Goal: Task Accomplishment & Management: Complete application form

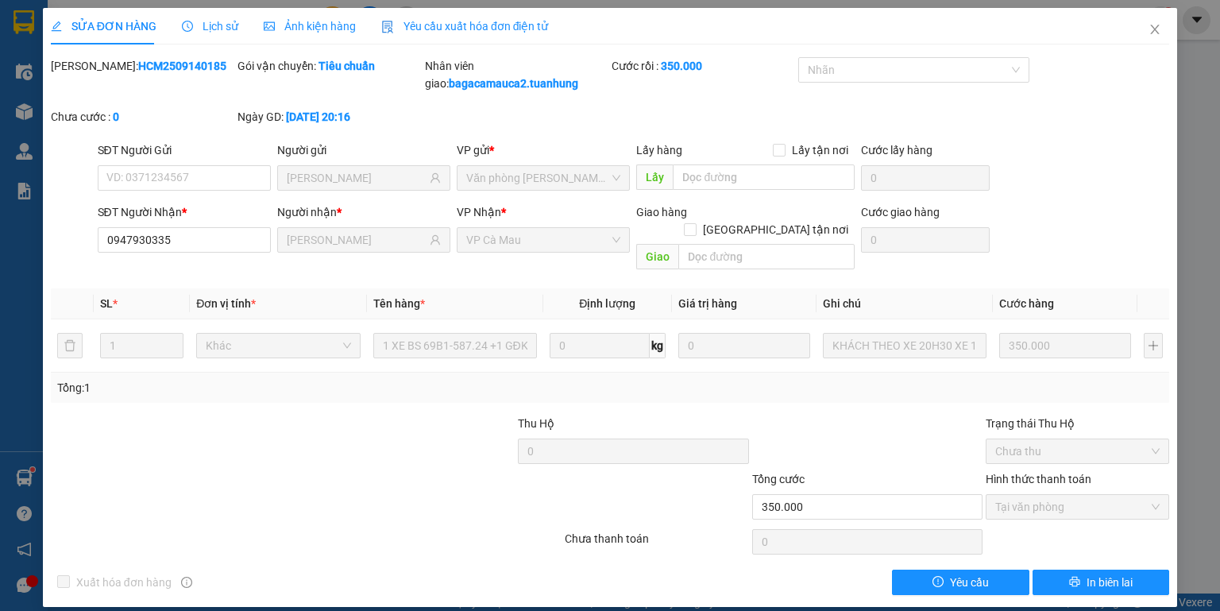
drag, startPoint x: 0, startPoint y: 0, endPoint x: 283, endPoint y: -17, distance: 283.4
drag, startPoint x: 283, startPoint y: -17, endPoint x: 240, endPoint y: 501, distance: 520.6
click at [215, 526] on div at bounding box center [306, 542] width 514 height 32
click at [1151, 27] on icon "close" at bounding box center [1155, 29] width 13 height 13
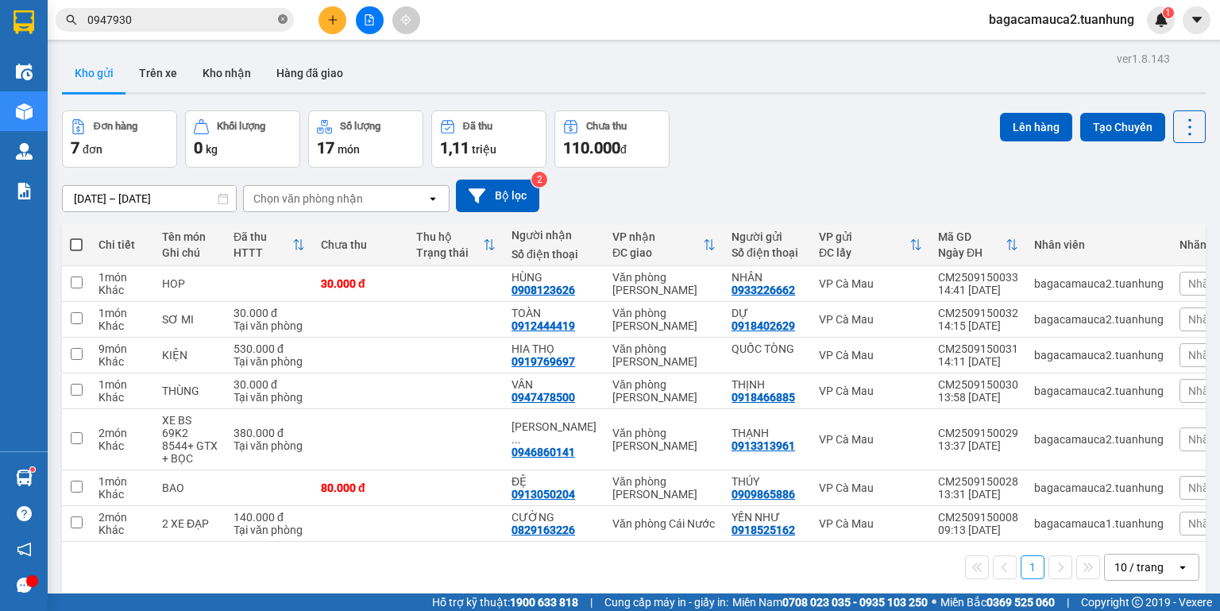
click at [283, 22] on icon "close-circle" at bounding box center [283, 19] width 10 height 10
click at [334, 24] on icon "plus" at bounding box center [332, 19] width 11 height 11
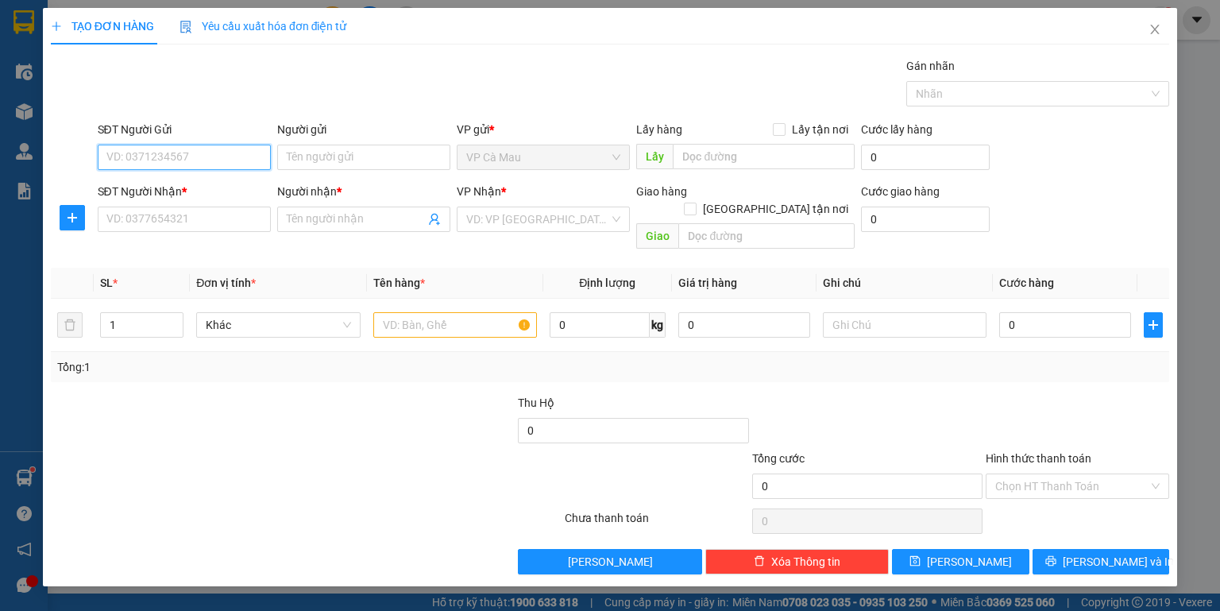
click at [232, 162] on input "SĐT Người Gửi" at bounding box center [184, 157] width 173 height 25
type input "0918772575"
click at [211, 181] on div "0918772575 - CƯỜNG" at bounding box center [186, 188] width 176 height 25
type input "CƯỜNG"
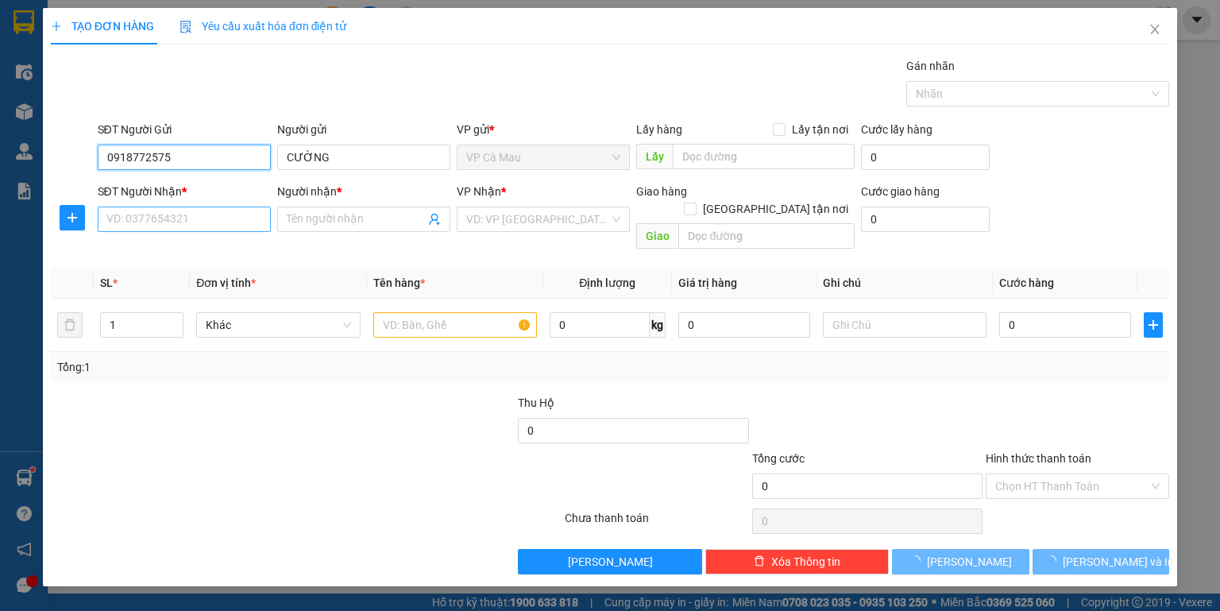
type input "0918772575"
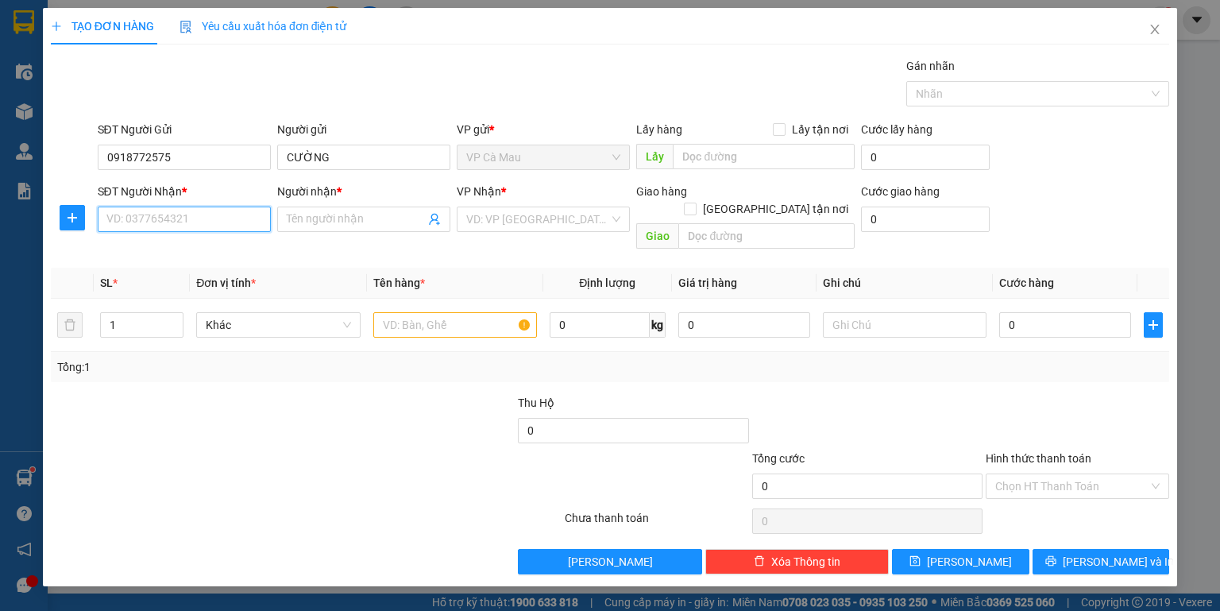
click at [203, 207] on input "SĐT Người Nhận *" at bounding box center [184, 219] width 173 height 25
type input "0909500602"
click at [283, 223] on span at bounding box center [363, 219] width 173 height 25
type input "dì lệ"
click at [421, 312] on input "text" at bounding box center [455, 324] width 164 height 25
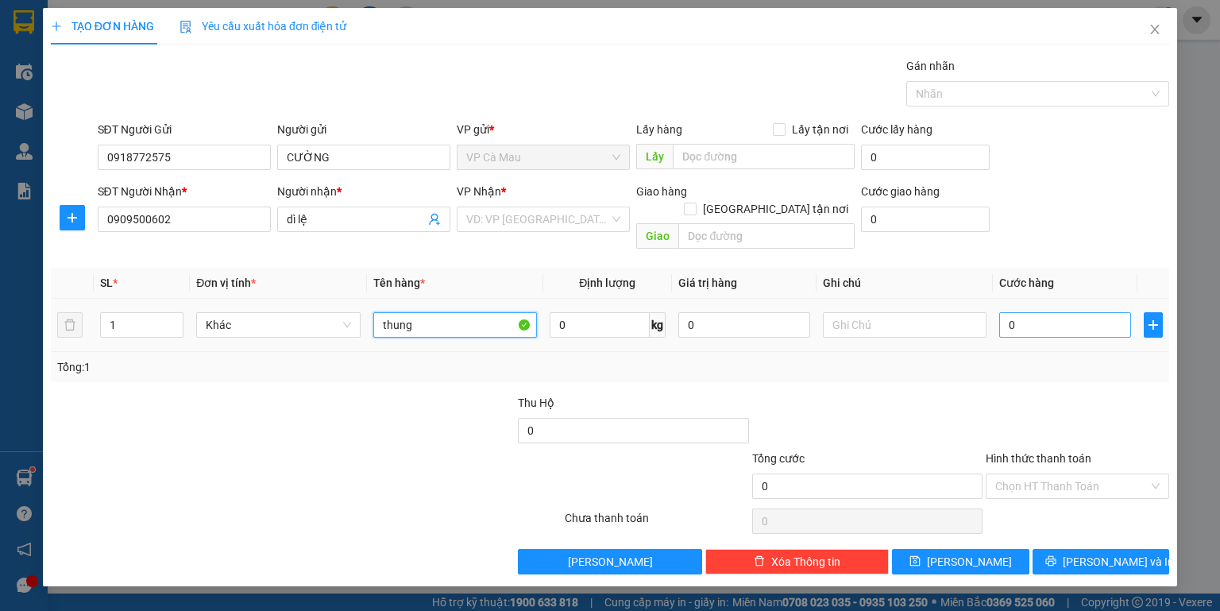
type input "thung"
click at [1007, 312] on input "0" at bounding box center [1066, 324] width 132 height 25
type input "+3"
type input "3"
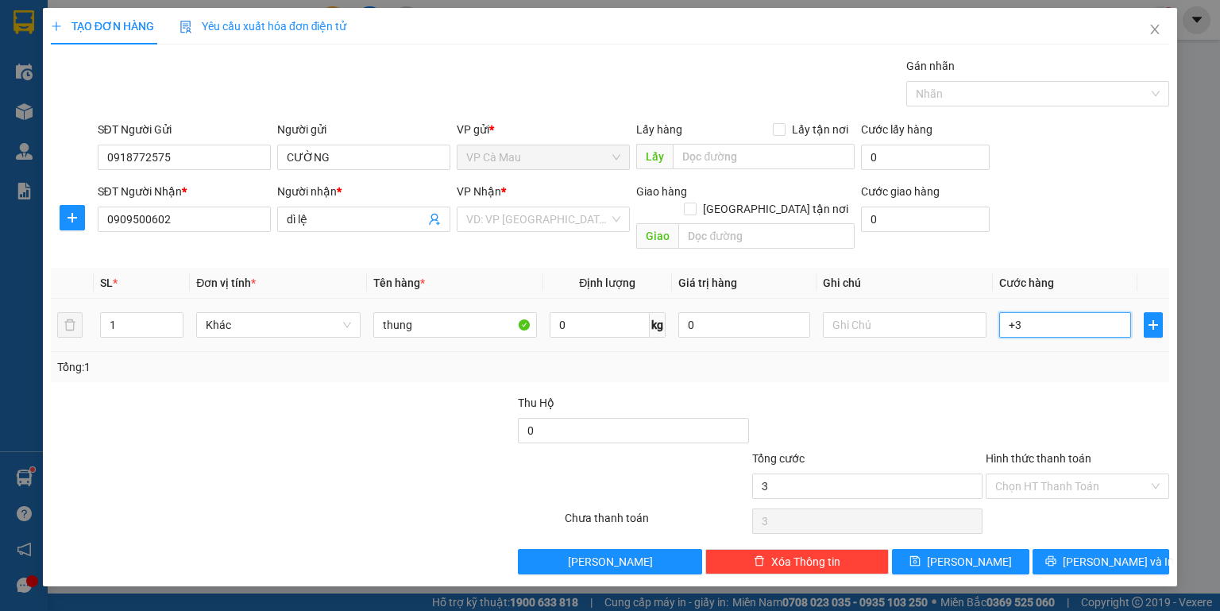
type input "+30"
type input "30"
type input "30.000"
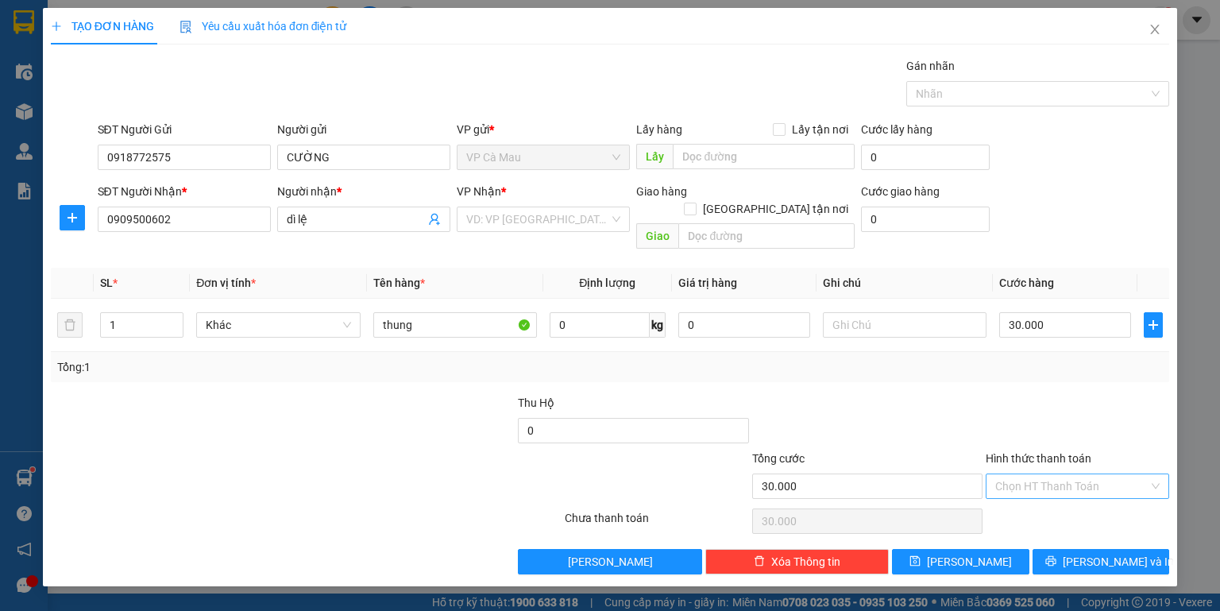
click at [1109, 474] on input "Hình thức thanh toán" at bounding box center [1072, 486] width 153 height 24
click at [1099, 493] on div "Tại văn phòng" at bounding box center [1078, 498] width 164 height 17
type input "0"
click at [1104, 553] on span "[PERSON_NAME] và In" at bounding box center [1118, 561] width 111 height 17
click at [569, 229] on input "search" at bounding box center [537, 219] width 143 height 24
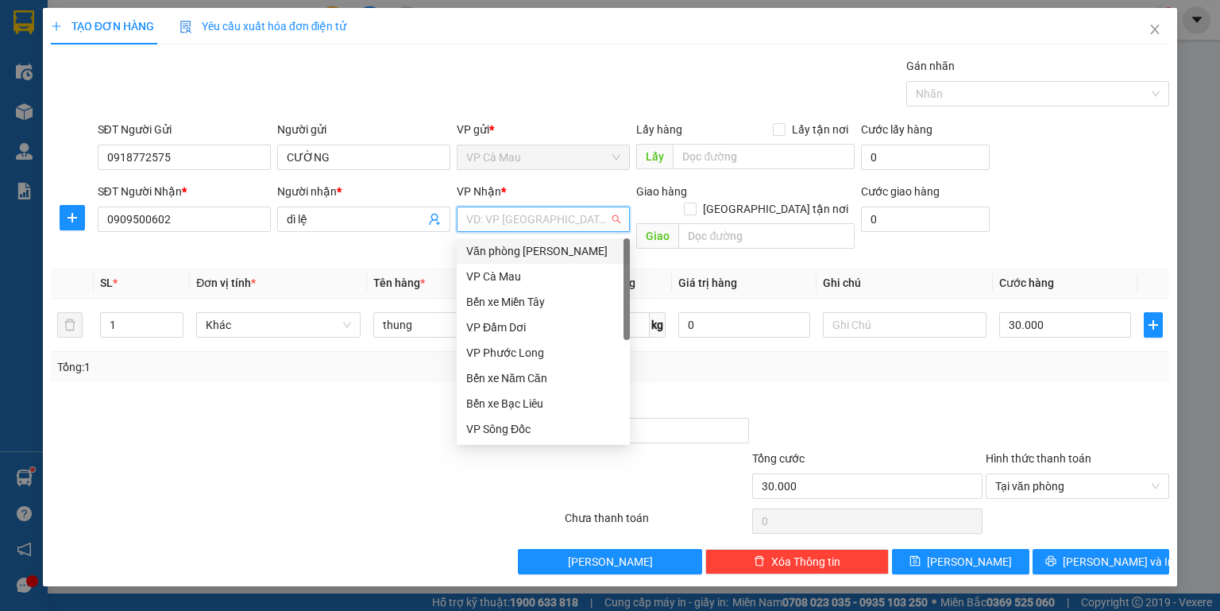
click at [567, 253] on div "Văn [PERSON_NAME] [PERSON_NAME]" at bounding box center [543, 250] width 154 height 17
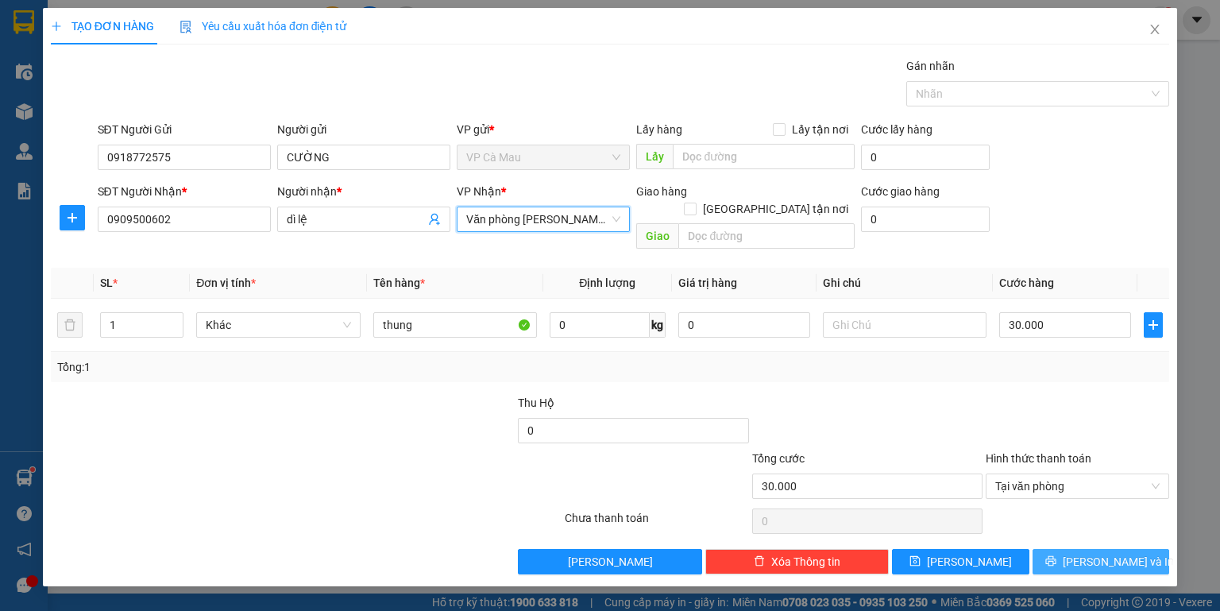
click at [1100, 553] on span "[PERSON_NAME] và In" at bounding box center [1118, 561] width 111 height 17
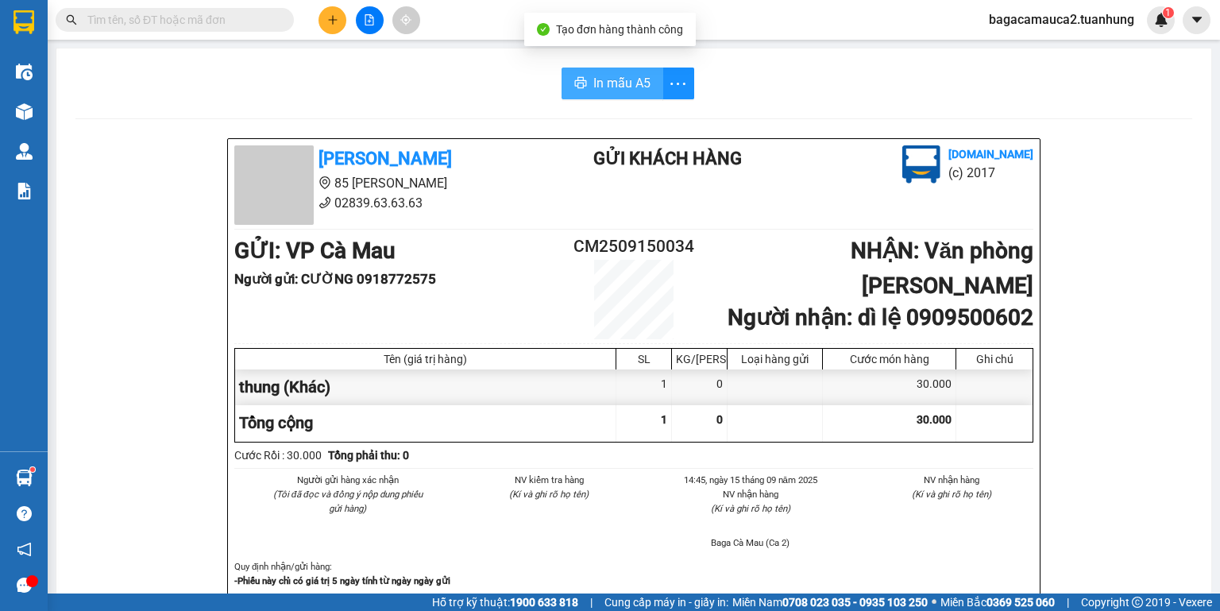
click at [610, 86] on span "In mẫu A5" at bounding box center [622, 83] width 57 height 20
click at [156, 21] on input "text" at bounding box center [181, 19] width 188 height 17
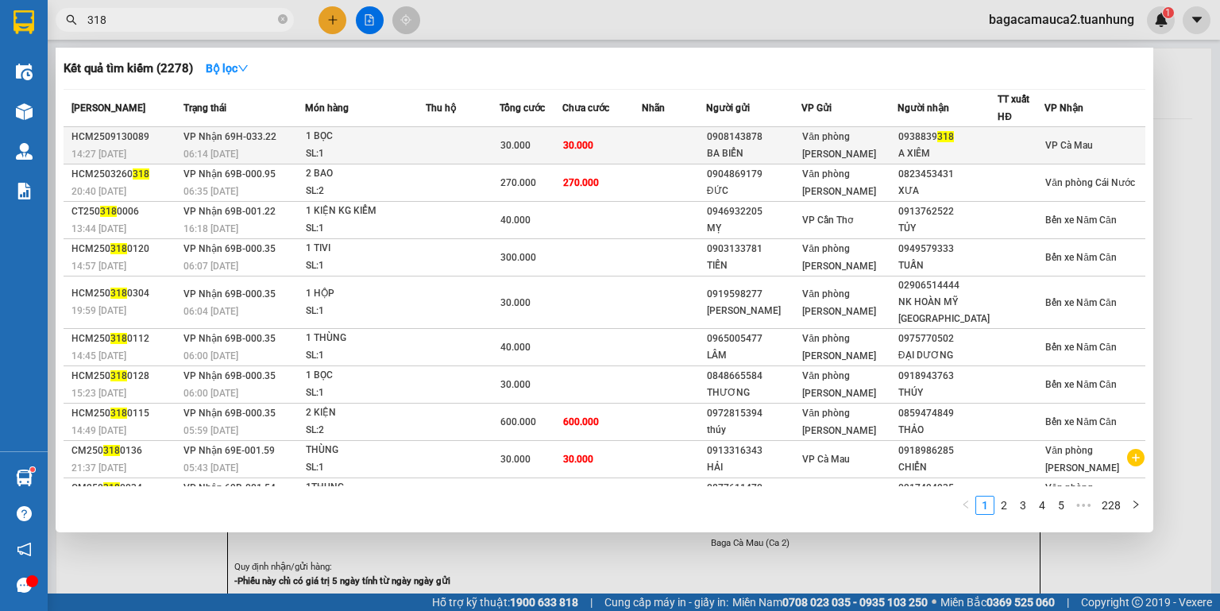
type input "318"
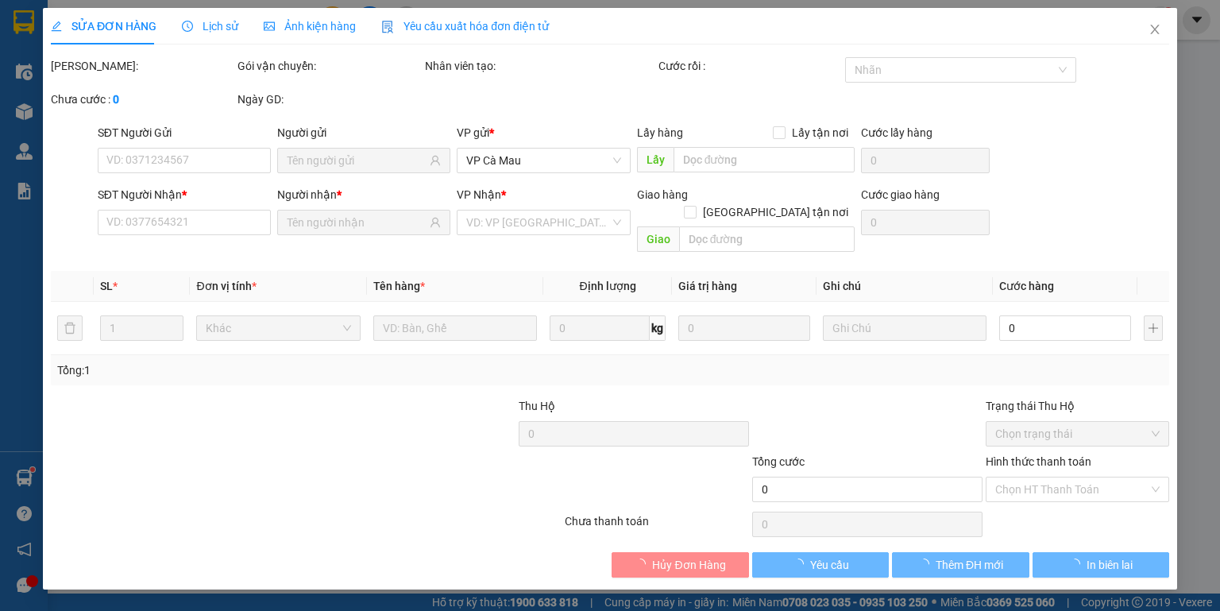
type input "0908143878"
type input "BA BIỂN"
type input "0938839318"
type input "A XIÊM"
type input "30.000"
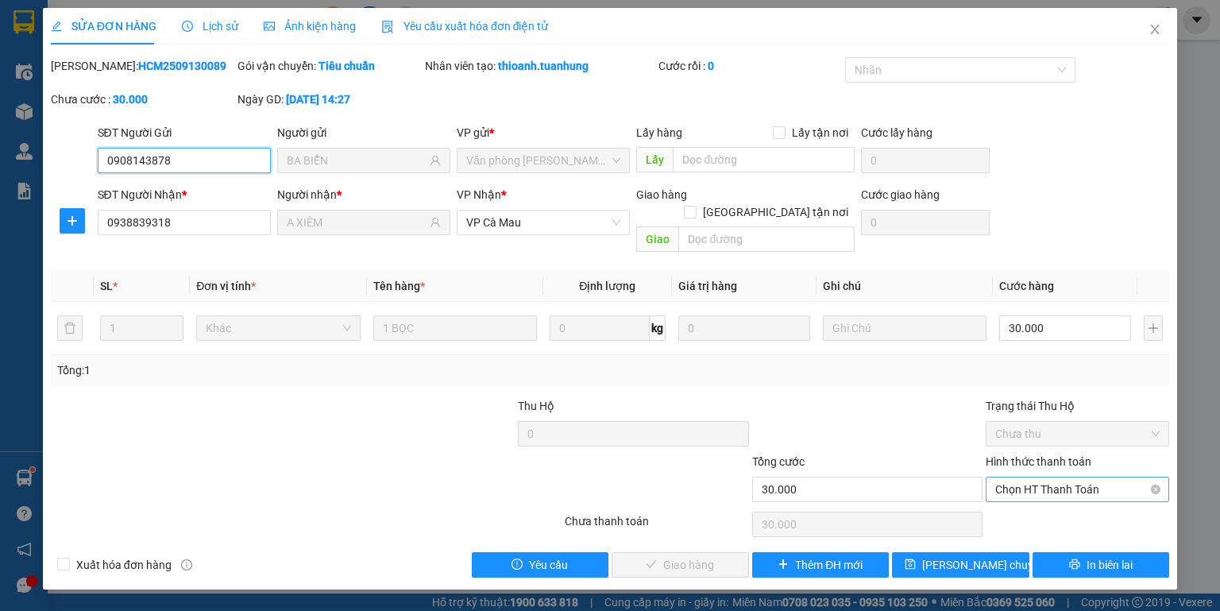
click at [1021, 478] on span "Chọn HT Thanh Toán" at bounding box center [1078, 490] width 164 height 24
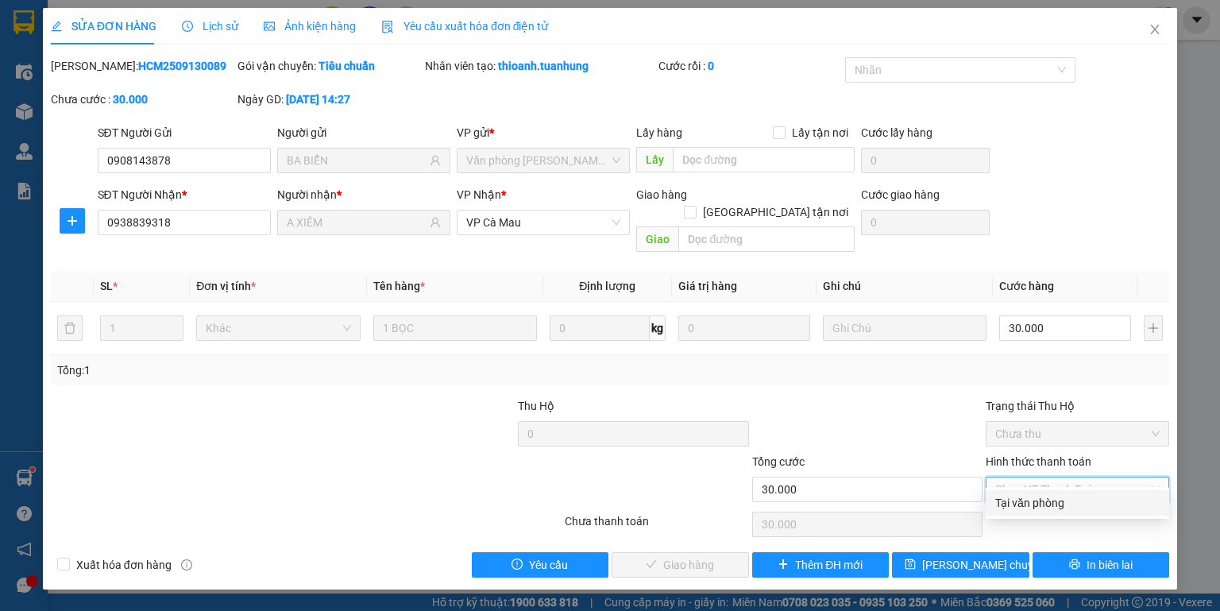
click at [1017, 509] on div "Tại văn phòng" at bounding box center [1078, 502] width 164 height 17
type input "0"
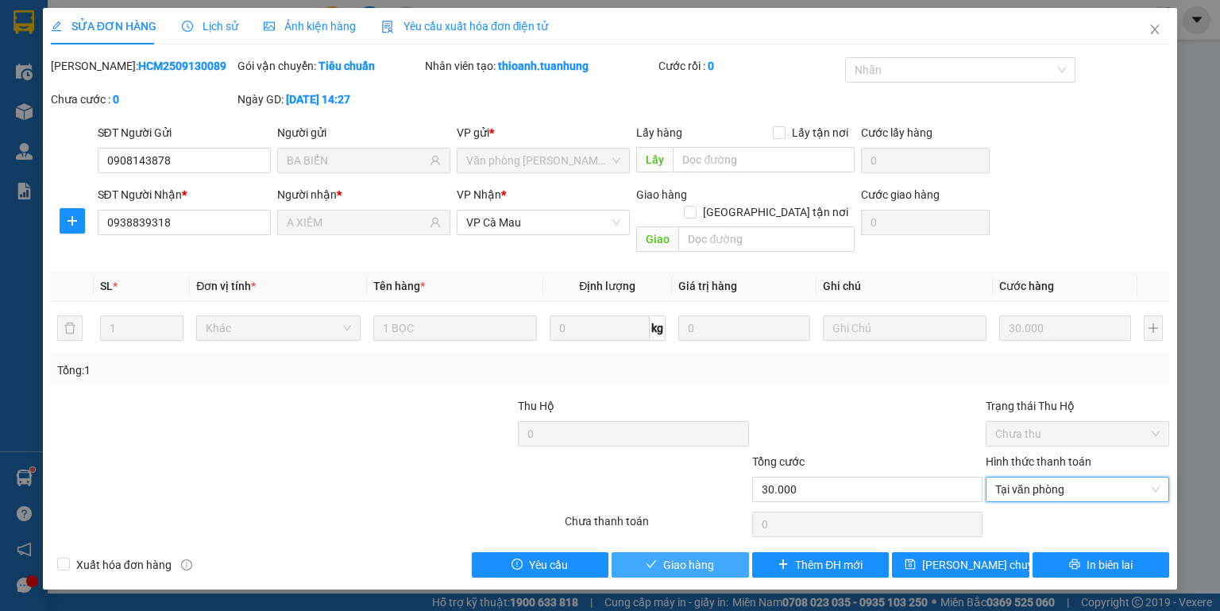
click at [687, 556] on span "Giao hàng" at bounding box center [688, 564] width 51 height 17
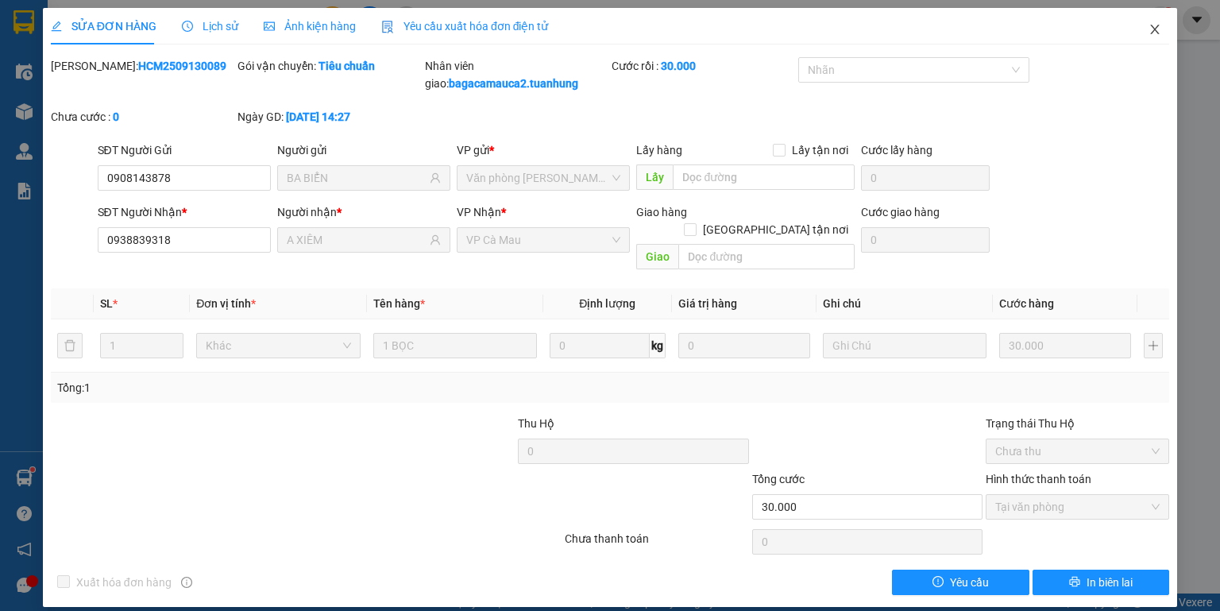
click at [1153, 32] on icon "close" at bounding box center [1155, 29] width 13 height 13
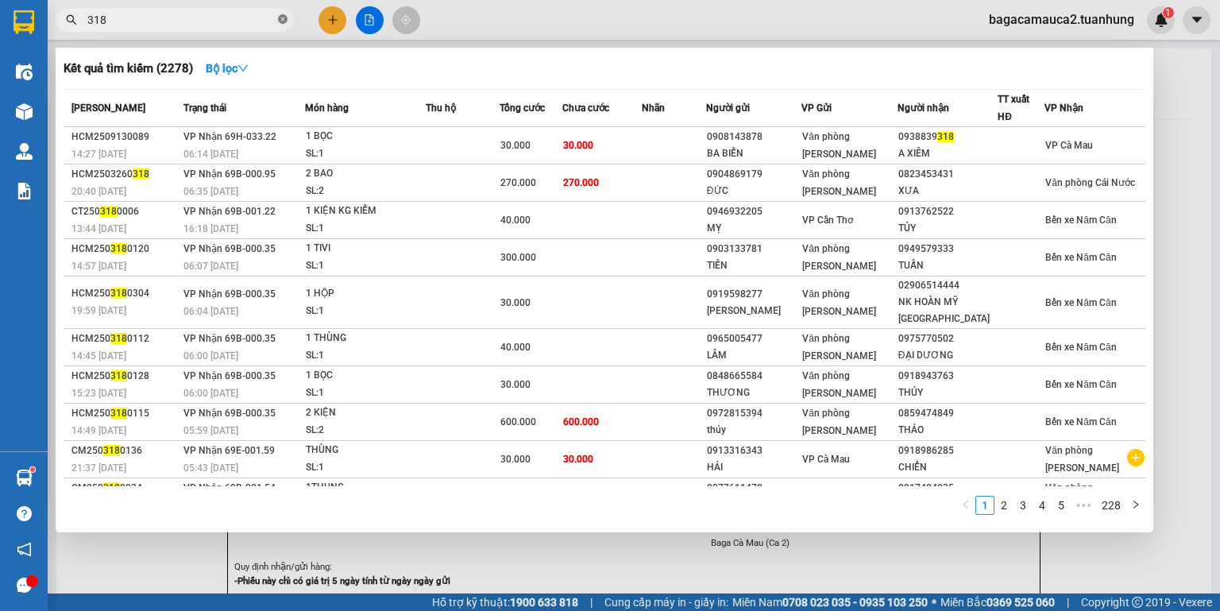
click at [278, 21] on icon "close-circle" at bounding box center [283, 19] width 10 height 10
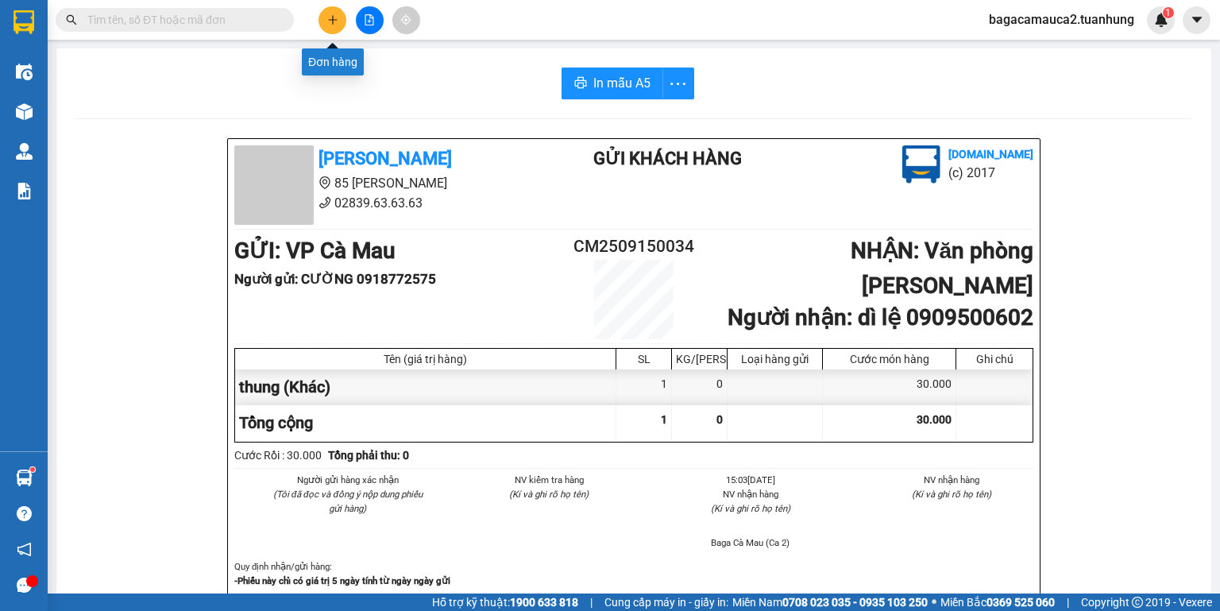
click at [336, 16] on icon "plus" at bounding box center [332, 19] width 11 height 11
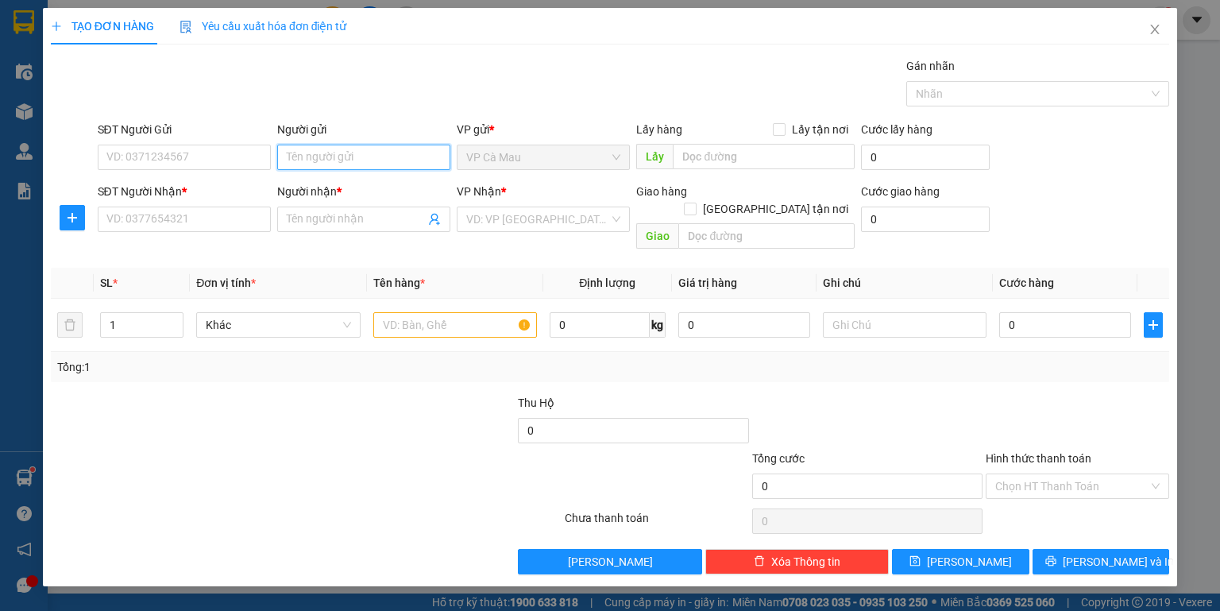
click at [325, 155] on input "Người gửi" at bounding box center [363, 157] width 173 height 25
type input "son"
type input "0919503969"
click at [331, 153] on input "SƠN" at bounding box center [363, 157] width 173 height 25
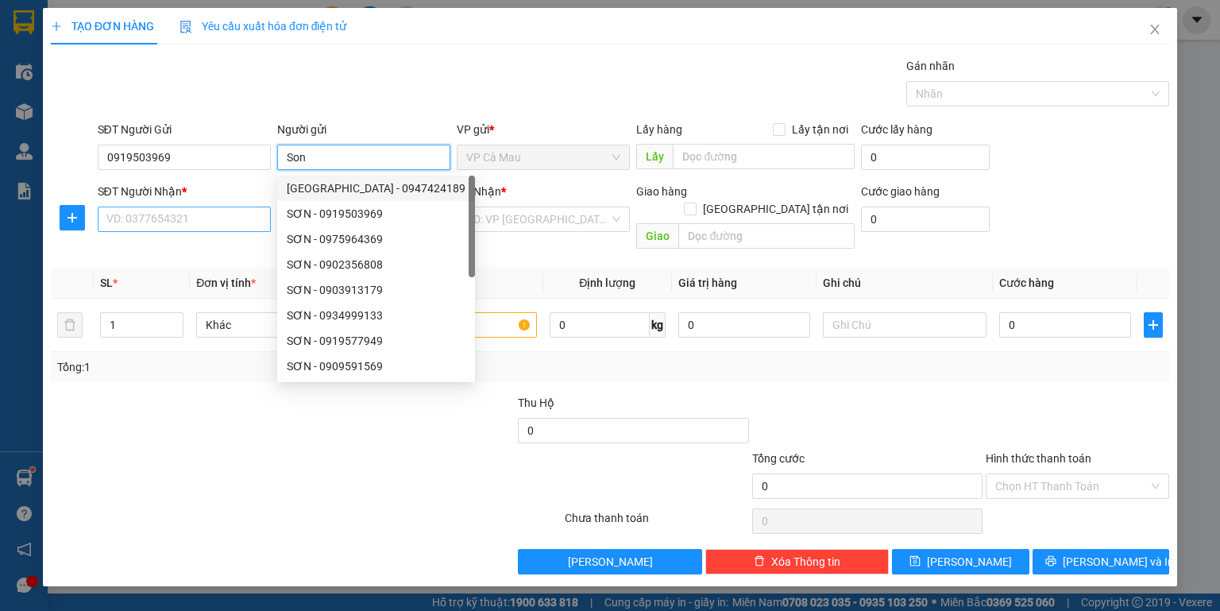
type input "Son"
click at [194, 222] on input "SĐT Người Nhận *" at bounding box center [184, 219] width 173 height 25
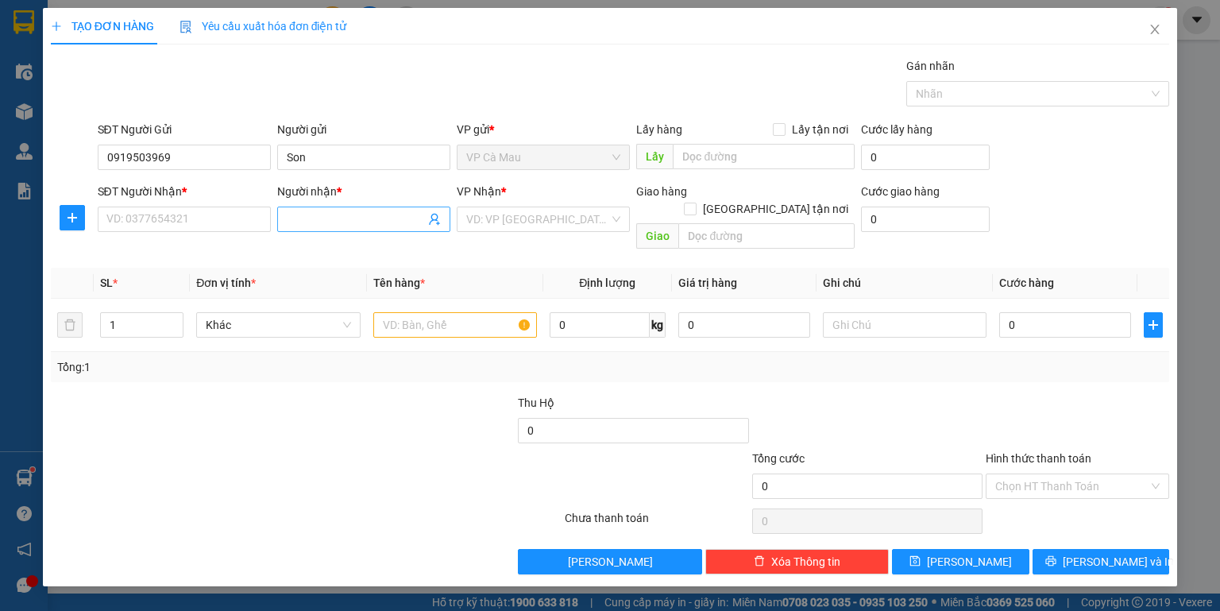
click at [292, 222] on input "Người nhận *" at bounding box center [356, 219] width 138 height 17
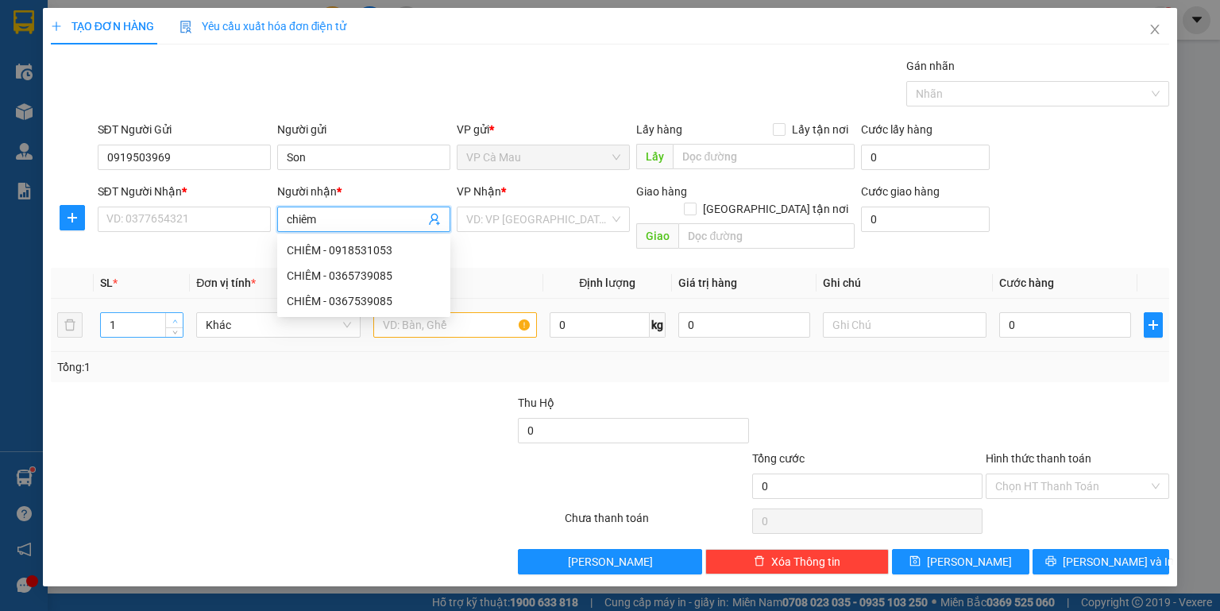
type input "chiêm"
click at [178, 299] on td "1" at bounding box center [142, 325] width 96 height 53
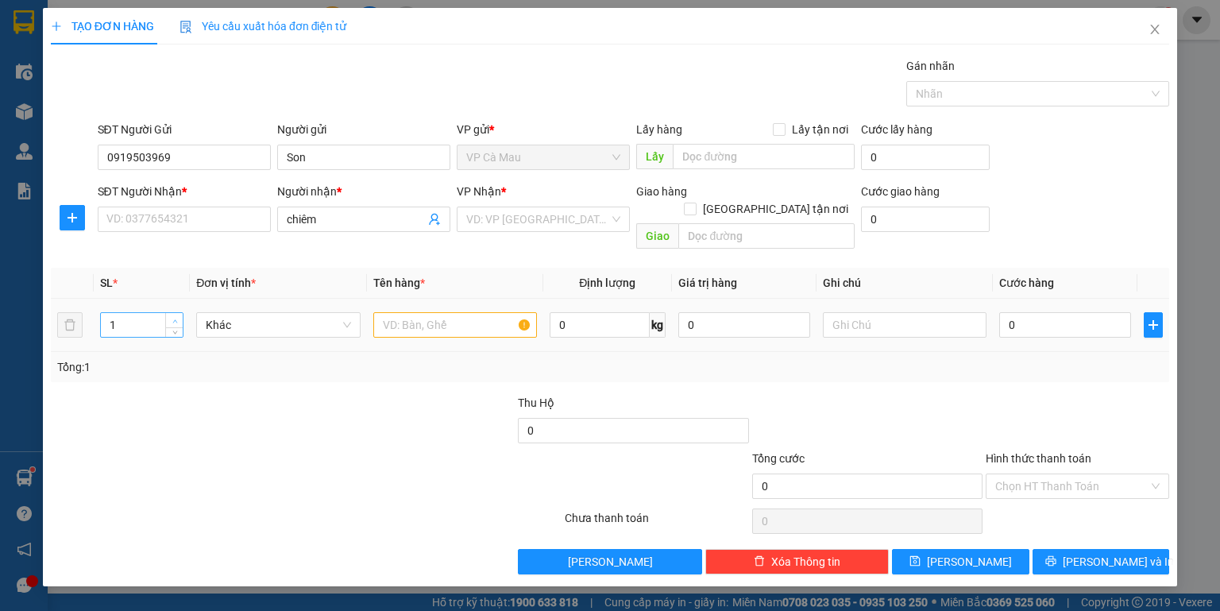
type input "2"
click at [180, 316] on span "up" at bounding box center [175, 321] width 10 height 10
click at [403, 312] on input "text" at bounding box center [455, 324] width 164 height 25
type input "2thung"
click at [1004, 312] on input "0" at bounding box center [1066, 324] width 132 height 25
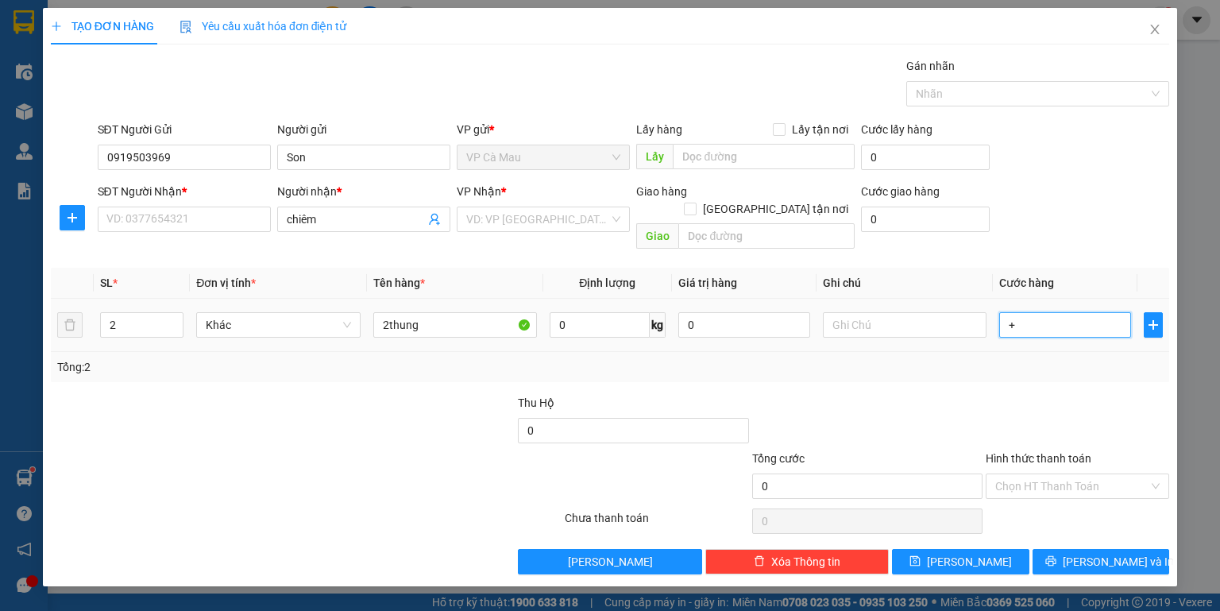
type input "+7"
type input "7"
type input "+70"
type input "70"
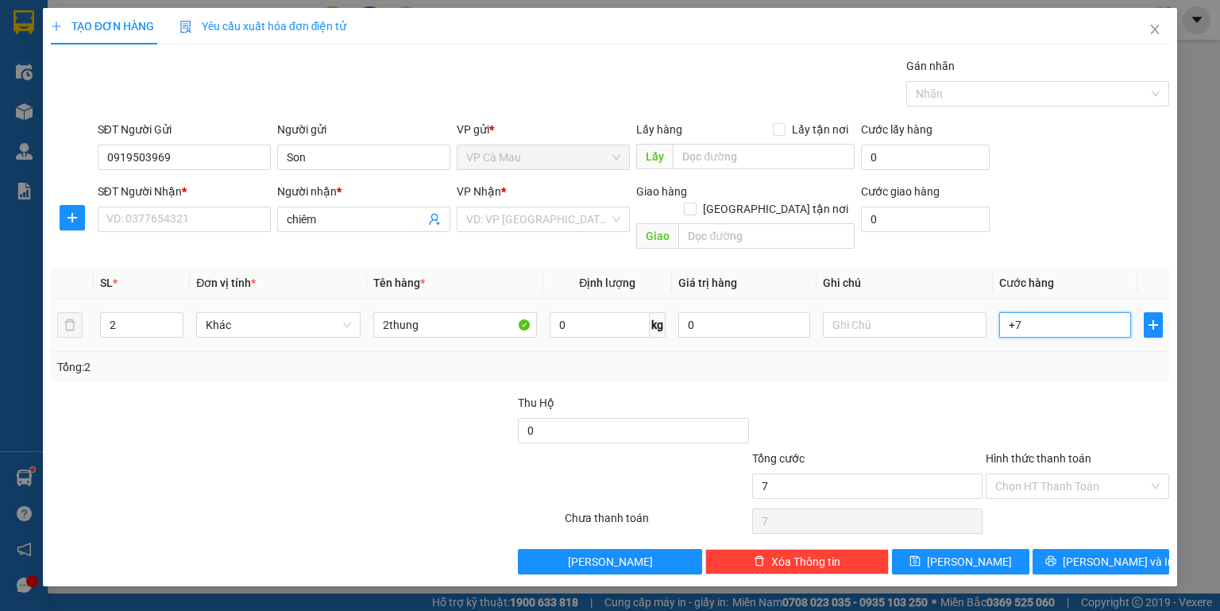
type input "70"
type input "70.000"
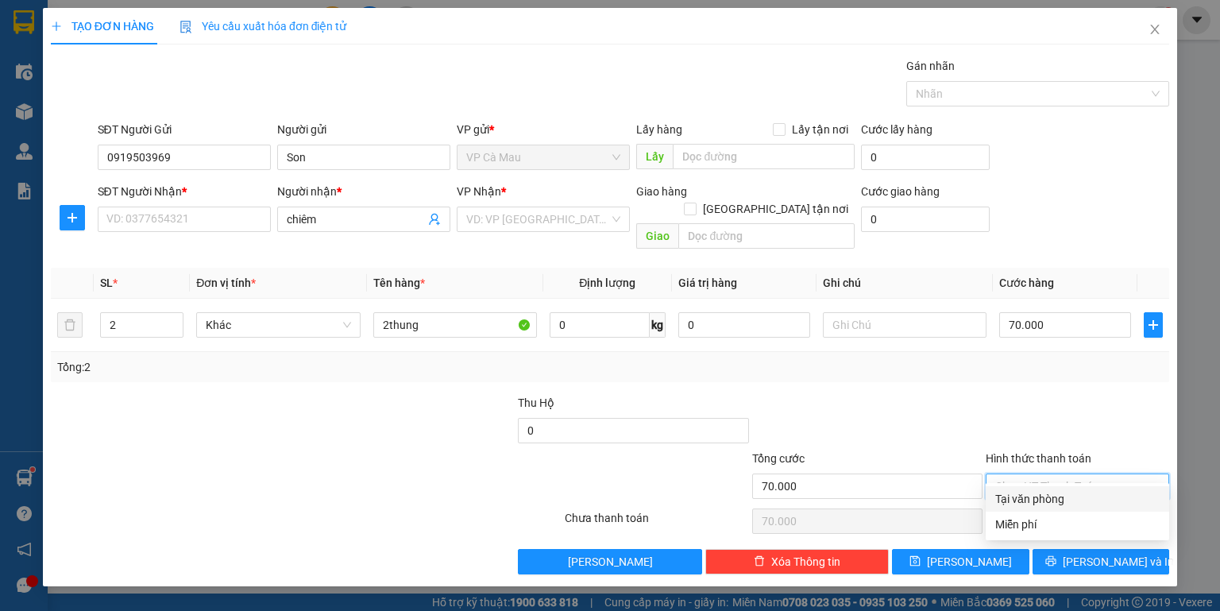
click at [1103, 474] on input "Hình thức thanh toán" at bounding box center [1072, 486] width 153 height 24
click at [1100, 497] on div "Tại văn phòng" at bounding box center [1078, 498] width 164 height 17
type input "0"
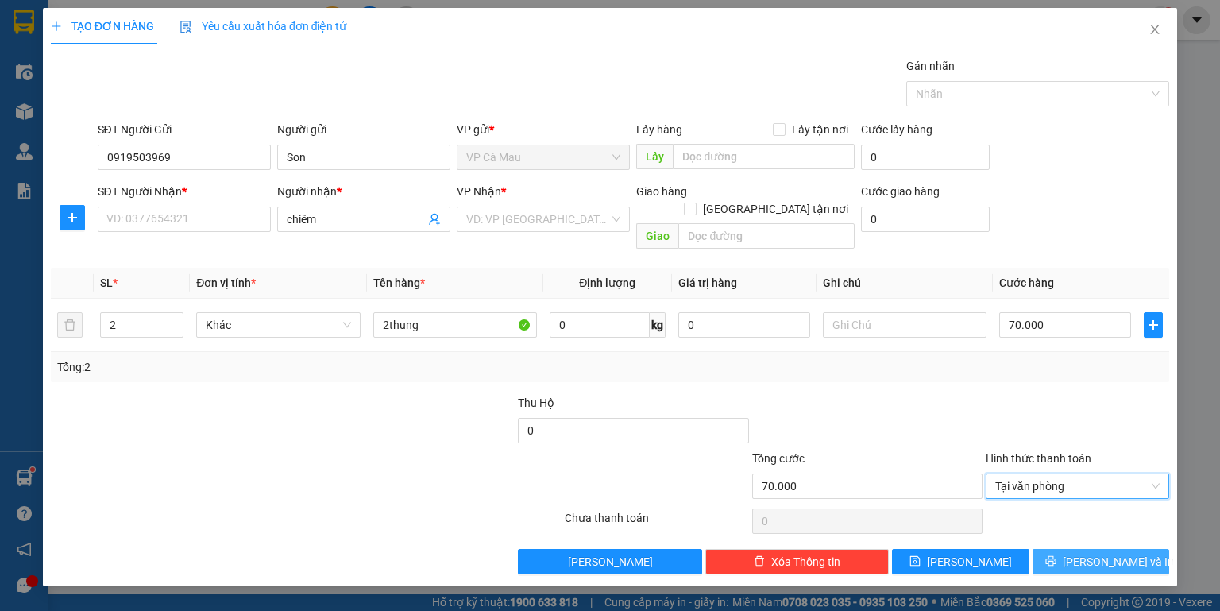
click at [1116, 555] on button "[PERSON_NAME] và In" at bounding box center [1101, 561] width 137 height 25
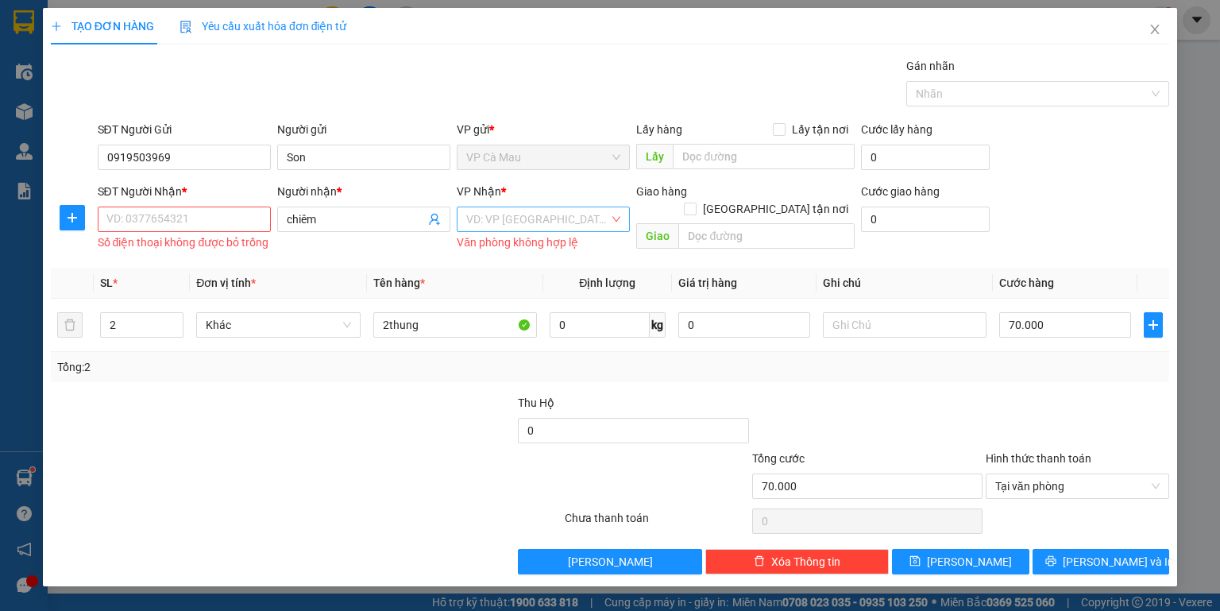
click at [563, 222] on input "search" at bounding box center [537, 219] width 143 height 24
click at [324, 222] on input "chiêm" at bounding box center [356, 219] width 138 height 17
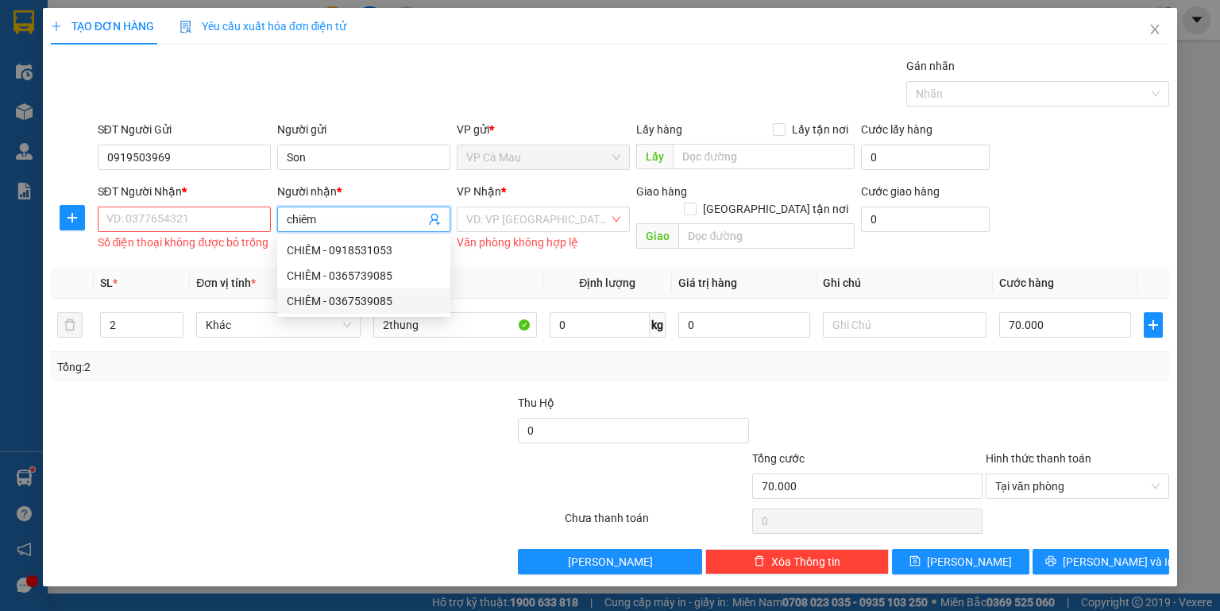
click at [329, 302] on div "CHIÊM - 0367539085" at bounding box center [364, 300] width 154 height 17
type input "0367539085"
type input "CHIÊM"
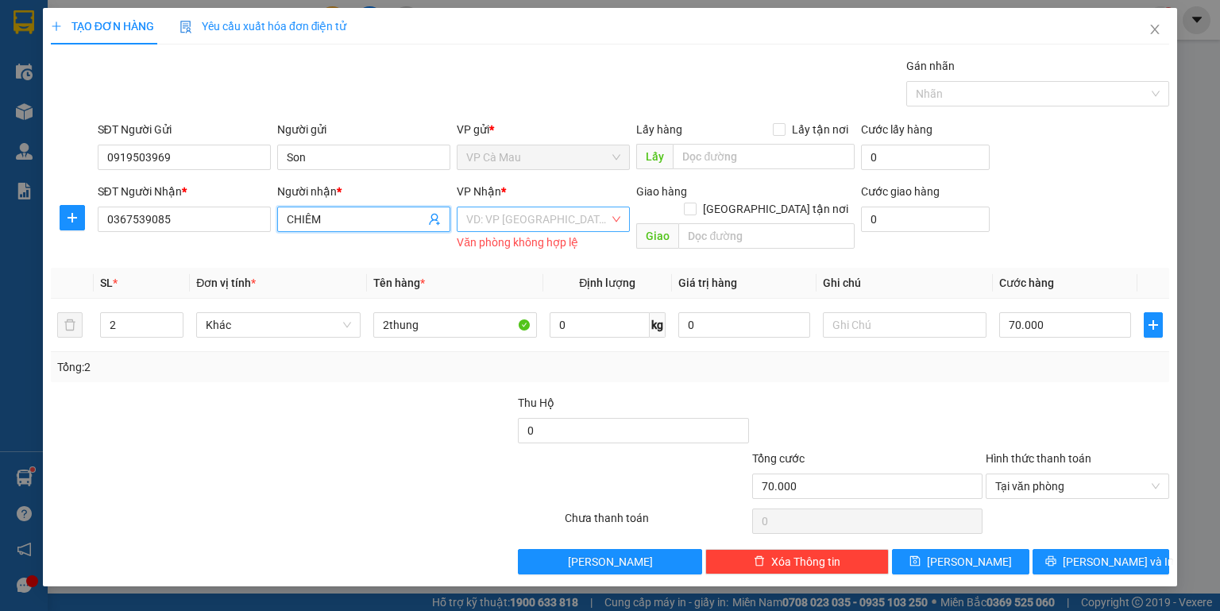
click at [536, 226] on input "search" at bounding box center [537, 219] width 143 height 24
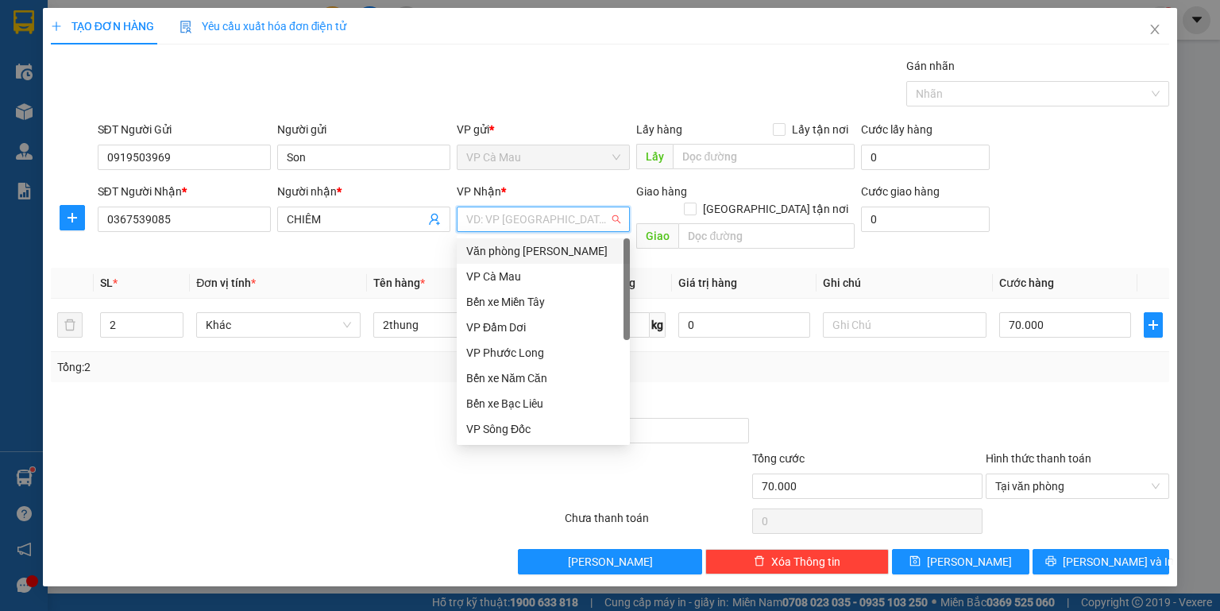
click at [537, 248] on div "Văn [PERSON_NAME] [PERSON_NAME]" at bounding box center [543, 250] width 154 height 17
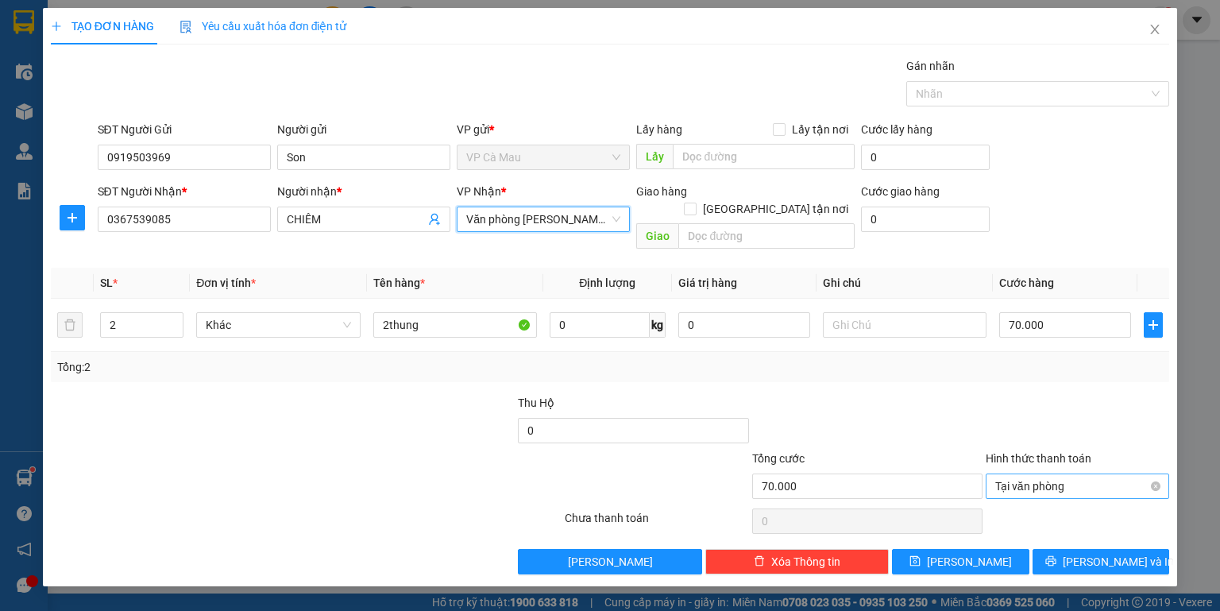
click at [1070, 474] on span "Tại văn phòng" at bounding box center [1078, 486] width 164 height 24
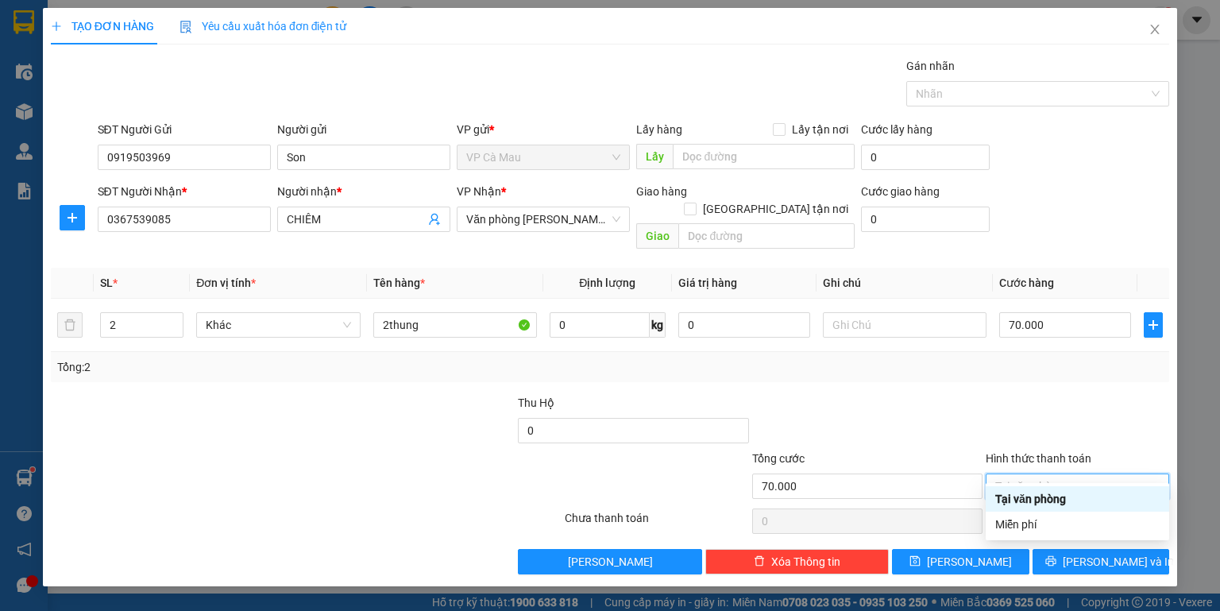
click at [1064, 496] on div "Tại văn phòng" at bounding box center [1078, 498] width 164 height 17
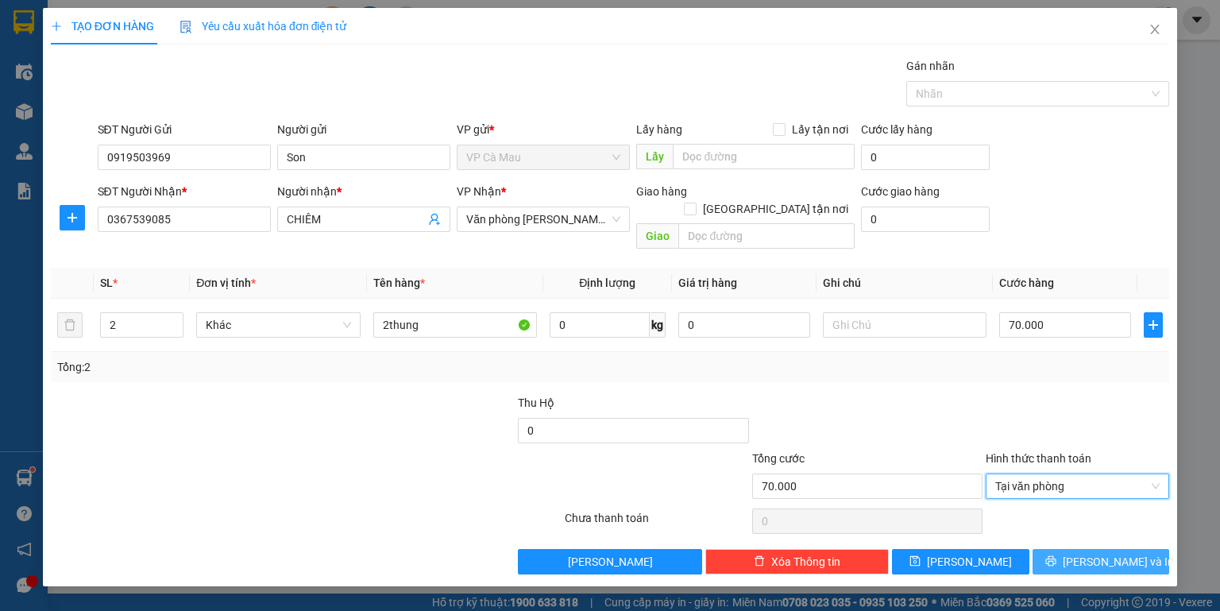
click at [1115, 553] on span "[PERSON_NAME] và In" at bounding box center [1118, 561] width 111 height 17
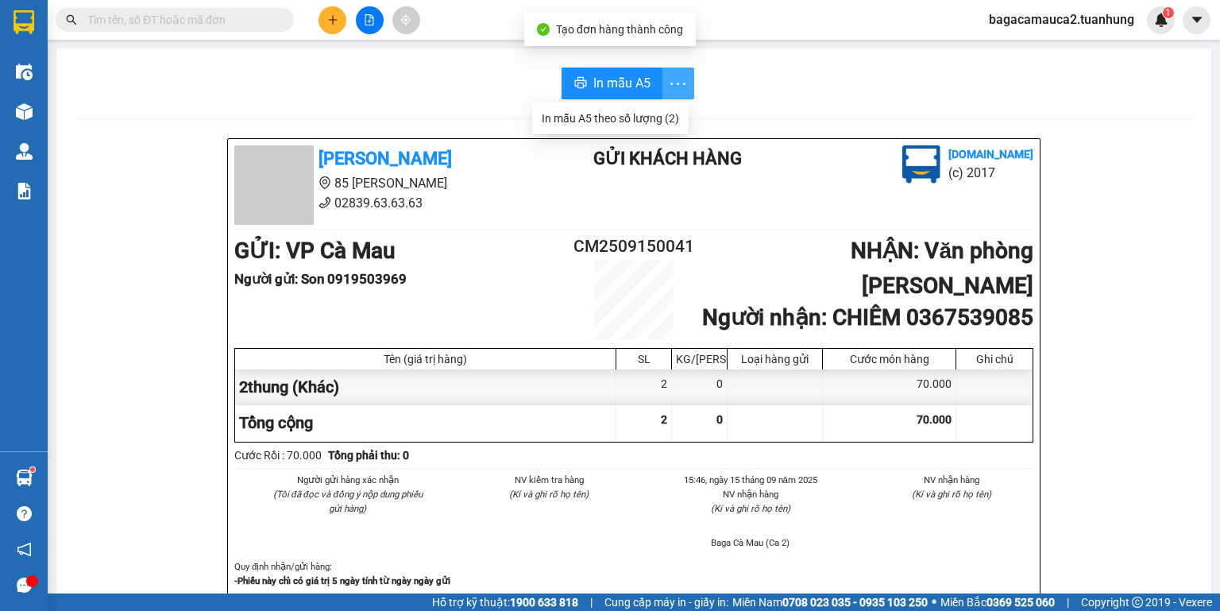
click at [673, 86] on icon "more" at bounding box center [678, 84] width 20 height 20
click at [634, 118] on div "In mẫu A5 theo số lượng (2)" at bounding box center [610, 118] width 137 height 17
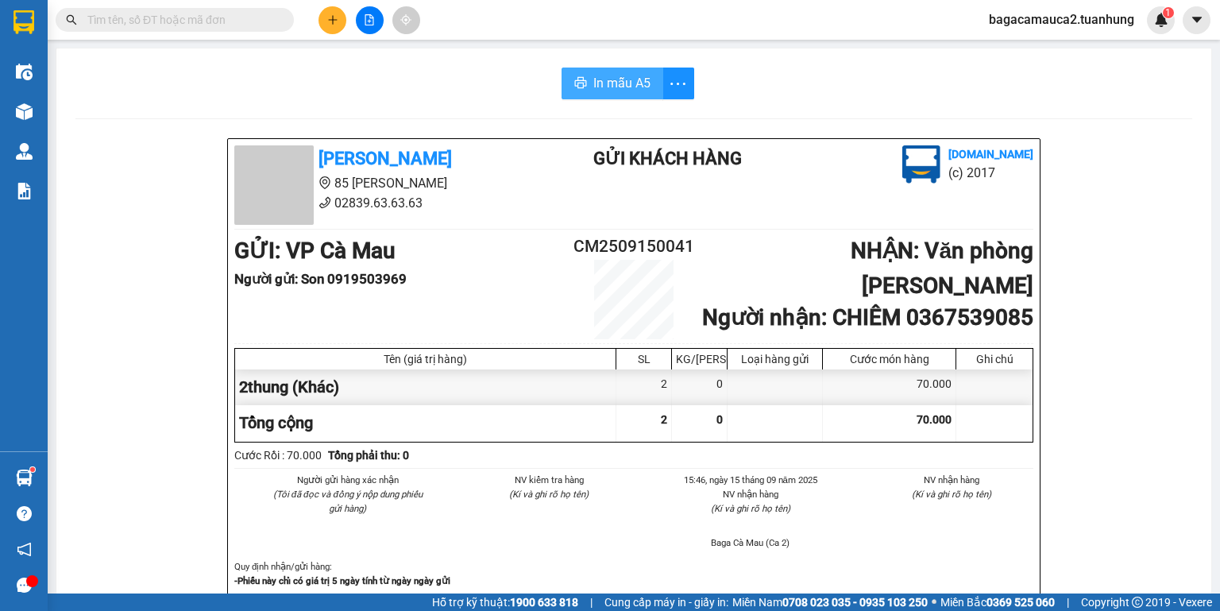
click at [629, 78] on span "In mẫu A5" at bounding box center [622, 83] width 57 height 20
click at [191, 21] on input "text" at bounding box center [181, 19] width 188 height 17
click at [340, 24] on button at bounding box center [333, 20] width 28 height 28
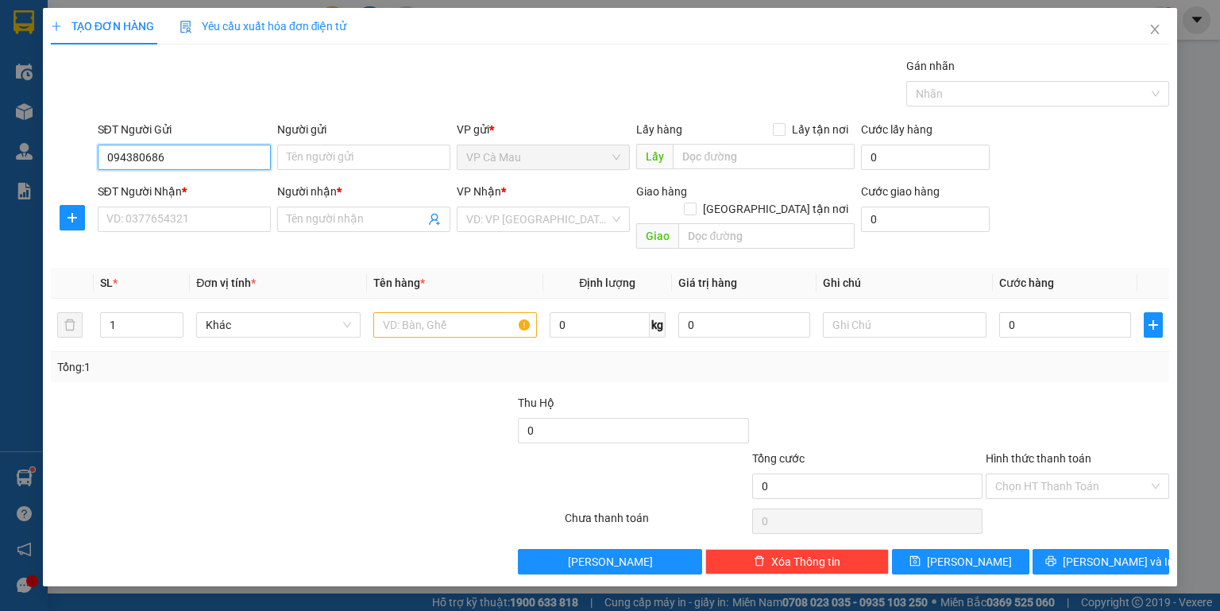
type input "0943806860"
click at [235, 184] on div "0943806860 - PHƯỢNG" at bounding box center [184, 188] width 154 height 17
type input "PHƯỢNG"
type input "0943806860"
click at [238, 212] on input "SĐT Người Nhận *" at bounding box center [184, 219] width 173 height 25
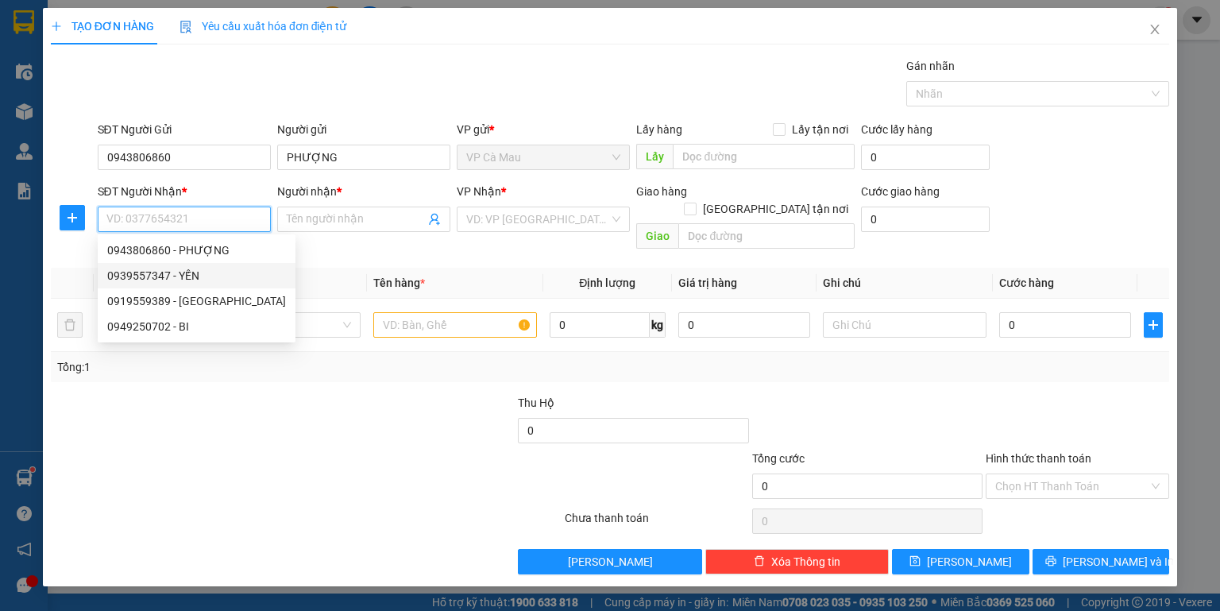
click at [223, 273] on div "0939557347 - YẾN" at bounding box center [196, 275] width 179 height 17
type input "0939557347"
type input "YẾN"
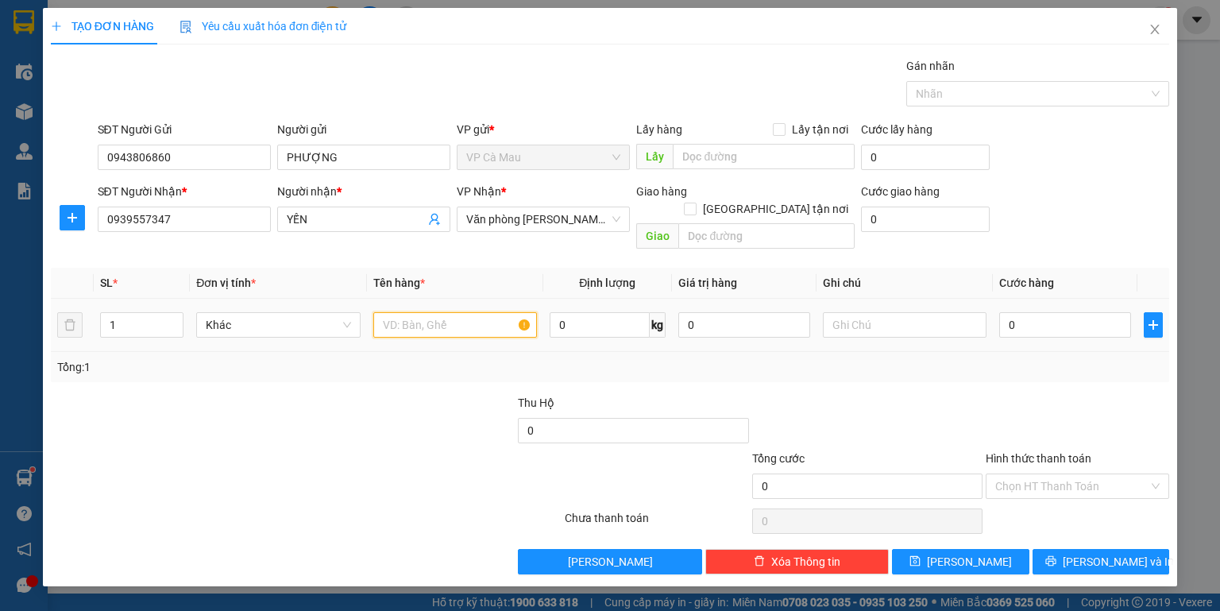
click at [447, 312] on input "text" at bounding box center [455, 324] width 164 height 25
type input "bọc đen"
click at [1030, 312] on input "0" at bounding box center [1066, 324] width 132 height 25
type input "+3"
type input "3"
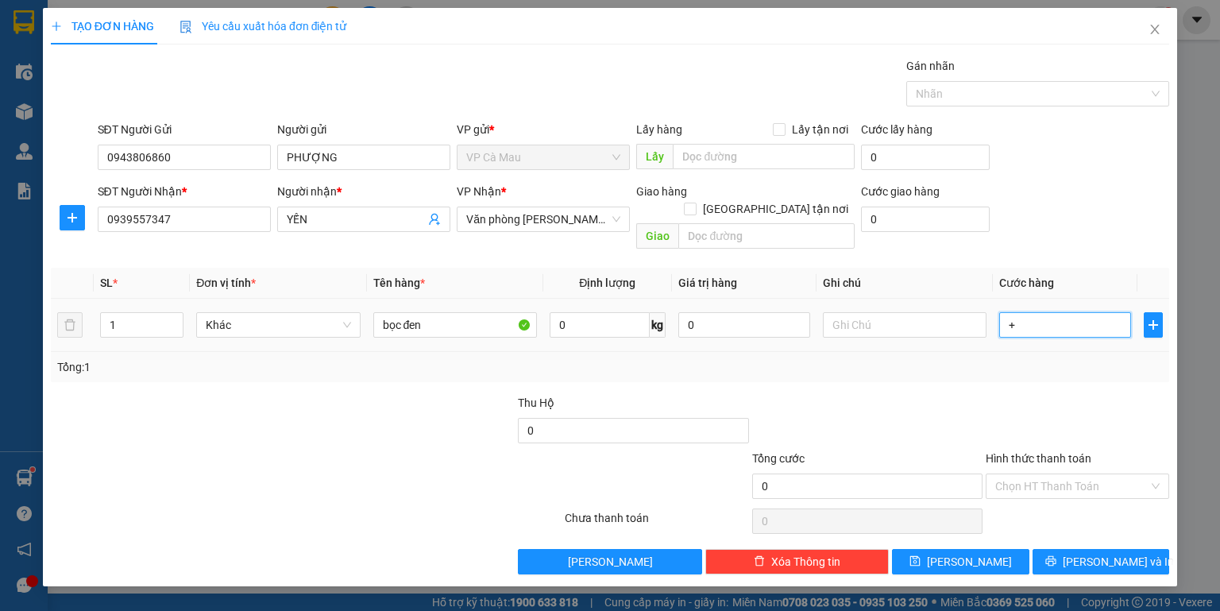
type input "3"
type input "+30"
type input "30"
type input "30.000"
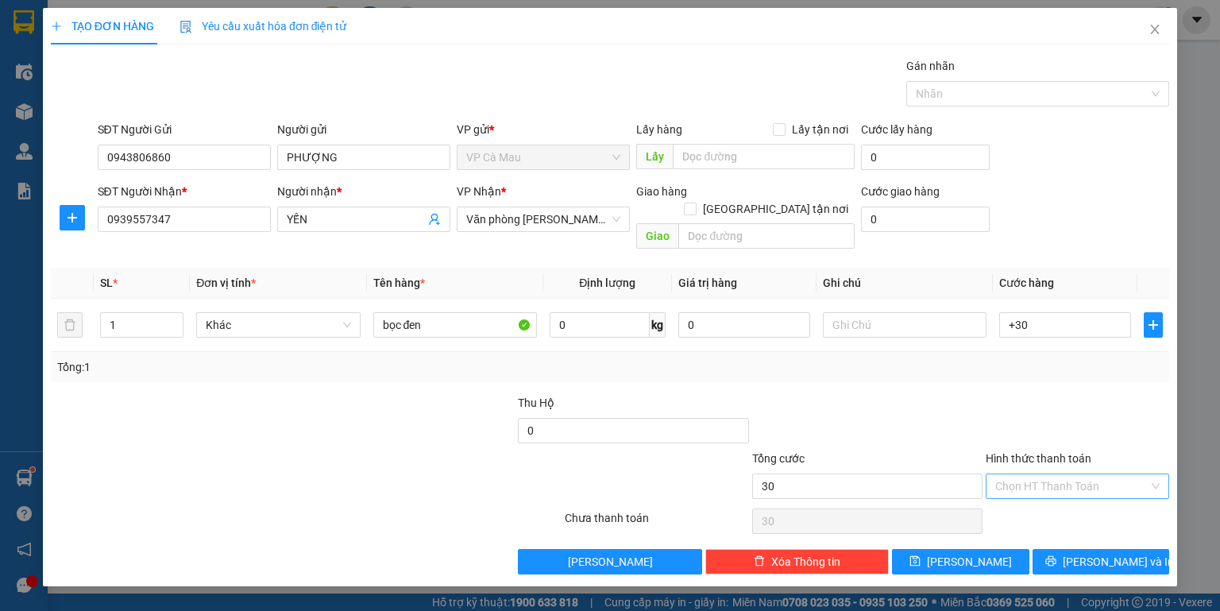
type input "30.000"
click at [1078, 474] on input "Hình thức thanh toán" at bounding box center [1072, 486] width 153 height 24
click at [1068, 490] on div "Tại văn phòng" at bounding box center [1078, 498] width 164 height 17
type input "0"
click at [1086, 529] on div "Transit Pickup Surcharge Ids Transit Deliver Surcharge Ids Transit Deliver Surc…" at bounding box center [610, 315] width 1119 height 517
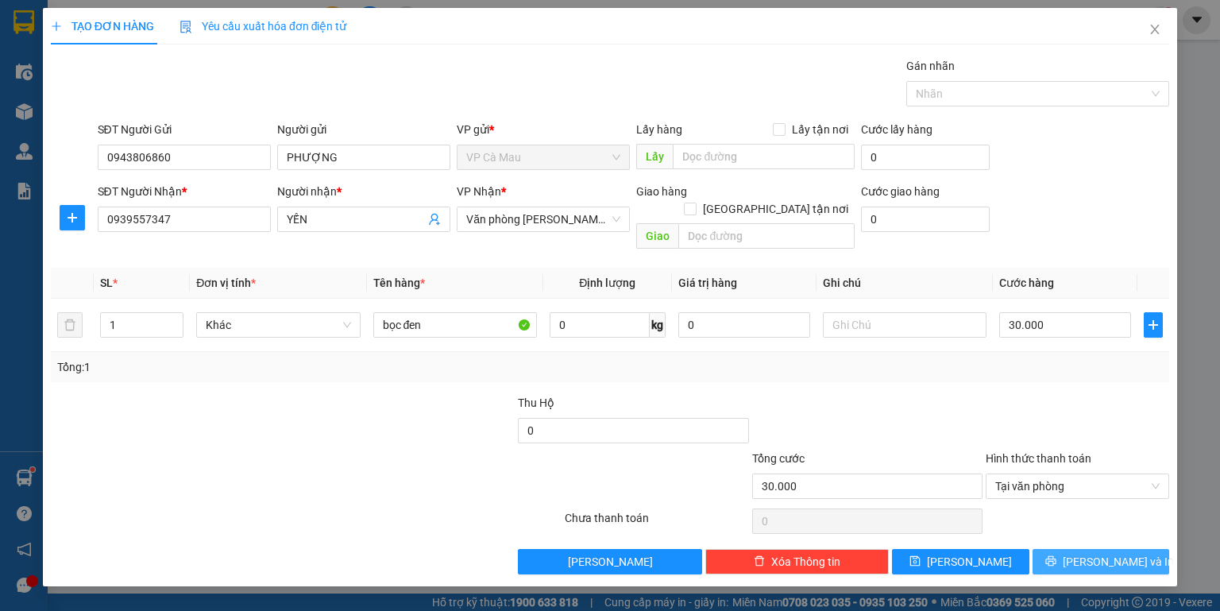
click at [1089, 553] on span "[PERSON_NAME] và In" at bounding box center [1118, 561] width 111 height 17
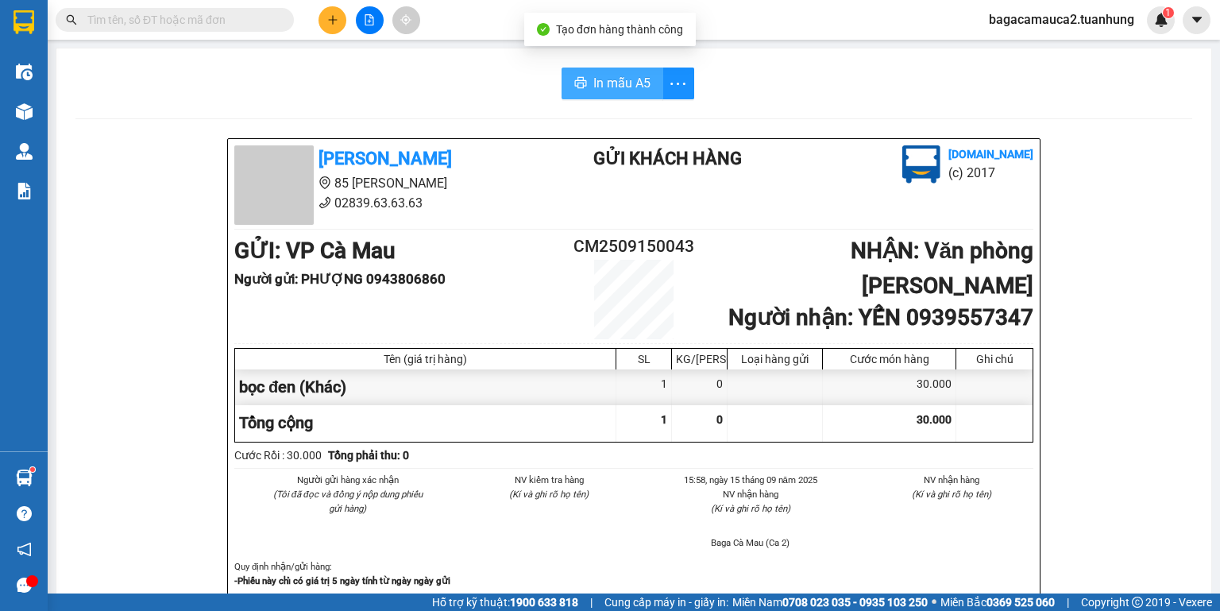
click at [632, 82] on span "In mẫu A5" at bounding box center [622, 83] width 57 height 20
click at [341, 29] on button at bounding box center [333, 20] width 28 height 28
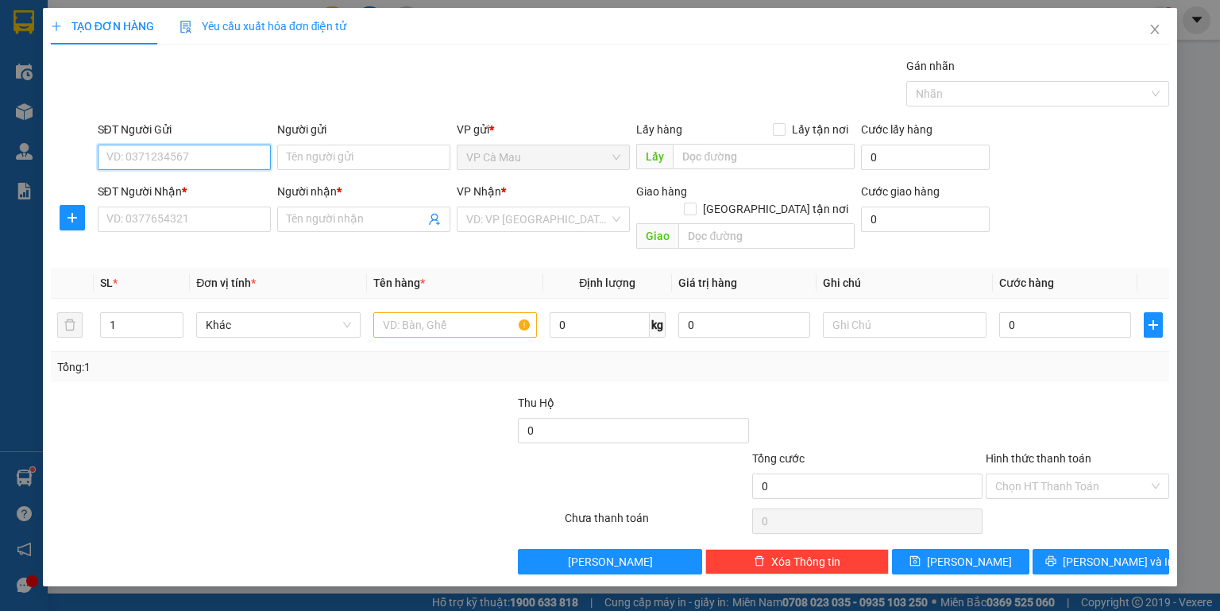
click at [250, 153] on input "SĐT Người Gửi" at bounding box center [184, 157] width 173 height 25
type input "0918698692"
click at [239, 186] on div "0918698692 - TUẤN KS ÁNH NGUYỆT" at bounding box center [200, 188] width 187 height 17
type input "TUẤN KS ÁNH NGUYỆT"
type input "0918698692"
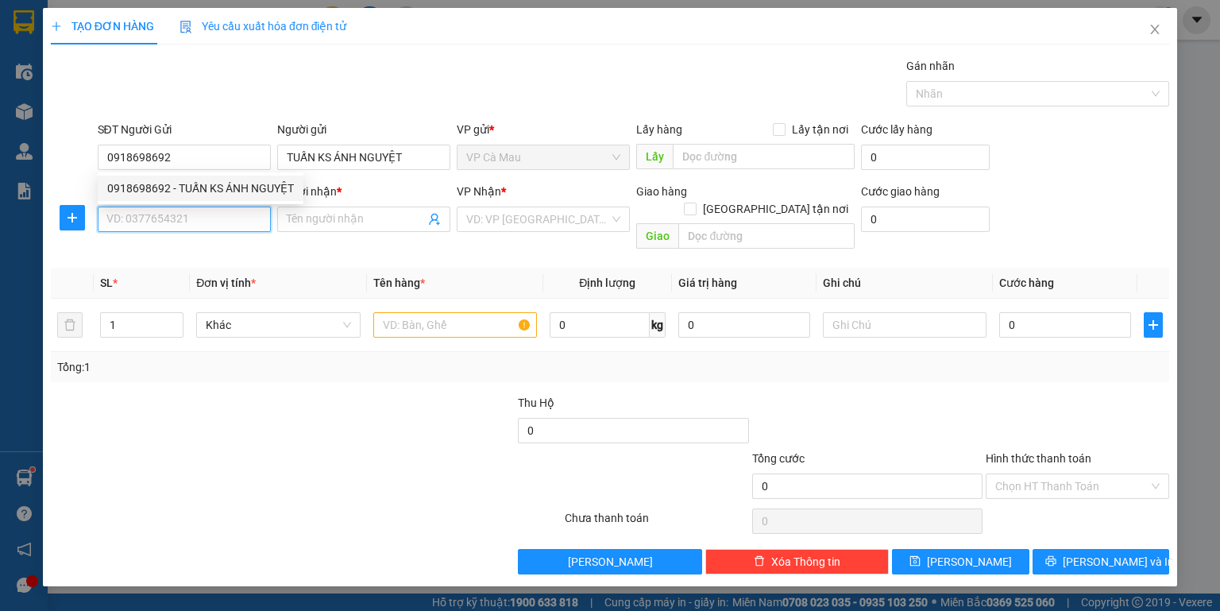
click at [231, 219] on input "SĐT Người Nhận *" at bounding box center [184, 219] width 173 height 25
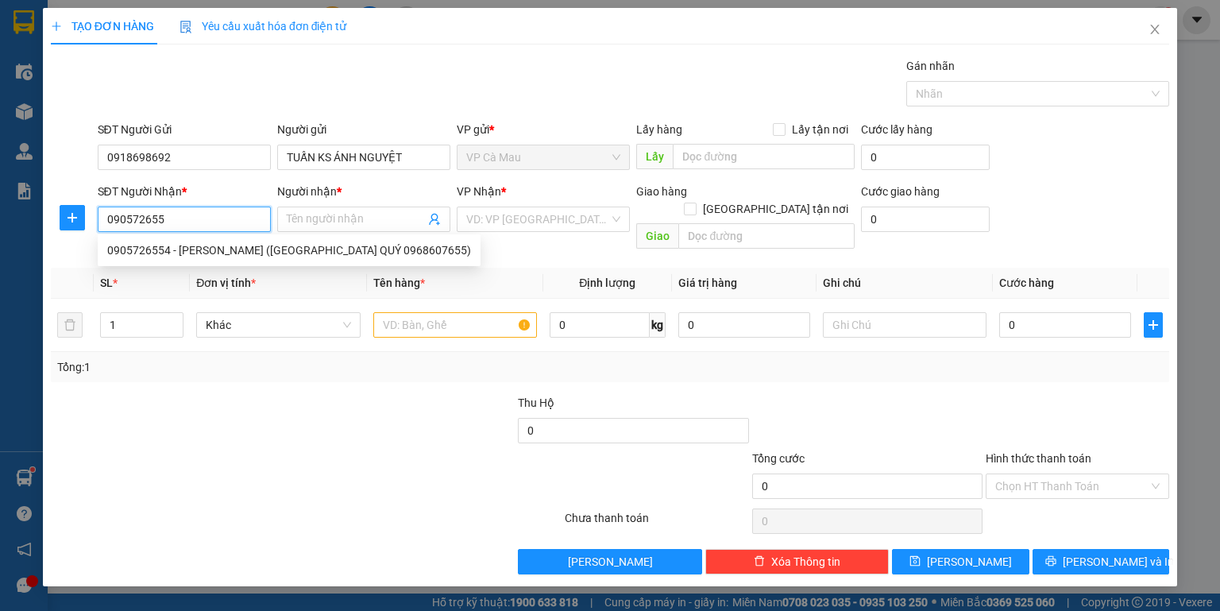
type input "0905726554"
drag, startPoint x: 254, startPoint y: 255, endPoint x: 334, endPoint y: 247, distance: 79.9
click at [255, 254] on div "0905726554 - CTY BẢO TÍN (CHÂU PHÚ QUÝ 0968607655)" at bounding box center [289, 250] width 364 height 17
type input "CTY BẢO TÍN (CHÂU PHÚ QUÝ 0968607655)"
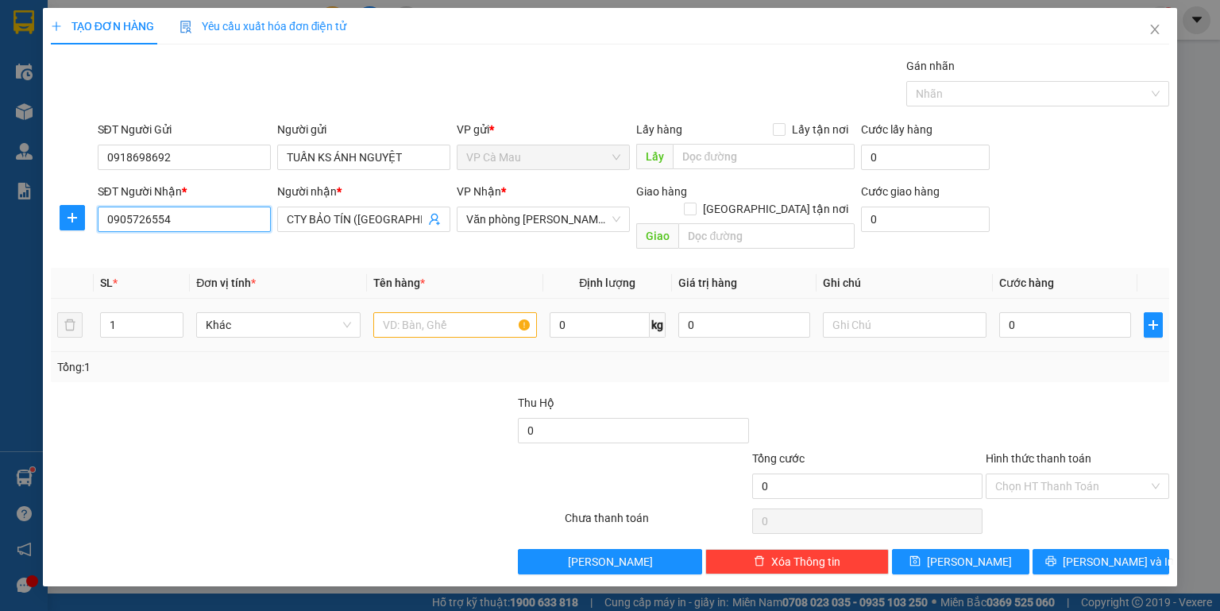
type input "0905726554"
click at [399, 312] on input "text" at bounding box center [455, 324] width 164 height 25
type input "THÙNG"
click at [402, 225] on input "CTY BẢO TÍN (CHÂU PHÚ QUÝ 0968607655)" at bounding box center [356, 219] width 138 height 17
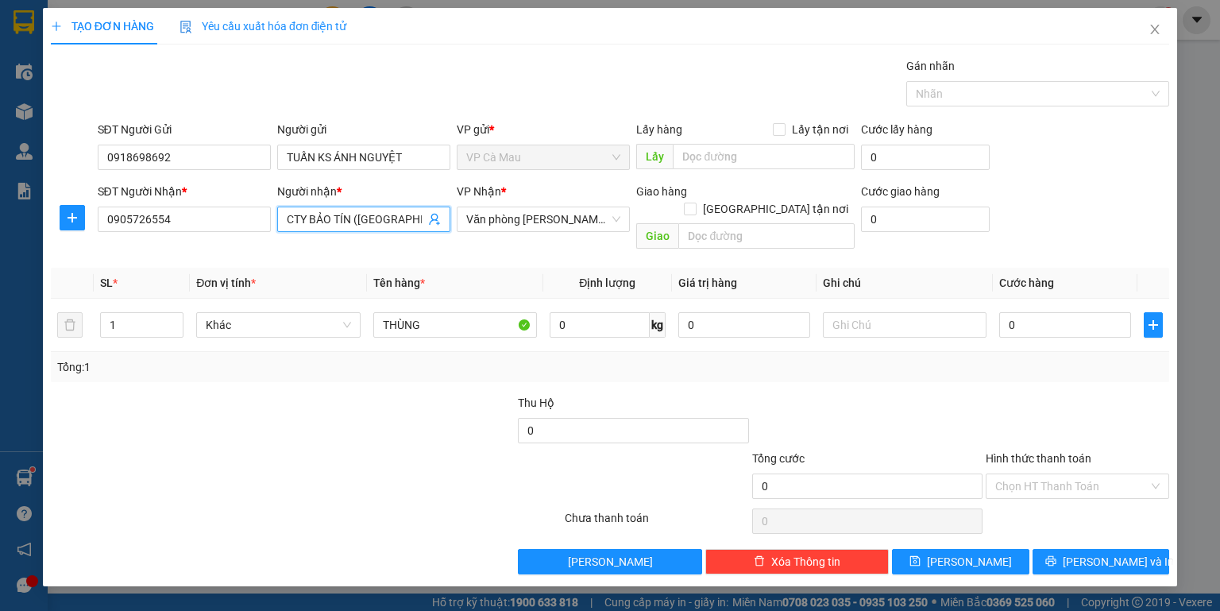
scroll to position [0, 80]
click at [424, 219] on input "CTY BẢO TÍN (CHÂU PHÚ QUÝ 0968607655)" at bounding box center [356, 219] width 138 height 17
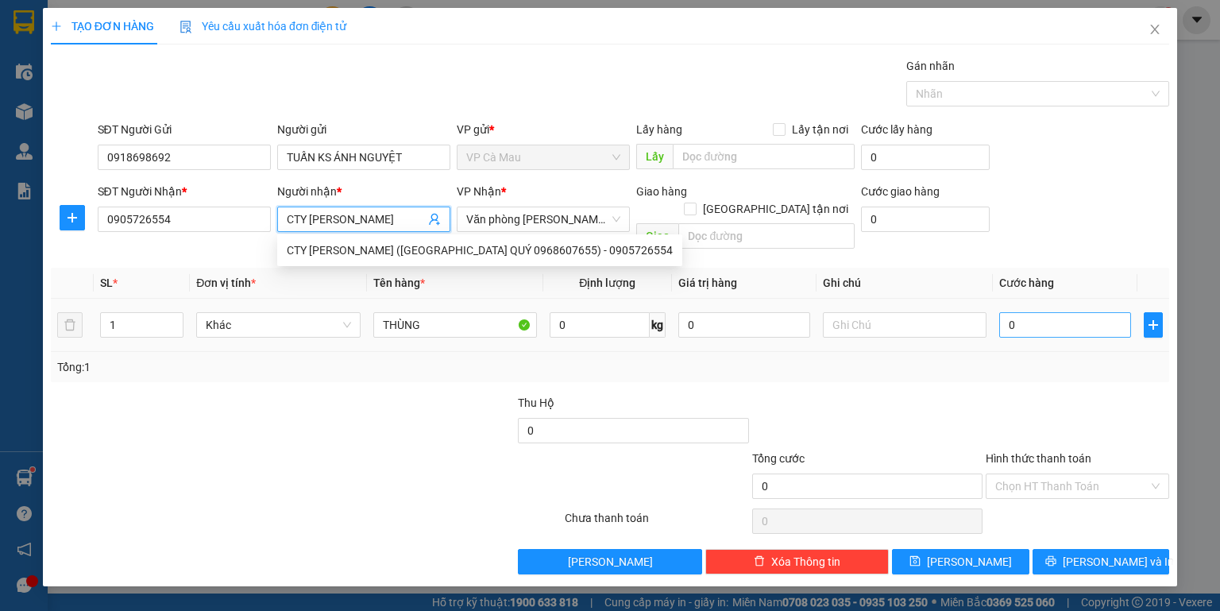
type input "CTY BẢO TÍN"
click at [1068, 312] on input "0" at bounding box center [1066, 324] width 132 height 25
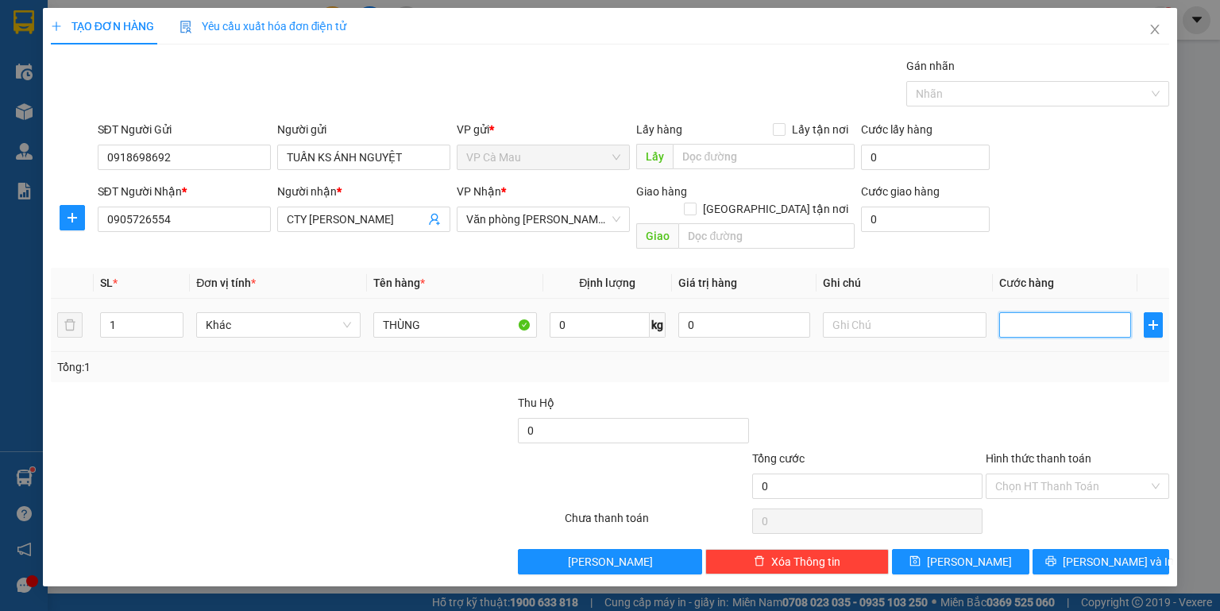
type input "4"
type input "40"
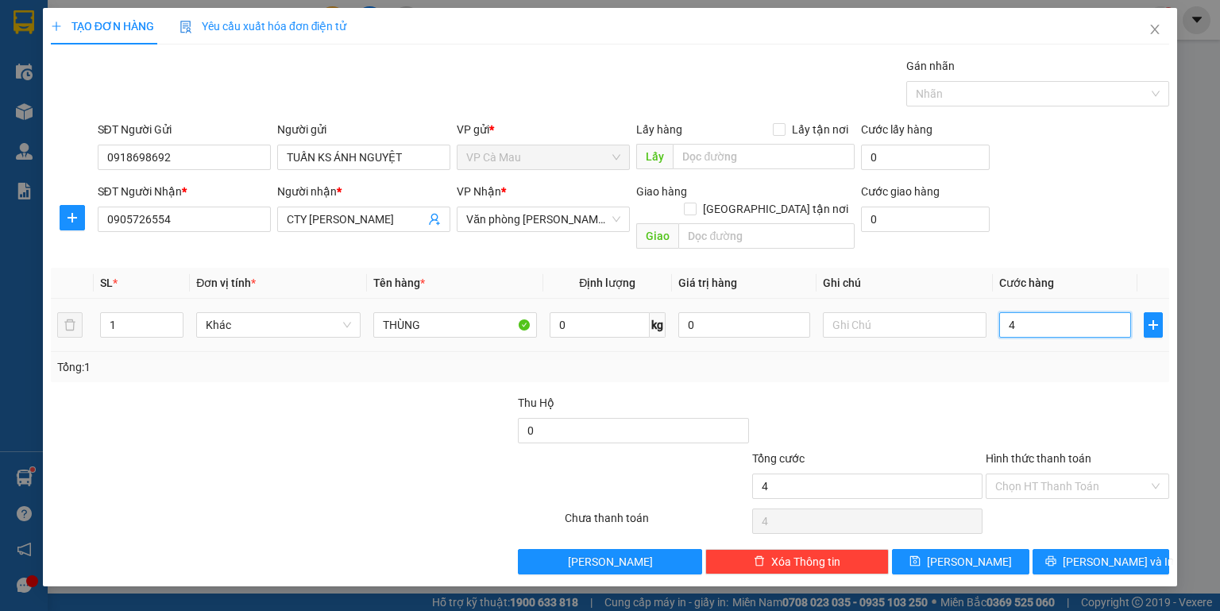
type input "40"
type input "40.000"
click at [1071, 477] on input "Hình thức thanh toán" at bounding box center [1072, 486] width 153 height 24
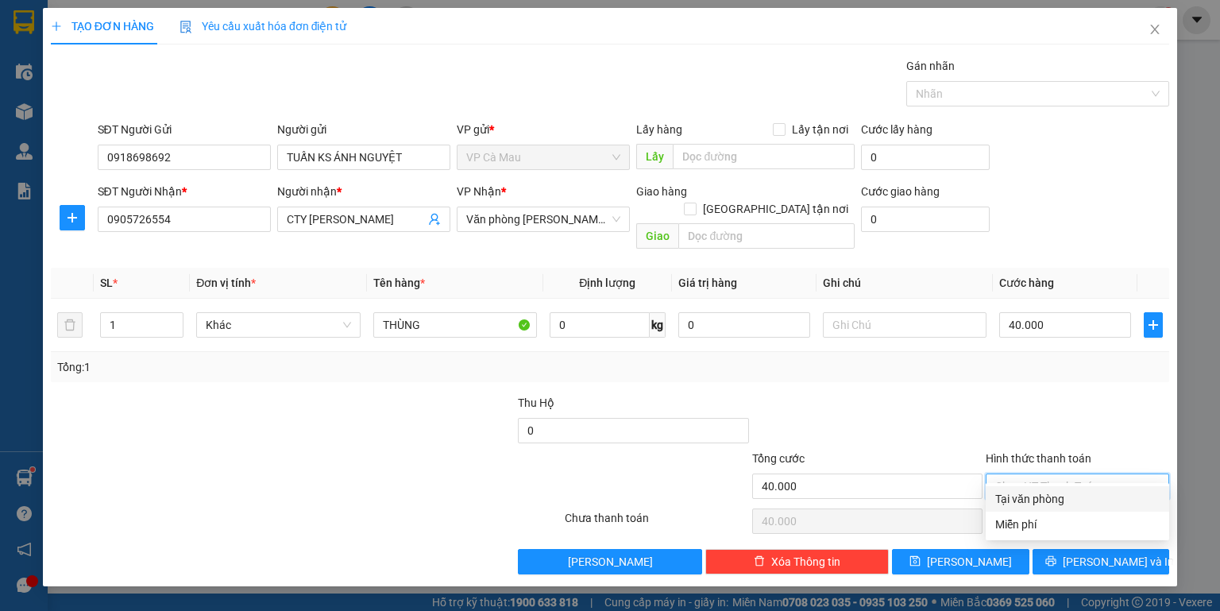
click at [1070, 497] on div "Tại văn phòng" at bounding box center [1078, 498] width 164 height 17
type input "0"
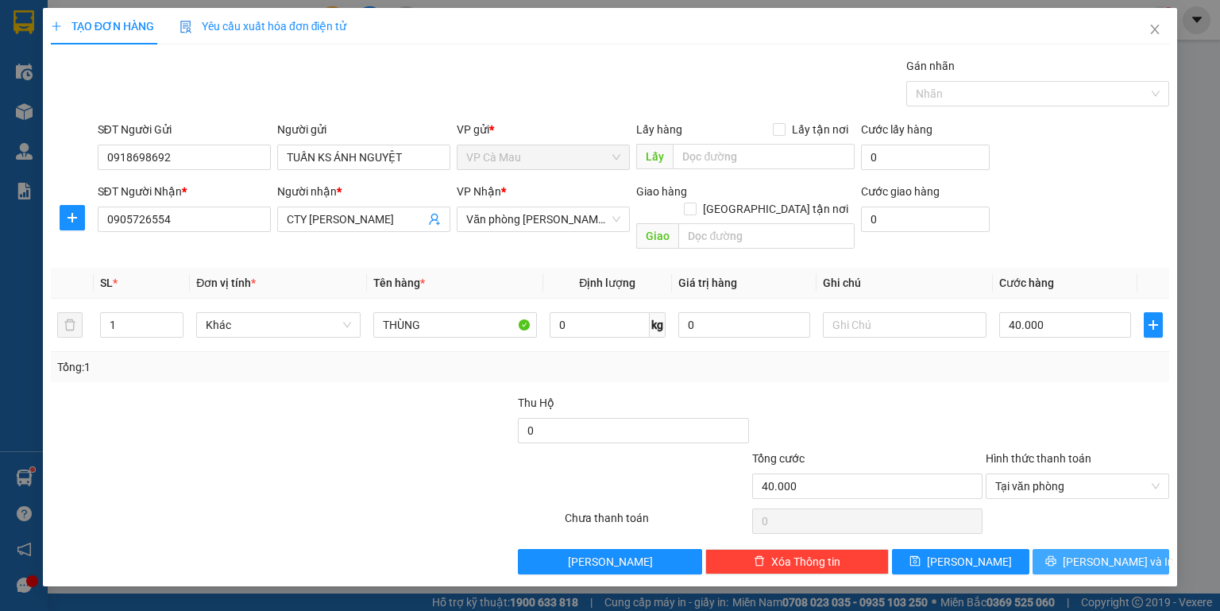
click at [1081, 549] on button "[PERSON_NAME] và In" at bounding box center [1101, 561] width 137 height 25
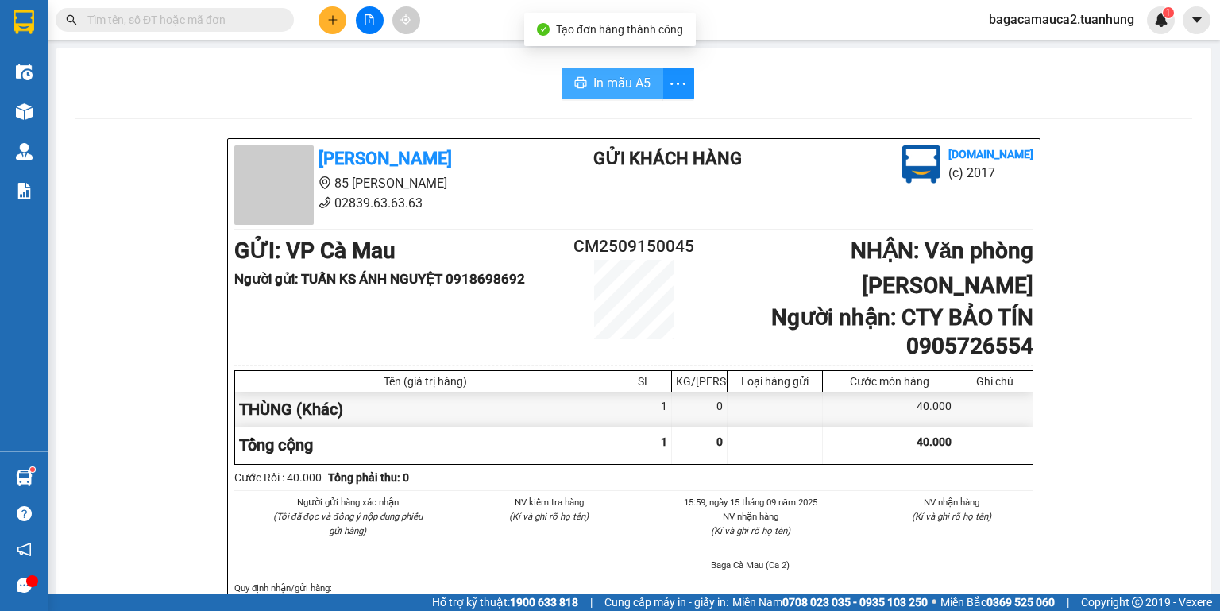
drag, startPoint x: 625, startPoint y: 108, endPoint x: 624, endPoint y: 90, distance: 18.3
click at [620, 80] on span "In mẫu A5" at bounding box center [622, 83] width 57 height 20
click at [148, 17] on input "text" at bounding box center [181, 19] width 188 height 17
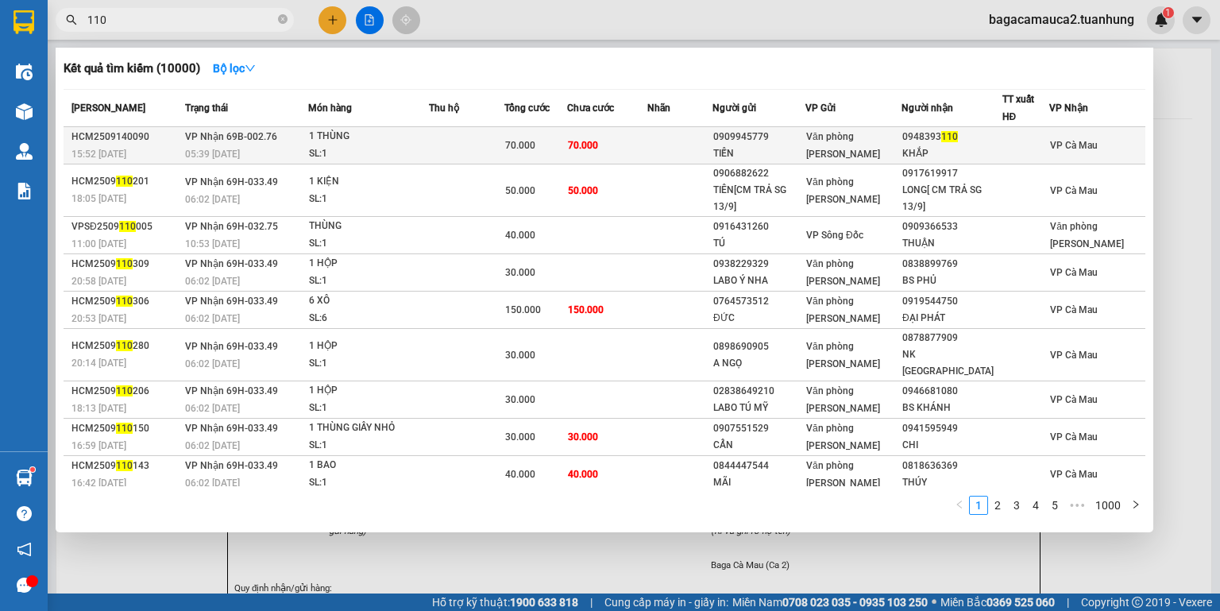
type input "110"
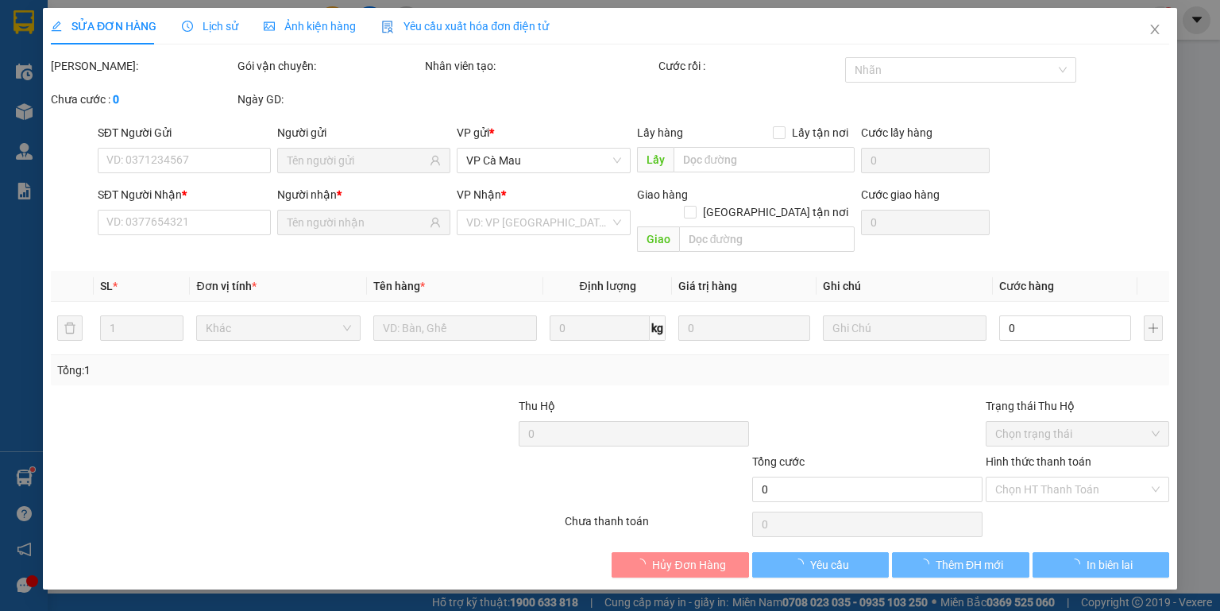
type input "0909945779"
type input "TIẾN"
type input "0948393110"
type input "KHẮP"
type input "70.000"
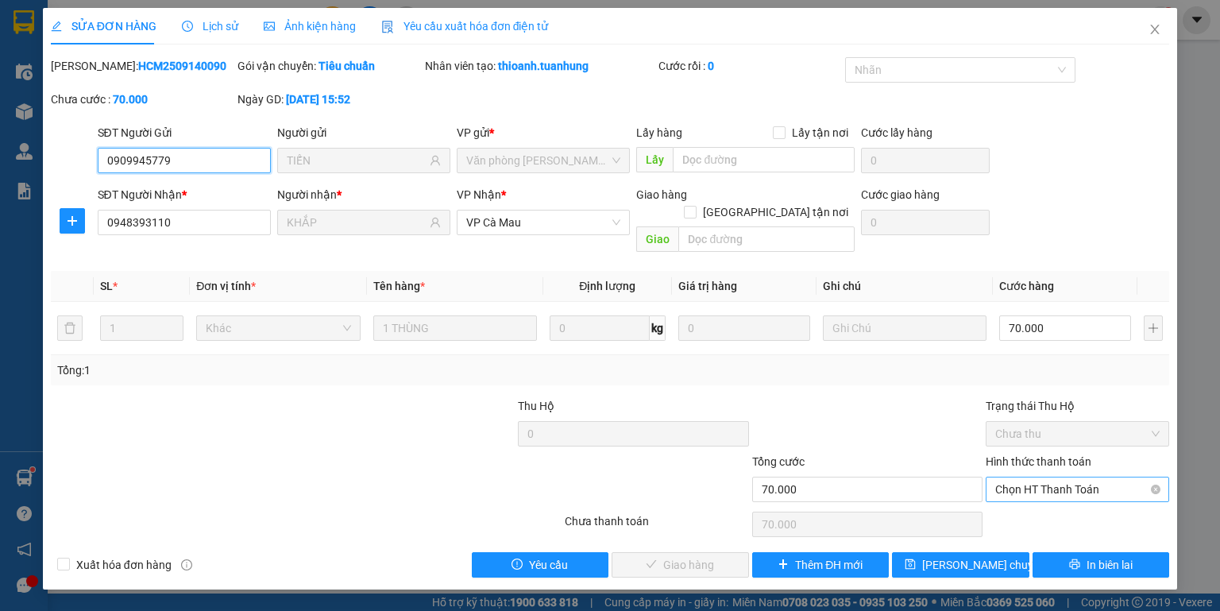
click at [1044, 478] on span "Chọn HT Thanh Toán" at bounding box center [1078, 490] width 164 height 24
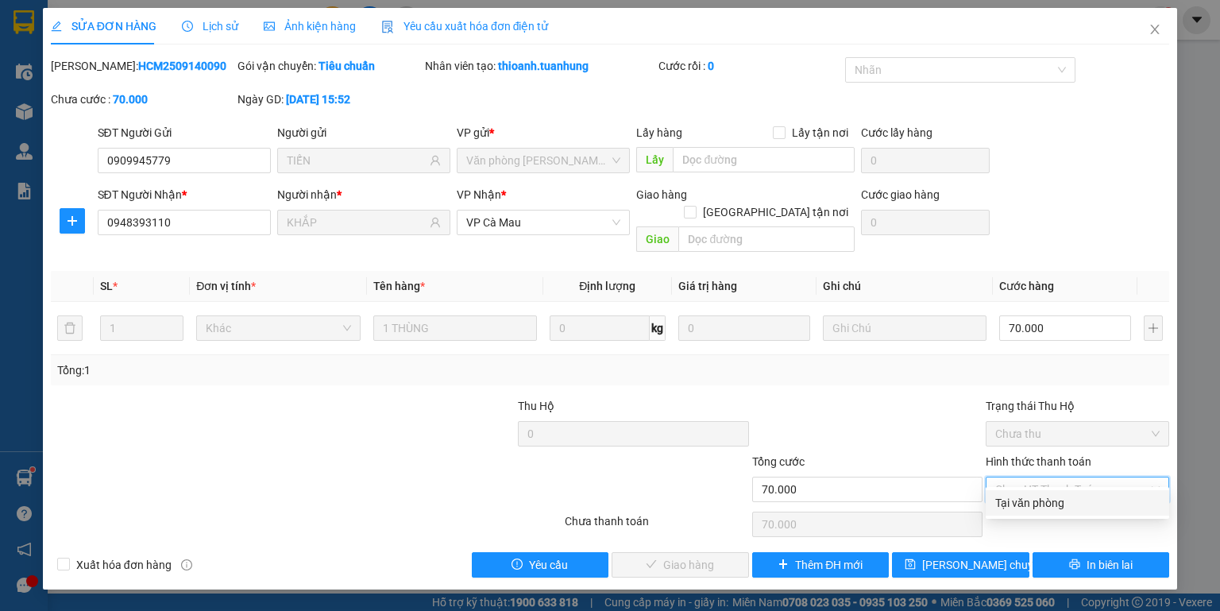
click at [1030, 501] on div "Tại văn phòng" at bounding box center [1078, 502] width 164 height 17
type input "0"
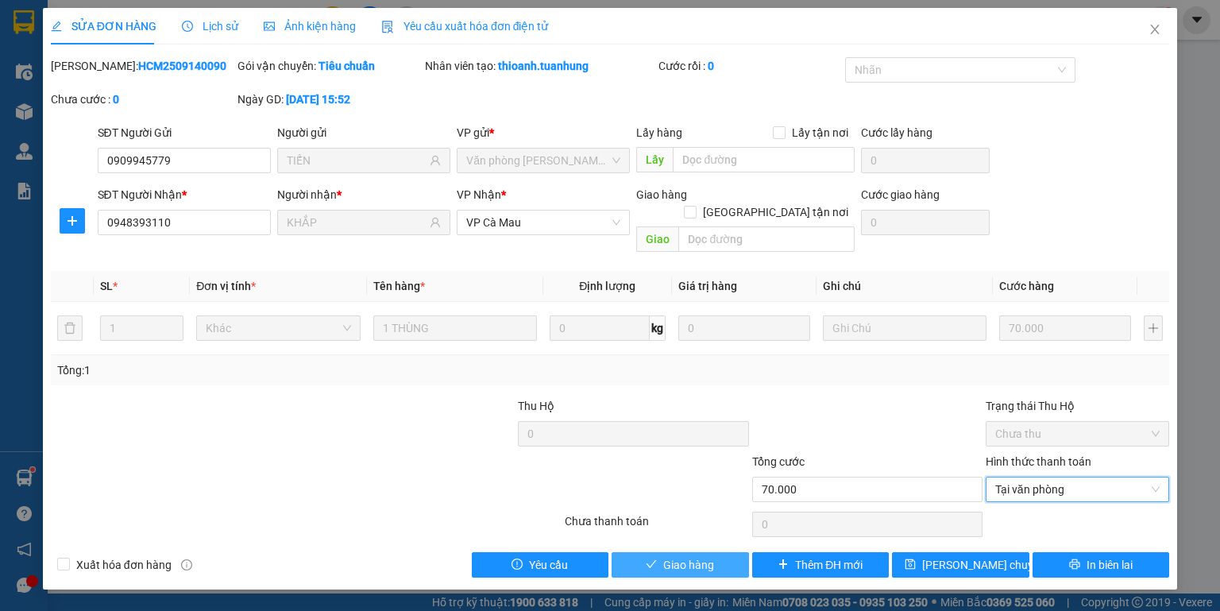
click at [706, 556] on span "Giao hàng" at bounding box center [688, 564] width 51 height 17
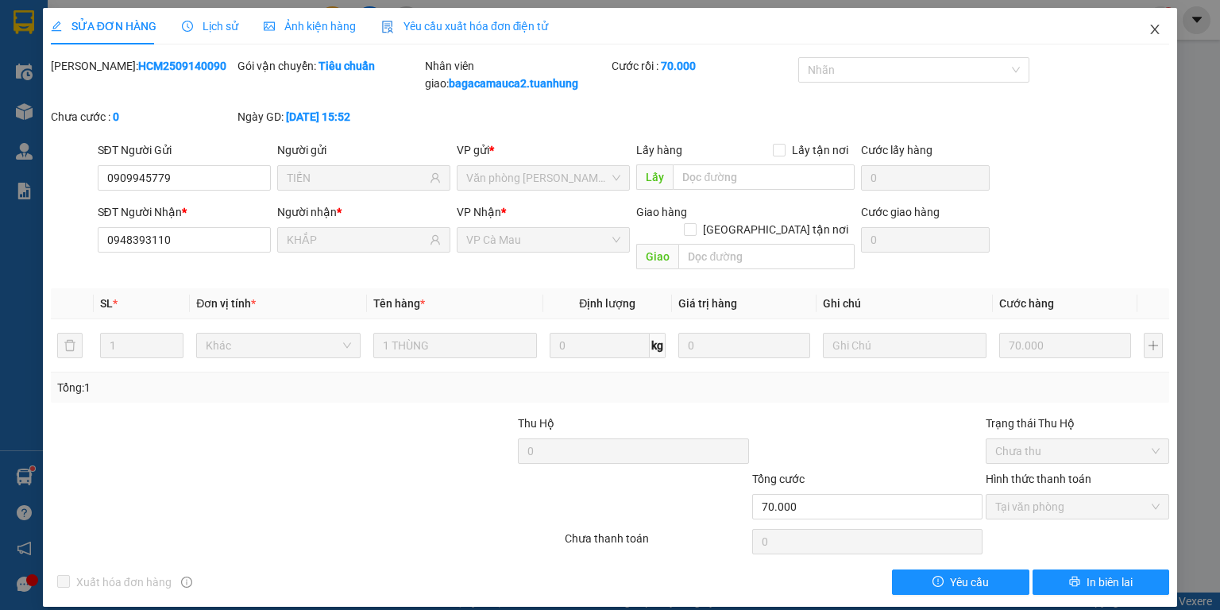
click at [1153, 41] on span "Close" at bounding box center [1155, 30] width 44 height 44
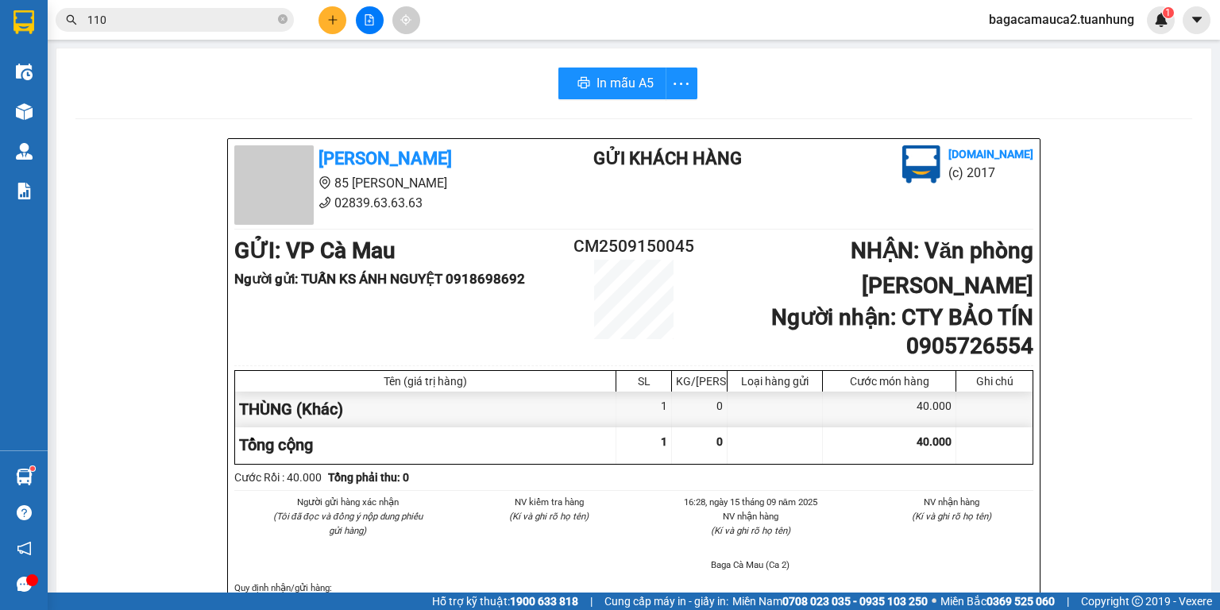
click at [270, 16] on input "110" at bounding box center [181, 19] width 188 height 17
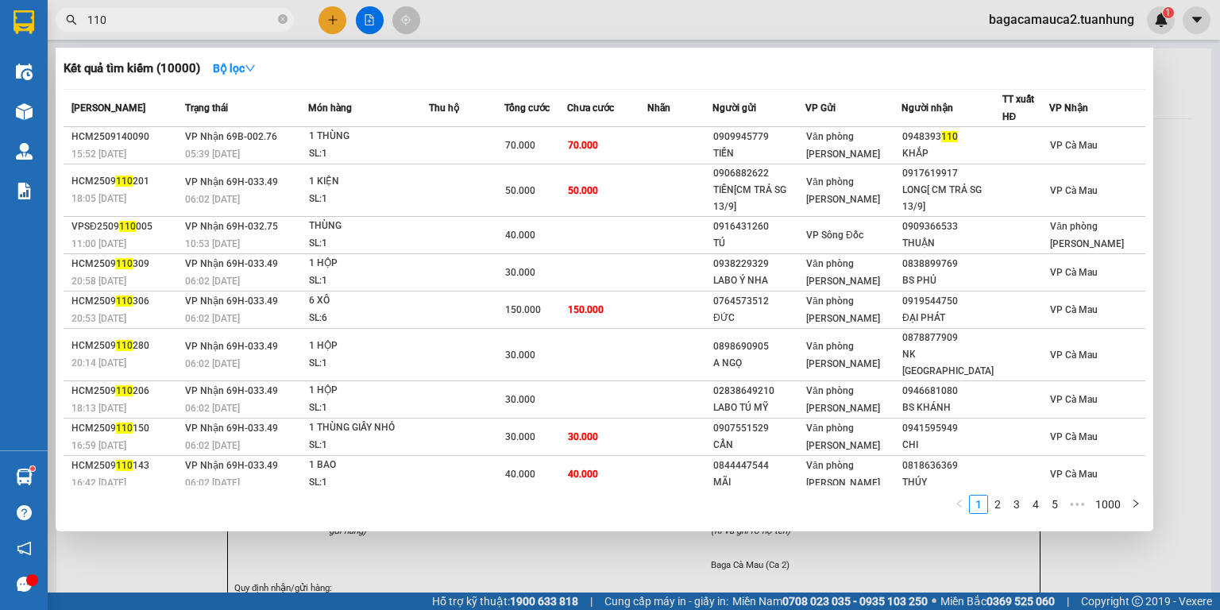
click at [270, 16] on input "110" at bounding box center [181, 19] width 188 height 17
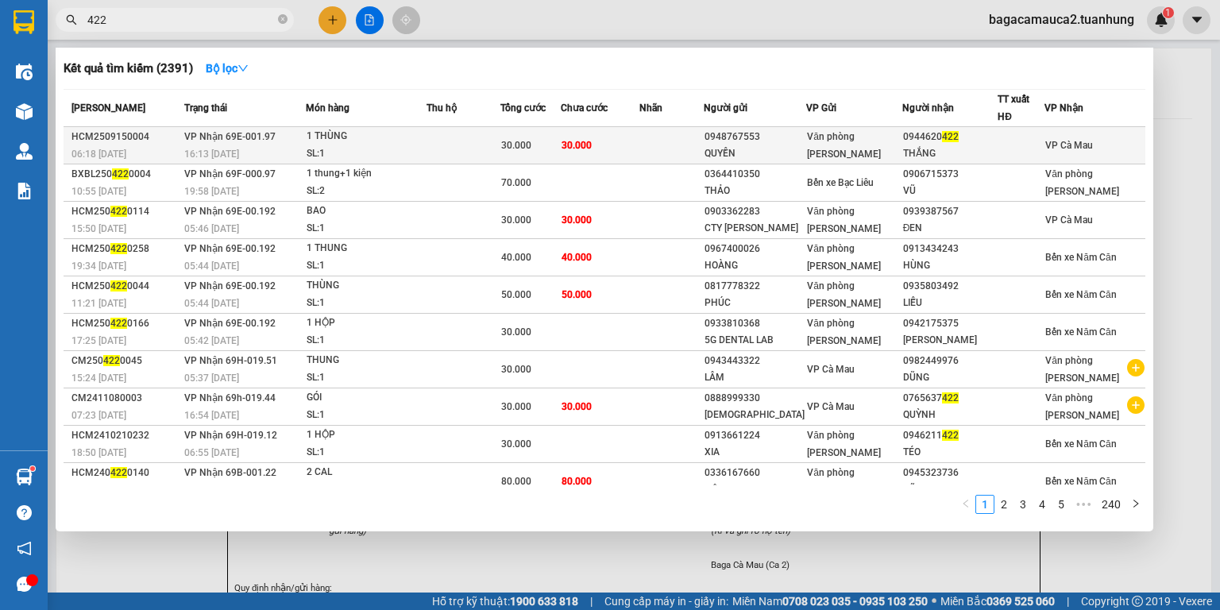
type input "422"
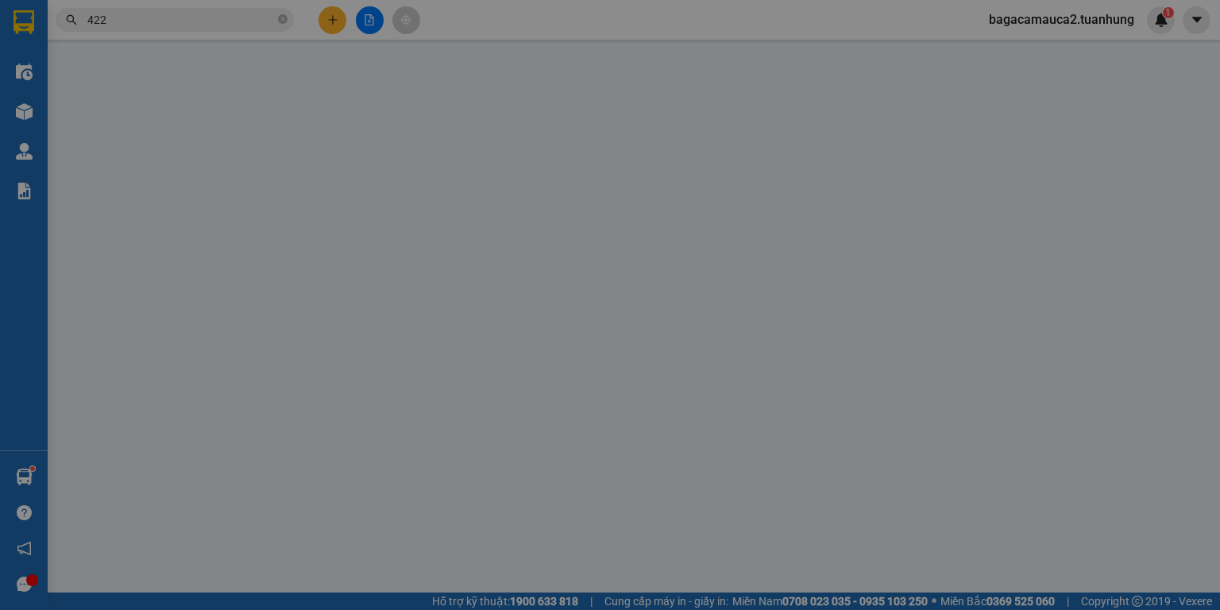
type input "0948767553"
type input "QUYỀN"
type input "0944620422"
type input "THẮNG"
type input "30.000"
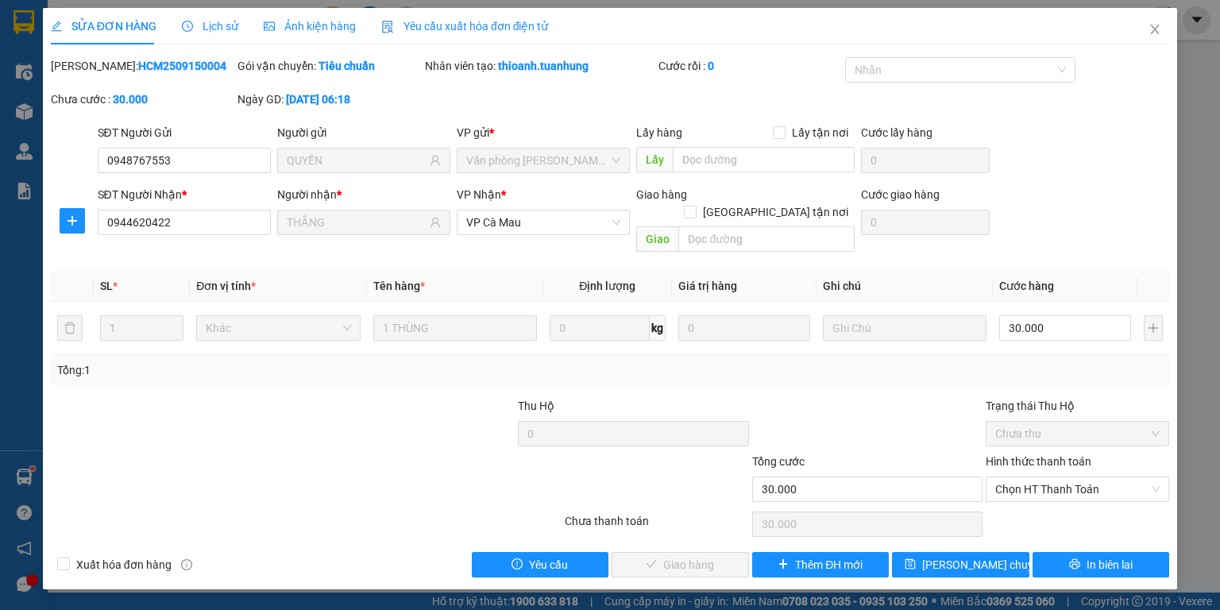
click at [1050, 486] on div "Hình thức thanh toán Chọn HT Thanh Toán" at bounding box center [1078, 481] width 184 height 56
click at [1062, 478] on span "Chọn HT Thanh Toán" at bounding box center [1078, 490] width 164 height 24
click at [1062, 505] on div "Tại văn phòng" at bounding box center [1078, 502] width 164 height 17
type input "0"
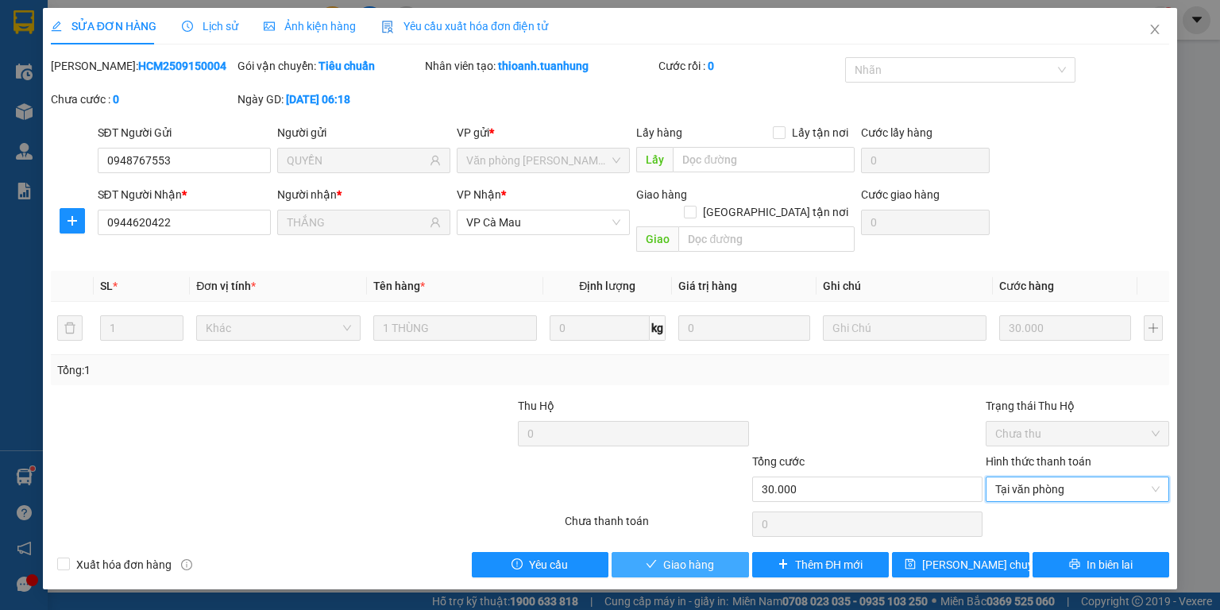
click at [687, 556] on span "Giao hàng" at bounding box center [688, 564] width 51 height 17
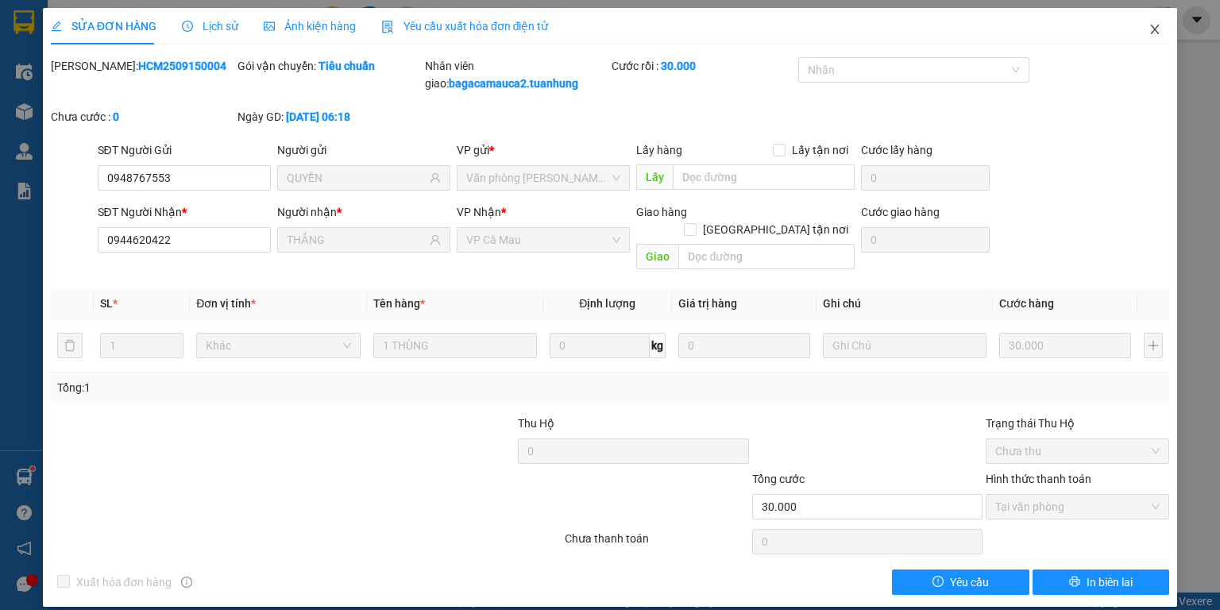
click at [1151, 25] on icon "close" at bounding box center [1155, 29] width 13 height 13
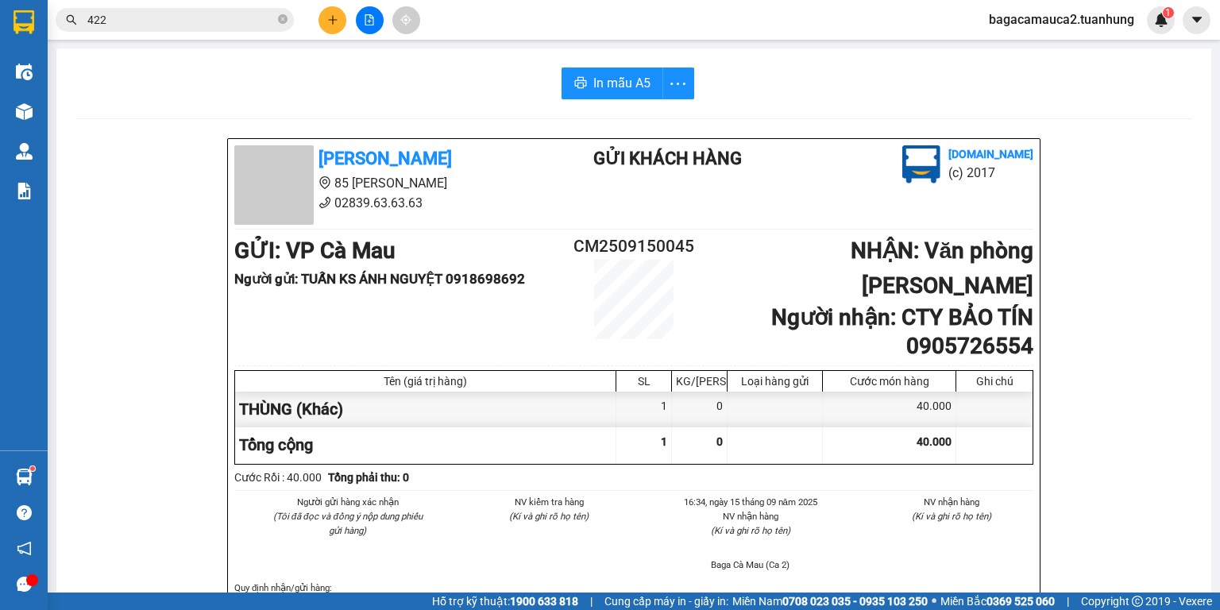
click at [331, 22] on icon "plus" at bounding box center [332, 19] width 11 height 11
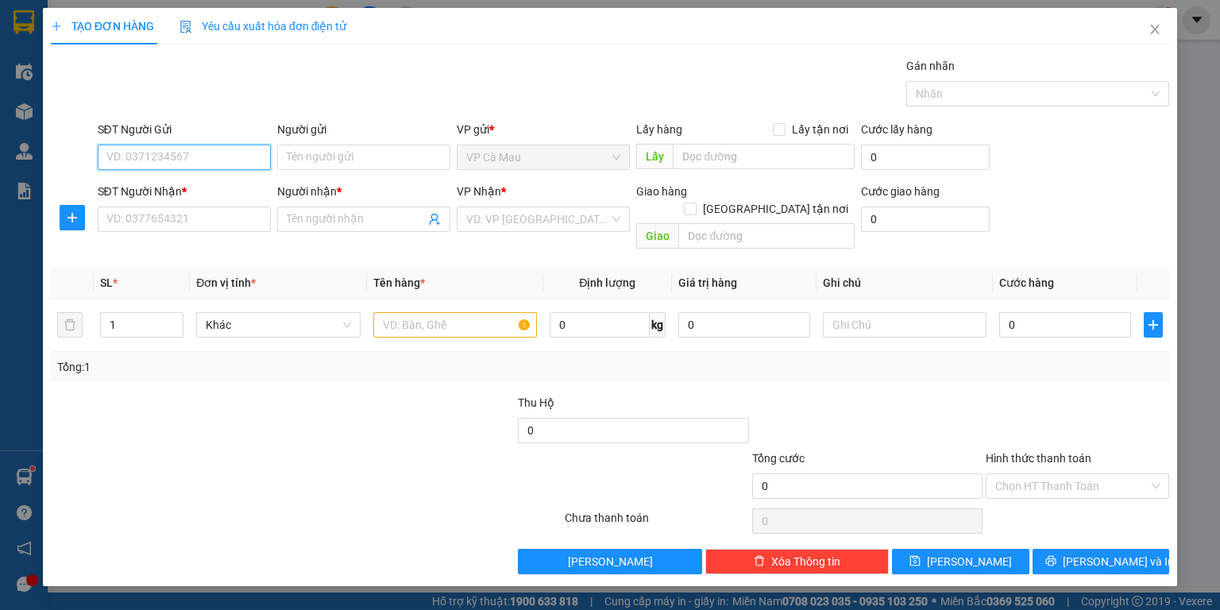
click at [203, 162] on input "SĐT Người Gửi" at bounding box center [184, 157] width 173 height 25
type input "0919905918"
click at [185, 190] on div "0919905918 - NHI" at bounding box center [184, 188] width 154 height 17
type input "NHI"
type input "0919905918"
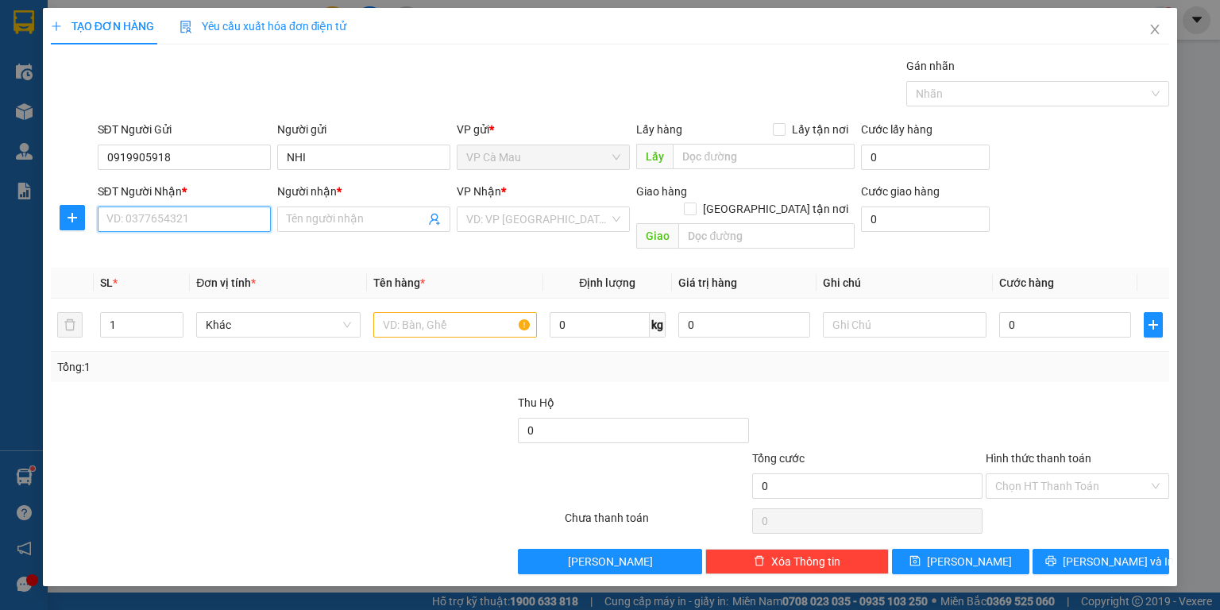
click at [199, 219] on input "SĐT Người Nhận *" at bounding box center [184, 219] width 173 height 25
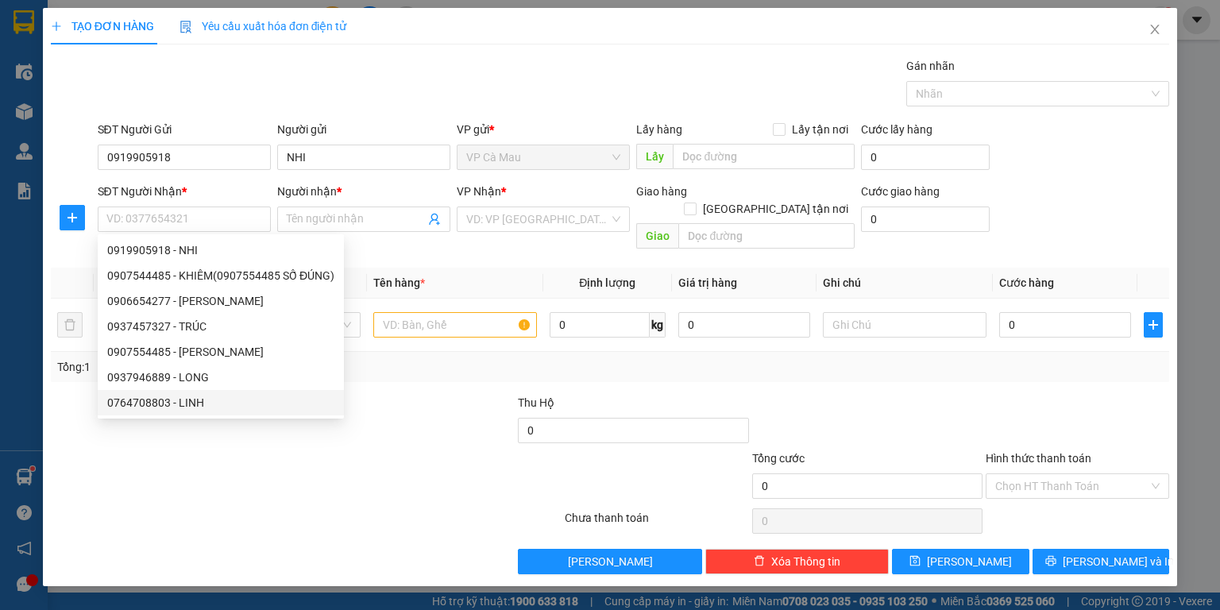
click at [394, 450] on div at bounding box center [470, 478] width 187 height 56
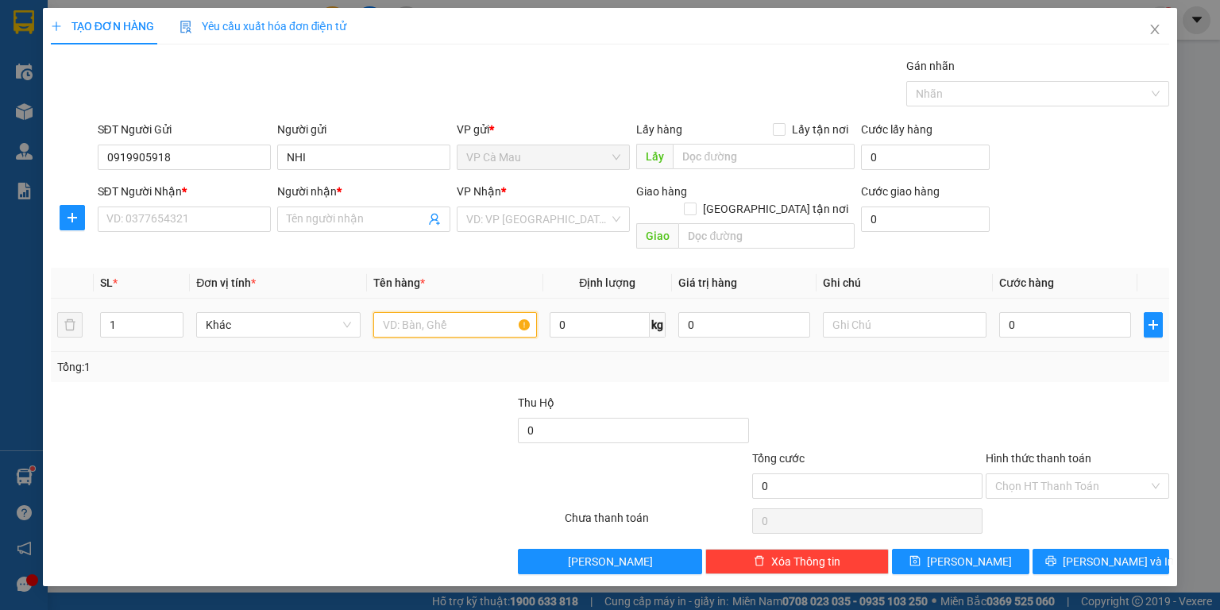
click at [420, 312] on input "text" at bounding box center [455, 324] width 164 height 25
type input "CAN"
click at [191, 214] on input "SĐT Người Nhận *" at bounding box center [184, 219] width 173 height 25
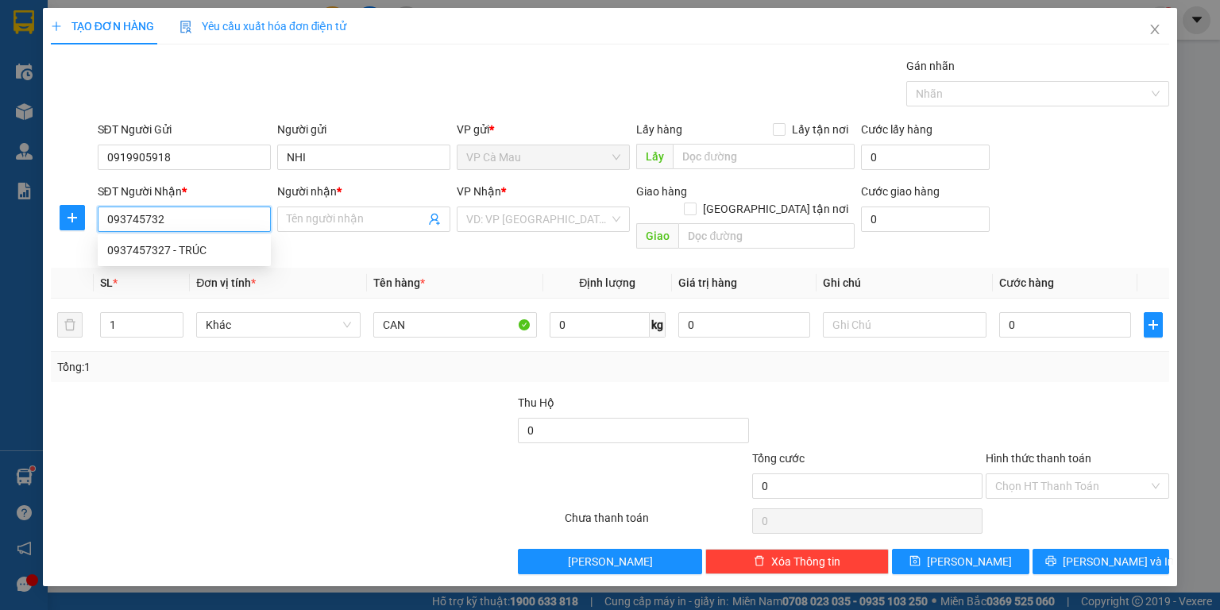
type input "0937457327"
click at [180, 254] on div "0937457327 - TRÚC" at bounding box center [184, 250] width 154 height 17
type input "TRÚC"
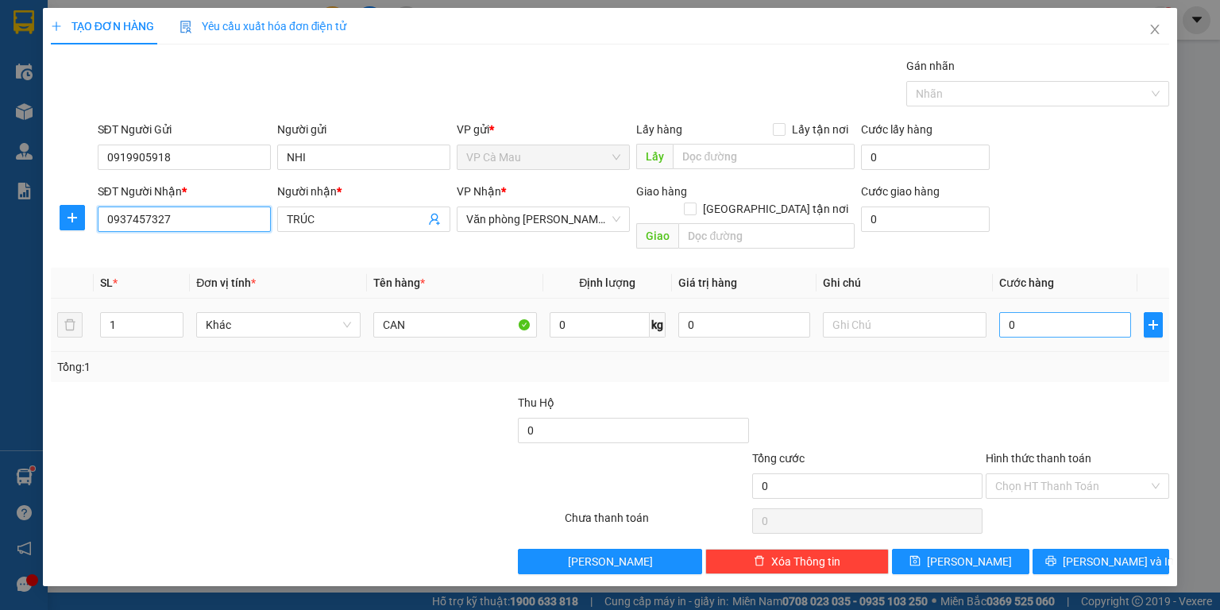
type input "0937457327"
click at [1008, 312] on input "0" at bounding box center [1066, 324] width 132 height 25
type input "+4"
type input "4"
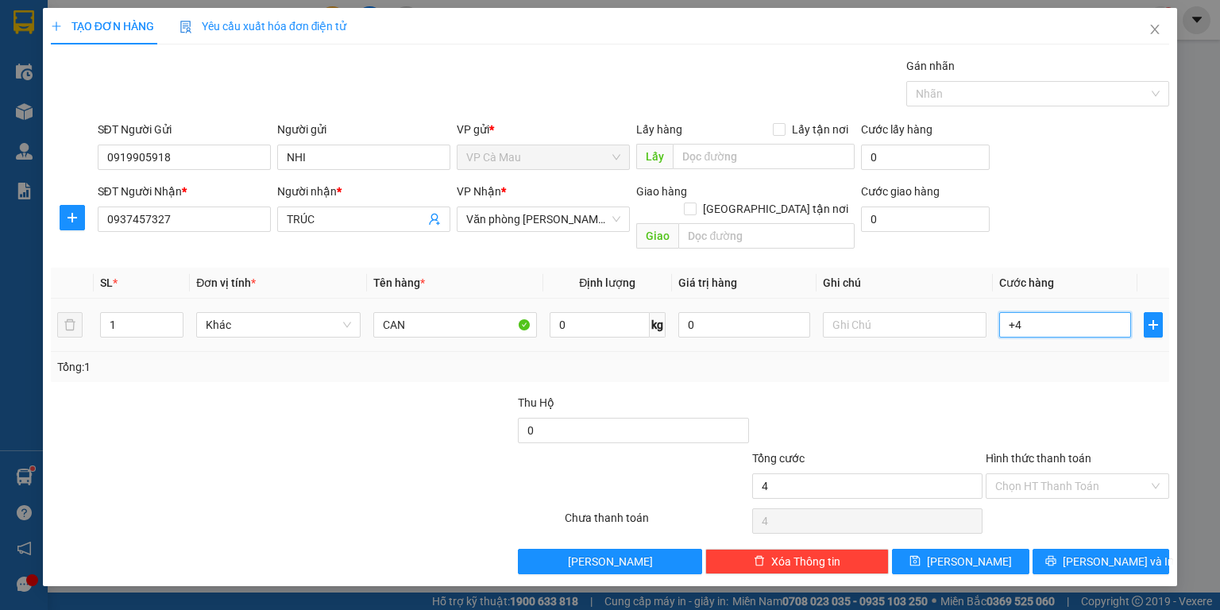
type input "+40"
type input "40"
type input "40.000"
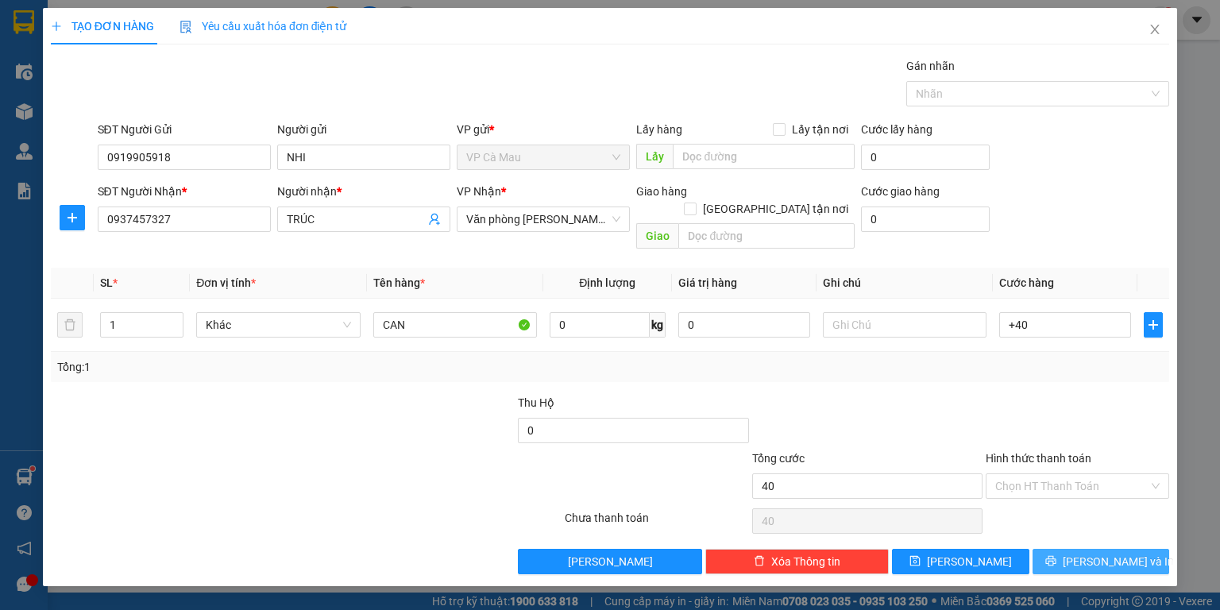
type input "40.000"
click at [1128, 553] on span "[PERSON_NAME] và In" at bounding box center [1118, 561] width 111 height 17
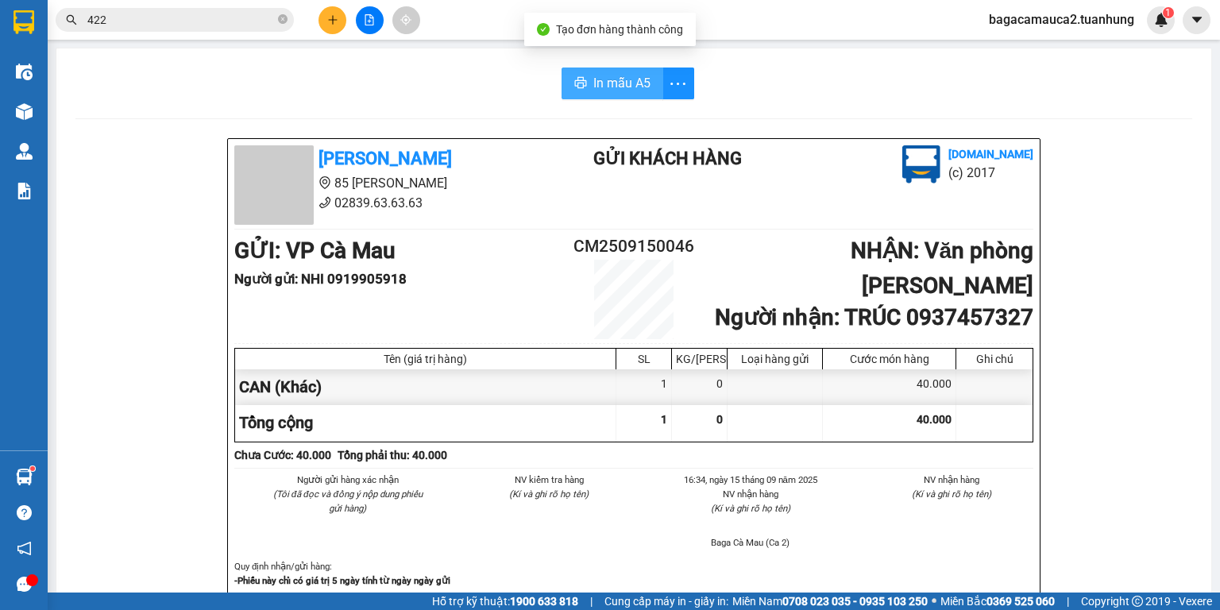
click at [632, 84] on span "In mẫu A5" at bounding box center [622, 83] width 57 height 20
click at [281, 19] on icon "close-circle" at bounding box center [283, 19] width 10 height 10
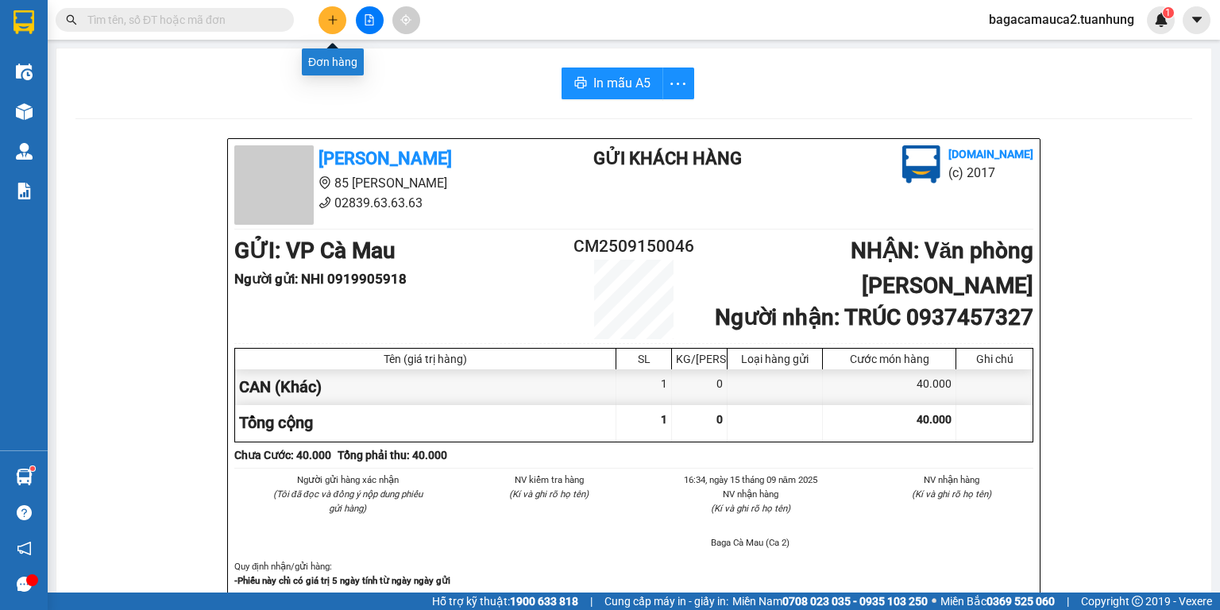
click at [333, 19] on icon "plus" at bounding box center [332, 19] width 9 height 1
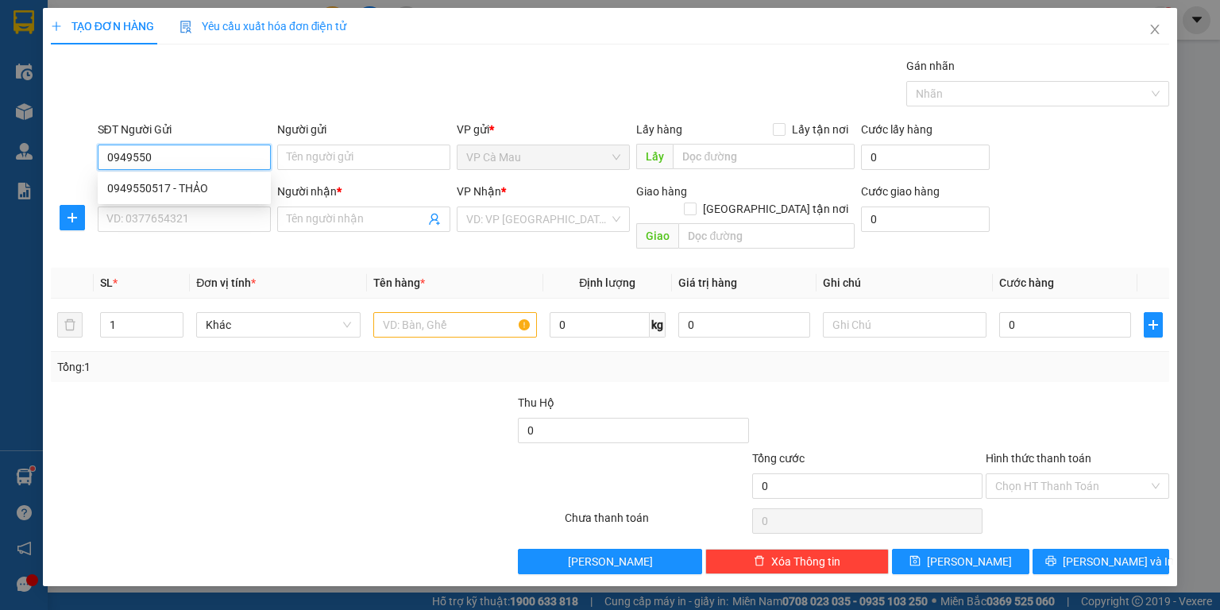
click at [218, 197] on div "0949550517 - THẢO" at bounding box center [184, 188] width 173 height 25
type input "0949550517"
type input "THẢO"
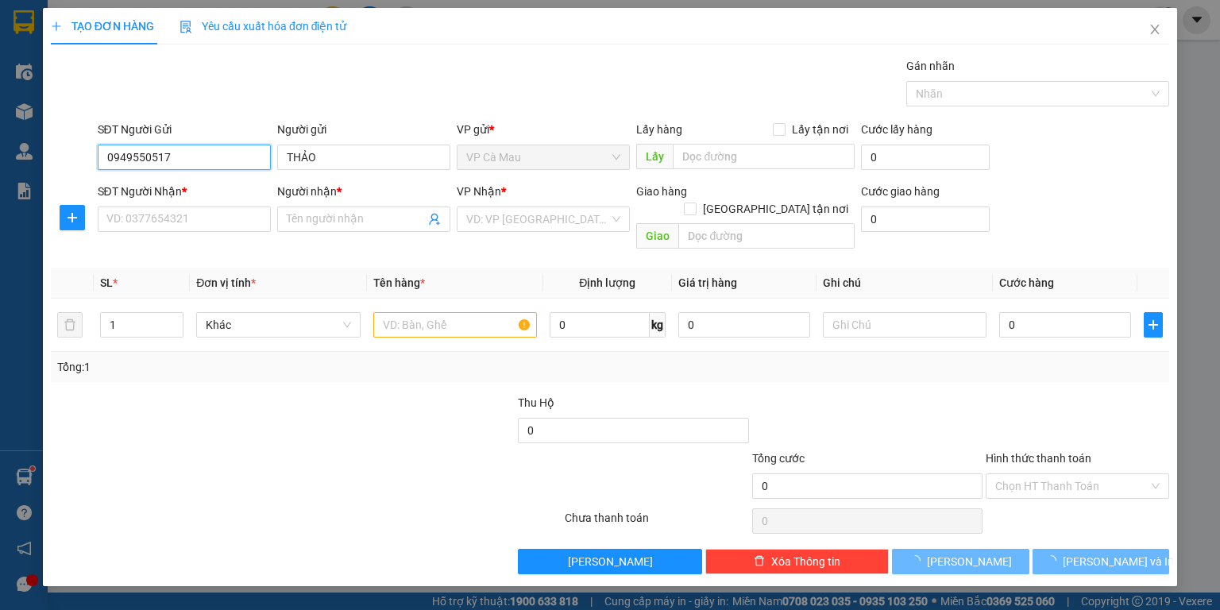
type input "0949550517"
click at [207, 231] on div "SĐT Người Nhận * VD: 0377654321" at bounding box center [184, 211] width 173 height 56
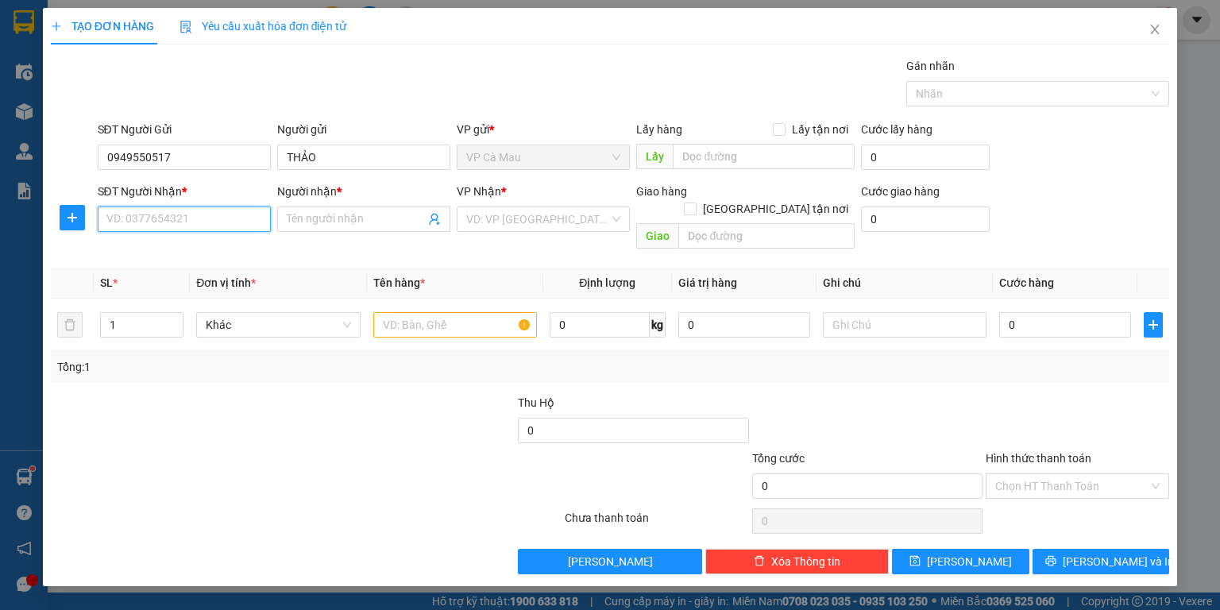
click at [207, 228] on input "SĐT Người Nhận *" at bounding box center [184, 219] width 173 height 25
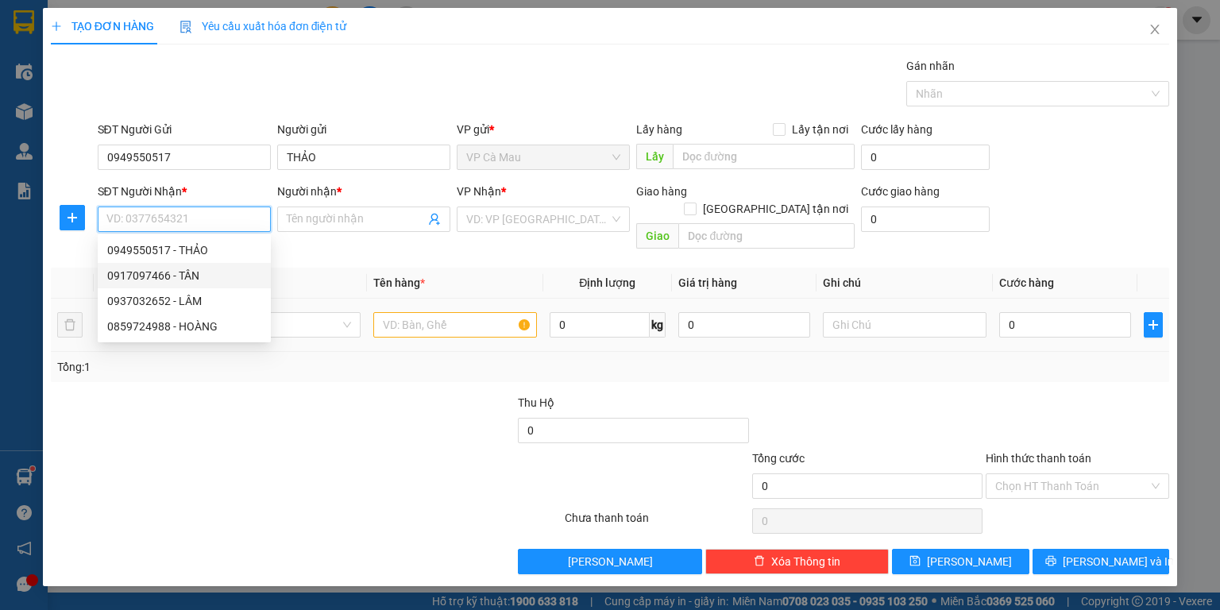
drag, startPoint x: 171, startPoint y: 277, endPoint x: 209, endPoint y: 288, distance: 39.7
click at [171, 277] on div "0917097466 - TÂN" at bounding box center [184, 275] width 154 height 17
type input "0917097466"
type input "TÂN"
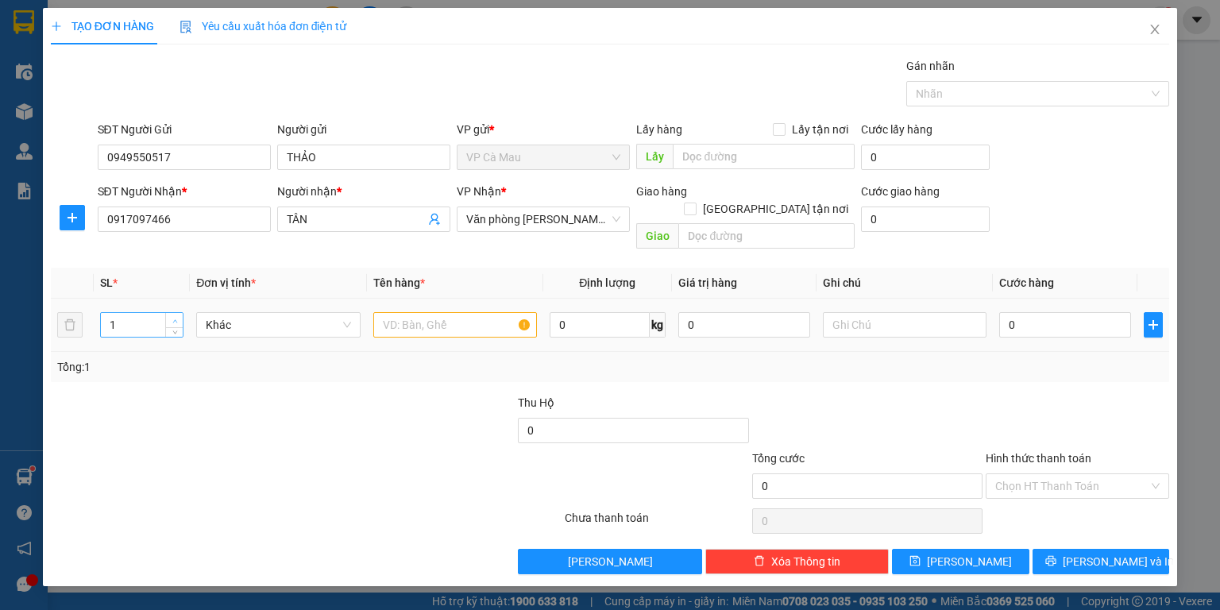
type input "2"
click at [172, 316] on span "up" at bounding box center [175, 321] width 10 height 10
click at [415, 312] on input "text" at bounding box center [455, 324] width 164 height 25
type input "2THUNG"
click at [1003, 312] on input "0" at bounding box center [1066, 324] width 132 height 25
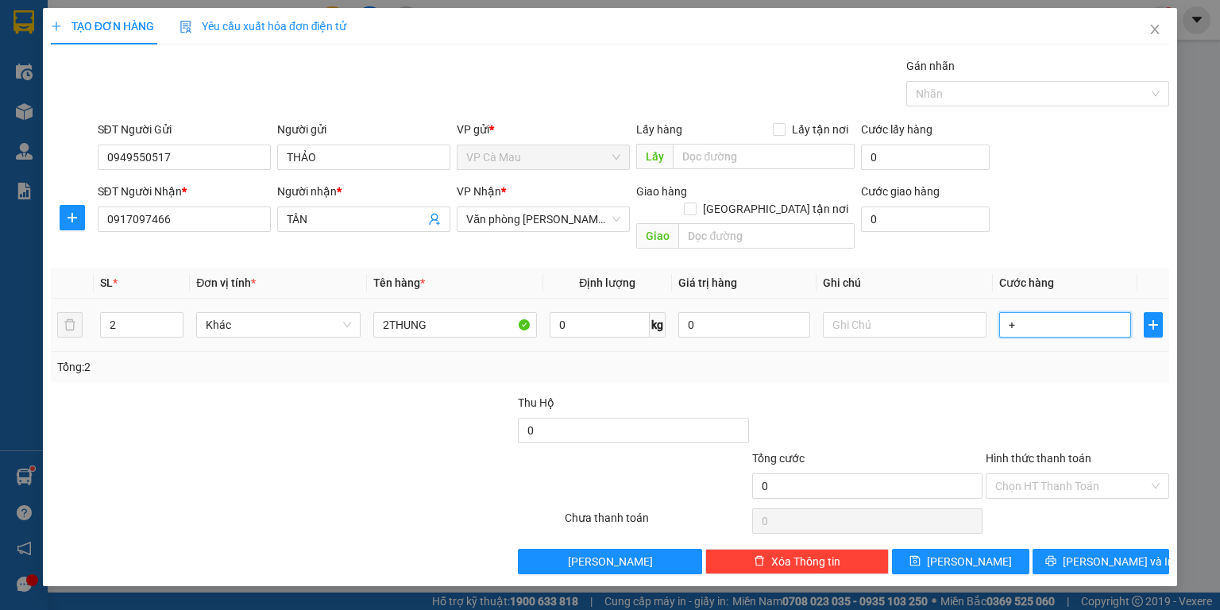
type input "+1"
type input "1"
type input "+16"
type input "16"
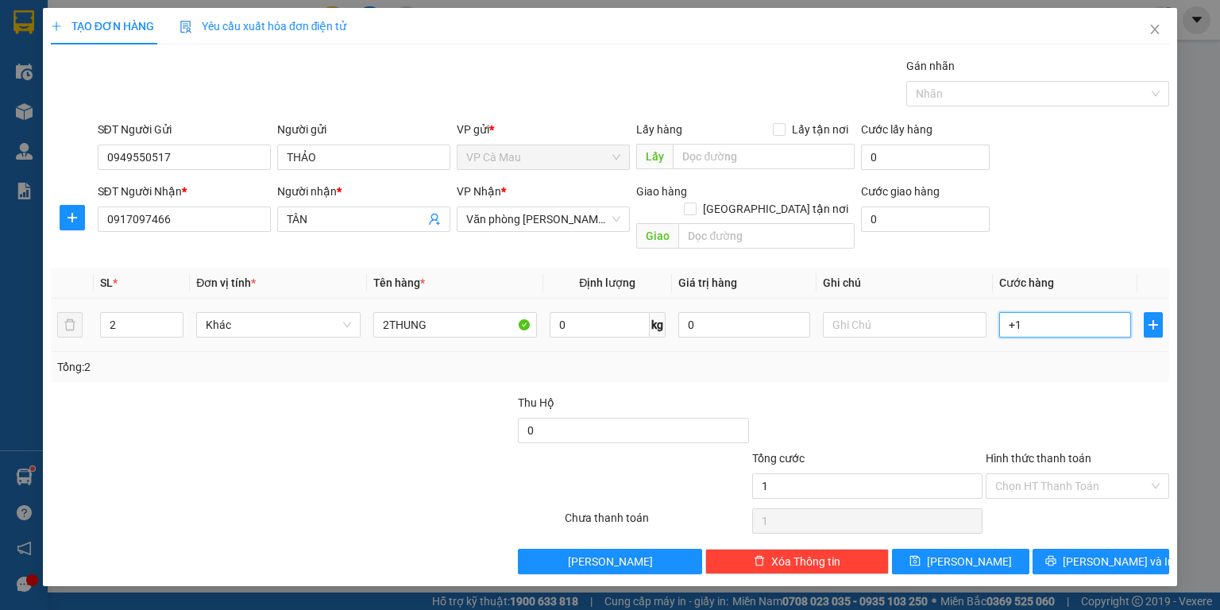
type input "16"
type input "+160"
type input "160"
type input "160.000"
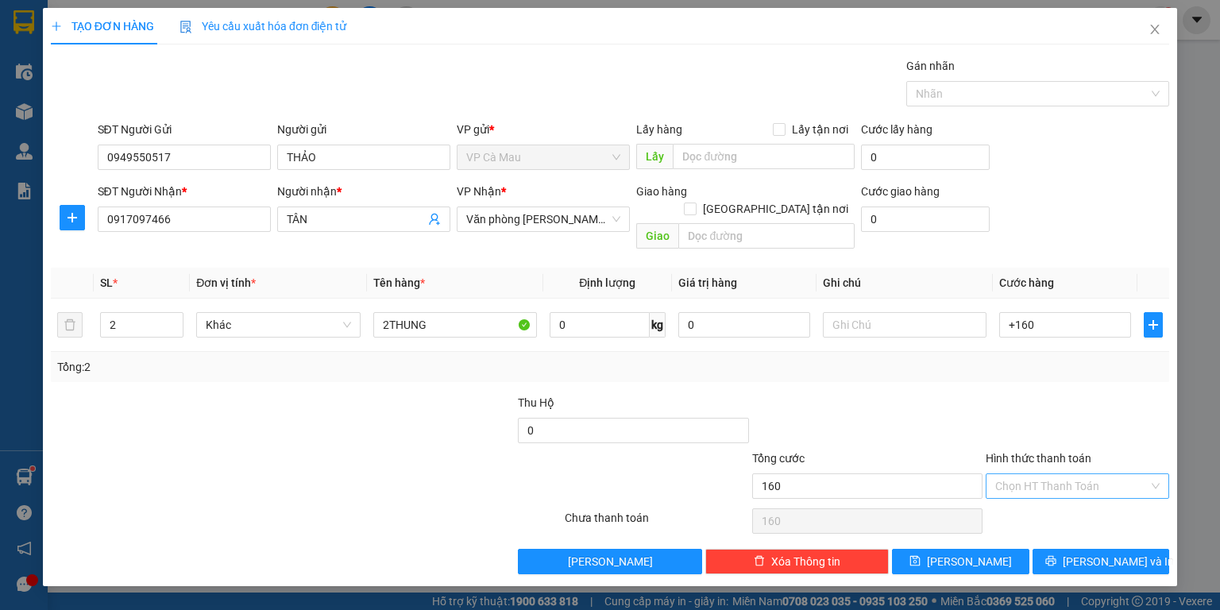
type input "160.000"
click at [1086, 474] on input "Hình thức thanh toán" at bounding box center [1072, 486] width 153 height 24
click at [1082, 498] on div "Tại văn phòng" at bounding box center [1078, 498] width 164 height 17
type input "0"
click at [1116, 553] on span "[PERSON_NAME] và In" at bounding box center [1118, 561] width 111 height 17
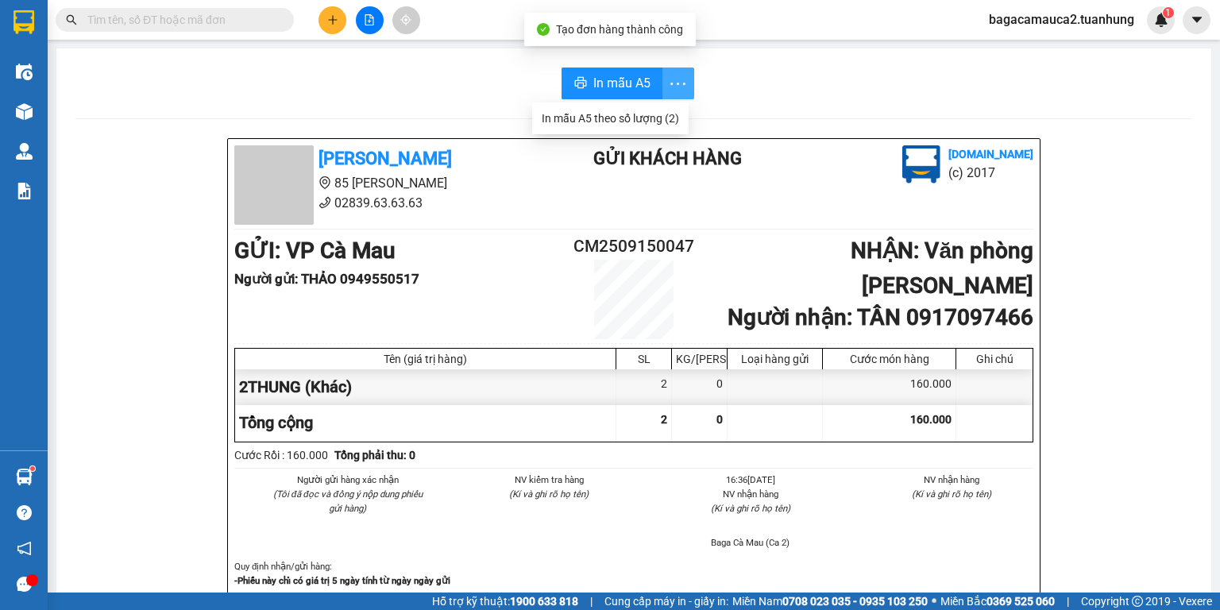
click at [679, 87] on icon "more" at bounding box center [678, 84] width 20 height 20
click at [648, 125] on div "In mẫu A5 theo số lượng (2)" at bounding box center [610, 118] width 137 height 17
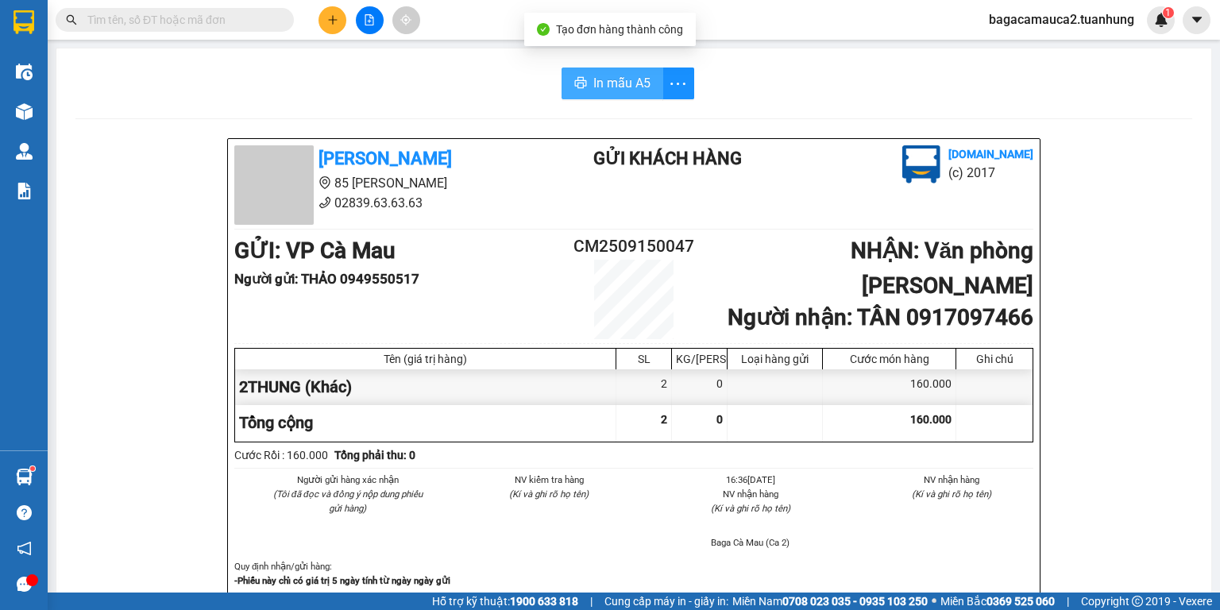
click at [621, 90] on span "In mẫu A5" at bounding box center [622, 83] width 57 height 20
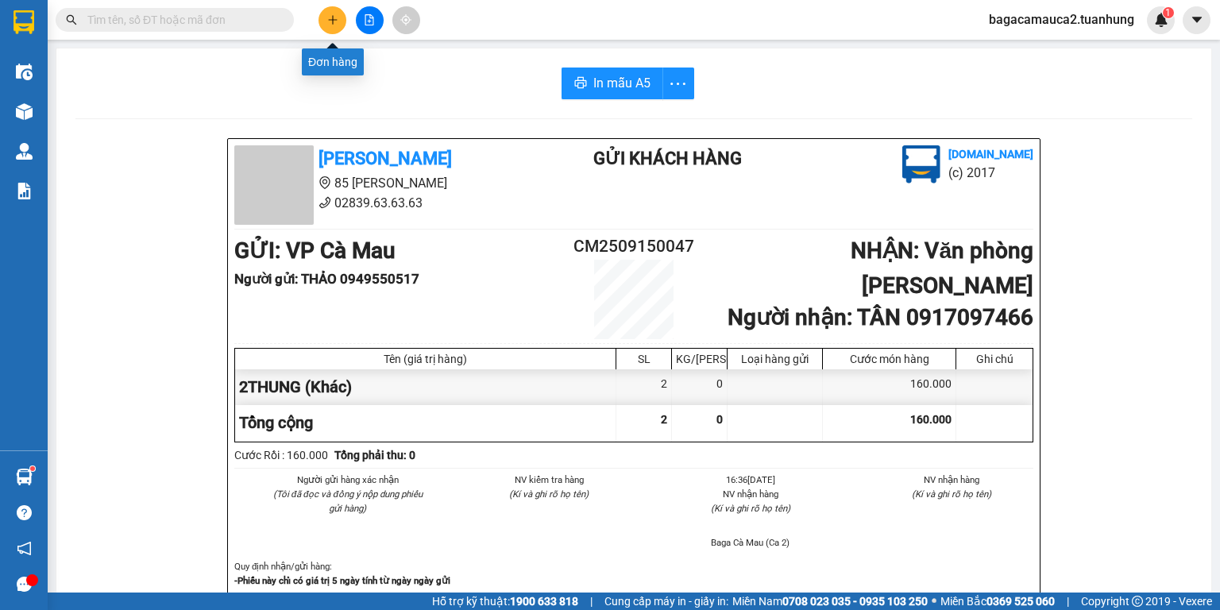
click at [331, 25] on button at bounding box center [333, 20] width 28 height 28
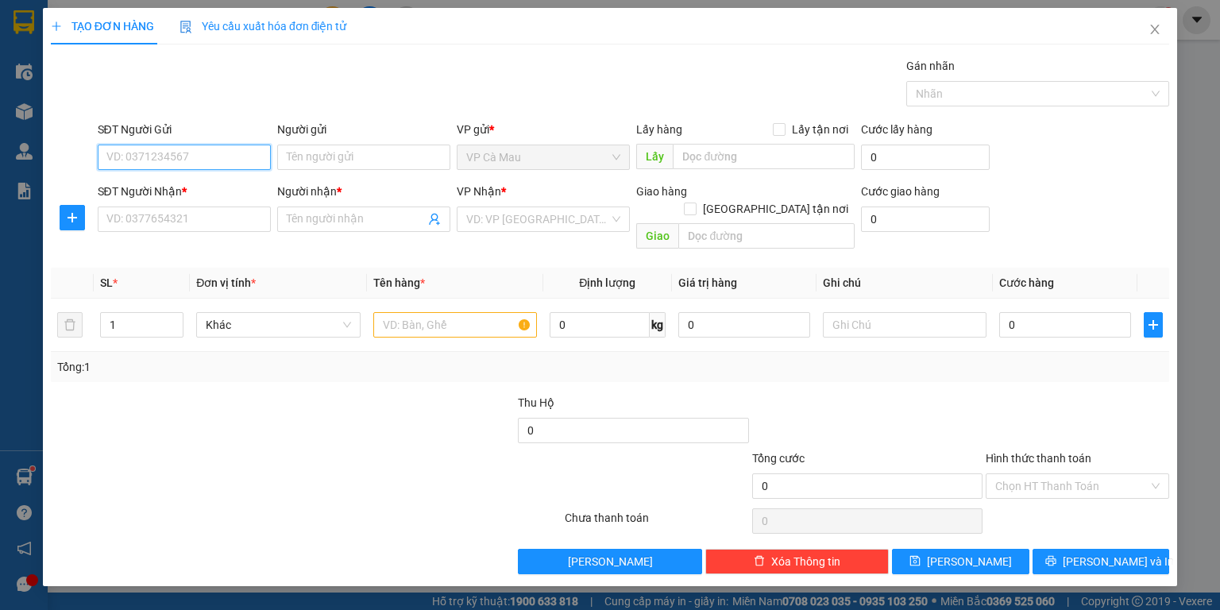
click at [185, 157] on input "SĐT Người Gửi" at bounding box center [184, 157] width 173 height 25
click at [1150, 25] on icon "close" at bounding box center [1155, 29] width 13 height 13
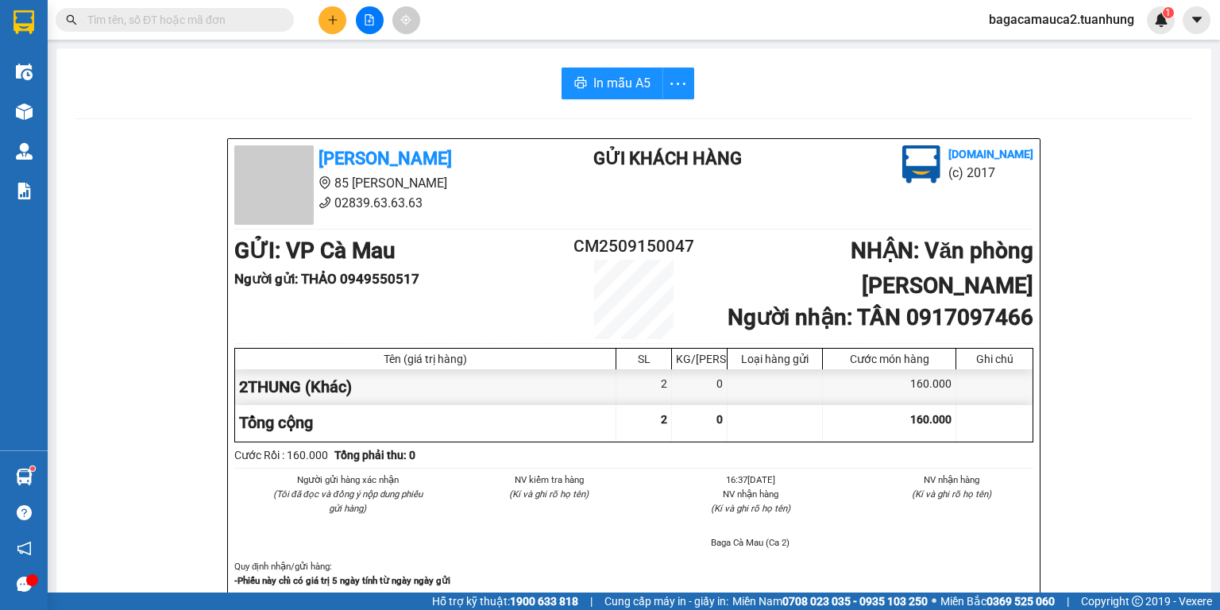
click at [257, 19] on input "text" at bounding box center [181, 19] width 188 height 17
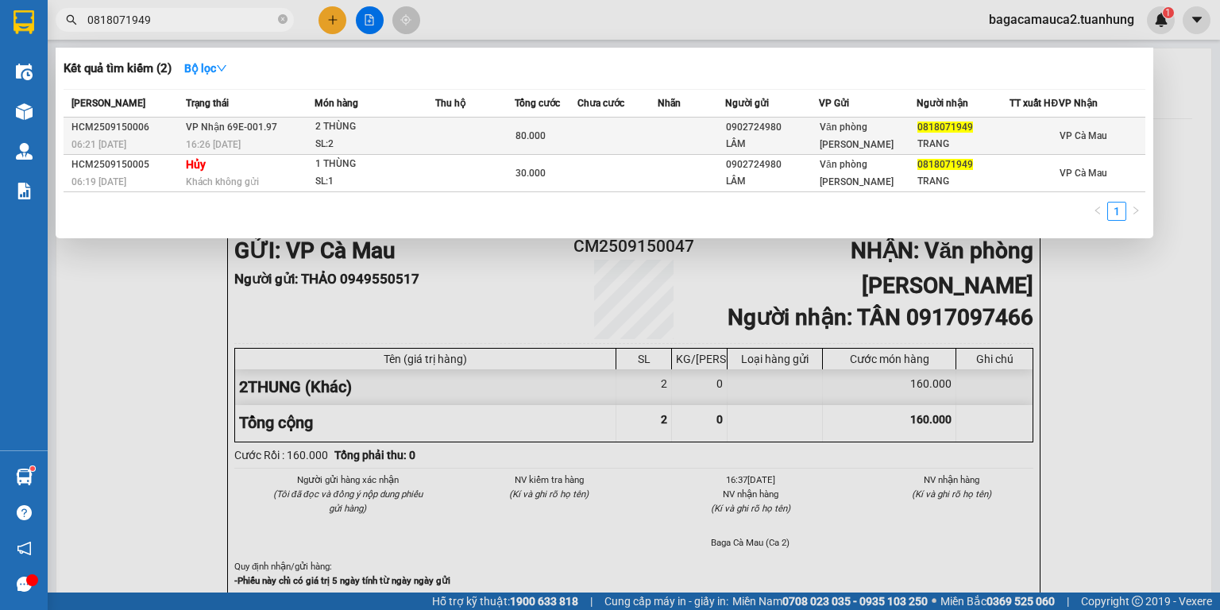
type input "0818071949"
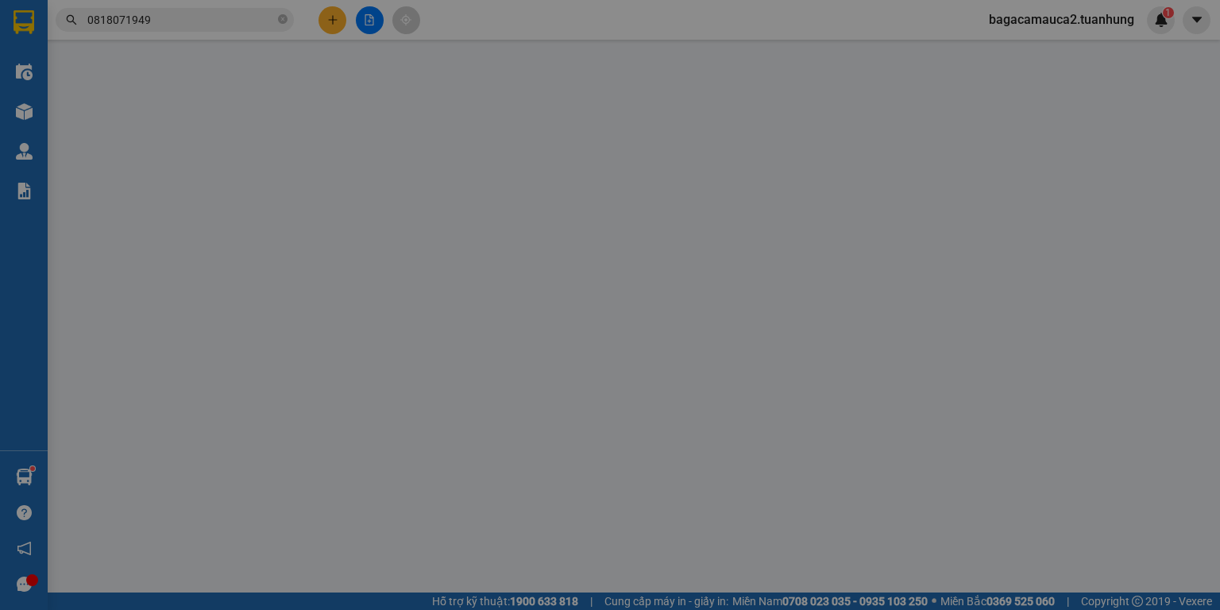
type input "0902724980"
type input "LÂM"
type input "0818071949"
type input "TRANG"
type input "80.000"
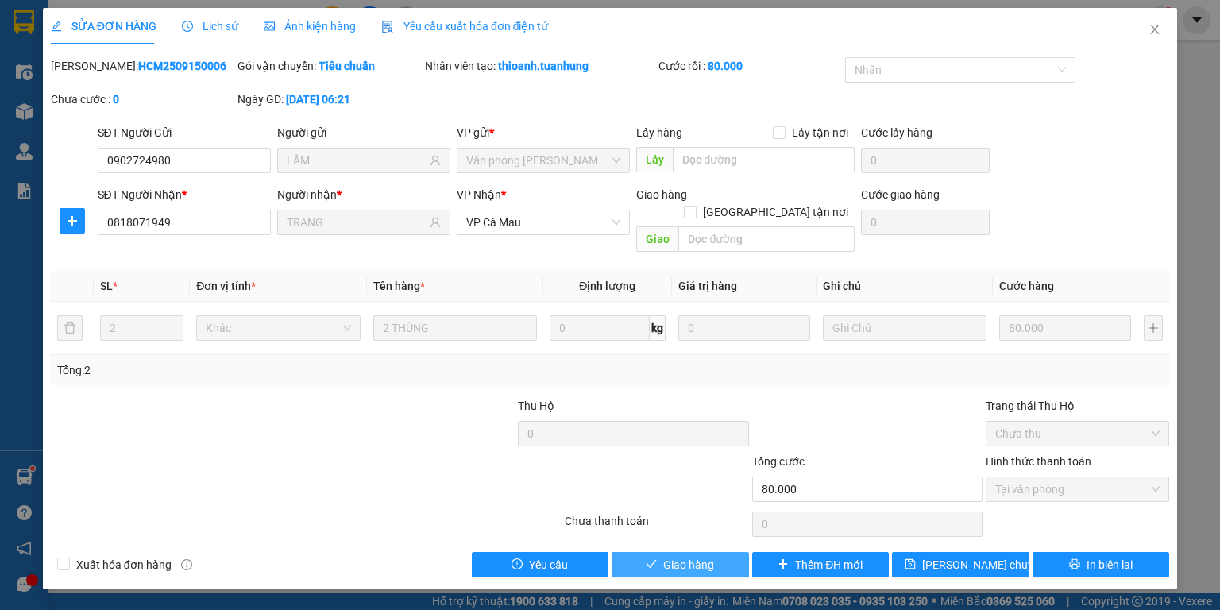
click at [714, 556] on span "Giao hàng" at bounding box center [688, 564] width 51 height 17
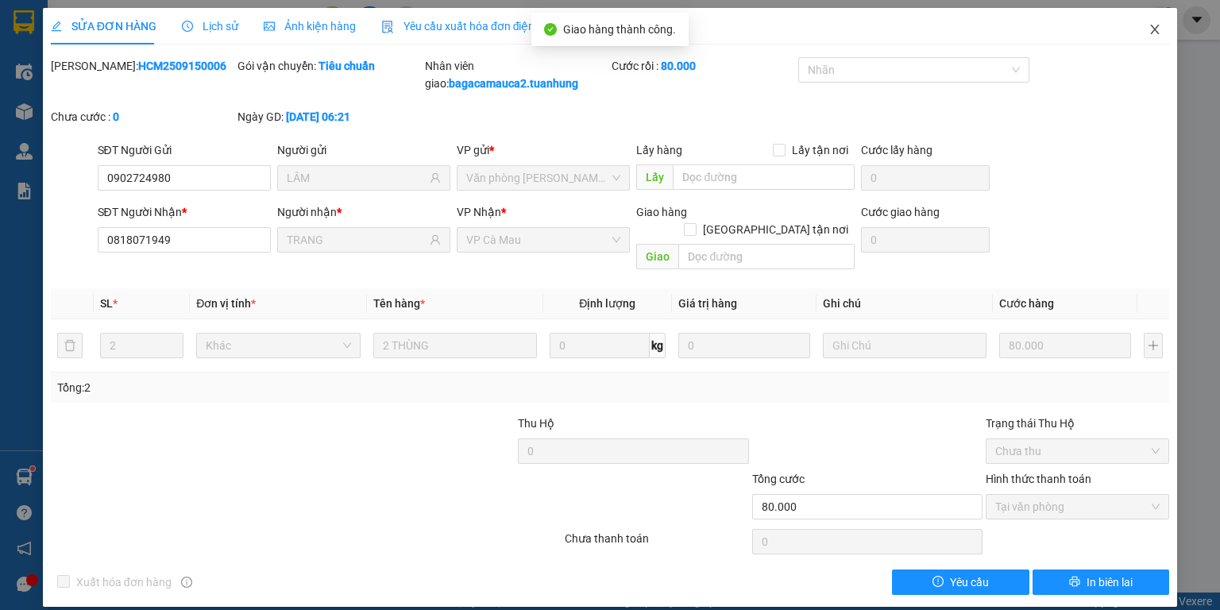
click at [1157, 28] on icon "close" at bounding box center [1155, 30] width 9 height 10
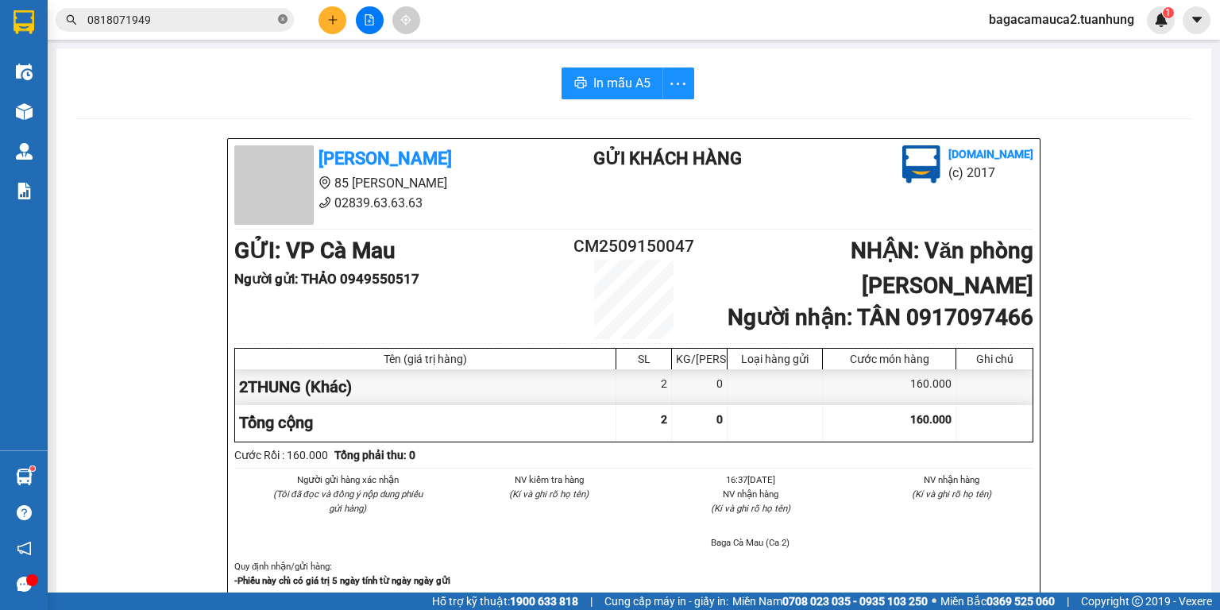
click at [283, 20] on icon "close-circle" at bounding box center [283, 19] width 10 height 10
click at [331, 22] on icon "plus" at bounding box center [332, 19] width 11 height 11
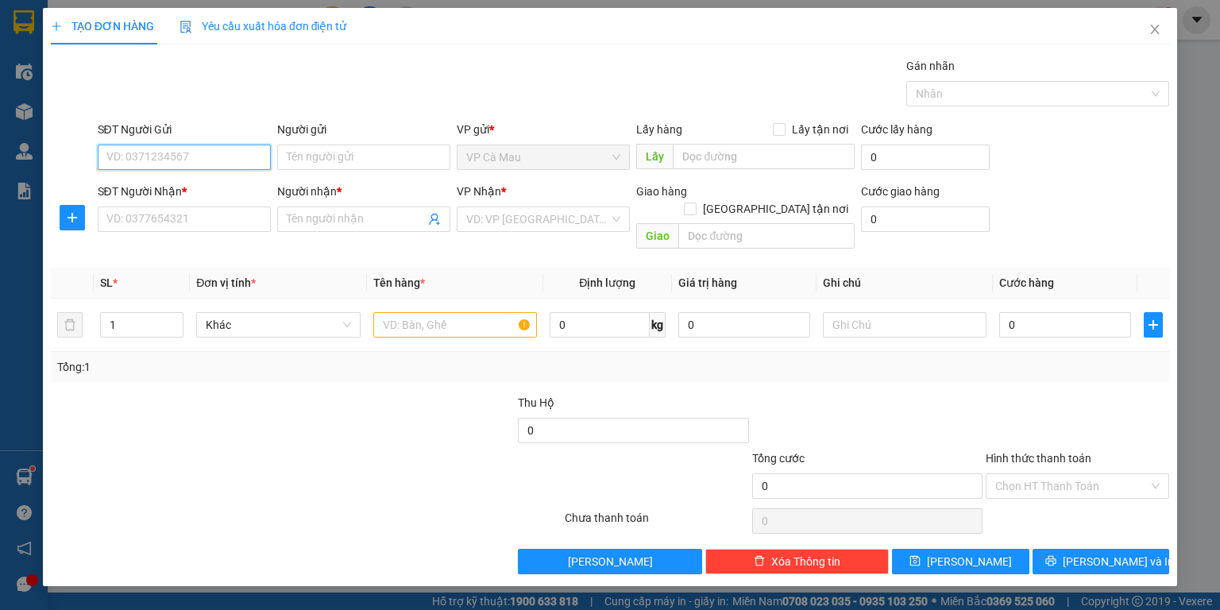
click at [229, 158] on input "SĐT Người Gửi" at bounding box center [184, 157] width 173 height 25
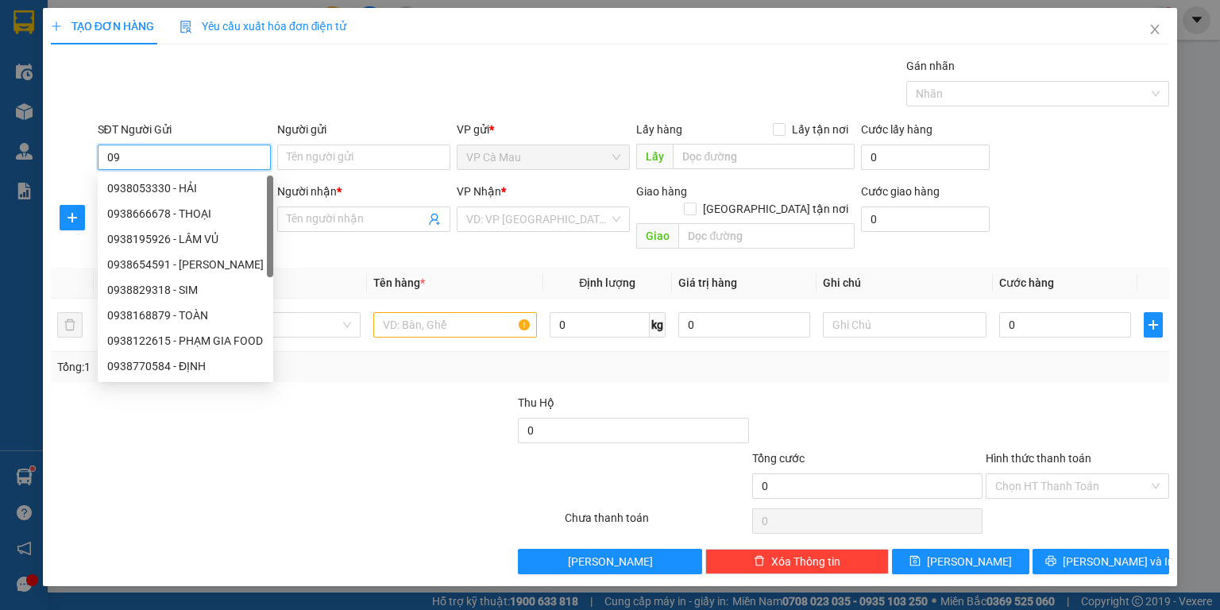
type input "0"
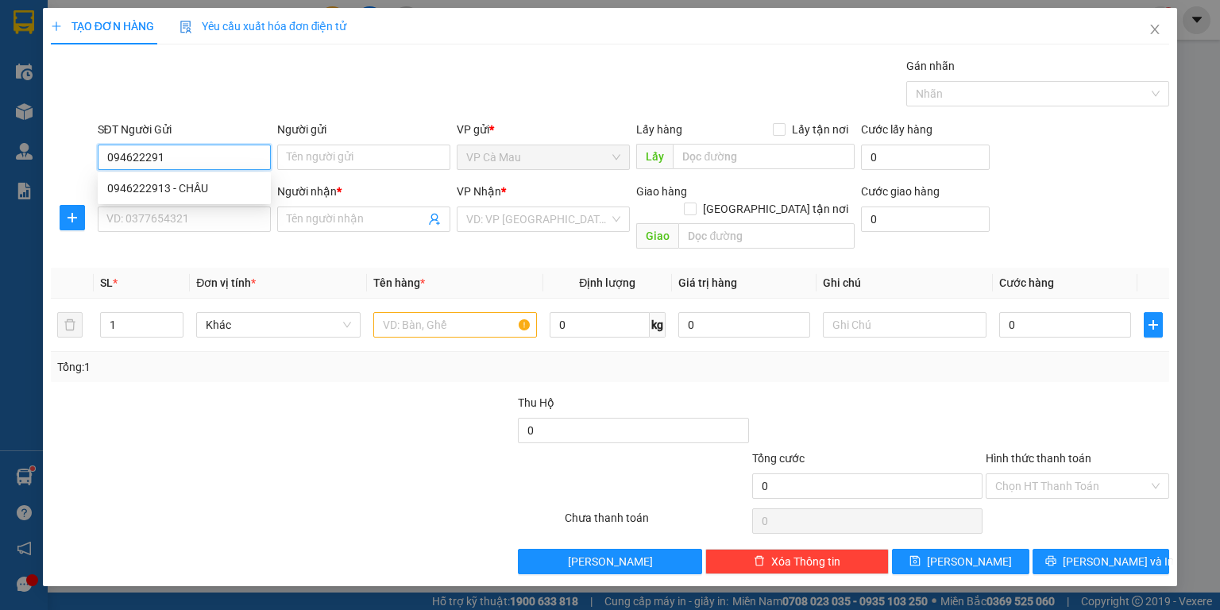
type input "0946222913"
click at [219, 186] on div "0946222913 - CHÂU" at bounding box center [184, 188] width 154 height 17
type input "CHÂU"
type input "0946222913"
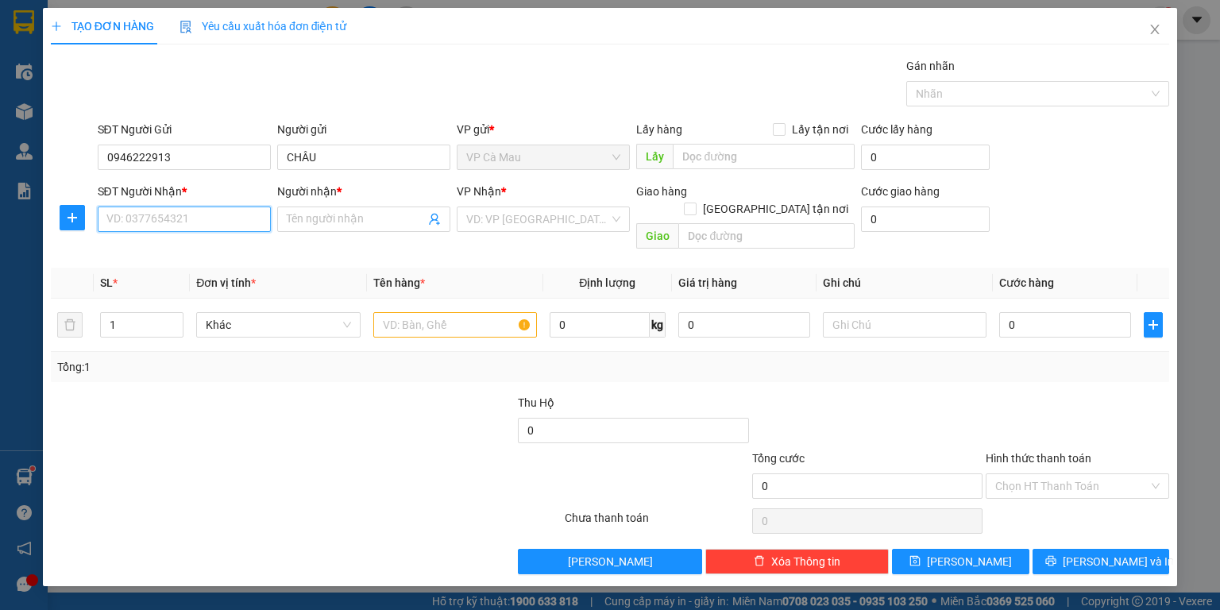
click at [207, 217] on input "SĐT Người Nhận *" at bounding box center [184, 219] width 173 height 25
click at [189, 270] on div "0938475597 - VĂN LIL" at bounding box center [185, 275] width 157 height 17
type input "0938475597"
type input "VĂN LIL"
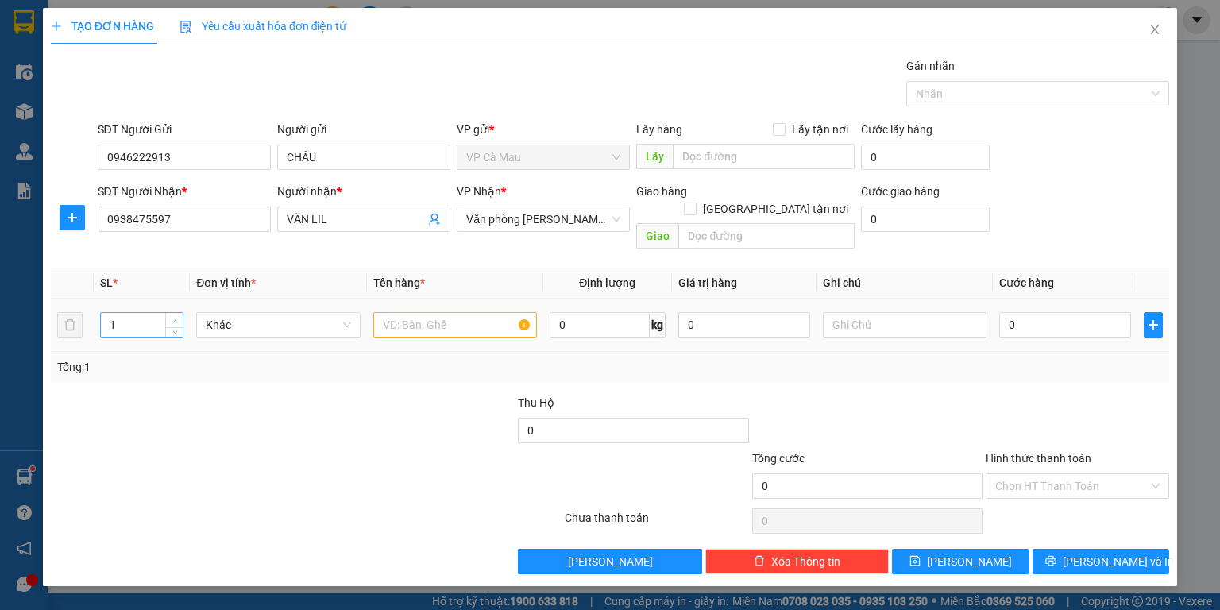
type input "2"
click at [179, 316] on span "up" at bounding box center [175, 321] width 10 height 10
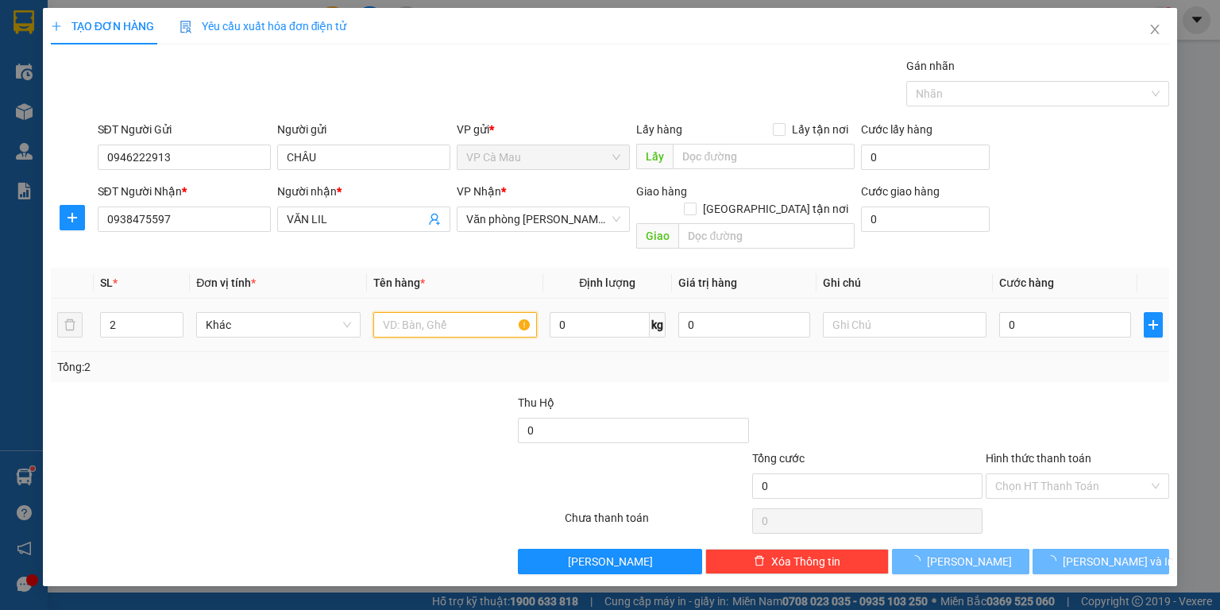
click at [390, 312] on input "text" at bounding box center [455, 324] width 164 height 25
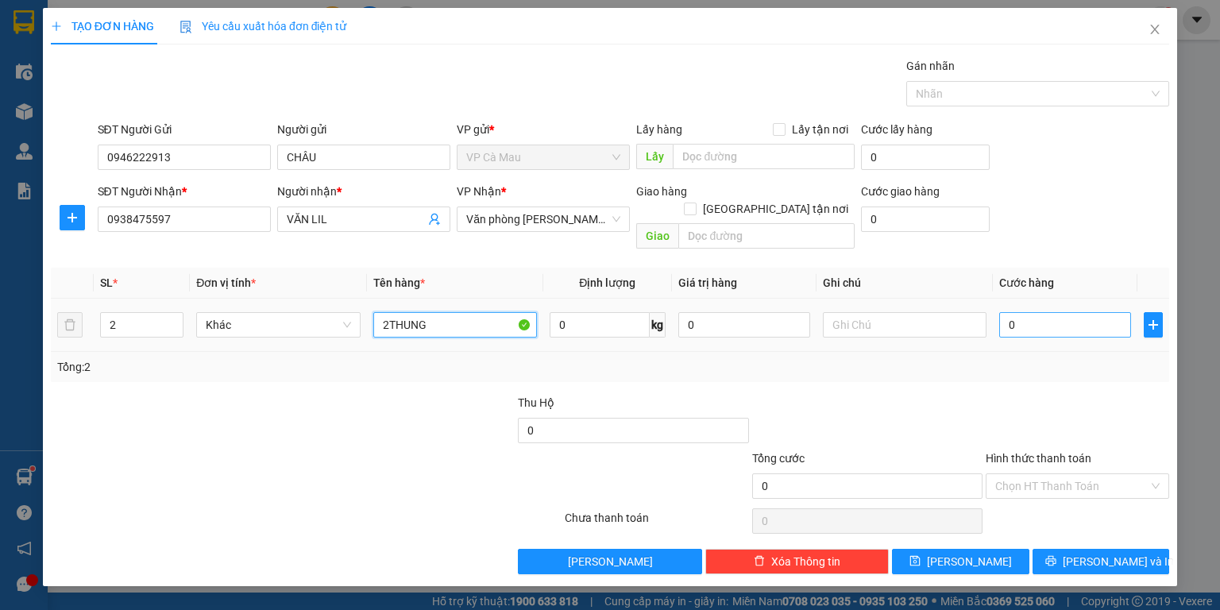
type input "2THUNG"
click at [1003, 312] on input "0" at bounding box center [1066, 324] width 132 height 25
type input "+7"
type input "7"
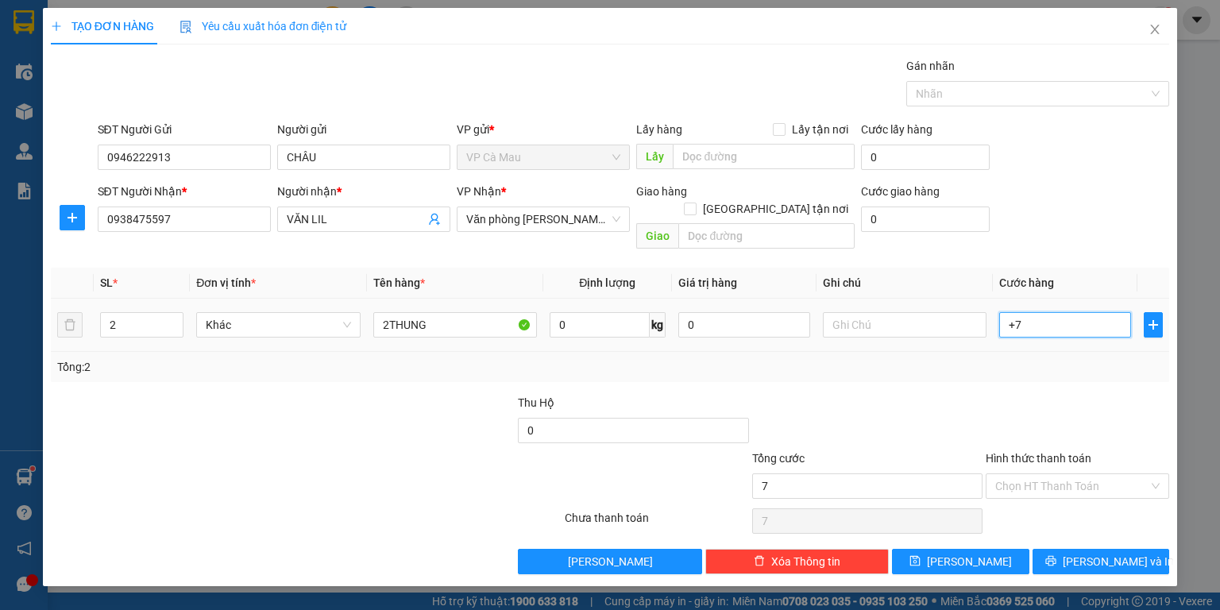
type input "+70"
type input "70"
type input "70.000"
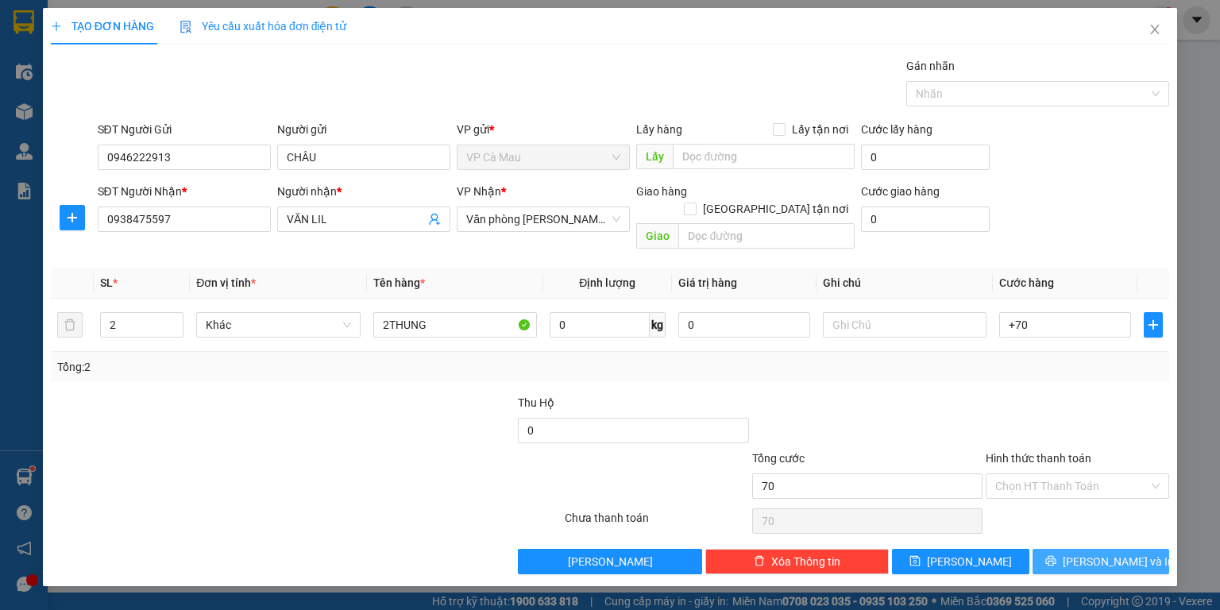
type input "70.000"
click at [1122, 553] on span "[PERSON_NAME] và In" at bounding box center [1118, 561] width 111 height 17
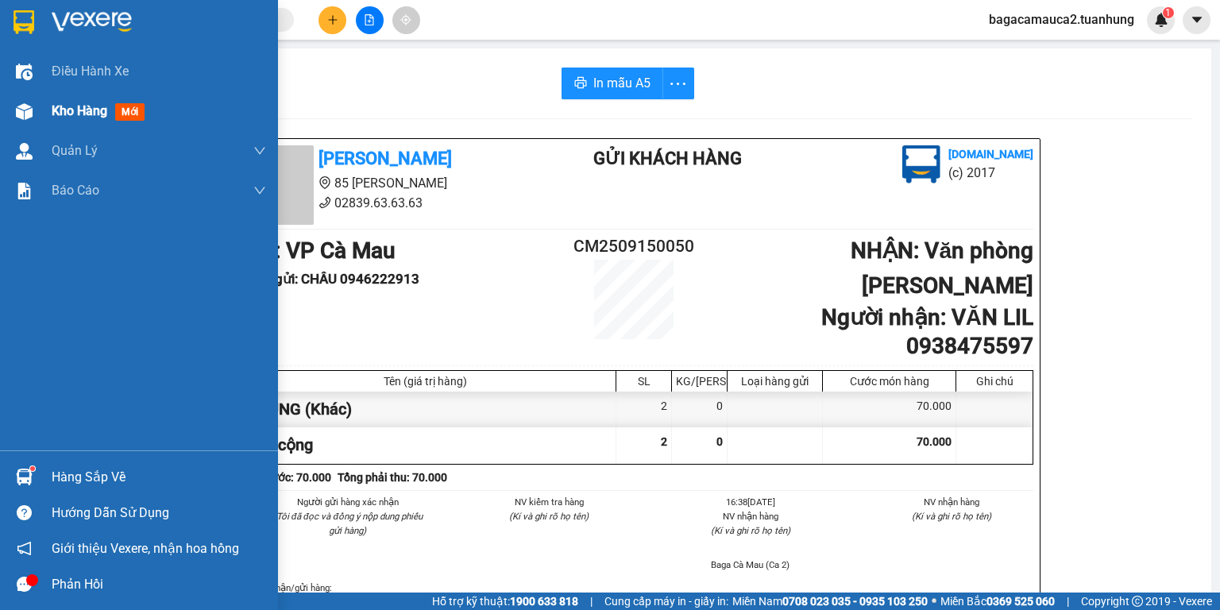
click at [61, 106] on span "Kho hàng" at bounding box center [80, 110] width 56 height 15
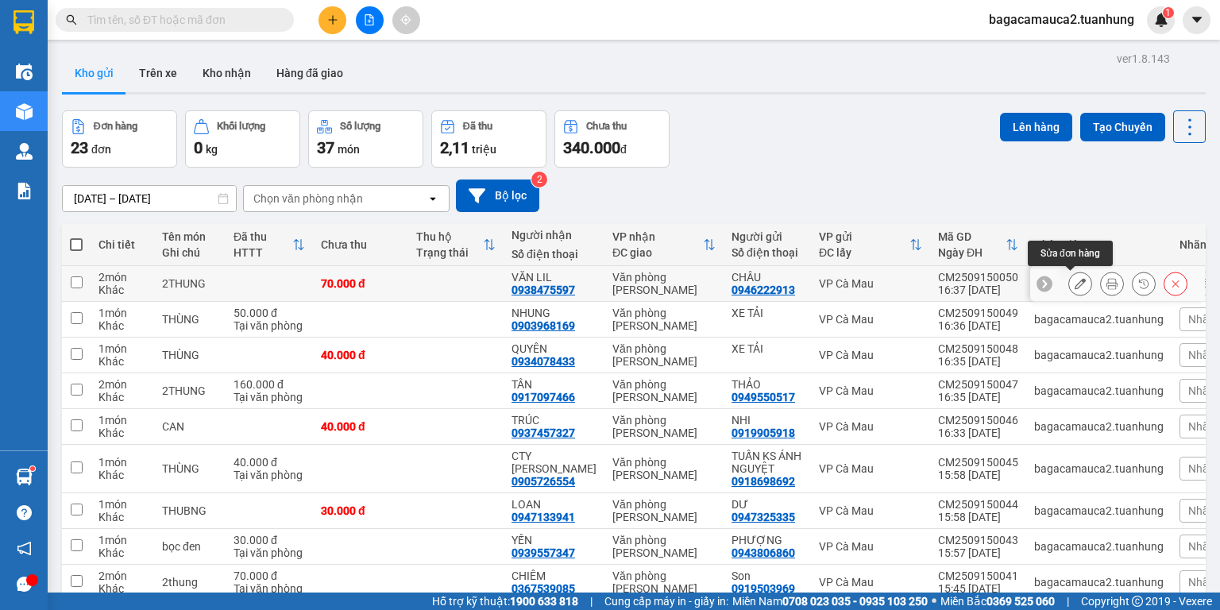
click at [1077, 284] on button at bounding box center [1081, 284] width 22 height 28
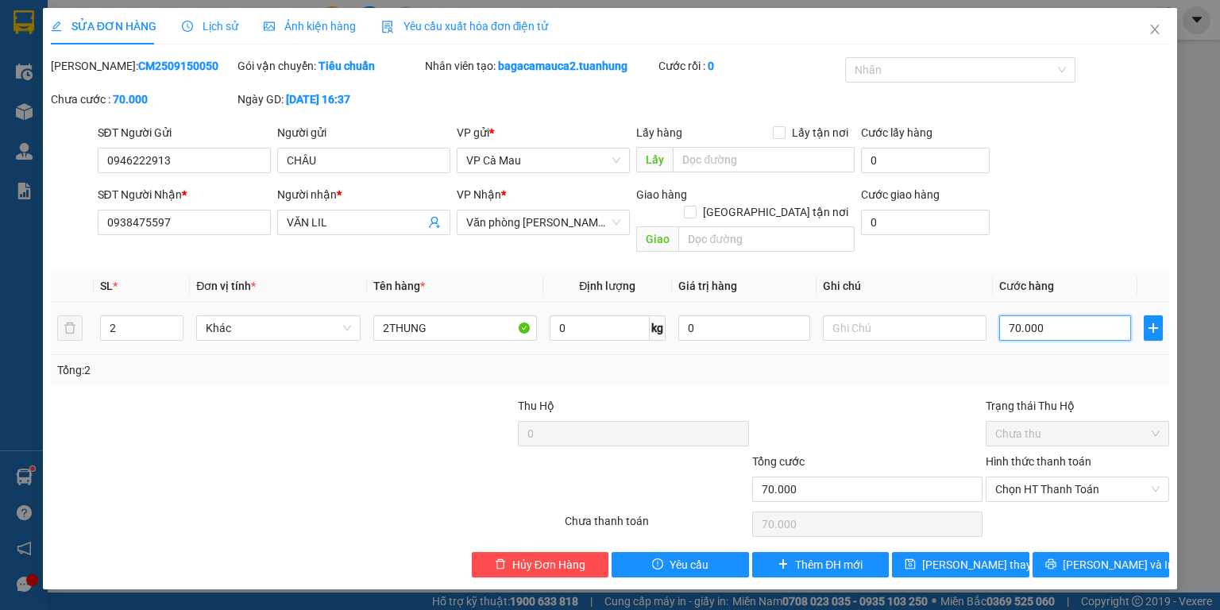
click at [1064, 315] on input "70.000" at bounding box center [1066, 327] width 132 height 25
type input "0"
click at [1001, 315] on input "0" at bounding box center [1066, 327] width 132 height 25
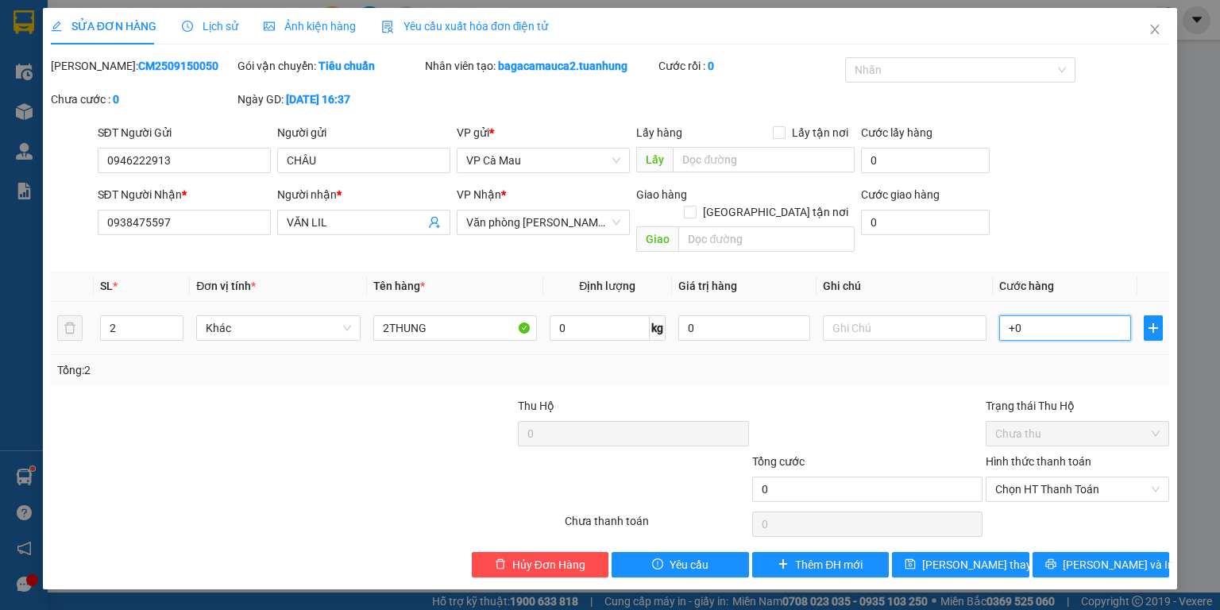
type input "+30"
type input "30"
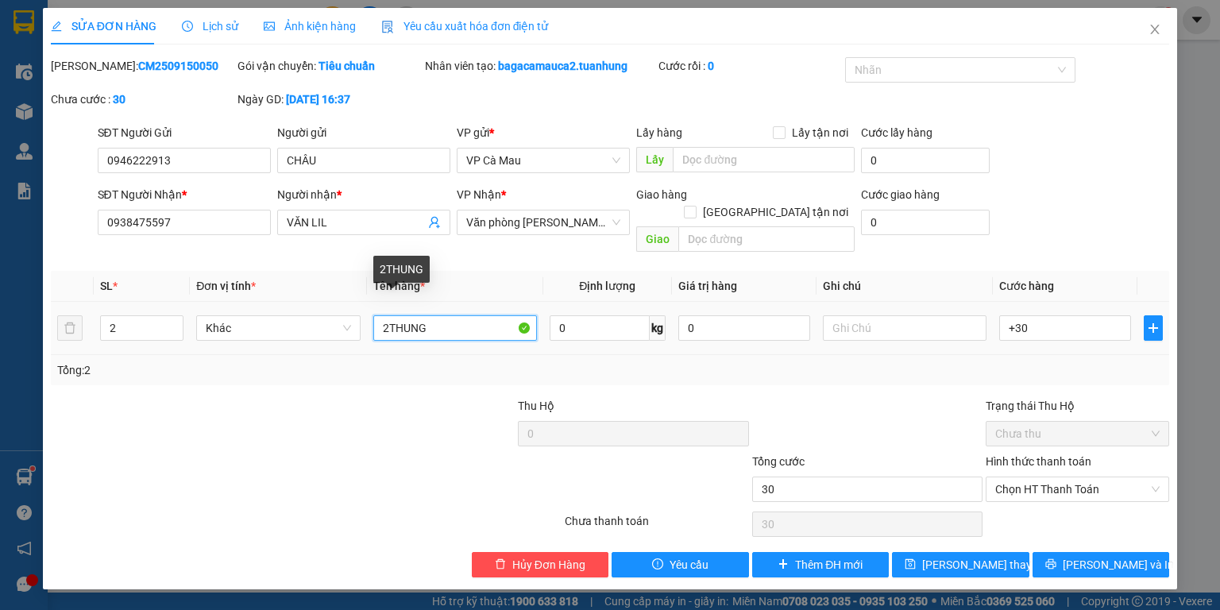
type input "30.000"
click at [388, 315] on input "2THUNG" at bounding box center [455, 327] width 164 height 25
type input "THUNG"
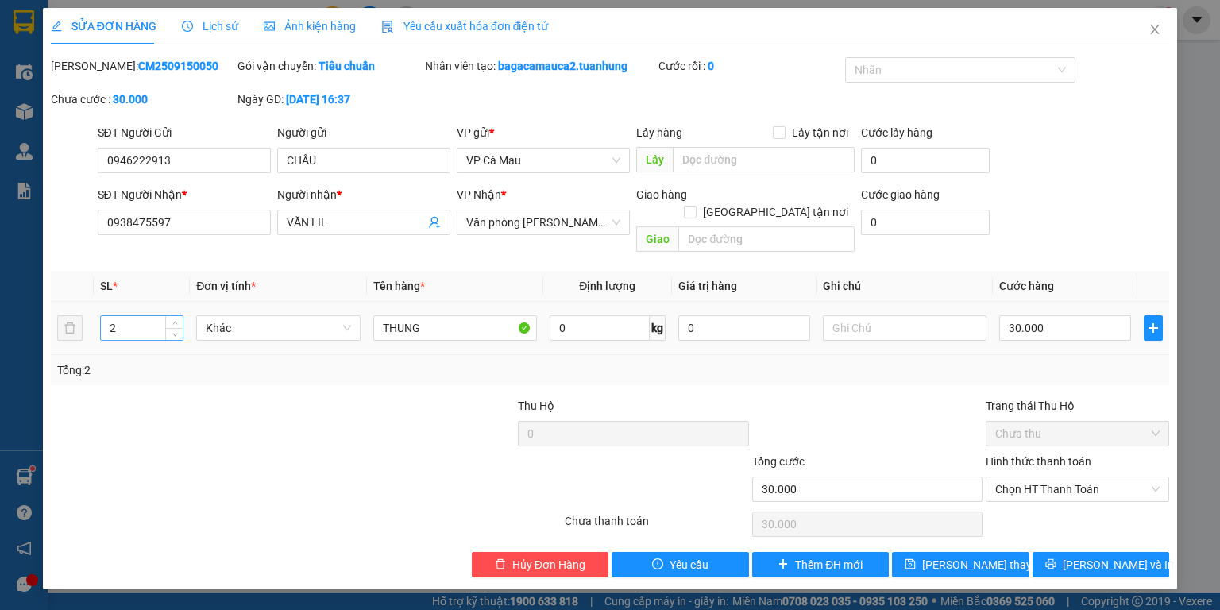
click at [159, 316] on input "2" at bounding box center [142, 328] width 82 height 24
type input "1"
click at [174, 331] on icon "down" at bounding box center [175, 334] width 6 height 6
click at [1108, 556] on span "[PERSON_NAME] và In" at bounding box center [1118, 564] width 111 height 17
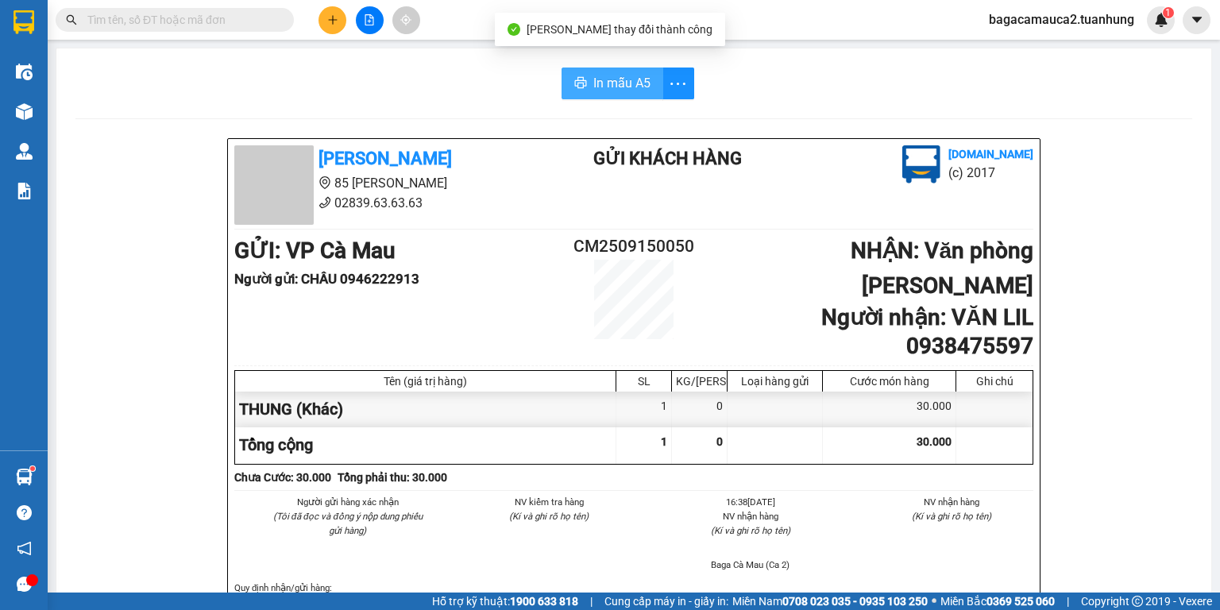
click at [616, 90] on span "In mẫu A5" at bounding box center [622, 83] width 57 height 20
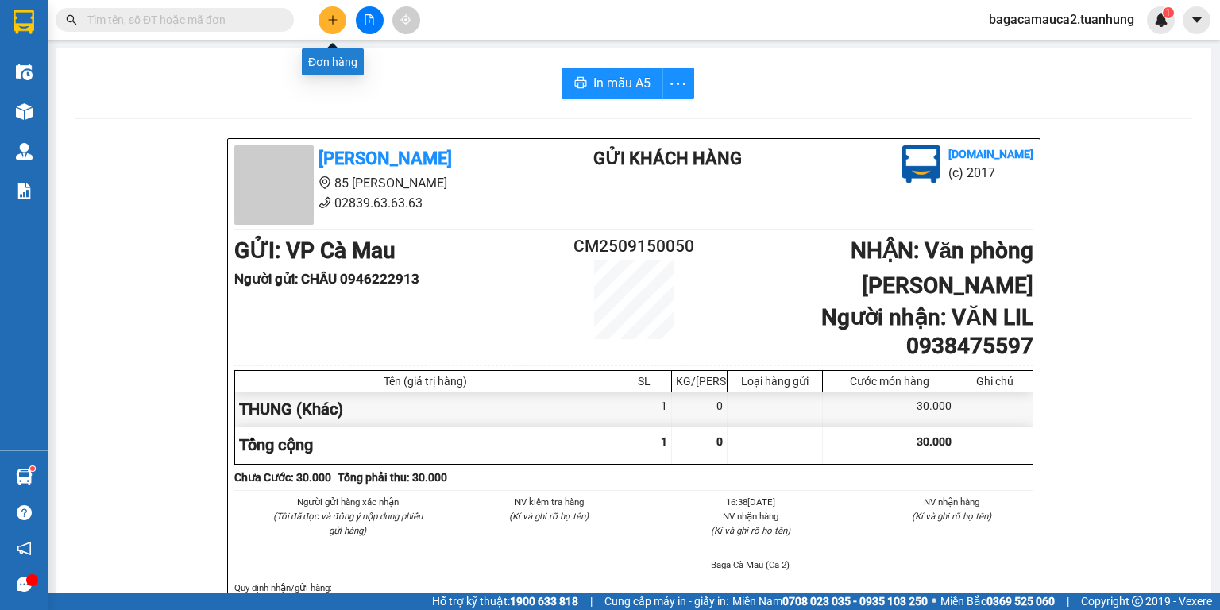
click at [330, 17] on icon "plus" at bounding box center [332, 19] width 11 height 11
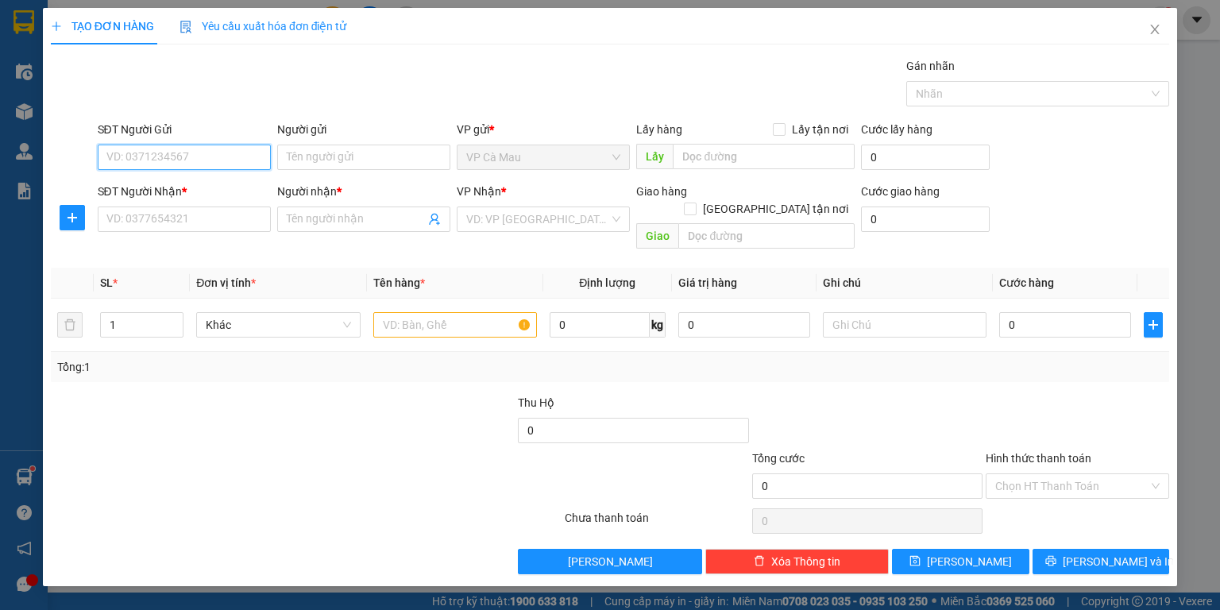
click at [200, 153] on input "SĐT Người Gửi" at bounding box center [184, 157] width 173 height 25
type input "0949621834"
click at [195, 184] on div "0949621834 - KIỆT" at bounding box center [184, 188] width 154 height 17
type input "KIỆT"
type input "0949621834"
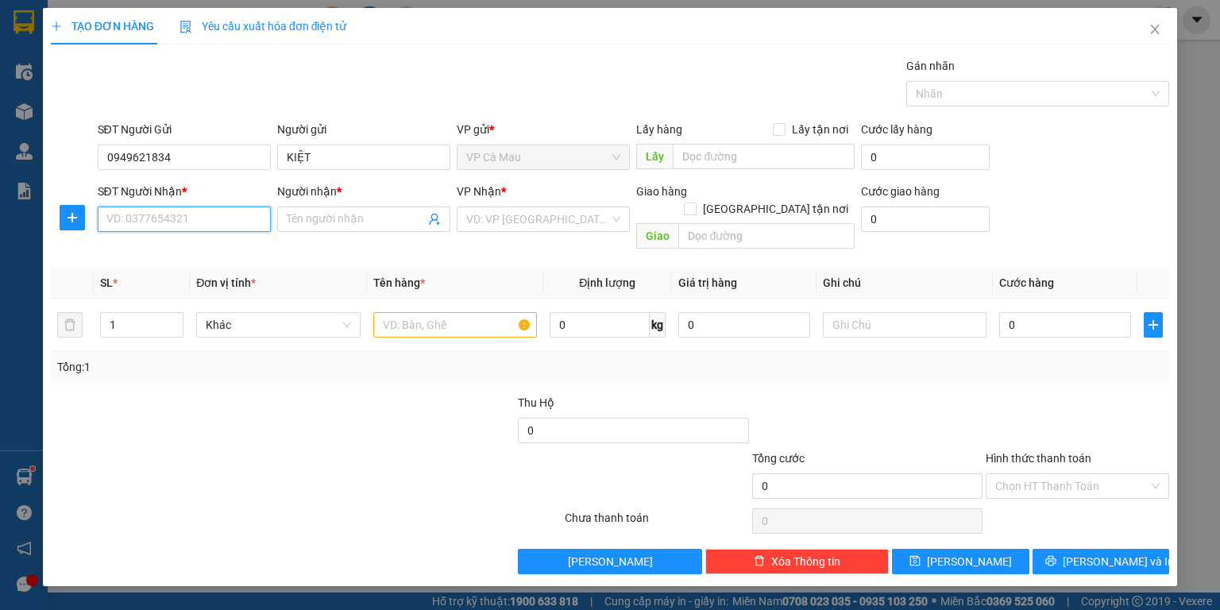
click at [178, 218] on input "SĐT Người Nhận *" at bounding box center [184, 219] width 173 height 25
click at [178, 246] on div "0949621834 - KIỆT" at bounding box center [185, 250] width 157 height 17
type input "0949621834"
type input "KIỆT"
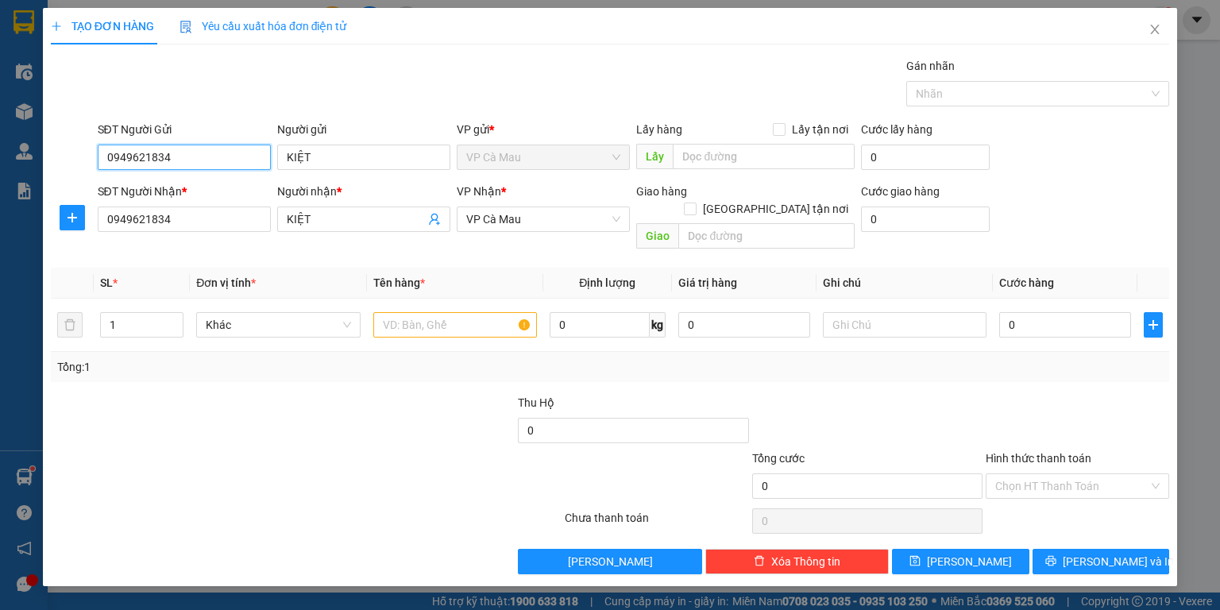
click at [223, 153] on input "0949621834" at bounding box center [184, 157] width 173 height 25
type input "0"
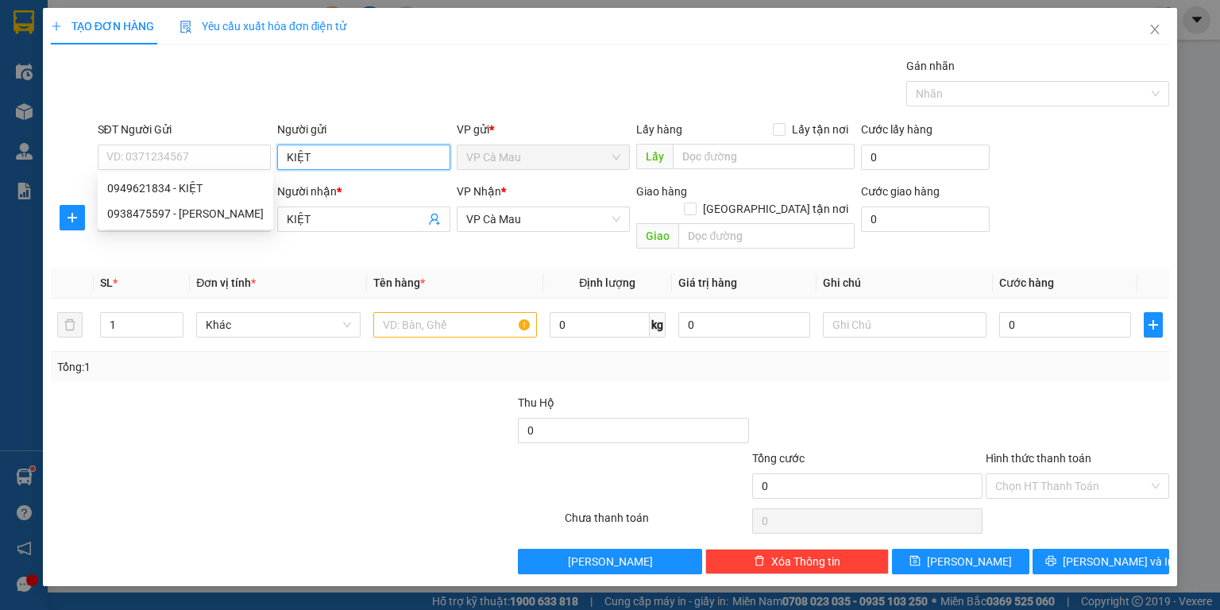
click at [338, 156] on input "KIỆT" at bounding box center [363, 157] width 173 height 25
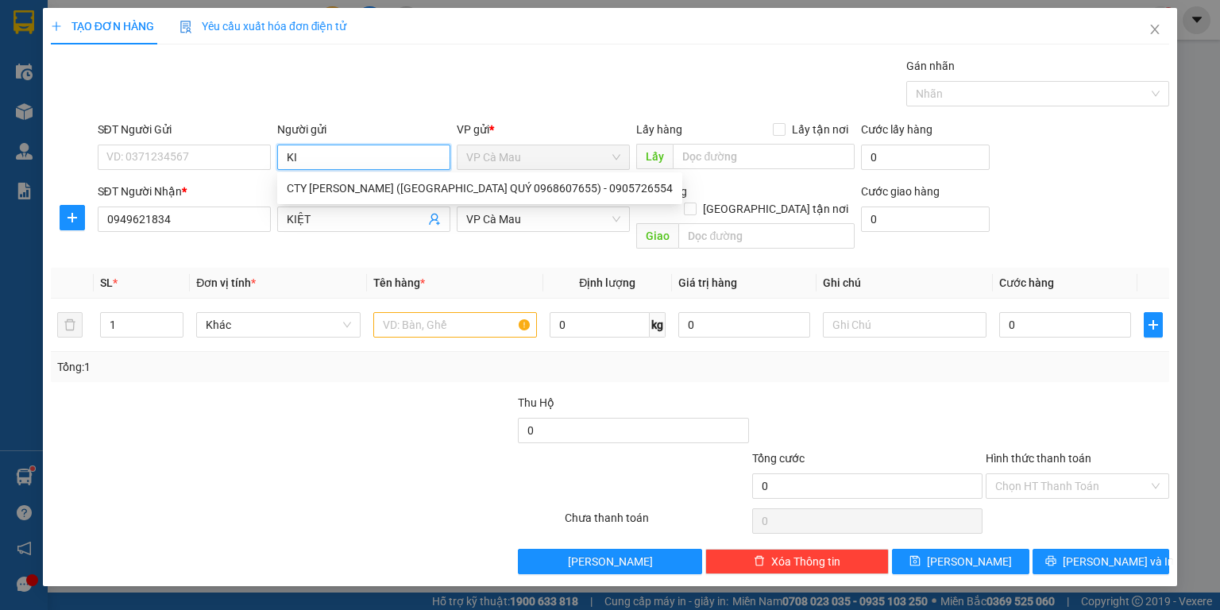
type input "K"
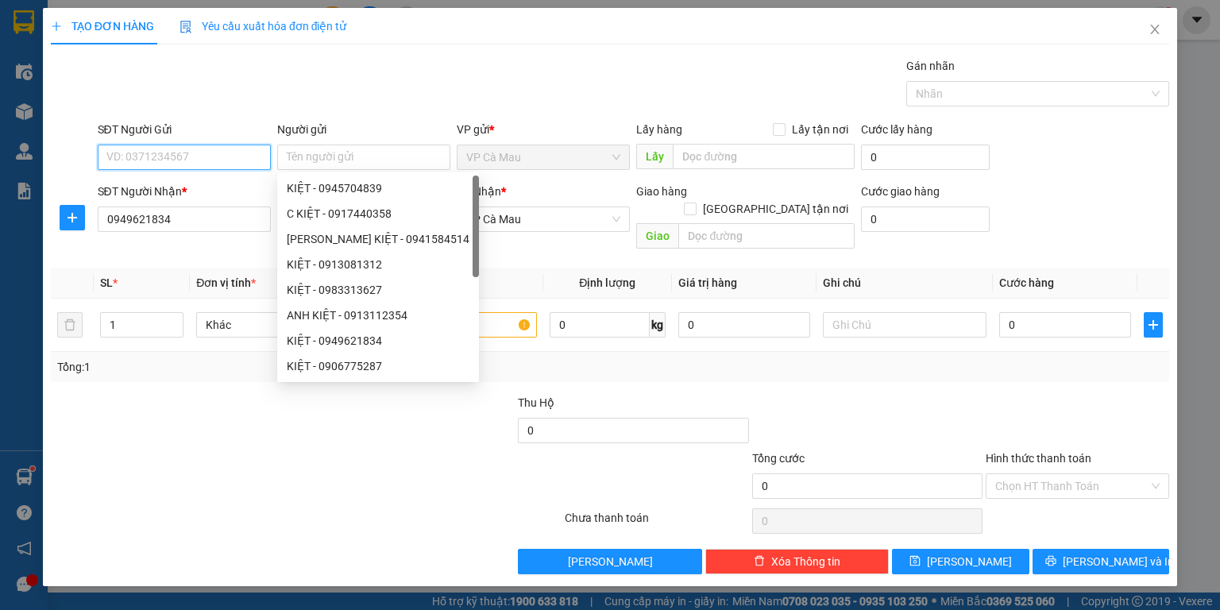
click at [178, 157] on input "SĐT Người Gửi" at bounding box center [184, 157] width 173 height 25
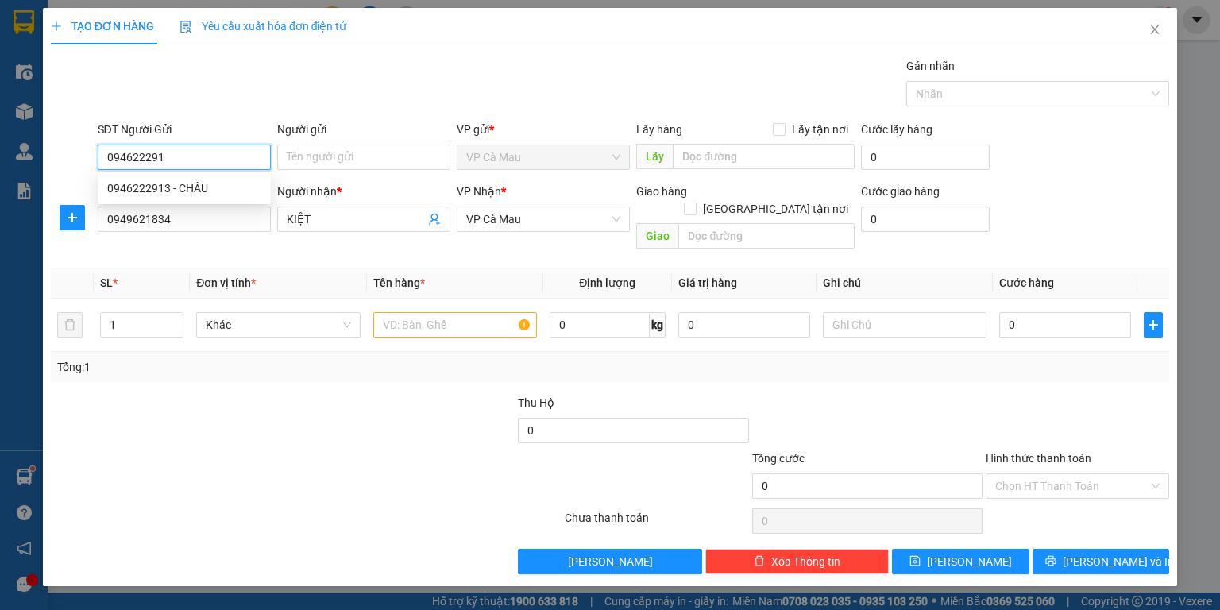
type input "0946222913"
click at [219, 184] on div "0946222913 - CHÂU" at bounding box center [184, 188] width 154 height 17
type input "CHÂU"
type input "0946222913"
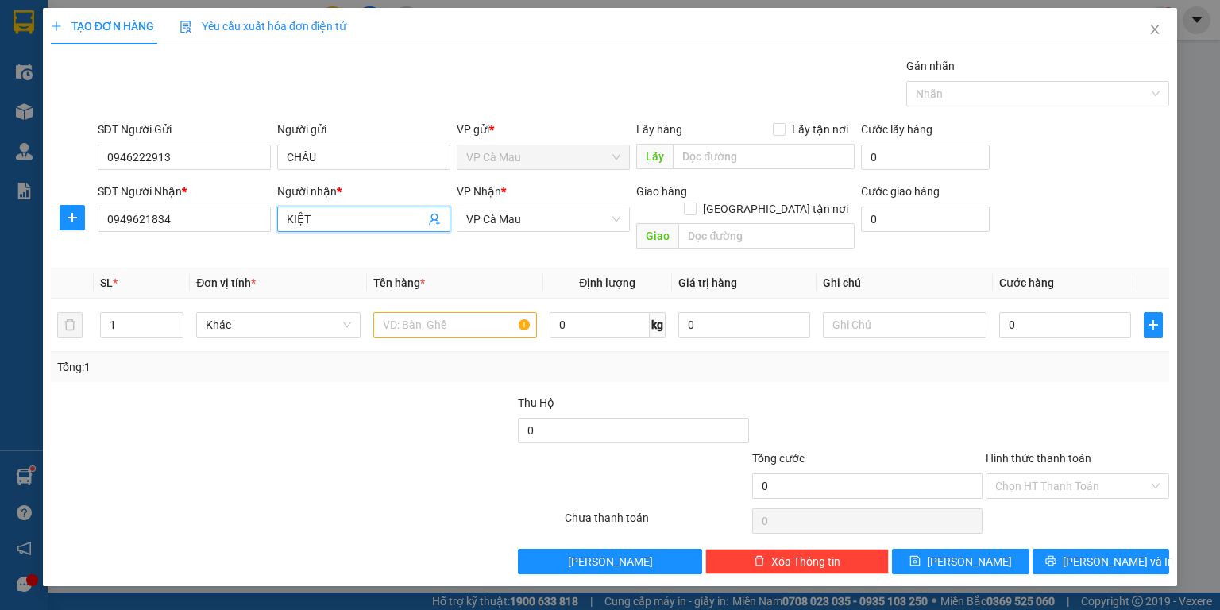
click at [315, 220] on input "KIỆT" at bounding box center [356, 219] width 138 height 17
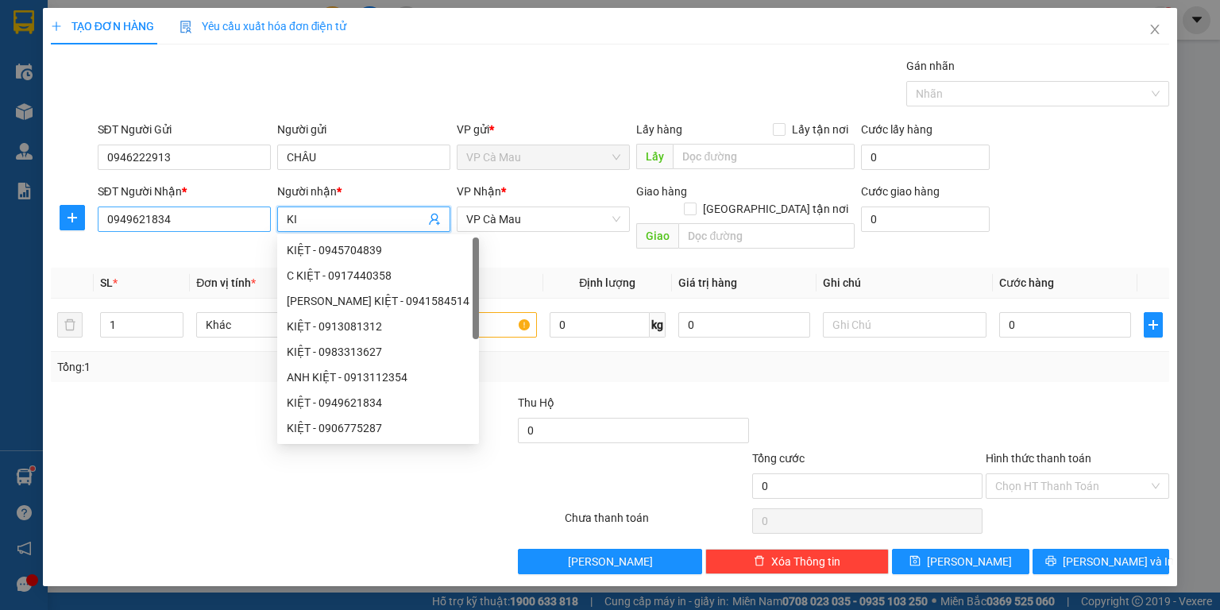
type input "K"
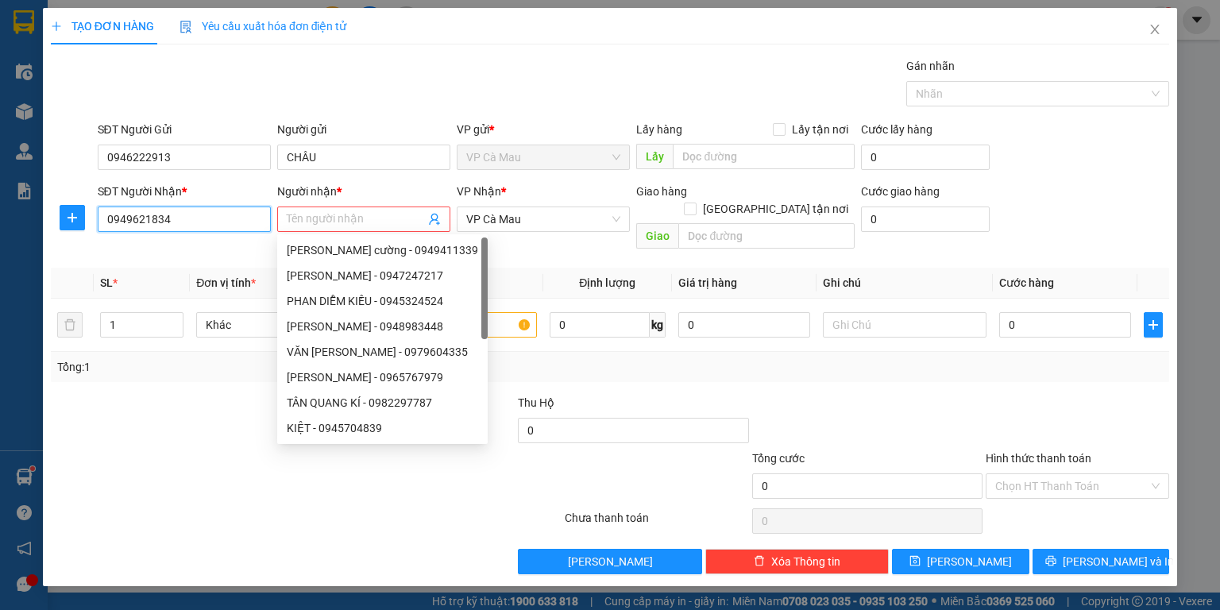
click at [222, 222] on input "0949621834" at bounding box center [184, 219] width 173 height 25
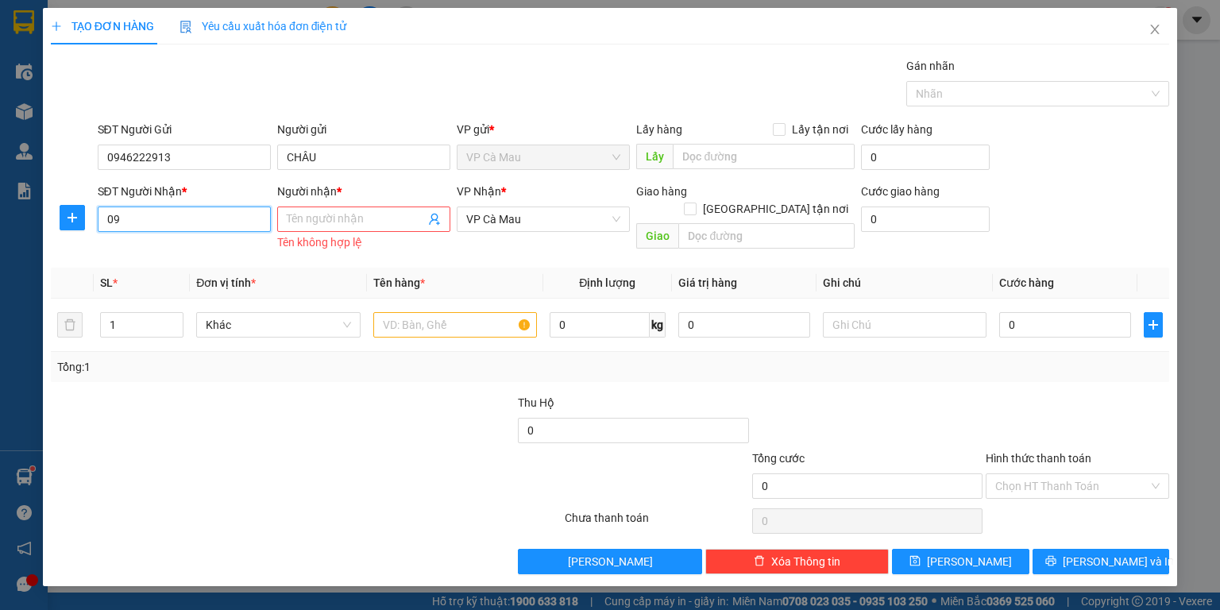
type input "0"
type input "0938475597"
click at [184, 252] on div "0938475597 - VĂN LIL" at bounding box center [185, 250] width 157 height 17
type input "VĂN LIL"
type input "0938475597"
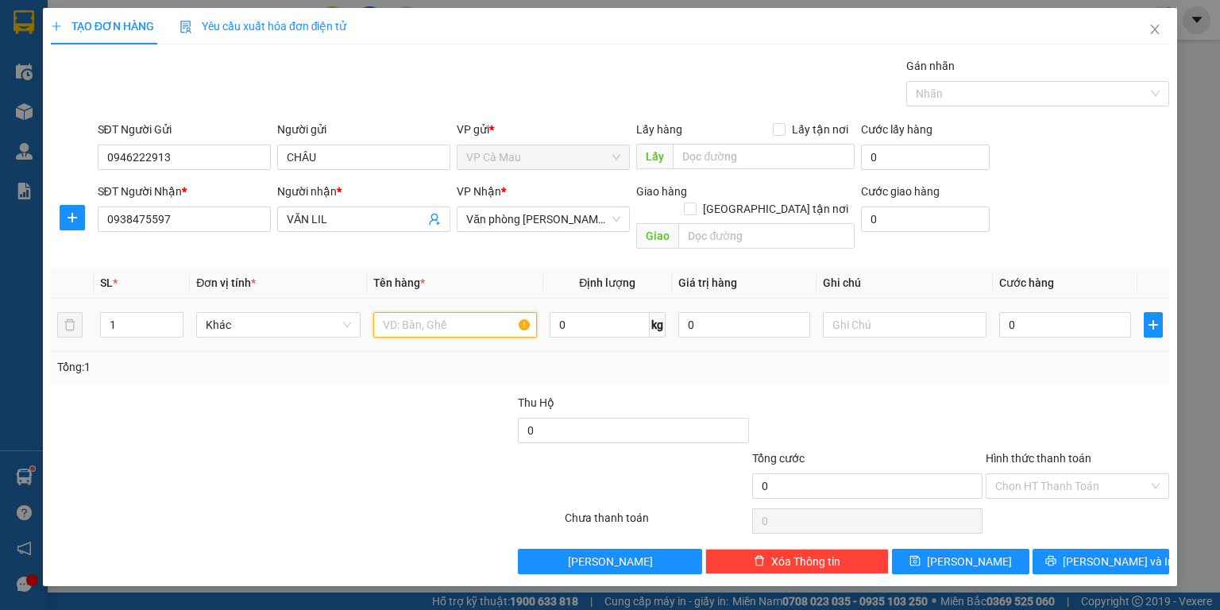
click at [388, 315] on input "text" at bounding box center [455, 324] width 164 height 25
type input "THUNG"
click at [1002, 312] on input "0" at bounding box center [1066, 324] width 132 height 25
type input "+4"
type input "4"
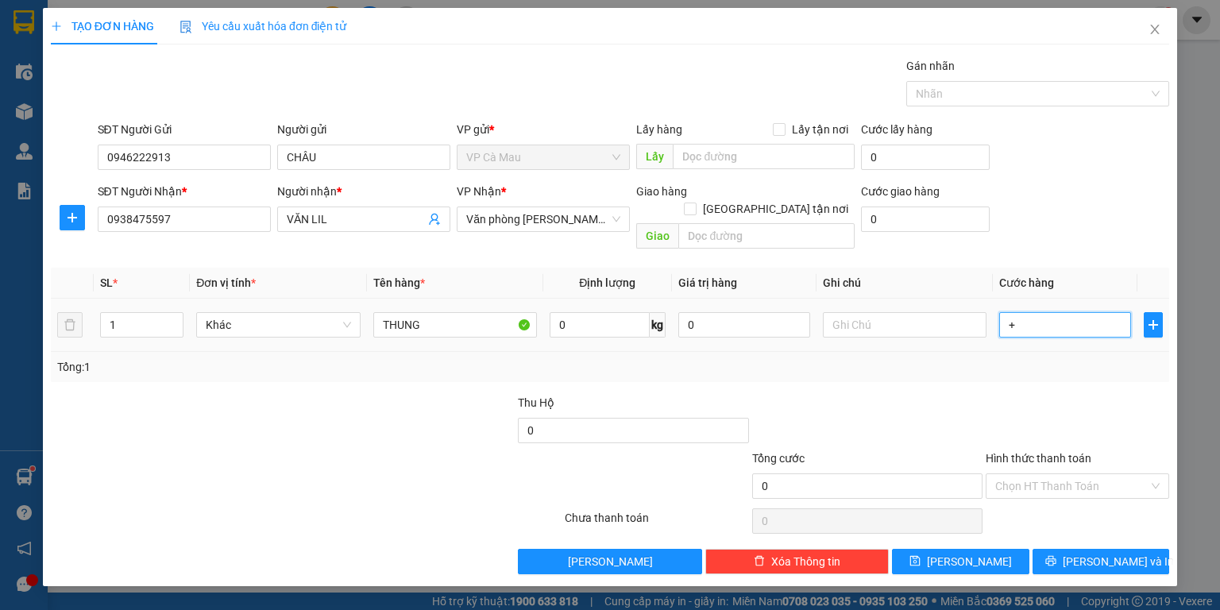
type input "4"
type input "+40"
type input "40"
type input "40.000"
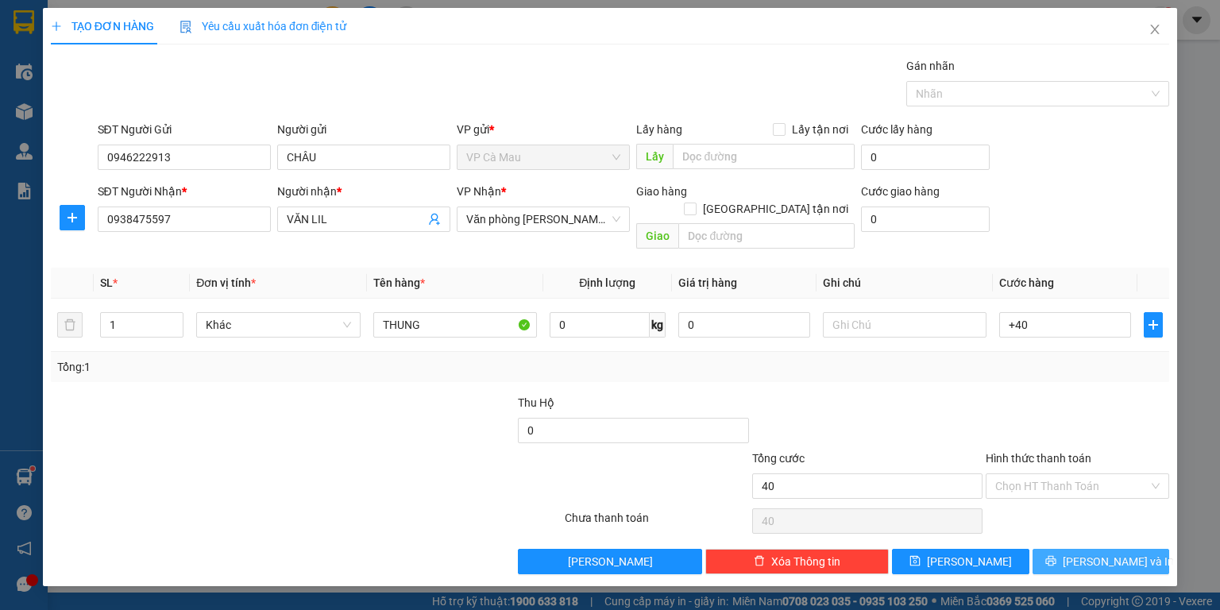
type input "40.000"
click at [1128, 553] on span "[PERSON_NAME] và In" at bounding box center [1118, 561] width 111 height 17
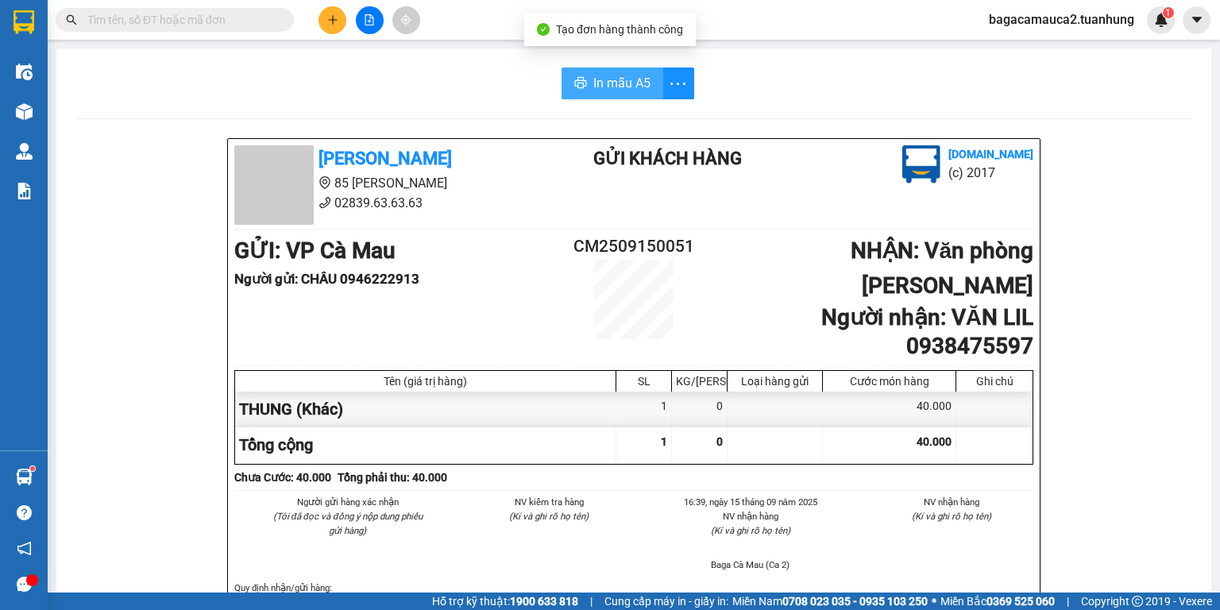
click at [599, 83] on span "In mẫu A5" at bounding box center [622, 83] width 57 height 20
click at [213, 22] on input "text" at bounding box center [181, 19] width 188 height 17
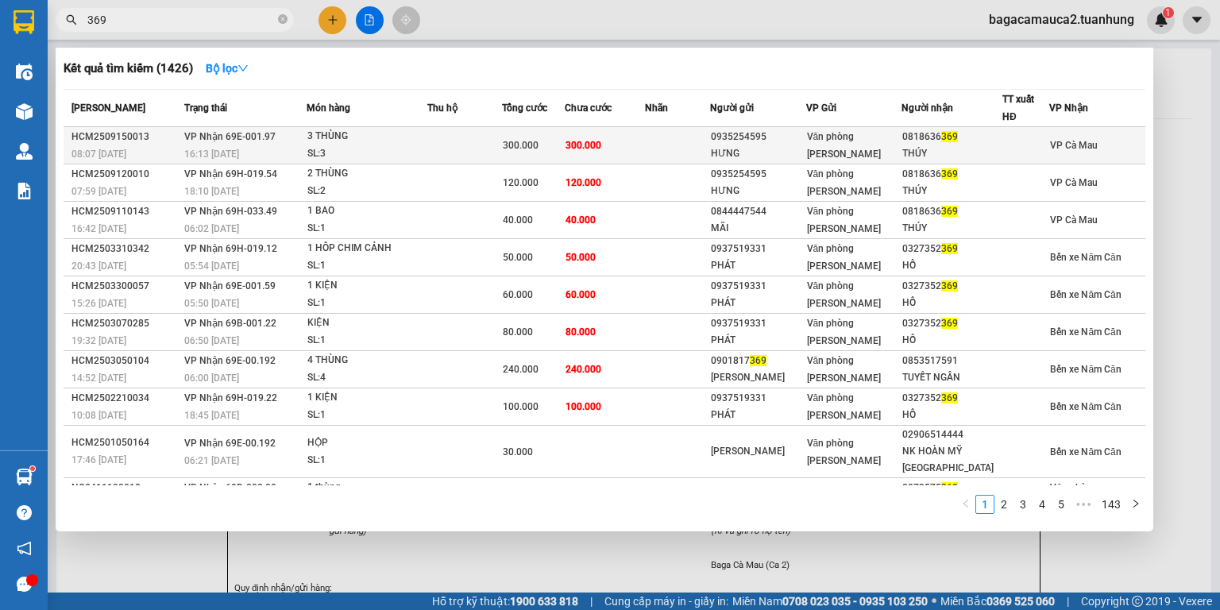
type input "369"
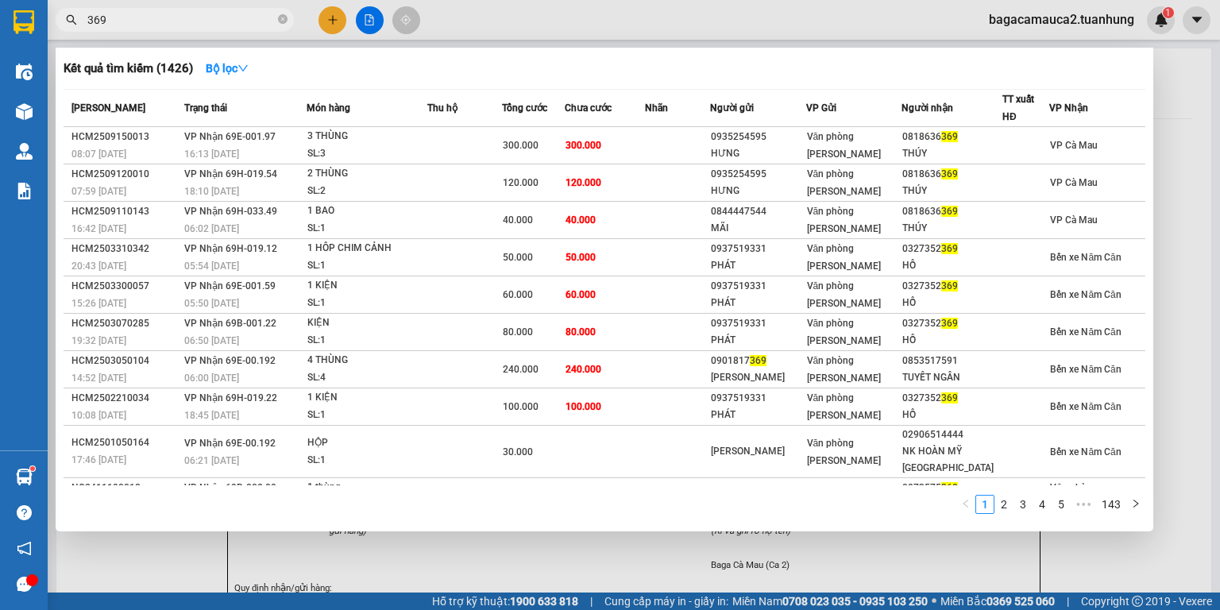
click at [445, 127] on td at bounding box center [464, 145] width 75 height 37
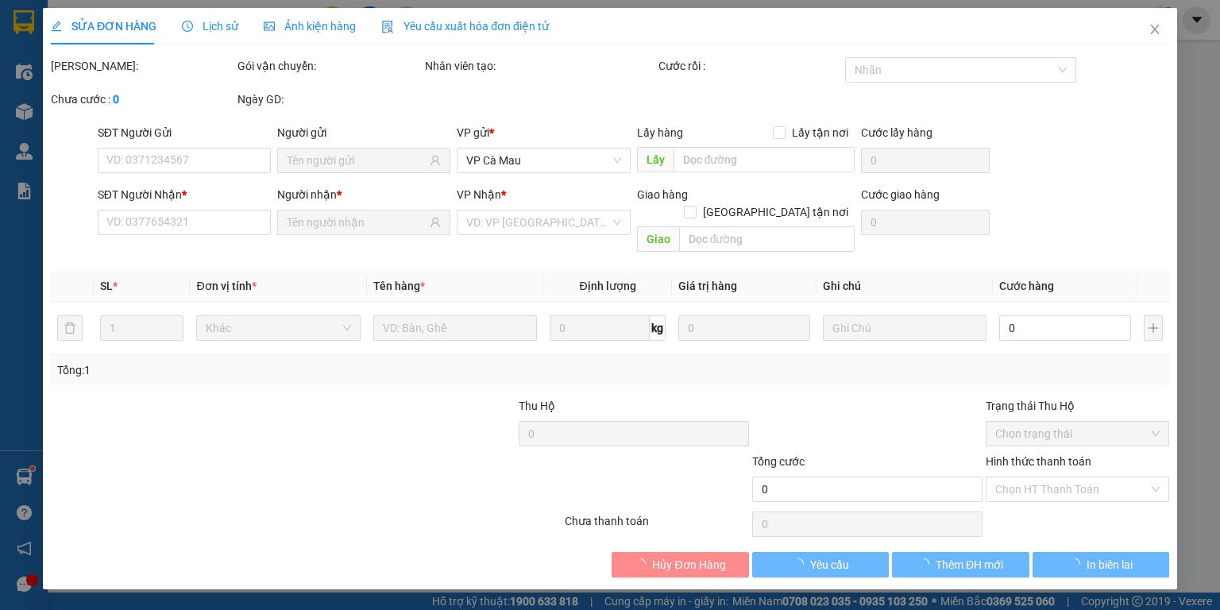
type input "0935254595"
type input "HƯNG"
type input "0818636369"
type input "THÚY"
type input "300.000"
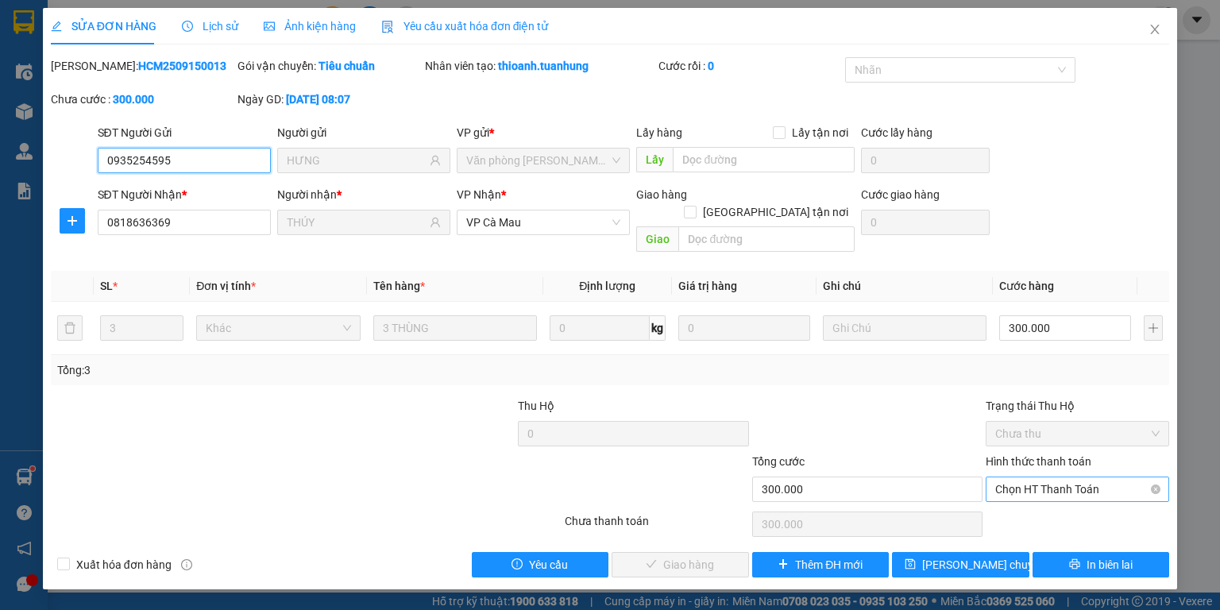
click at [1075, 478] on span "Chọn HT Thanh Toán" at bounding box center [1078, 490] width 164 height 24
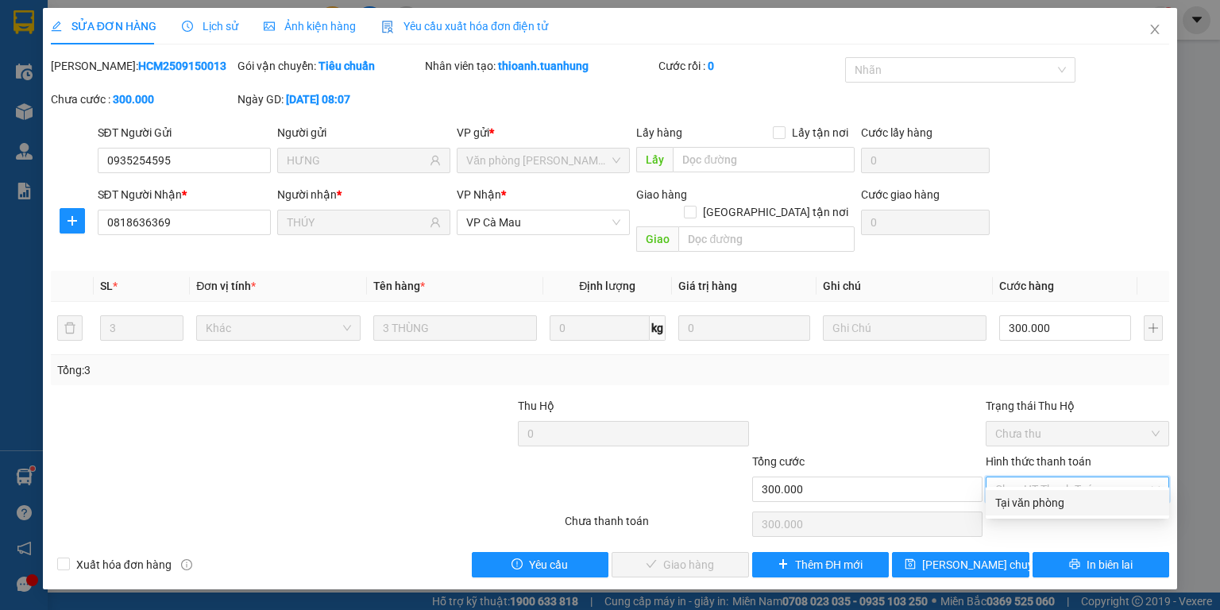
click at [1054, 498] on div "Tại văn phòng" at bounding box center [1078, 502] width 164 height 17
type input "0"
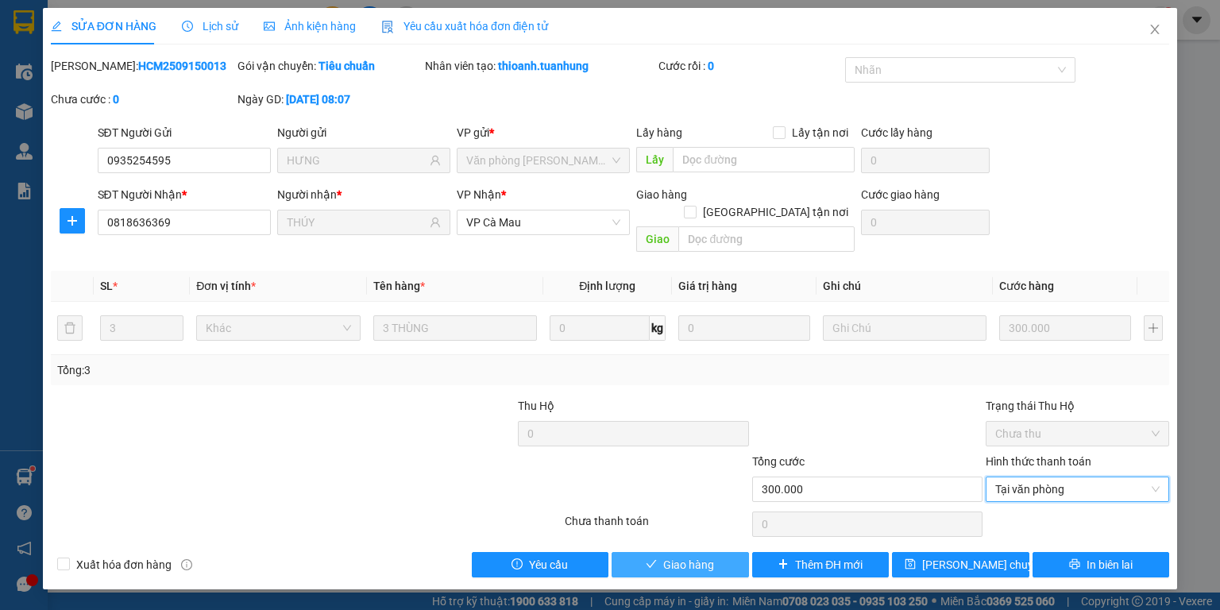
click at [696, 556] on span "Giao hàng" at bounding box center [688, 564] width 51 height 17
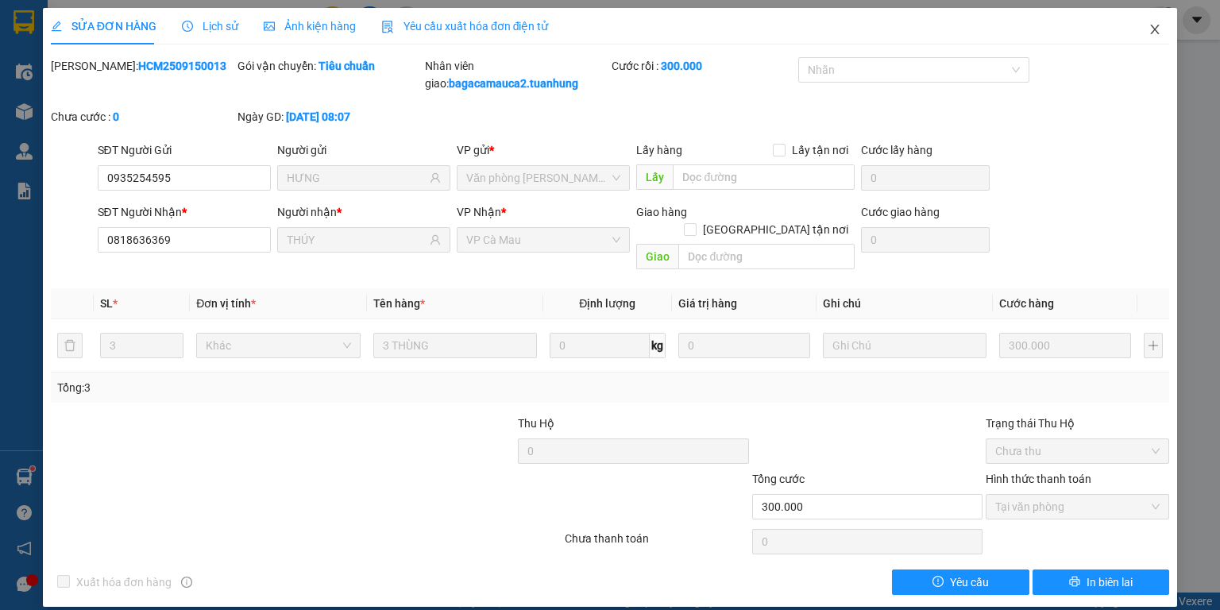
click at [1151, 24] on icon "close" at bounding box center [1155, 29] width 13 height 13
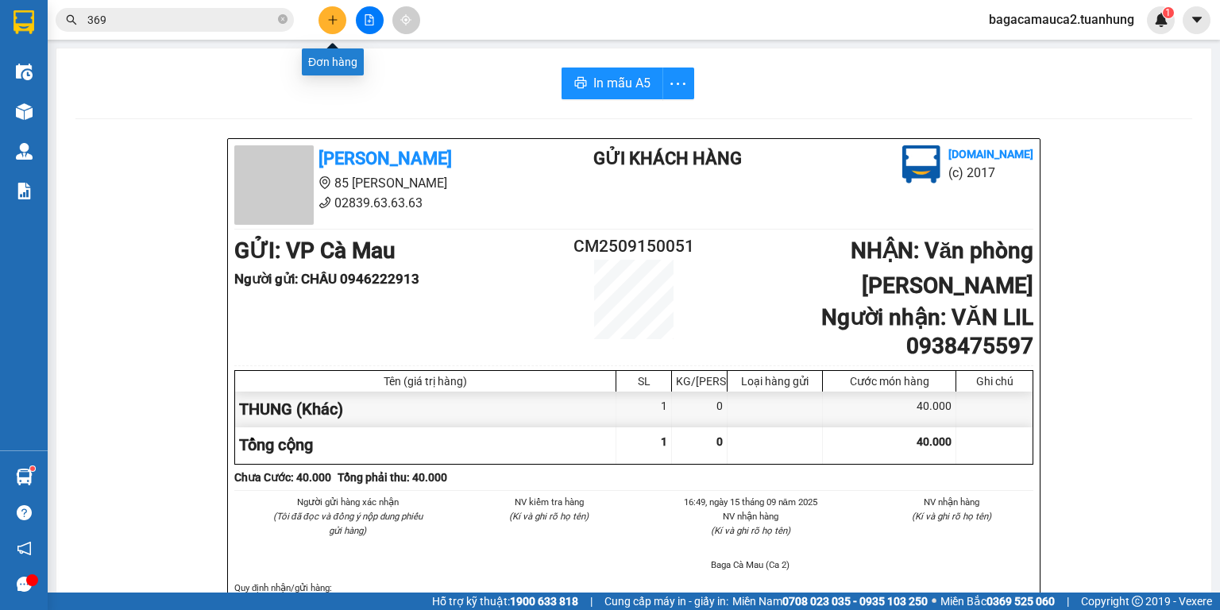
click at [338, 22] on icon "plus" at bounding box center [332, 19] width 11 height 11
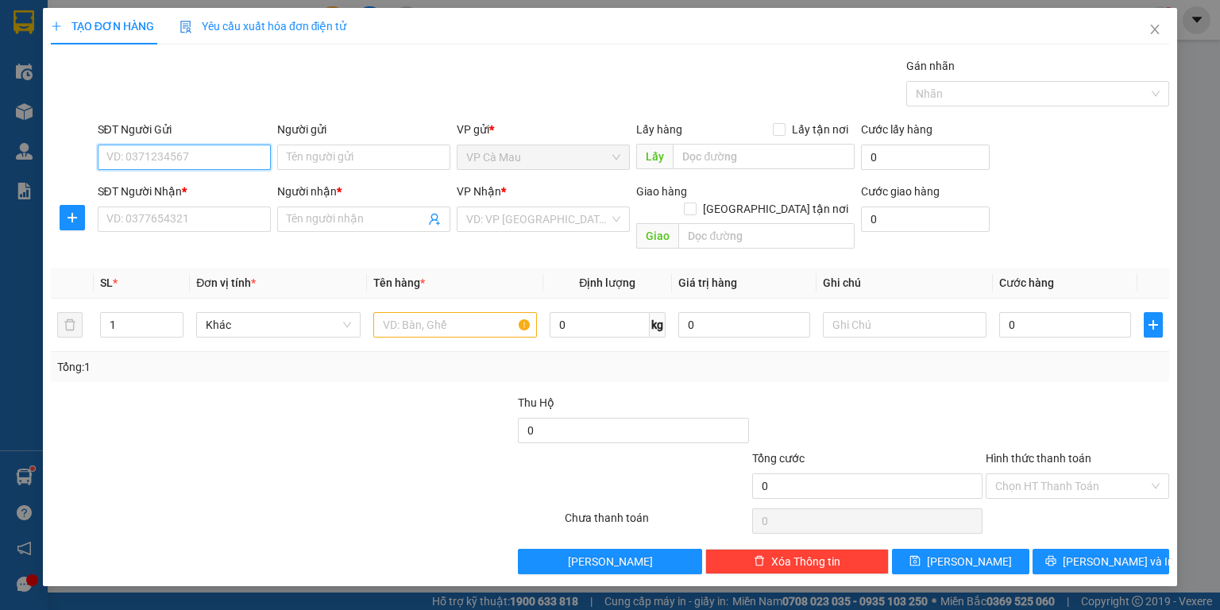
click at [241, 151] on input "SĐT Người Gửi" at bounding box center [184, 157] width 173 height 25
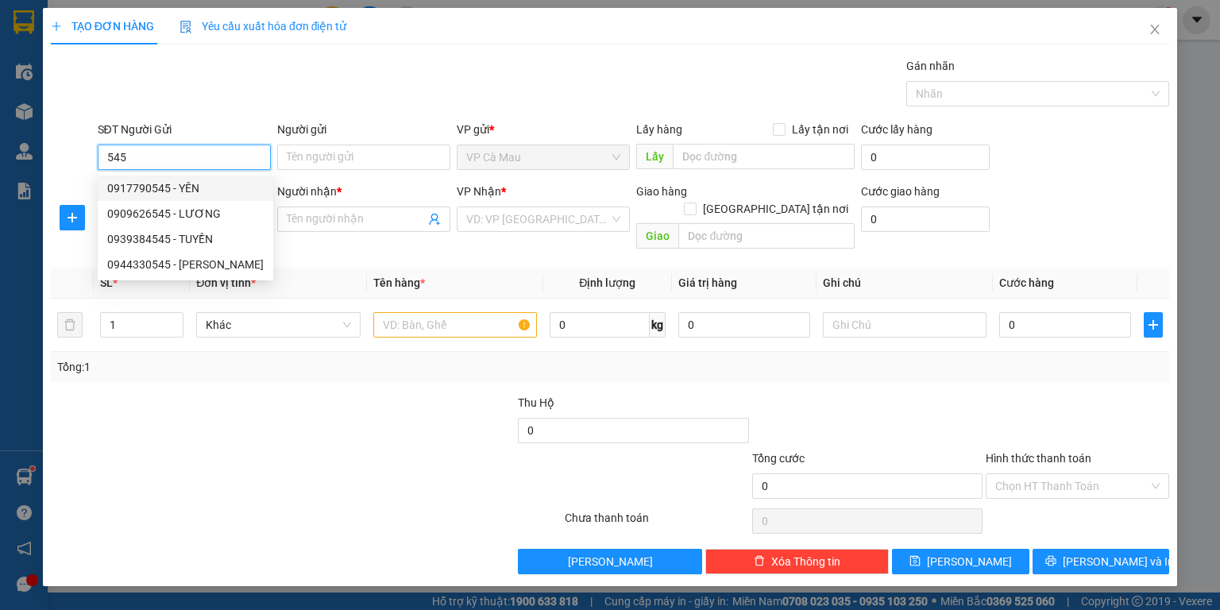
click at [246, 182] on div "0917790545 - YÊN" at bounding box center [185, 188] width 157 height 17
type input "0917790545"
type input "YÊN"
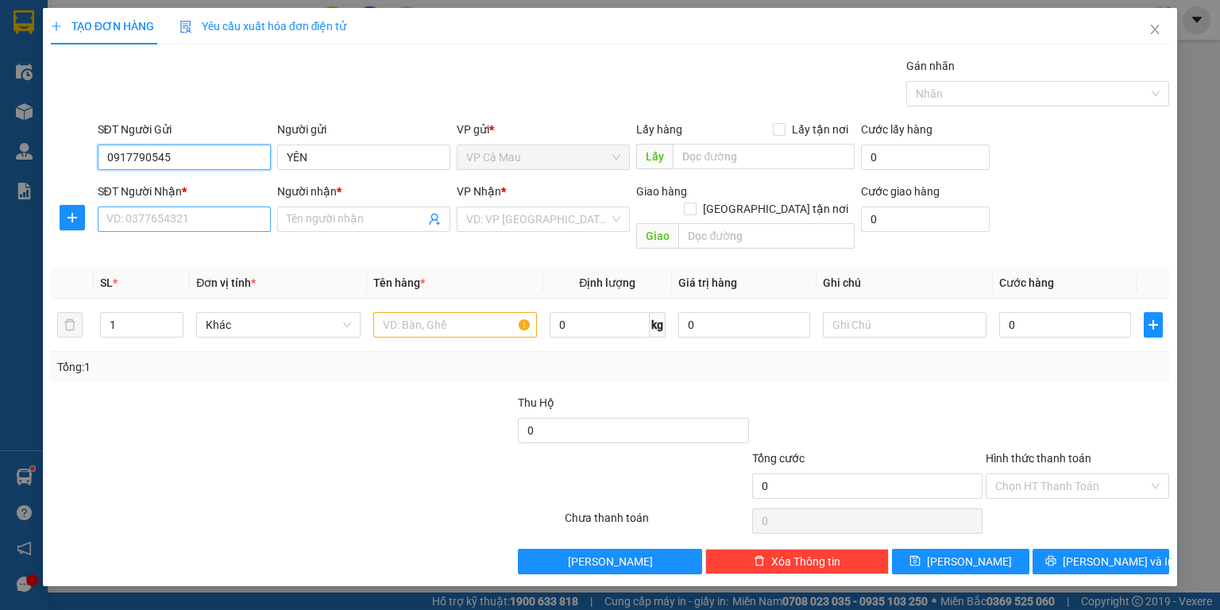
type input "0917790545"
click at [226, 227] on input "SĐT Người Nhận *" at bounding box center [184, 219] width 173 height 25
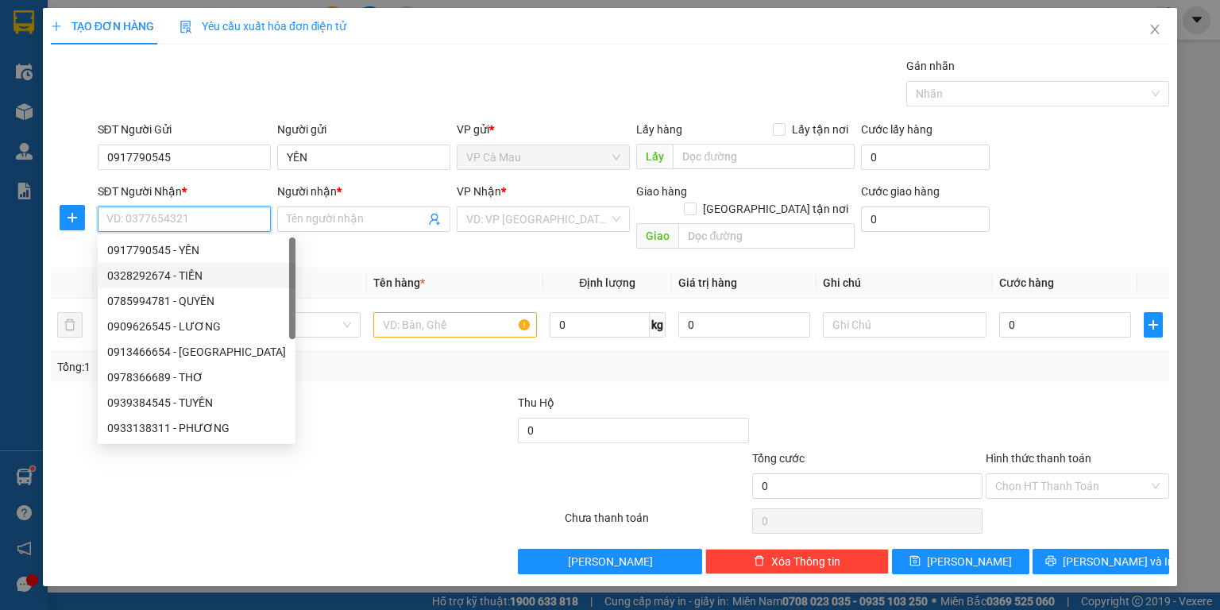
click at [205, 264] on div "0328292674 - TIỀN" at bounding box center [197, 275] width 198 height 25
type input "0328292674"
type input "TIỀN"
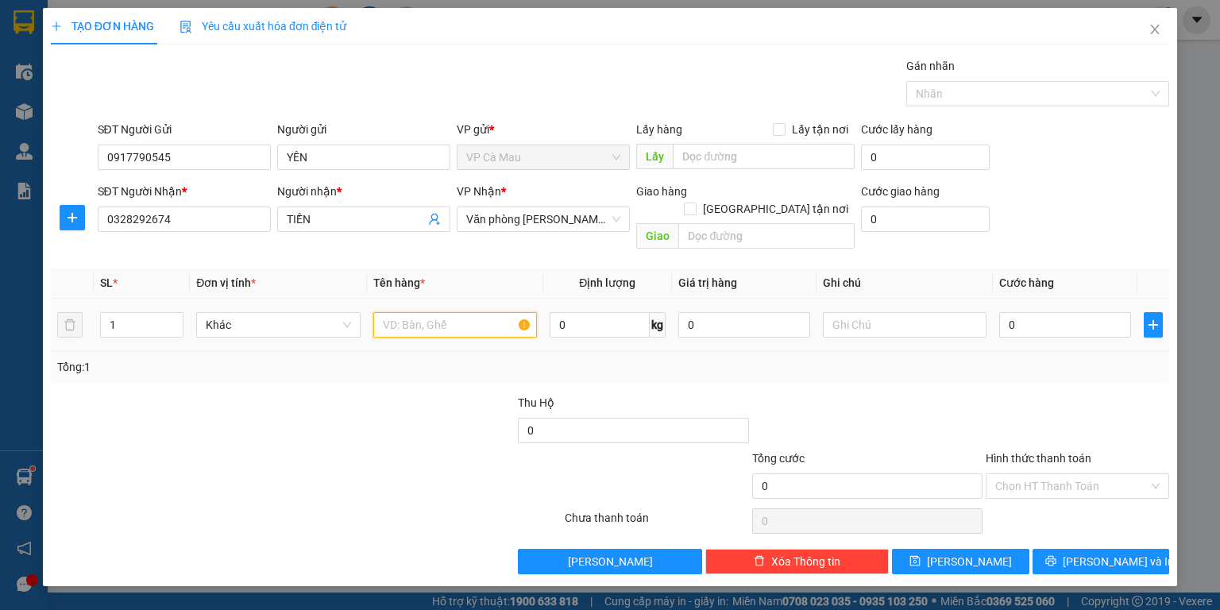
click at [378, 312] on input "text" at bounding box center [455, 324] width 164 height 25
type input "THUNG"
click at [1008, 312] on input "0" at bounding box center [1066, 324] width 132 height 25
type input "+5"
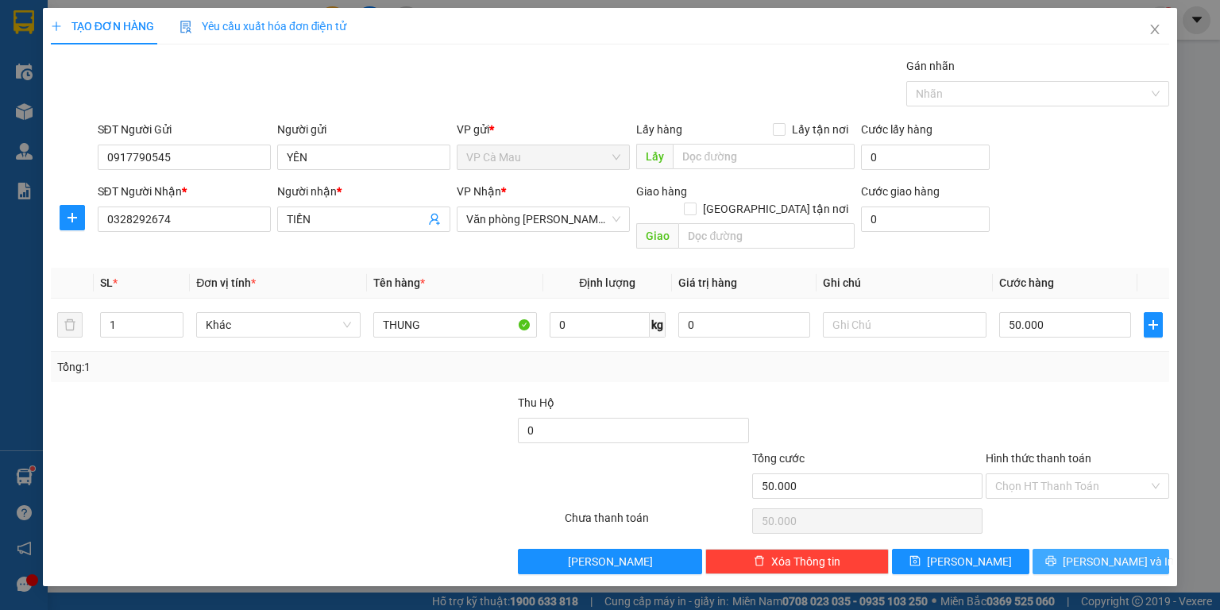
click at [1104, 553] on span "[PERSON_NAME] và In" at bounding box center [1118, 561] width 111 height 17
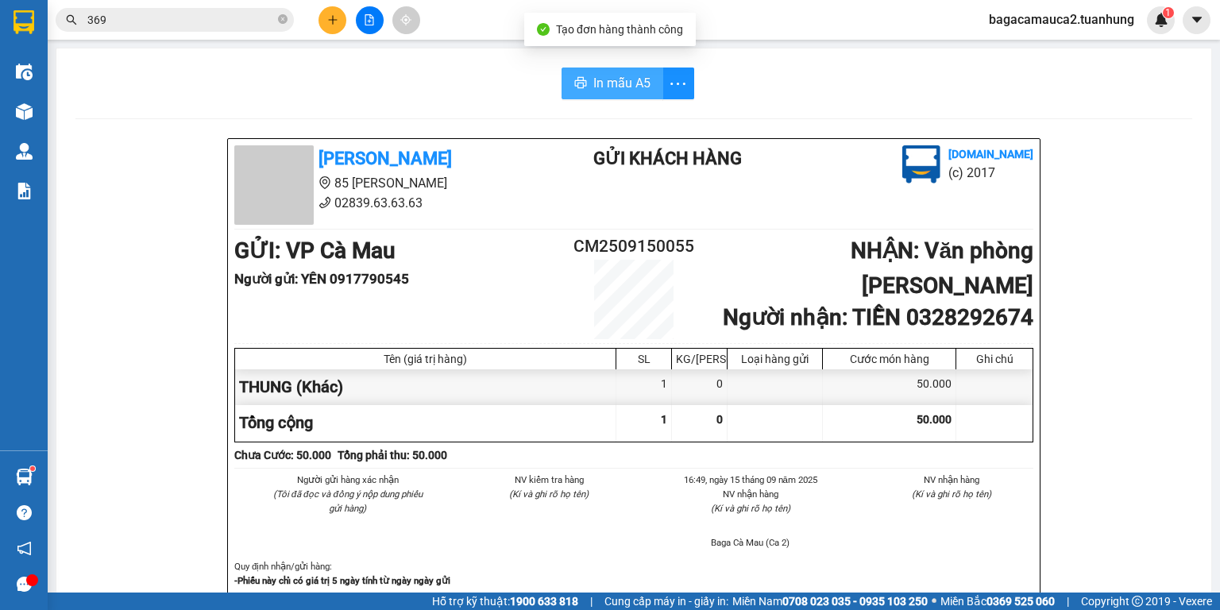
click at [643, 86] on span "In mẫu A5" at bounding box center [622, 83] width 57 height 20
click at [333, 10] on button at bounding box center [333, 20] width 28 height 28
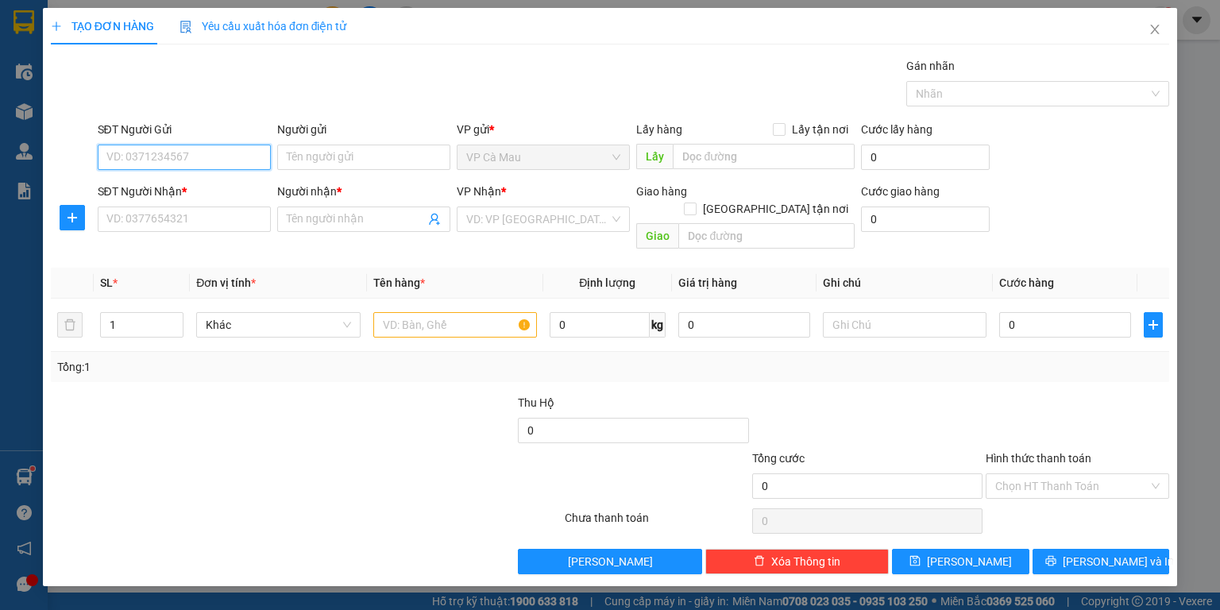
click at [221, 157] on input "SĐT Người Gửi" at bounding box center [184, 157] width 173 height 25
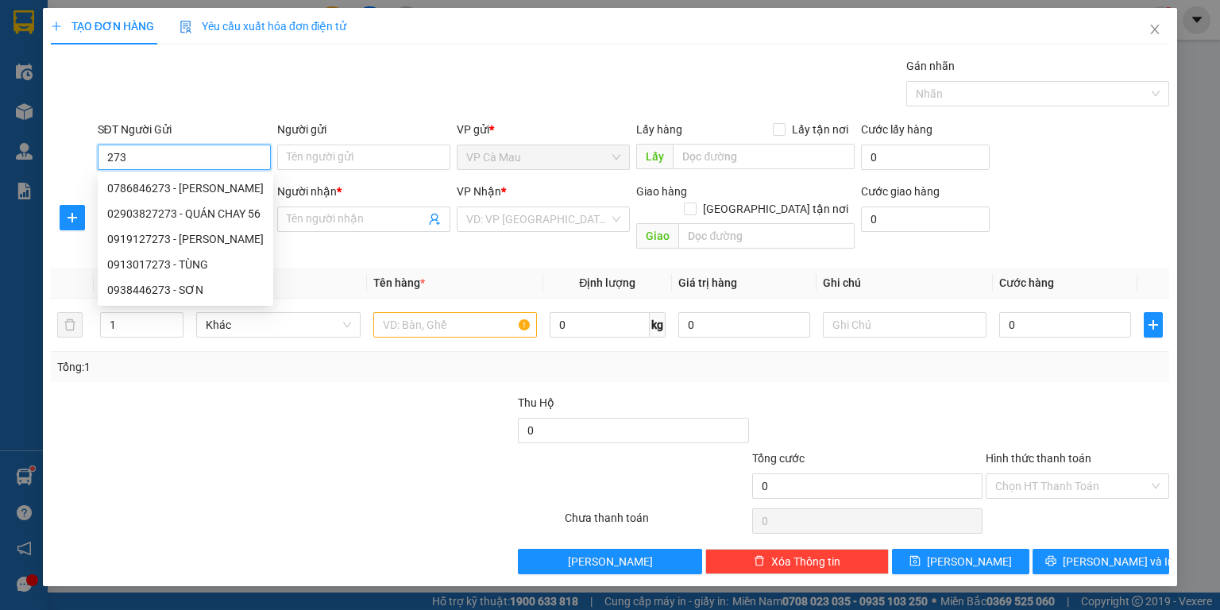
click at [220, 218] on div "02903827273 - QUÁN CHAY 56" at bounding box center [185, 213] width 157 height 17
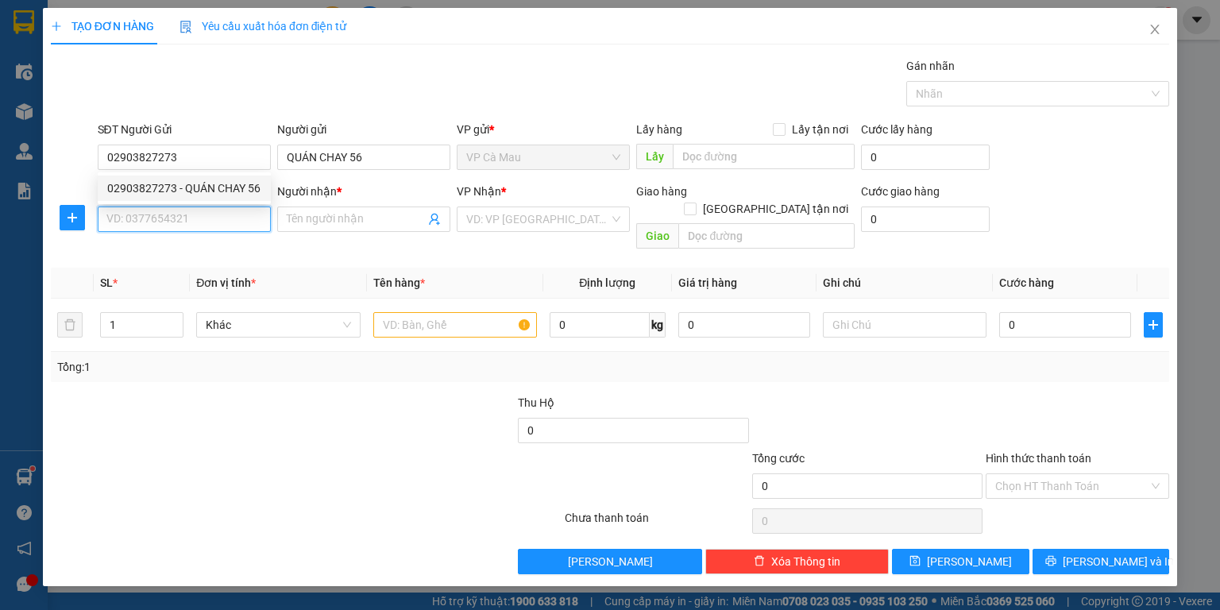
click at [207, 215] on input "SĐT Người Nhận *" at bounding box center [184, 219] width 173 height 25
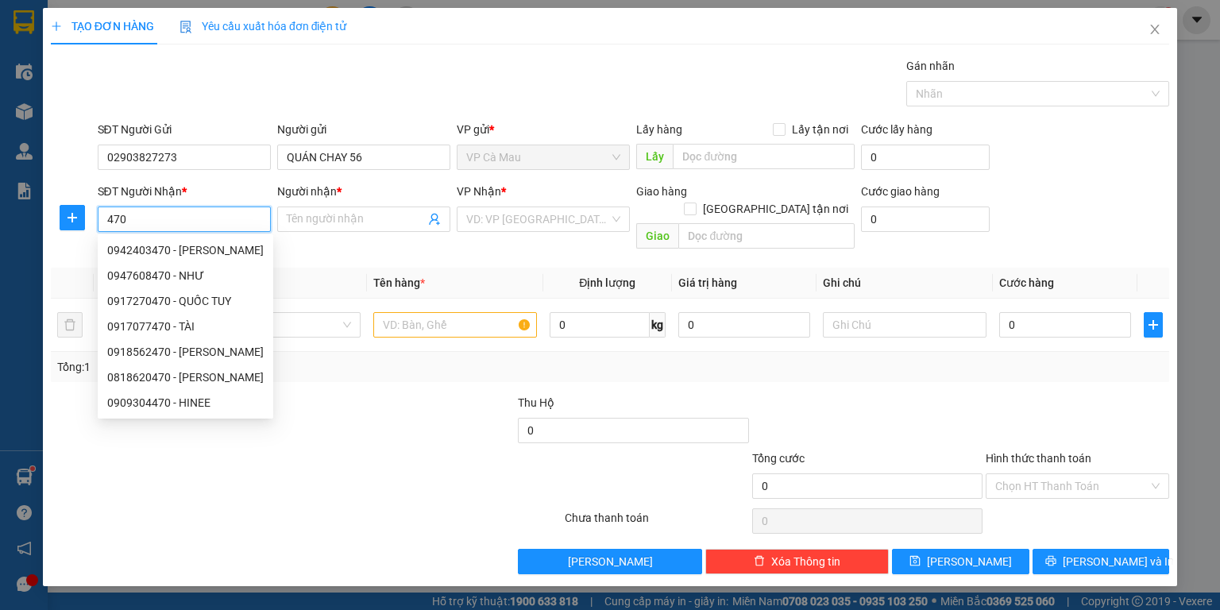
click at [207, 353] on div "0918562470 - TRÚC LÂM" at bounding box center [185, 351] width 157 height 17
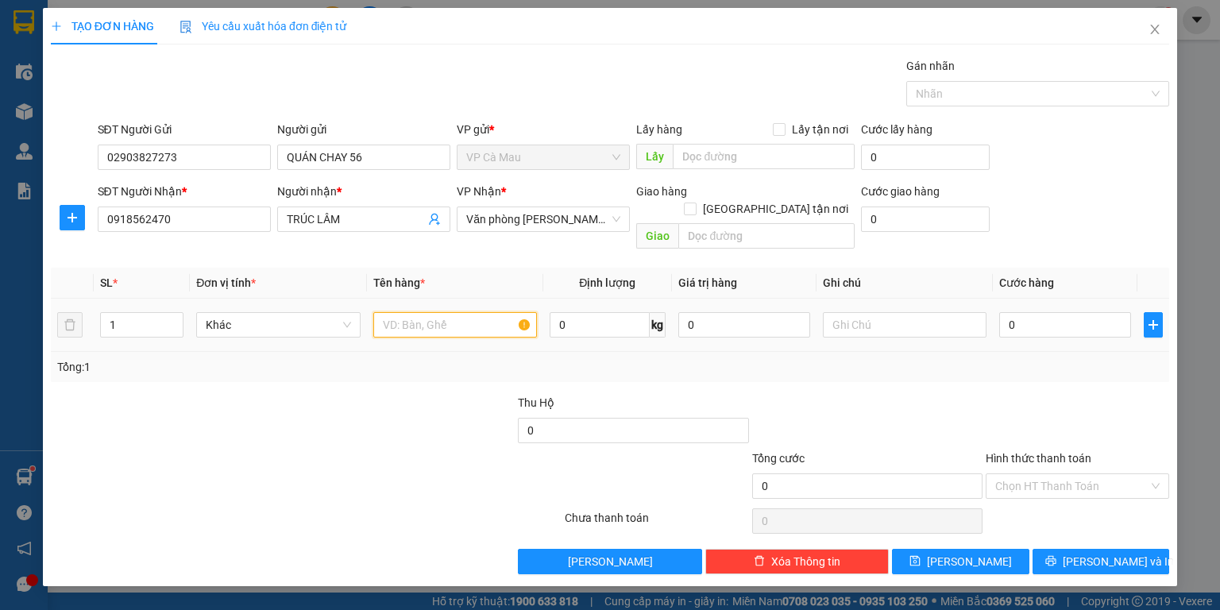
click at [429, 315] on input "text" at bounding box center [455, 324] width 164 height 25
click at [1004, 312] on input "0" at bounding box center [1066, 324] width 132 height 25
click at [1079, 474] on input "Hình thức thanh toán" at bounding box center [1072, 486] width 153 height 24
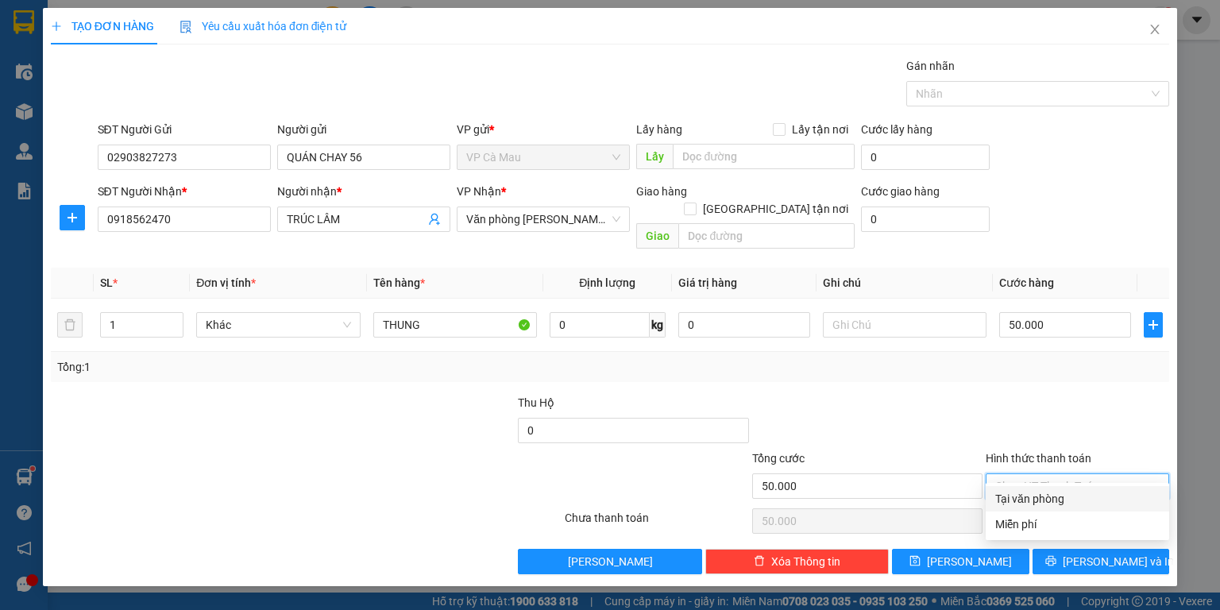
click at [1095, 491] on div "Tại văn phòng" at bounding box center [1078, 498] width 164 height 17
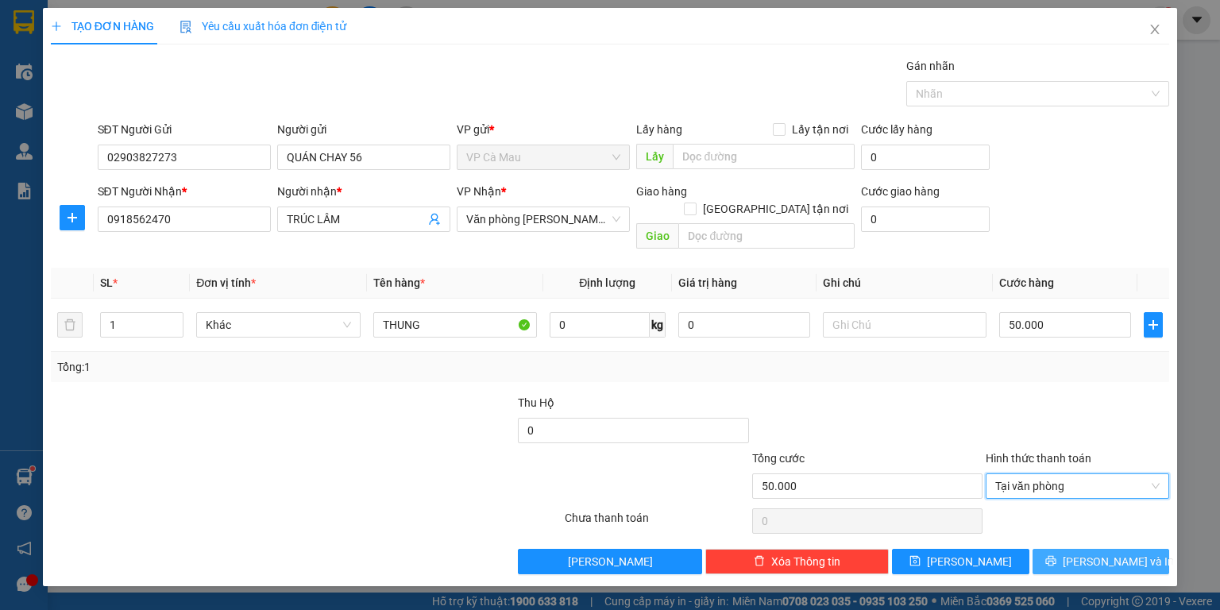
click at [1116, 553] on span "[PERSON_NAME] và In" at bounding box center [1118, 561] width 111 height 17
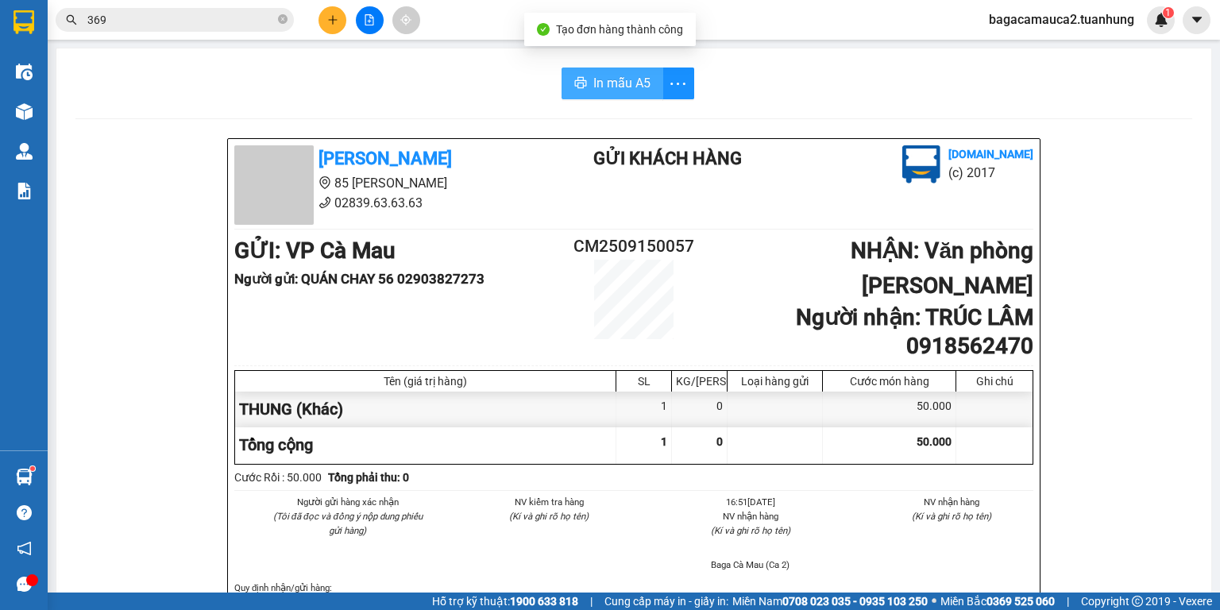
click at [622, 83] on span "In mẫu A5" at bounding box center [622, 83] width 57 height 20
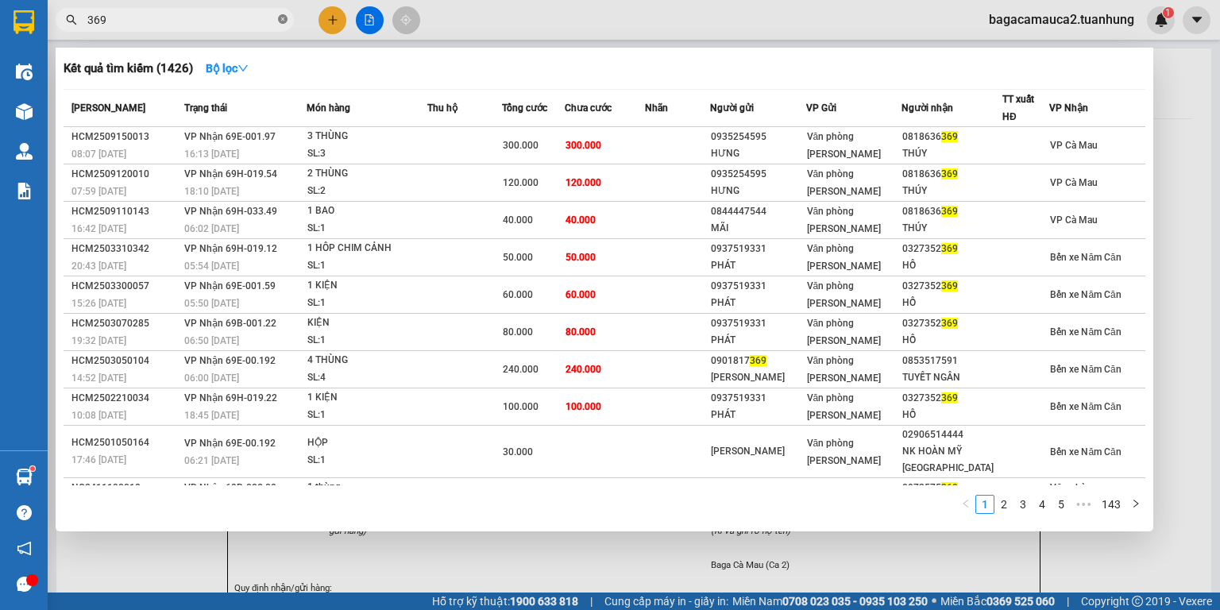
click at [283, 19] on icon "close-circle" at bounding box center [283, 19] width 10 height 10
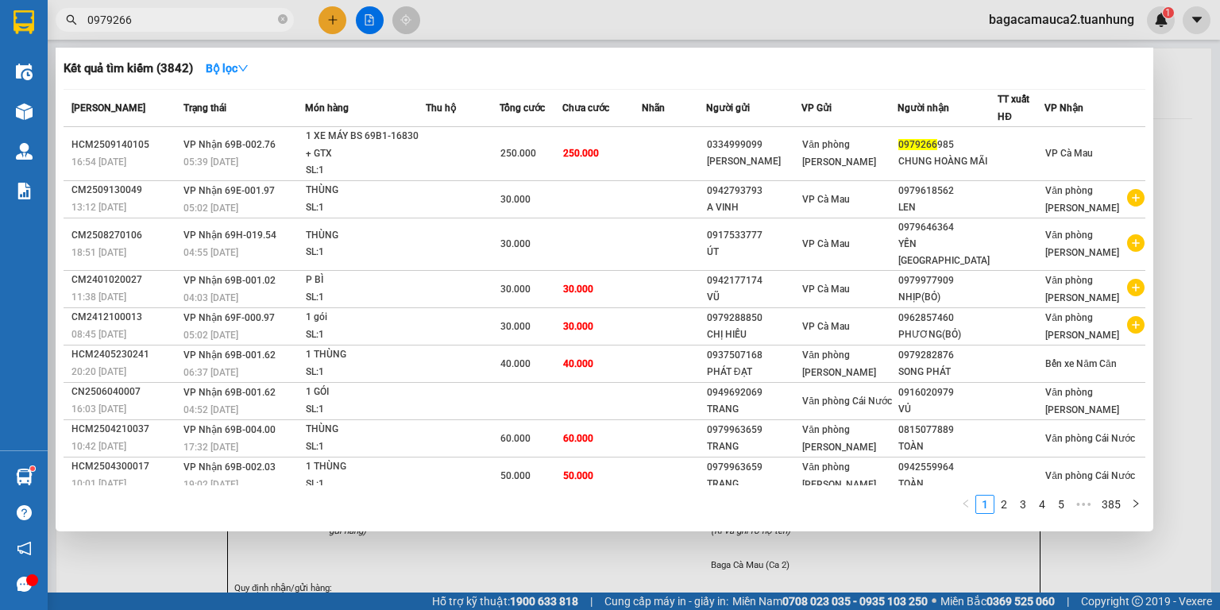
click at [533, 137] on td "250.000" at bounding box center [531, 154] width 62 height 54
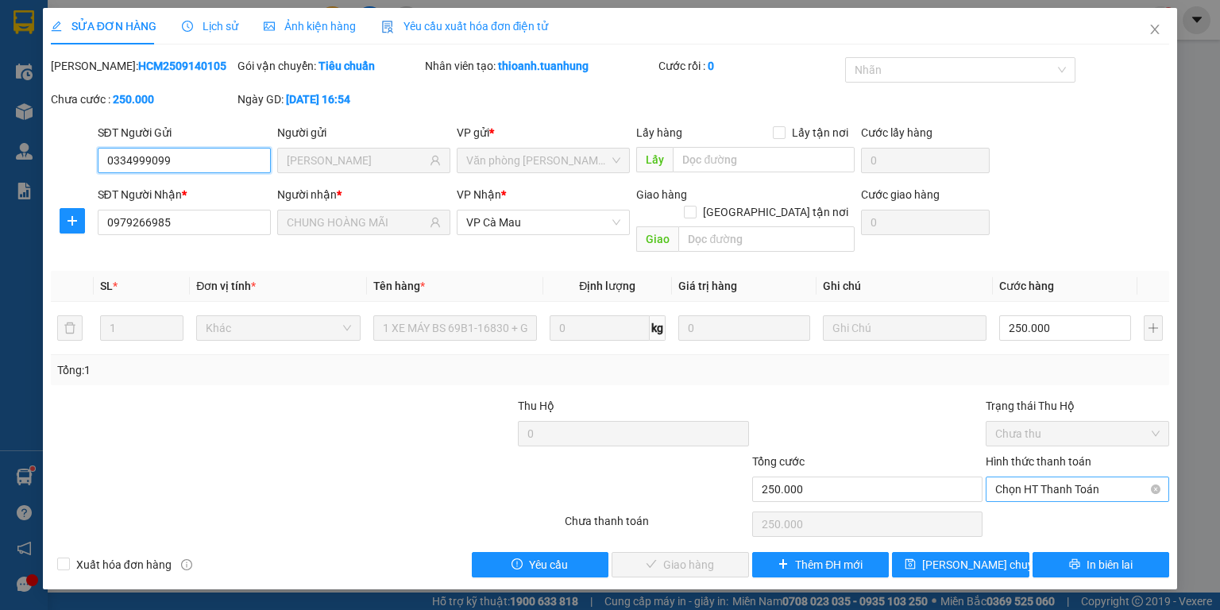
click at [1042, 478] on span "Chọn HT Thanh Toán" at bounding box center [1078, 490] width 164 height 24
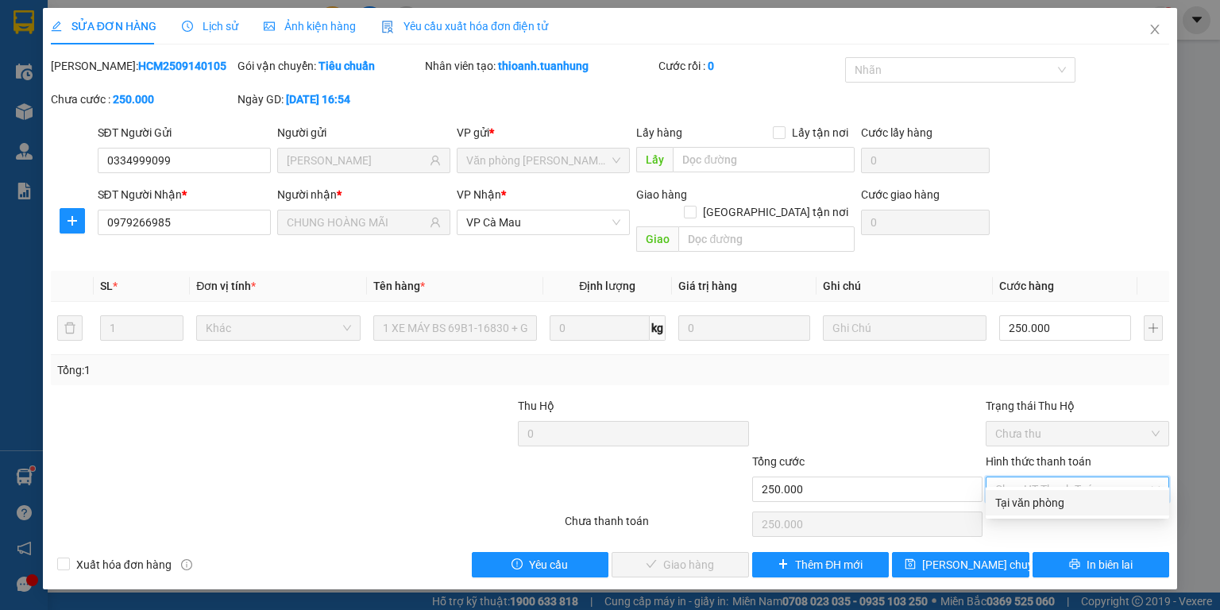
click at [1039, 499] on div "Tại văn phòng" at bounding box center [1078, 502] width 164 height 17
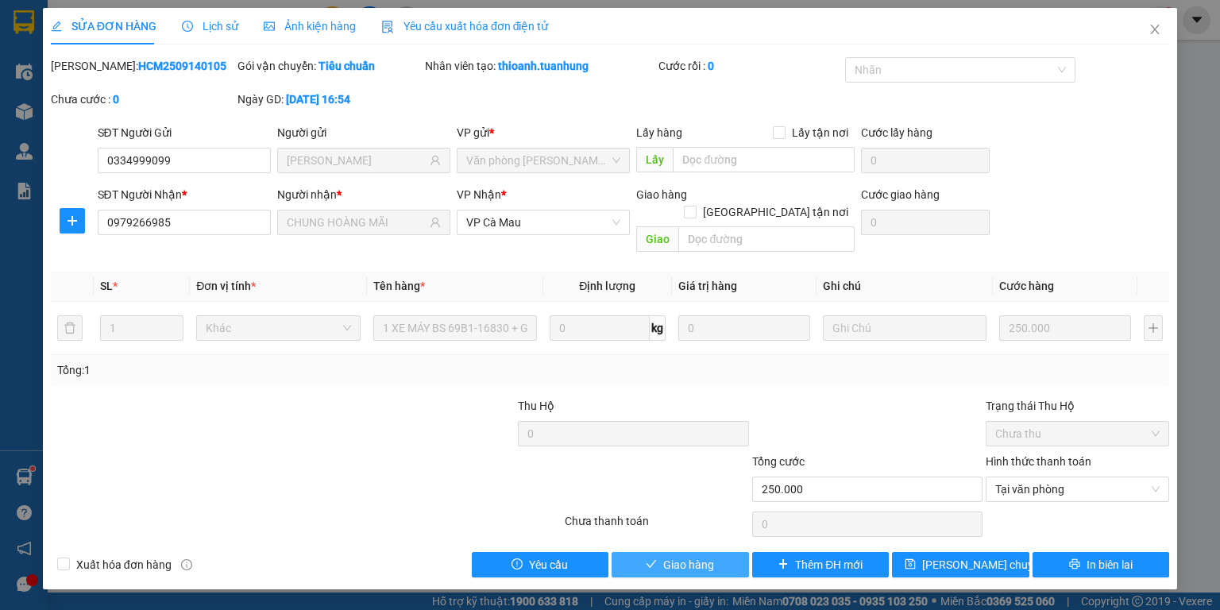
click at [710, 556] on span "Giao hàng" at bounding box center [688, 564] width 51 height 17
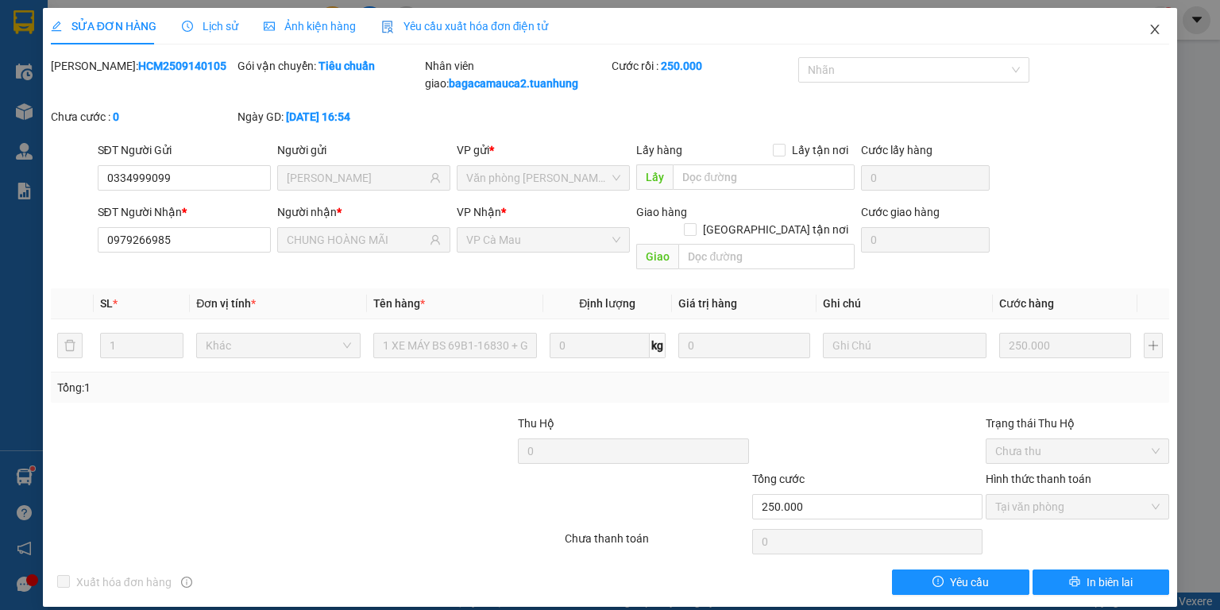
click at [1154, 30] on icon "close" at bounding box center [1155, 29] width 13 height 13
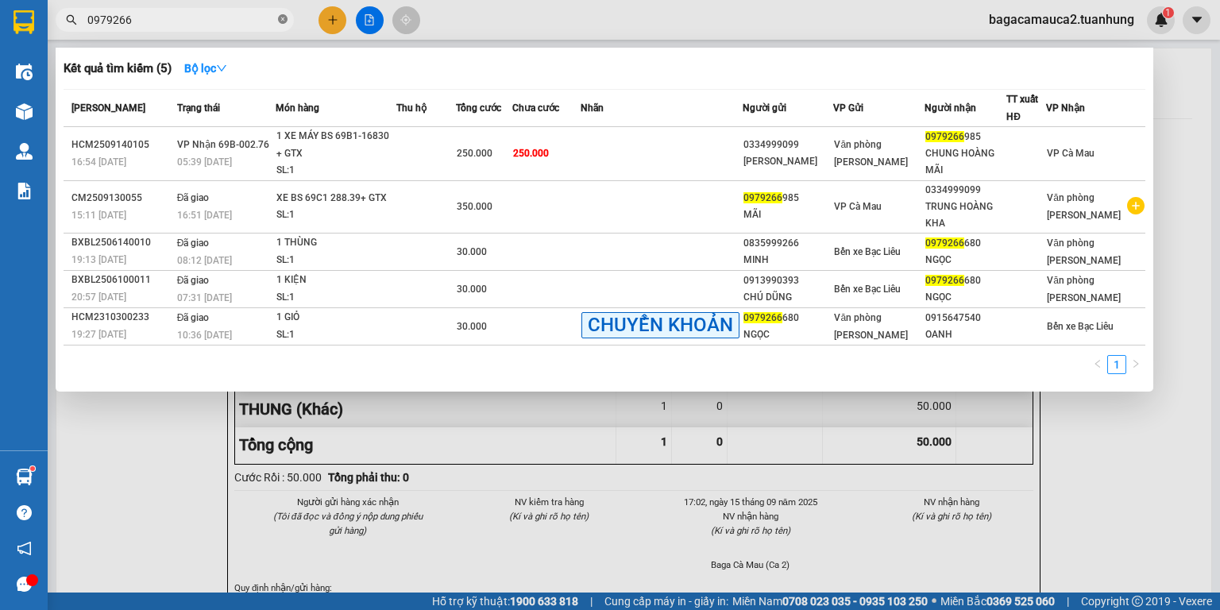
click at [286, 21] on icon "close-circle" at bounding box center [283, 19] width 10 height 10
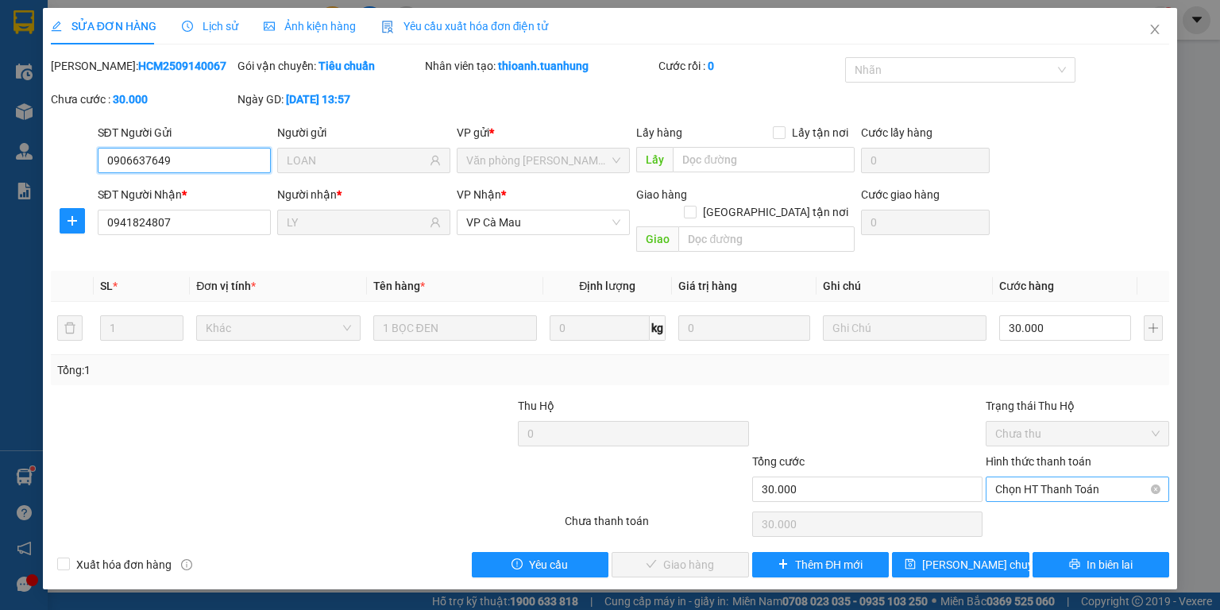
click at [1050, 478] on span "Chọn HT Thanh Toán" at bounding box center [1078, 490] width 164 height 24
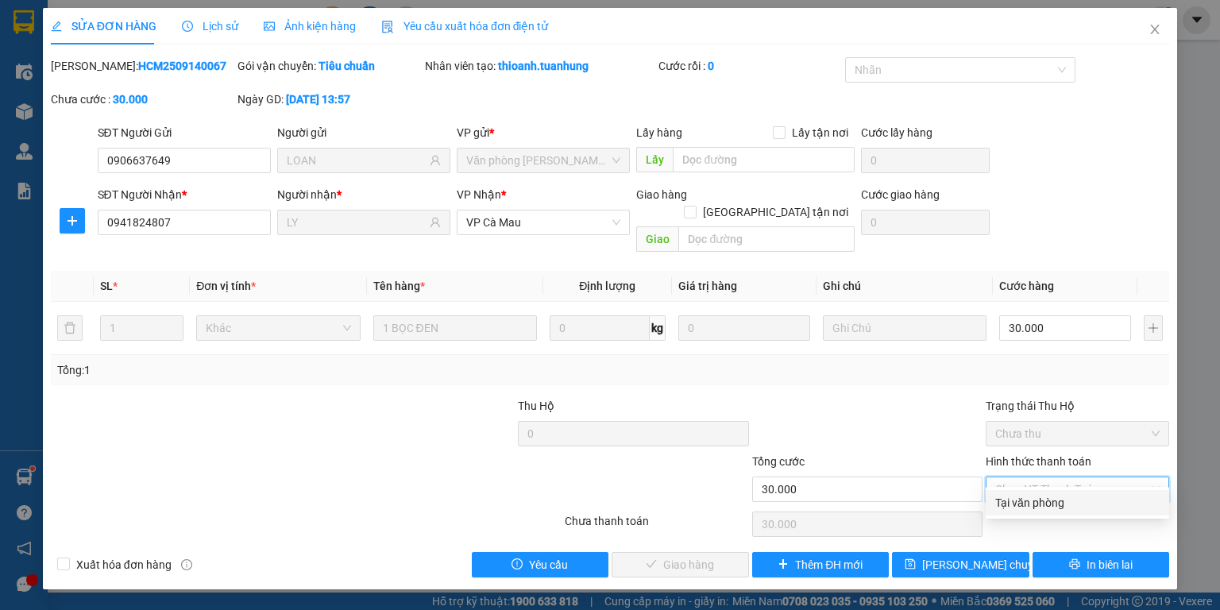
drag, startPoint x: 1050, startPoint y: 496, endPoint x: 955, endPoint y: 501, distance: 95.5
click at [1048, 497] on div "Tại văn phòng" at bounding box center [1078, 502] width 164 height 17
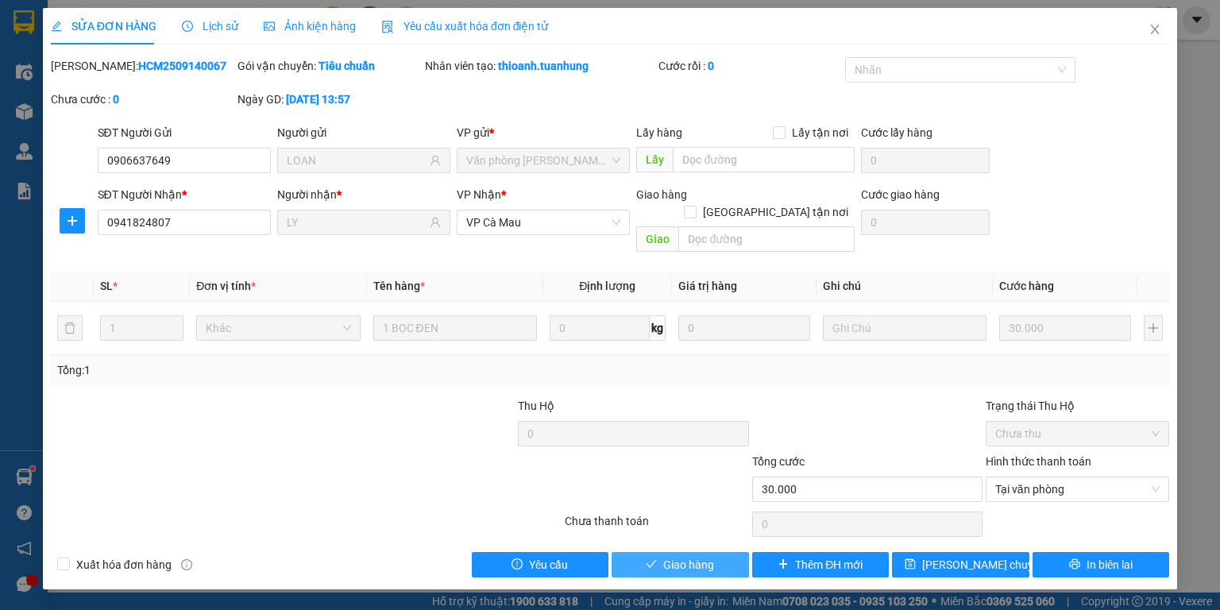
click at [721, 552] on button "Giao hàng" at bounding box center [680, 564] width 137 height 25
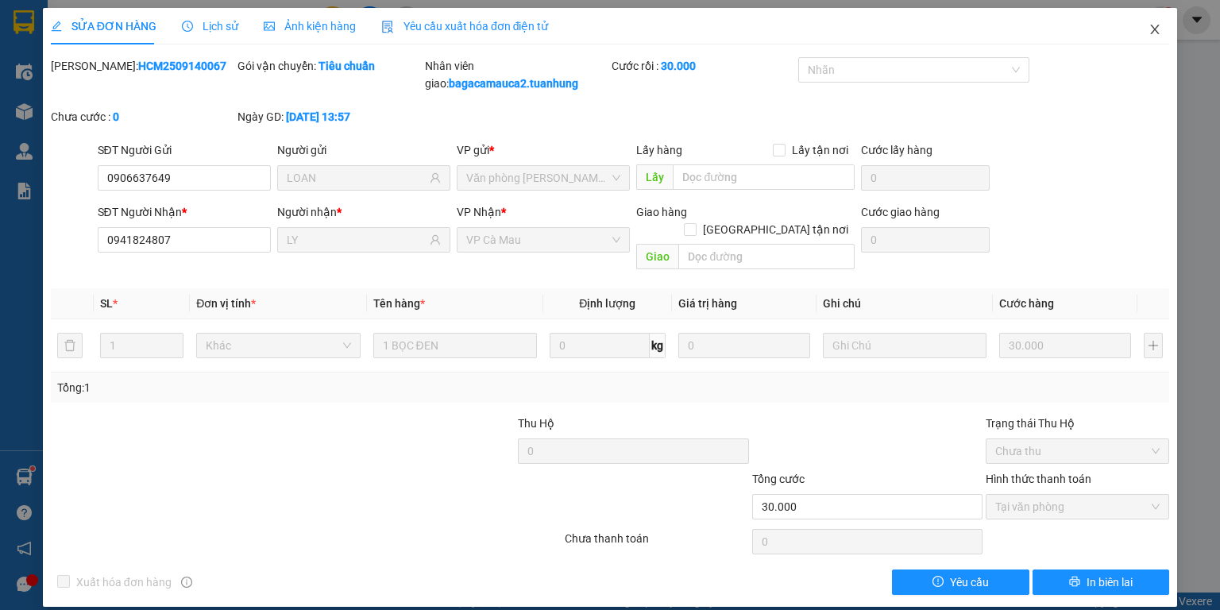
click at [1153, 29] on icon "close" at bounding box center [1155, 29] width 13 height 13
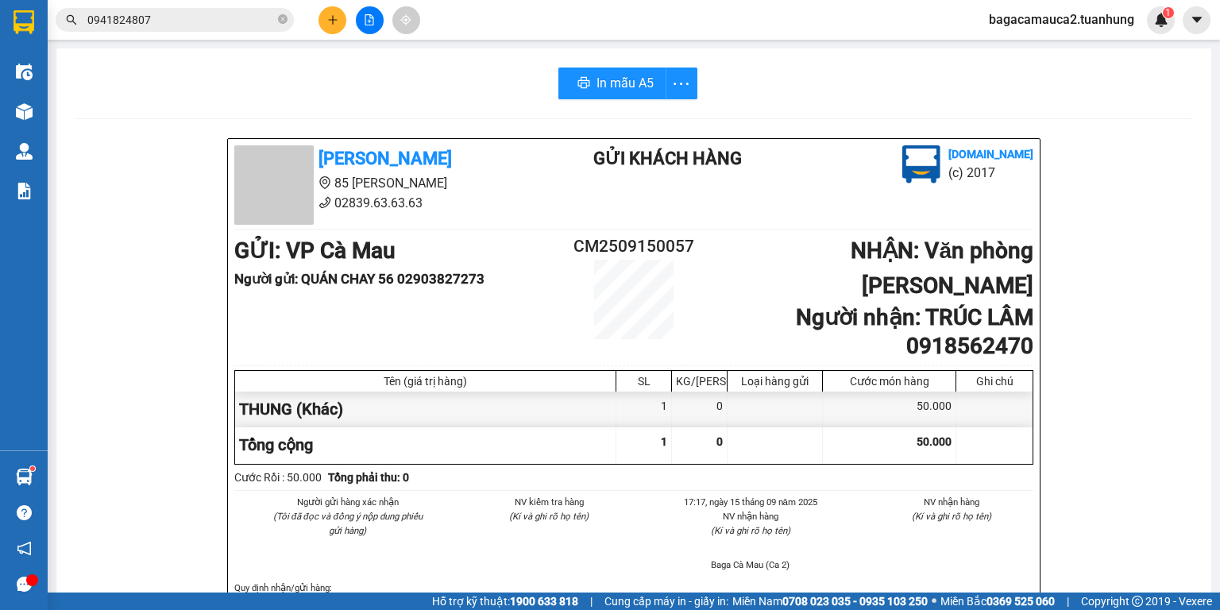
click at [331, 25] on icon "plus" at bounding box center [332, 19] width 11 height 11
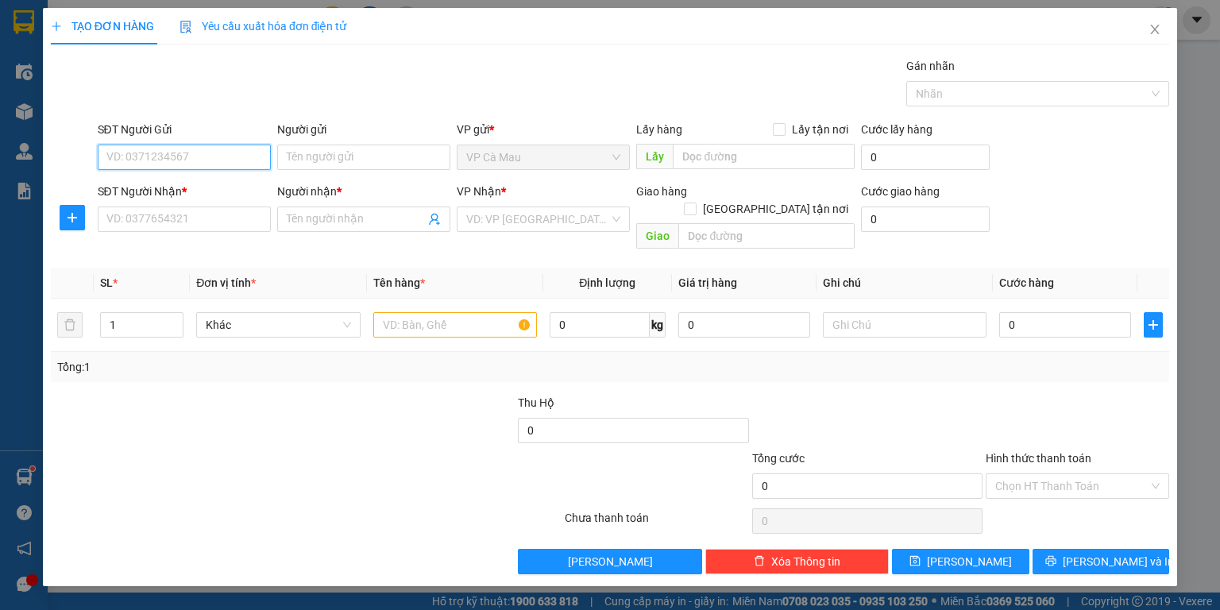
click at [174, 153] on input "SĐT Người Gửi" at bounding box center [184, 157] width 173 height 25
click at [178, 184] on div "0948630780 - MƯỜI" at bounding box center [184, 188] width 154 height 17
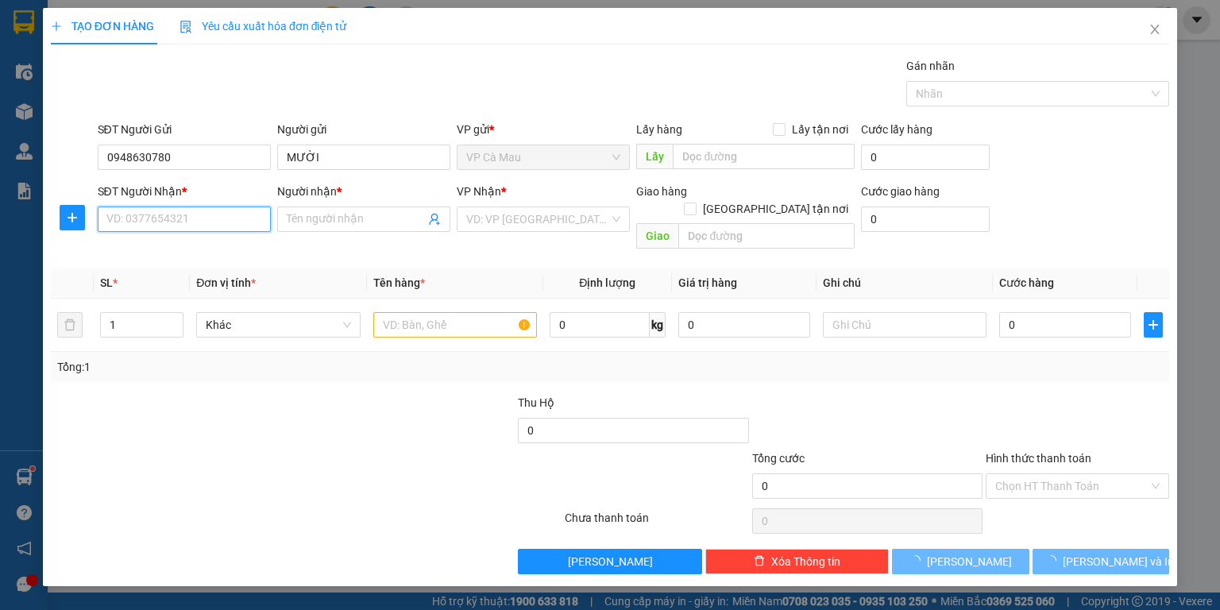
click at [181, 226] on input "SĐT Người Nhận *" at bounding box center [184, 219] width 173 height 25
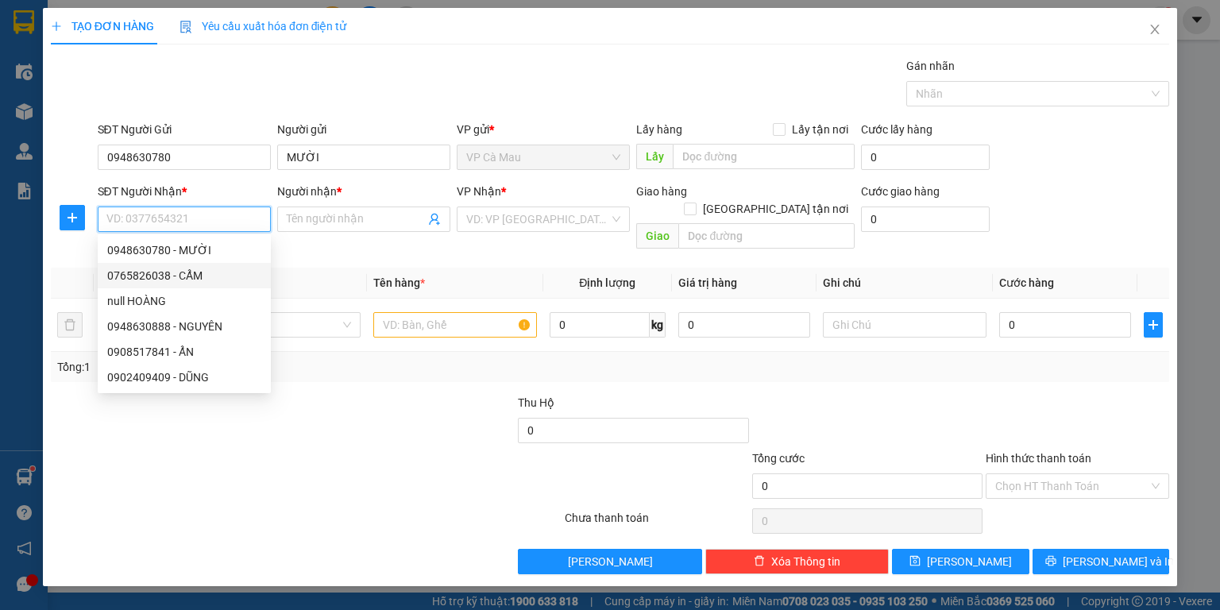
click at [171, 269] on div "0765826038 - CẨM" at bounding box center [184, 275] width 154 height 17
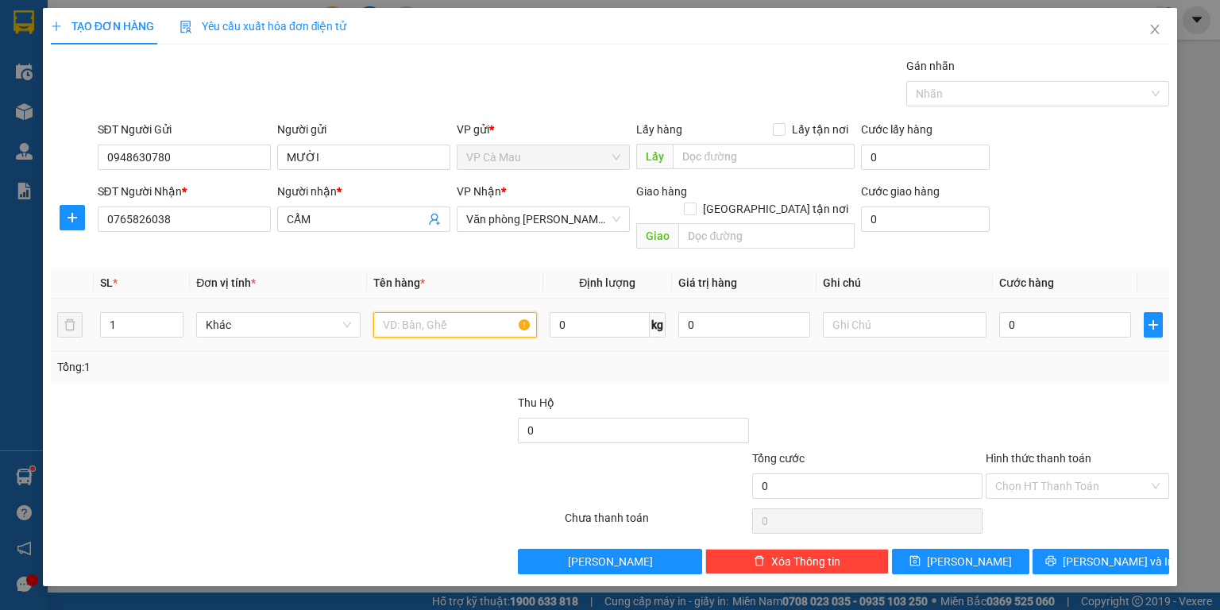
click at [393, 315] on input "text" at bounding box center [455, 324] width 164 height 25
click at [1004, 312] on input "0" at bounding box center [1066, 324] width 132 height 25
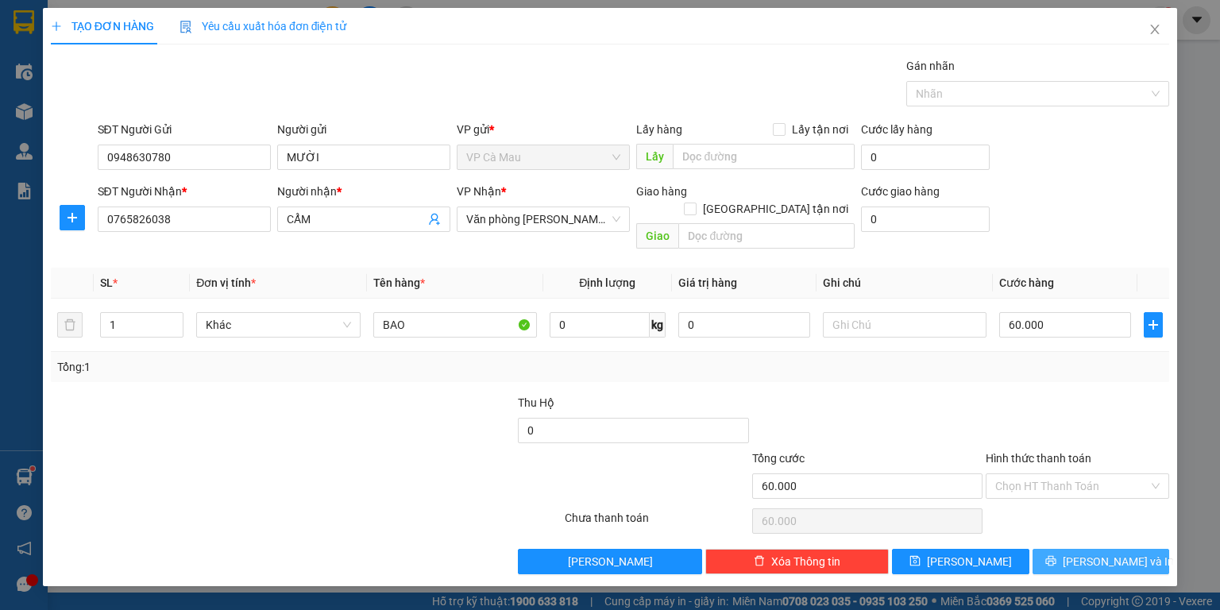
click at [1112, 553] on span "[PERSON_NAME] và In" at bounding box center [1118, 561] width 111 height 17
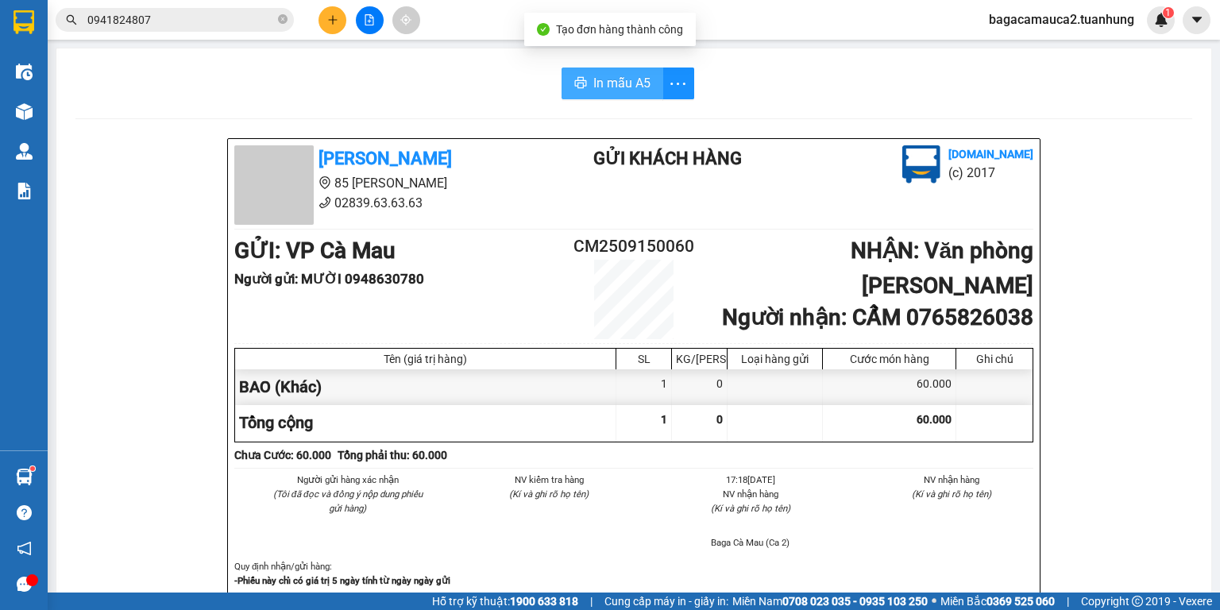
click at [604, 76] on span "In mẫu A5" at bounding box center [622, 83] width 57 height 20
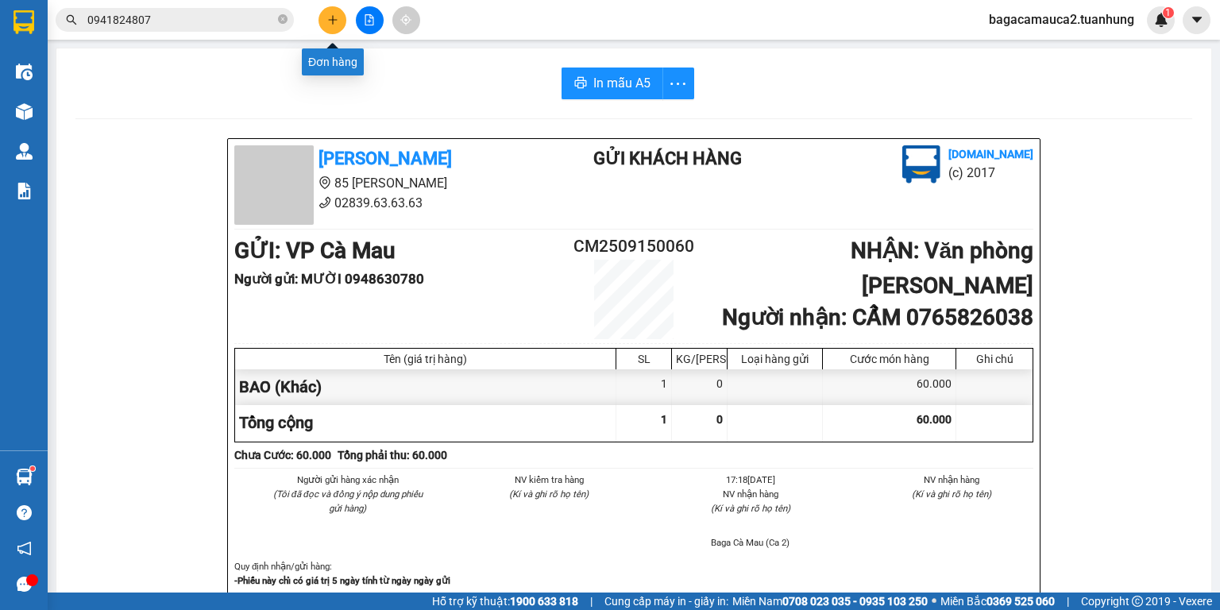
click at [328, 29] on button at bounding box center [333, 20] width 28 height 28
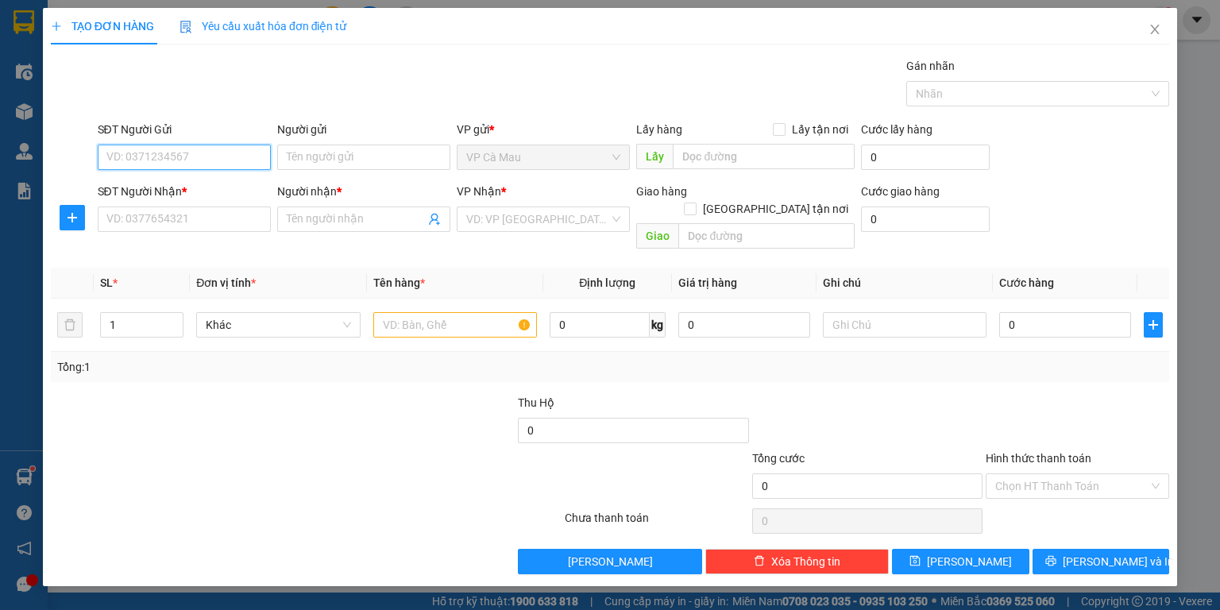
click at [161, 152] on input "SĐT Người Gửi" at bounding box center [184, 157] width 173 height 25
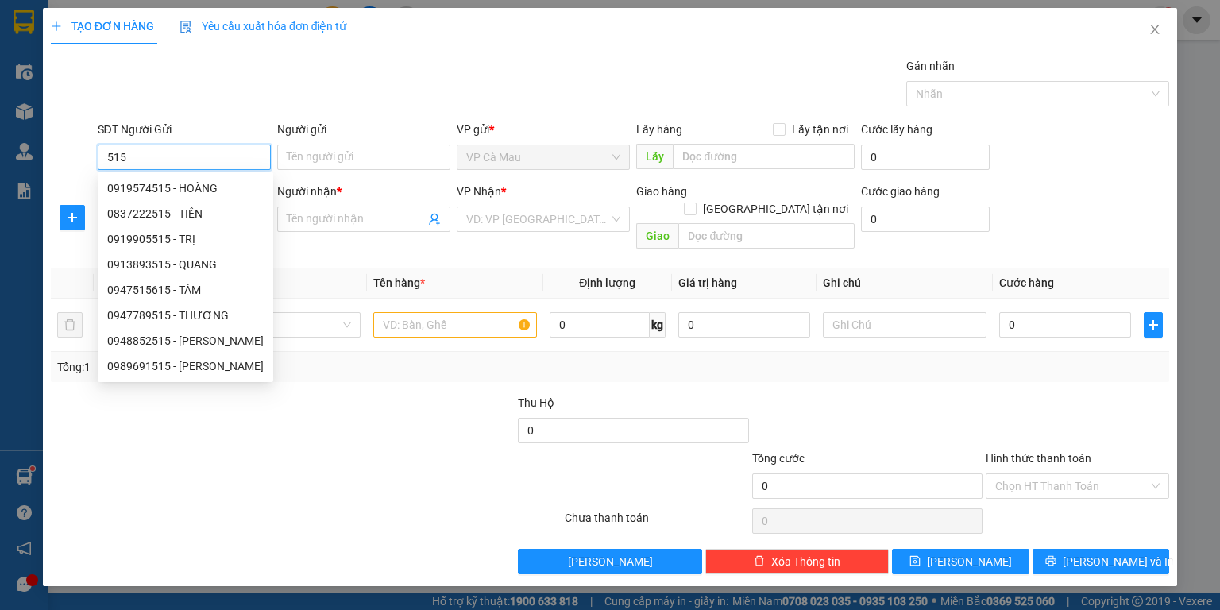
click at [172, 213] on div "0837222515 - TIẾN" at bounding box center [185, 213] width 157 height 17
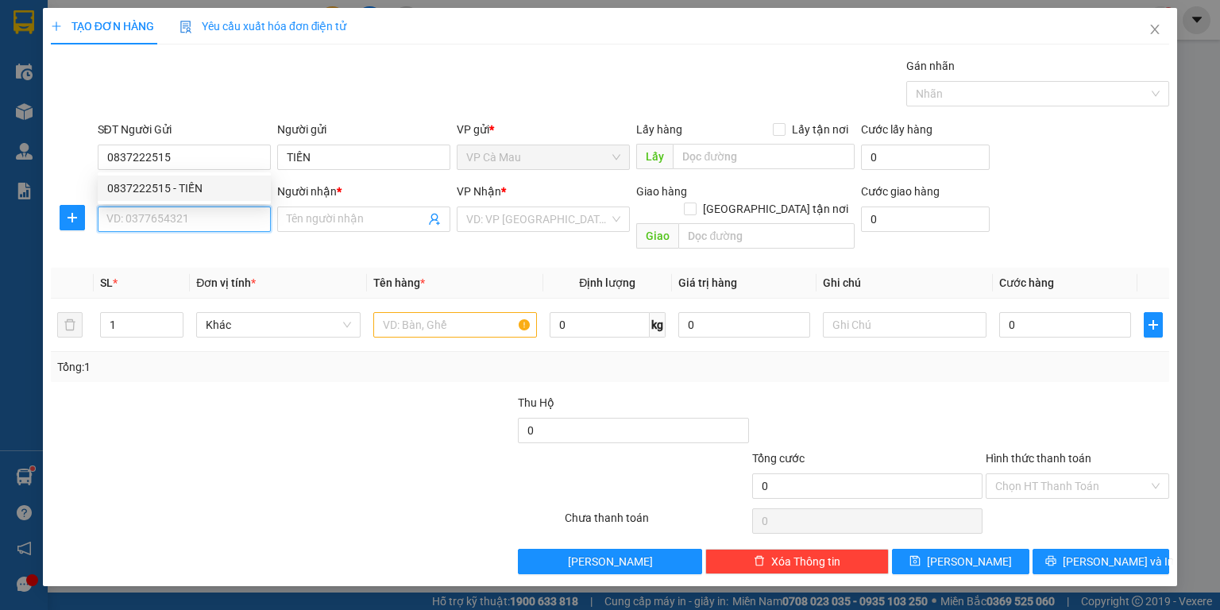
click at [175, 222] on input "SĐT Người Nhận *" at bounding box center [184, 219] width 173 height 25
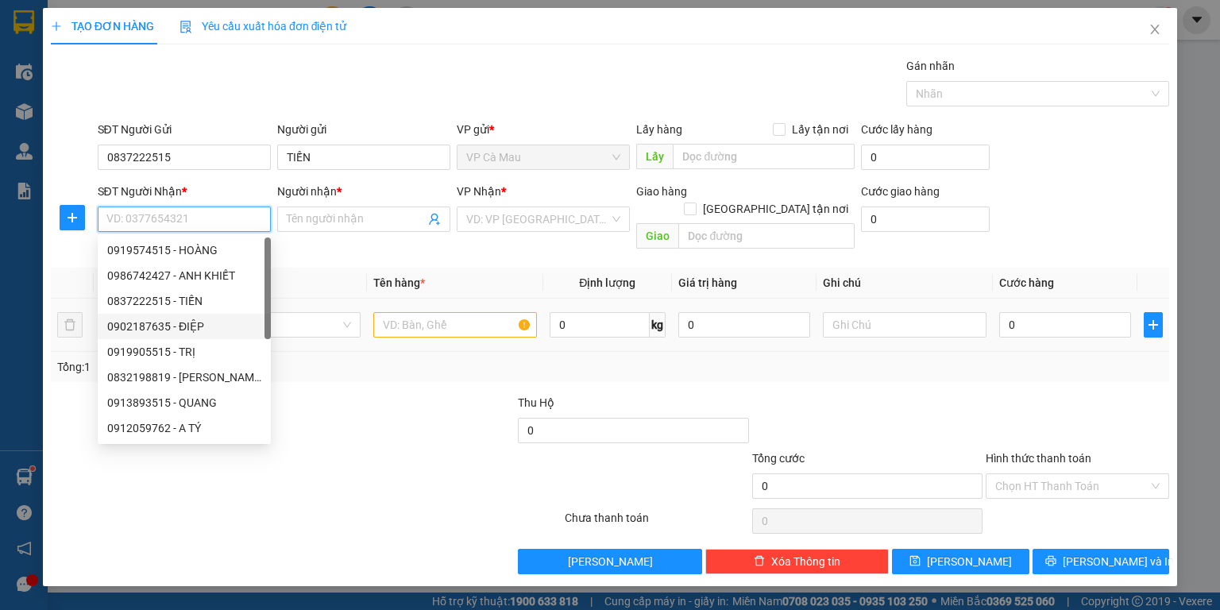
drag, startPoint x: 189, startPoint y: 325, endPoint x: 337, endPoint y: 323, distance: 147.8
click at [206, 327] on div "0902187635 - ĐIỆP" at bounding box center [184, 326] width 154 height 17
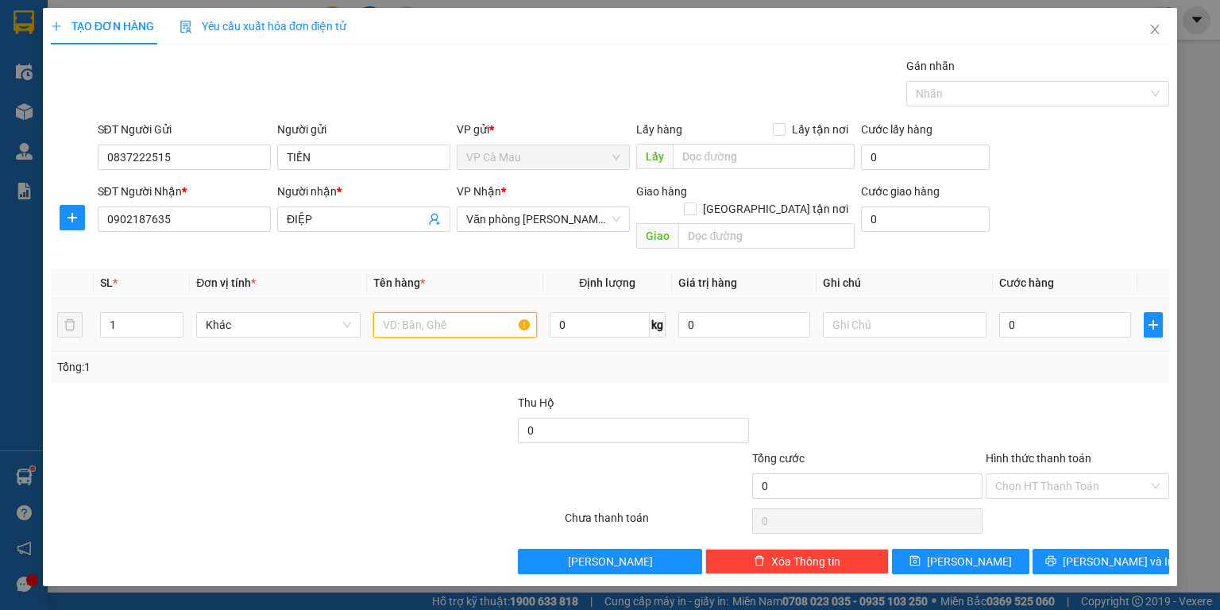
click at [394, 312] on input "text" at bounding box center [455, 324] width 164 height 25
click at [1004, 312] on input "0" at bounding box center [1066, 324] width 132 height 25
click at [1093, 474] on input "Hình thức thanh toán" at bounding box center [1072, 486] width 153 height 24
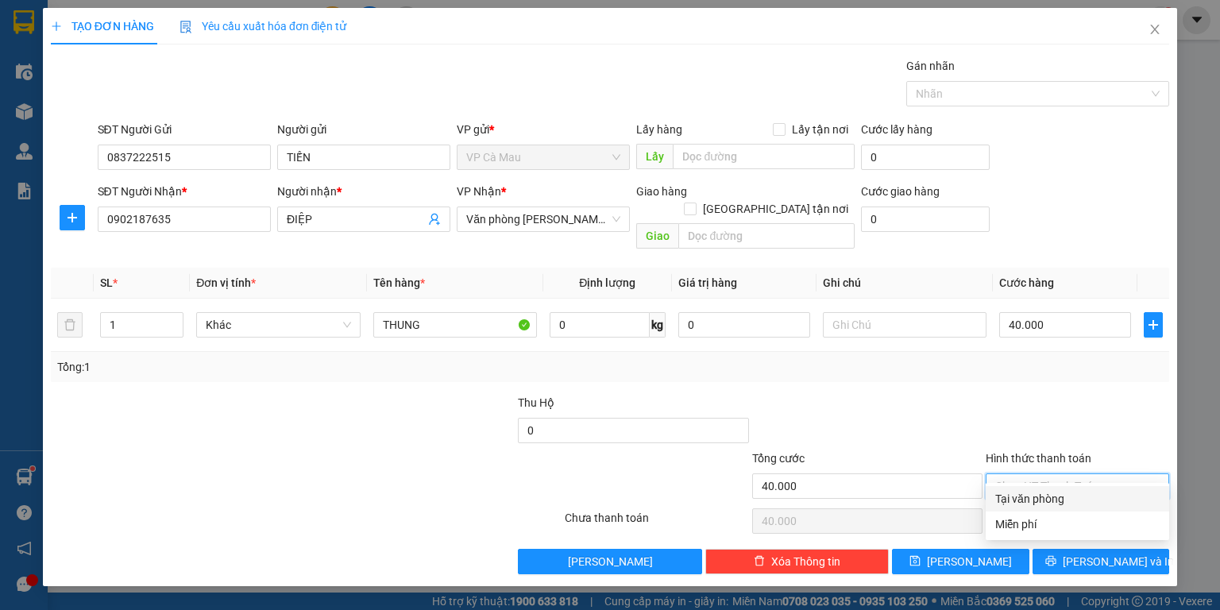
click at [1089, 501] on div "Tại văn phòng" at bounding box center [1078, 498] width 164 height 17
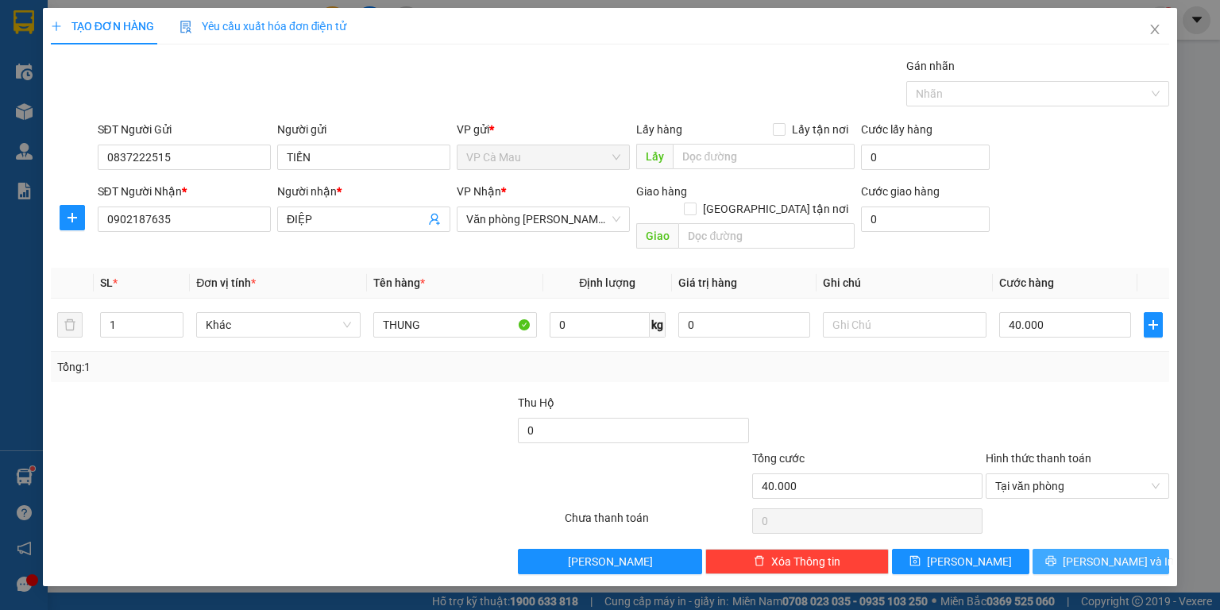
click at [1115, 553] on span "[PERSON_NAME] và In" at bounding box center [1118, 561] width 111 height 17
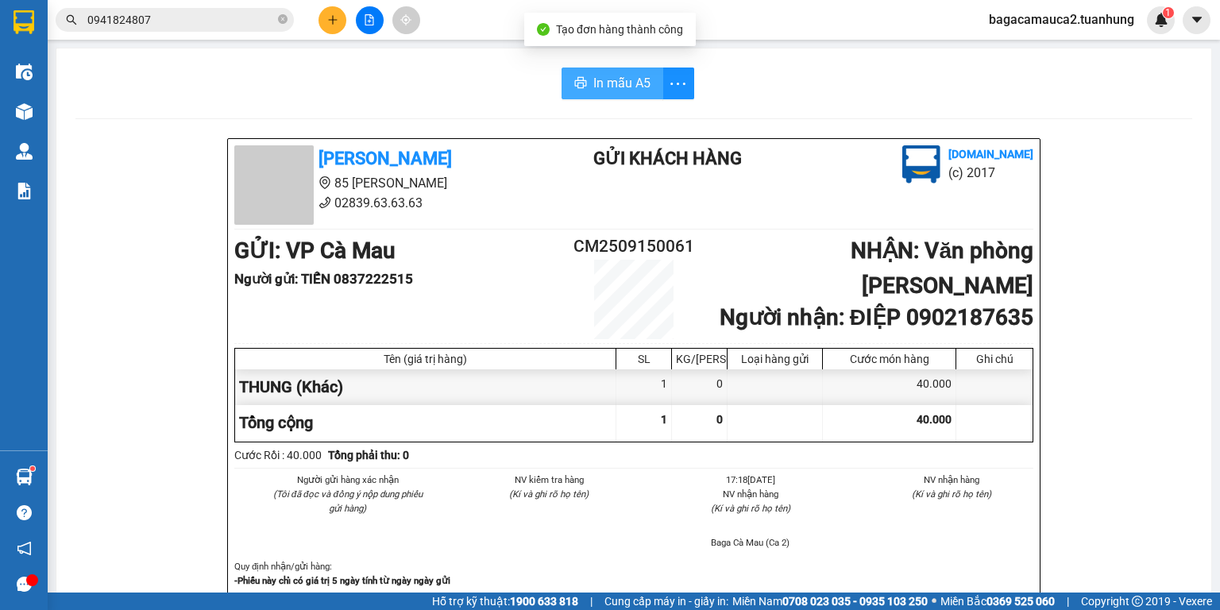
click at [617, 87] on span "In mẫu A5" at bounding box center [622, 83] width 57 height 20
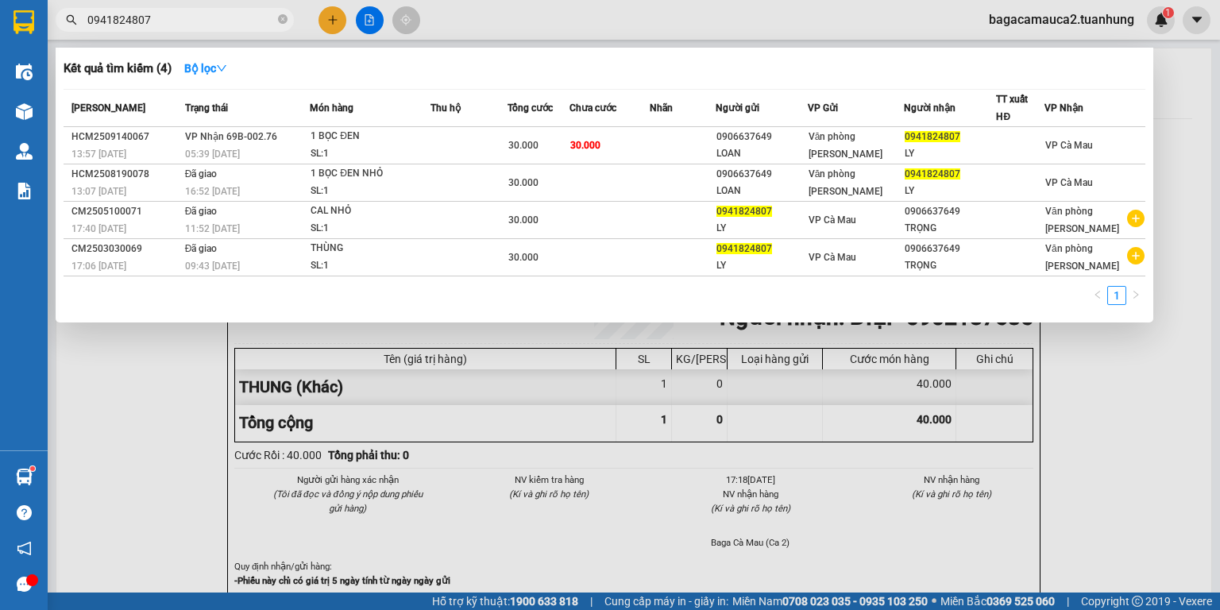
click at [284, 28] on span at bounding box center [283, 19] width 10 height 17
click at [280, 15] on icon "close-circle" at bounding box center [283, 19] width 10 height 10
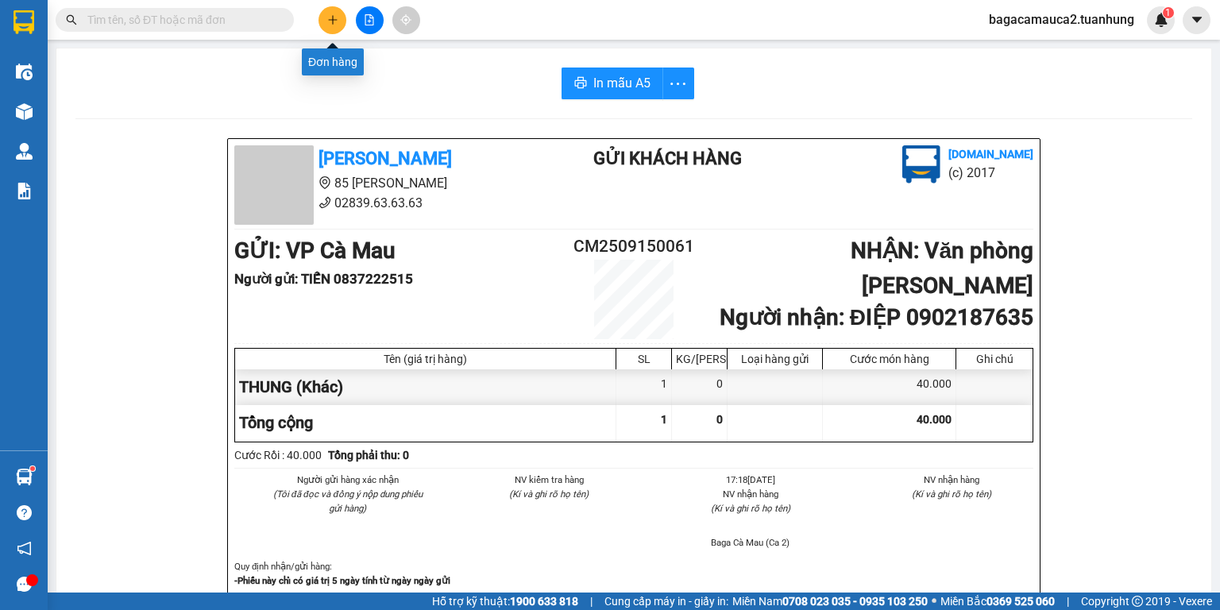
click at [326, 19] on button at bounding box center [333, 20] width 28 height 28
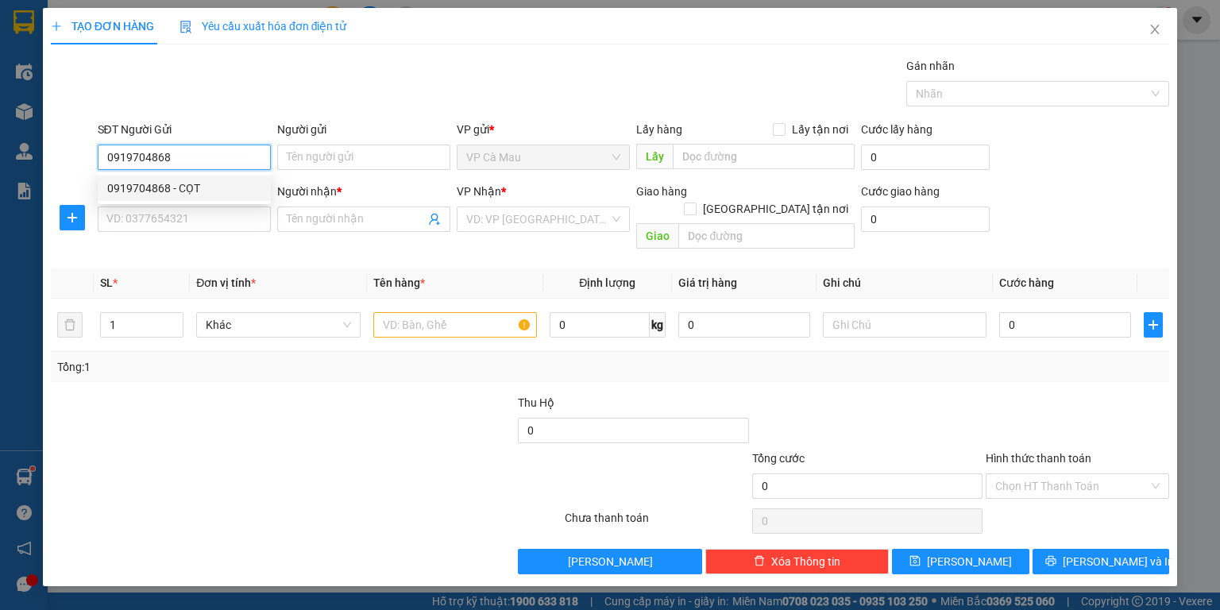
drag, startPoint x: 201, startPoint y: 178, endPoint x: 212, endPoint y: 195, distance: 20.7
click at [201, 180] on div "0919704868 - CỌT" at bounding box center [184, 188] width 173 height 25
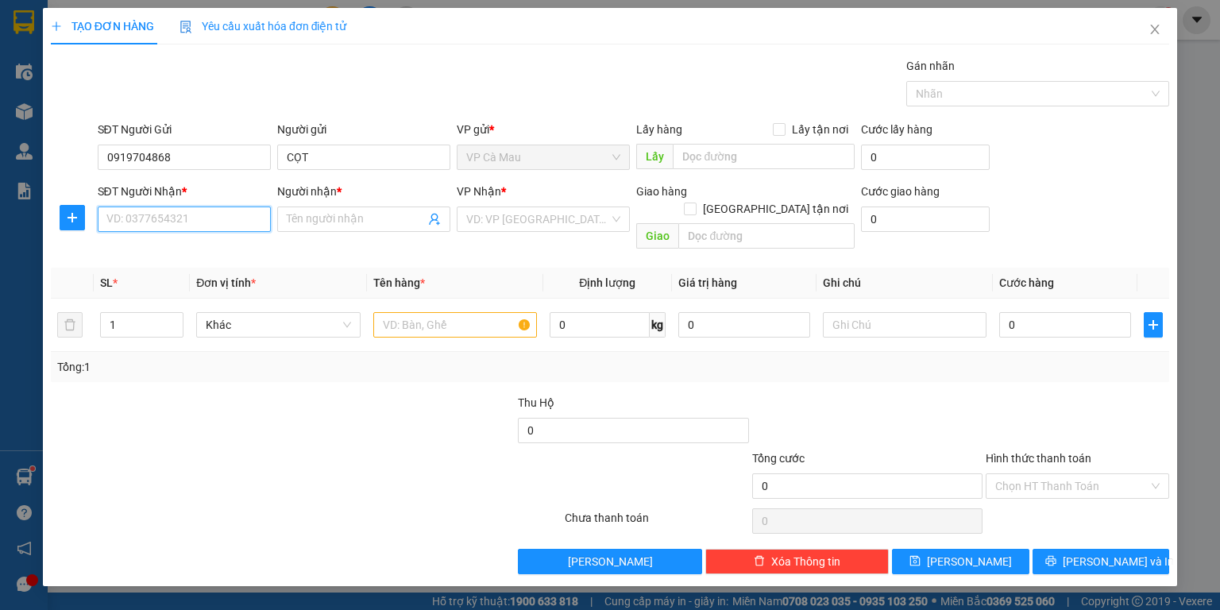
click at [217, 216] on input "SĐT Người Nhận *" at bounding box center [184, 219] width 173 height 25
click at [302, 222] on input "Người nhận *" at bounding box center [356, 219] width 138 height 17
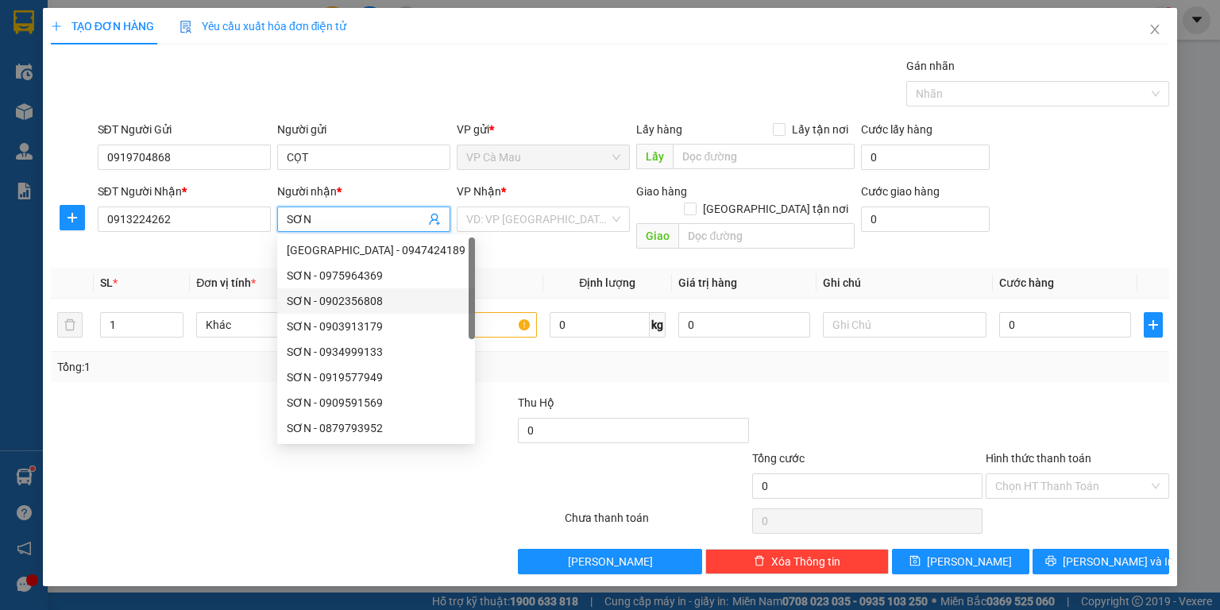
click at [217, 380] on div "Transit Pickup Surcharge Ids Transit Deliver Surcharge Ids Transit Deliver Surc…" at bounding box center [610, 315] width 1119 height 517
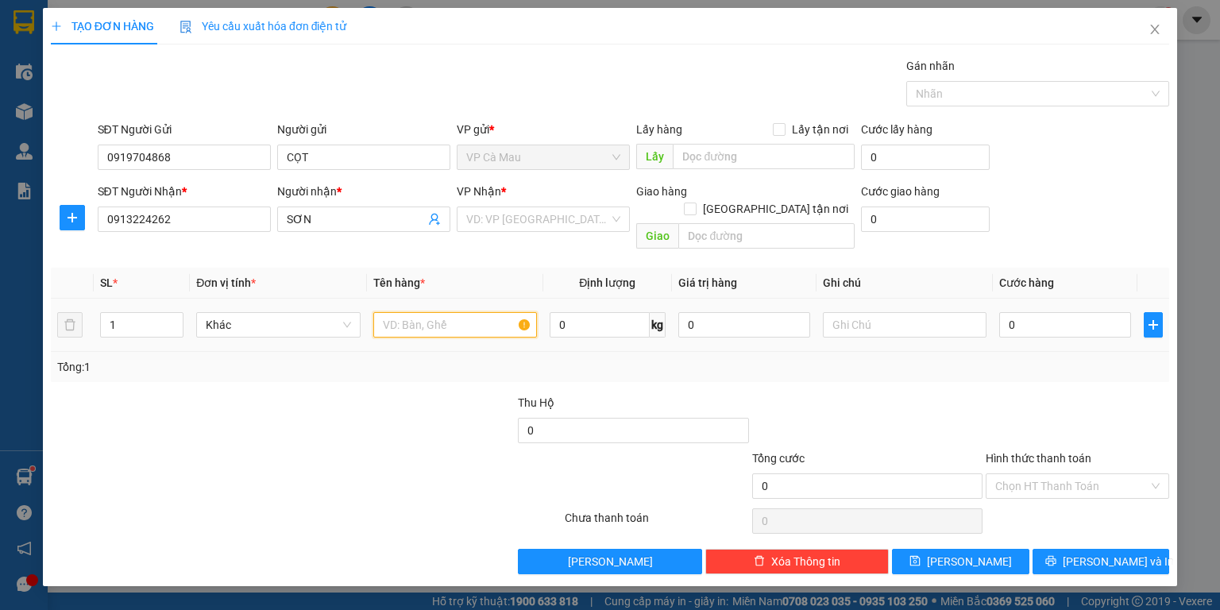
click at [396, 317] on input "text" at bounding box center [455, 324] width 164 height 25
click at [1004, 313] on input "0" at bounding box center [1066, 324] width 132 height 25
click at [1073, 474] on input "Hình thức thanh toán" at bounding box center [1072, 486] width 153 height 24
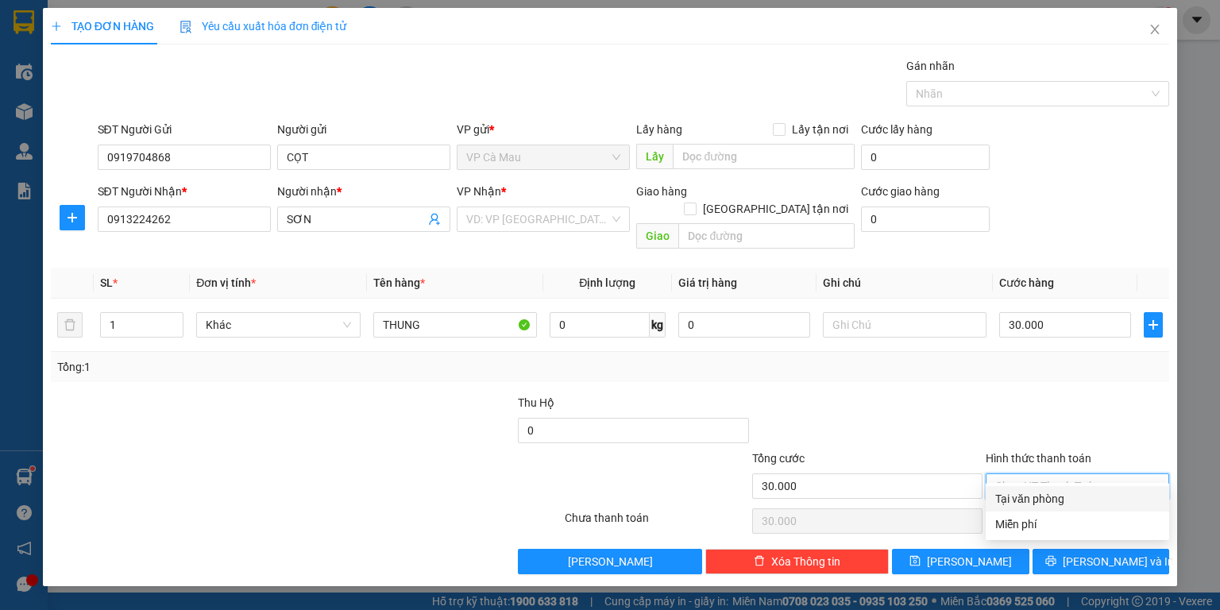
click at [1068, 505] on div "Tại văn phòng" at bounding box center [1078, 498] width 164 height 17
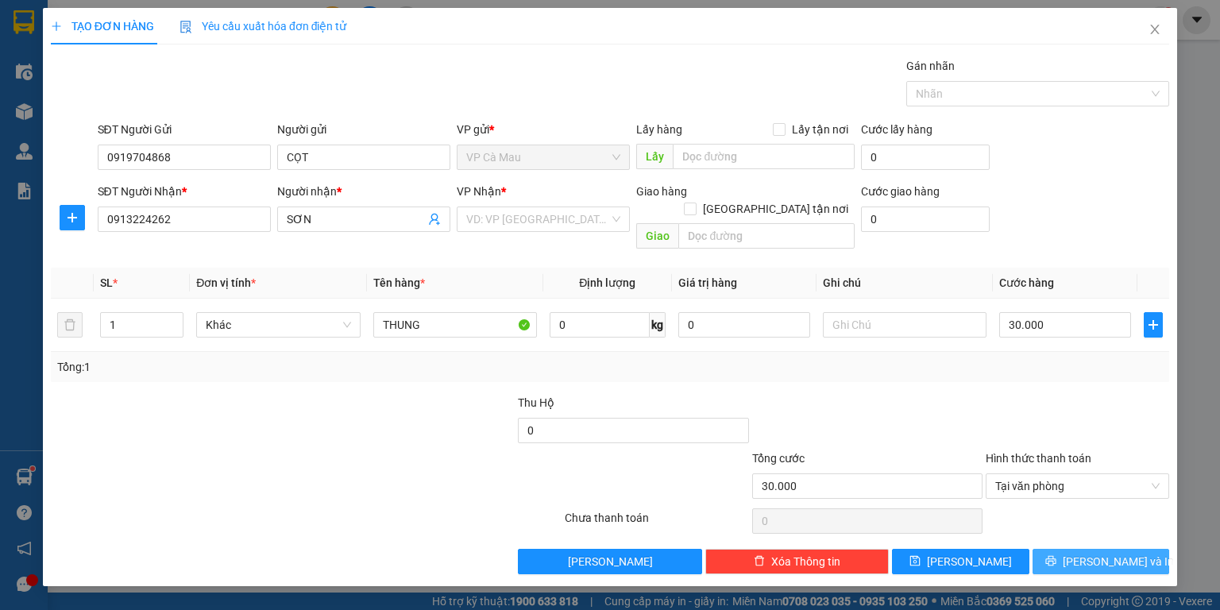
click at [1090, 553] on span "[PERSON_NAME] và In" at bounding box center [1118, 561] width 111 height 17
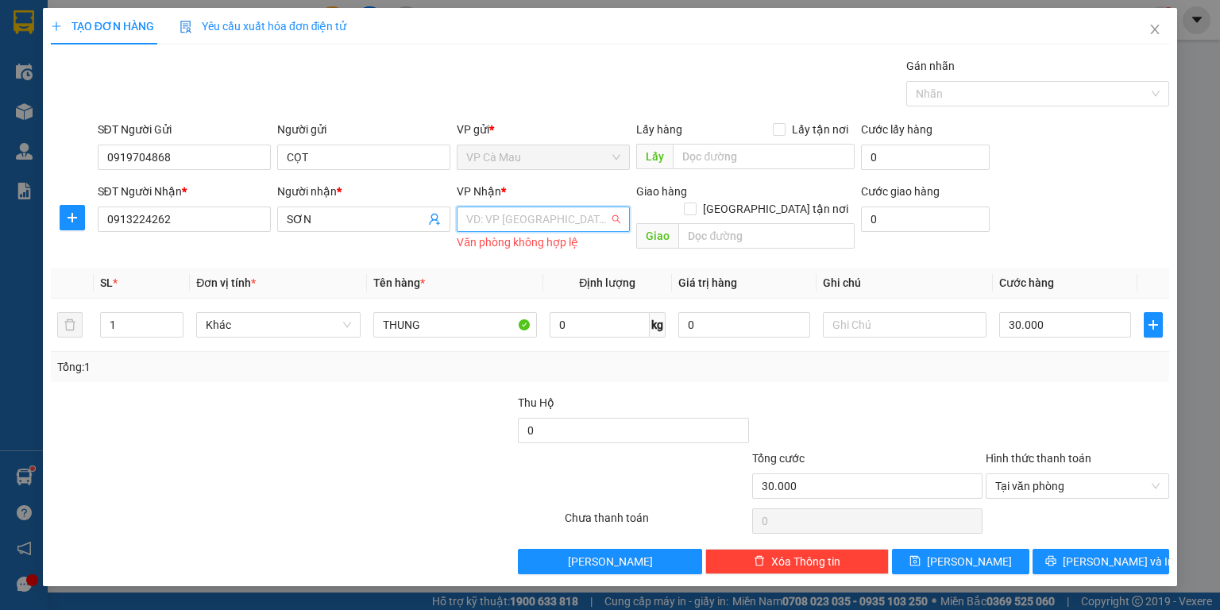
click at [543, 215] on input "search" at bounding box center [537, 219] width 143 height 24
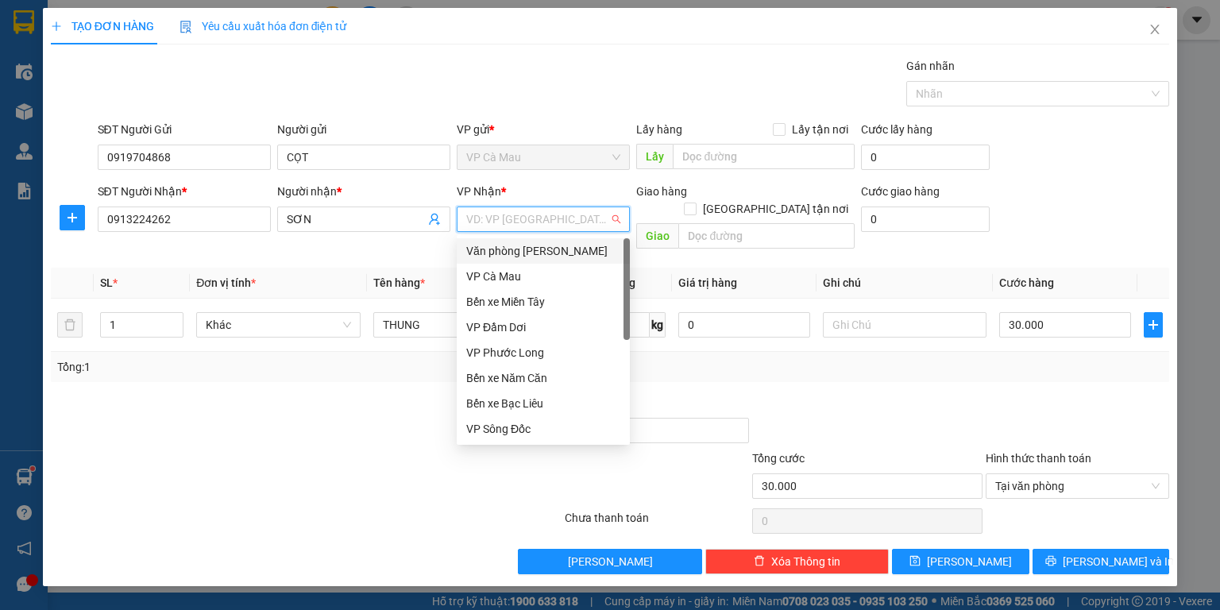
click at [546, 252] on div "Văn [PERSON_NAME] [PERSON_NAME]" at bounding box center [543, 250] width 154 height 17
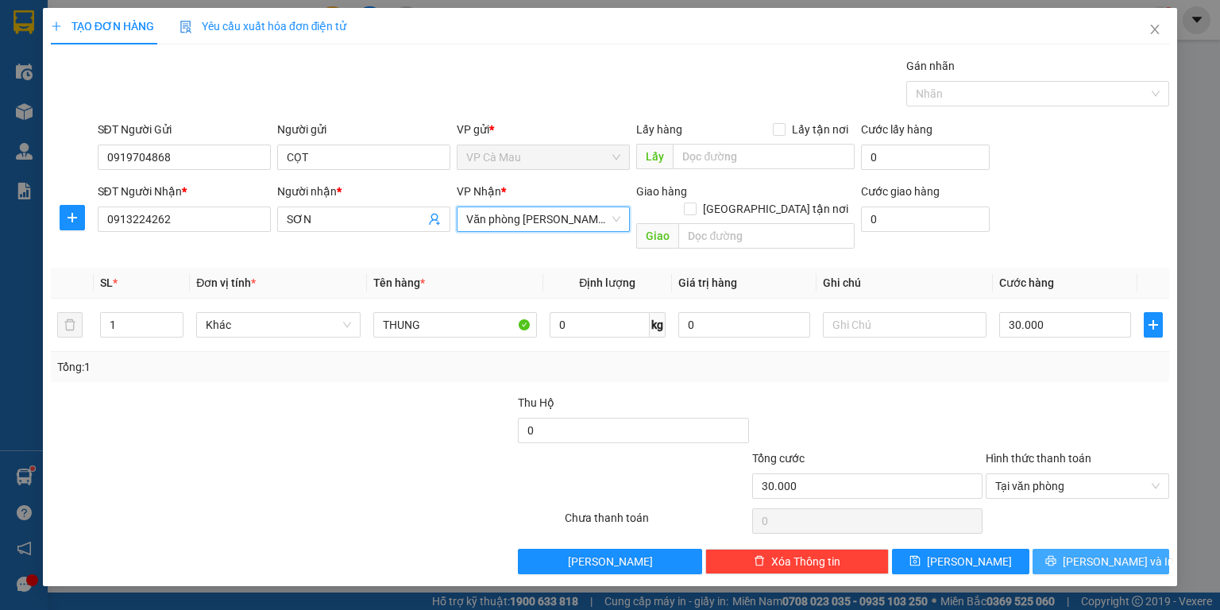
click at [1139, 549] on button "[PERSON_NAME] và In" at bounding box center [1101, 561] width 137 height 25
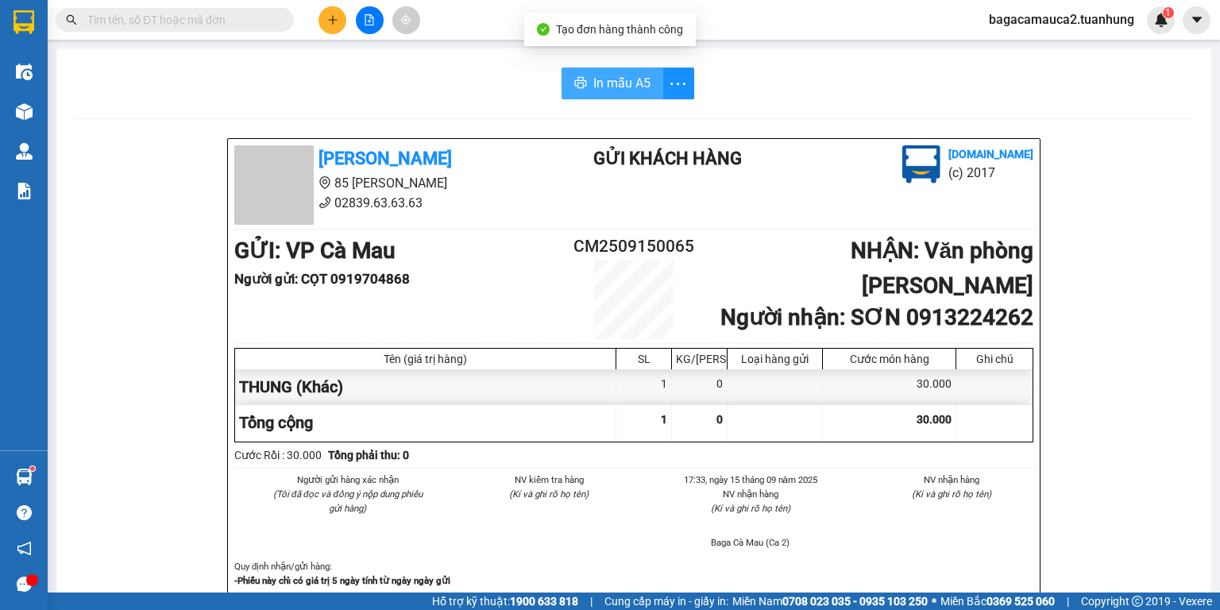
click at [624, 88] on span "In mẫu A5" at bounding box center [622, 83] width 57 height 20
click at [343, 31] on div at bounding box center [369, 20] width 119 height 28
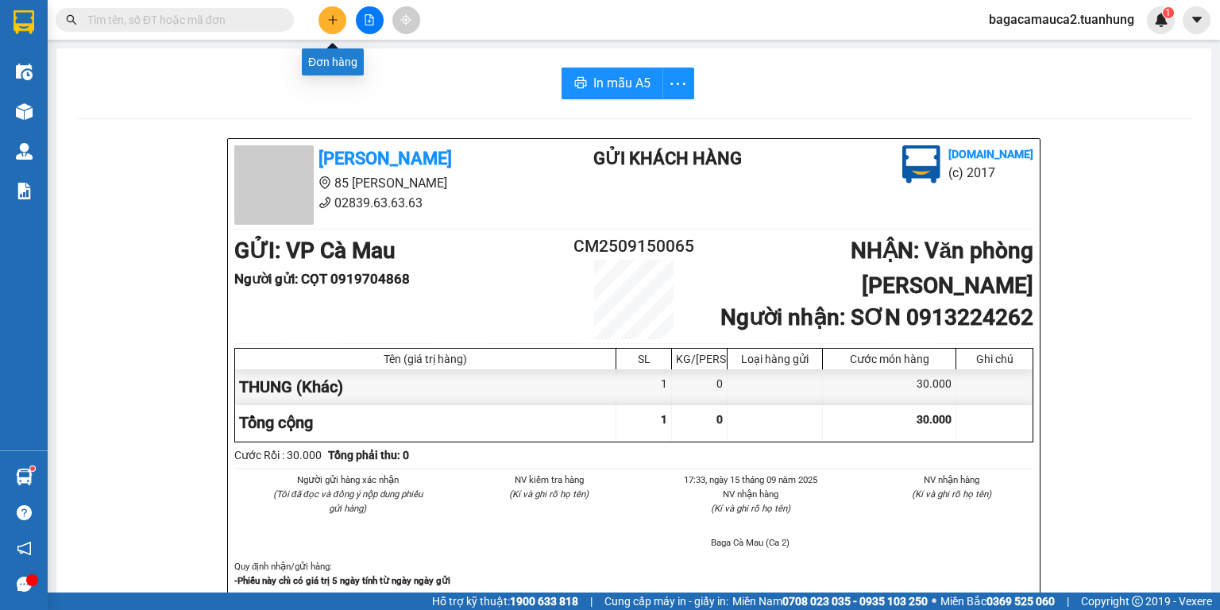
click at [331, 25] on button at bounding box center [333, 20] width 28 height 28
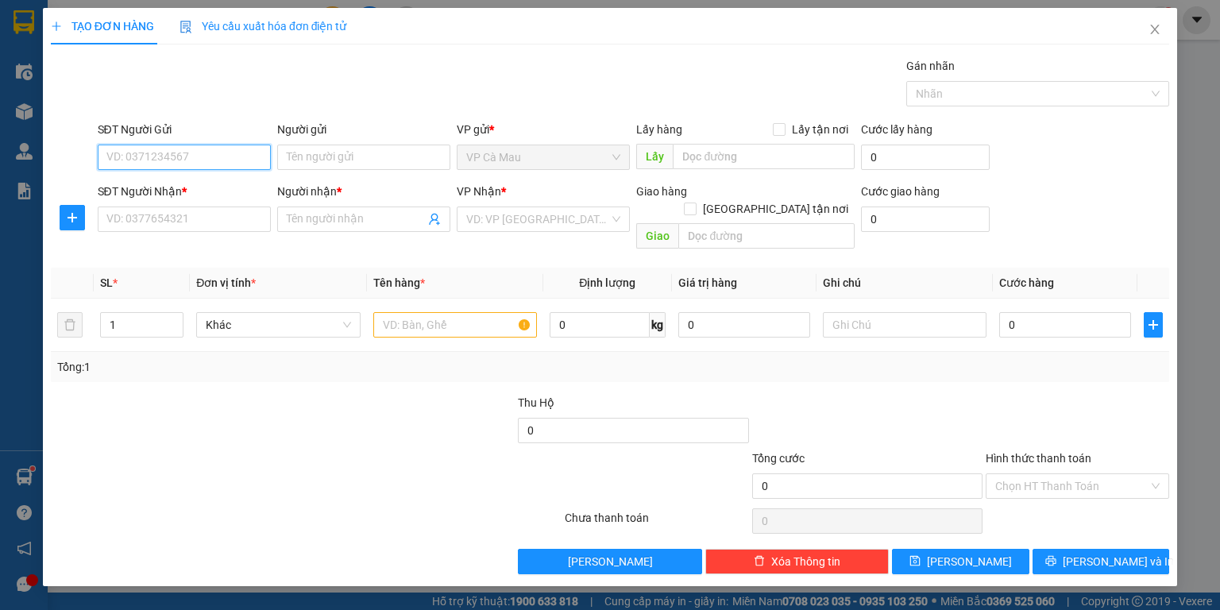
click at [210, 153] on input "SĐT Người Gửi" at bounding box center [184, 157] width 173 height 25
click at [321, 160] on input "Người gửi" at bounding box center [363, 157] width 173 height 25
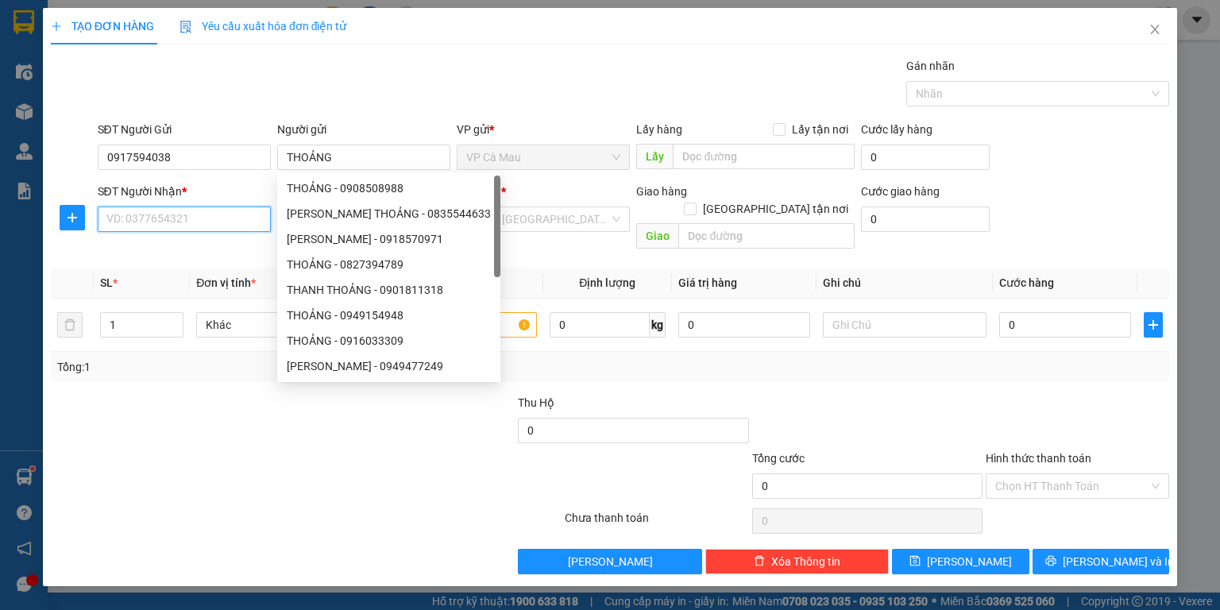
click at [191, 217] on input "SĐT Người Nhận *" at bounding box center [184, 219] width 173 height 25
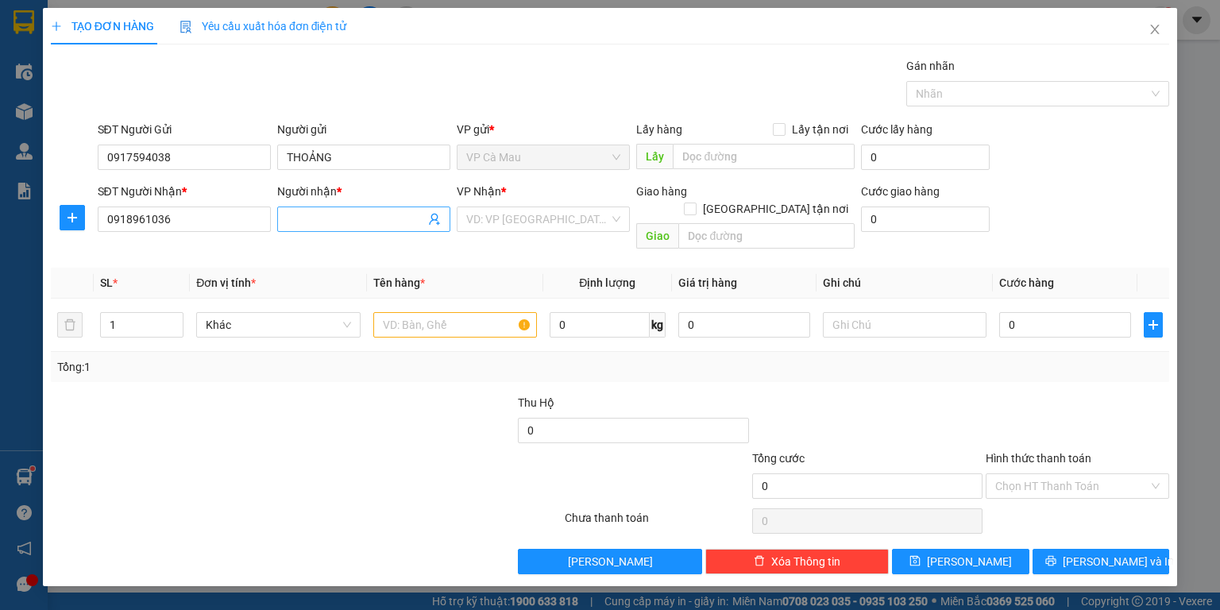
click at [307, 221] on input "Người nhận *" at bounding box center [356, 219] width 138 height 17
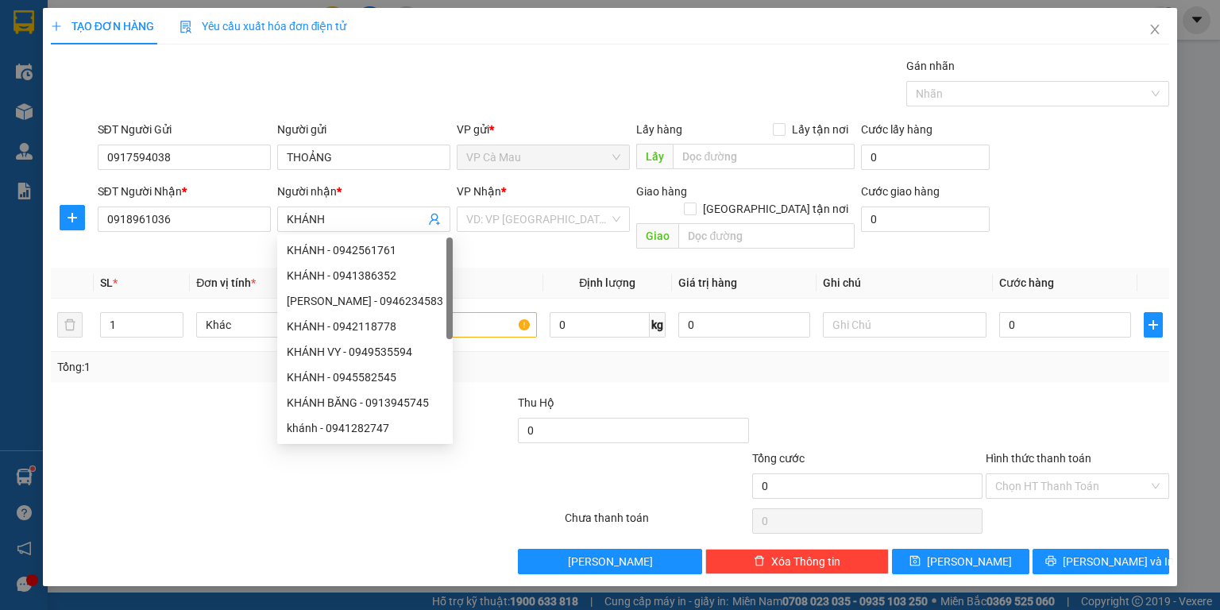
click at [219, 397] on div at bounding box center [166, 422] width 234 height 56
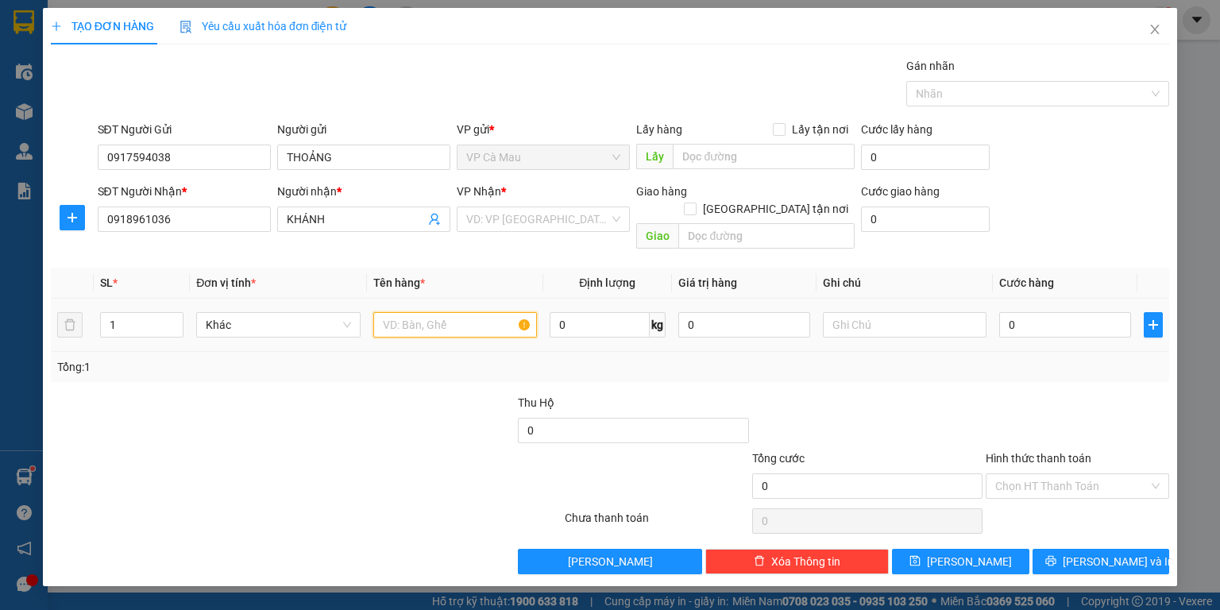
click at [400, 312] on input "text" at bounding box center [455, 324] width 164 height 25
click at [1004, 312] on input "0" at bounding box center [1066, 324] width 132 height 25
click at [1093, 474] on input "Hình thức thanh toán" at bounding box center [1072, 486] width 153 height 24
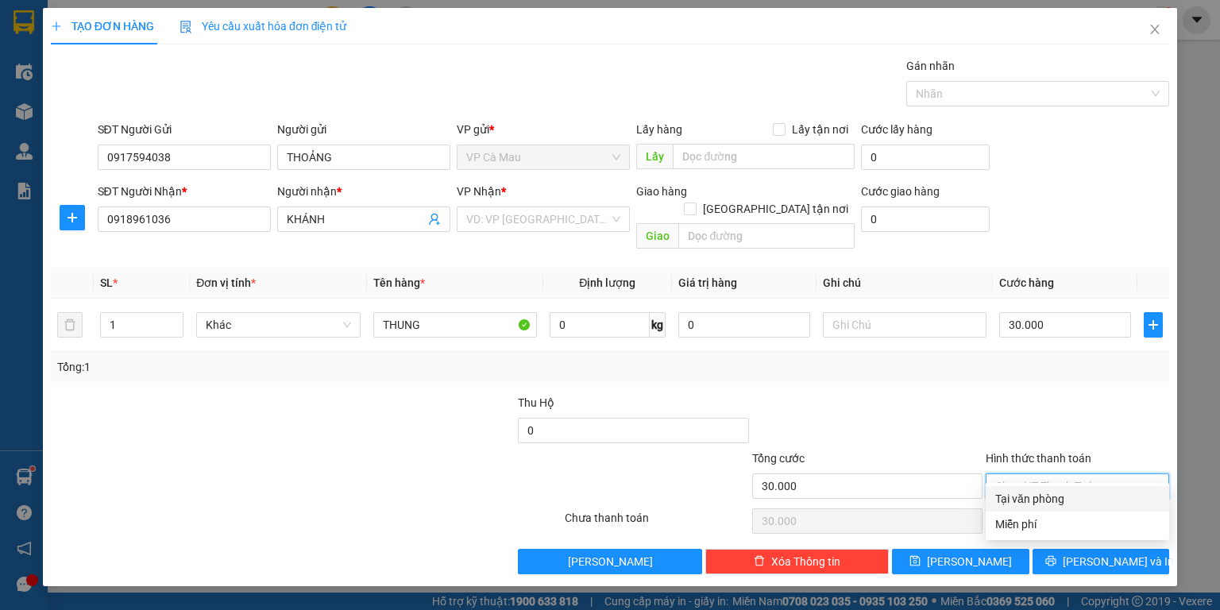
click at [1062, 496] on div "Tại văn phòng" at bounding box center [1078, 498] width 164 height 17
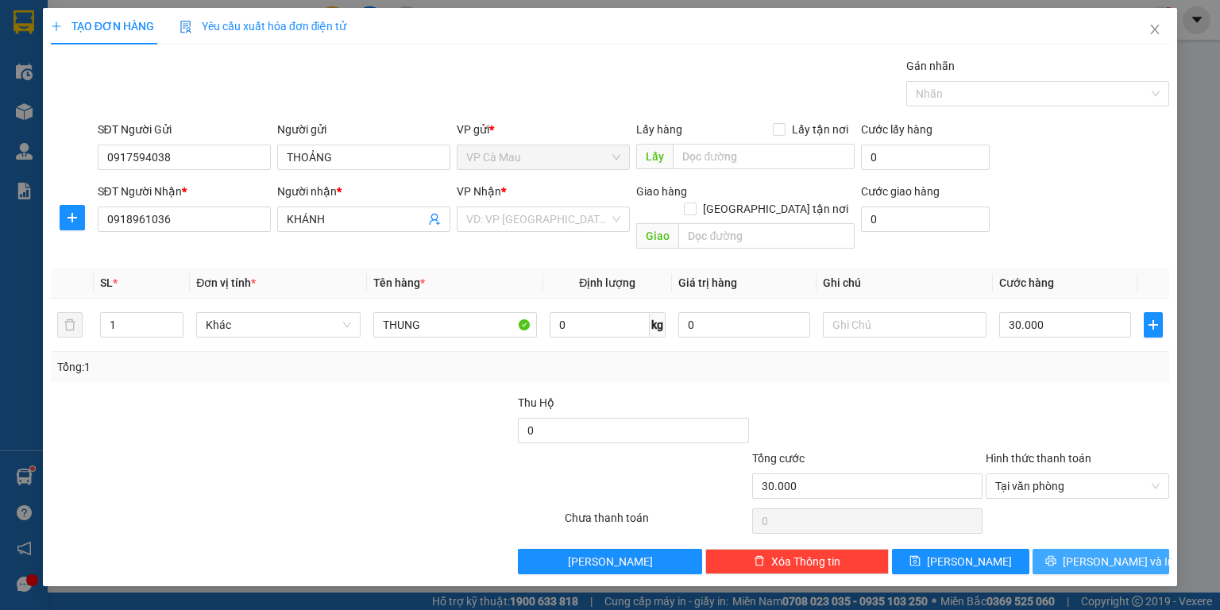
click at [1096, 553] on span "[PERSON_NAME] và In" at bounding box center [1118, 561] width 111 height 17
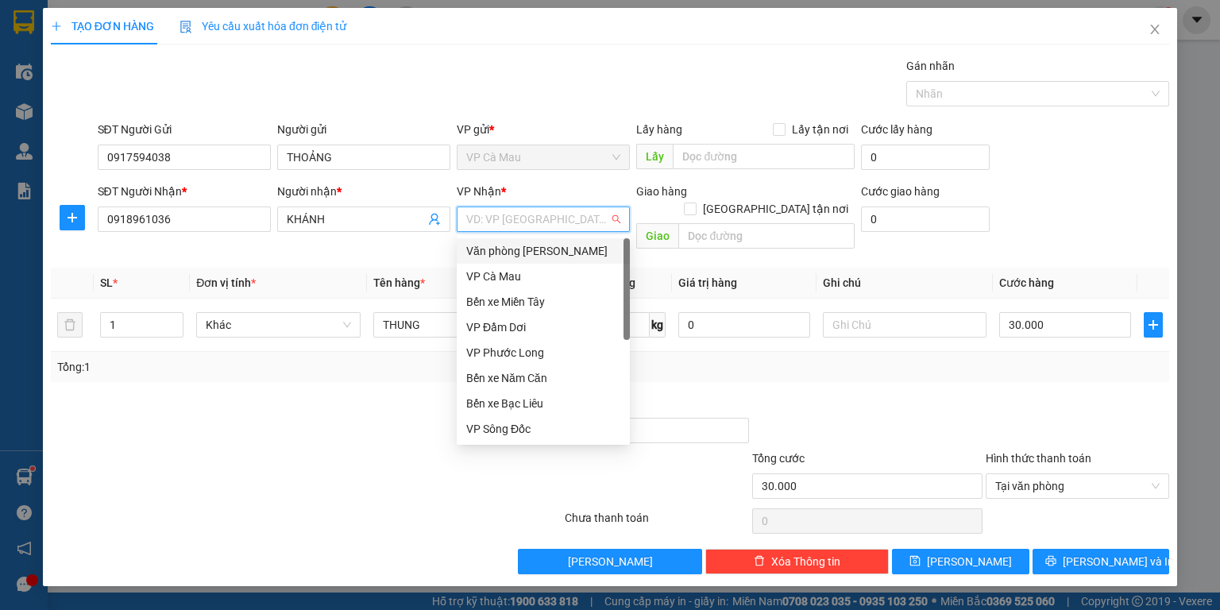
drag, startPoint x: 588, startPoint y: 222, endPoint x: 587, endPoint y: 240, distance: 17.5
click at [588, 223] on input "search" at bounding box center [537, 219] width 143 height 24
click at [588, 254] on div "Văn [PERSON_NAME] [PERSON_NAME]" at bounding box center [543, 250] width 154 height 17
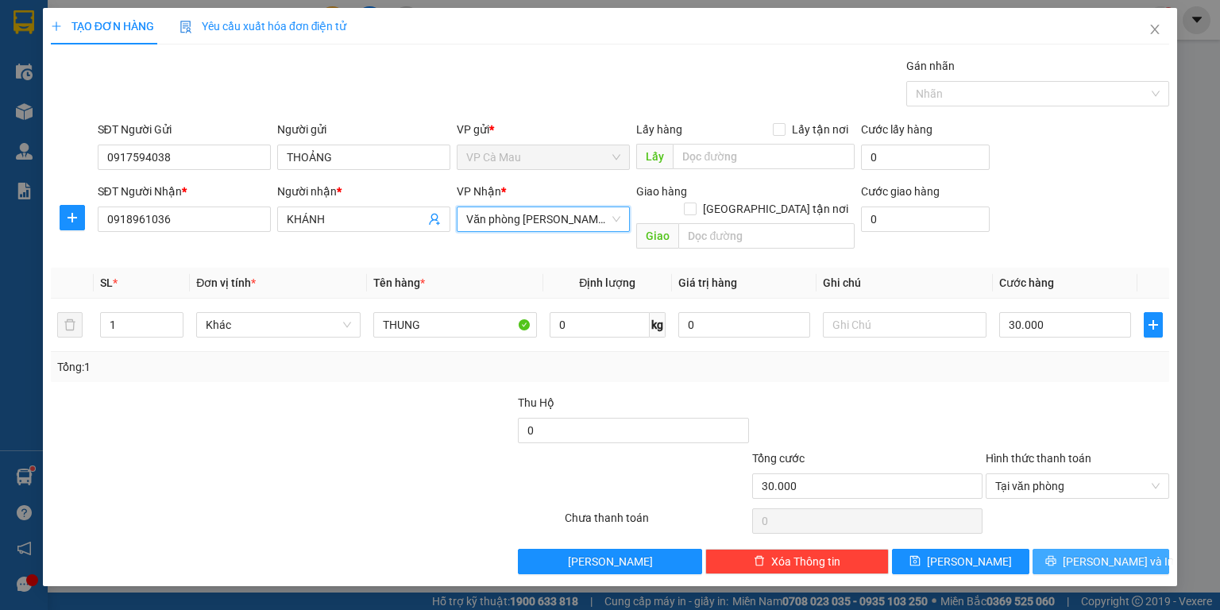
click at [1113, 553] on span "[PERSON_NAME] và In" at bounding box center [1118, 561] width 111 height 17
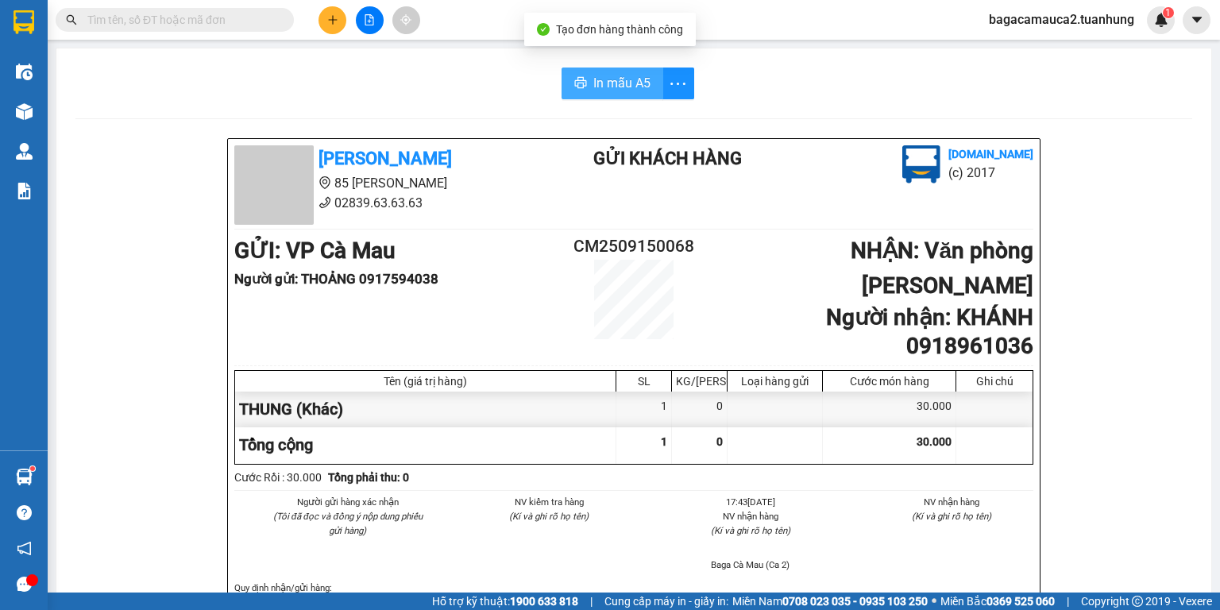
click at [610, 92] on span "In mẫu A5" at bounding box center [622, 83] width 57 height 20
click at [226, 21] on input "text" at bounding box center [181, 19] width 188 height 17
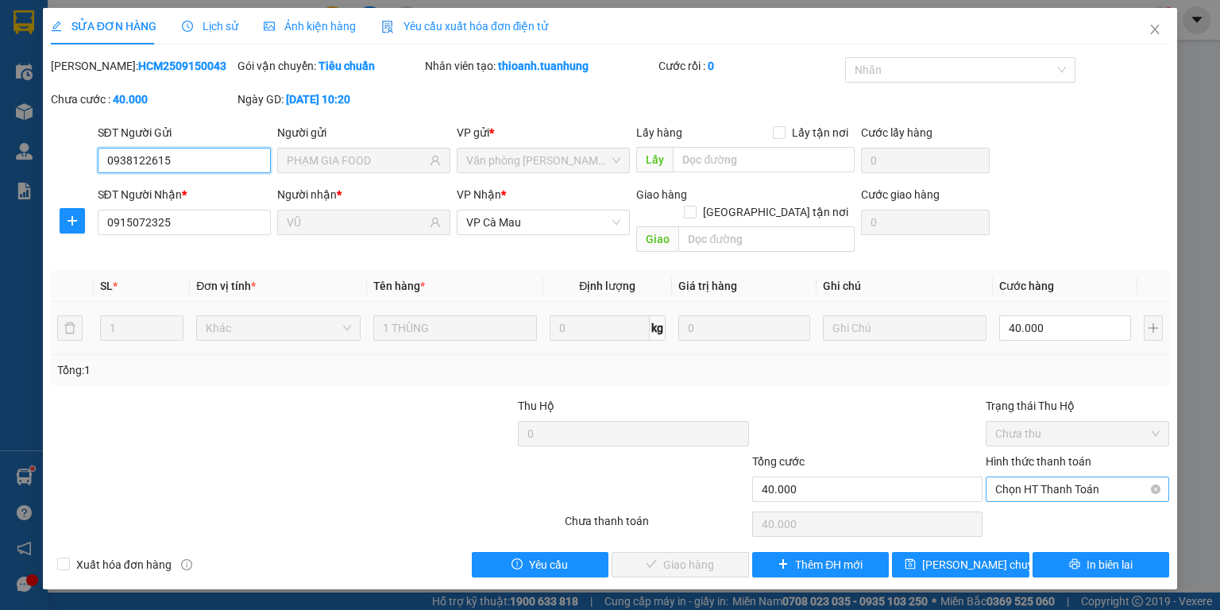
click at [1043, 478] on span "Chọn HT Thanh Toán" at bounding box center [1078, 490] width 164 height 24
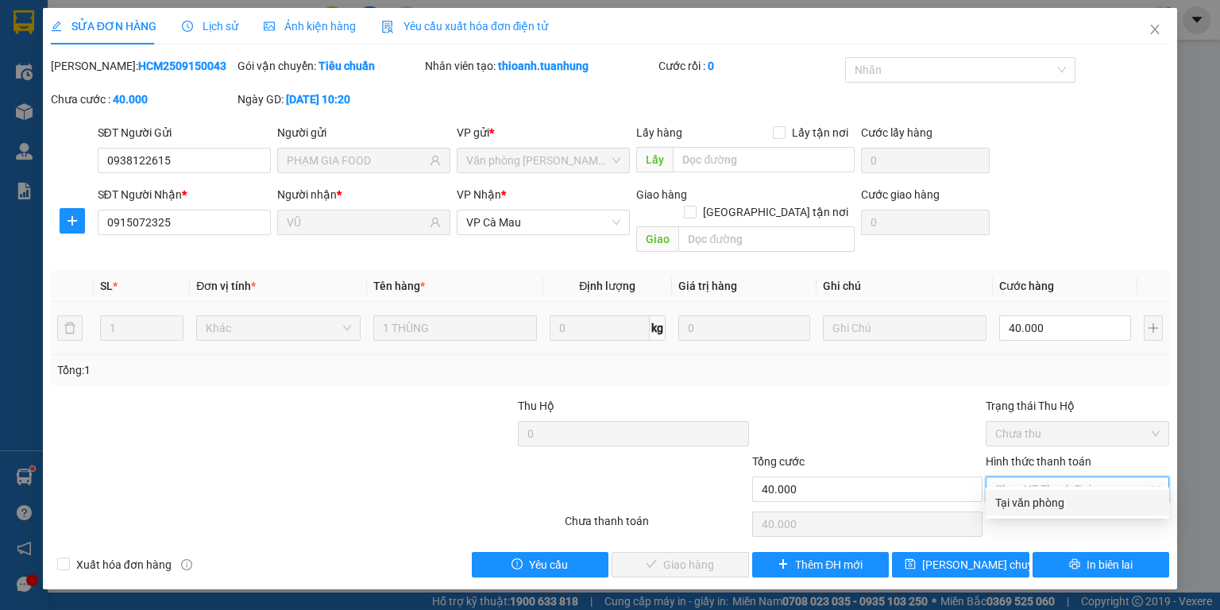
click at [1037, 499] on div "Tại văn phòng" at bounding box center [1078, 502] width 164 height 17
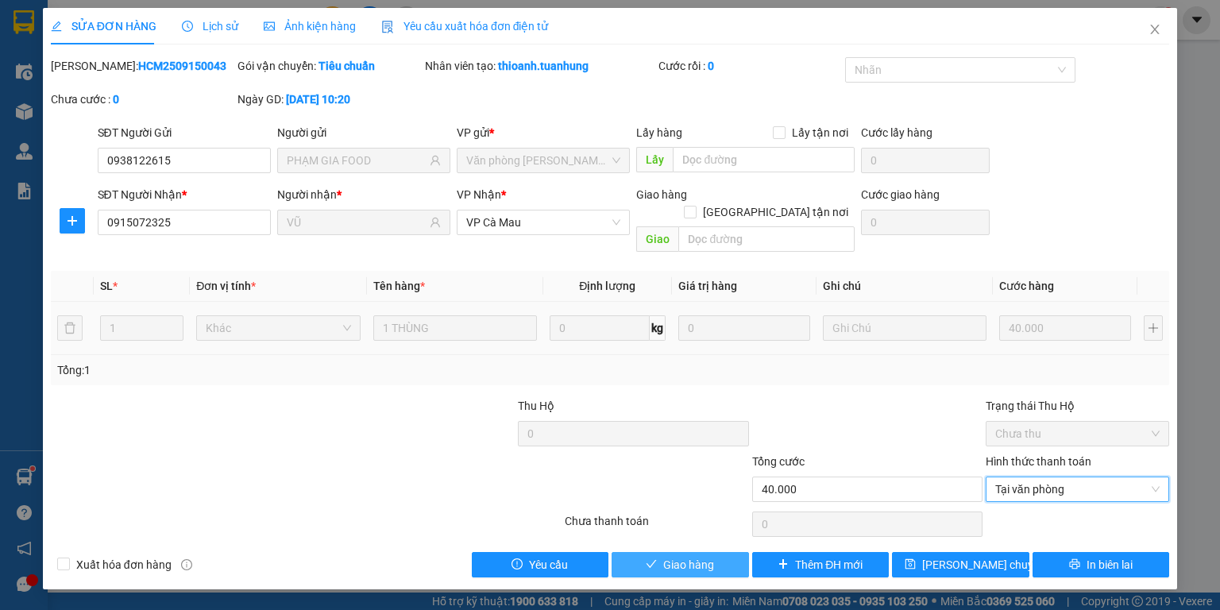
click at [692, 556] on span "Giao hàng" at bounding box center [688, 564] width 51 height 17
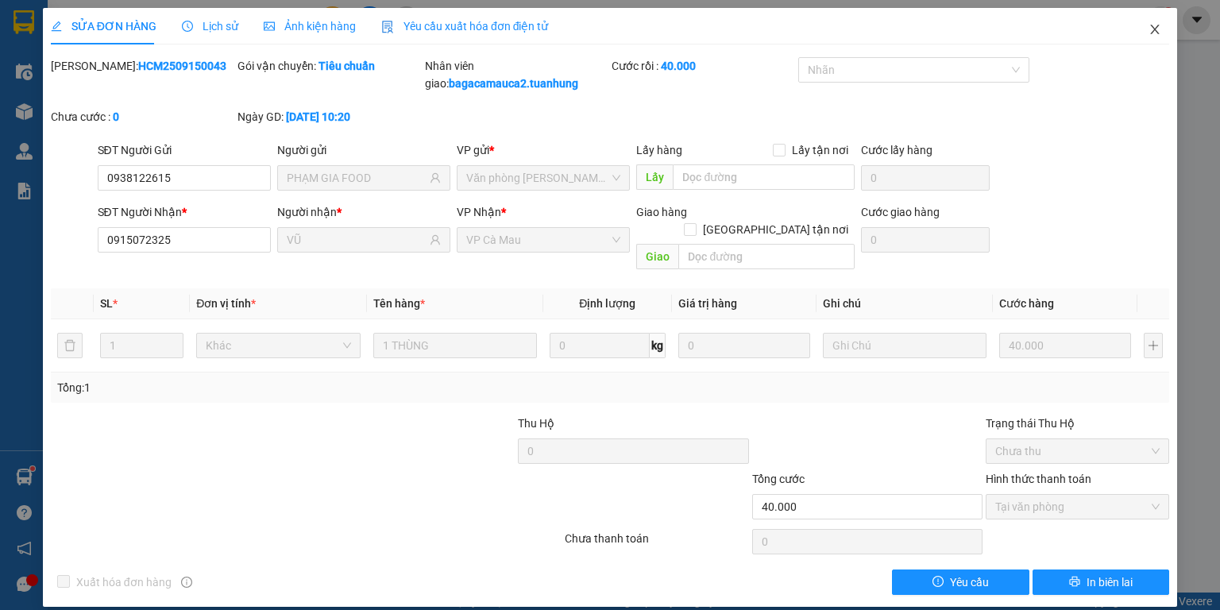
click at [1159, 33] on icon "close" at bounding box center [1155, 29] width 13 height 13
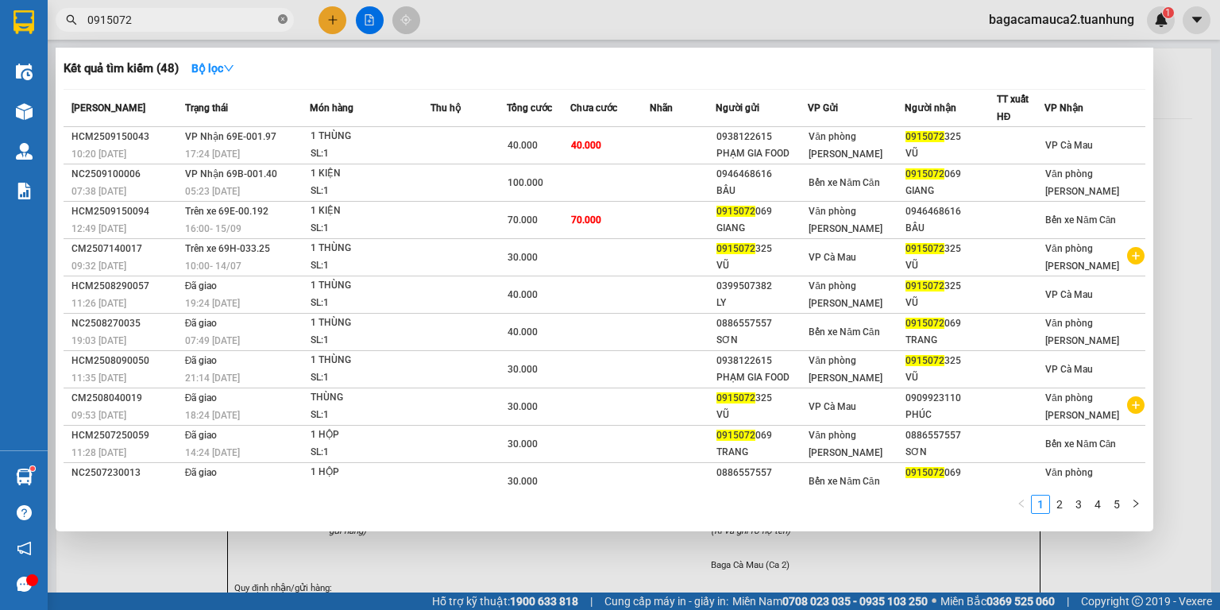
click at [282, 20] on icon "close-circle" at bounding box center [283, 19] width 10 height 10
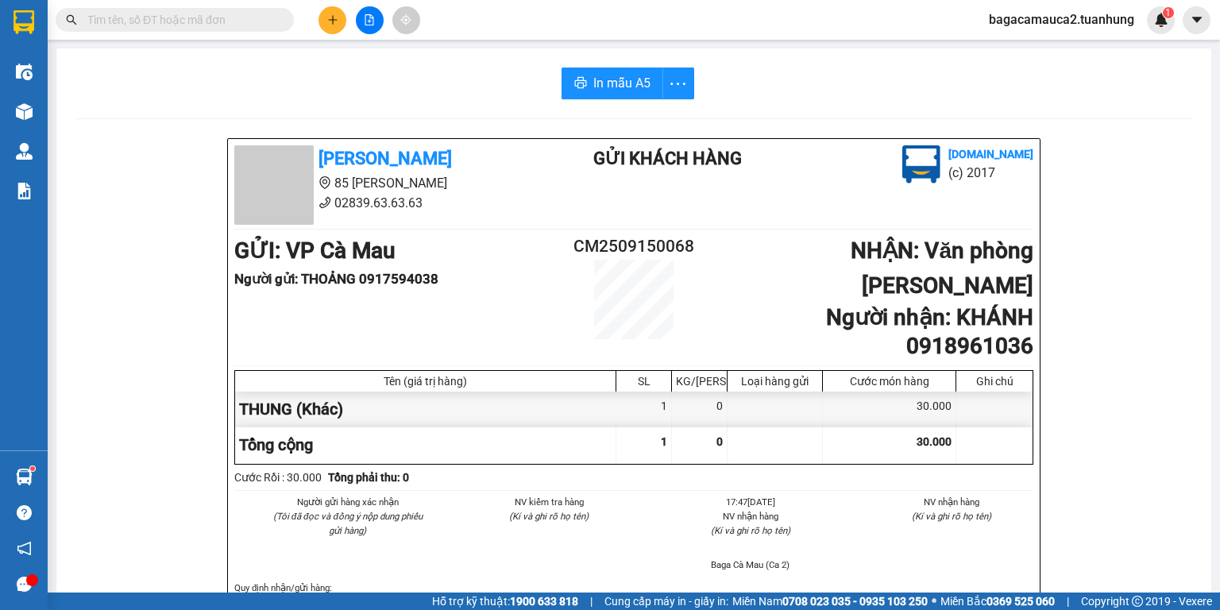
click at [149, 23] on input "text" at bounding box center [181, 19] width 188 height 17
click at [269, 25] on input "text" at bounding box center [181, 19] width 188 height 17
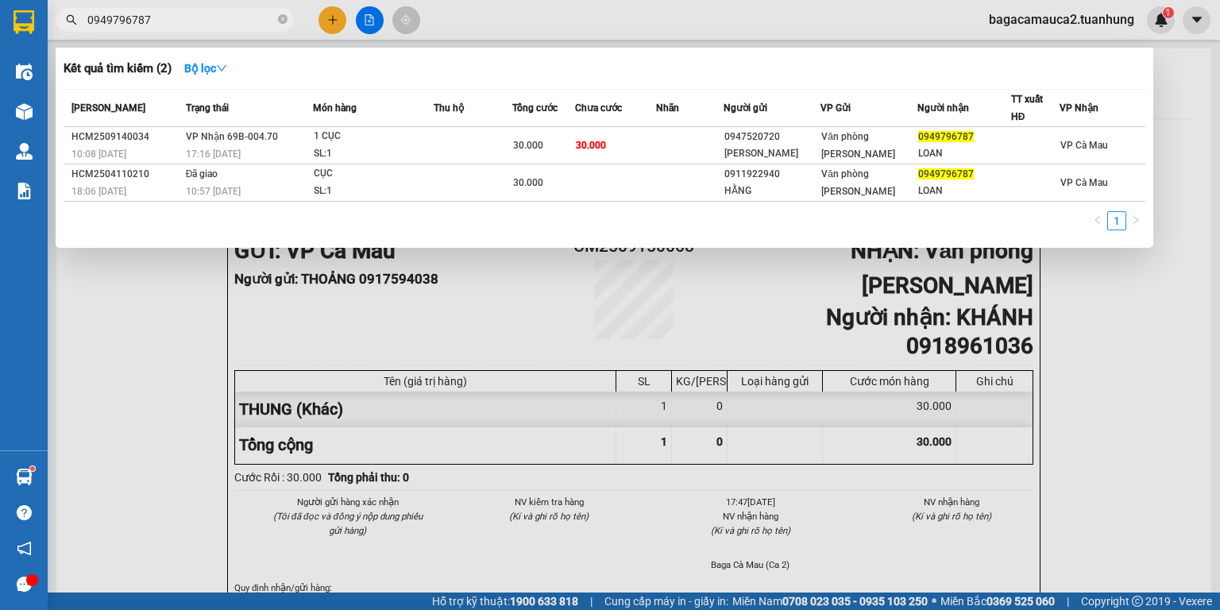
click at [671, 136] on td at bounding box center [690, 145] width 68 height 37
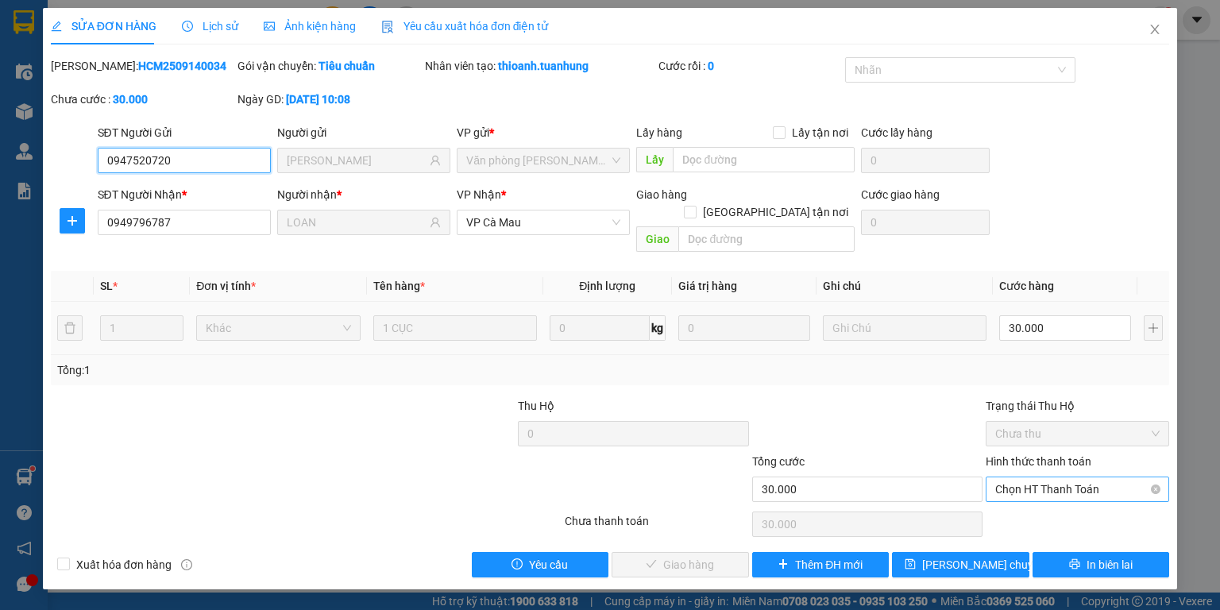
click at [1019, 478] on span "Chọn HT Thanh Toán" at bounding box center [1078, 490] width 164 height 24
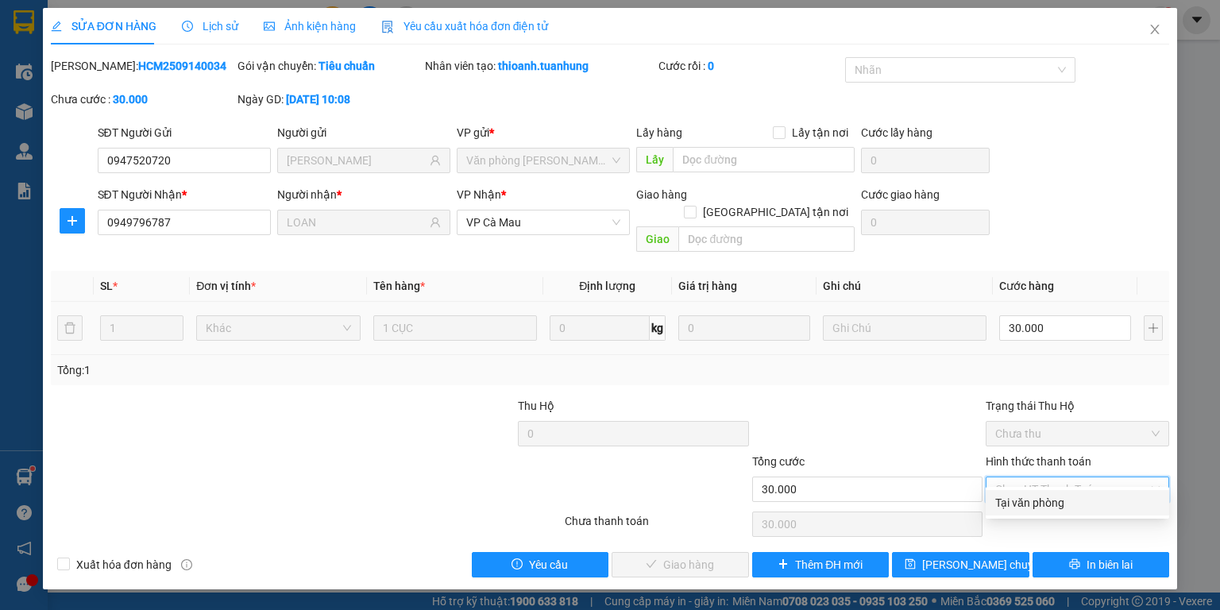
click at [1034, 496] on div "Tại văn phòng" at bounding box center [1078, 502] width 164 height 17
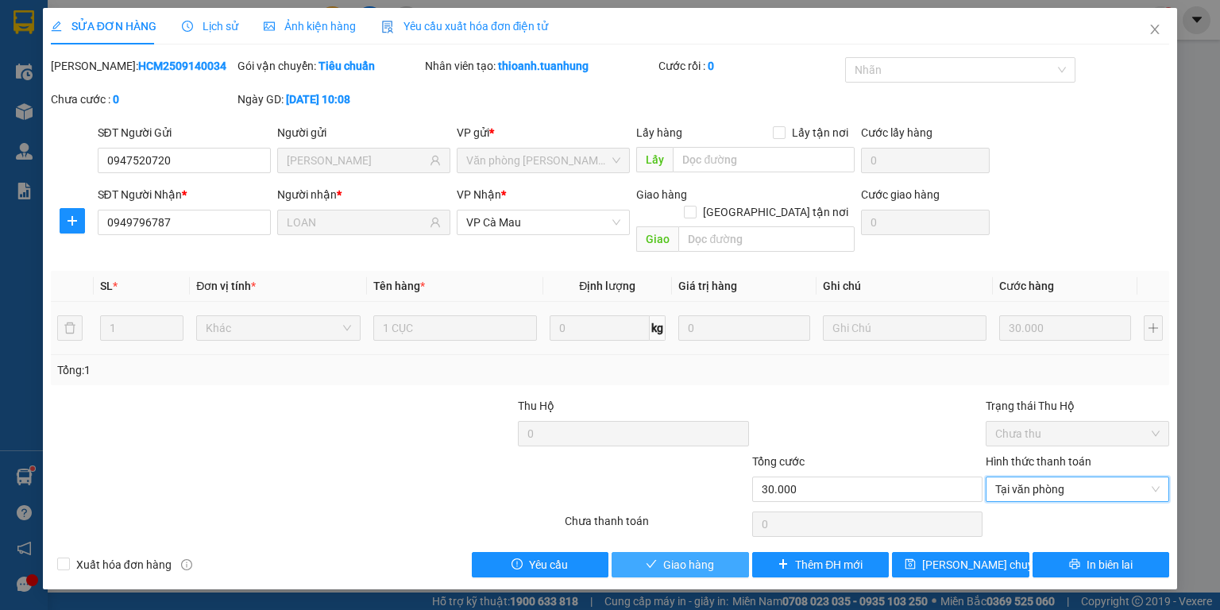
click at [704, 556] on span "Giao hàng" at bounding box center [688, 564] width 51 height 17
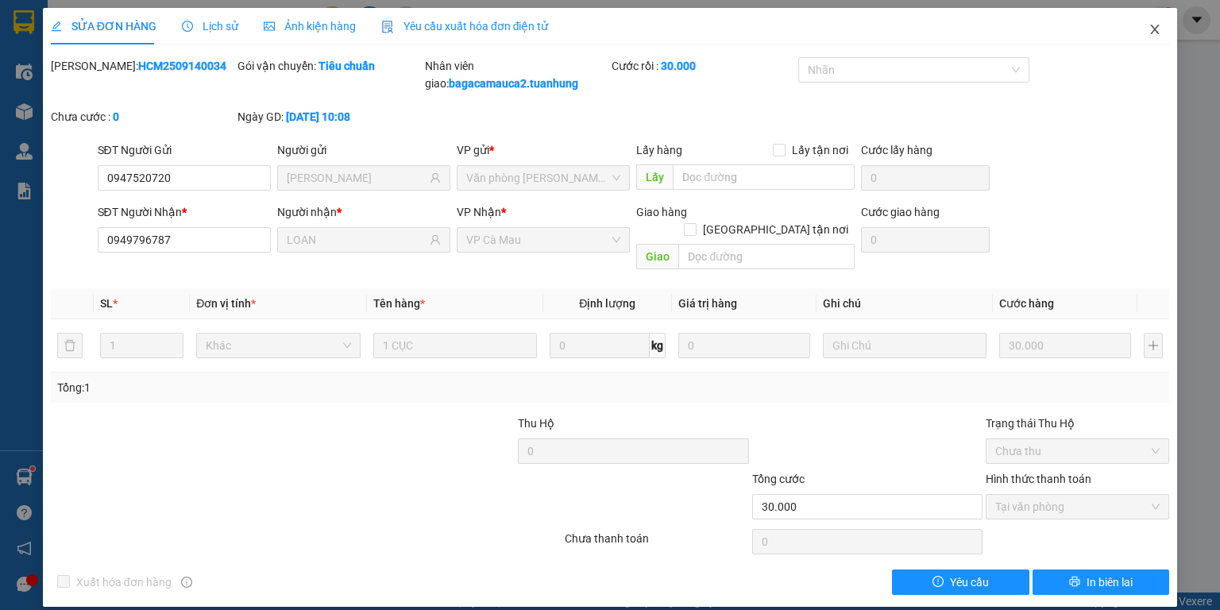
click at [1157, 33] on icon "close" at bounding box center [1155, 30] width 9 height 10
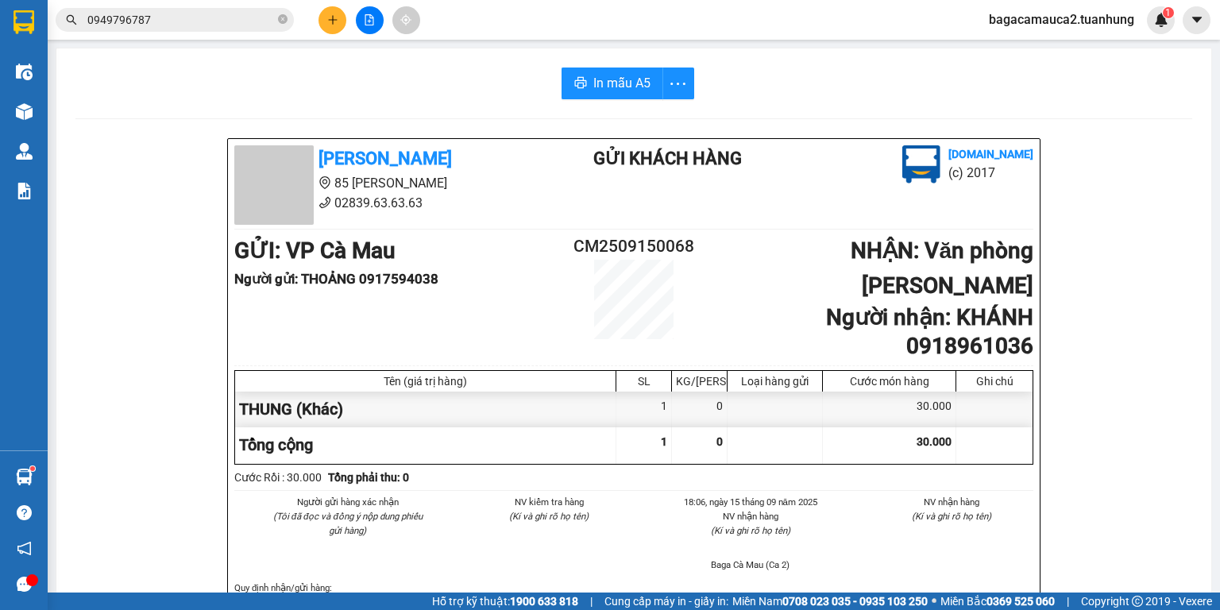
click at [207, 23] on input "0949796787" at bounding box center [181, 19] width 188 height 17
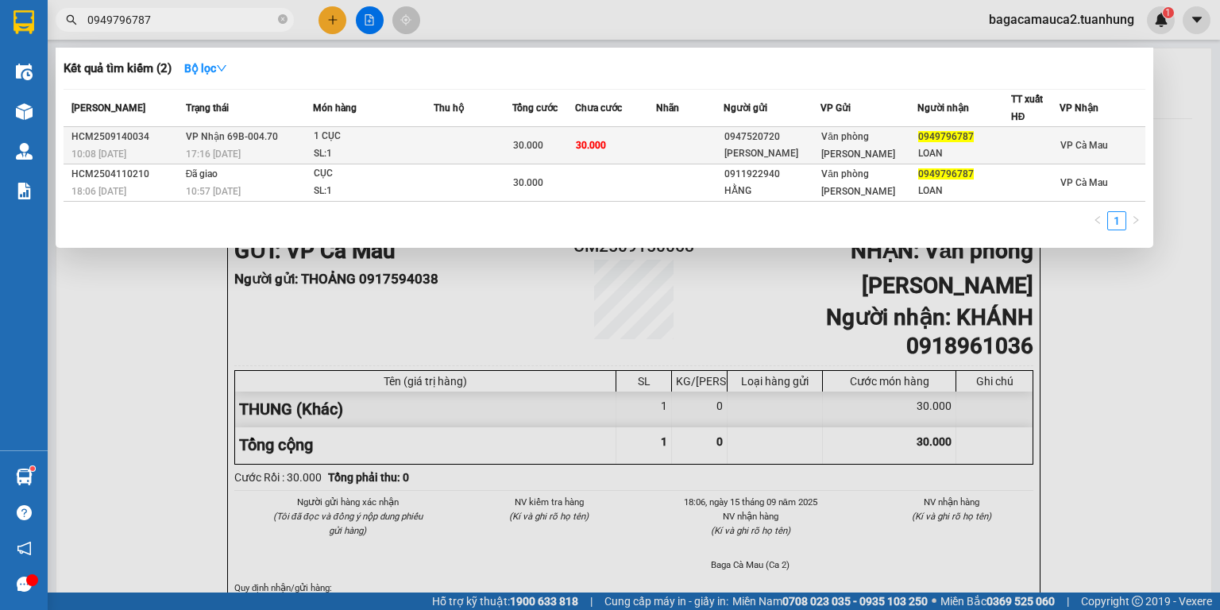
click at [249, 141] on span "VP Nhận 69B-004.70" at bounding box center [232, 136] width 92 height 11
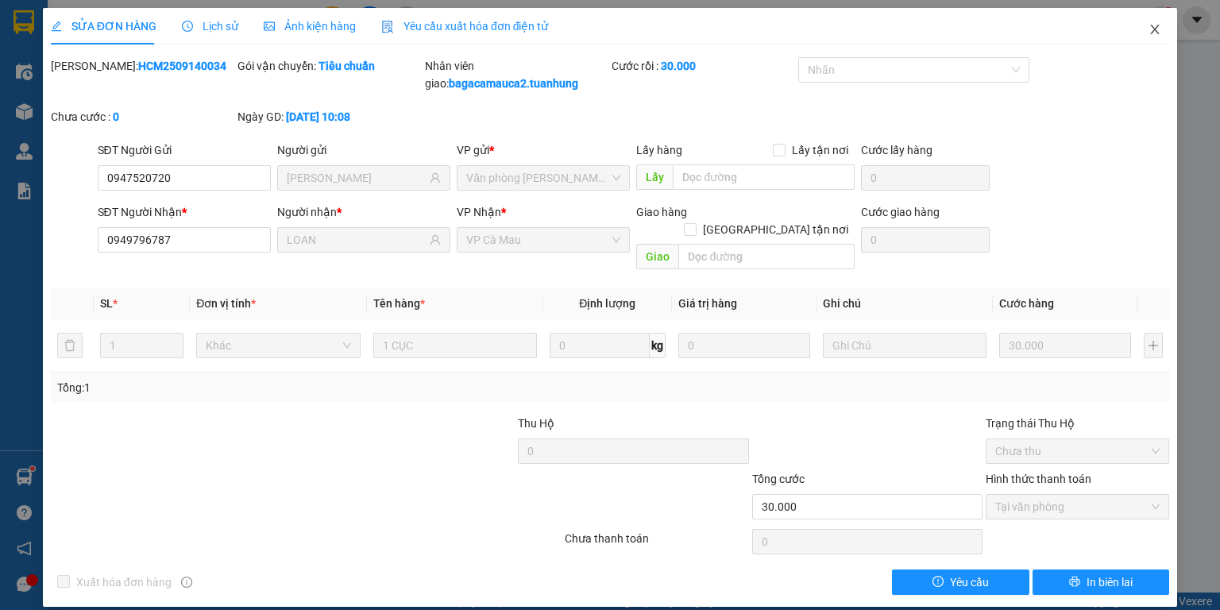
click at [1159, 29] on icon "close" at bounding box center [1155, 29] width 13 height 13
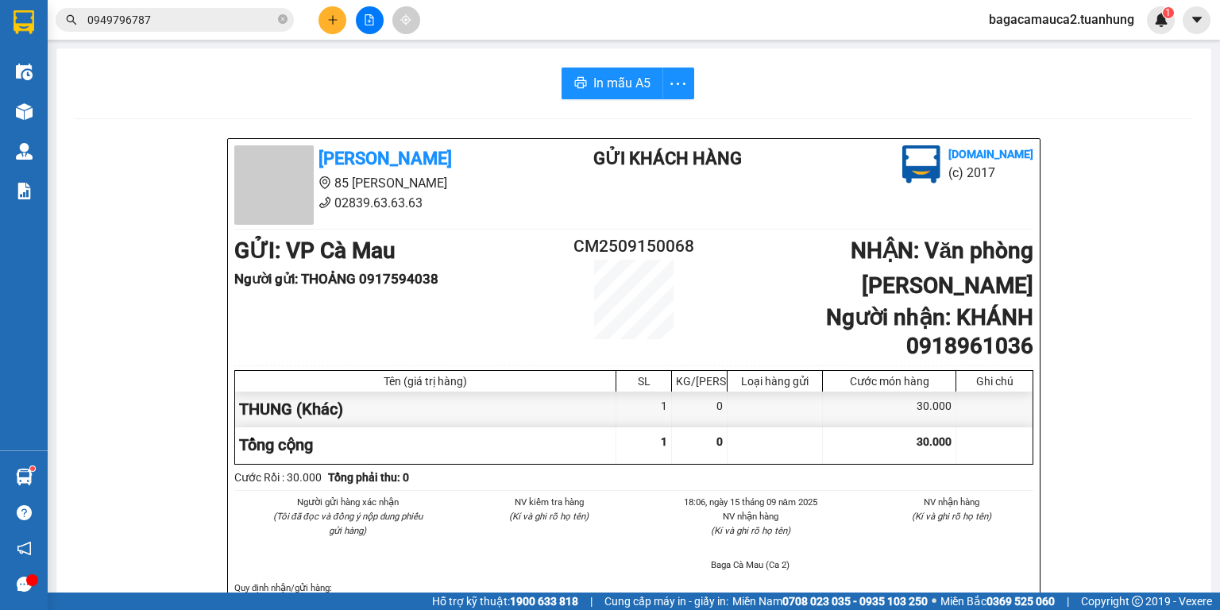
click at [219, 25] on input "0949796787" at bounding box center [181, 19] width 188 height 17
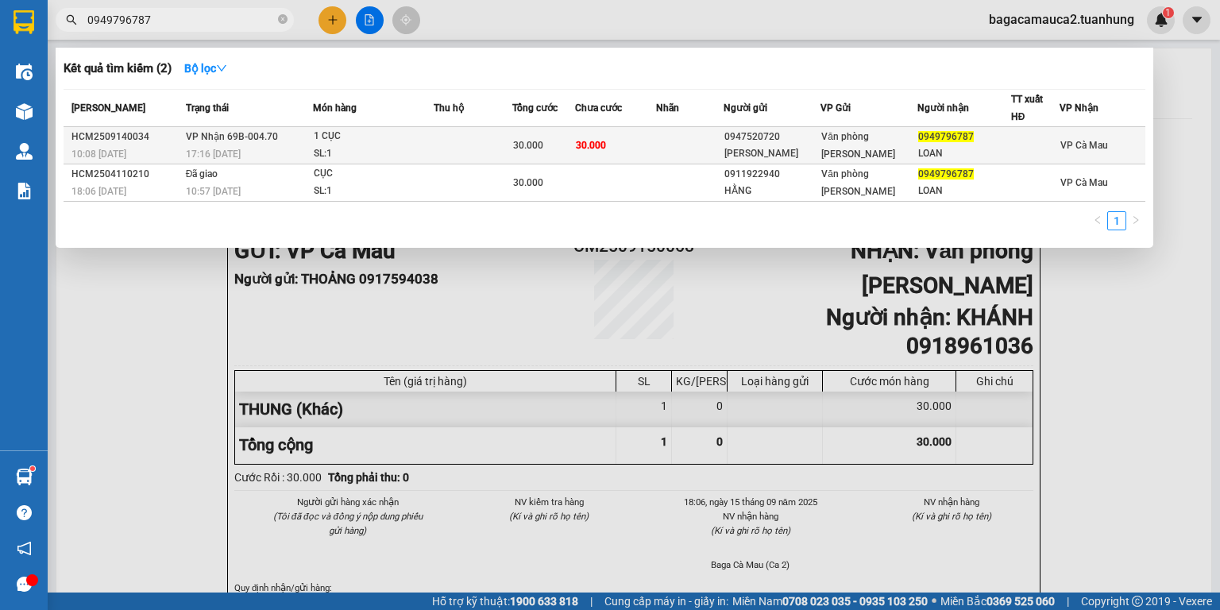
click at [972, 143] on div "0949796787" at bounding box center [964, 137] width 91 height 17
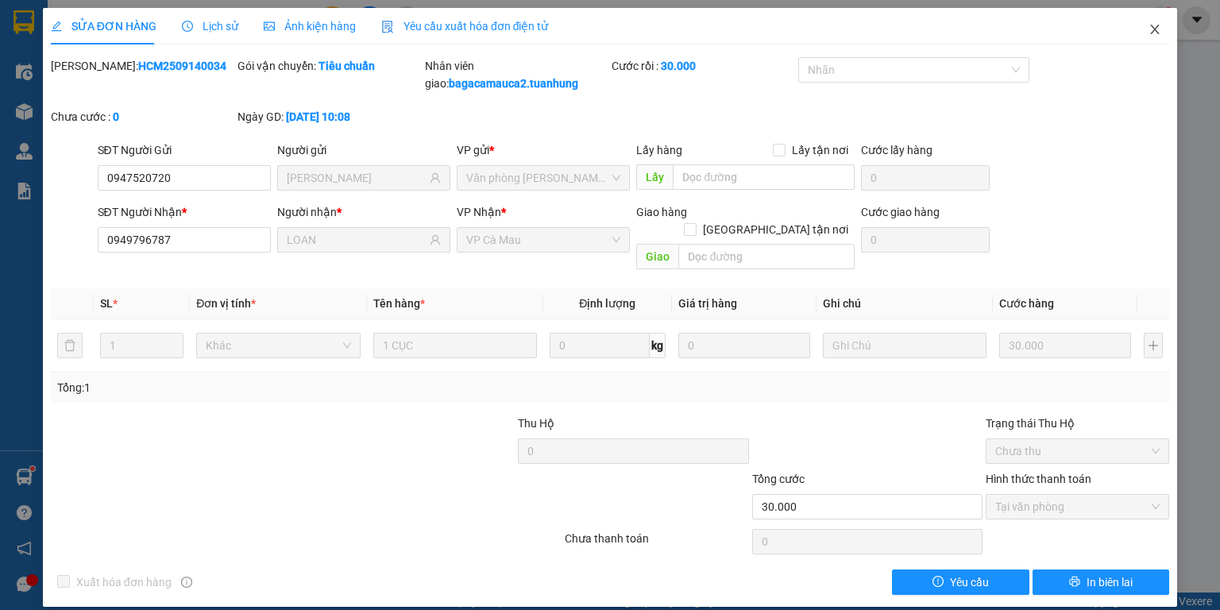
click at [1170, 25] on span "Close" at bounding box center [1155, 30] width 44 height 44
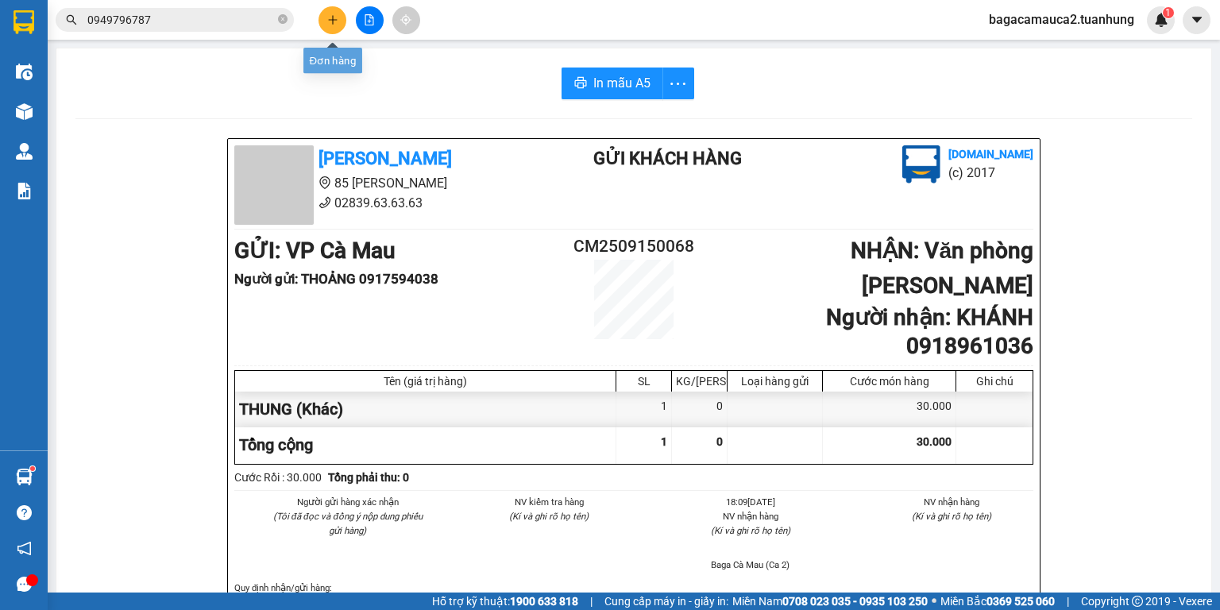
click at [335, 22] on icon "plus" at bounding box center [332, 19] width 11 height 11
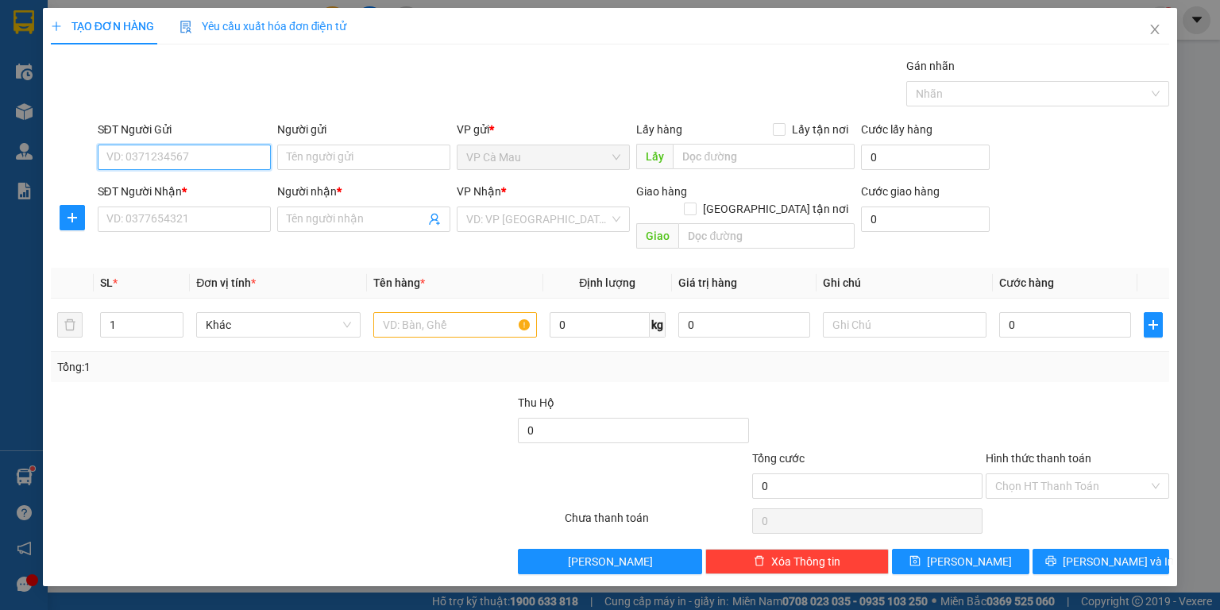
click at [237, 153] on input "SĐT Người Gửi" at bounding box center [184, 157] width 173 height 25
click at [222, 180] on div "0916973339 - THU" at bounding box center [184, 188] width 154 height 17
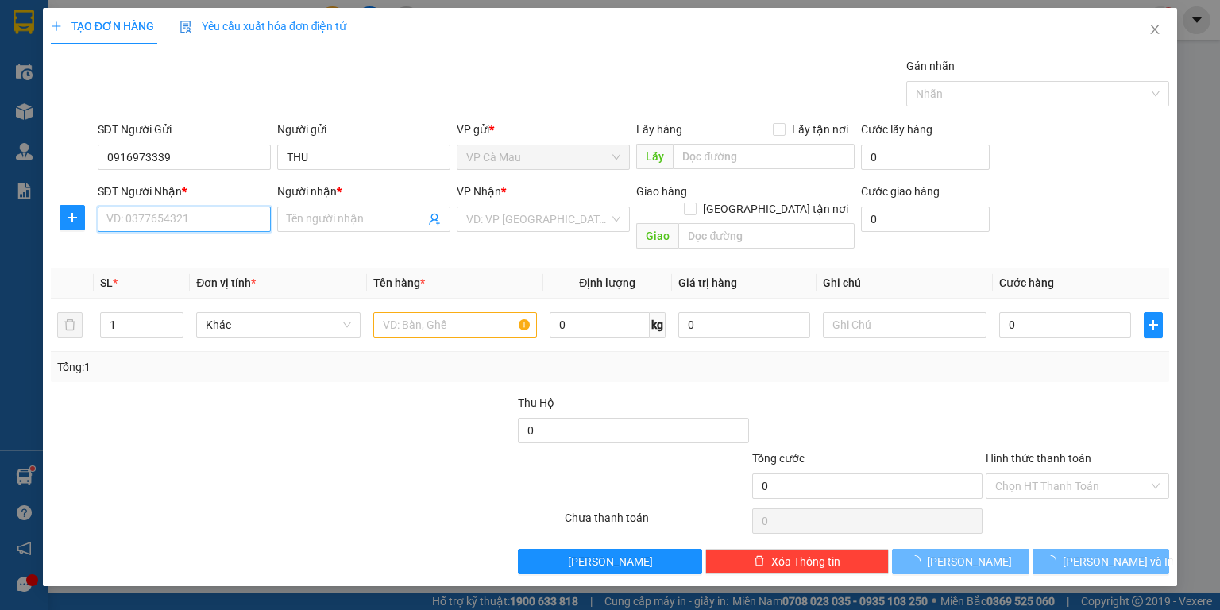
click at [229, 213] on input "SĐT Người Nhận *" at bounding box center [184, 219] width 173 height 25
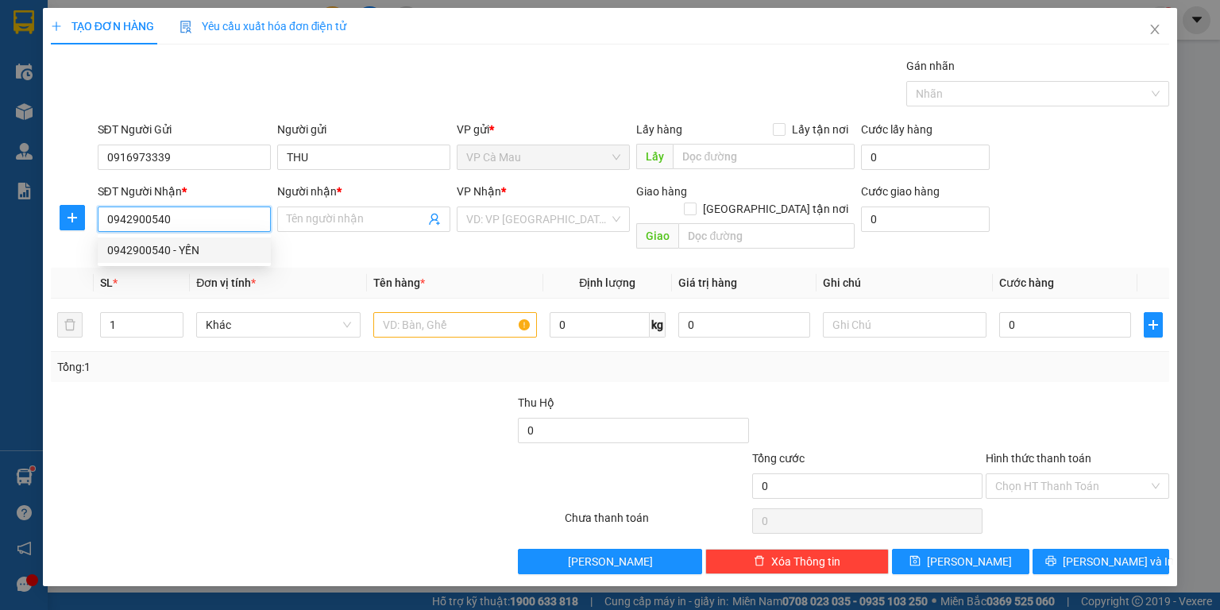
click at [211, 248] on div "0942900540 - YẾN" at bounding box center [184, 250] width 154 height 17
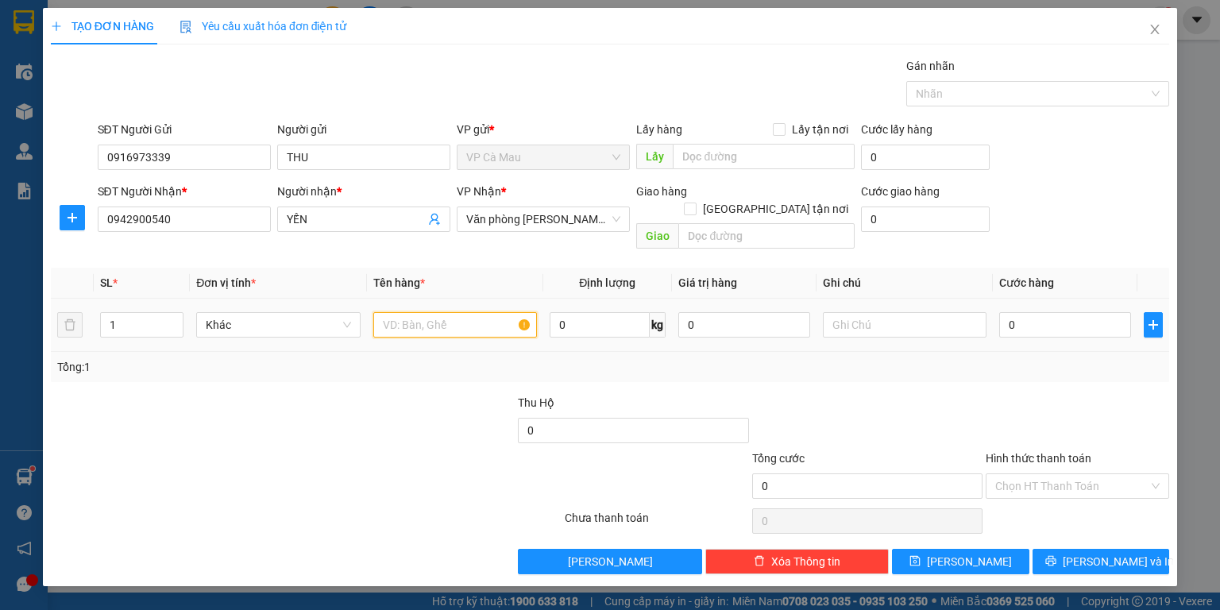
click at [421, 312] on input "text" at bounding box center [455, 324] width 164 height 25
click at [1000, 312] on input "0" at bounding box center [1066, 324] width 132 height 25
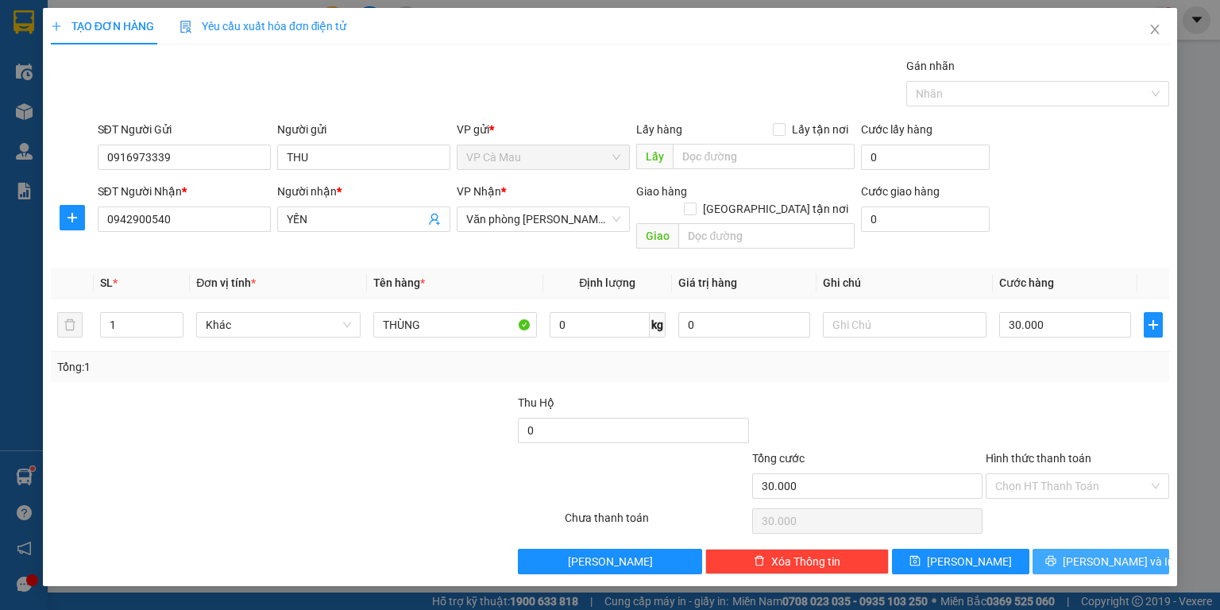
click at [1102, 553] on span "[PERSON_NAME] và In" at bounding box center [1118, 561] width 111 height 17
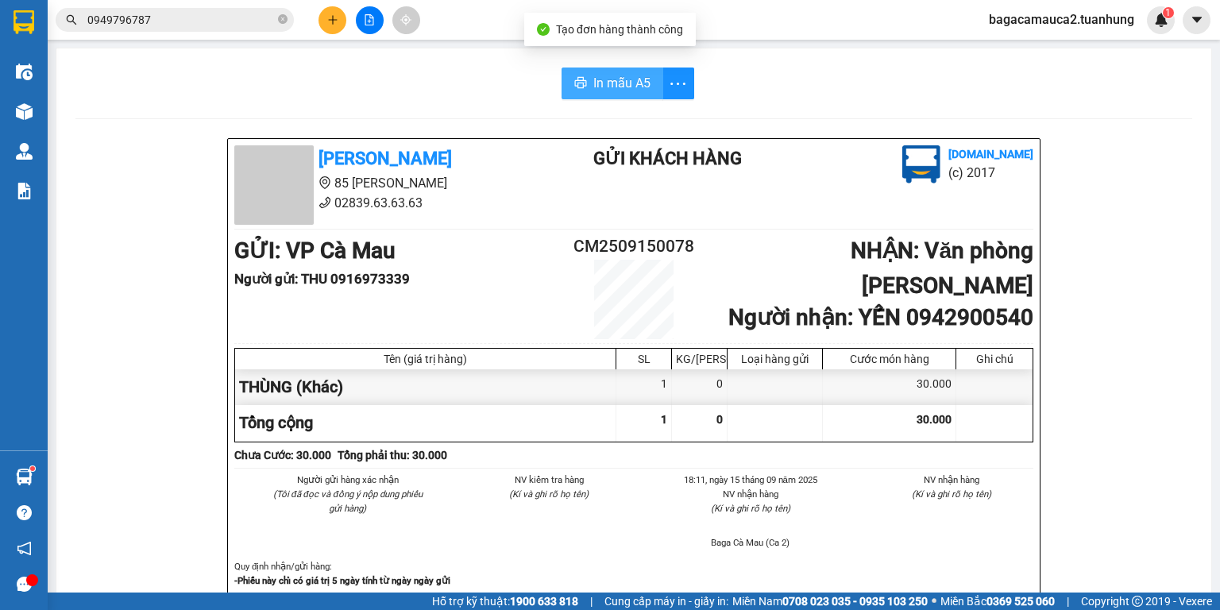
click at [629, 81] on span "In mẫu A5" at bounding box center [622, 83] width 57 height 20
click at [1055, 5] on div "Kết quả tìm kiếm ( 2 ) Bộ lọc Mã ĐH Trạng thái Món hàng Thu hộ Tổng cước Chưa c…" at bounding box center [610, 20] width 1220 height 40
click at [1058, 21] on span "bagacamauca2.tuanhung" at bounding box center [1062, 20] width 171 height 20
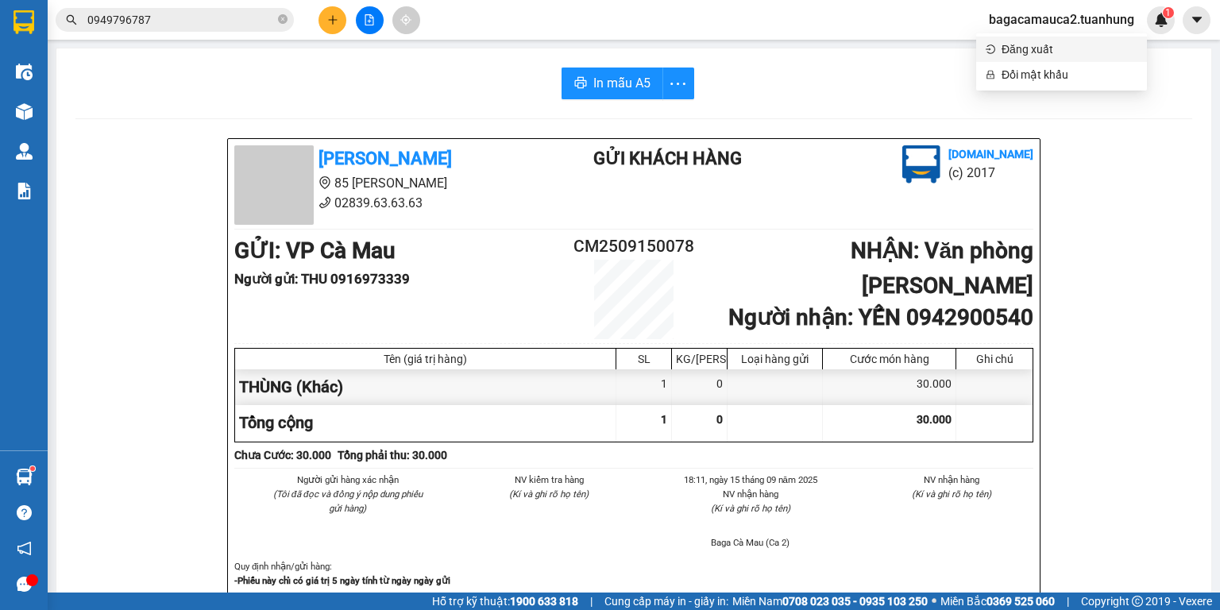
click at [1062, 45] on span "Đăng xuất" at bounding box center [1070, 49] width 136 height 17
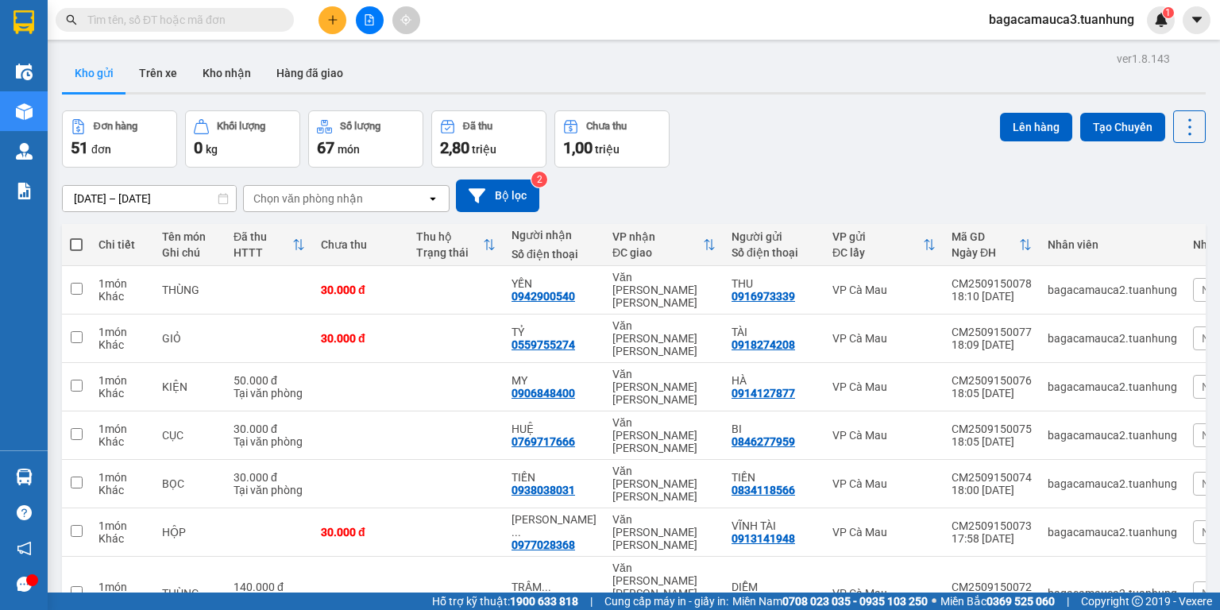
click at [212, 11] on input "text" at bounding box center [181, 19] width 188 height 17
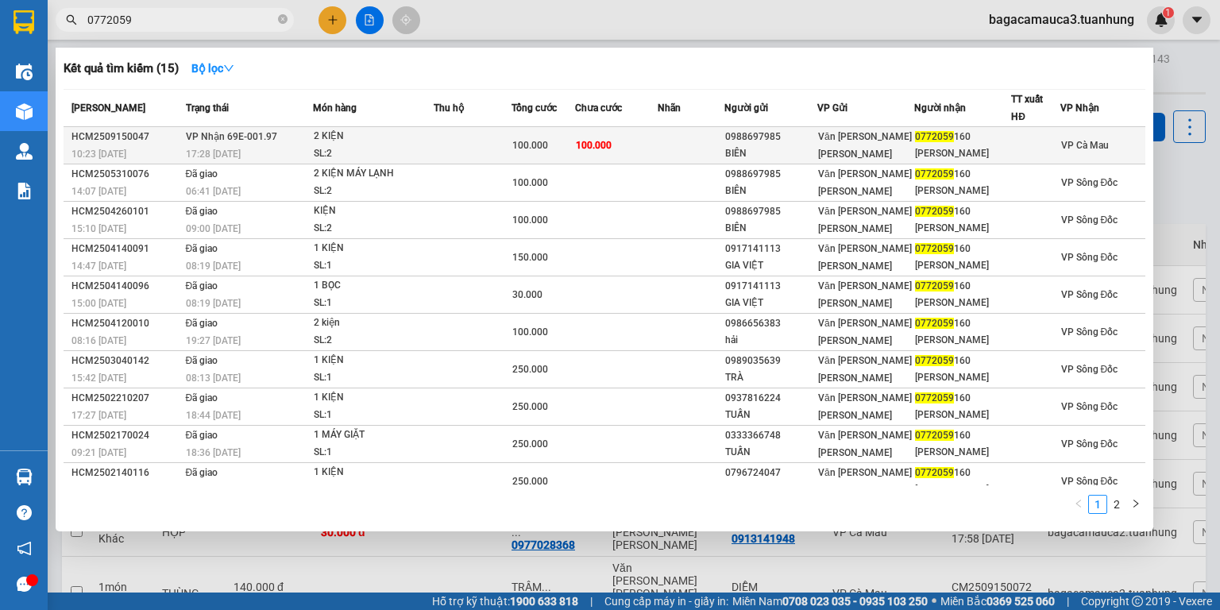
type input "0772059"
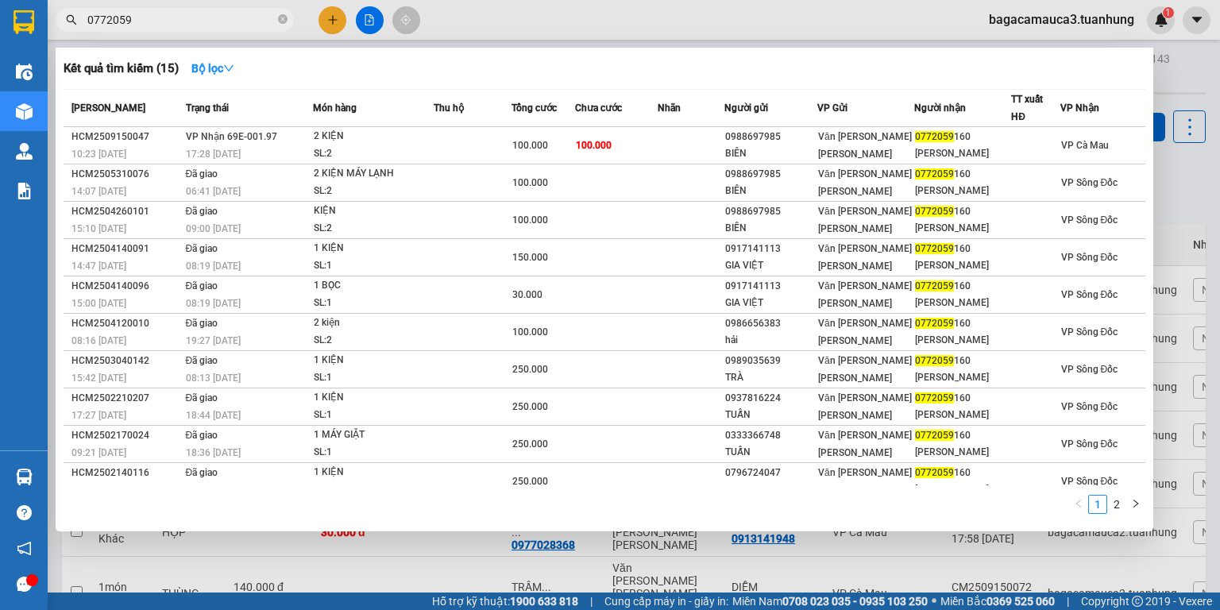
click at [612, 140] on span "100.000" at bounding box center [594, 145] width 36 height 11
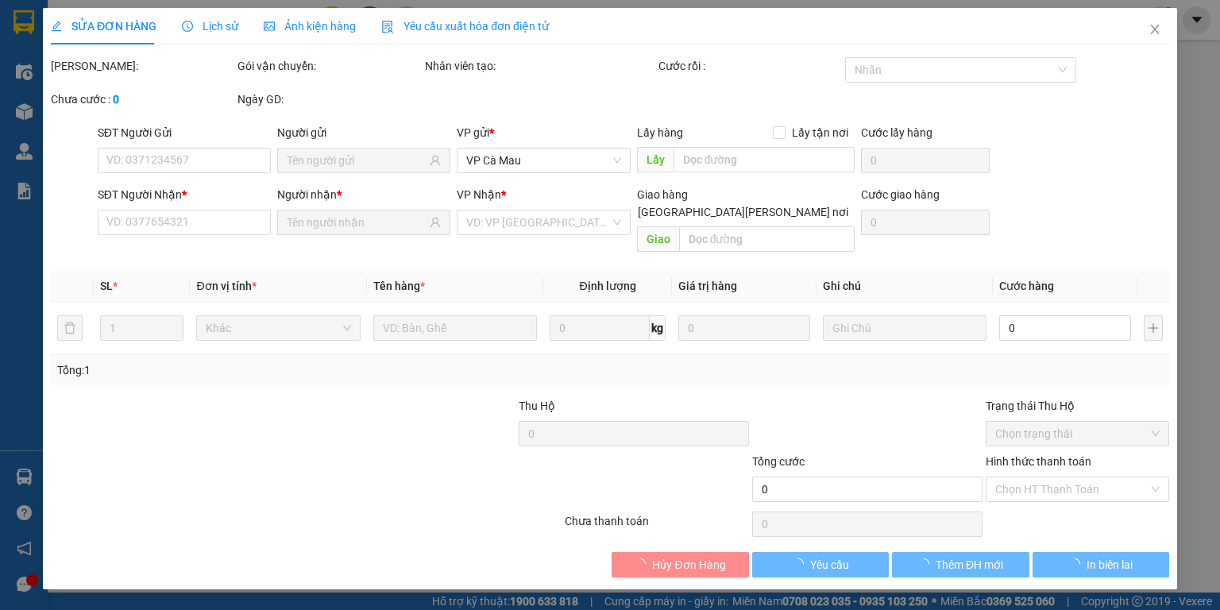
type input "0988697985"
type input "BIÊN"
type input "0772059160"
type input "[PERSON_NAME]"
type input "100.000"
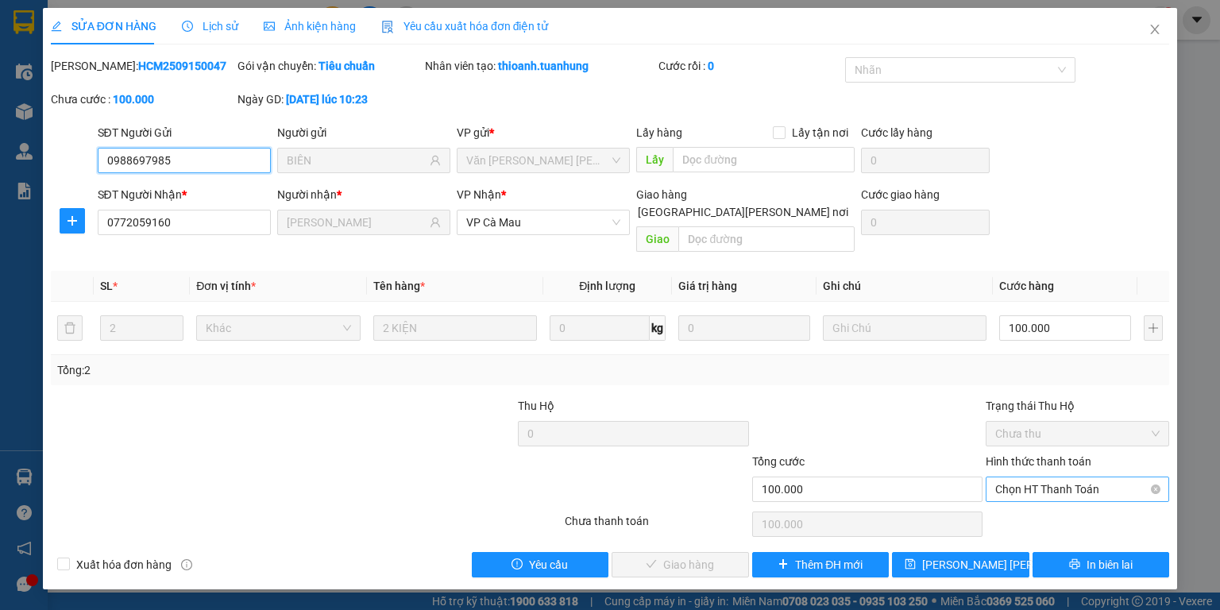
click at [1046, 478] on span "Chọn HT Thanh Toán" at bounding box center [1078, 490] width 164 height 24
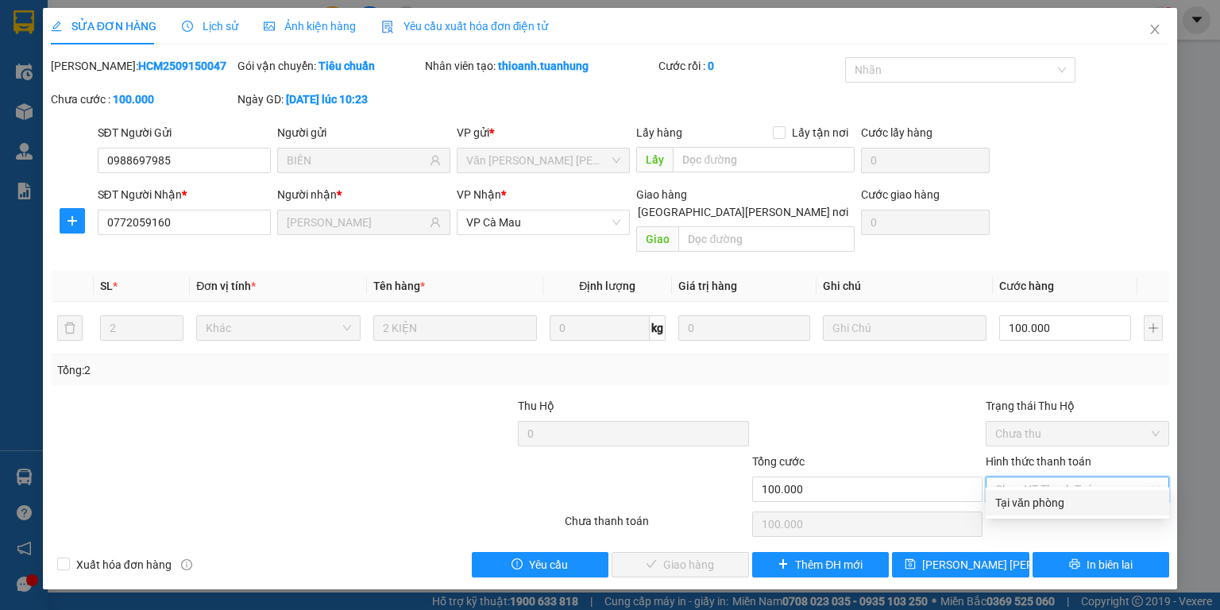
click at [1042, 501] on div "Tại văn phòng" at bounding box center [1078, 502] width 164 height 17
type input "0"
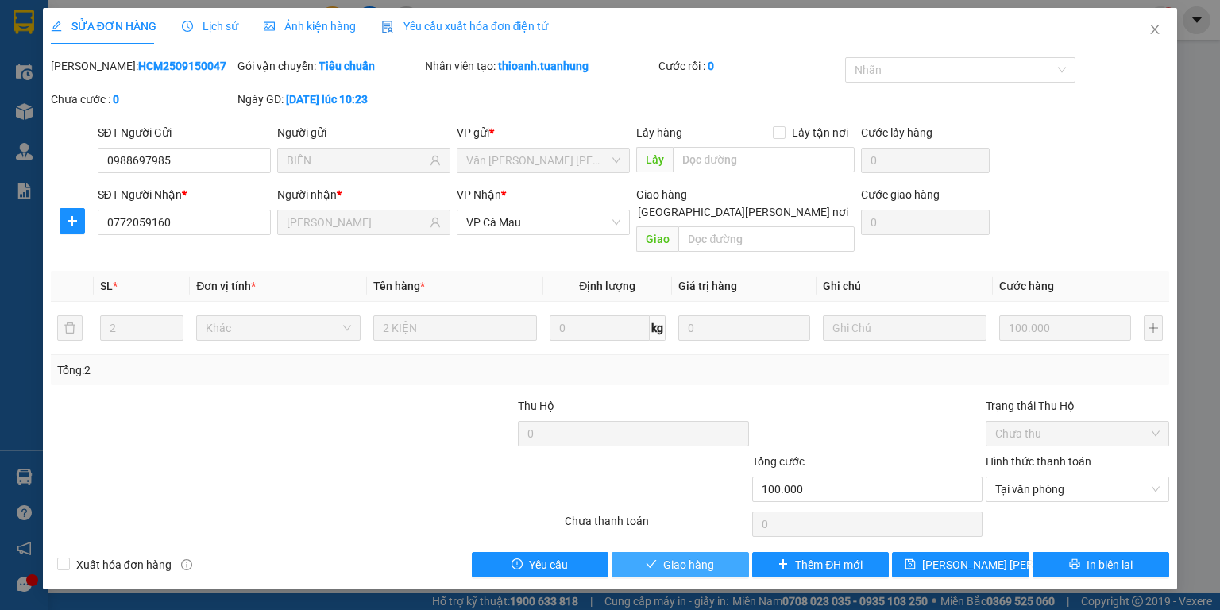
click at [667, 556] on span "Giao hàng" at bounding box center [688, 564] width 51 height 17
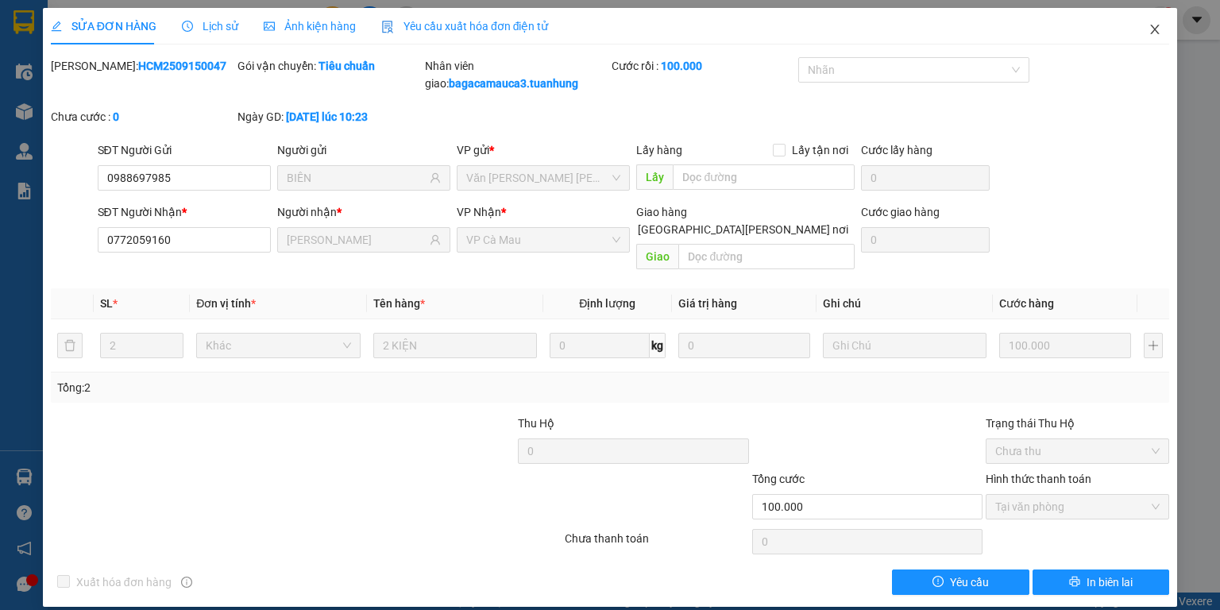
click at [1149, 25] on icon "close" at bounding box center [1155, 29] width 13 height 13
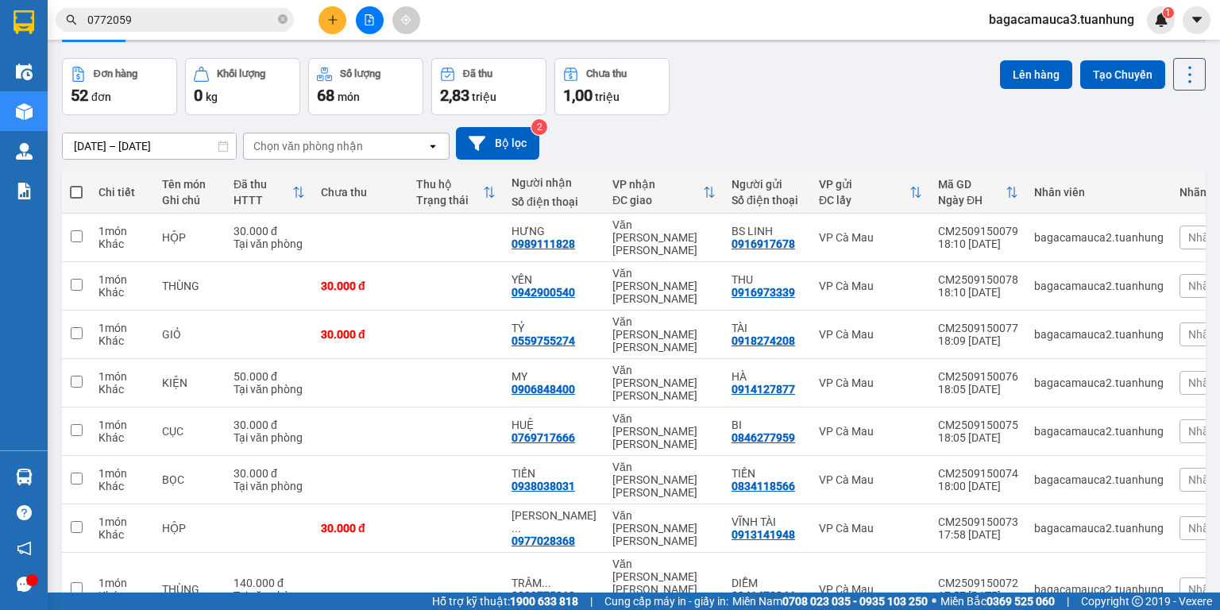
scroll to position [125, 0]
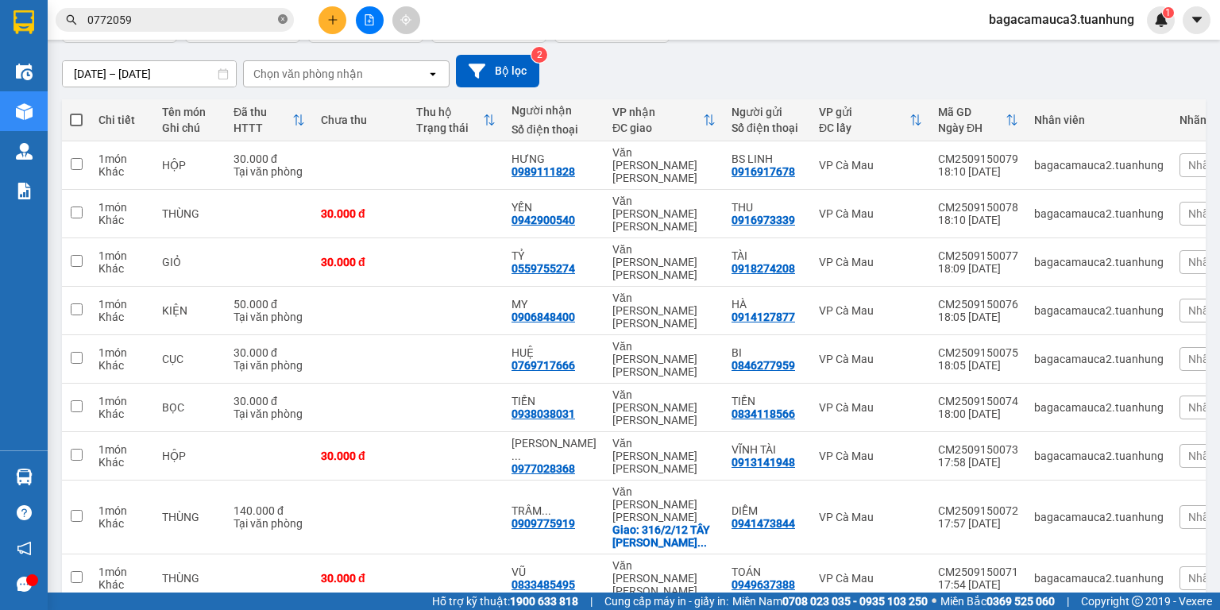
click at [283, 18] on icon "close-circle" at bounding box center [283, 19] width 10 height 10
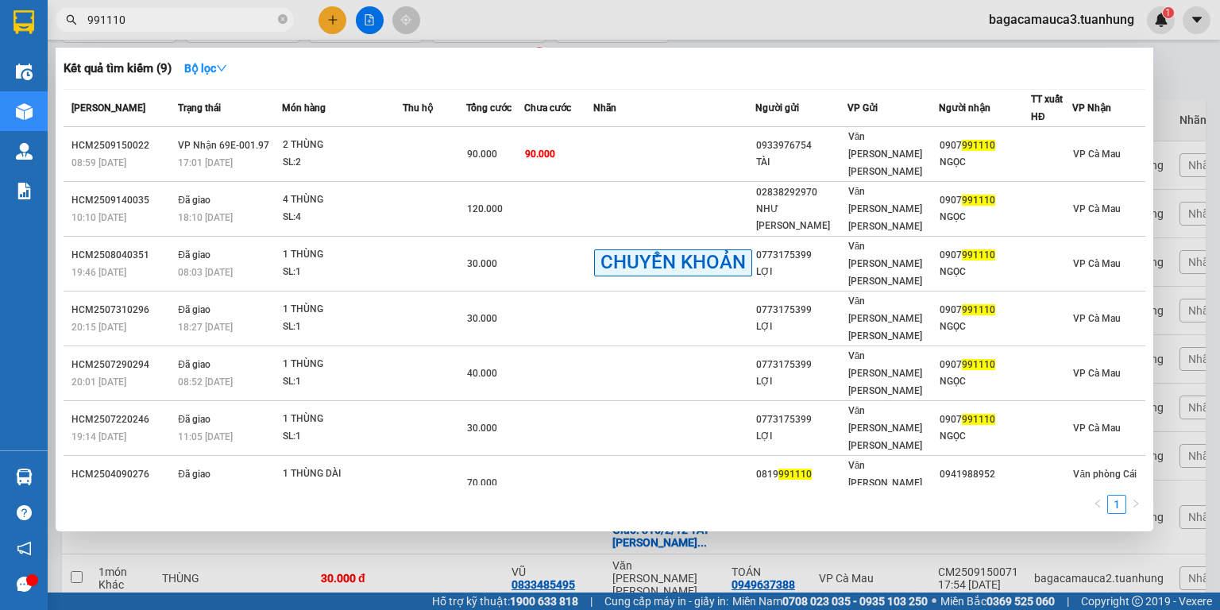
type input "991110"
click at [332, 12] on div at bounding box center [610, 305] width 1220 height 610
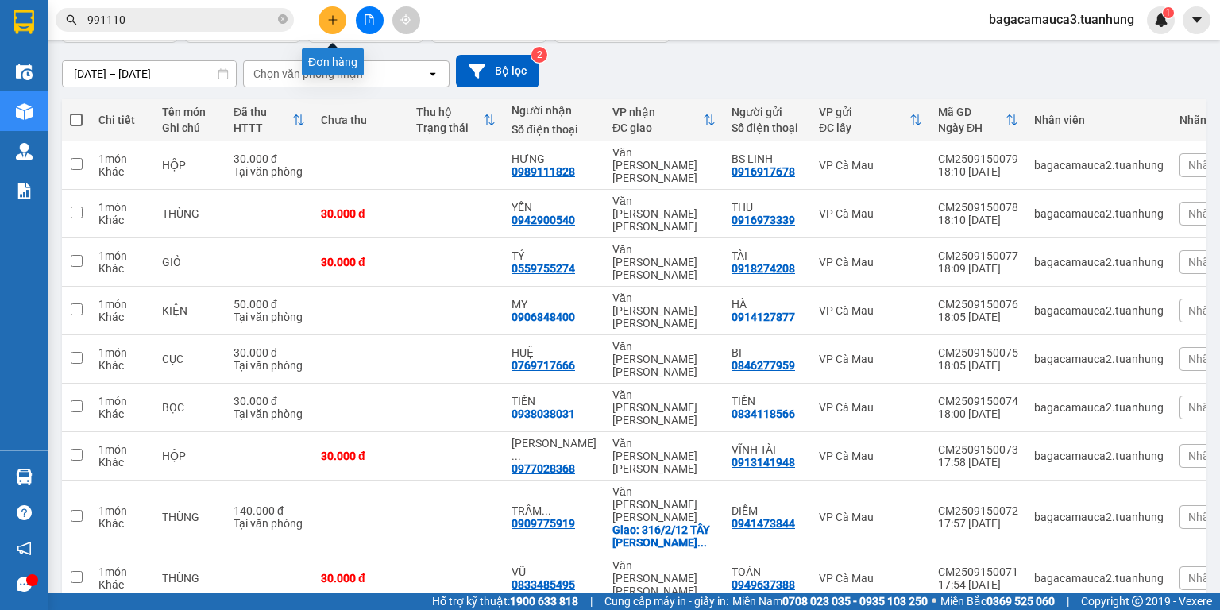
click at [332, 12] on button at bounding box center [333, 20] width 28 height 28
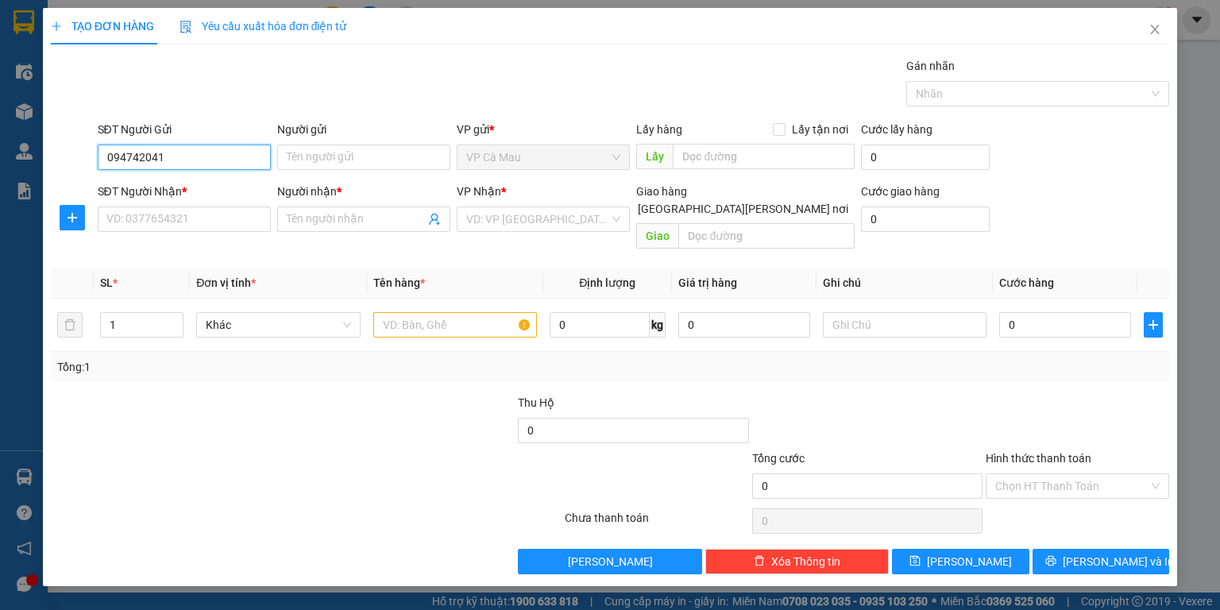
type input "0947420412"
click at [241, 176] on div "0947420412 - NHƯ" at bounding box center [184, 188] width 173 height 25
type input "NHƯ"
type input "0947420412"
click at [226, 199] on div "SĐT Người Nhận *" at bounding box center [184, 191] width 173 height 17
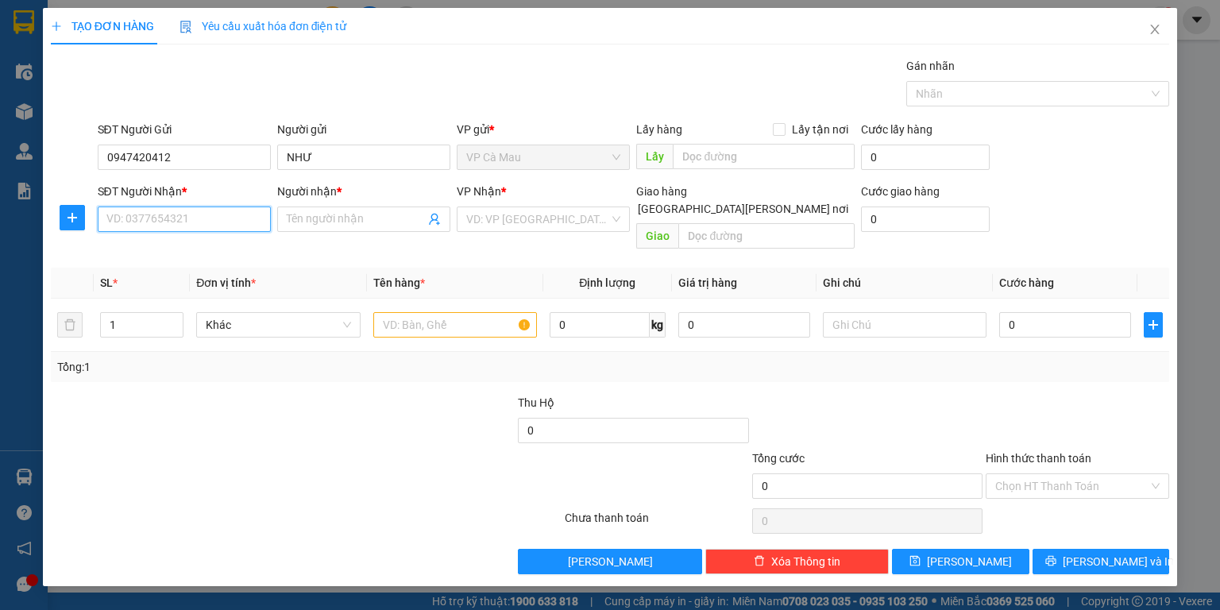
click at [226, 207] on input "SĐT Người Nhận *" at bounding box center [184, 219] width 173 height 25
click at [219, 216] on input "SĐT Người Nhận *" at bounding box center [184, 219] width 173 height 25
click at [206, 283] on div "0944692962 - NGÂN" at bounding box center [184, 275] width 154 height 17
type input "0944692962"
type input "NGÂN"
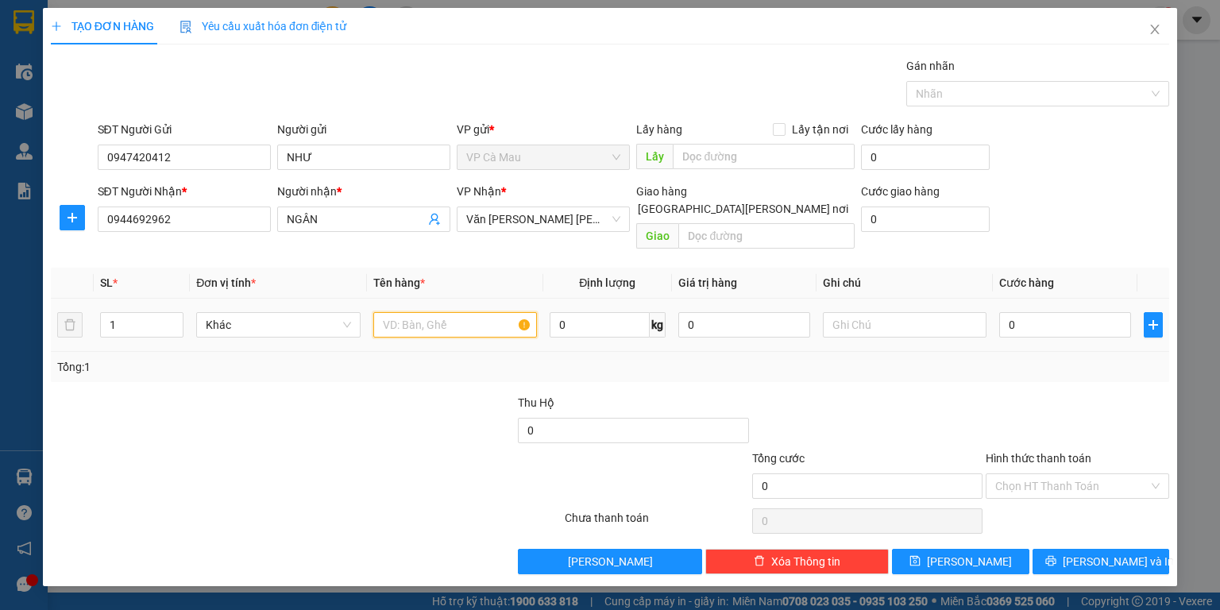
click at [429, 312] on input "text" at bounding box center [455, 324] width 164 height 25
type input "THÙNG"
click at [1064, 312] on input "0" at bounding box center [1066, 324] width 132 height 25
type input "+5"
type input "5"
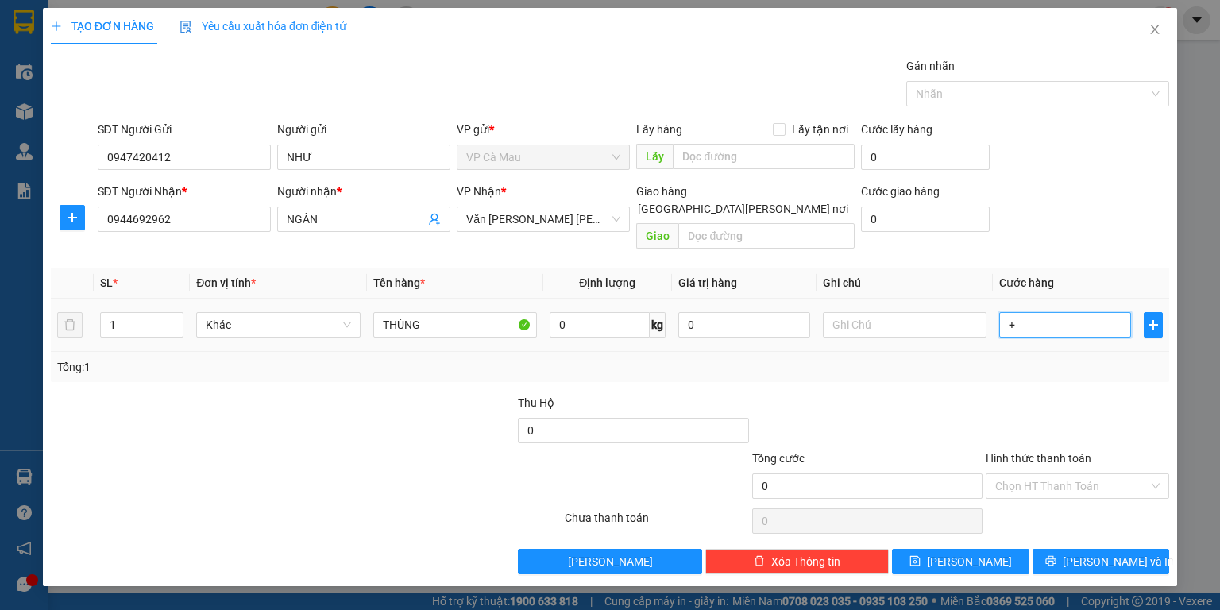
type input "5"
type input "+50"
type input "50"
type input "50.000"
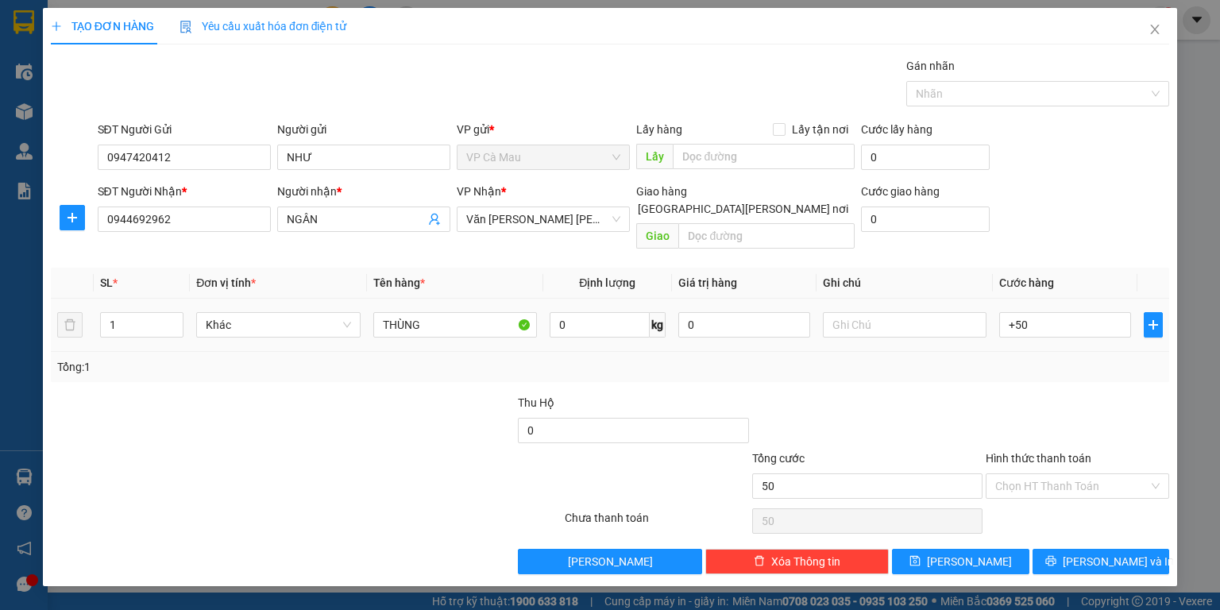
type input "50.000"
click at [1045, 352] on div "Tổng: 1" at bounding box center [610, 367] width 1119 height 30
click at [1057, 555] on icon "printer" at bounding box center [1051, 560] width 11 height 11
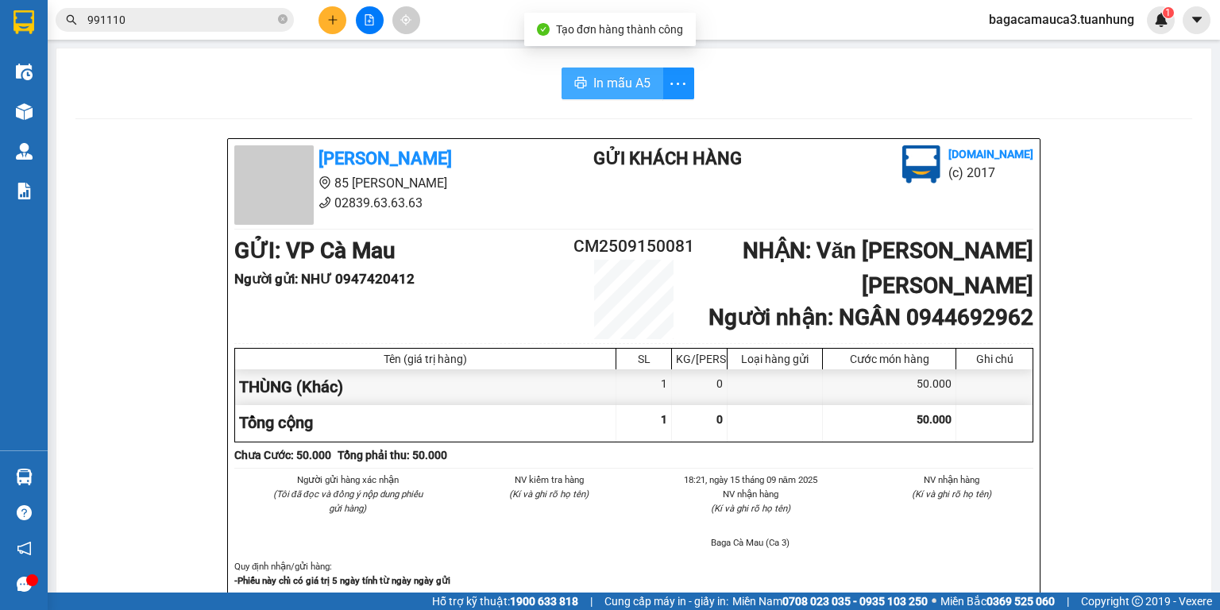
click at [594, 72] on button "In mẫu A5" at bounding box center [613, 84] width 102 height 32
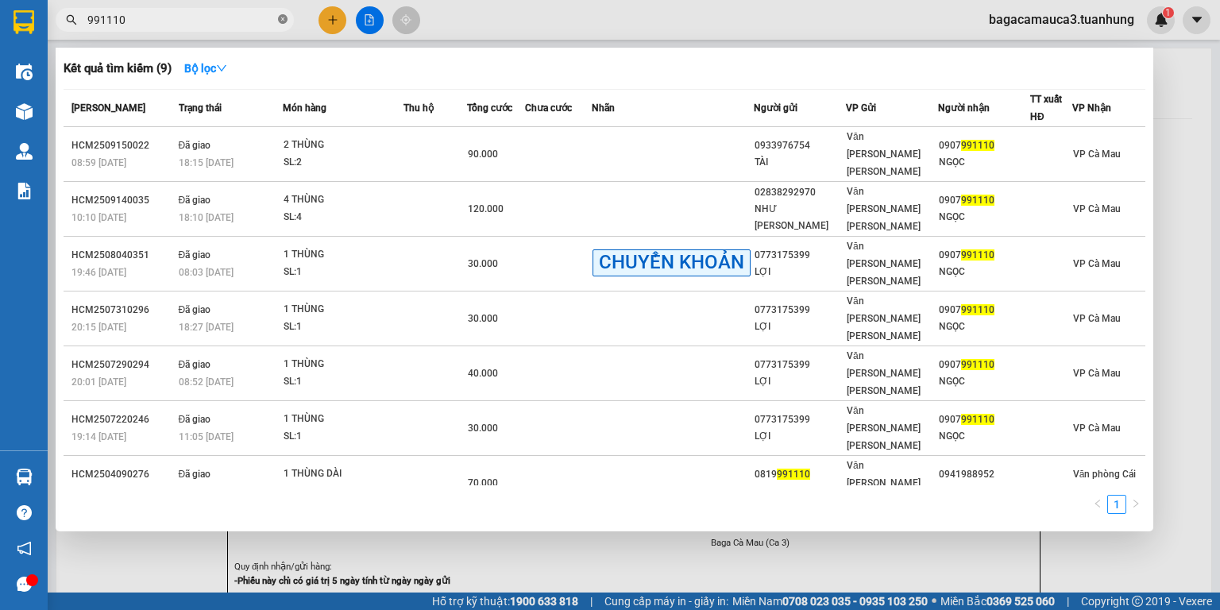
click at [286, 17] on icon "close-circle" at bounding box center [283, 19] width 10 height 10
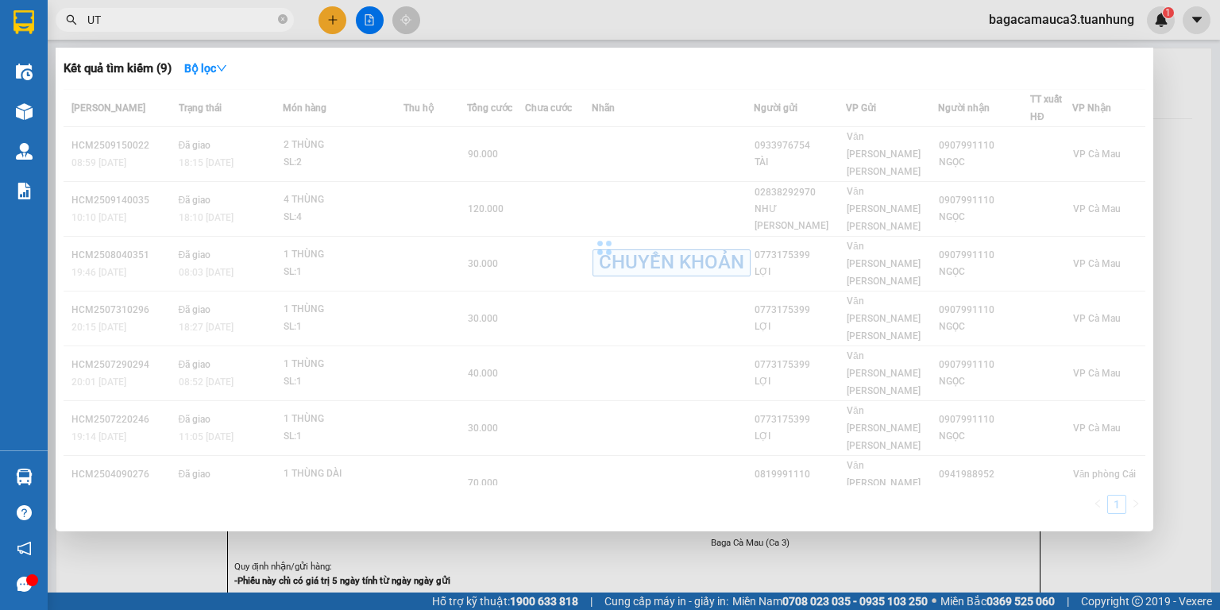
type input "ÚT"
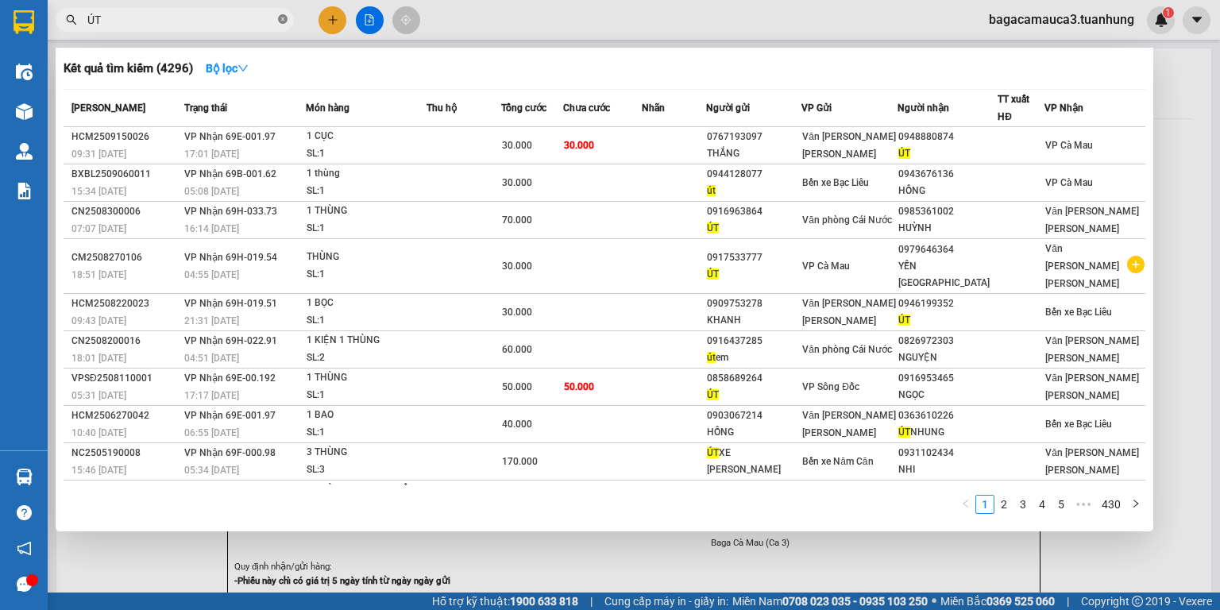
click at [284, 17] on icon "close-circle" at bounding box center [283, 19] width 10 height 10
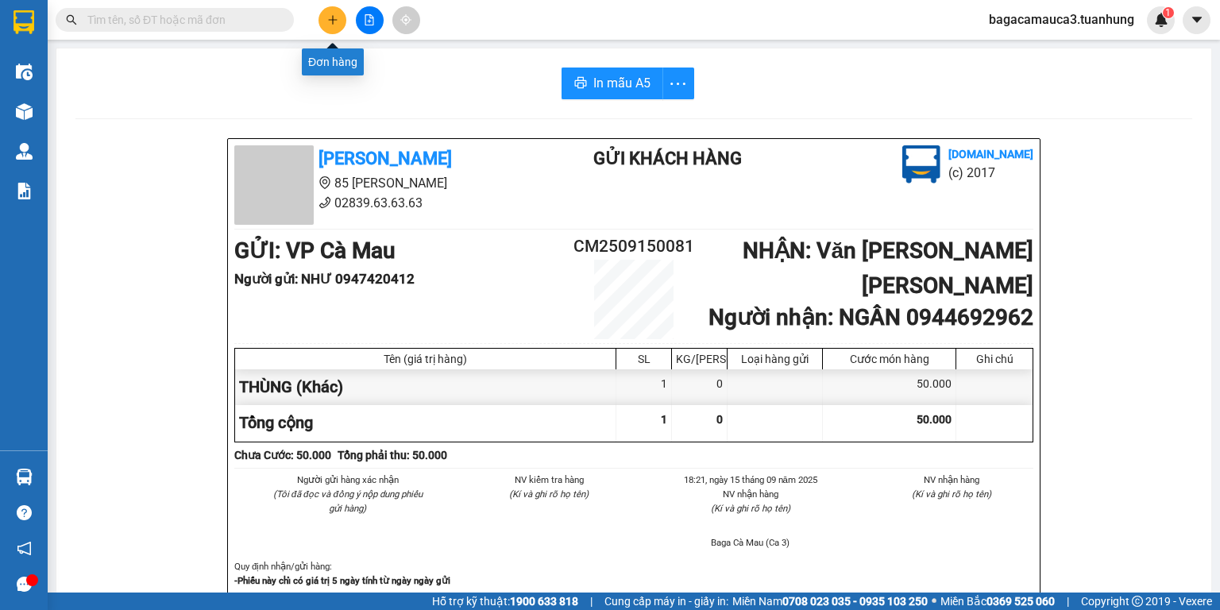
click at [328, 25] on button at bounding box center [333, 20] width 28 height 28
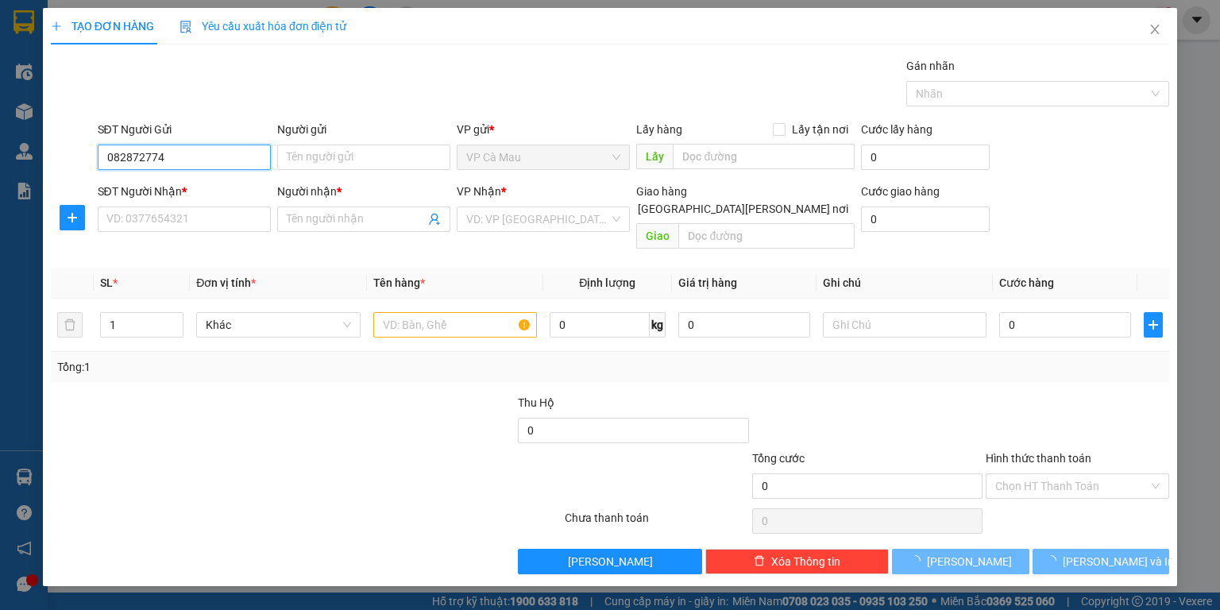
type input "0828727747"
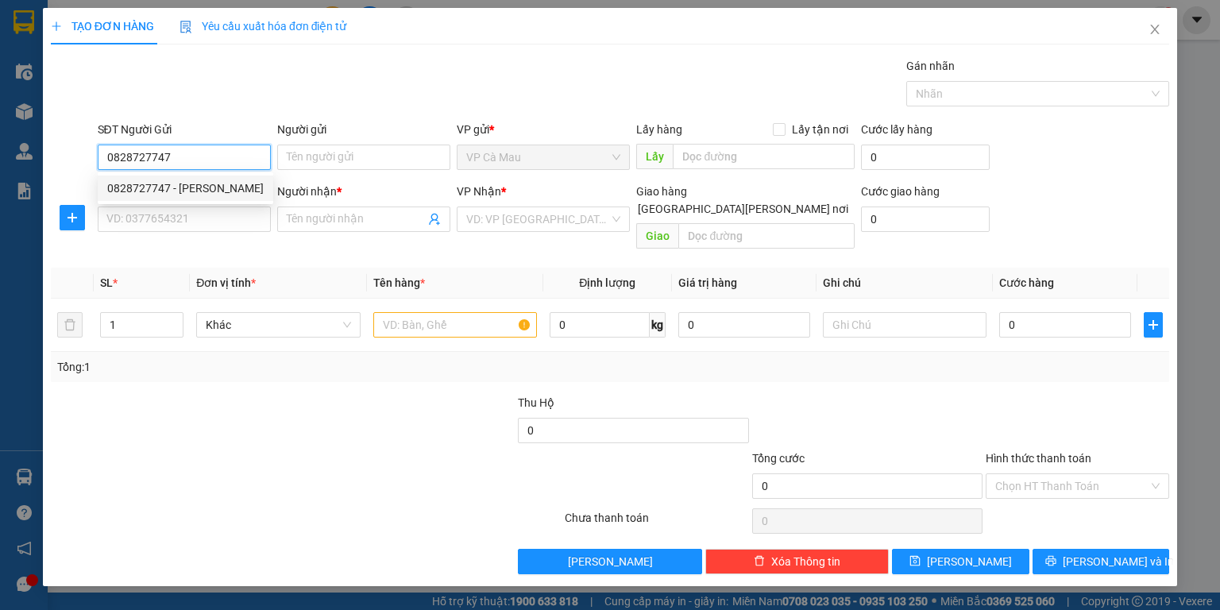
click at [223, 181] on div "0828727747 - [PERSON_NAME]" at bounding box center [185, 188] width 157 height 17
type input "[PERSON_NAME]"
type input "0828727747"
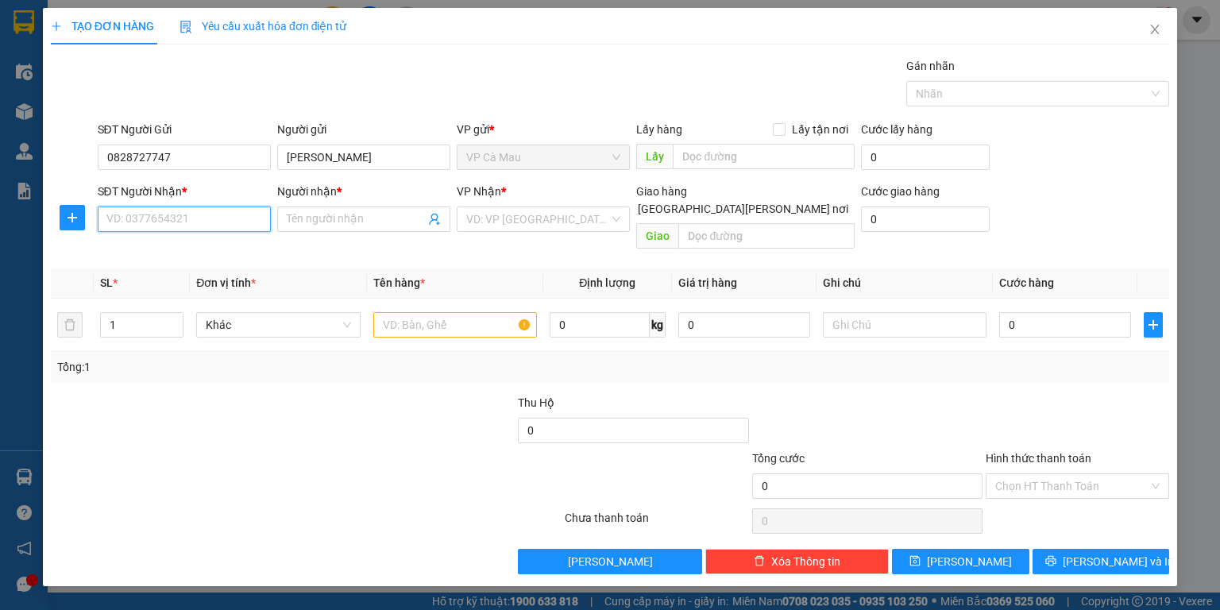
click at [223, 207] on input "SĐT Người Nhận *" at bounding box center [184, 219] width 173 height 25
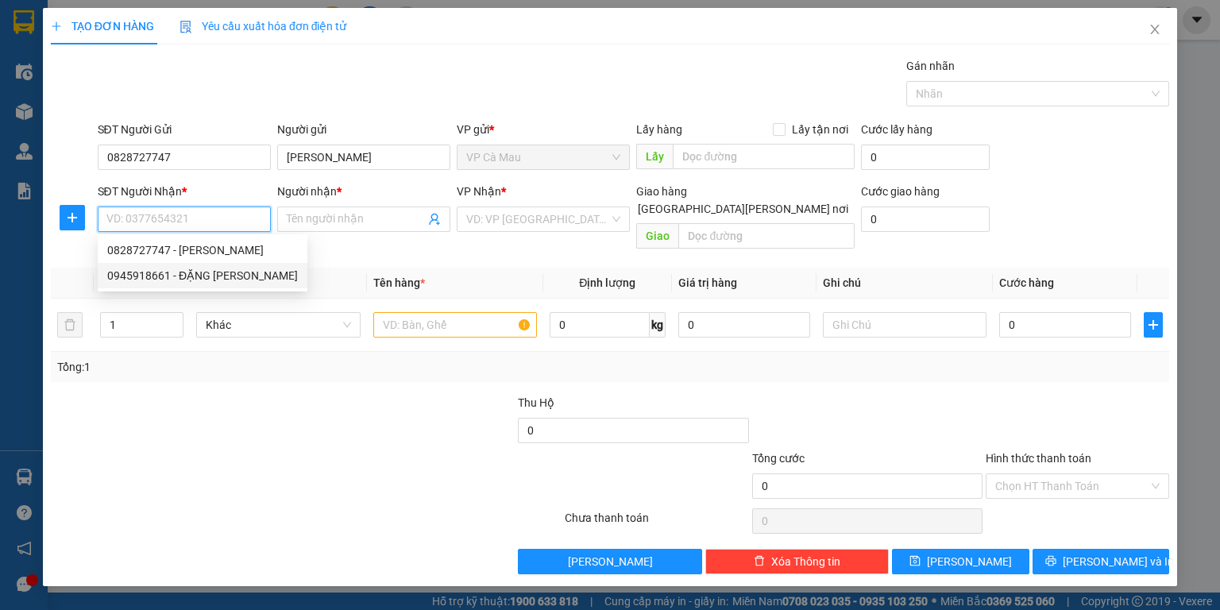
click at [235, 278] on div "0945918661 - ĐẶNG [PERSON_NAME]" at bounding box center [202, 275] width 191 height 17
type input "0945918661"
type input "ĐẶNG [PERSON_NAME]"
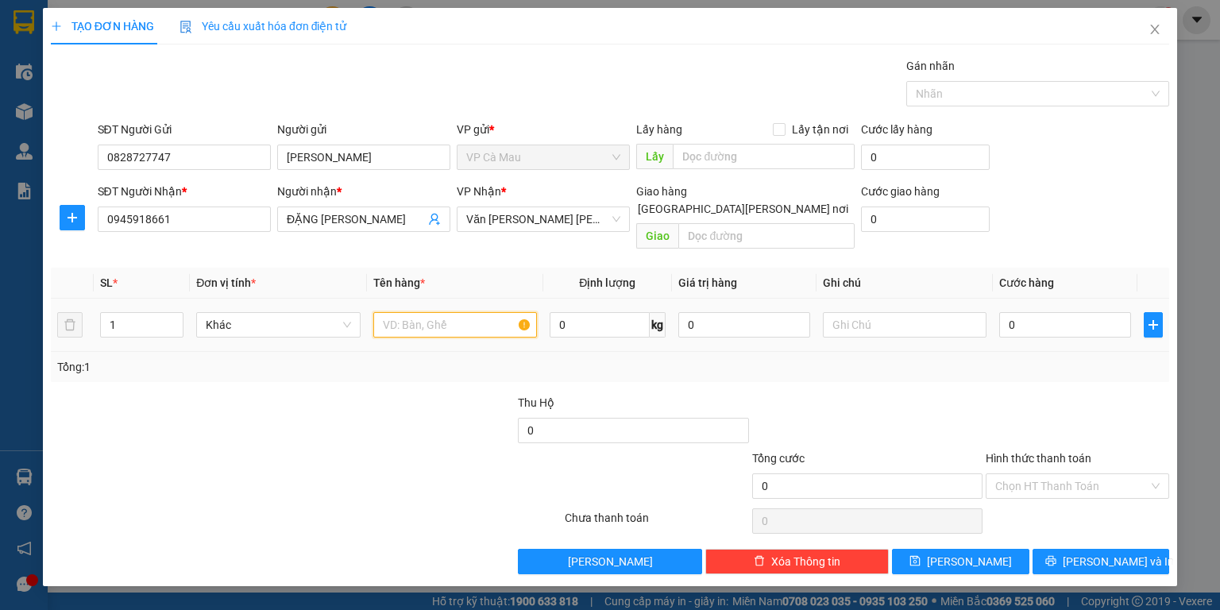
click at [427, 312] on input "text" at bounding box center [455, 324] width 164 height 25
type input "THÙNG"
drag, startPoint x: 1017, startPoint y: 310, endPoint x: 979, endPoint y: 293, distance: 41.6
click at [1017, 312] on input "0" at bounding box center [1066, 324] width 132 height 25
type input "+3"
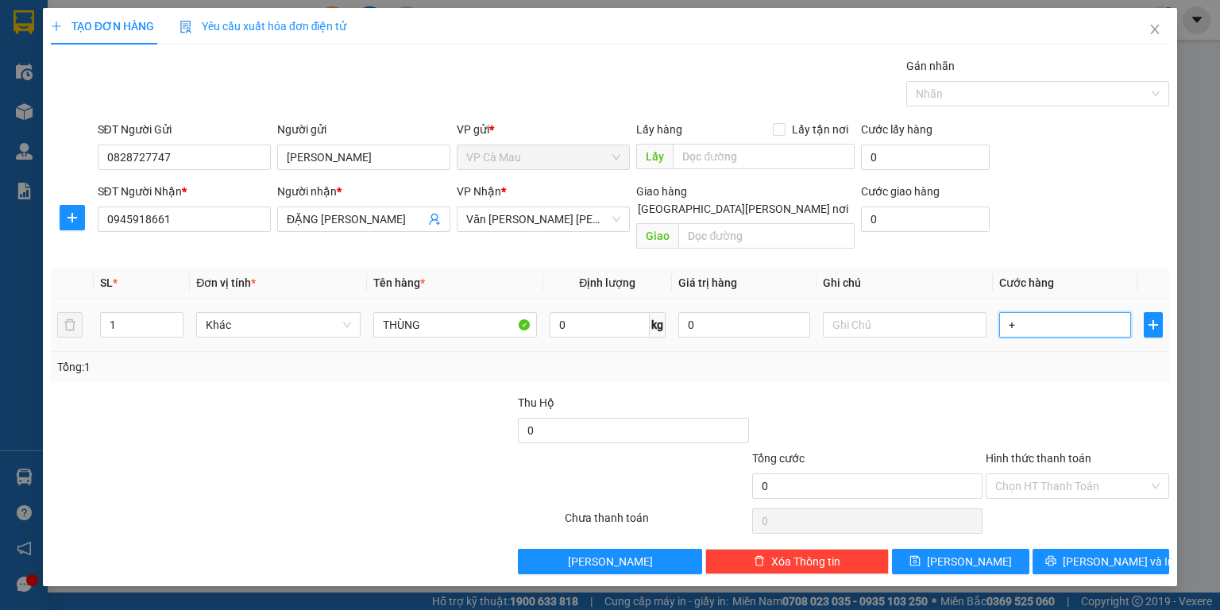
type input "3"
type input "+30"
type input "30"
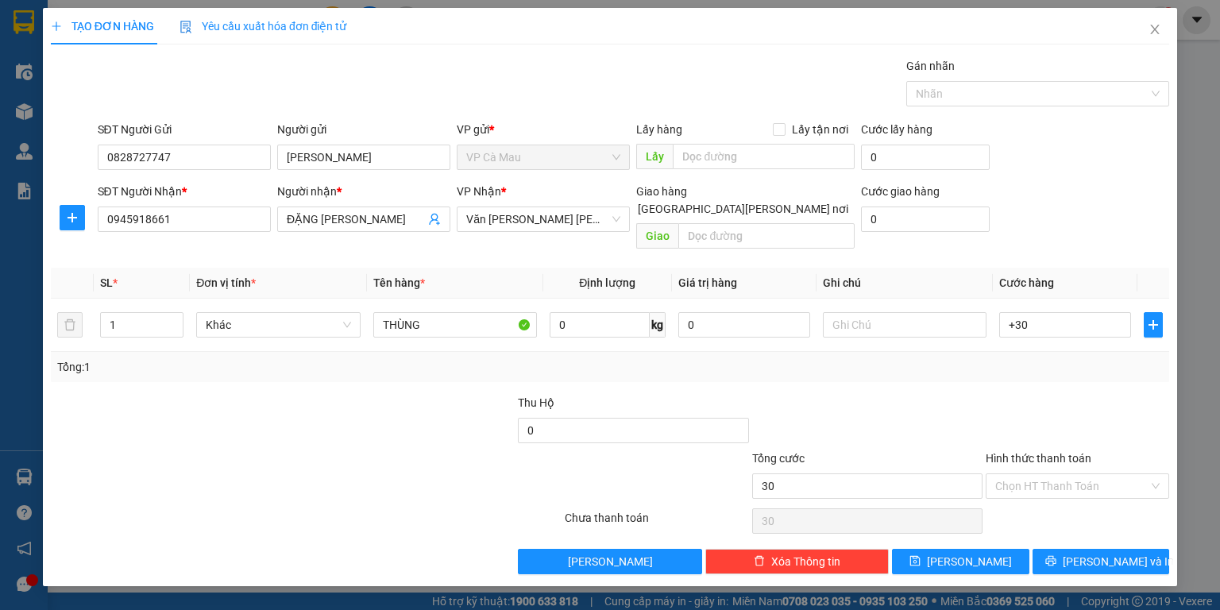
type input "30.000"
click at [992, 452] on label "Hình thức thanh toán" at bounding box center [1039, 458] width 106 height 13
click at [996, 474] on input "Hình thức thanh toán" at bounding box center [1072, 486] width 153 height 24
drag, startPoint x: 1049, startPoint y: 502, endPoint x: 1058, endPoint y: 518, distance: 18.1
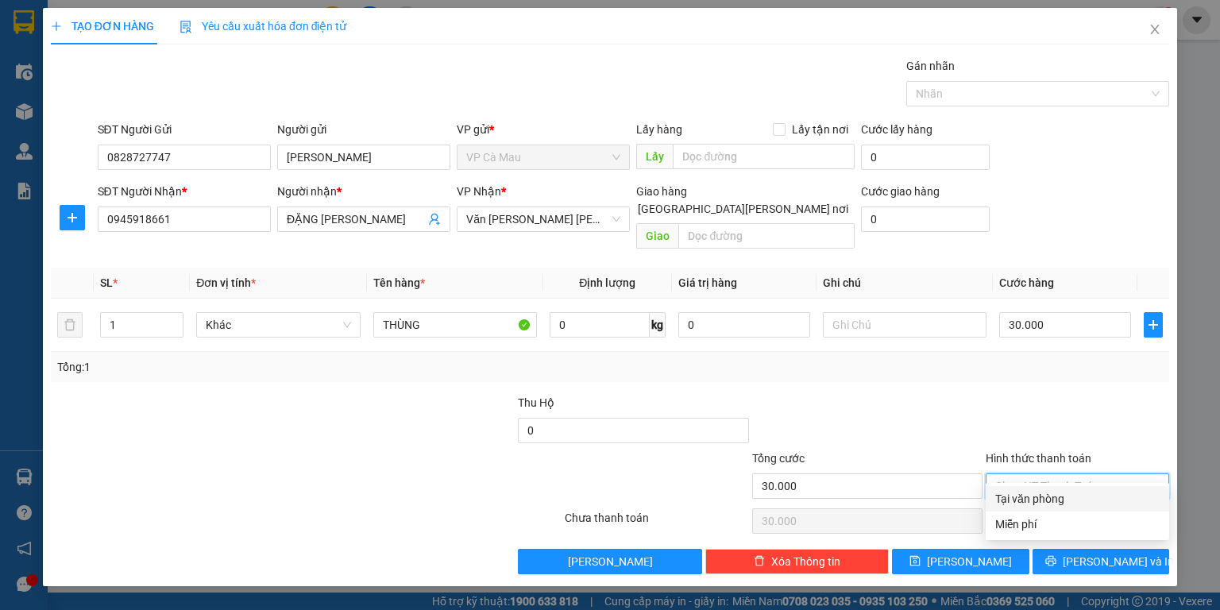
click at [1049, 503] on div "Tại văn phòng" at bounding box center [1078, 498] width 164 height 17
type input "0"
click at [1070, 528] on div "Transit Pickup Surcharge Ids Transit Deliver Surcharge Ids Transit Deliver Surc…" at bounding box center [610, 315] width 1119 height 517
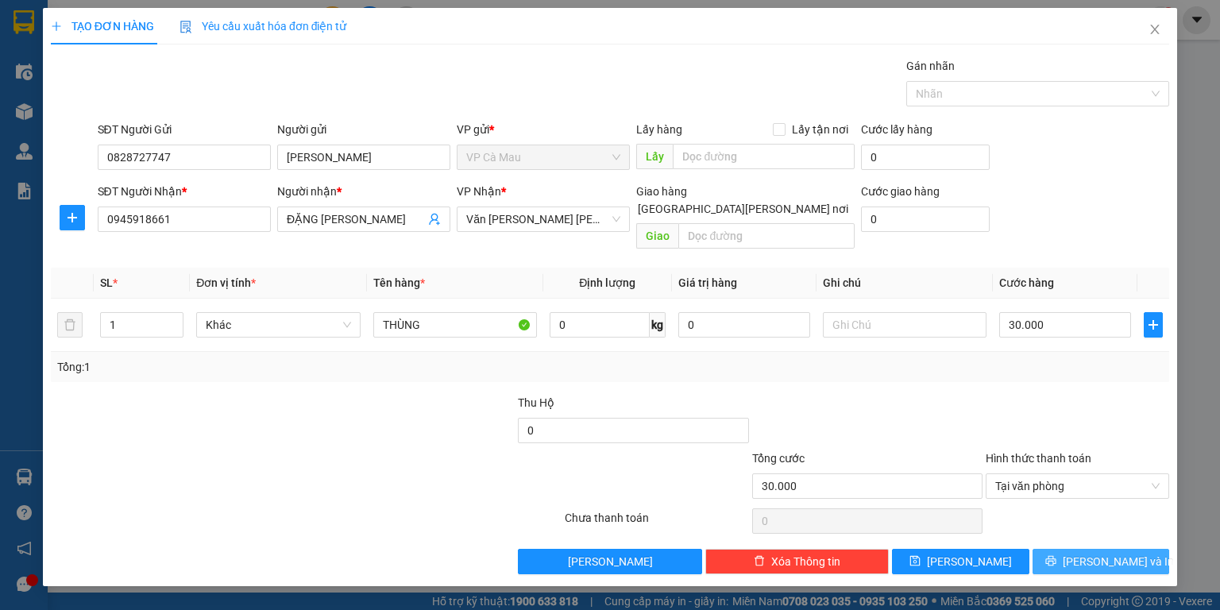
click at [1072, 549] on button "[PERSON_NAME] và In" at bounding box center [1101, 561] width 137 height 25
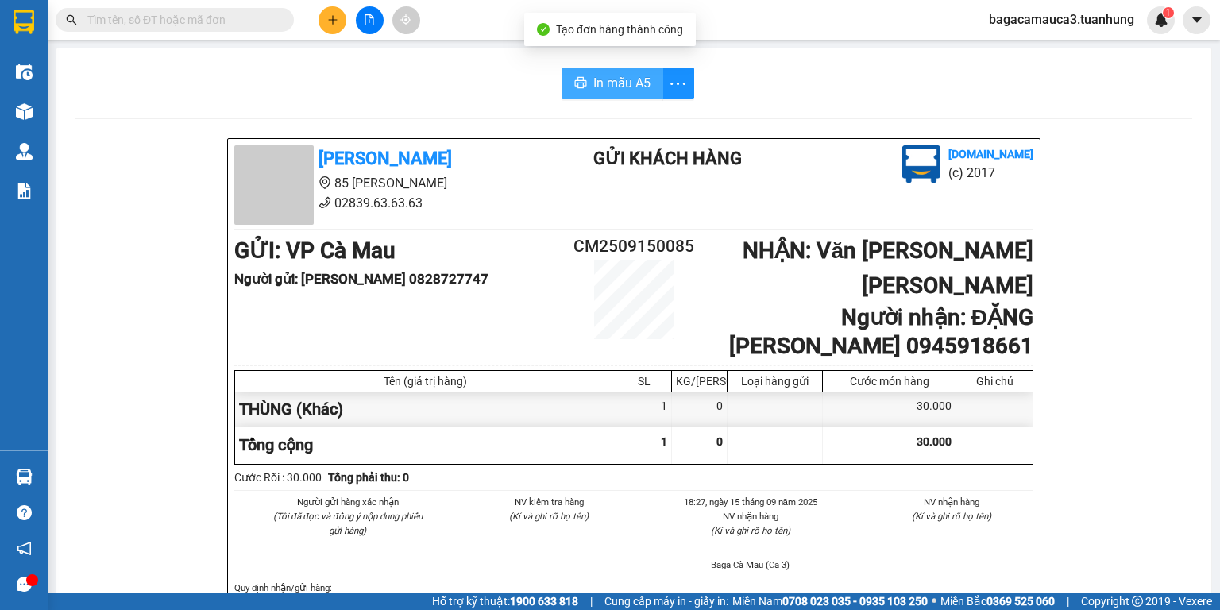
click at [586, 94] on button "In mẫu A5" at bounding box center [613, 84] width 102 height 32
click at [586, 90] on button "In mẫu A5" at bounding box center [613, 84] width 102 height 32
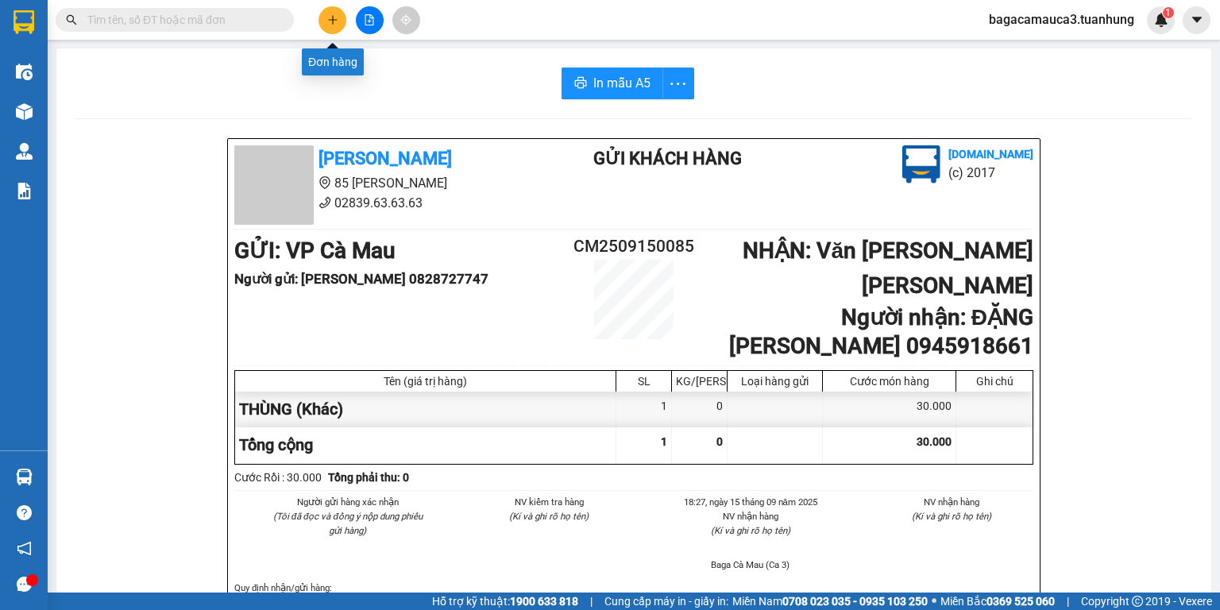
click at [343, 12] on button at bounding box center [333, 20] width 28 height 28
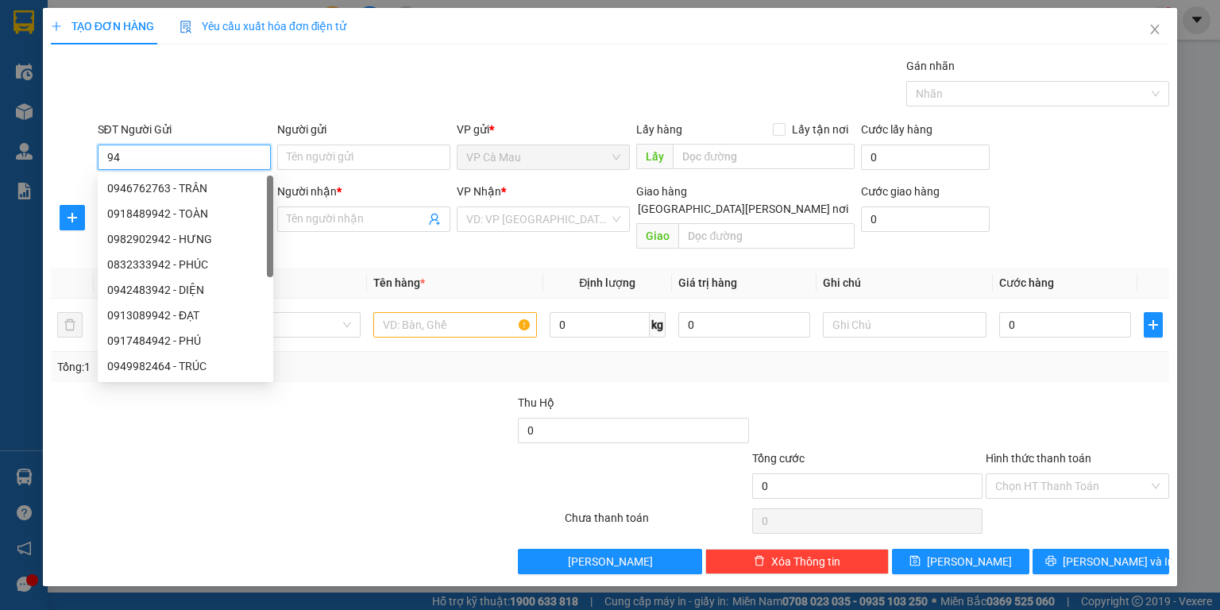
type input "9"
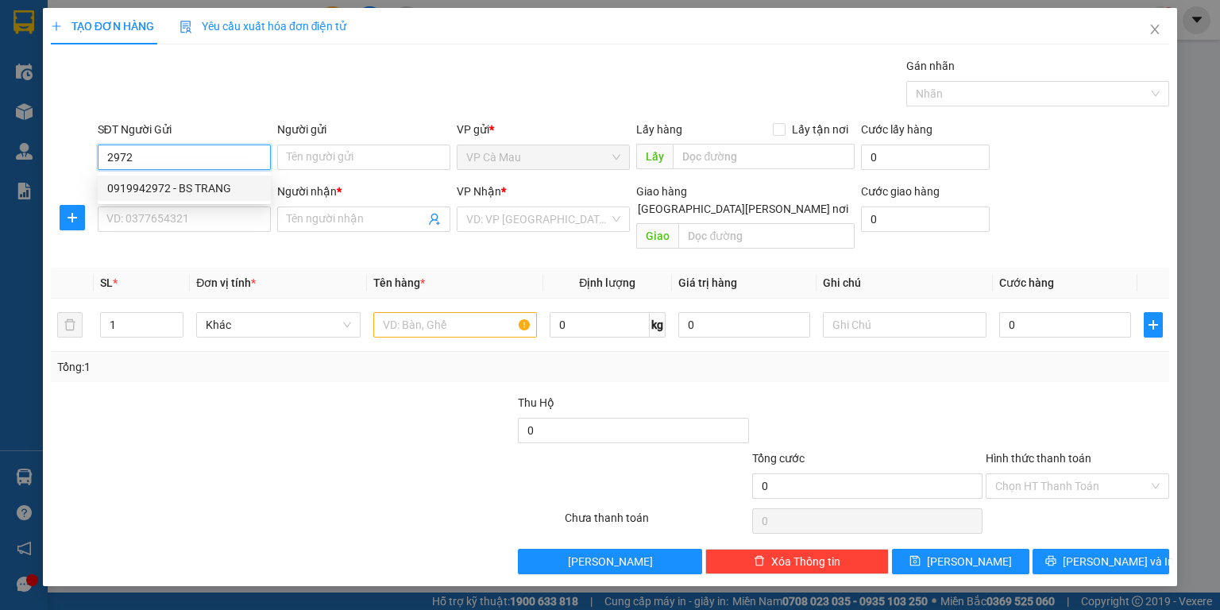
click at [222, 181] on div "0919942972 - BS TRANG" at bounding box center [184, 188] width 154 height 17
type input "0919942972"
type input "BS TRANG"
type input "0919942972"
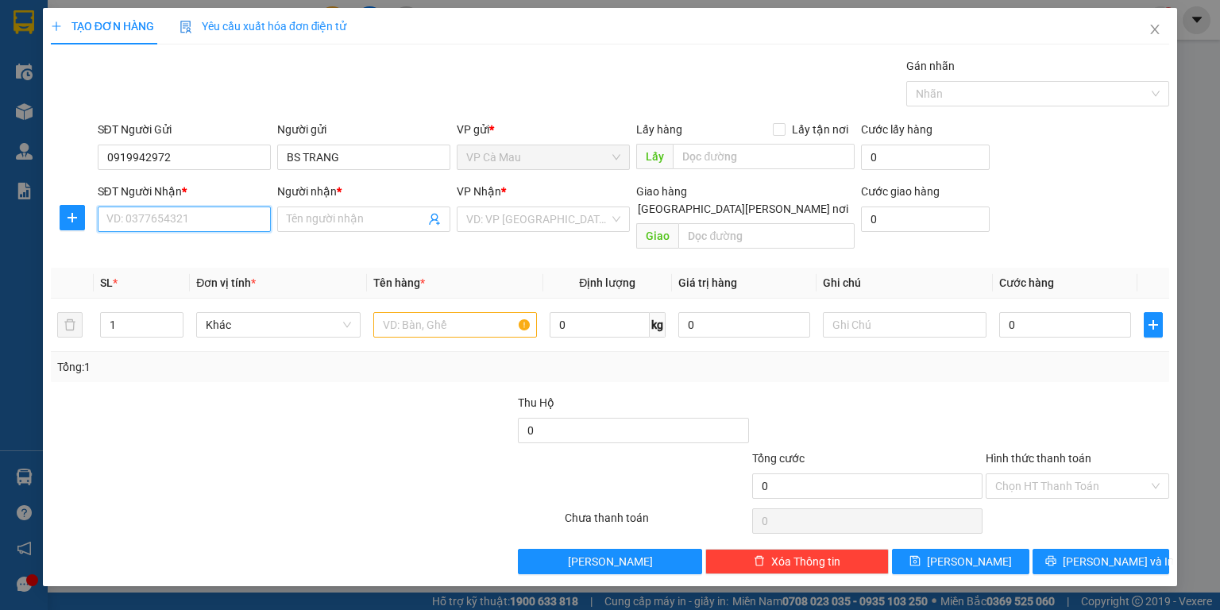
drag, startPoint x: 208, startPoint y: 208, endPoint x: 207, endPoint y: 220, distance: 11.9
click at [207, 209] on input "SĐT Người Nhận *" at bounding box center [184, 219] width 173 height 25
click at [234, 244] on div "0917451121 - [PERSON_NAME]" at bounding box center [196, 250] width 179 height 17
type input "0917451121"
type input "[PERSON_NAME]"
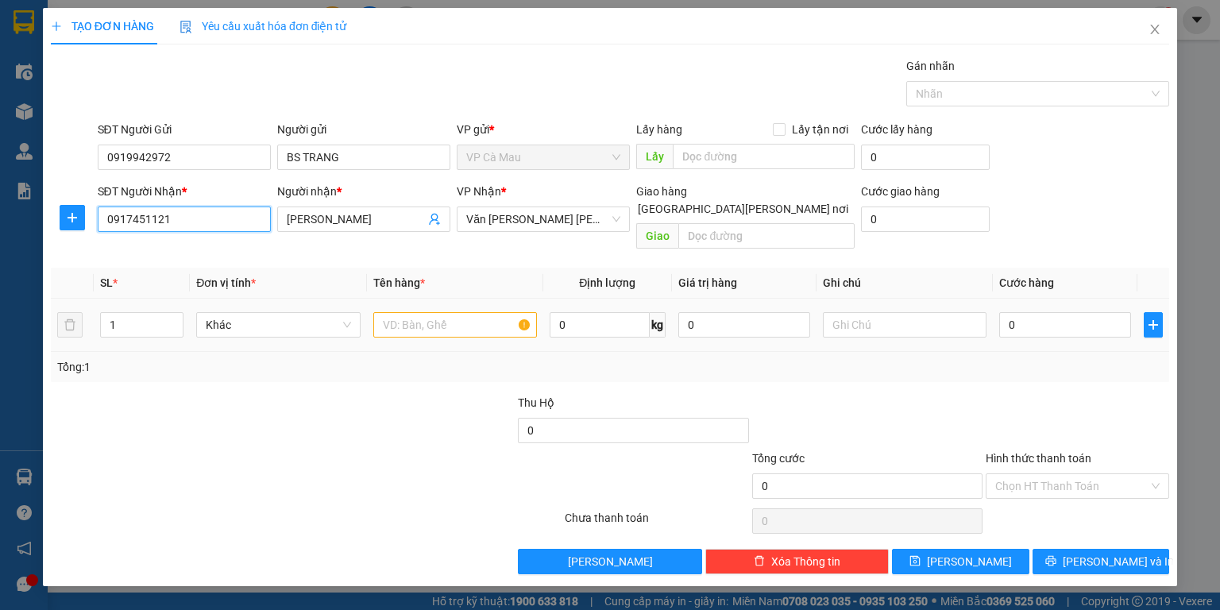
type input "0917451121"
click at [412, 315] on input "text" at bounding box center [455, 324] width 164 height 25
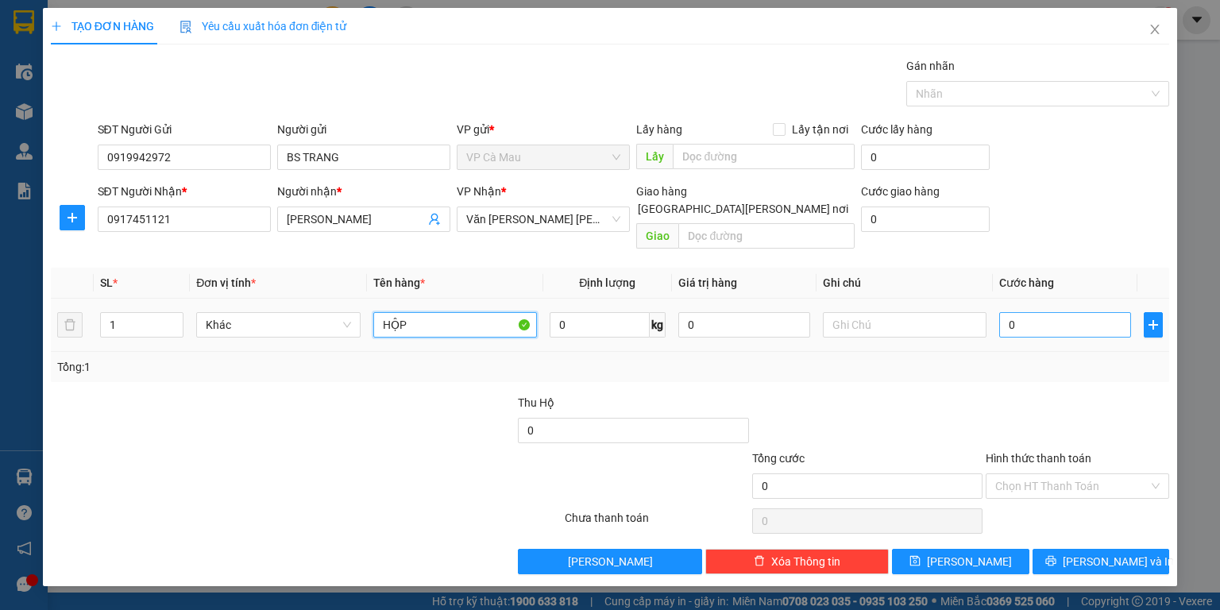
type input "HỘP"
click at [1093, 312] on input "0" at bounding box center [1066, 324] width 132 height 25
type input "+3"
type input "3"
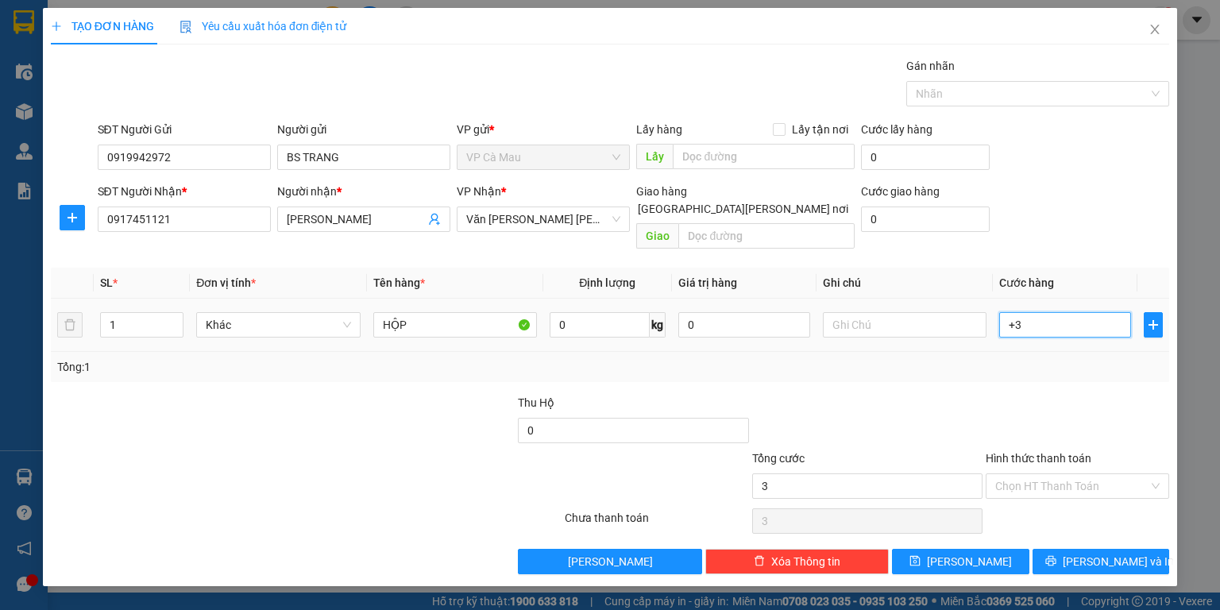
type input "+30"
type input "30"
type input "30.000"
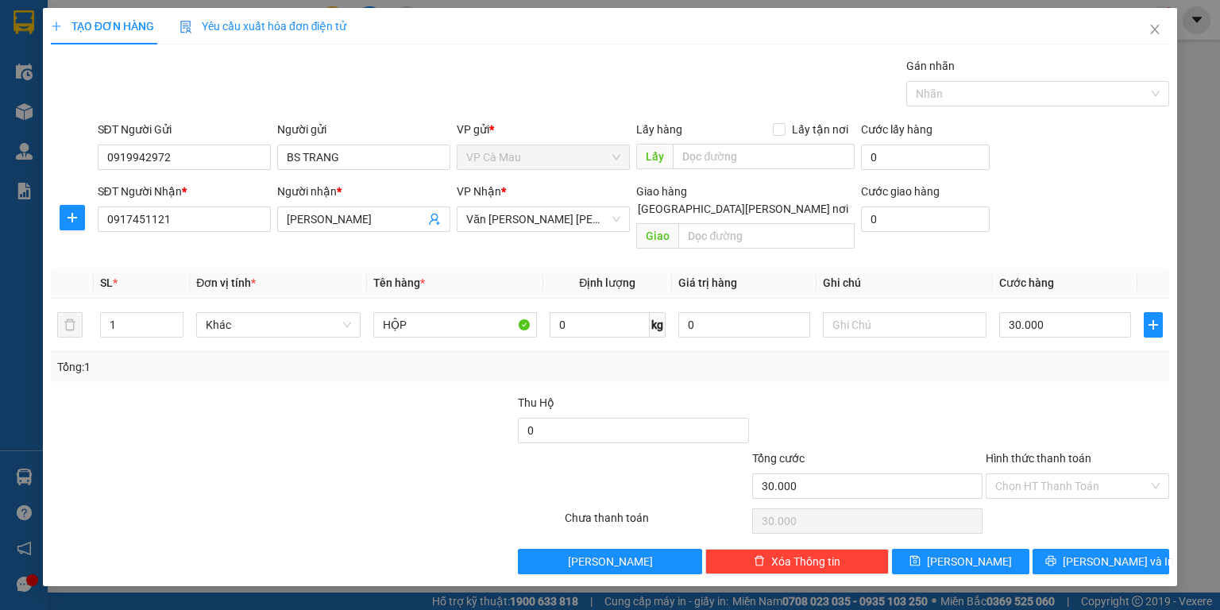
click at [1050, 394] on div at bounding box center [1077, 422] width 187 height 56
click at [1071, 452] on label "Hình thức thanh toán" at bounding box center [1039, 458] width 106 height 13
click at [1071, 474] on input "Hình thức thanh toán" at bounding box center [1072, 486] width 153 height 24
click at [1062, 474] on input "Hình thức thanh toán" at bounding box center [1072, 486] width 153 height 24
click at [1051, 501] on div "Tại văn phòng" at bounding box center [1078, 498] width 164 height 17
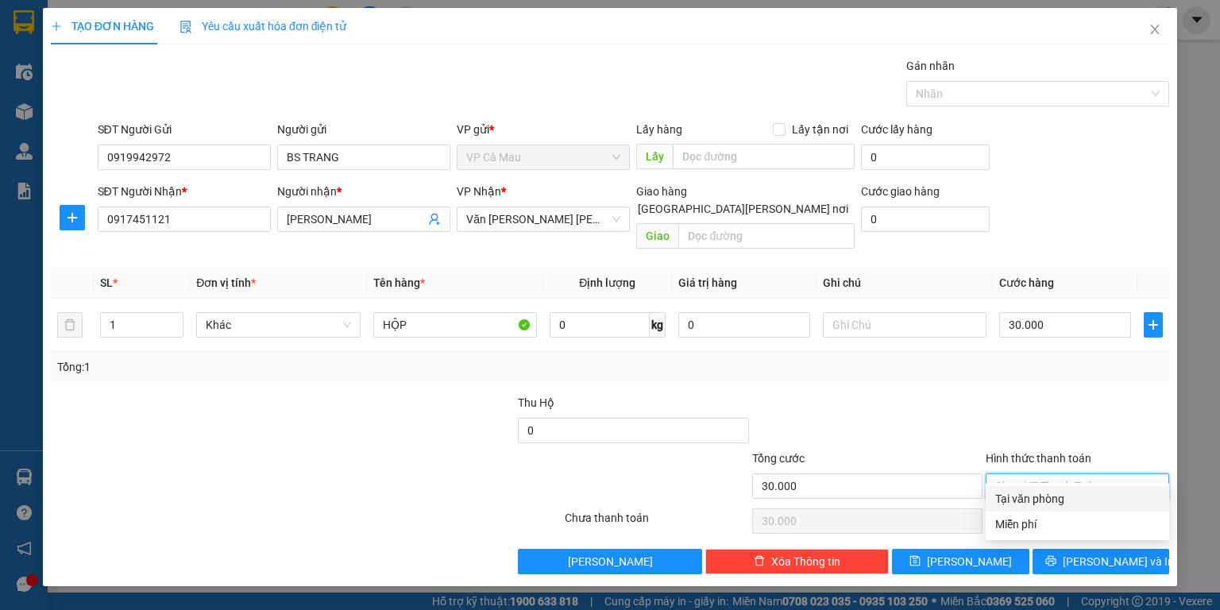
type input "0"
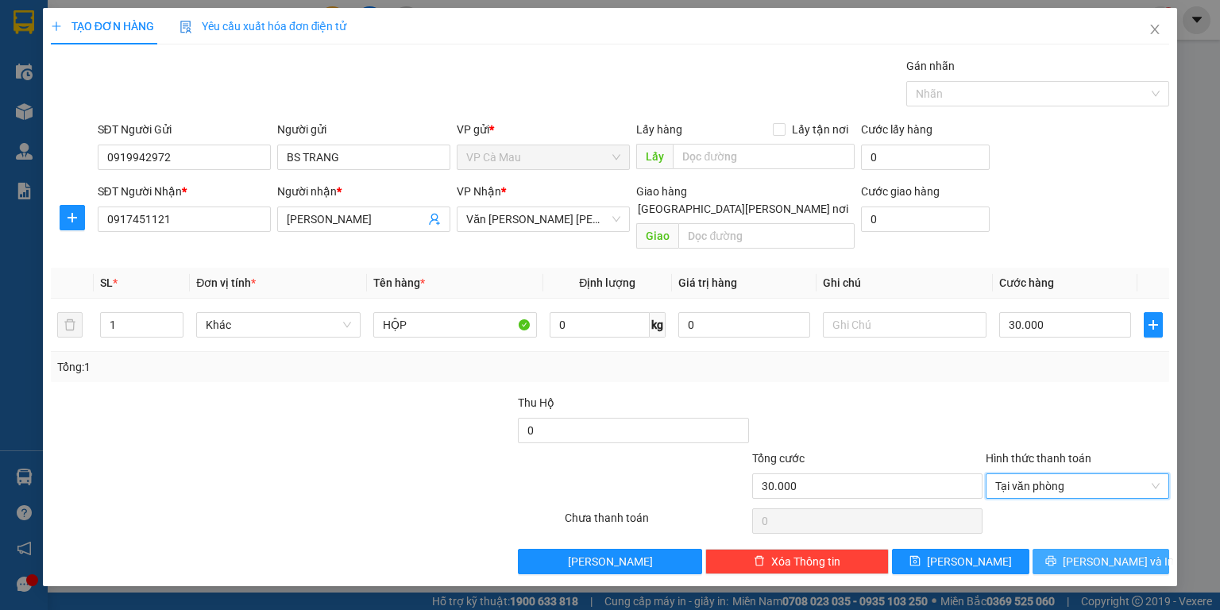
click at [1062, 549] on button "[PERSON_NAME] và In" at bounding box center [1101, 561] width 137 height 25
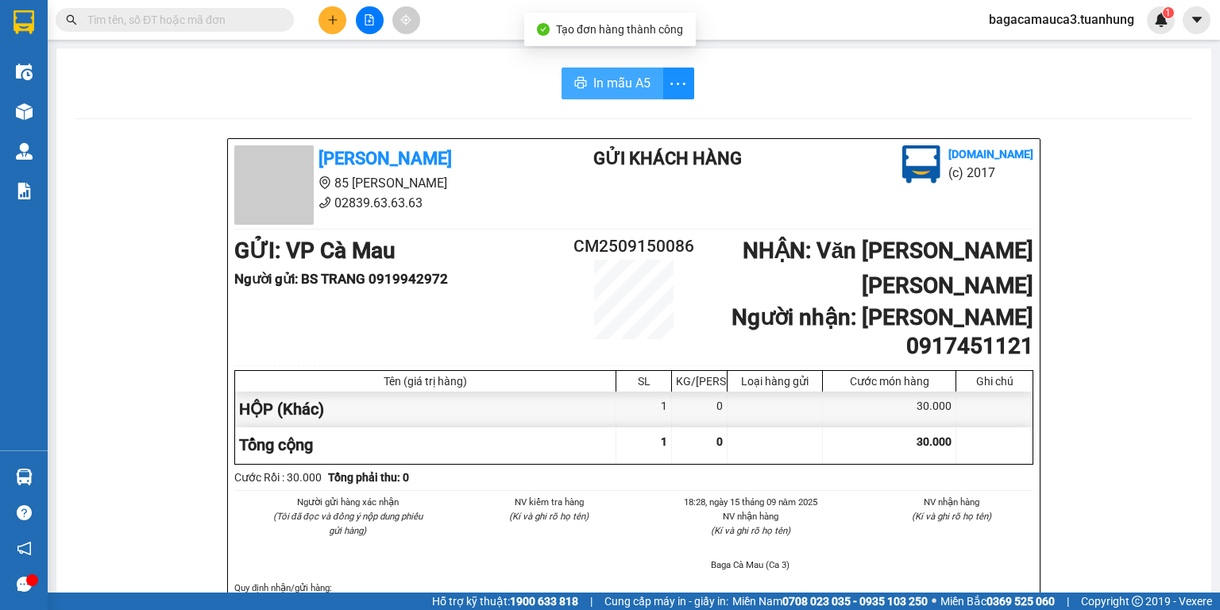
click at [640, 95] on button "In mẫu A5" at bounding box center [613, 84] width 102 height 32
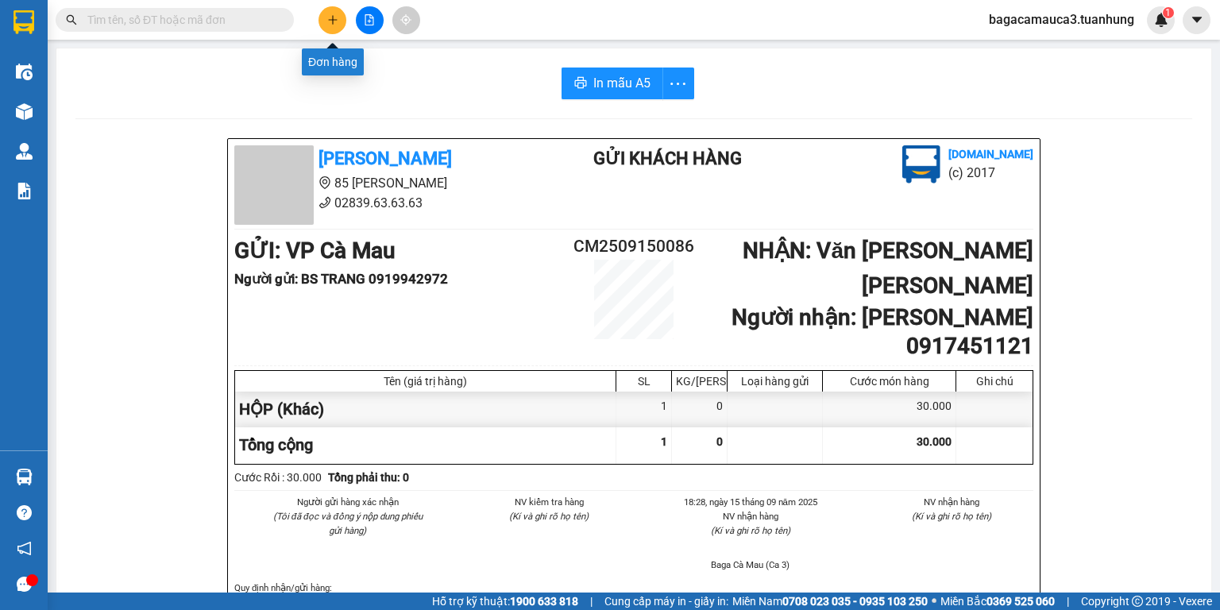
click at [321, 18] on button at bounding box center [333, 20] width 28 height 28
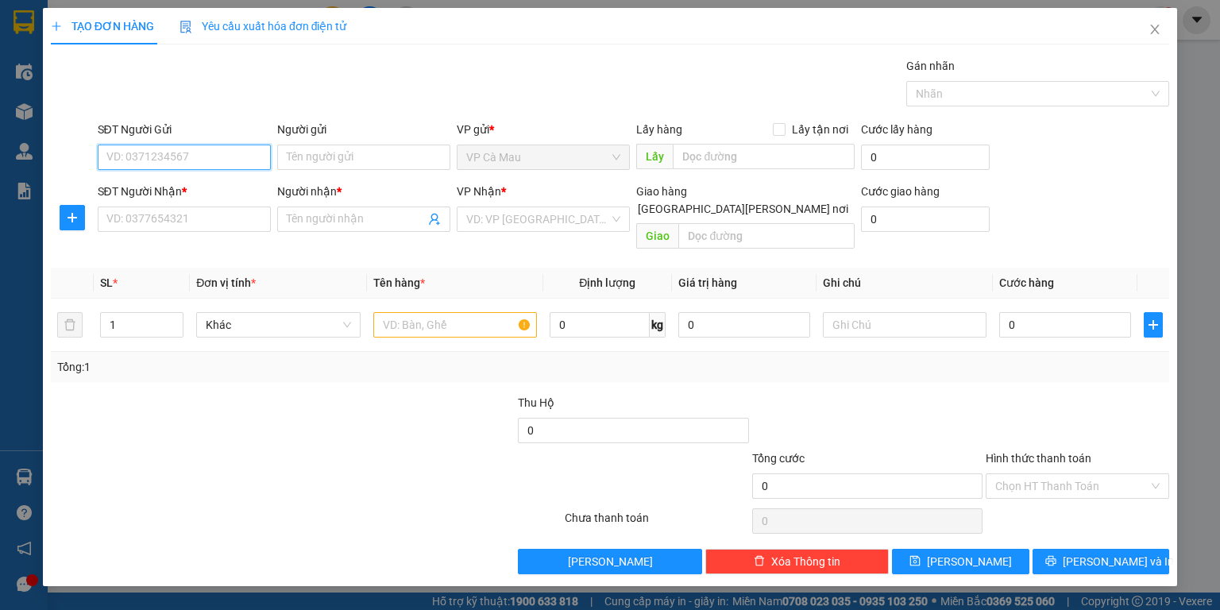
drag, startPoint x: 151, startPoint y: 149, endPoint x: 157, endPoint y: 142, distance: 9.6
click at [153, 149] on input "SĐT Người Gửi" at bounding box center [184, 157] width 173 height 25
type input "0909883665"
click at [188, 191] on div "0909883665 - [PERSON_NAME]" at bounding box center [185, 188] width 157 height 17
type input "TUYẾT"
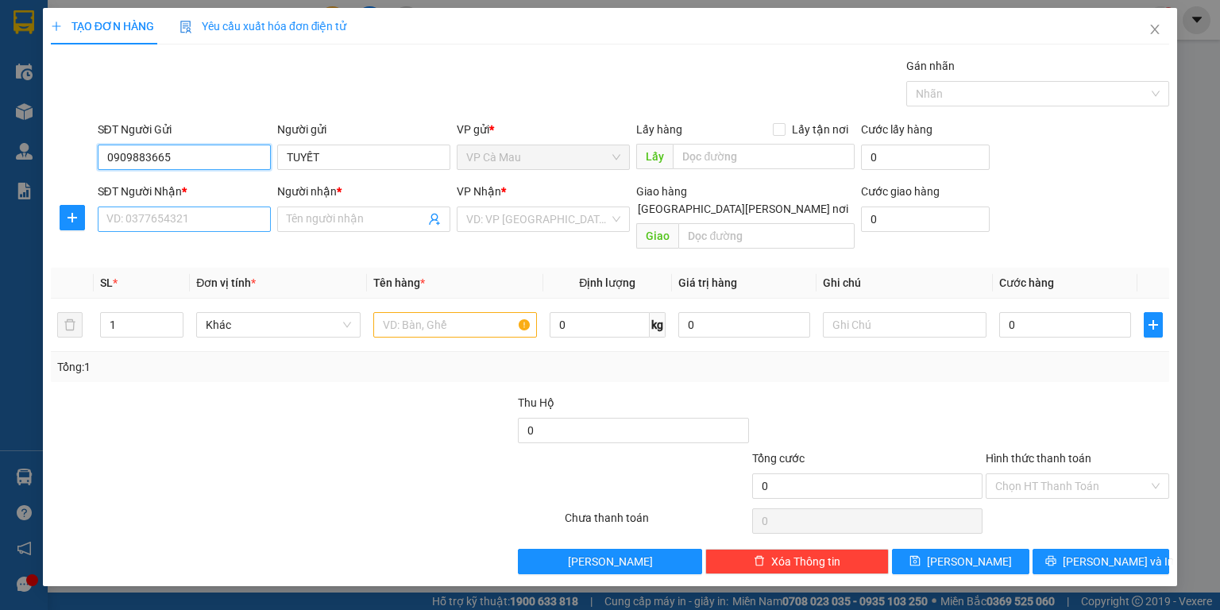
type input "0909883665"
click at [194, 226] on input "SĐT Người Nhận *" at bounding box center [184, 219] width 173 height 25
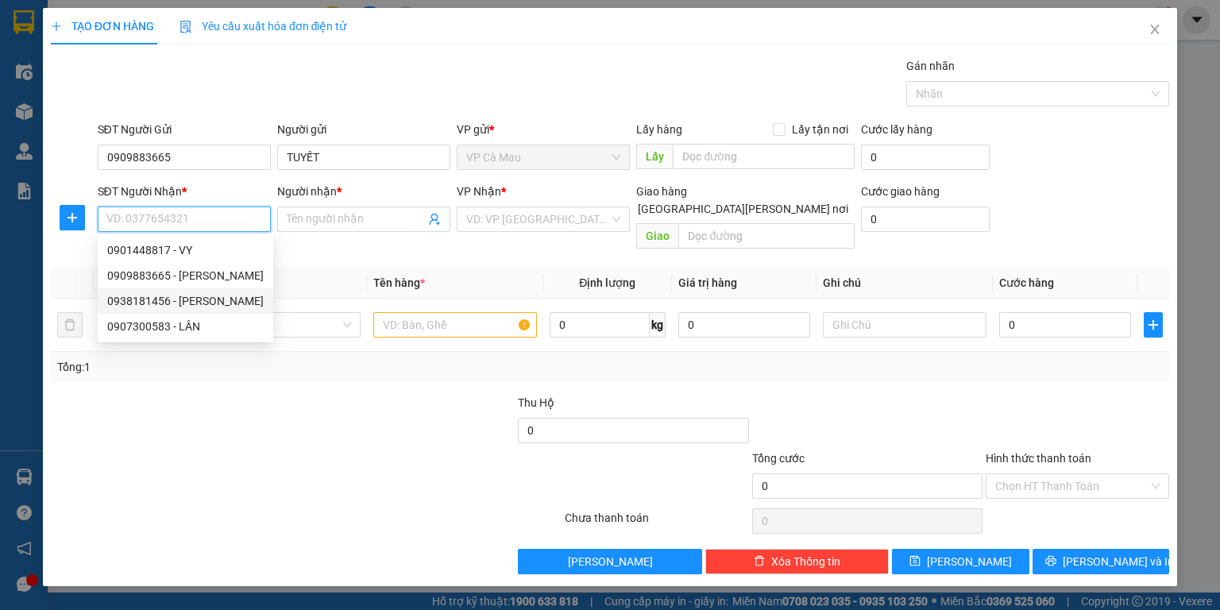
click at [181, 292] on div "0938181456 - [PERSON_NAME]" at bounding box center [185, 300] width 157 height 17
type input "0938181456"
type input "[PERSON_NAME]"
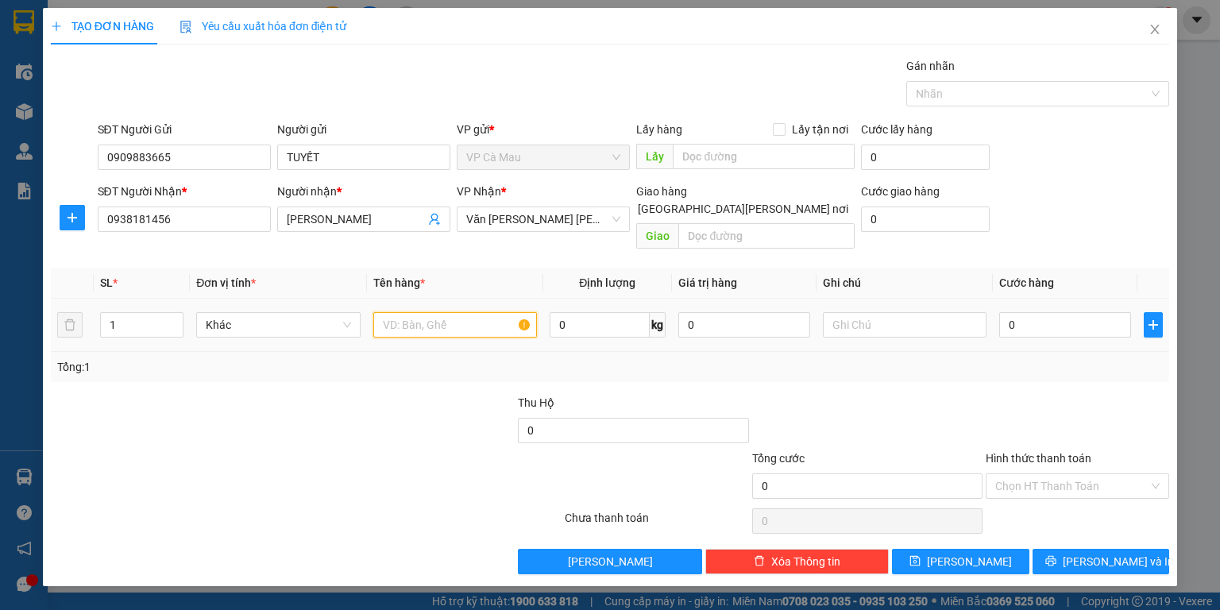
click at [396, 312] on input "text" at bounding box center [455, 324] width 164 height 25
type input "1 THÙNG"
click at [1071, 312] on input "0" at bounding box center [1066, 324] width 132 height 25
type input "3"
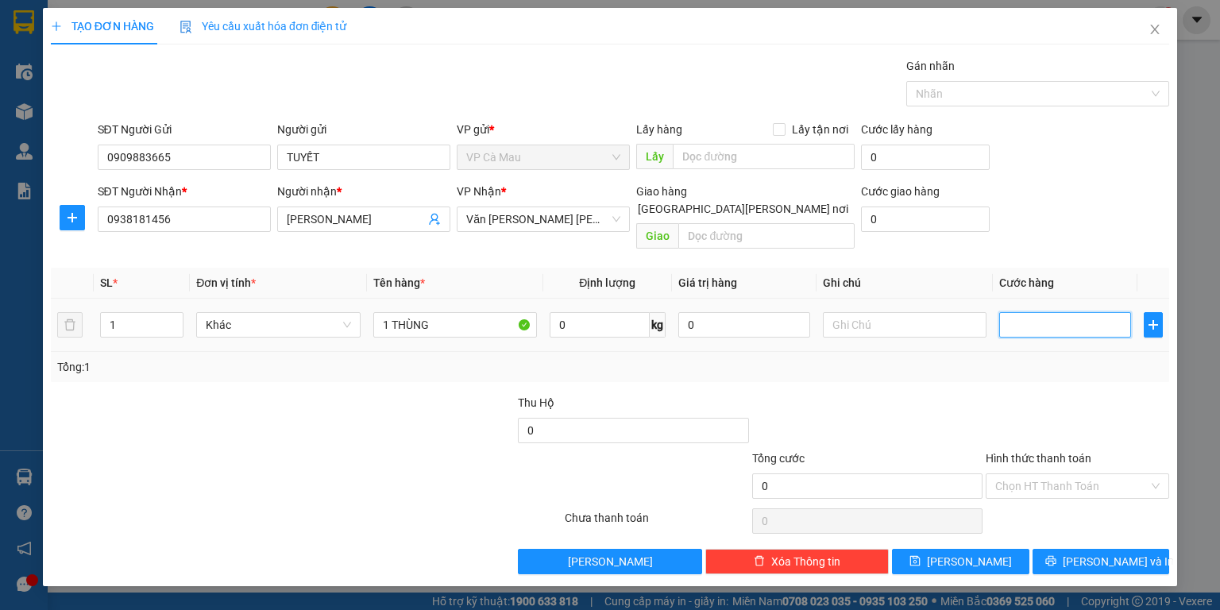
type input "3"
type input "30"
type input "30.000"
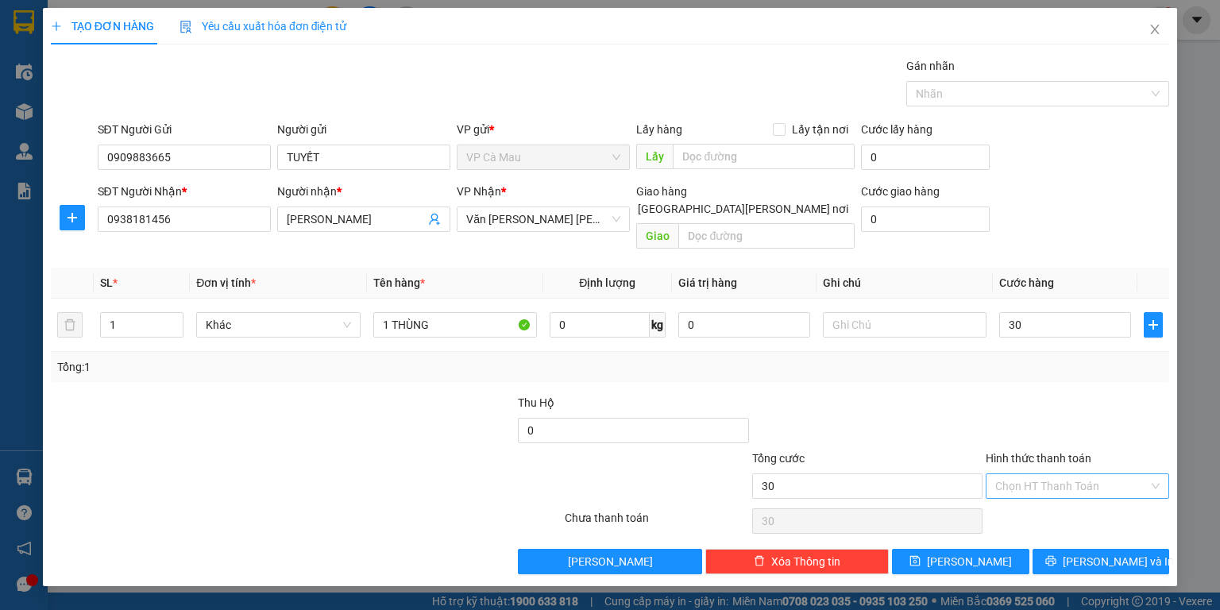
type input "30.000"
click at [1062, 474] on input "Hình thức thanh toán" at bounding box center [1072, 486] width 153 height 24
click at [1067, 488] on div "Tại văn phòng" at bounding box center [1078, 498] width 184 height 25
type input "0"
click at [1084, 549] on button "[PERSON_NAME] và In" at bounding box center [1101, 561] width 137 height 25
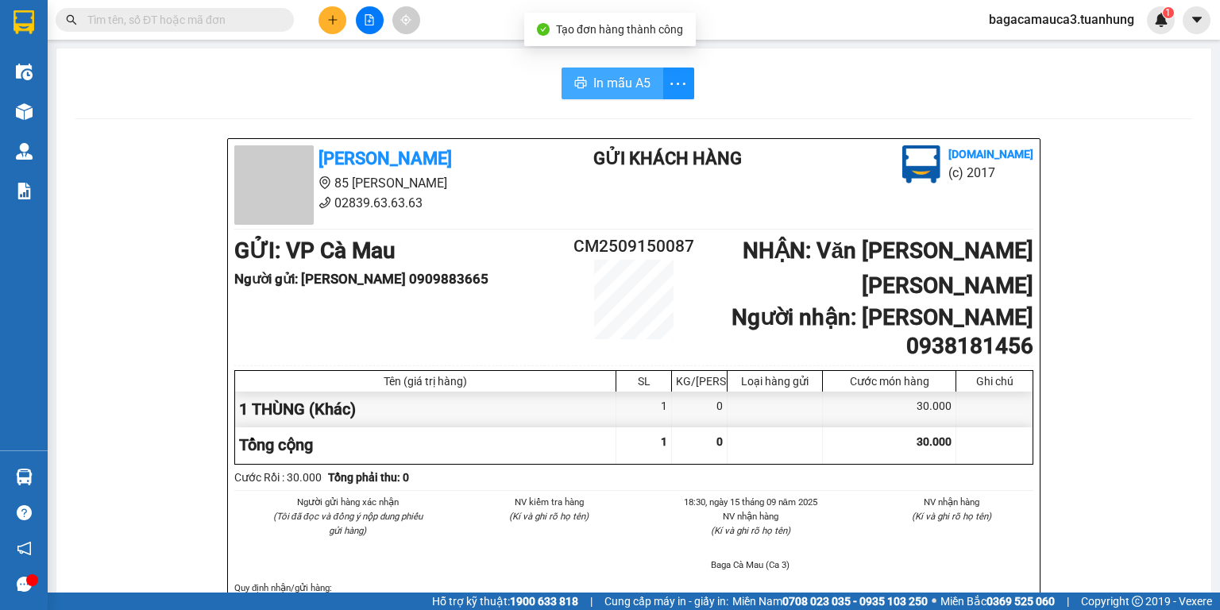
click at [617, 73] on span "In mẫu A5" at bounding box center [622, 83] width 57 height 20
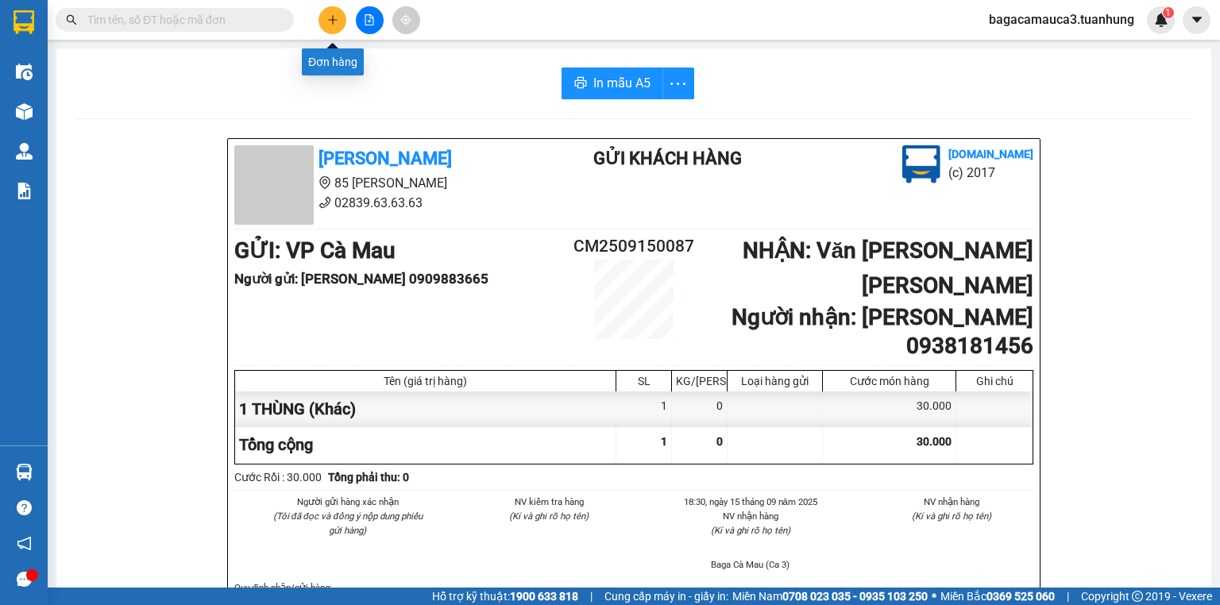
click at [331, 16] on icon "plus" at bounding box center [332, 19] width 11 height 11
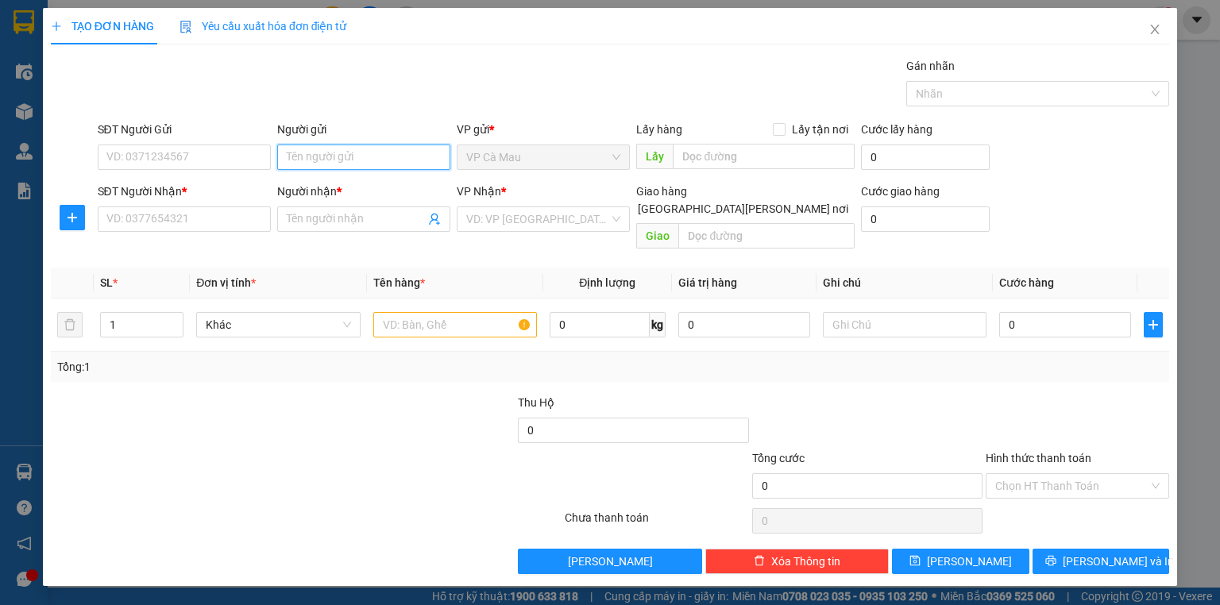
click at [315, 156] on input "Người gửi" at bounding box center [363, 157] width 173 height 25
click at [311, 149] on input "Người gửi" at bounding box center [363, 157] width 173 height 25
type input "[PERSON_NAME]"
click at [237, 216] on input "SĐT Người Nhận *" at bounding box center [184, 219] width 173 height 25
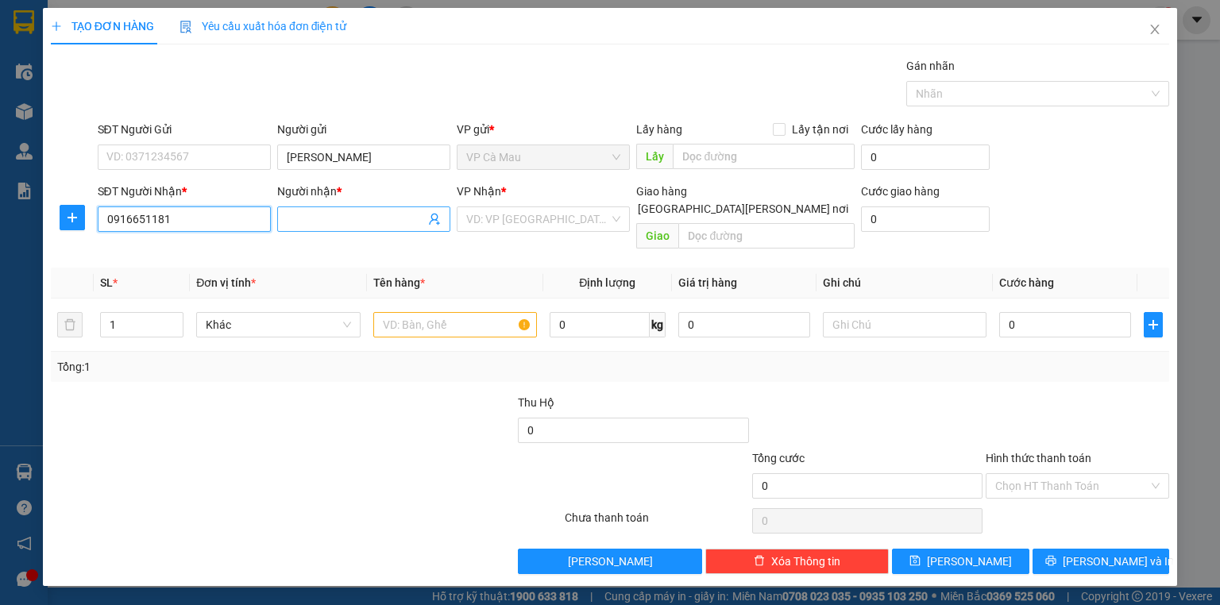
type input "0916651181"
click at [304, 214] on input "Người nhận *" at bounding box center [356, 219] width 138 height 17
type input "[PERSON_NAME]"
click at [569, 219] on input "search" at bounding box center [537, 219] width 143 height 24
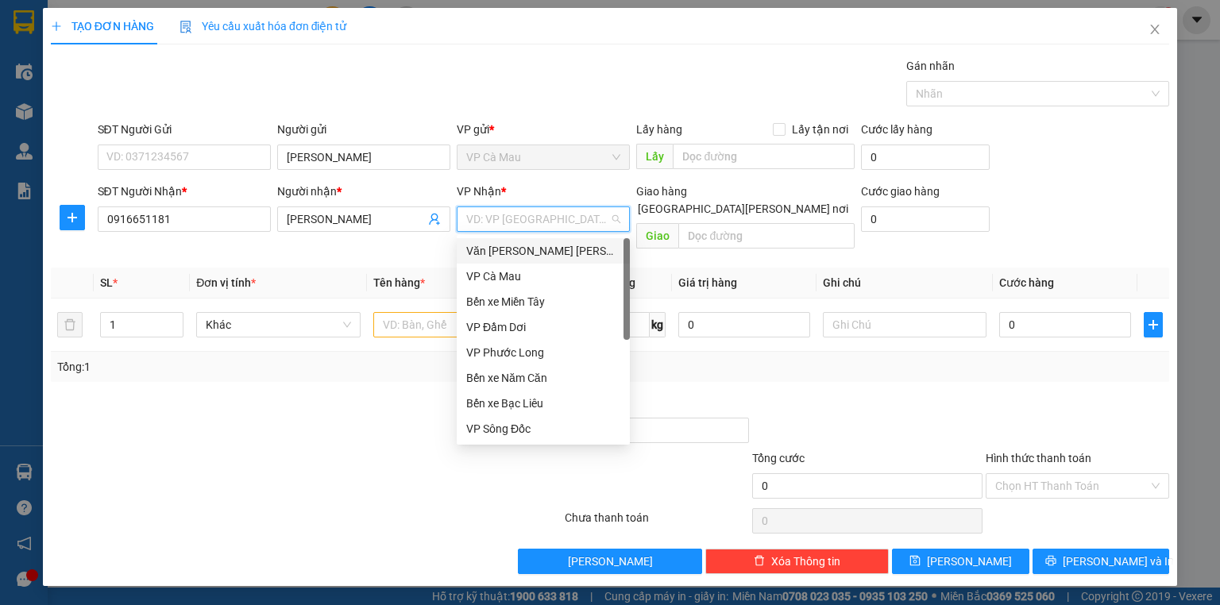
click at [528, 248] on div "Văn [PERSON_NAME] [PERSON_NAME]" at bounding box center [543, 250] width 154 height 17
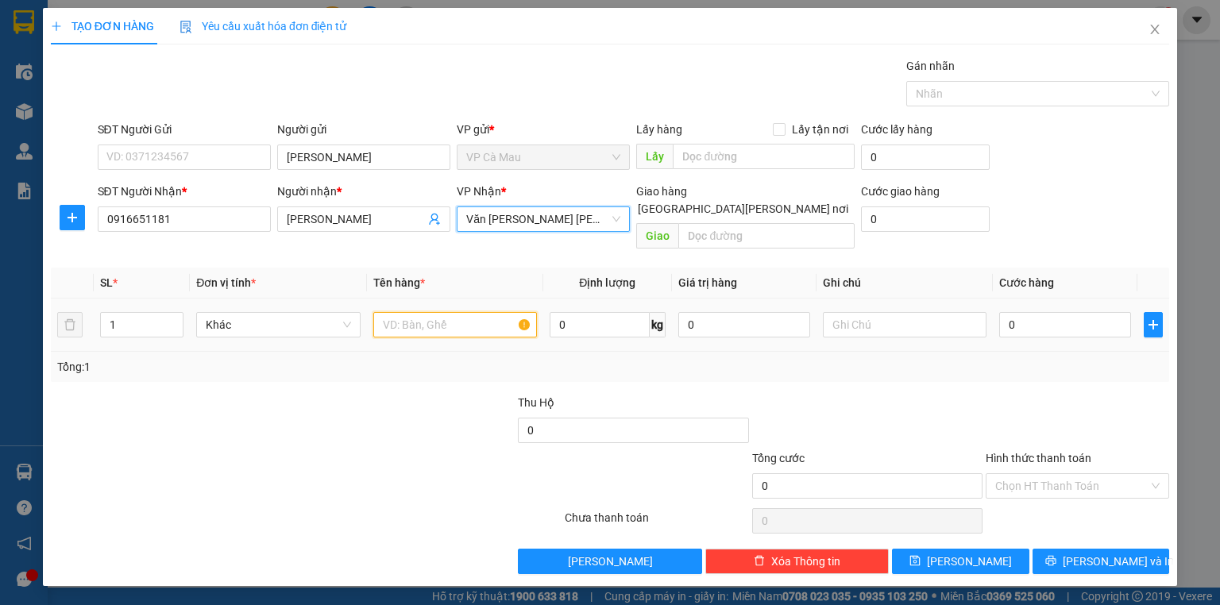
click at [393, 312] on input "text" at bounding box center [455, 324] width 164 height 25
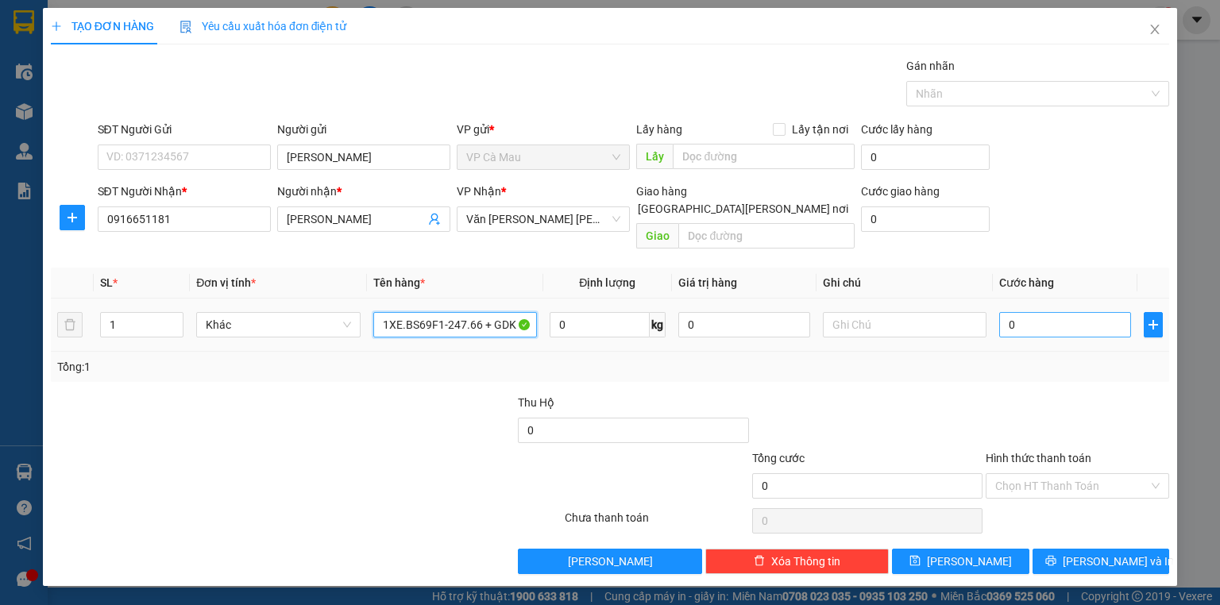
type input "1XE.BS69F1-247.66 + GDK"
click at [1036, 312] on input "0" at bounding box center [1066, 324] width 132 height 25
type input "2"
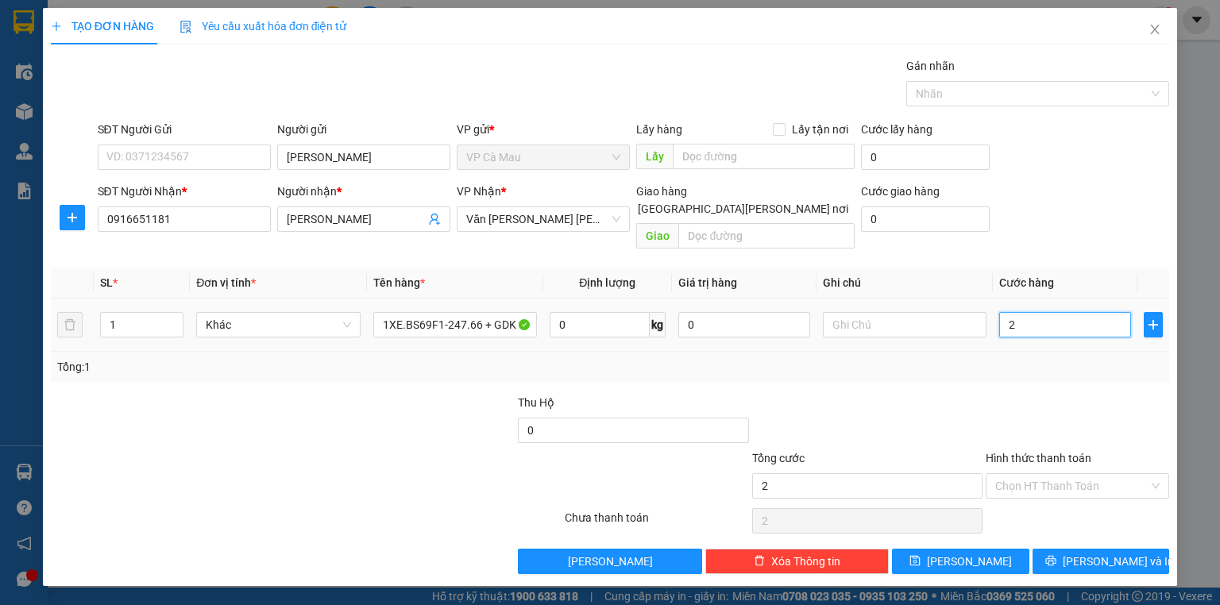
type input "25"
type input "250"
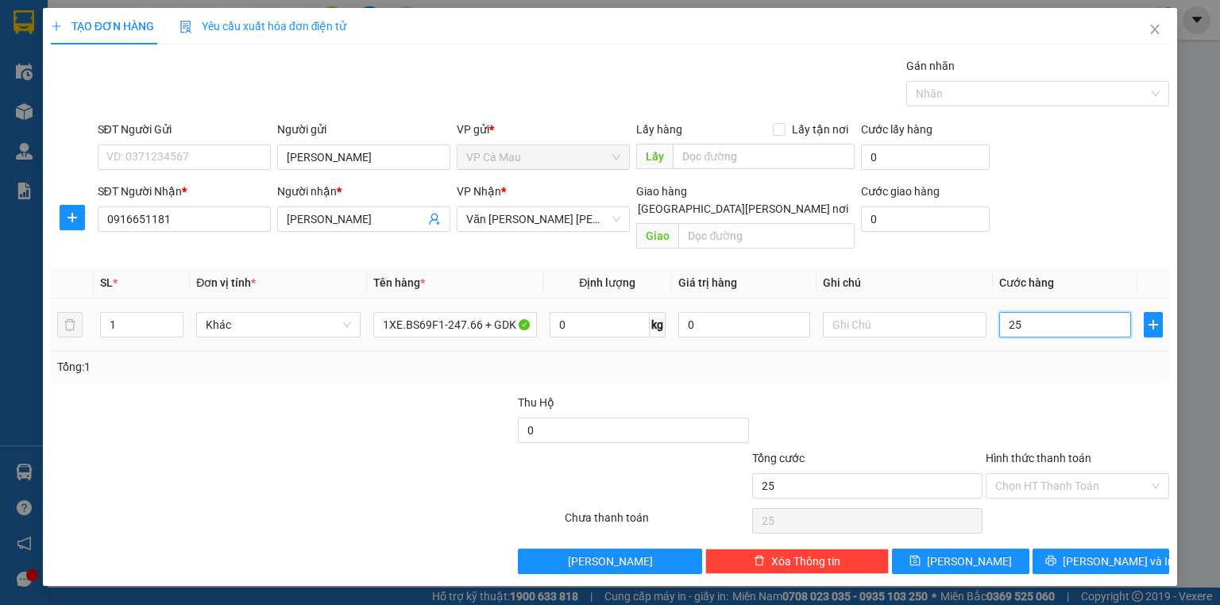
type input "250"
type input "250.000"
click at [1042, 474] on input "Hình thức thanh toán" at bounding box center [1072, 486] width 153 height 24
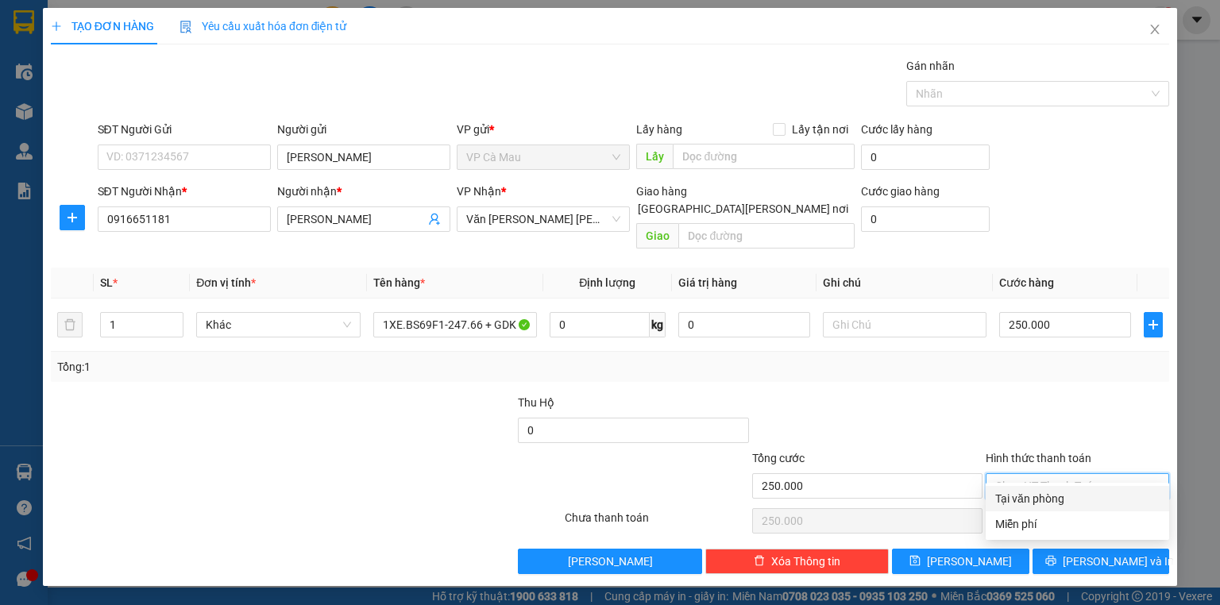
click at [1061, 501] on div "Tại văn phòng" at bounding box center [1078, 498] width 164 height 17
type input "0"
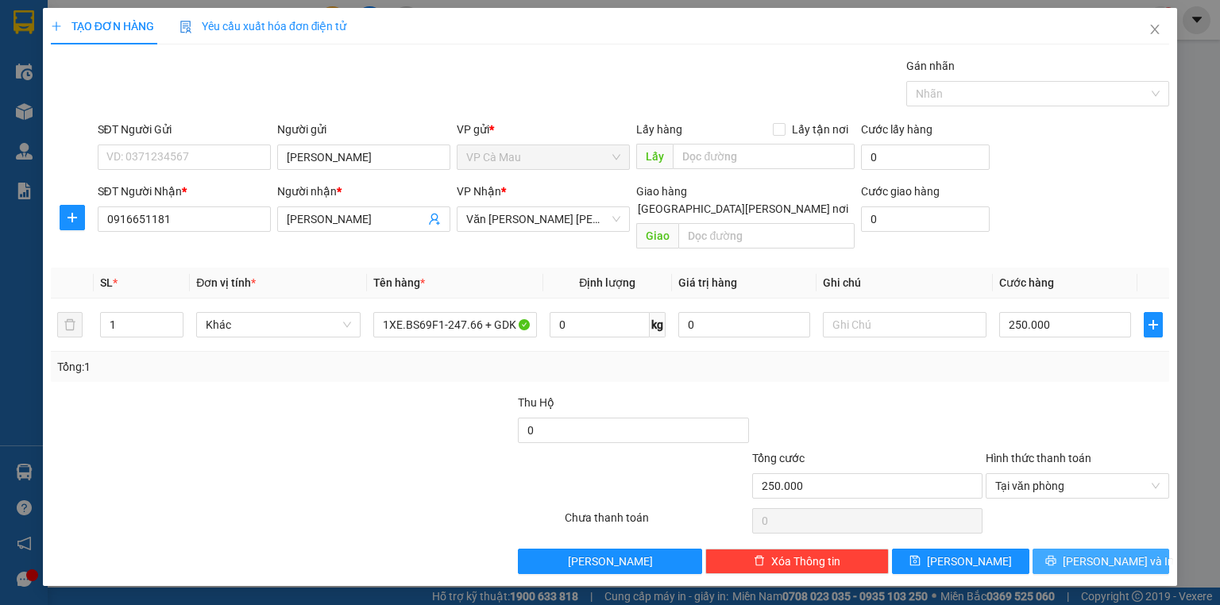
click at [1085, 549] on button "[PERSON_NAME] và In" at bounding box center [1101, 561] width 137 height 25
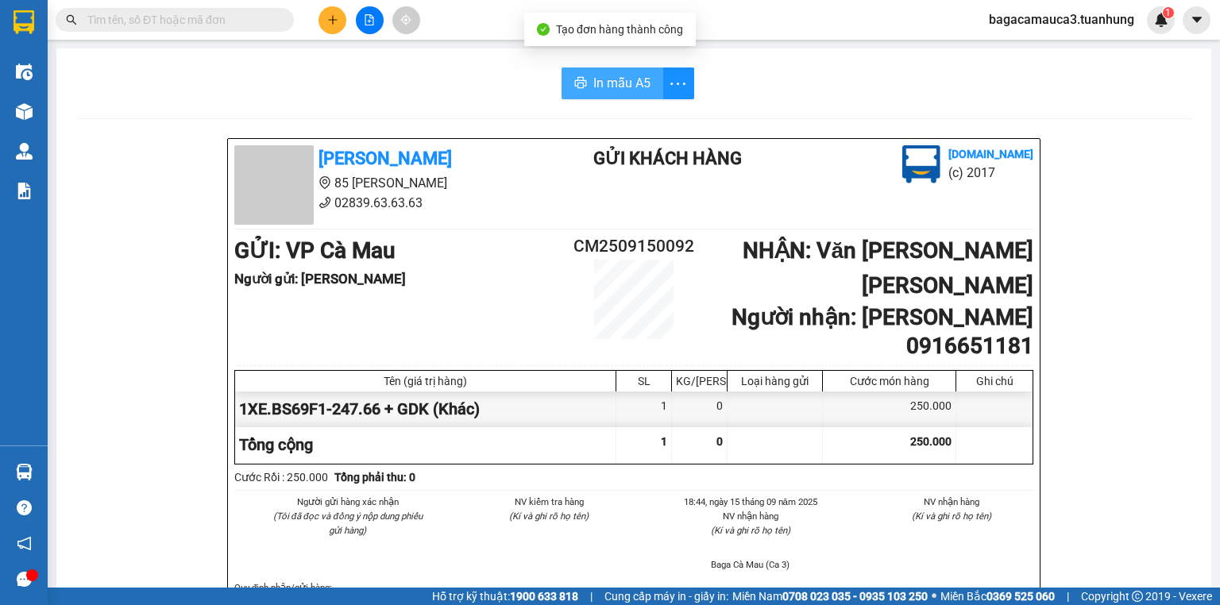
click at [618, 83] on span "In mẫu A5" at bounding box center [622, 83] width 57 height 20
click at [336, 21] on icon "plus" at bounding box center [332, 19] width 11 height 11
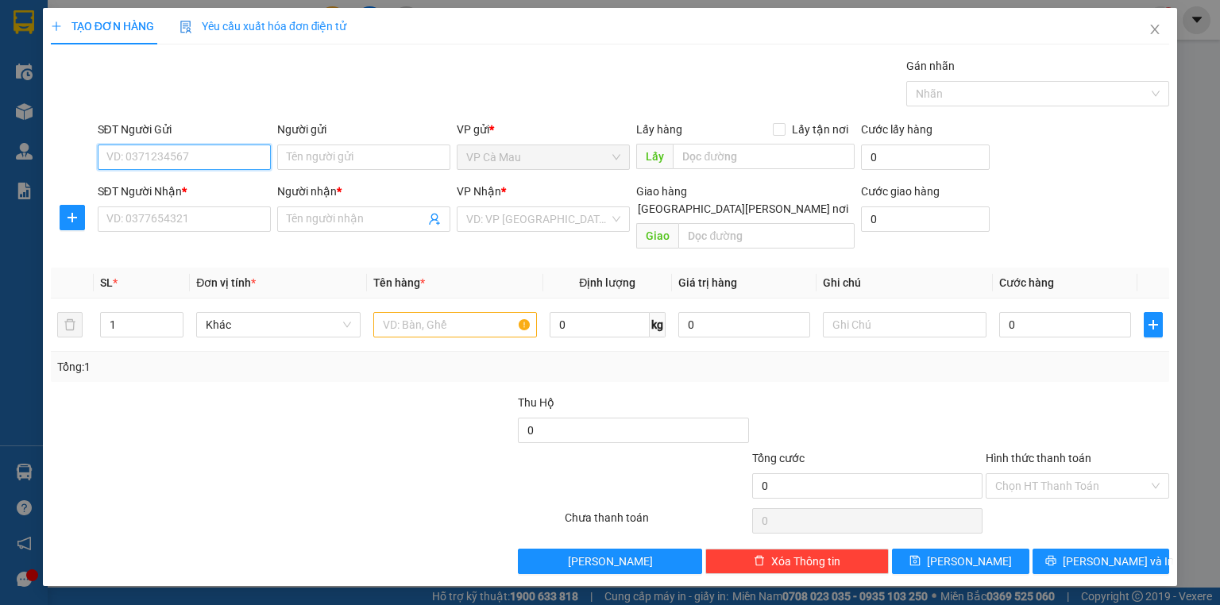
click at [226, 148] on input "SĐT Người Gửi" at bounding box center [184, 157] width 173 height 25
click at [225, 153] on input "SĐT Người Gửi" at bounding box center [184, 157] width 173 height 25
click at [1157, 31] on icon "close" at bounding box center [1155, 29] width 13 height 13
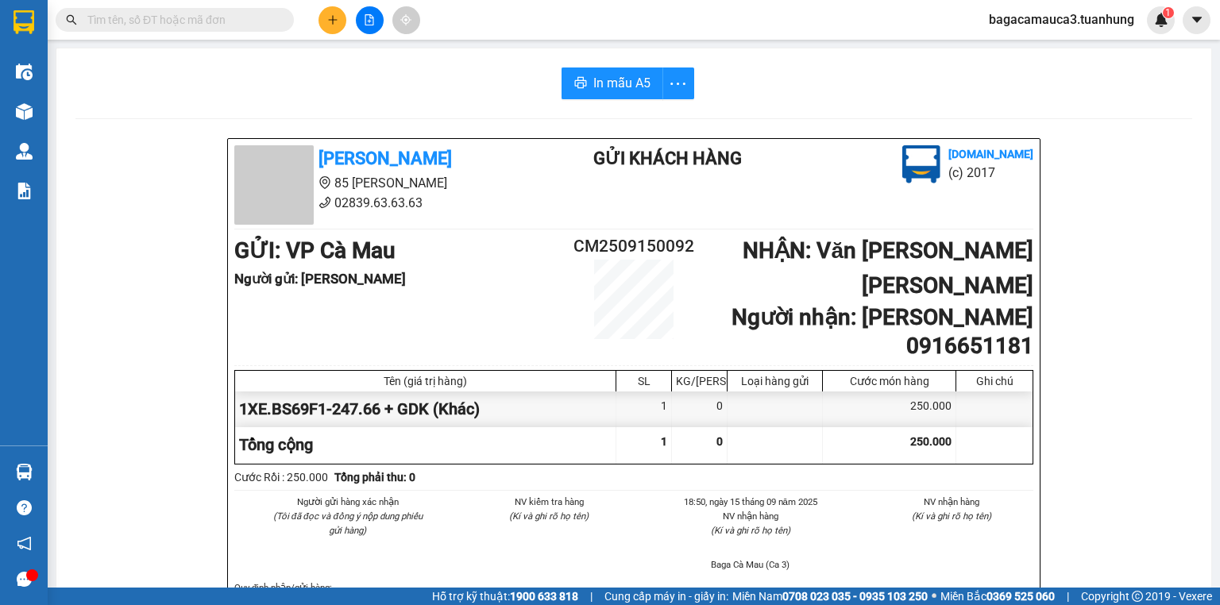
click at [269, 21] on input "text" at bounding box center [181, 19] width 188 height 17
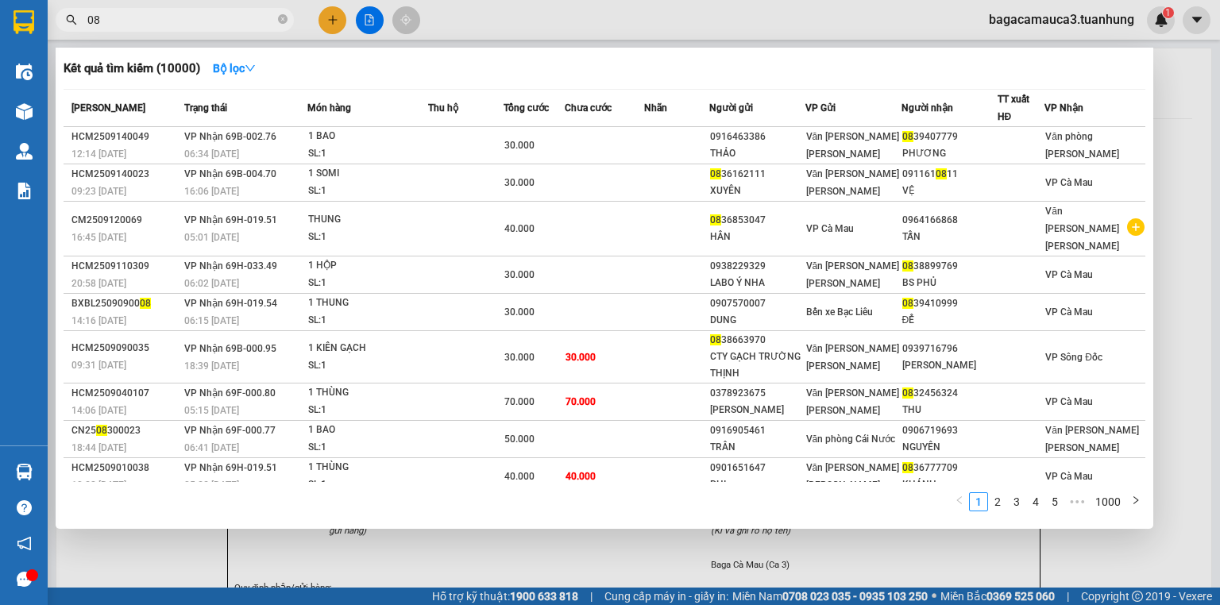
type input "0"
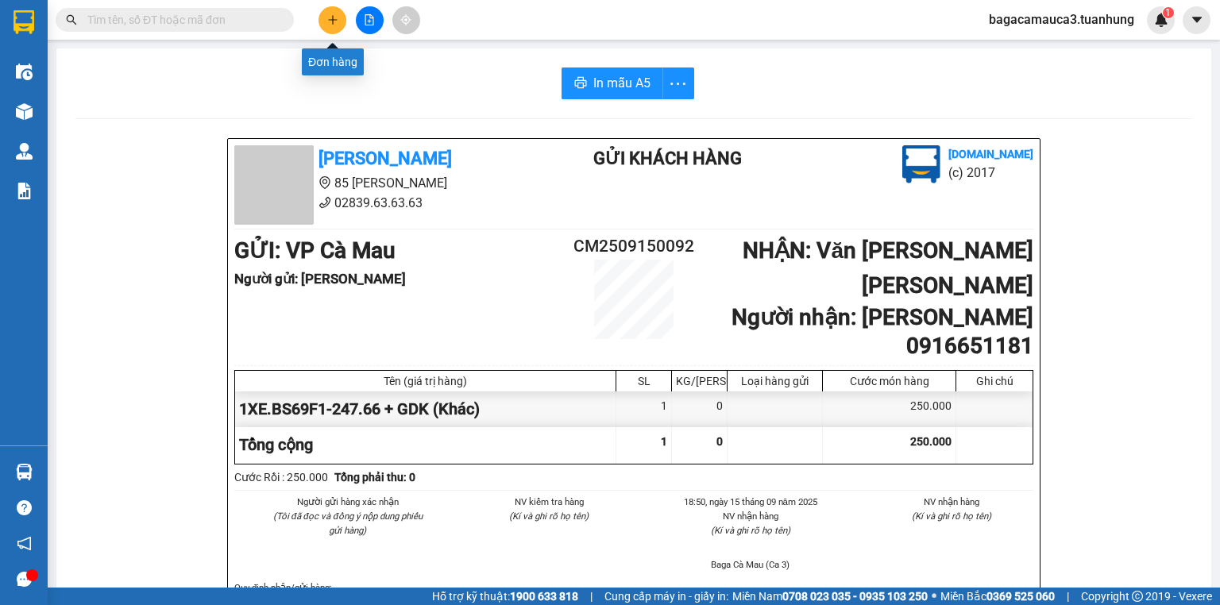
click at [320, 17] on button at bounding box center [333, 20] width 28 height 28
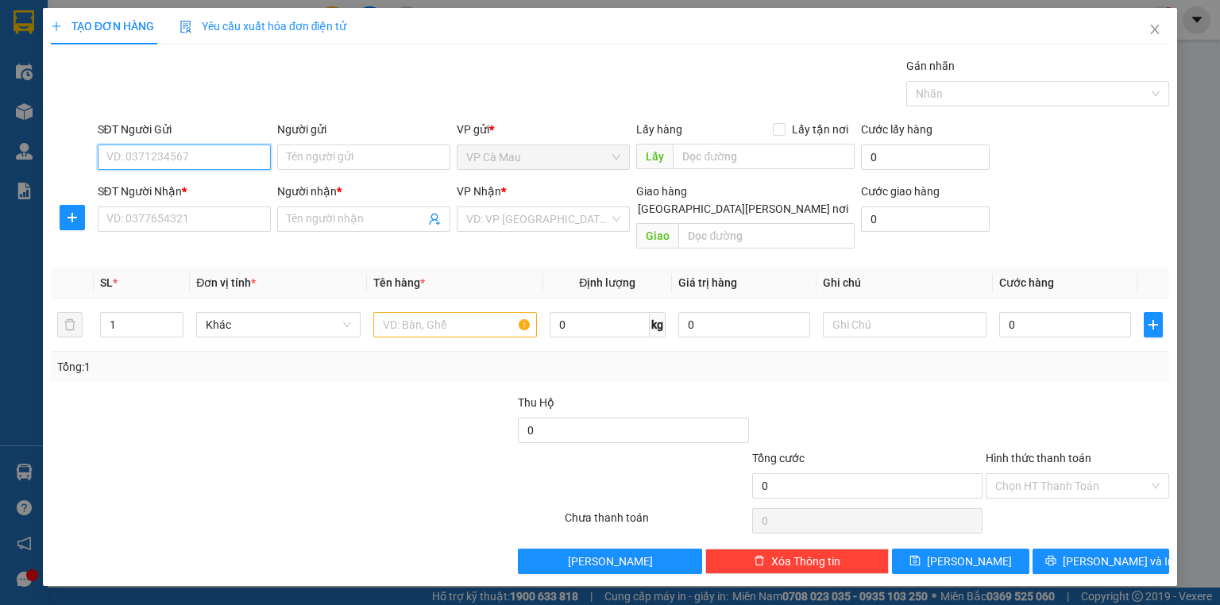
click at [195, 160] on input "SĐT Người Gửi" at bounding box center [184, 157] width 173 height 25
type input "0832294029"
click at [207, 180] on div "0832294029 - [PERSON_NAME]" at bounding box center [185, 188] width 157 height 17
type input "NHIÊN"
type input "0832294029"
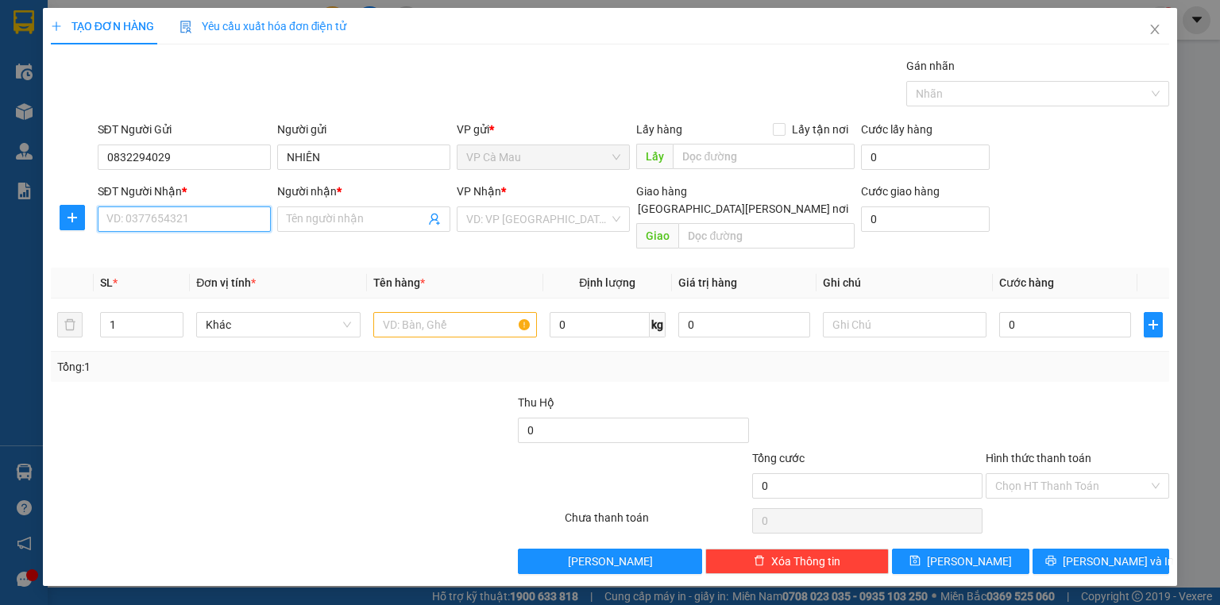
click at [217, 222] on input "SĐT Người Nhận *" at bounding box center [184, 219] width 173 height 25
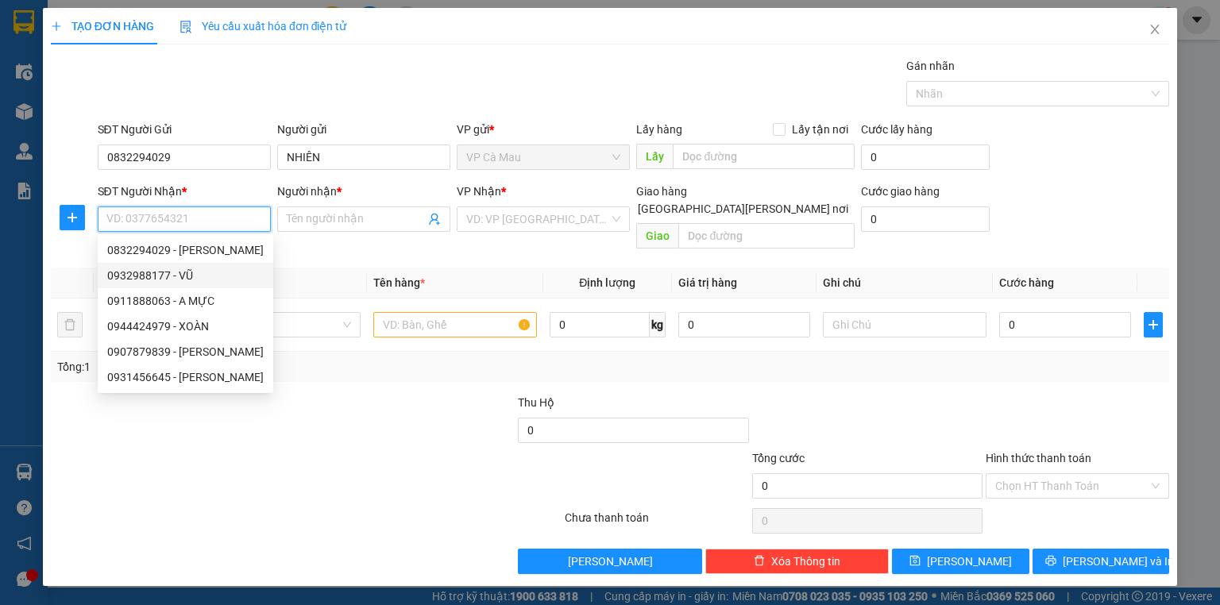
click at [193, 266] on div "0932988177 - VŨ" at bounding box center [186, 275] width 176 height 25
type input "0932988177"
type input "VŨ"
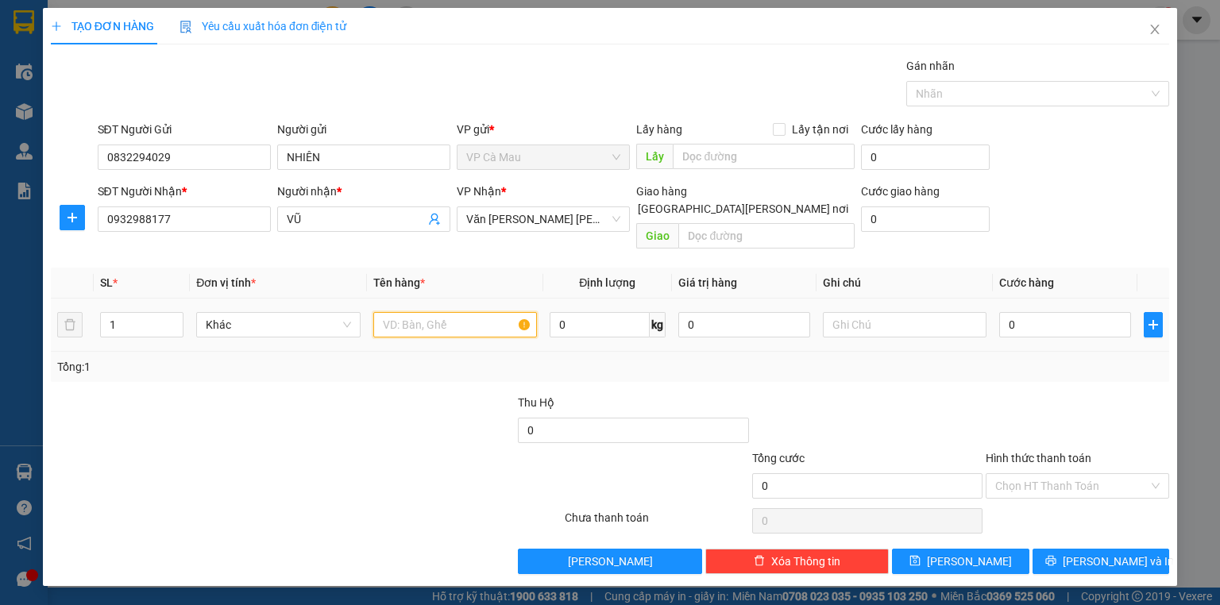
click at [411, 312] on input "text" at bounding box center [455, 324] width 164 height 25
type input "T"
type input "BAO"
click at [1004, 312] on input "0" at bounding box center [1066, 324] width 132 height 25
click at [1007, 312] on input "0" at bounding box center [1066, 324] width 132 height 25
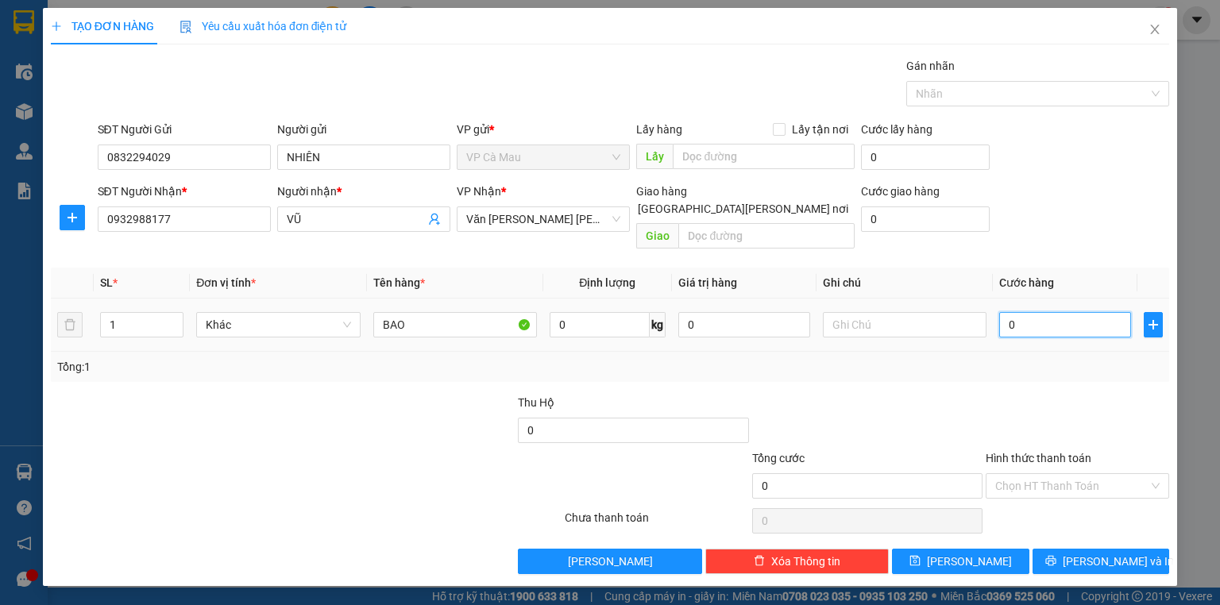
type input "30"
type input "30.000"
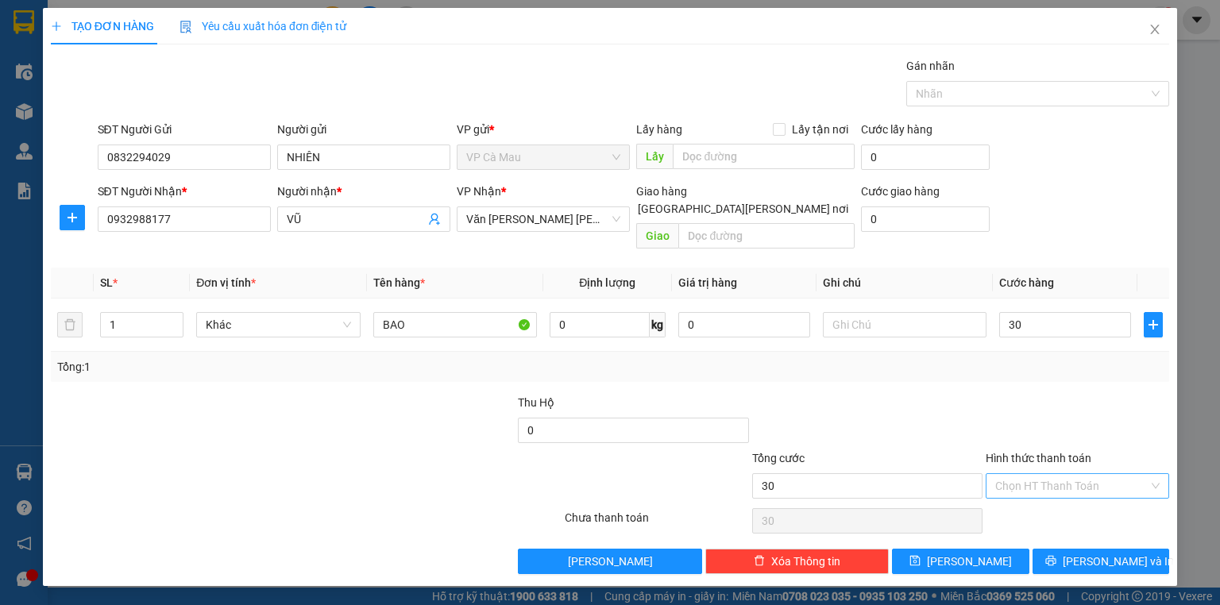
type input "30.000"
click at [1082, 474] on input "Hình thức thanh toán" at bounding box center [1072, 486] width 153 height 24
click at [1084, 400] on div at bounding box center [1077, 422] width 187 height 56
click at [1108, 553] on span "[PERSON_NAME] và In" at bounding box center [1118, 561] width 111 height 17
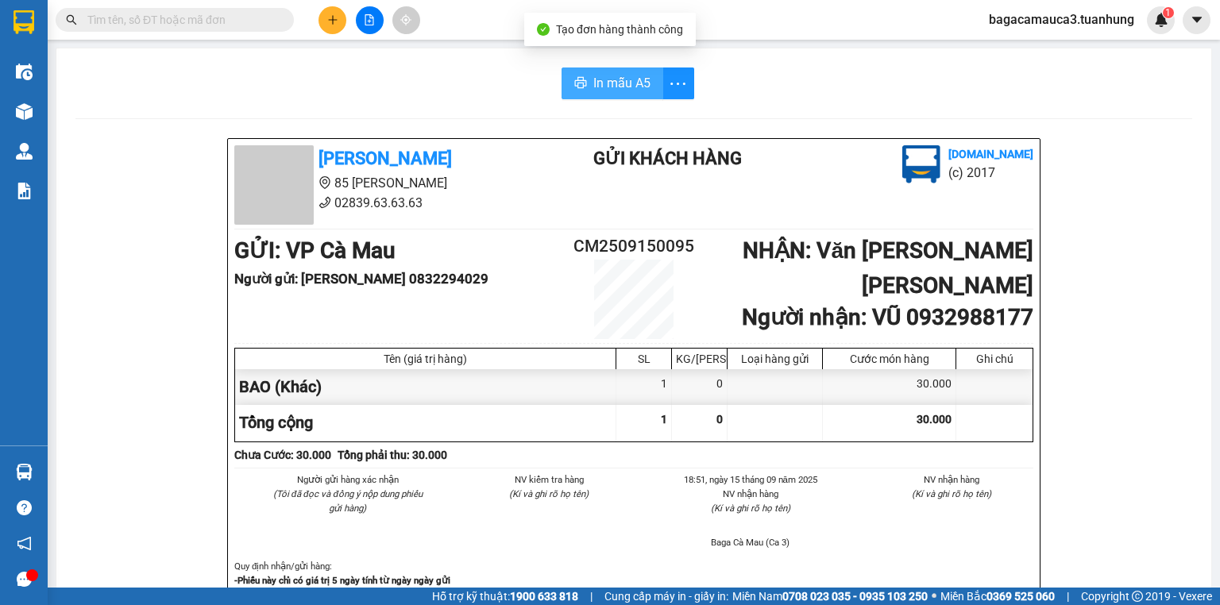
click at [638, 89] on span "In mẫu A5" at bounding box center [622, 83] width 57 height 20
click at [276, 17] on span at bounding box center [175, 20] width 238 height 24
click at [226, 24] on input "text" at bounding box center [181, 19] width 188 height 17
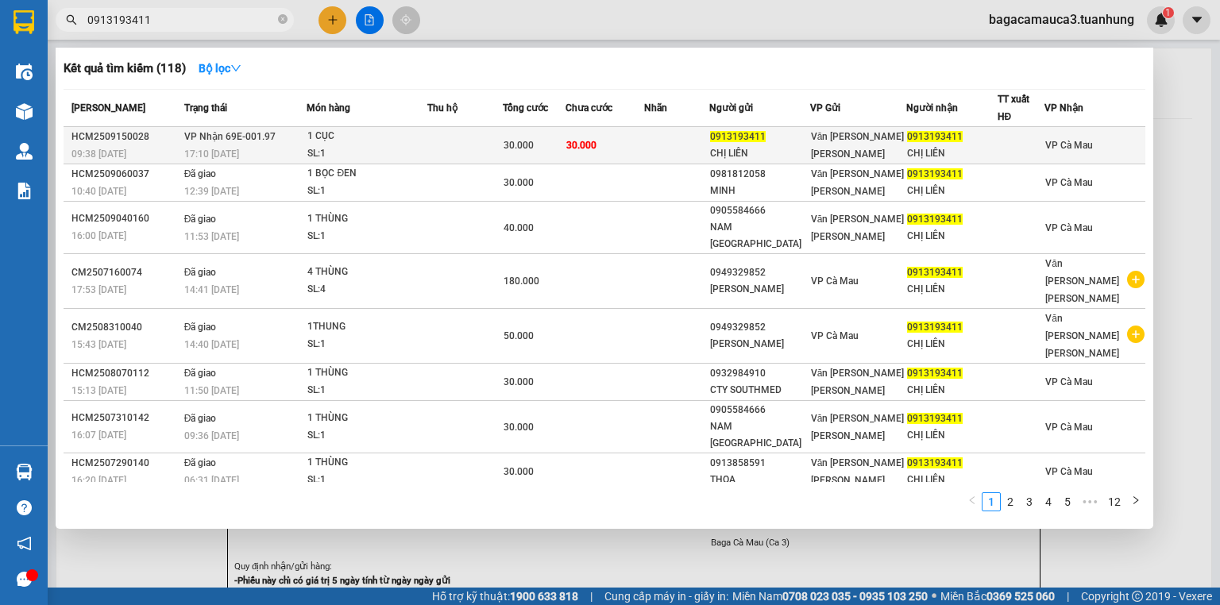
type input "0913193411"
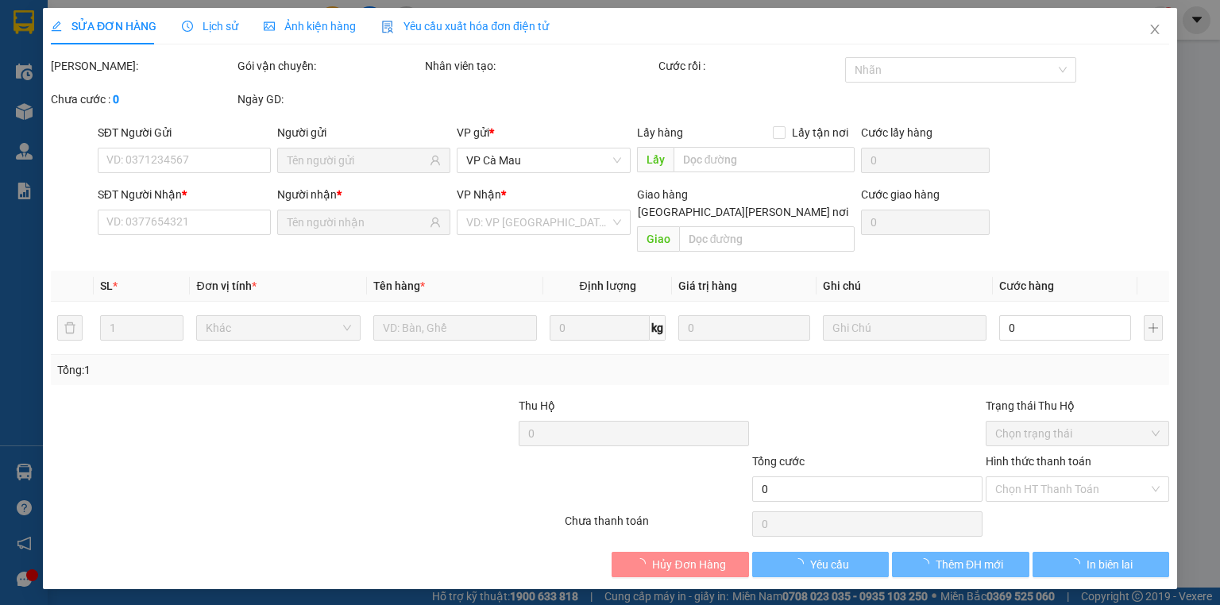
type input "0913193411"
type input "CHỊ LIÊN"
type input "0913193411"
type input "CHỊ LIÊN"
type input "30.000"
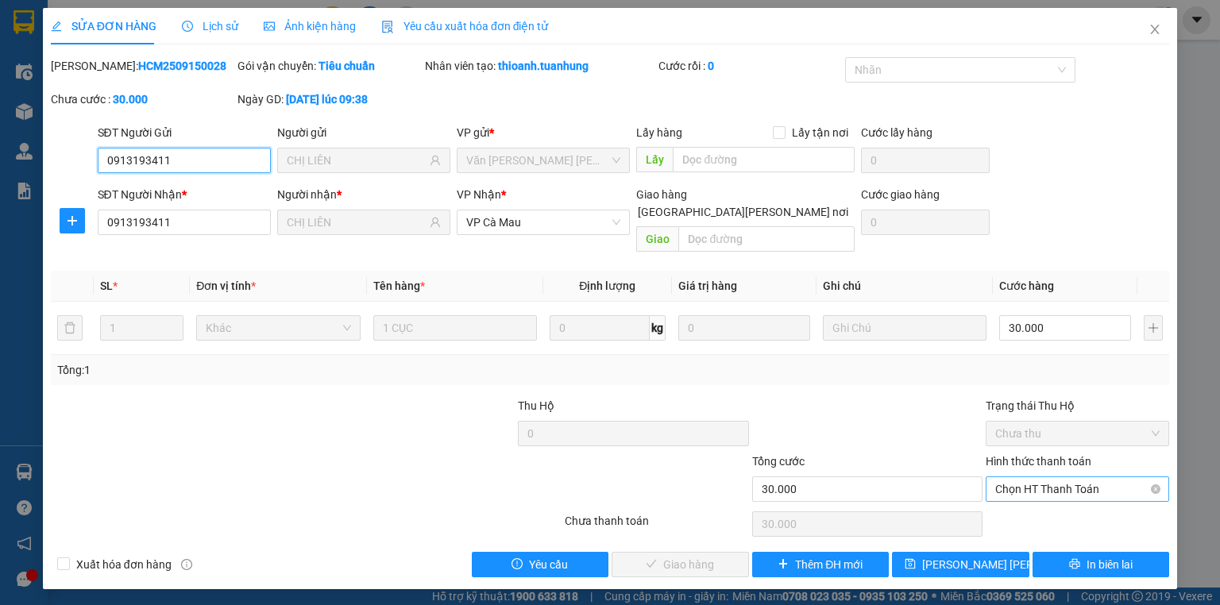
click at [1027, 478] on span "Chọn HT Thanh Toán" at bounding box center [1078, 490] width 164 height 24
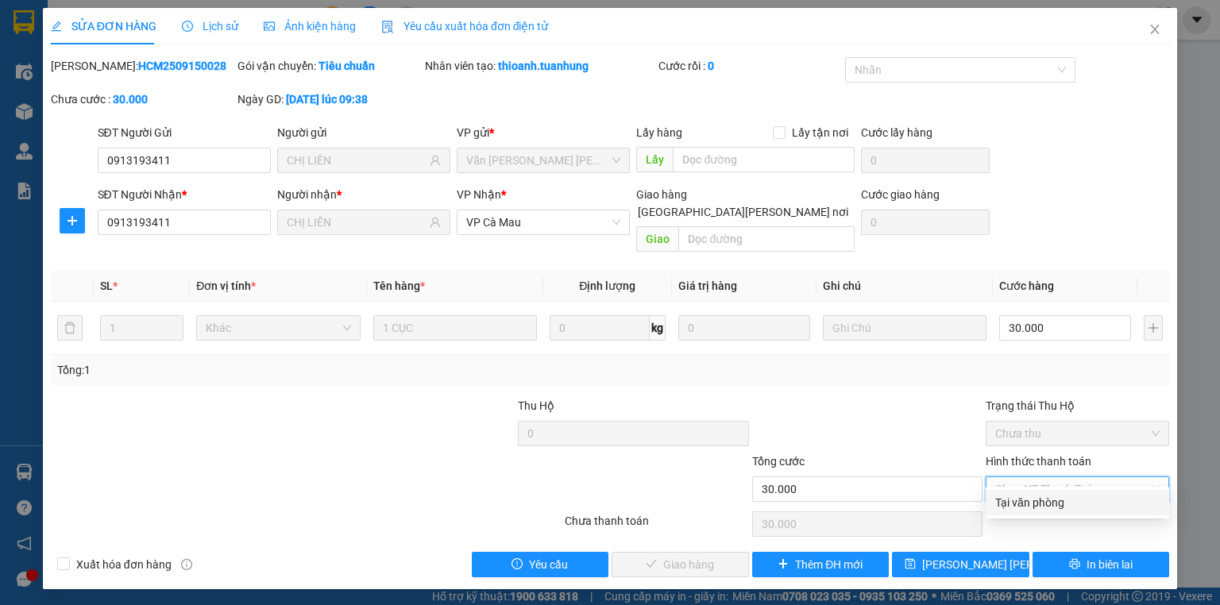
click at [1027, 499] on div "Tại văn phòng" at bounding box center [1078, 502] width 164 height 17
type input "0"
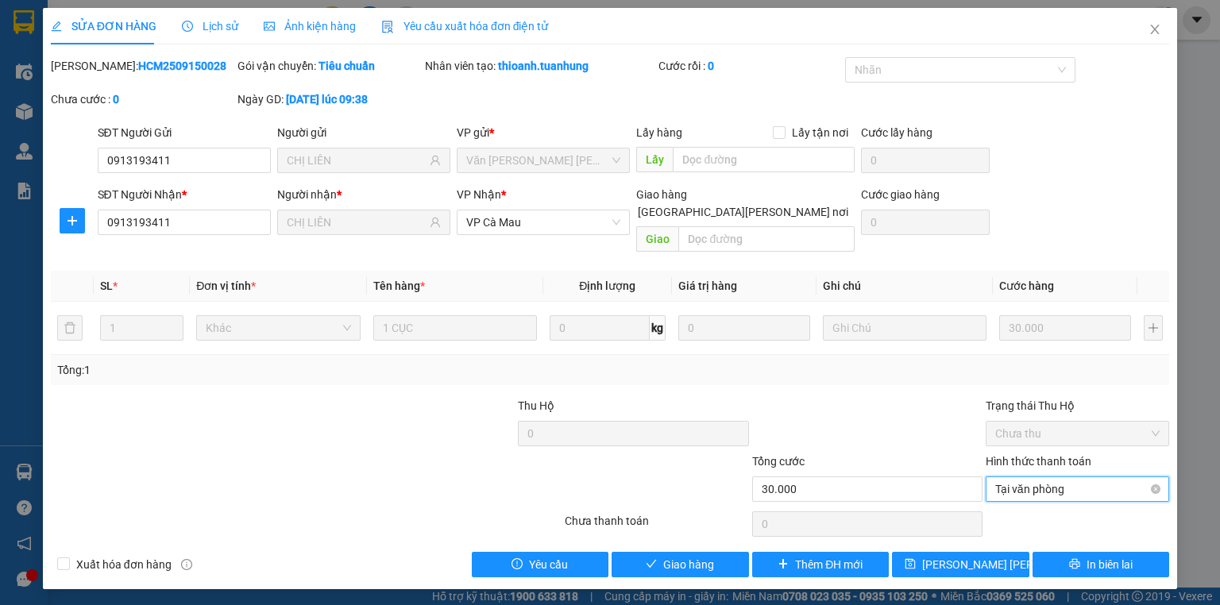
click at [1068, 478] on span "Tại văn phòng" at bounding box center [1078, 490] width 164 height 24
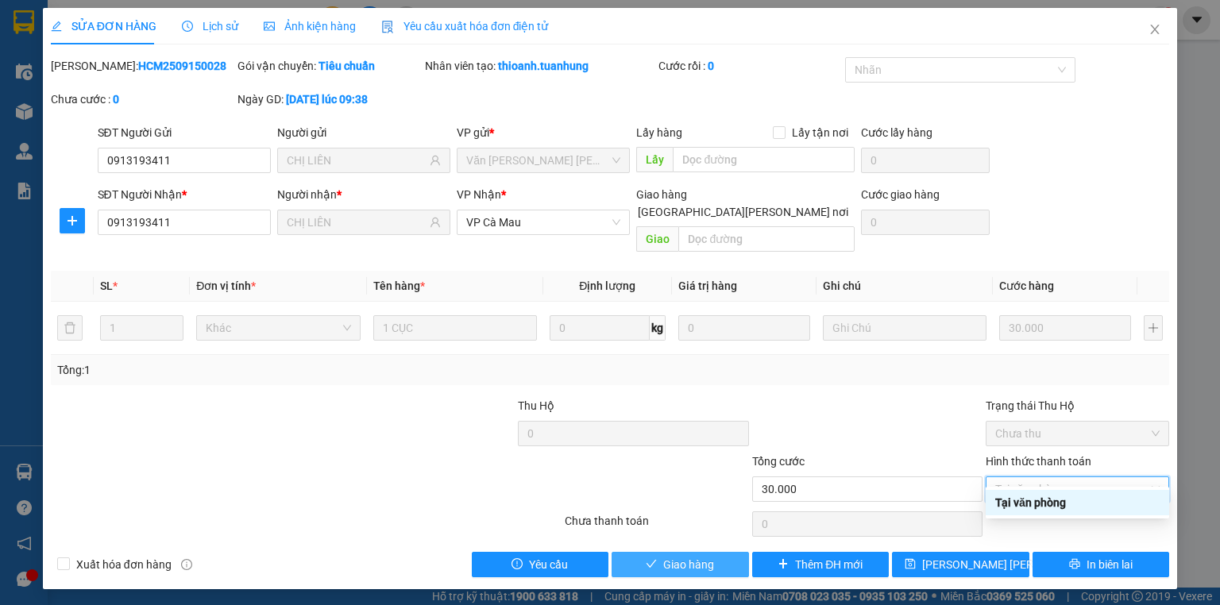
click at [702, 556] on span "Giao hàng" at bounding box center [688, 564] width 51 height 17
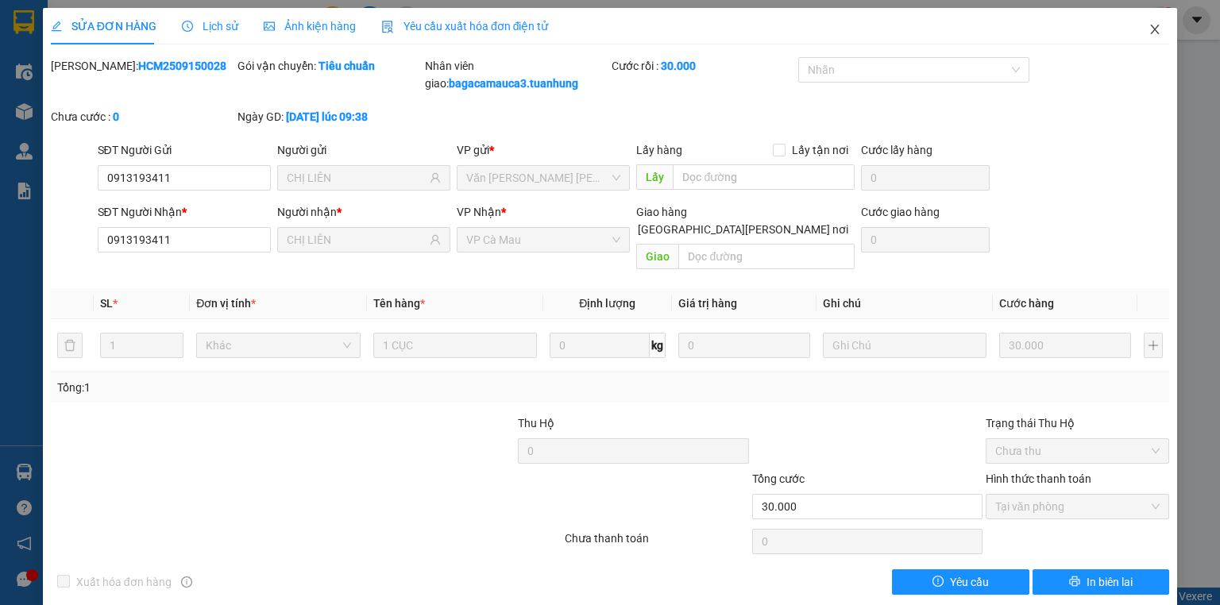
click at [1149, 25] on icon "close" at bounding box center [1155, 29] width 13 height 13
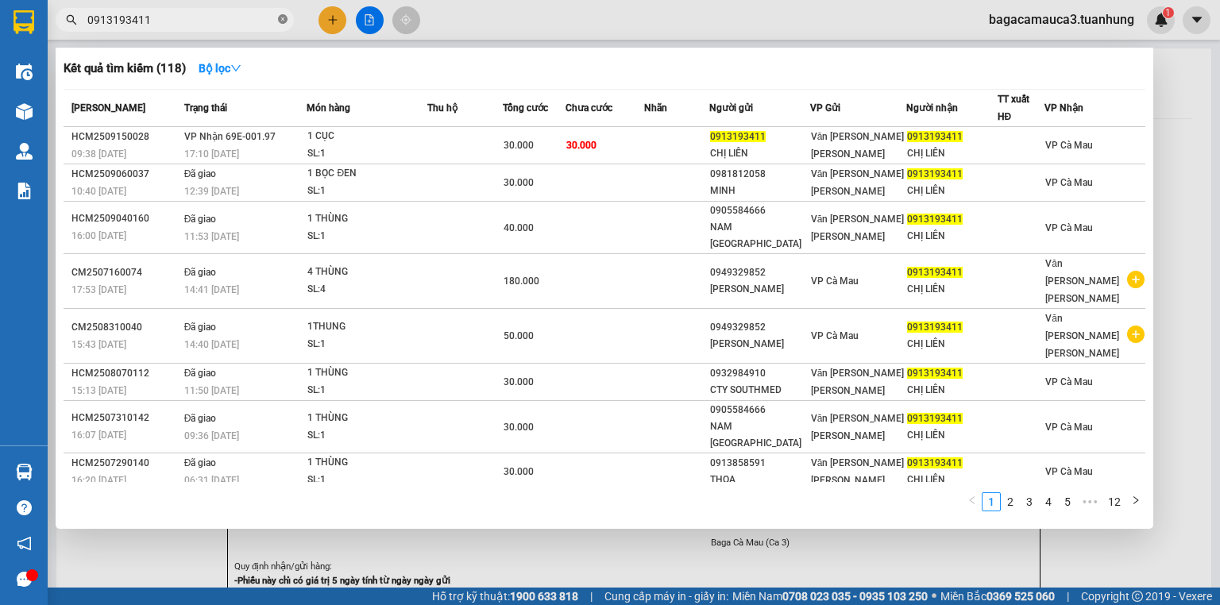
click at [283, 19] on icon "close-circle" at bounding box center [283, 19] width 10 height 10
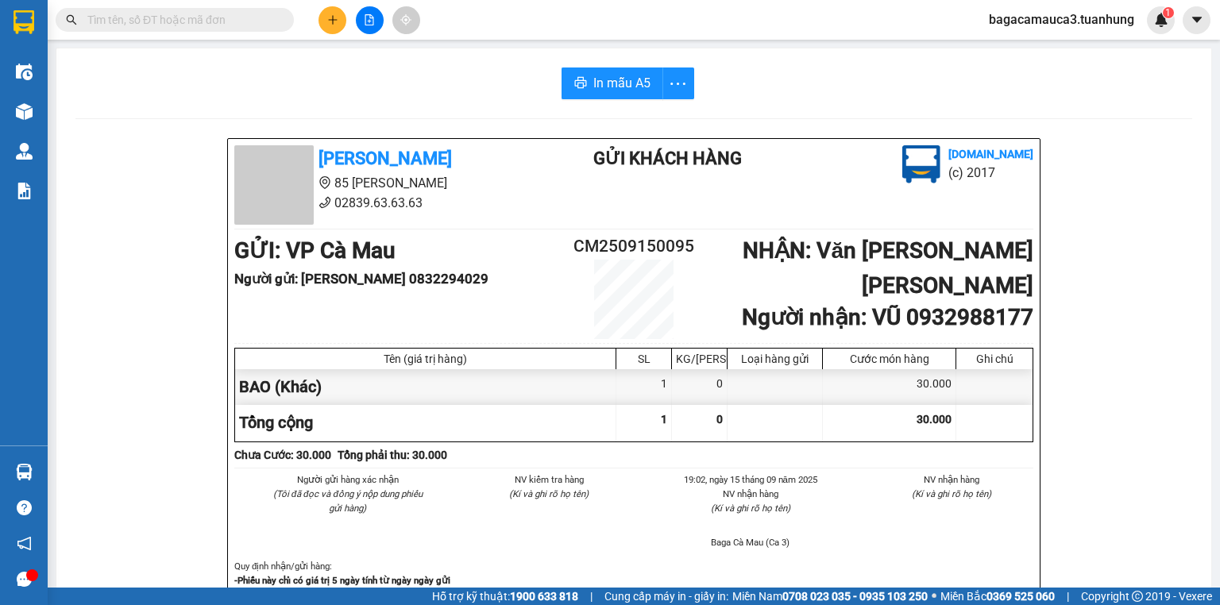
click at [264, 17] on input "text" at bounding box center [181, 19] width 188 height 17
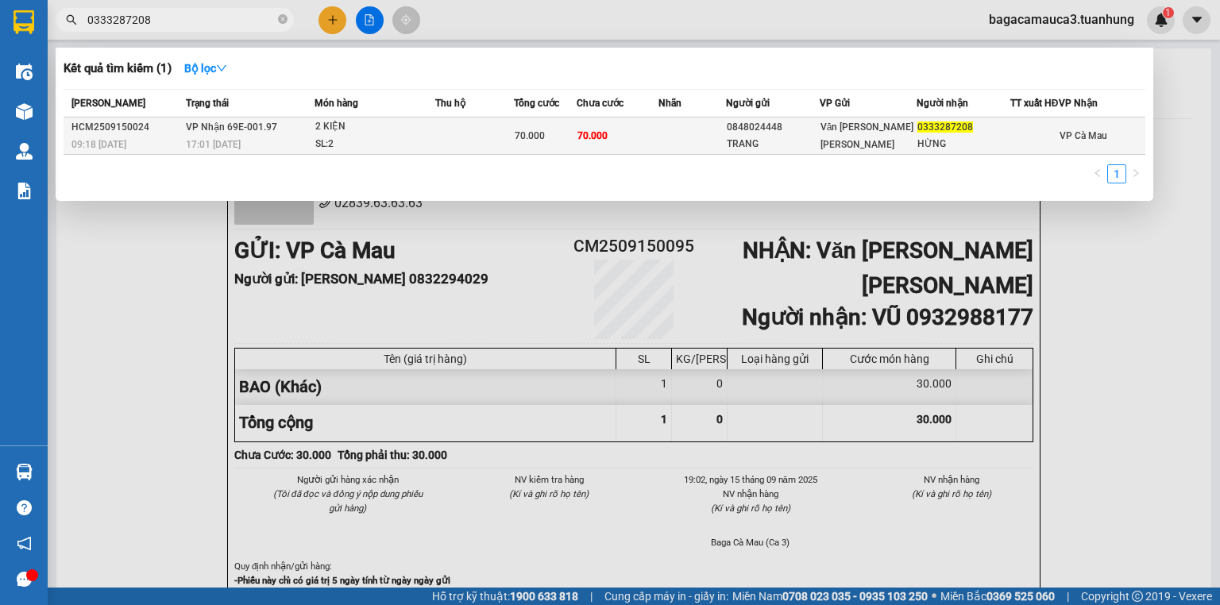
type input "0333287208"
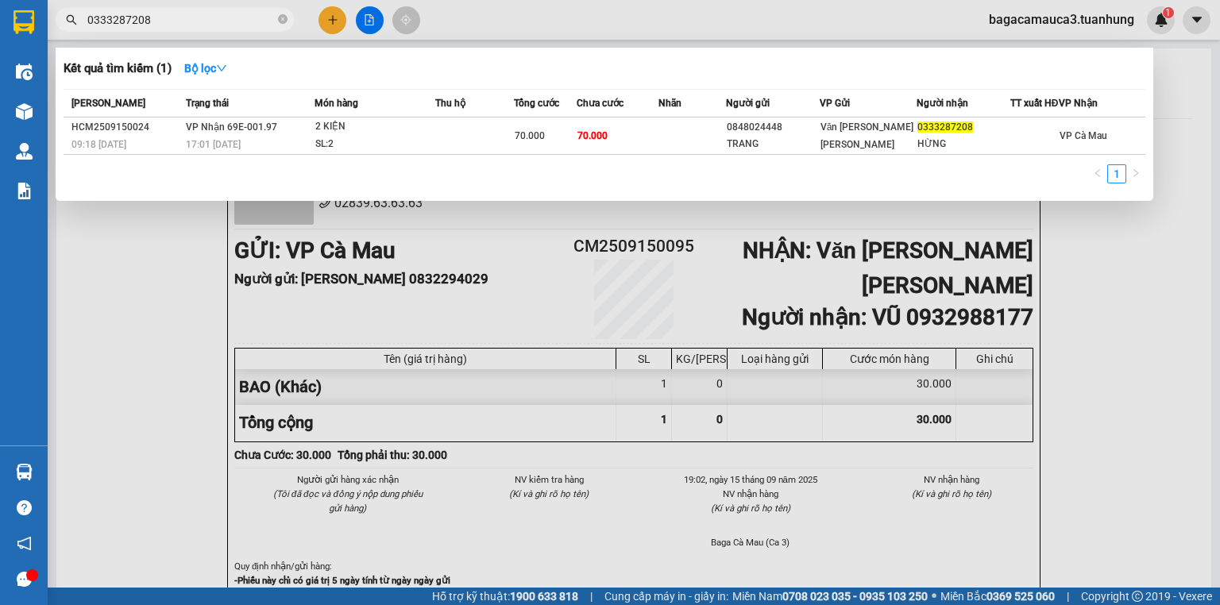
click at [647, 141] on td "70.000" at bounding box center [618, 136] width 82 height 37
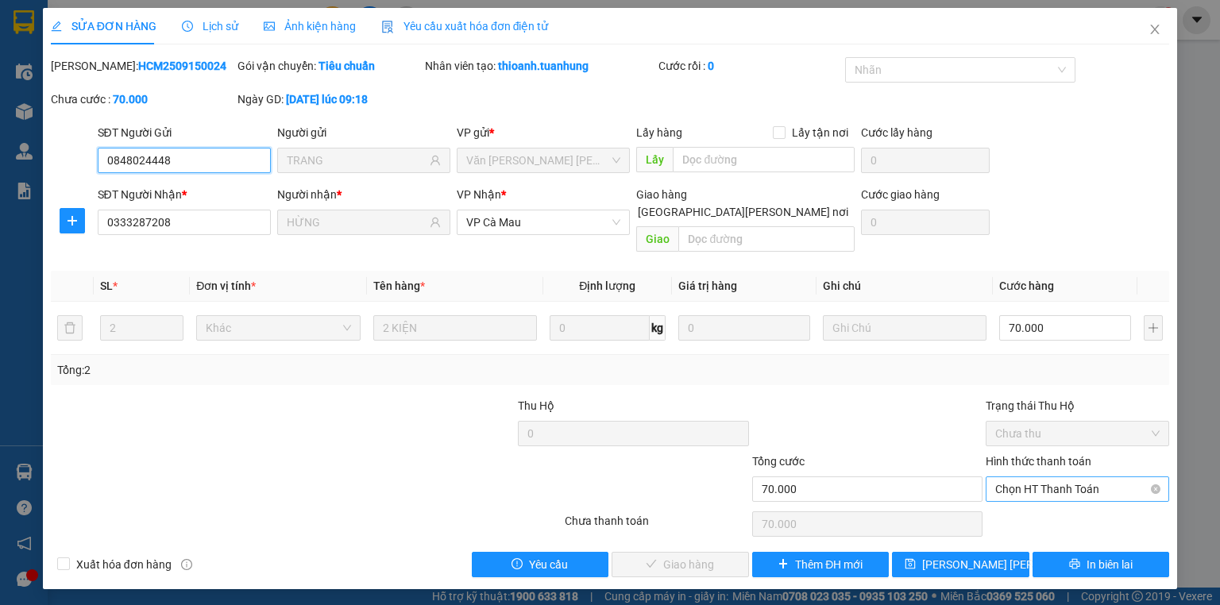
click at [1016, 478] on span "Chọn HT Thanh Toán" at bounding box center [1078, 490] width 164 height 24
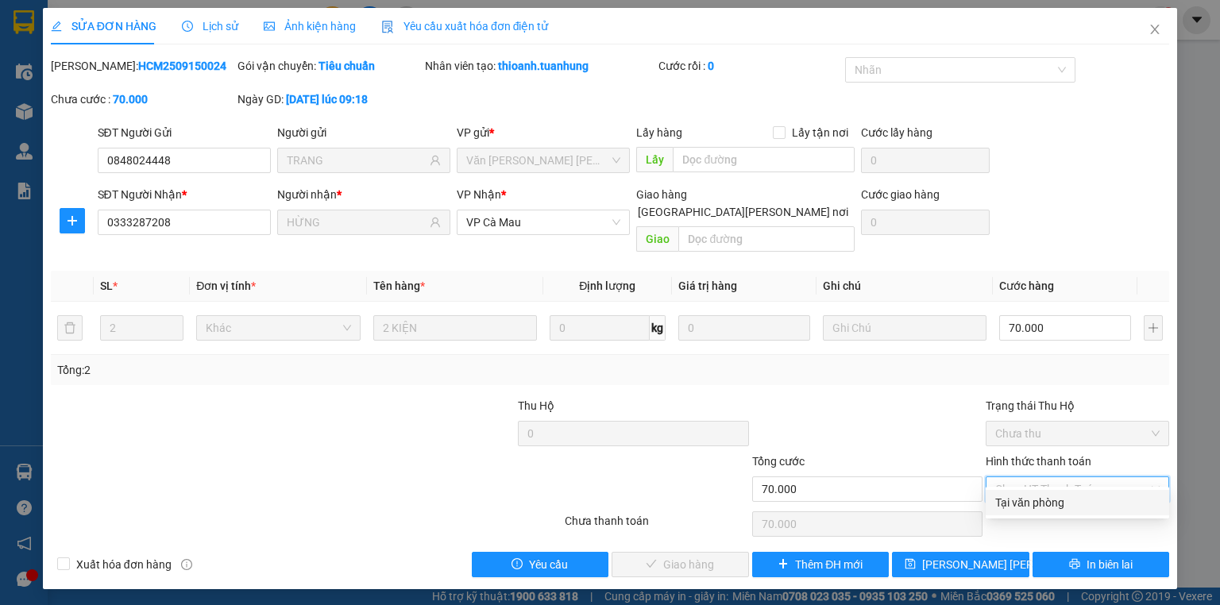
click at [1029, 506] on div "Tại văn phòng" at bounding box center [1078, 502] width 164 height 17
type input "0"
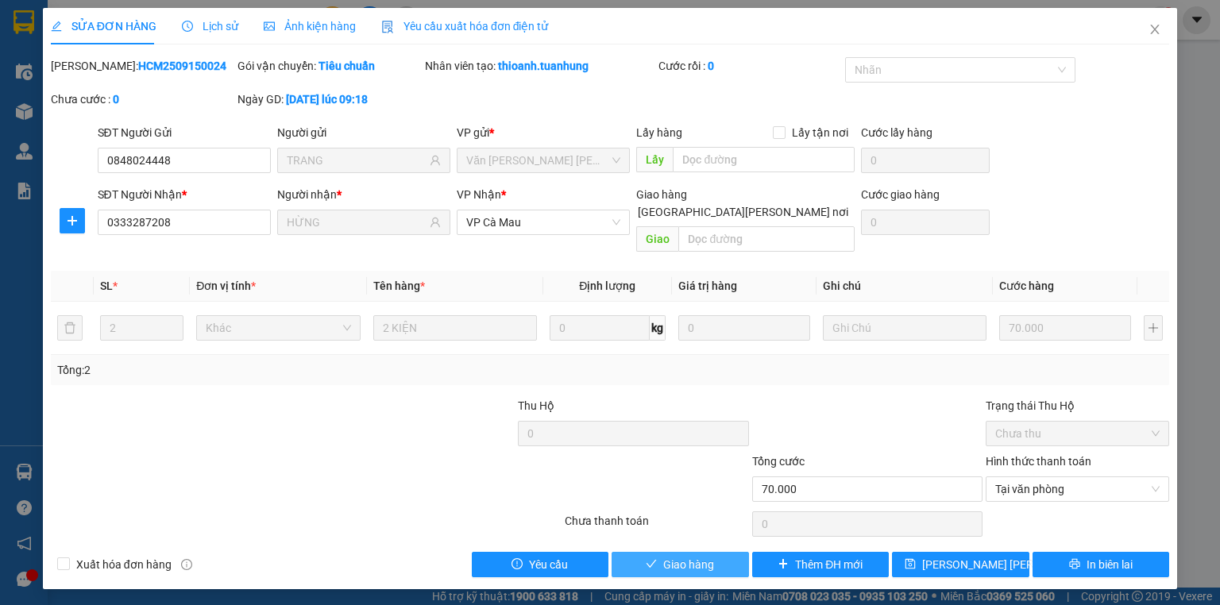
click at [696, 552] on button "Giao hàng" at bounding box center [680, 564] width 137 height 25
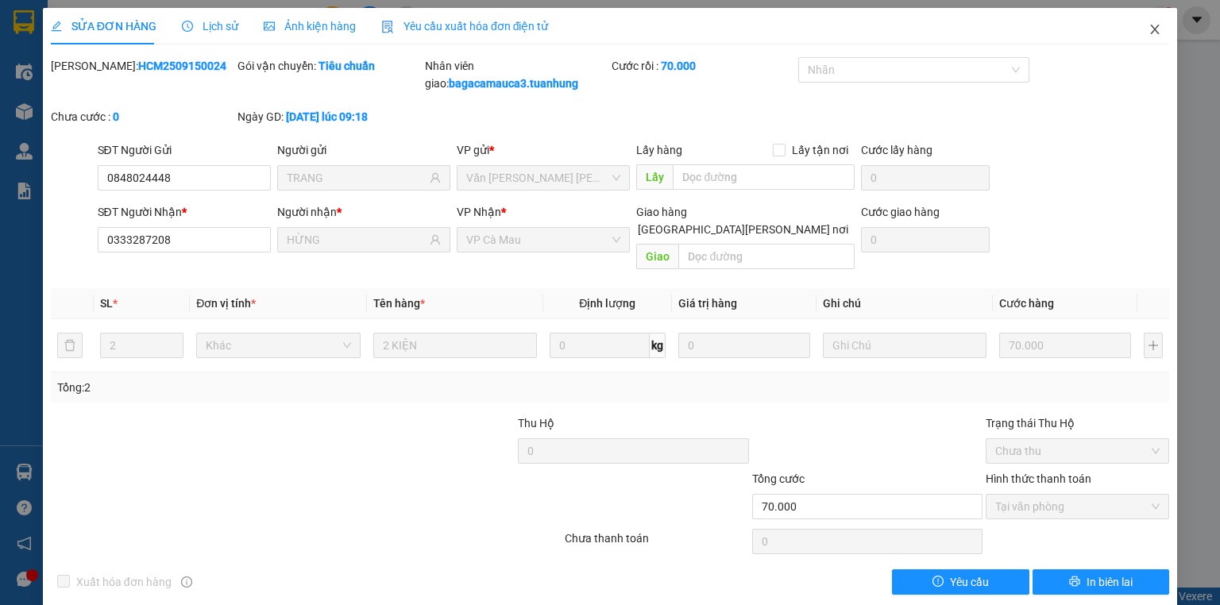
click at [1137, 26] on span "Close" at bounding box center [1155, 30] width 44 height 44
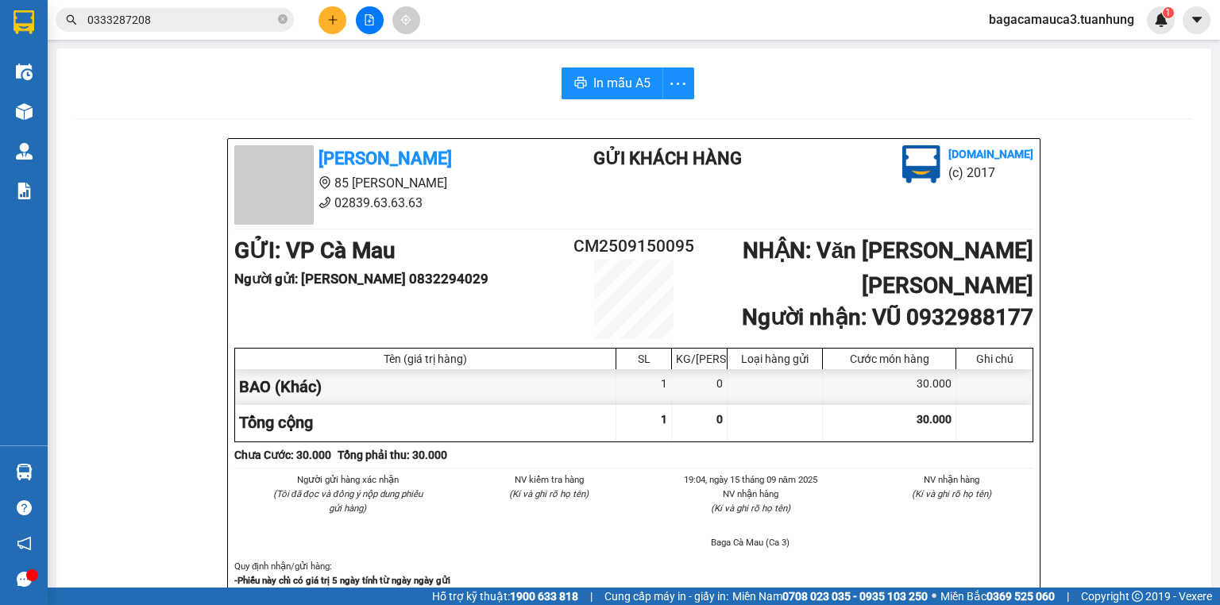
click at [337, 21] on icon "plus" at bounding box center [332, 19] width 11 height 11
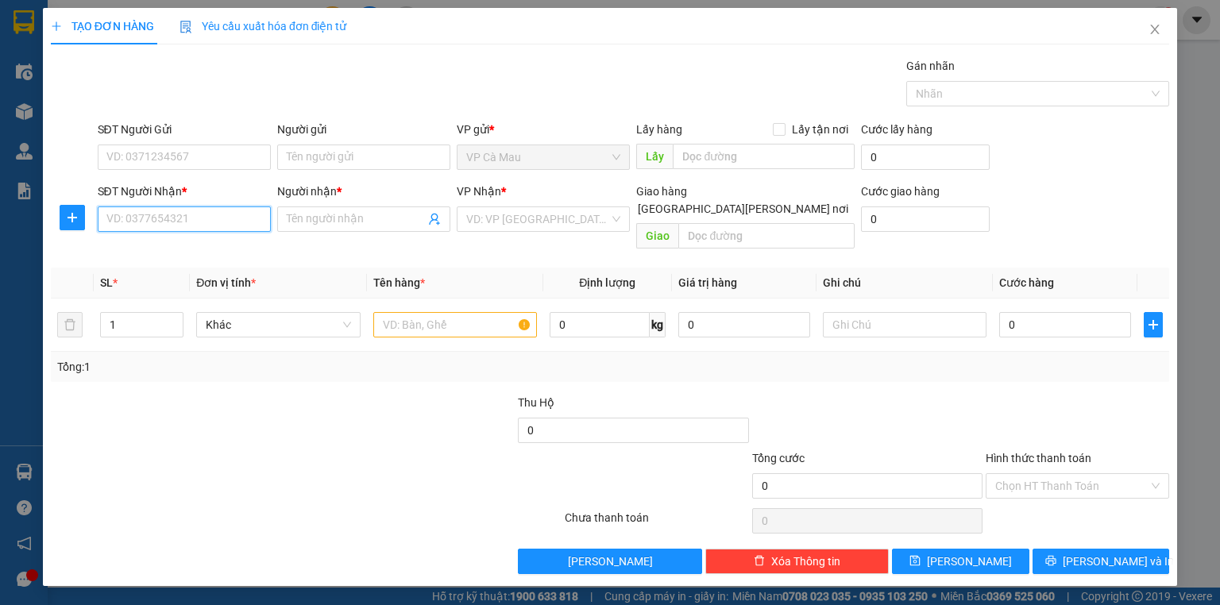
click at [244, 229] on input "SĐT Người Nhận *" at bounding box center [184, 219] width 173 height 25
click at [203, 249] on div "0703616797 - NGÀ" at bounding box center [184, 250] width 154 height 17
type input "0703616797"
type input "NGÀ"
type input "0703616797"
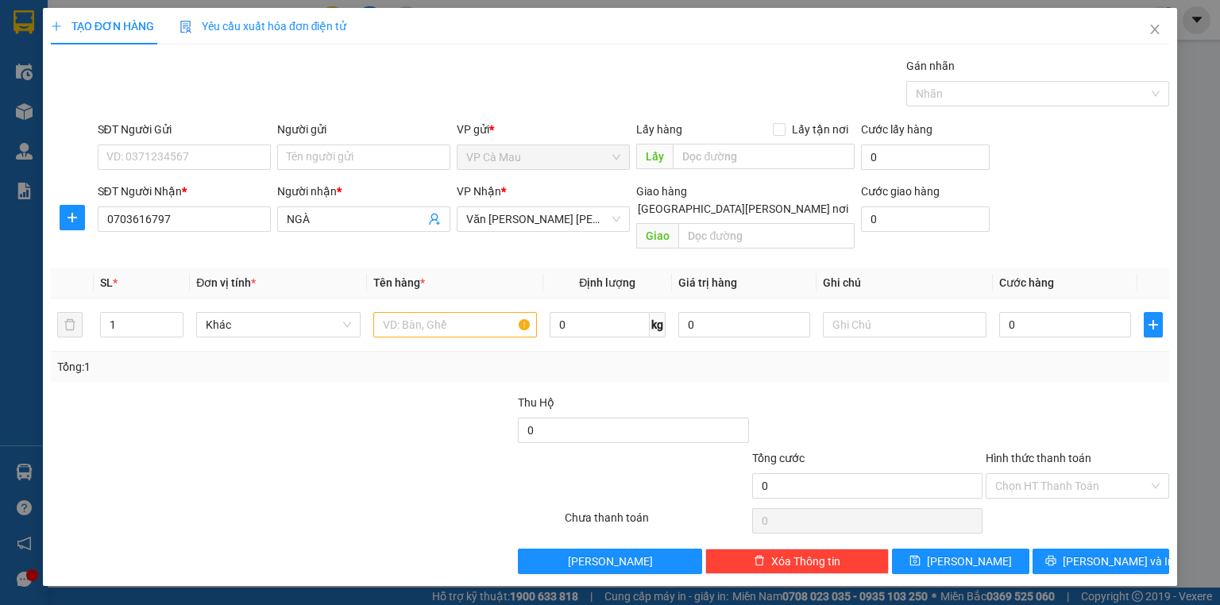
click at [338, 143] on div "Người gửi" at bounding box center [363, 133] width 173 height 24
click at [334, 146] on input "Người gửi" at bounding box center [363, 157] width 173 height 25
drag, startPoint x: 222, startPoint y: 143, endPoint x: 219, endPoint y: 152, distance: 9.3
click at [220, 144] on div "SĐT Người Gửi VD: 0371234567" at bounding box center [184, 149] width 173 height 56
click at [219, 157] on input "SĐT Người Gửi" at bounding box center [184, 157] width 173 height 25
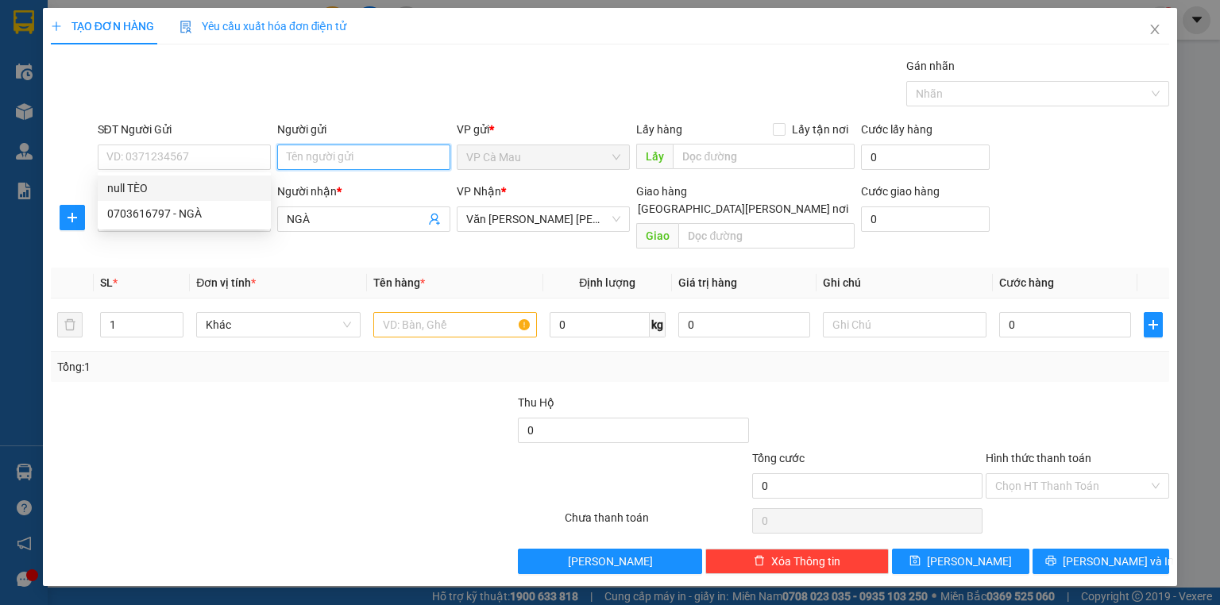
click at [324, 159] on input "Người gửi" at bounding box center [363, 157] width 173 height 25
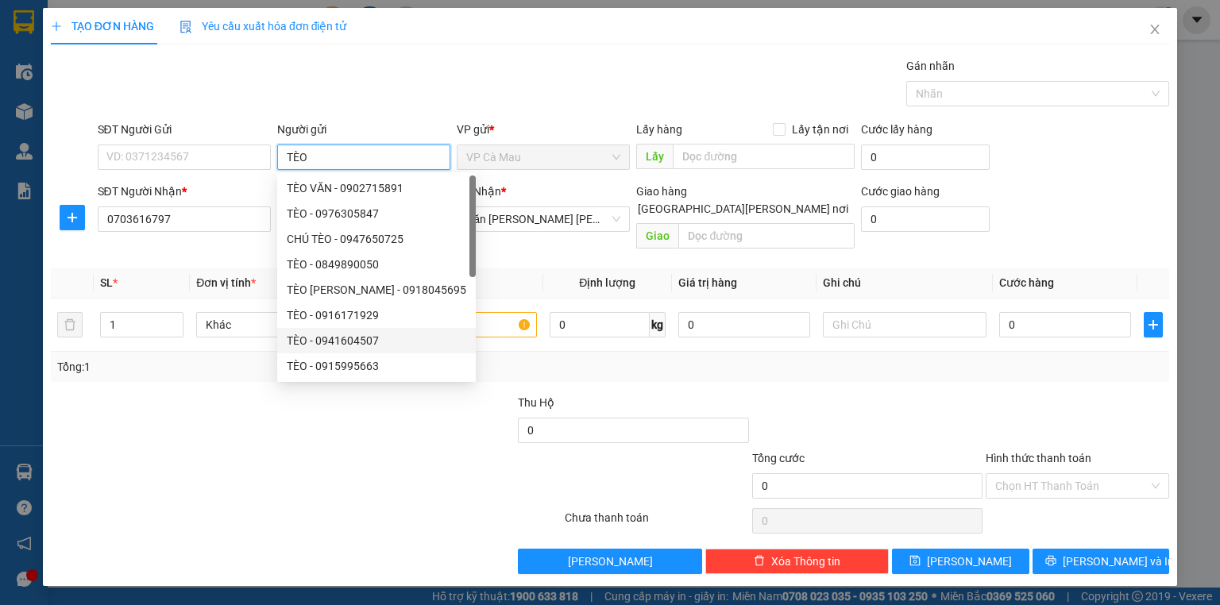
type input "TÈO"
click at [137, 459] on div at bounding box center [212, 478] width 327 height 56
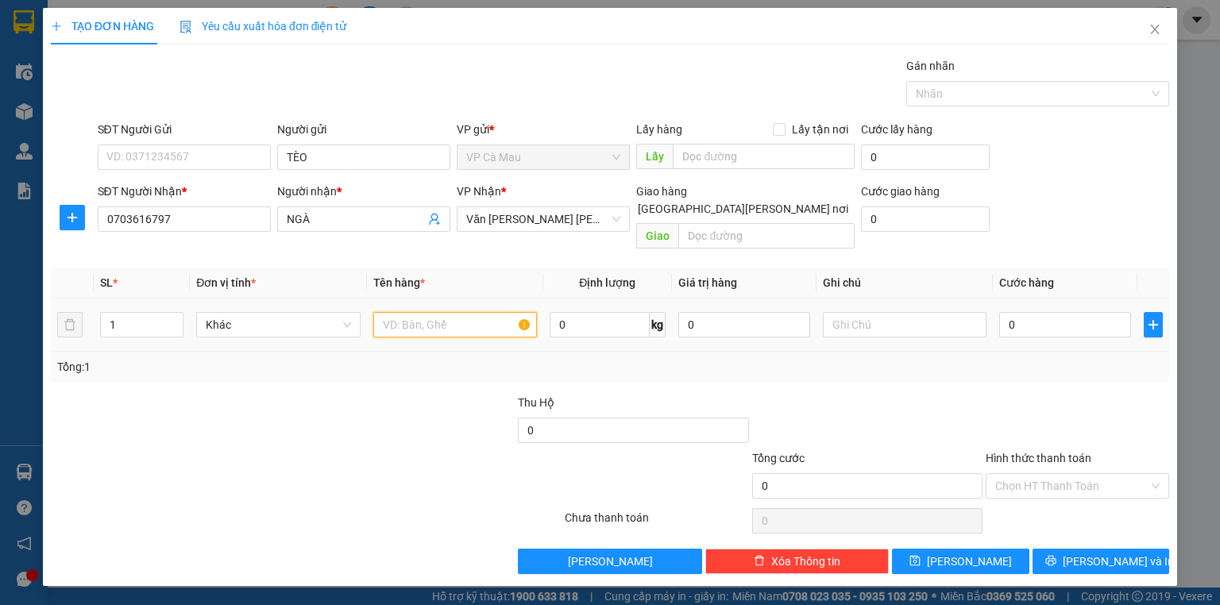
click at [450, 313] on input "text" at bounding box center [455, 324] width 164 height 25
type input "THÙNG"
click at [175, 319] on icon "up" at bounding box center [175, 322] width 6 height 6
type input "3"
click at [175, 319] on icon "up" at bounding box center [175, 322] width 6 height 6
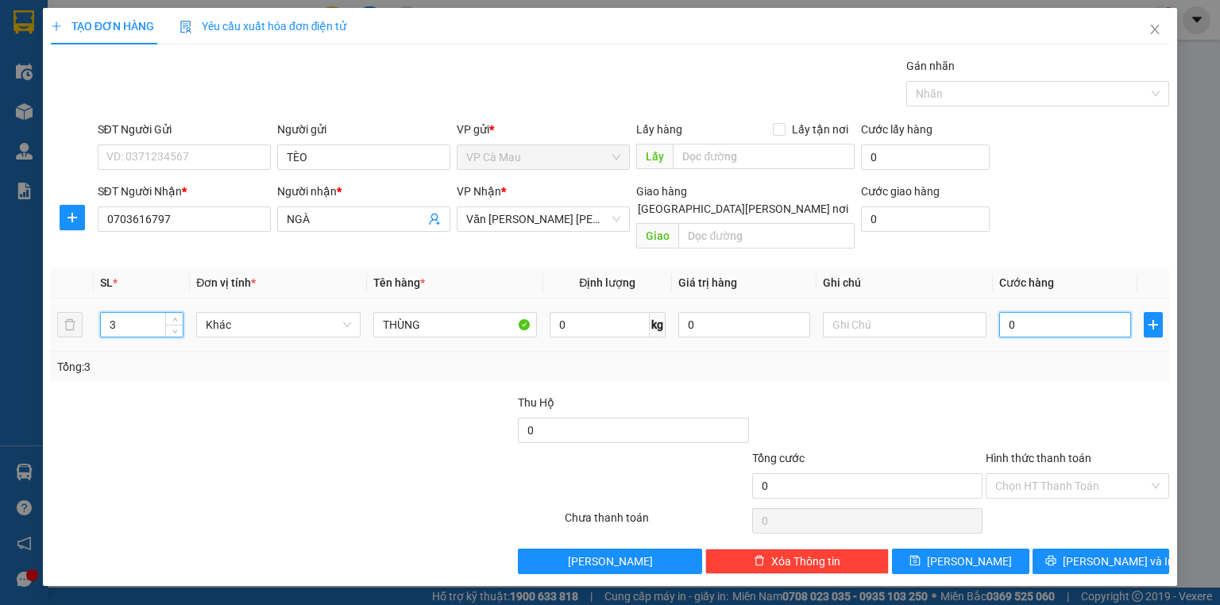
click at [1006, 312] on input "0" at bounding box center [1066, 324] width 132 height 25
click at [1004, 312] on input "0" at bounding box center [1066, 324] width 132 height 25
type input "10"
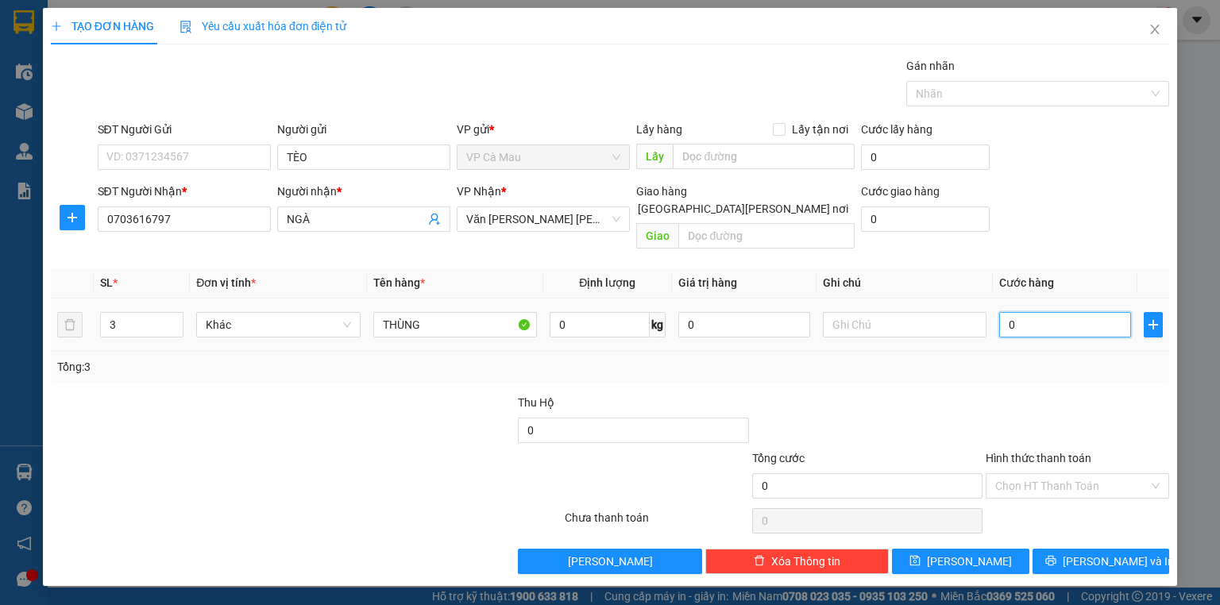
type input "10"
type input "130"
type input "130.000"
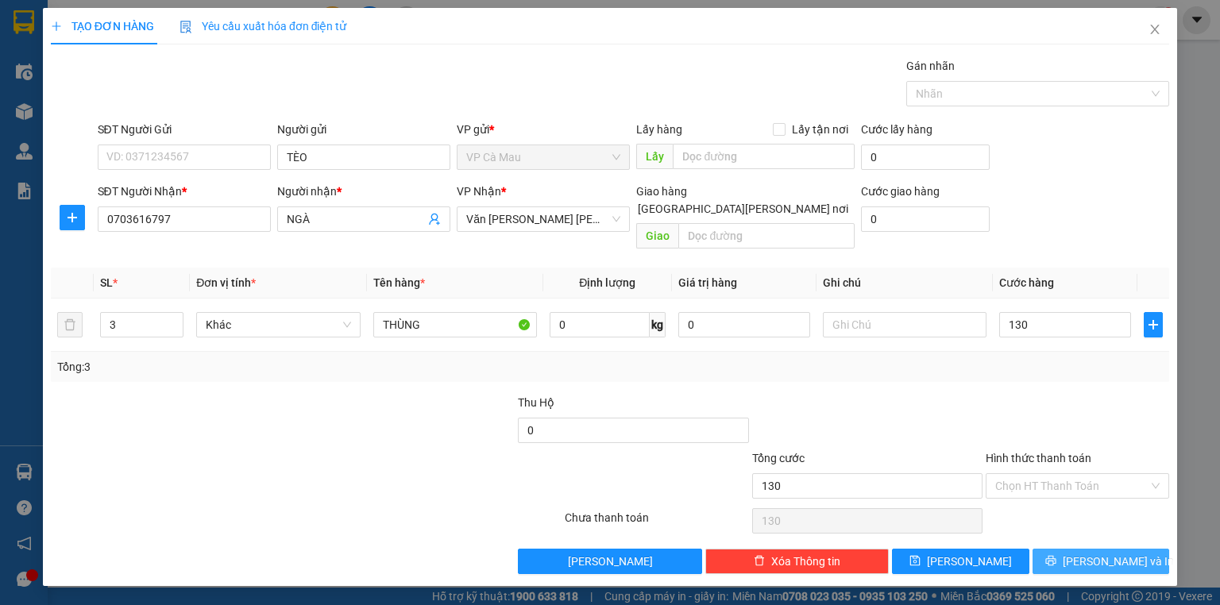
type input "130.000"
click at [1095, 553] on span "[PERSON_NAME] và In" at bounding box center [1118, 561] width 111 height 17
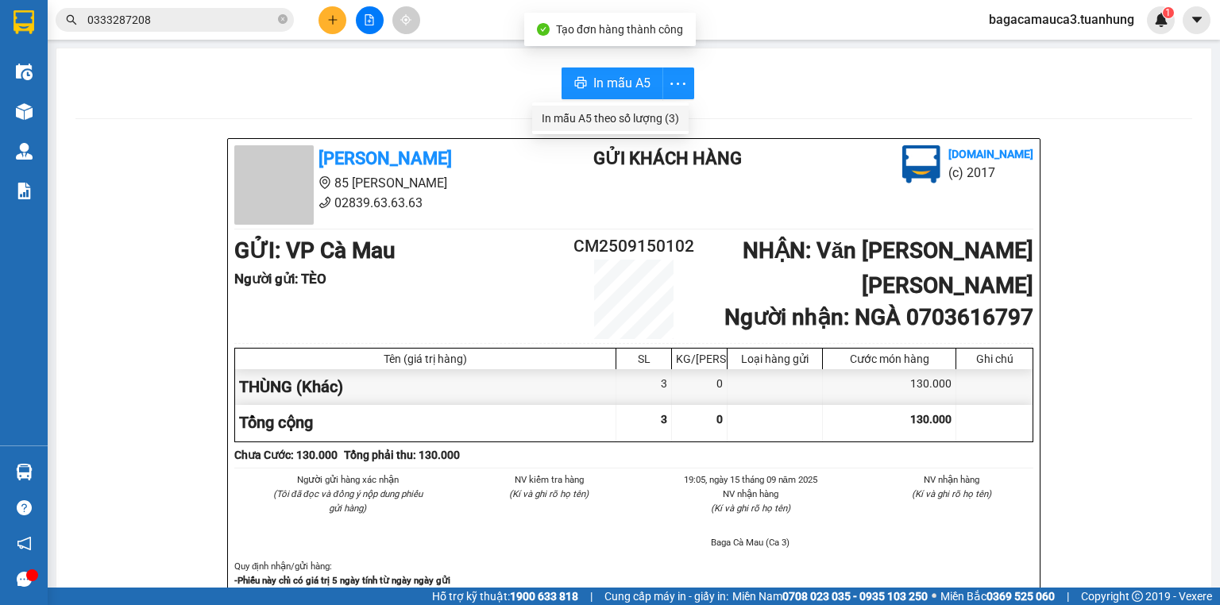
click at [657, 123] on div "In mẫu A5 theo số lượng (3)" at bounding box center [610, 118] width 137 height 17
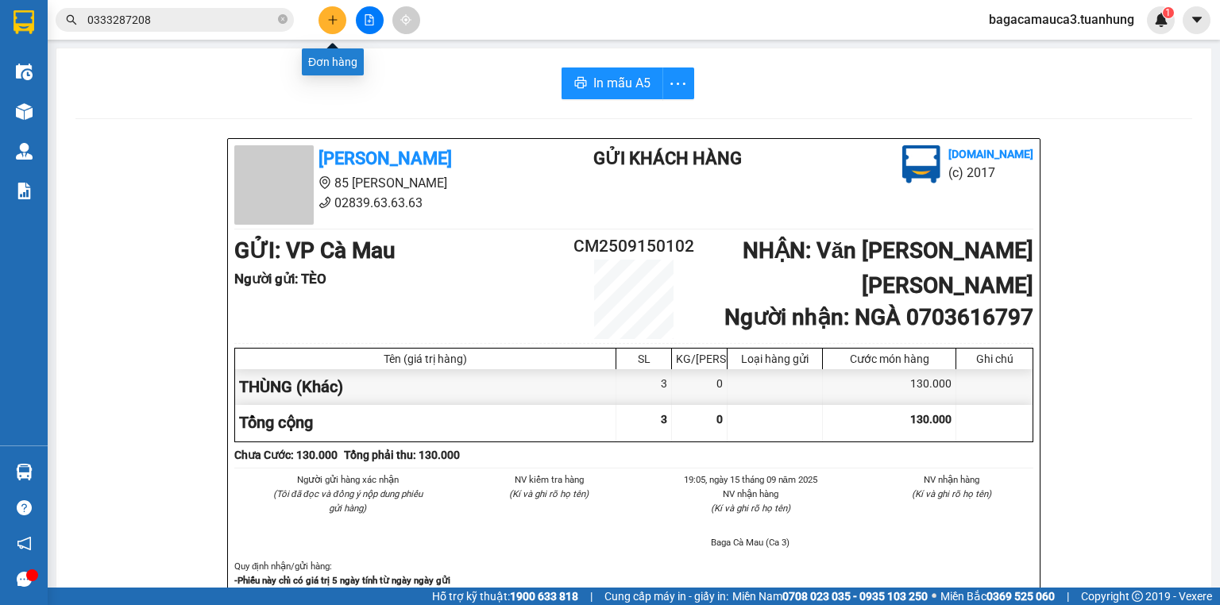
click at [335, 24] on icon "plus" at bounding box center [332, 19] width 11 height 11
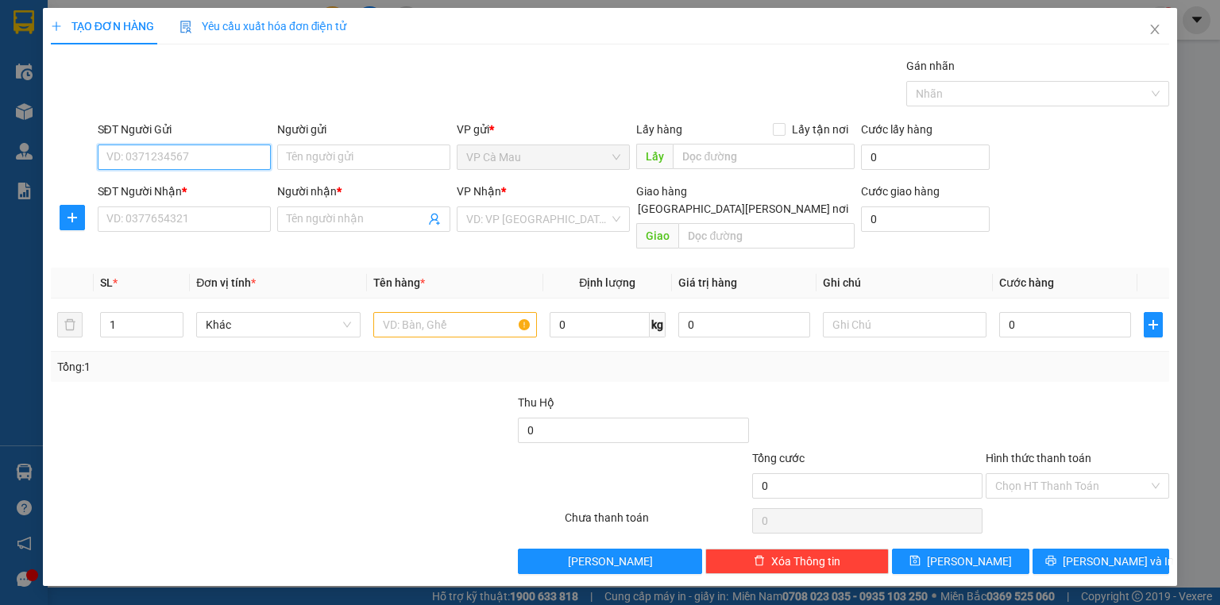
click at [221, 155] on input "SĐT Người Gửi" at bounding box center [184, 157] width 173 height 25
type input "0889102152"
click at [320, 159] on input "Người gửi" at bounding box center [363, 157] width 173 height 25
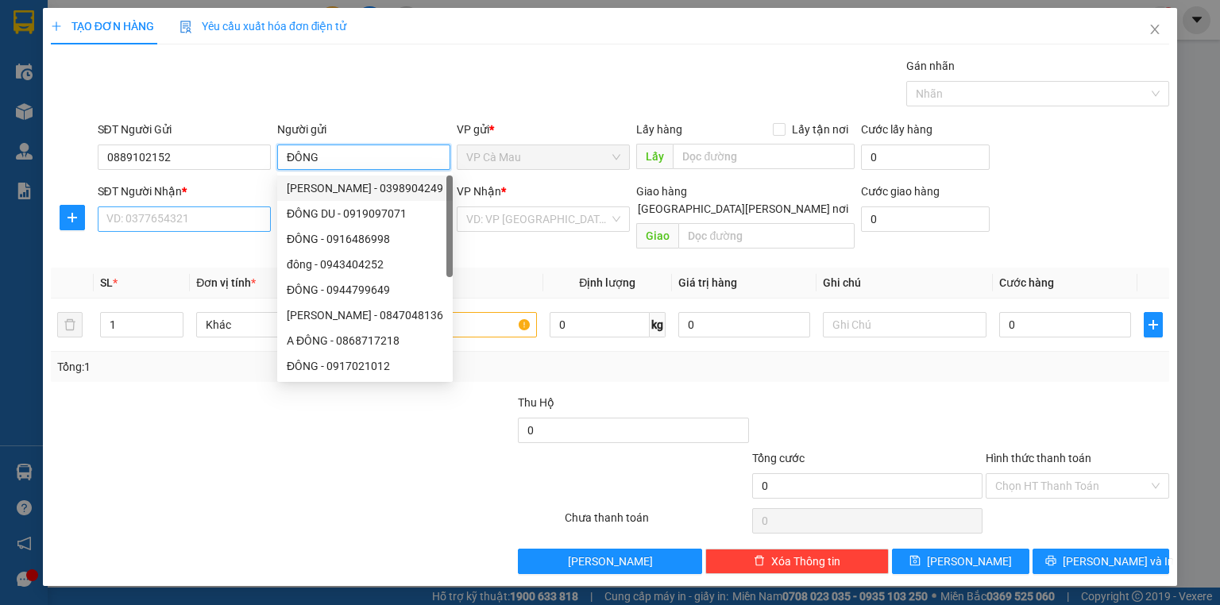
type input "ĐÔNG"
click at [193, 218] on input "SĐT Người Nhận *" at bounding box center [184, 219] width 173 height 25
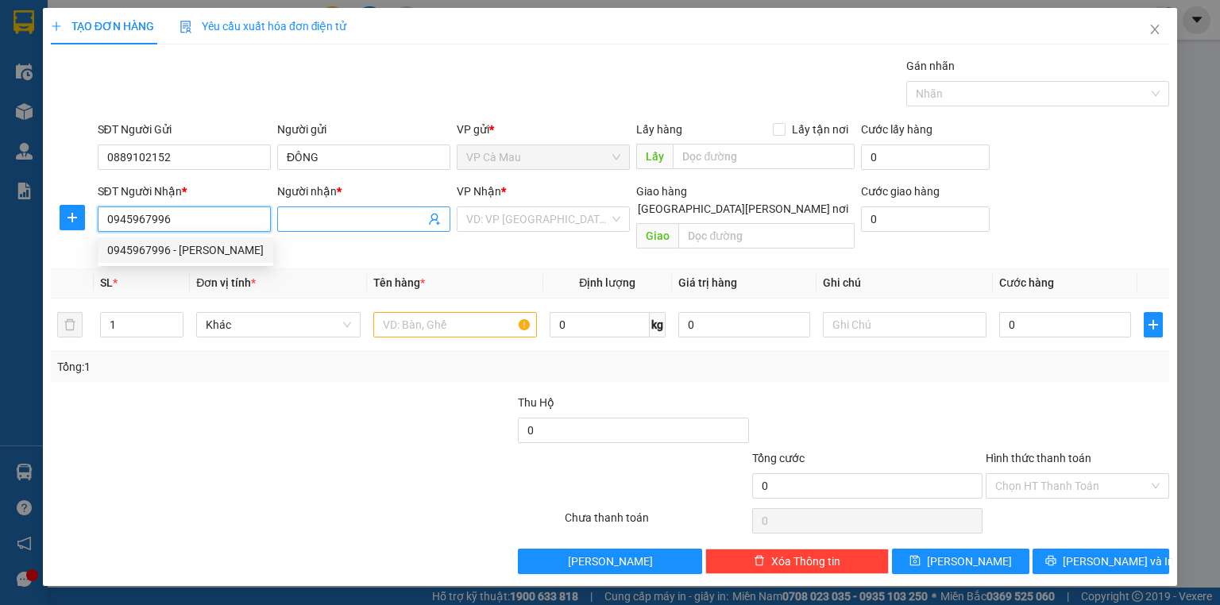
type input "0945967996"
click at [291, 219] on input "Người nhận *" at bounding box center [356, 219] width 138 height 17
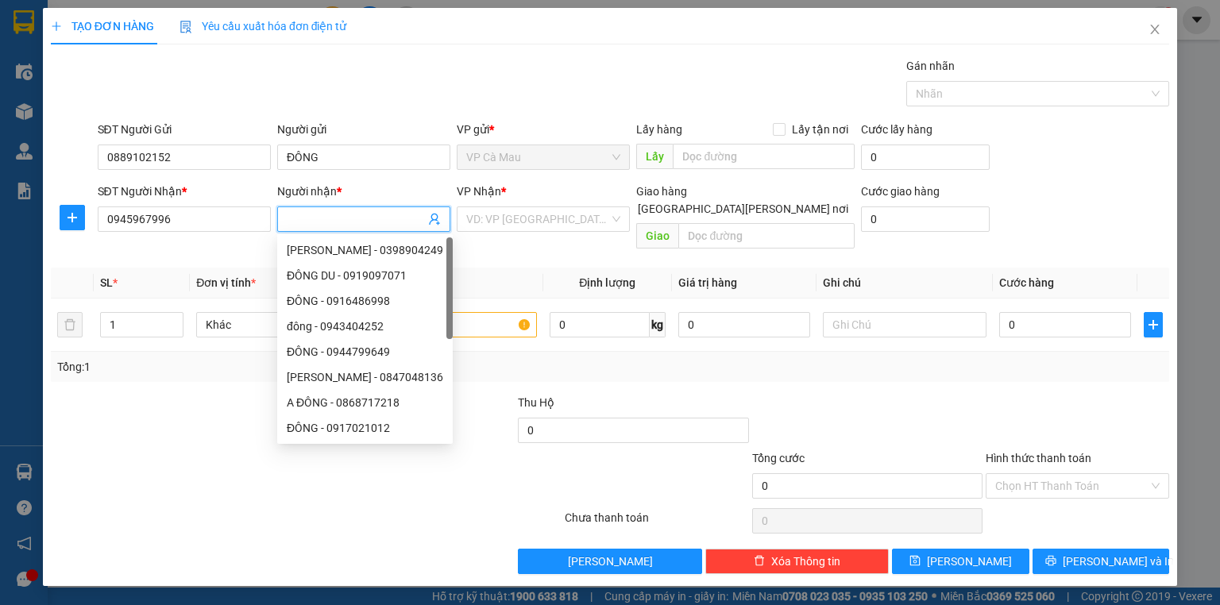
click at [311, 221] on input "Người nhận *" at bounding box center [356, 219] width 138 height 17
click at [249, 229] on input "0945967996" at bounding box center [184, 219] width 173 height 25
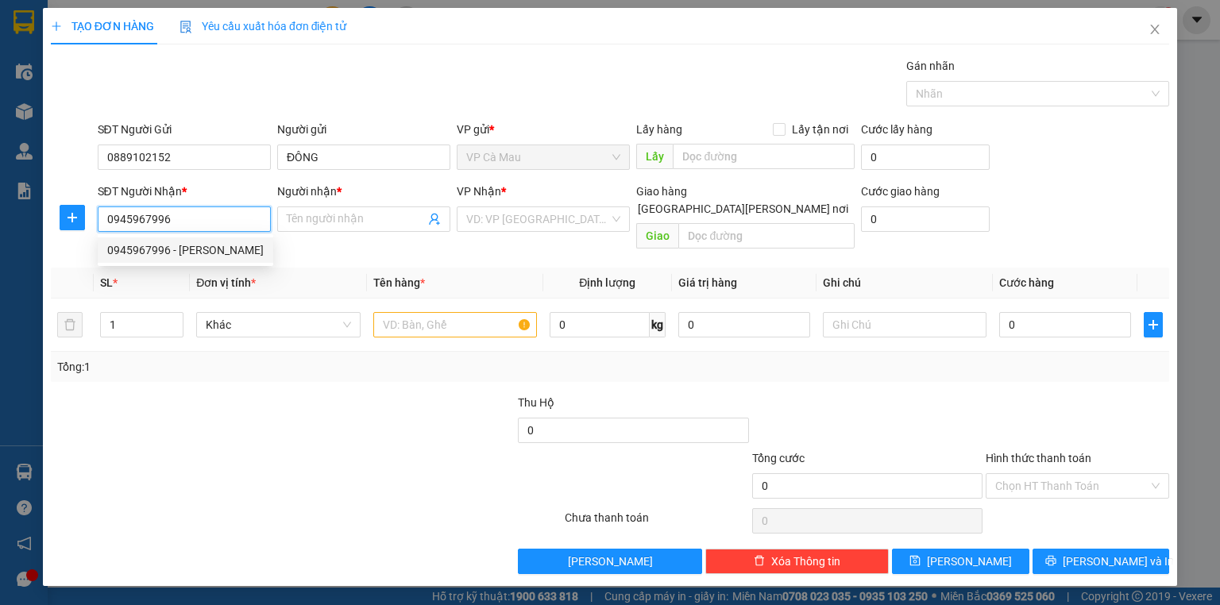
click at [233, 247] on div "0945967996 - [PERSON_NAME]" at bounding box center [185, 250] width 157 height 17
type input "[PERSON_NAME]"
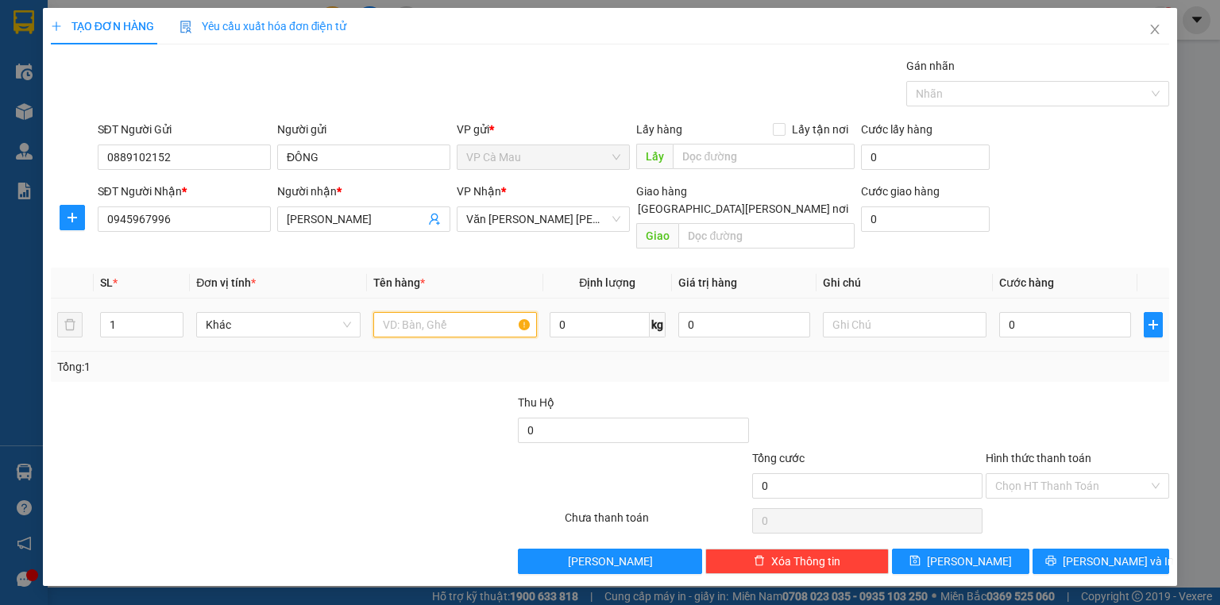
click at [407, 312] on input "text" at bounding box center [455, 324] width 164 height 25
type input "THÙNG"
click at [1004, 312] on input "0" at bounding box center [1066, 324] width 132 height 25
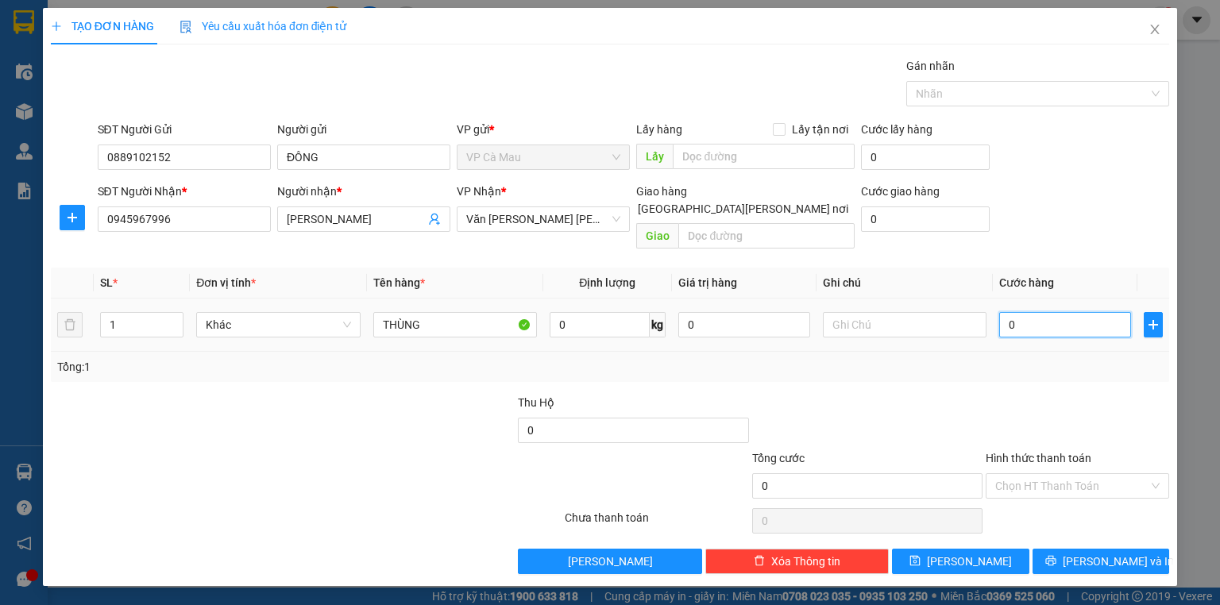
click at [1004, 312] on input "0" at bounding box center [1066, 324] width 132 height 25
click at [1007, 312] on input "0" at bounding box center [1066, 324] width 132 height 25
type input "70"
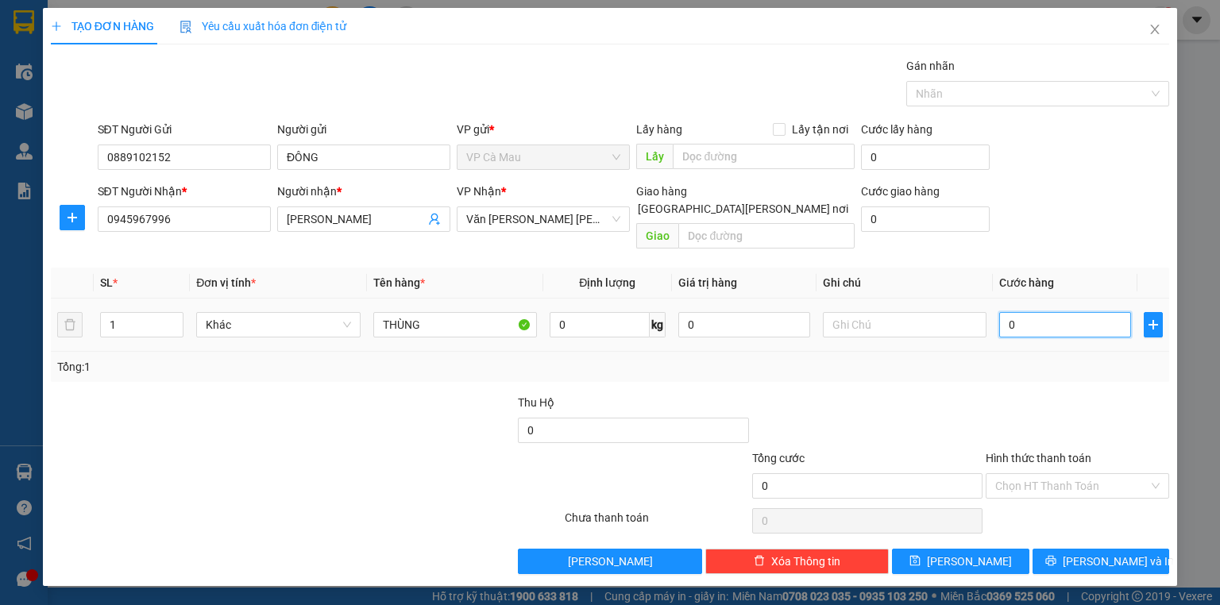
type input "70"
type input "70.000"
click at [1125, 474] on input "Hình thức thanh toán" at bounding box center [1072, 486] width 153 height 24
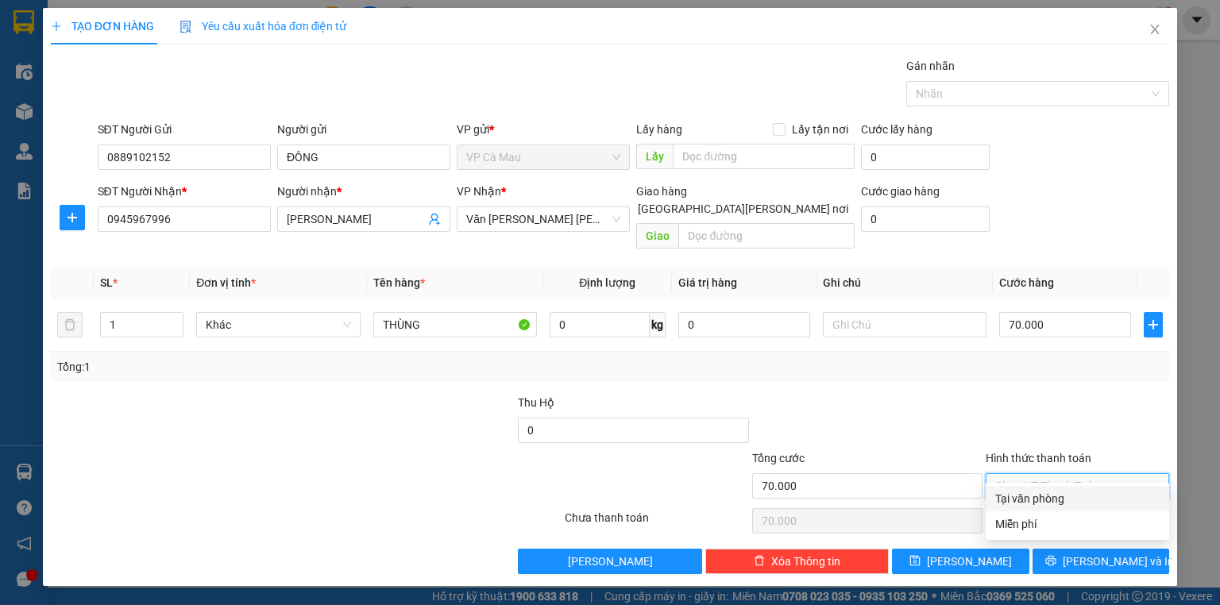
click at [1106, 503] on div "Tại văn phòng" at bounding box center [1078, 498] width 164 height 17
type input "0"
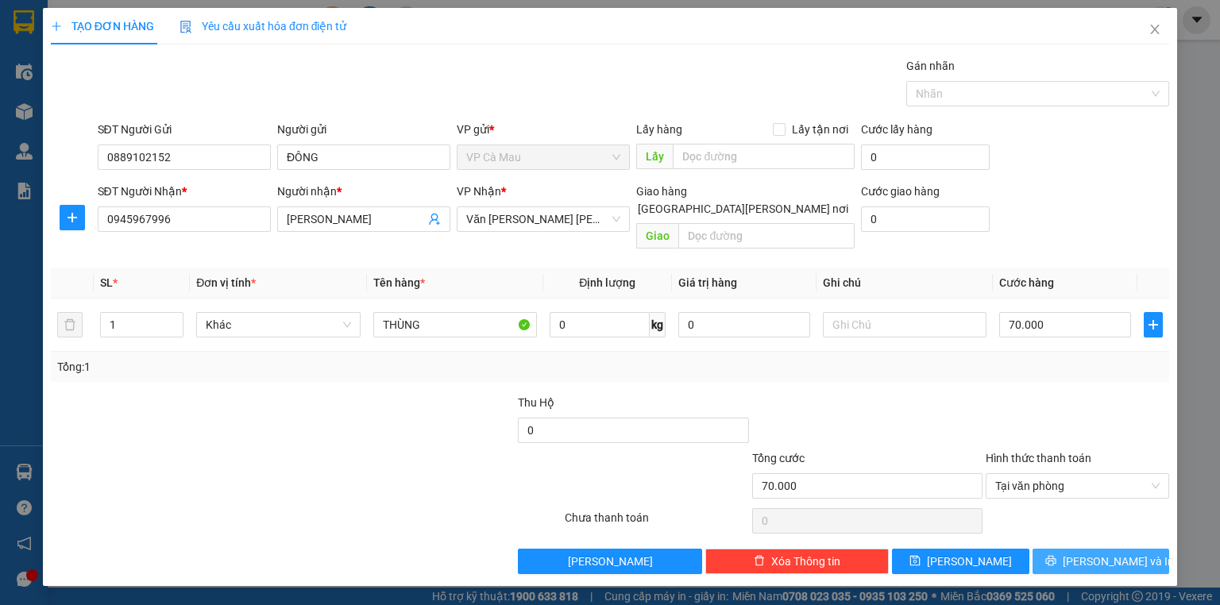
click at [1101, 553] on span "[PERSON_NAME] và In" at bounding box center [1118, 561] width 111 height 17
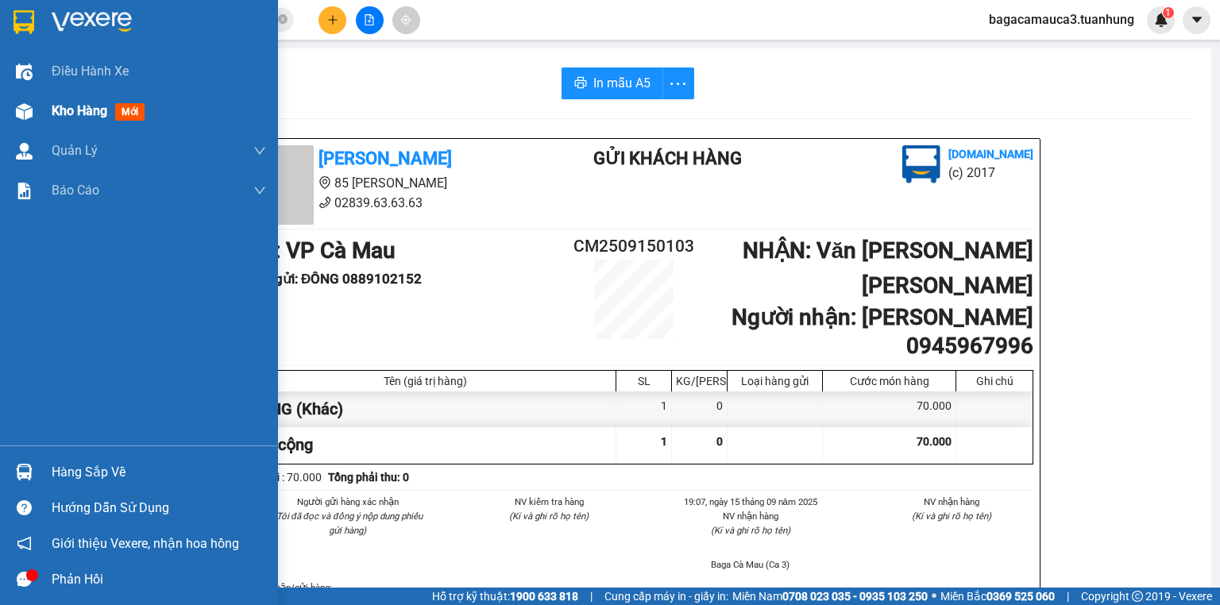
click at [56, 106] on span "Kho hàng" at bounding box center [80, 110] width 56 height 15
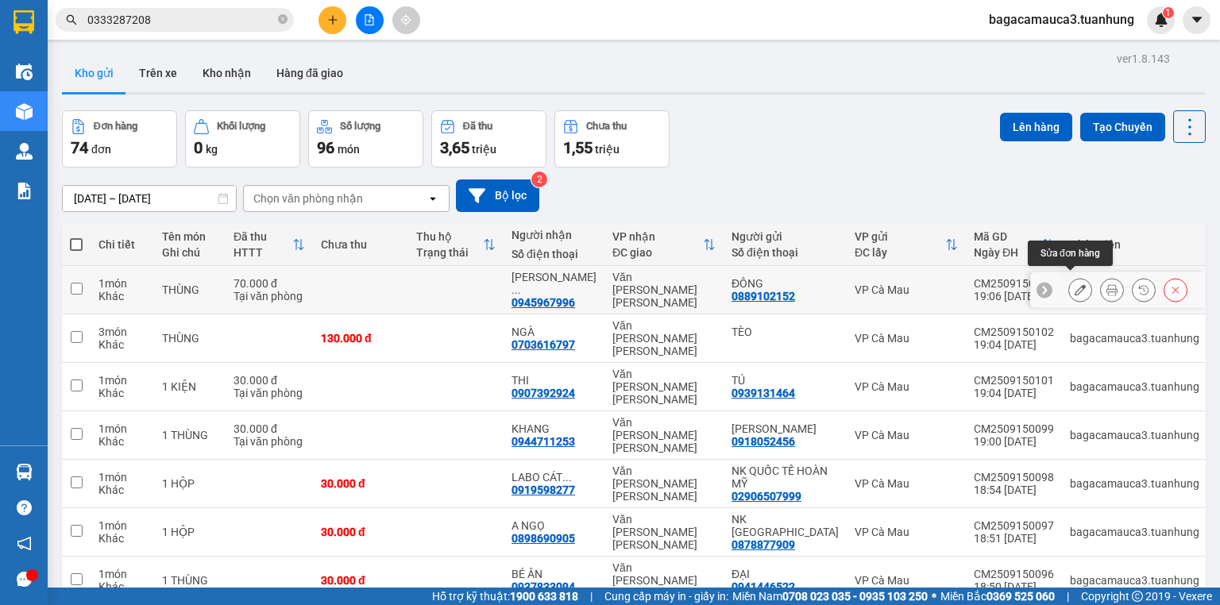
click at [1075, 287] on icon at bounding box center [1080, 289] width 11 height 11
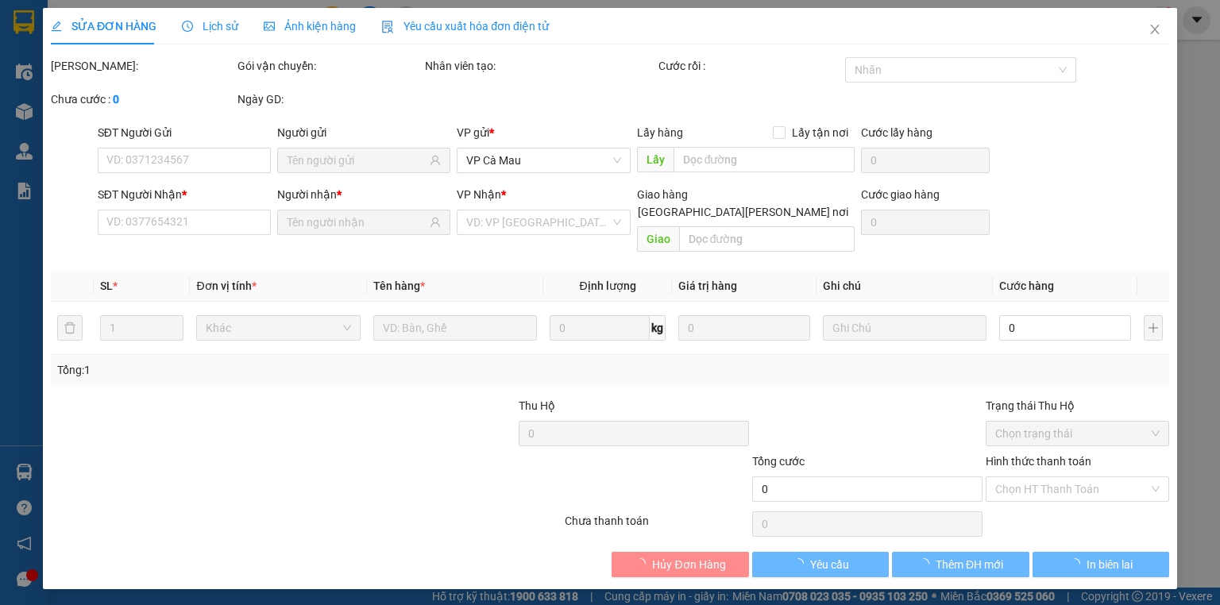
type input "0889102152"
type input "0945967996"
type input "70.000"
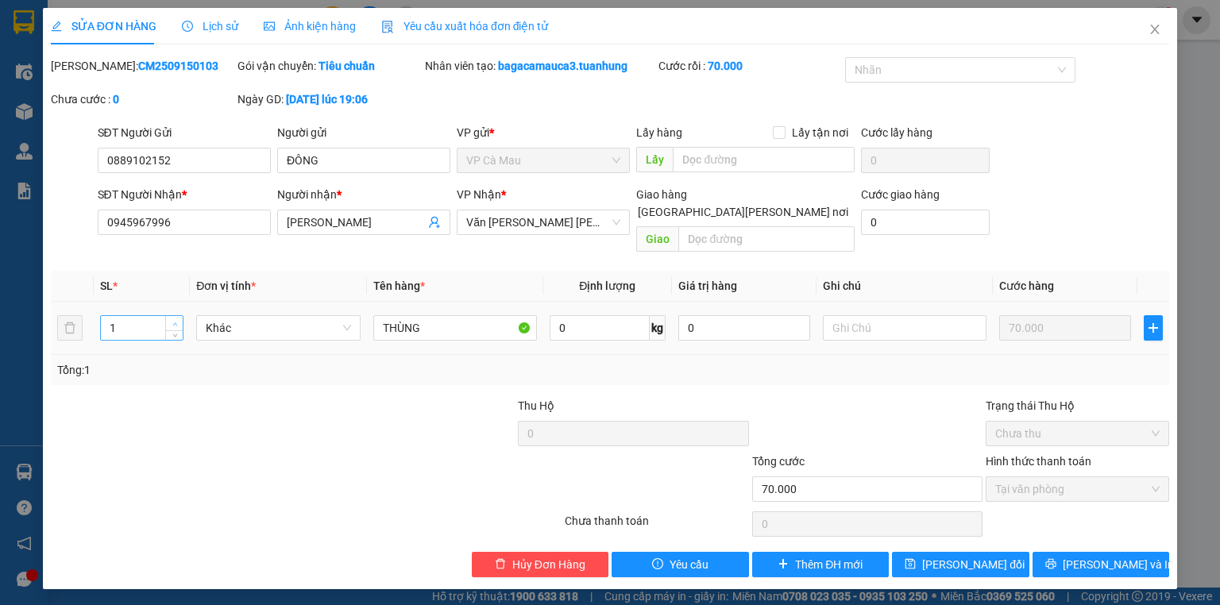
type input "2"
click at [172, 322] on icon "up" at bounding box center [175, 325] width 6 height 6
click at [974, 556] on span "[PERSON_NAME] đổi" at bounding box center [974, 564] width 103 height 17
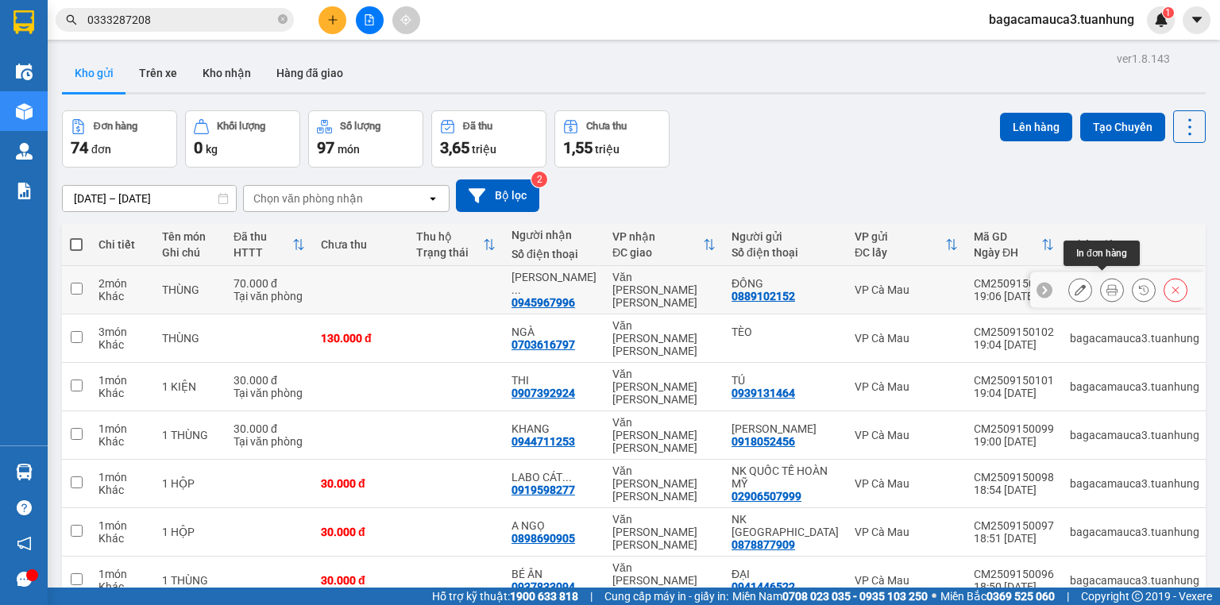
click at [1107, 284] on icon at bounding box center [1112, 289] width 11 height 11
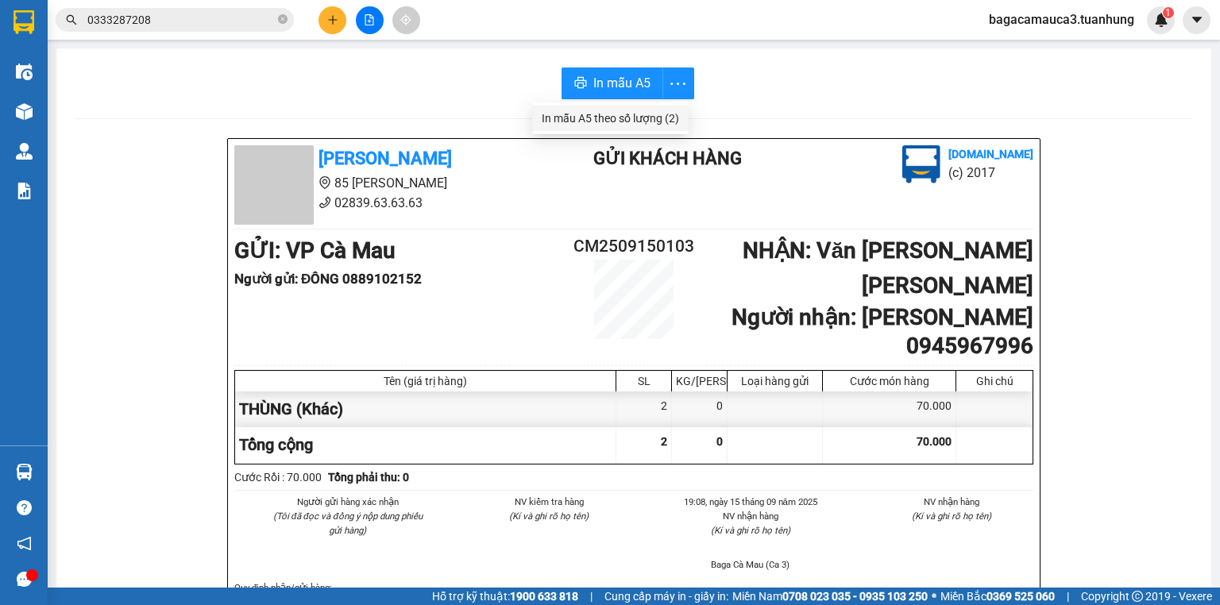
click at [670, 122] on div "In mẫu A5 theo số lượng (2)" at bounding box center [610, 118] width 137 height 17
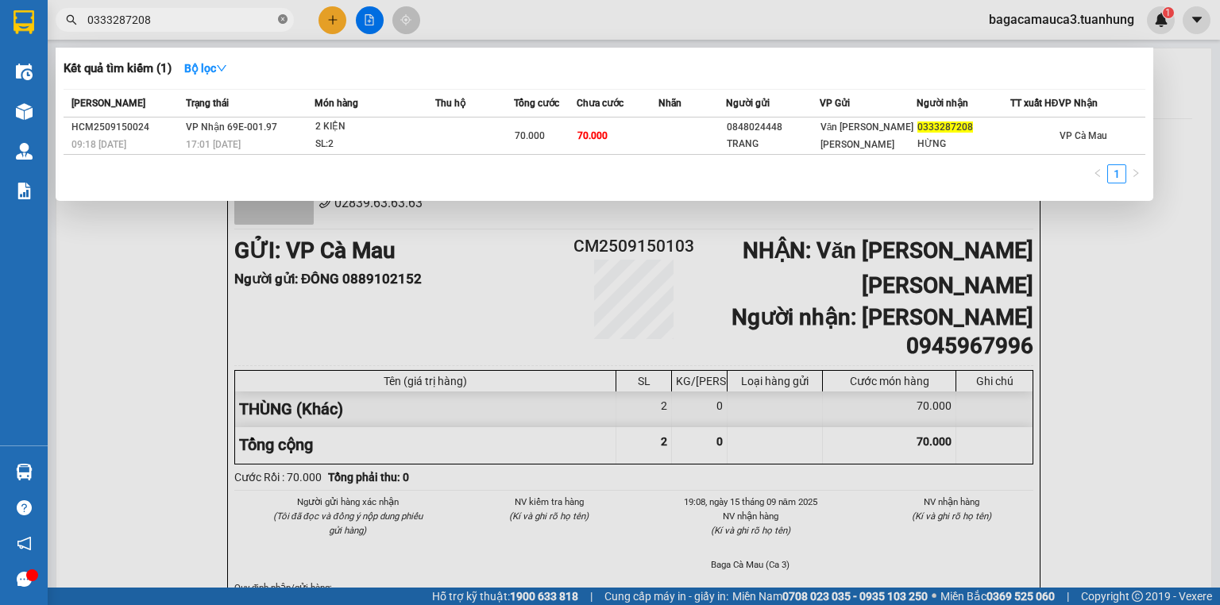
click at [281, 21] on icon "close-circle" at bounding box center [283, 19] width 10 height 10
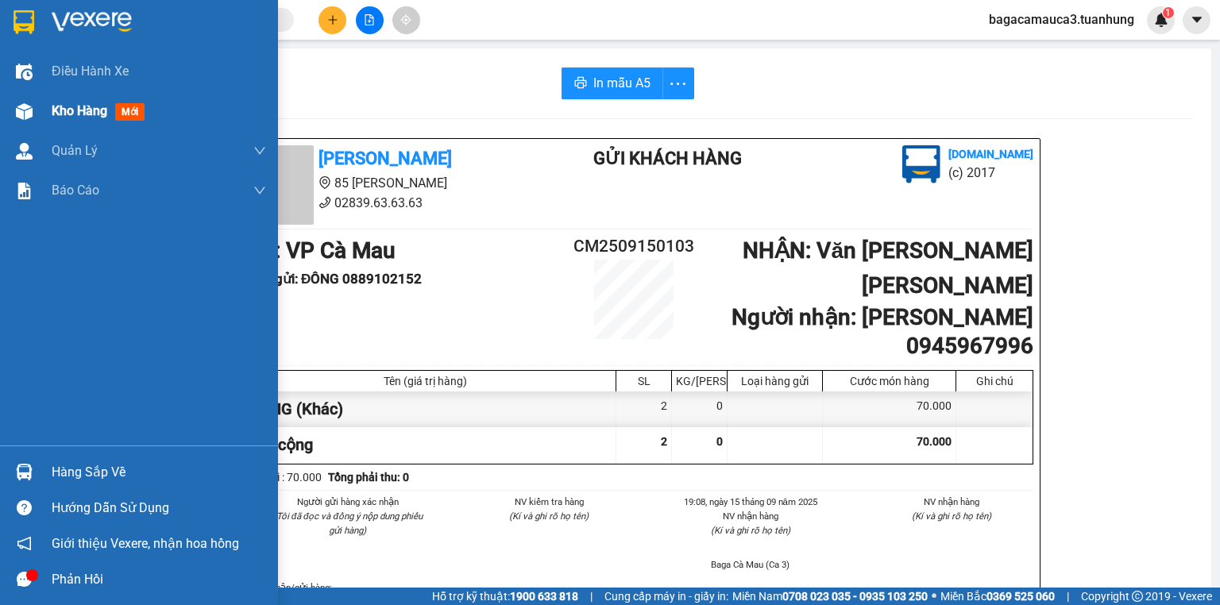
click at [89, 101] on div "Kho hàng mới" at bounding box center [159, 111] width 215 height 40
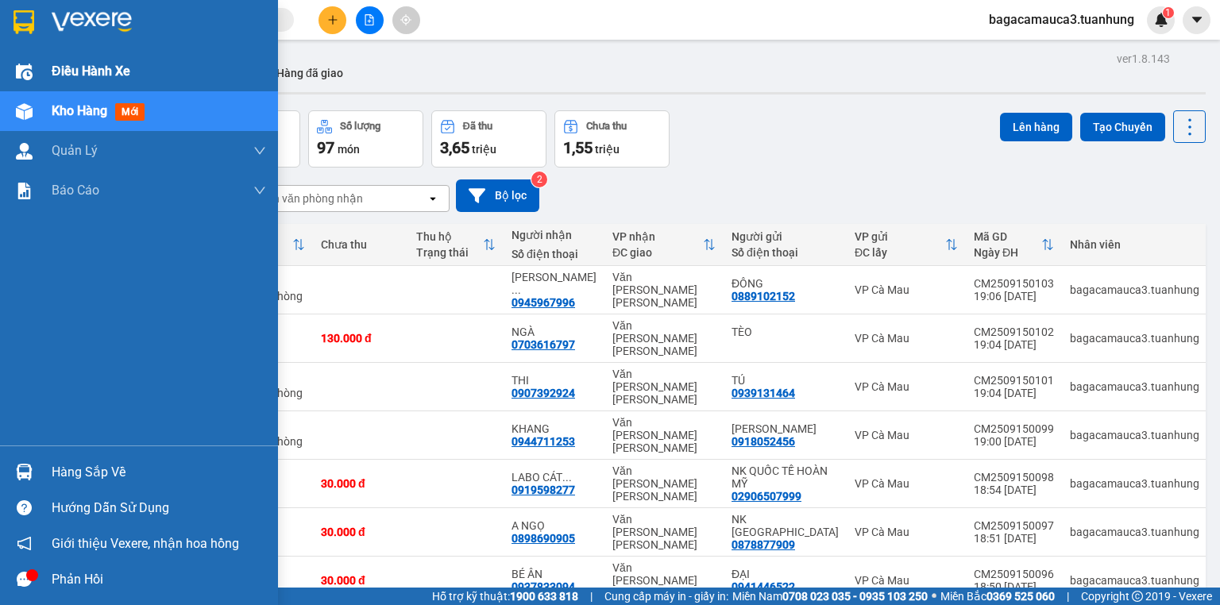
click at [54, 64] on span "Điều hành xe" at bounding box center [91, 71] width 79 height 20
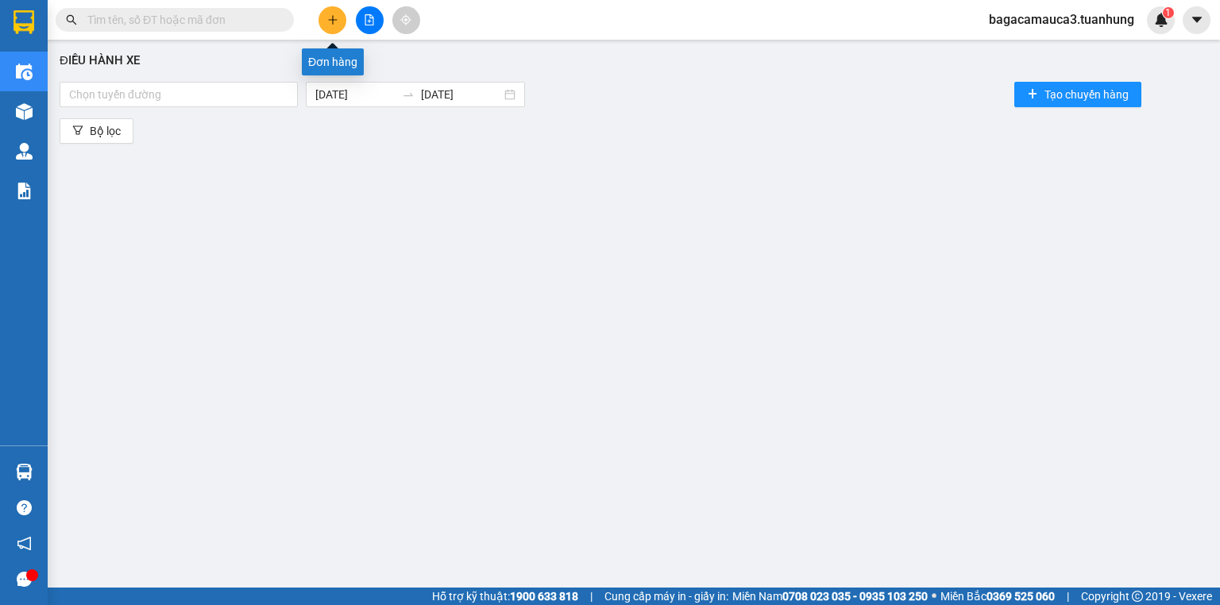
click at [337, 19] on icon "plus" at bounding box center [332, 19] width 11 height 11
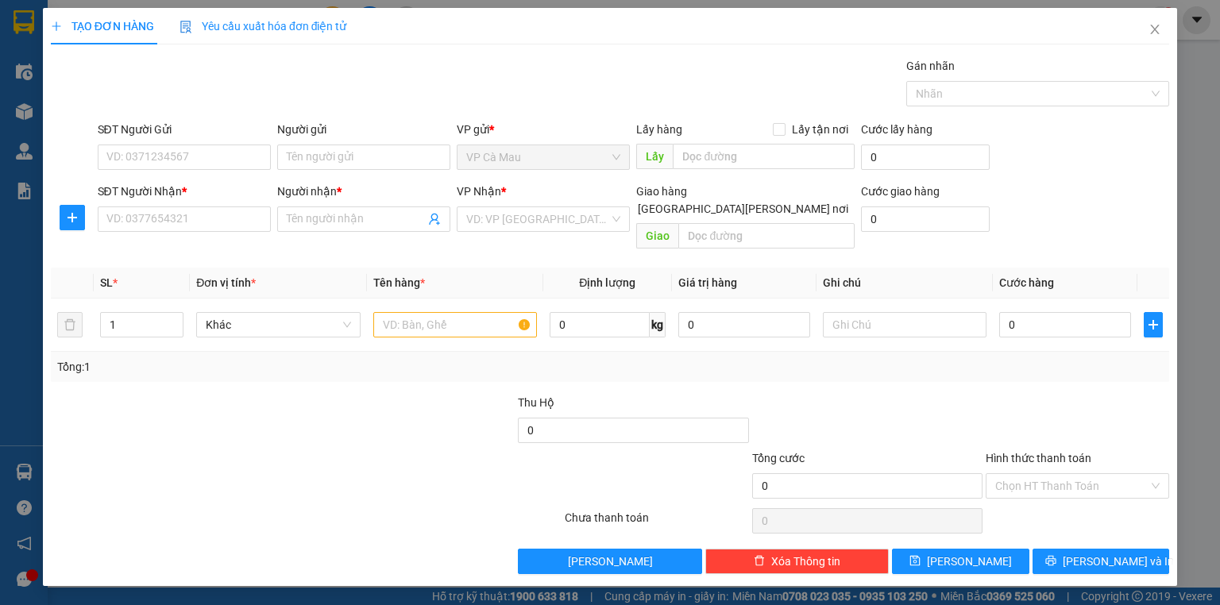
click at [19, 53] on div "TẠO ĐƠN HÀNG Yêu cầu xuất [PERSON_NAME] điện tử Transit Pickup Surcharge Ids Tr…" at bounding box center [610, 302] width 1220 height 605
click at [22, 69] on div "TẠO ĐƠN HÀNG Yêu cầu xuất [PERSON_NAME] điện tử Transit Pickup Surcharge Ids Tr…" at bounding box center [610, 302] width 1220 height 605
click at [1154, 30] on icon "close" at bounding box center [1155, 29] width 13 height 13
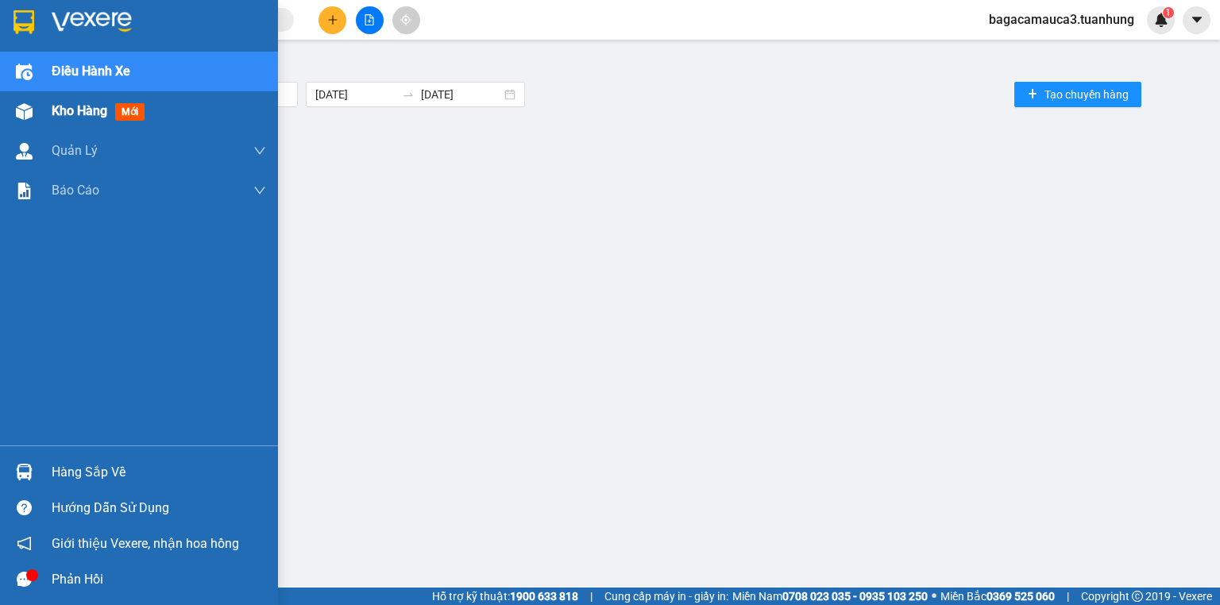
click at [29, 118] on img at bounding box center [24, 111] width 17 height 17
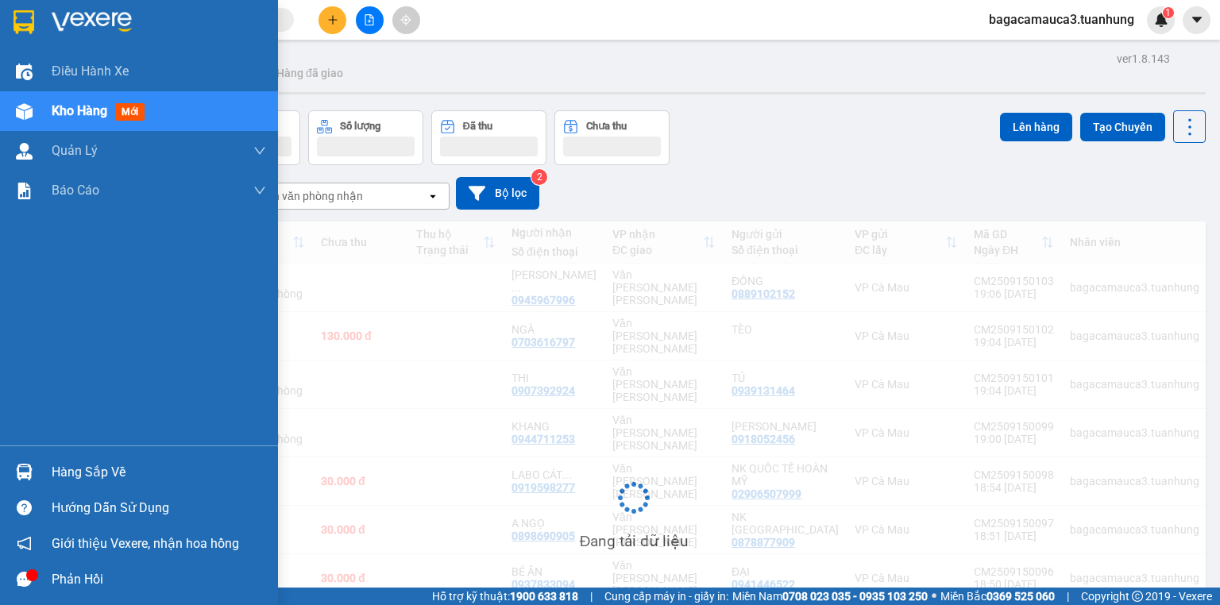
drag, startPoint x: 68, startPoint y: 95, endPoint x: 72, endPoint y: 104, distance: 10.3
click at [68, 97] on div "Kho hàng mới" at bounding box center [159, 111] width 215 height 40
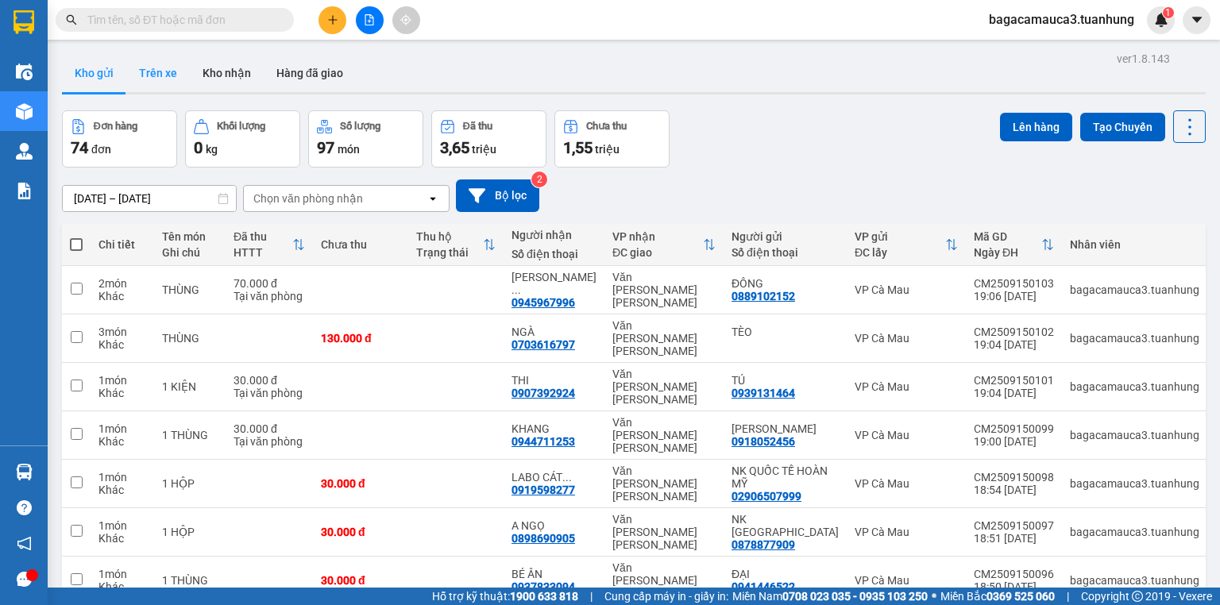
click at [140, 74] on button "Trên xe" at bounding box center [158, 73] width 64 height 38
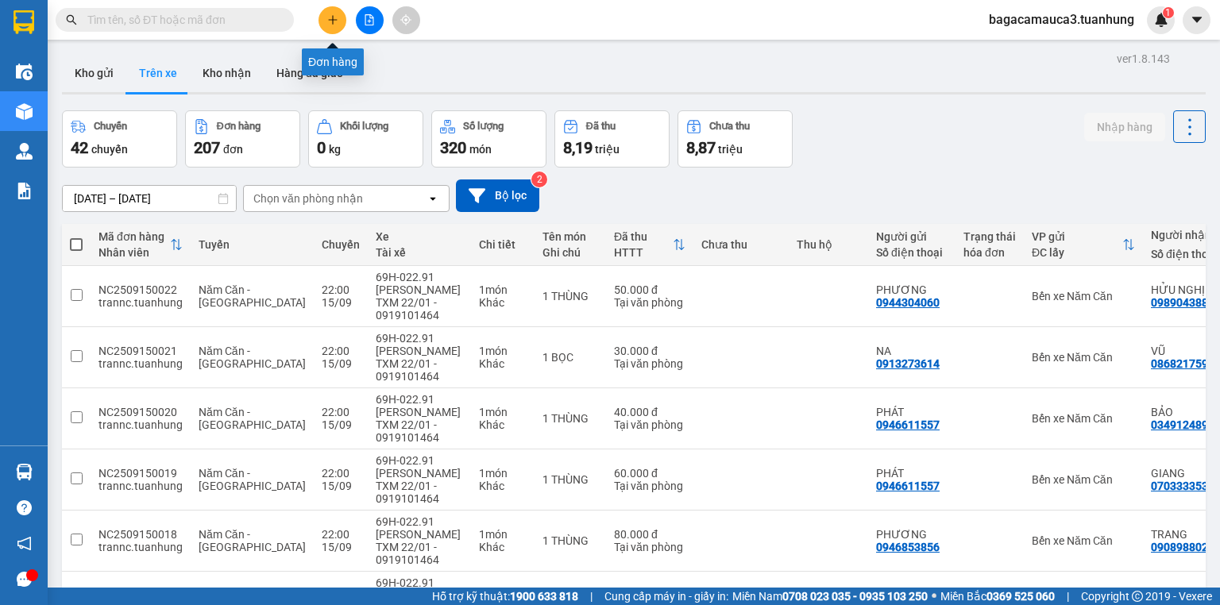
click at [335, 21] on icon "plus" at bounding box center [332, 19] width 11 height 11
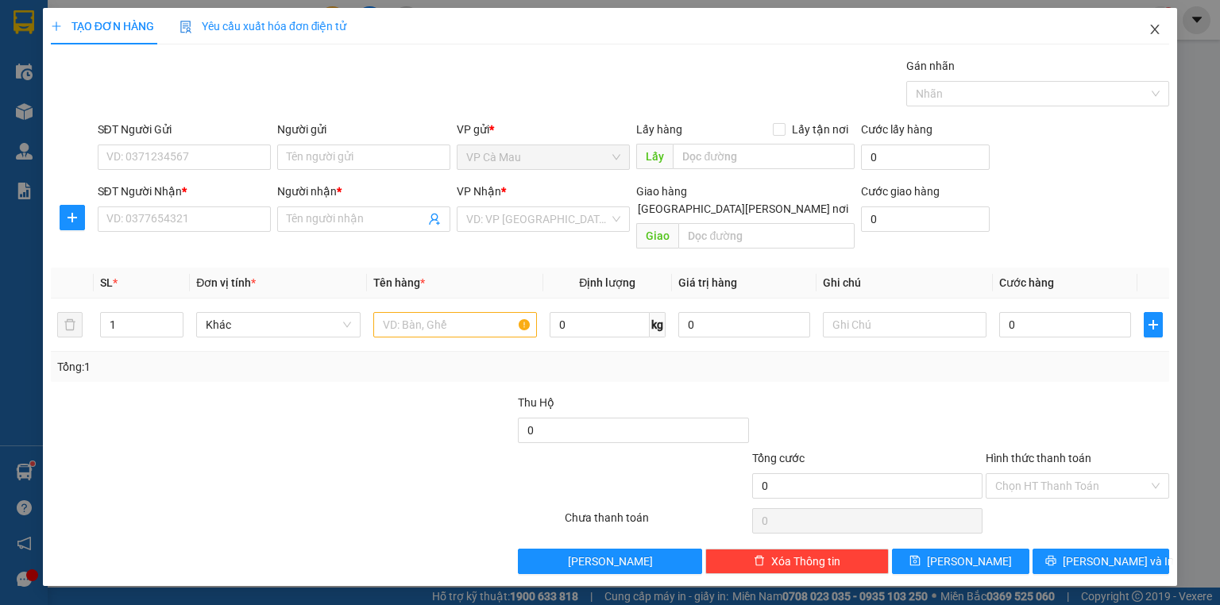
click at [1157, 25] on icon "close" at bounding box center [1155, 29] width 13 height 13
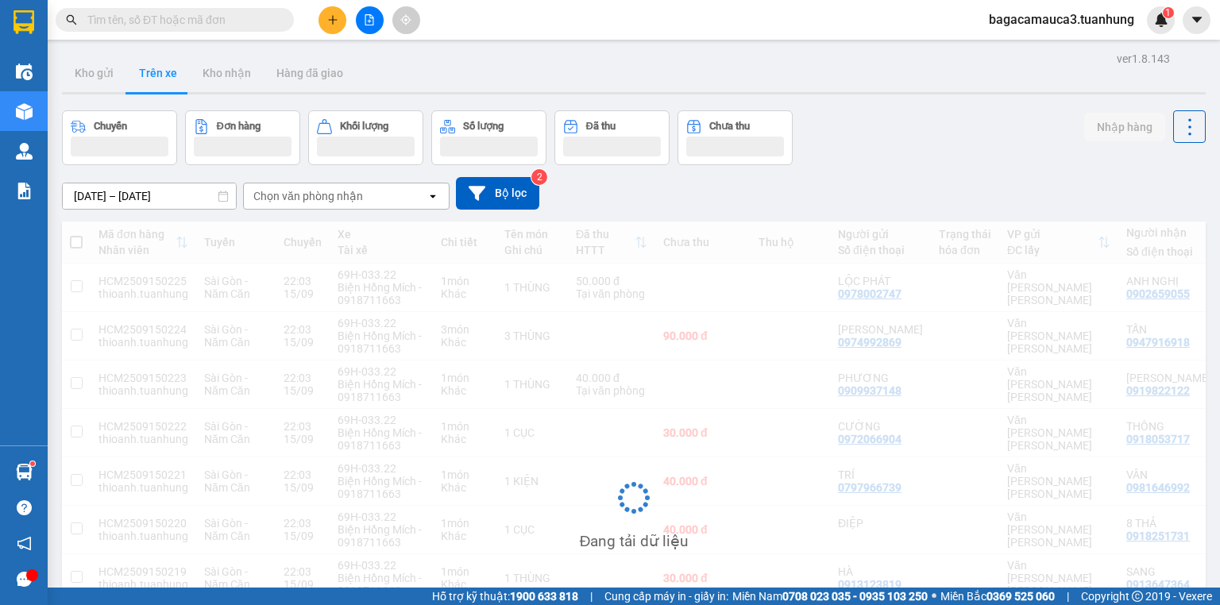
click at [225, 22] on input "text" at bounding box center [181, 19] width 188 height 17
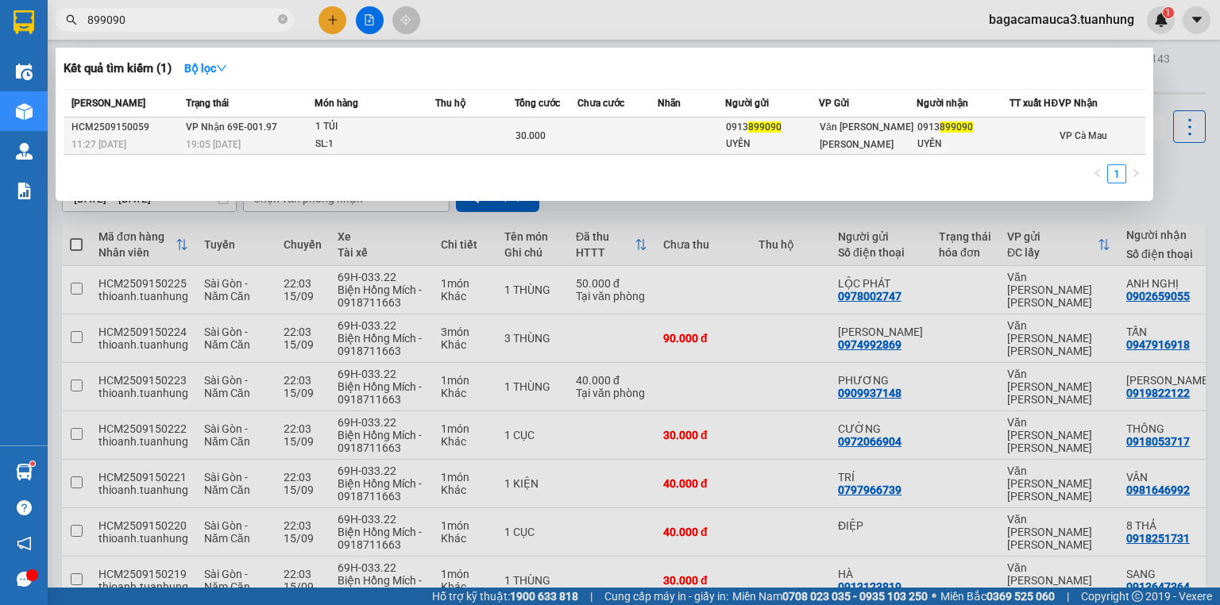
type input "899090"
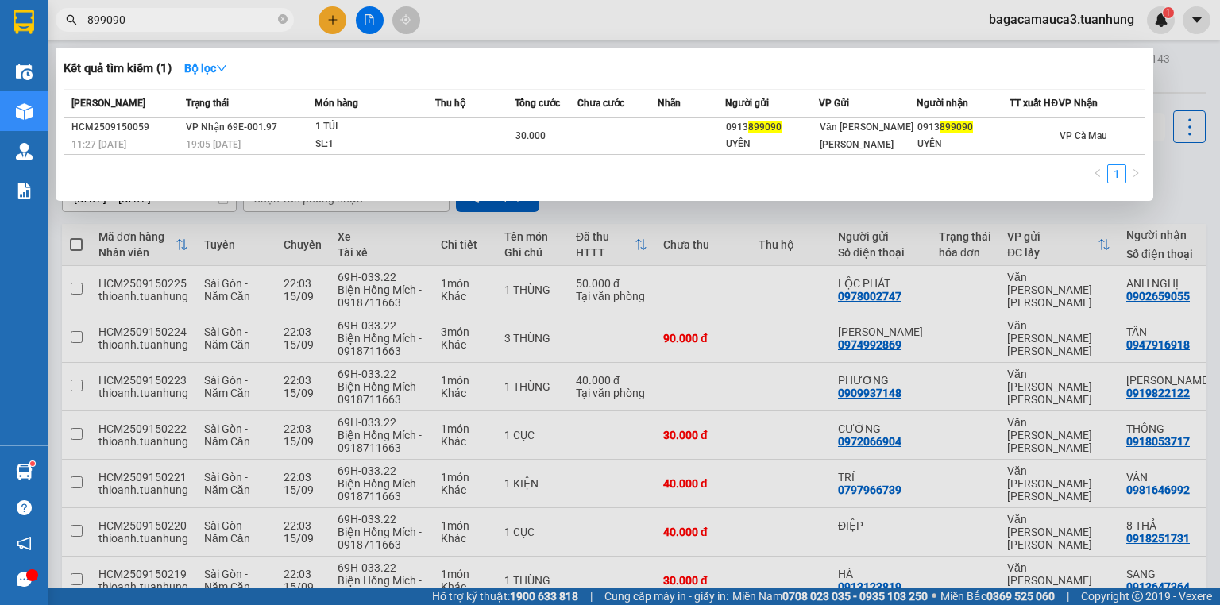
click at [342, 136] on div "1 TÚI" at bounding box center [374, 126] width 119 height 17
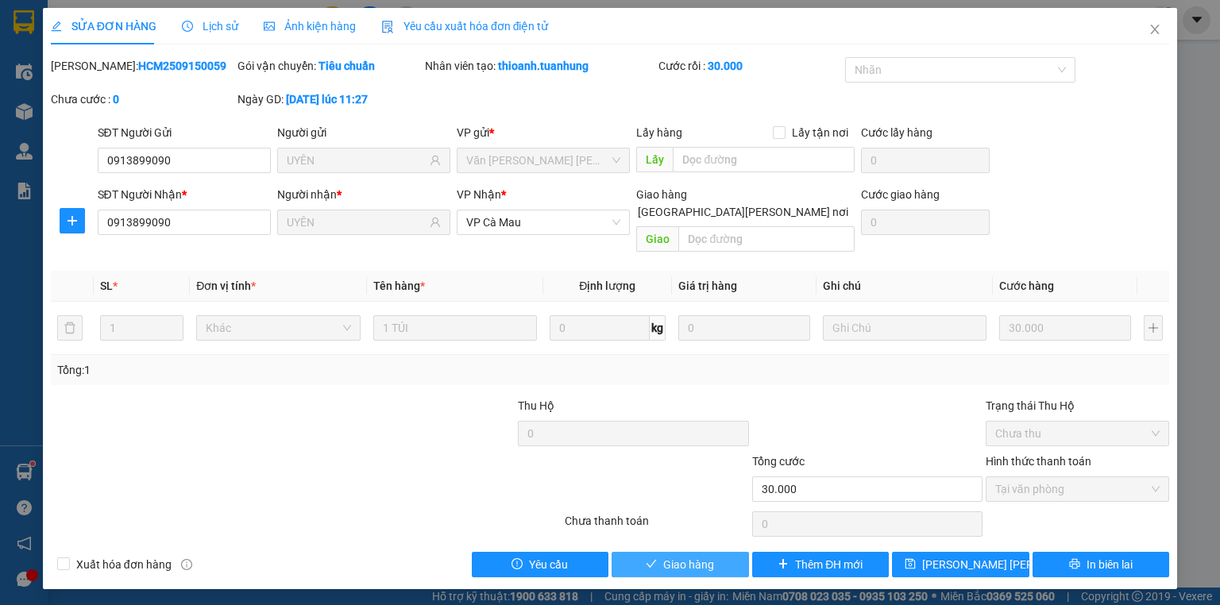
click at [685, 556] on span "Giao hàng" at bounding box center [688, 564] width 51 height 17
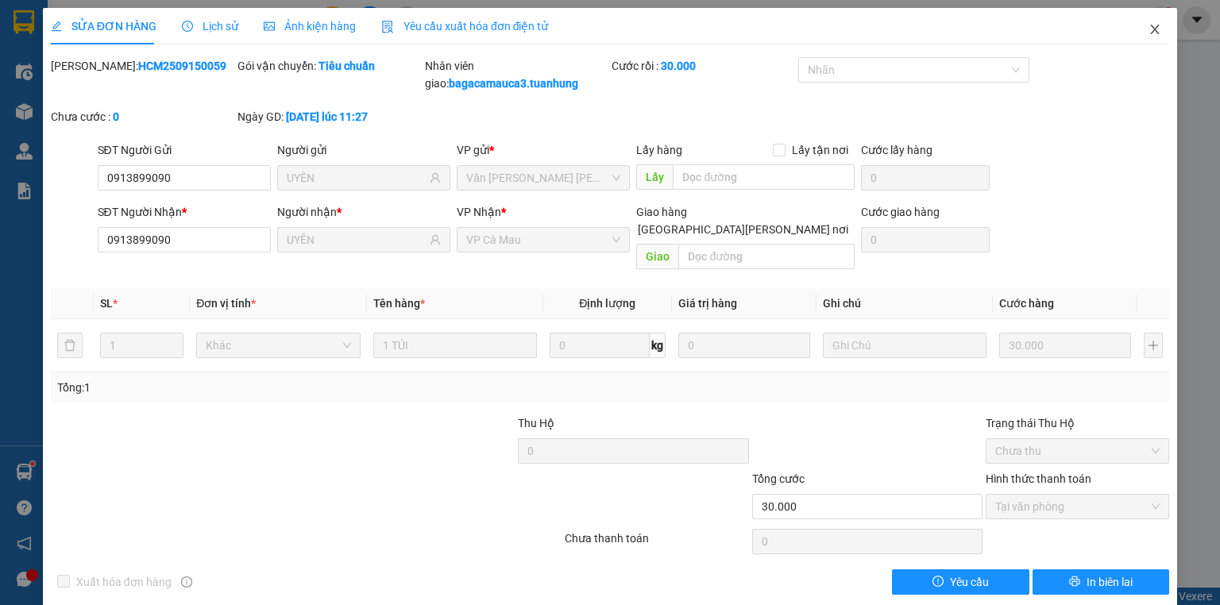
click at [1140, 37] on span "Close" at bounding box center [1155, 30] width 44 height 44
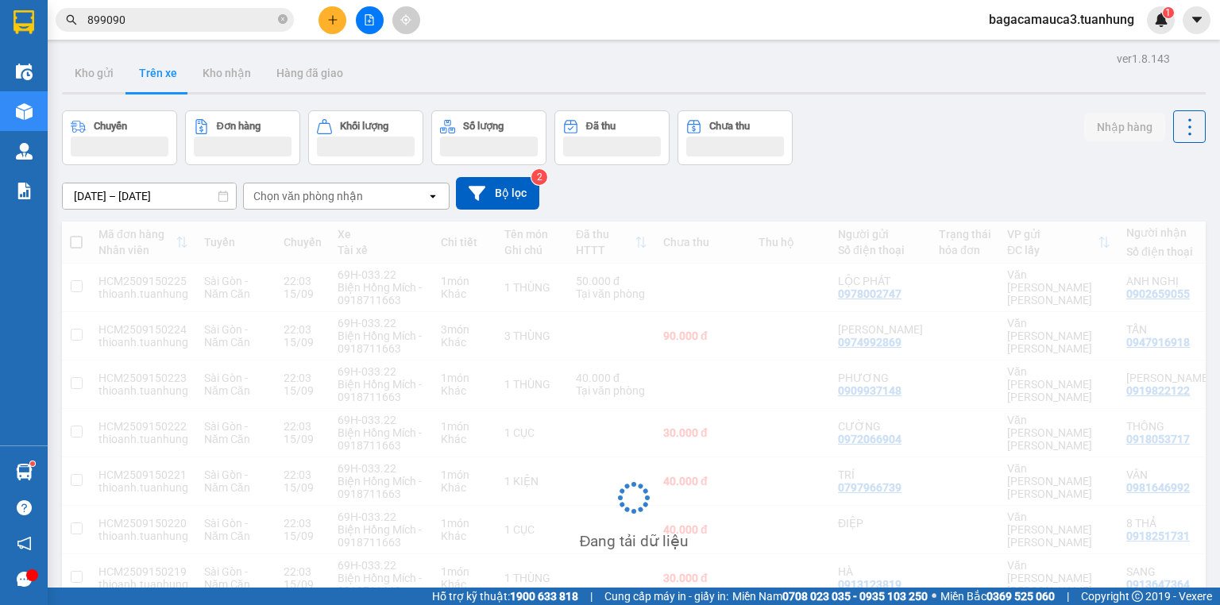
click at [328, 5] on div "Kết quả [PERSON_NAME] ( 1 ) Bộ lọc Mã ĐH Trạng thái Món hàng Thu hộ Tổng [PERSO…" at bounding box center [610, 20] width 1220 height 40
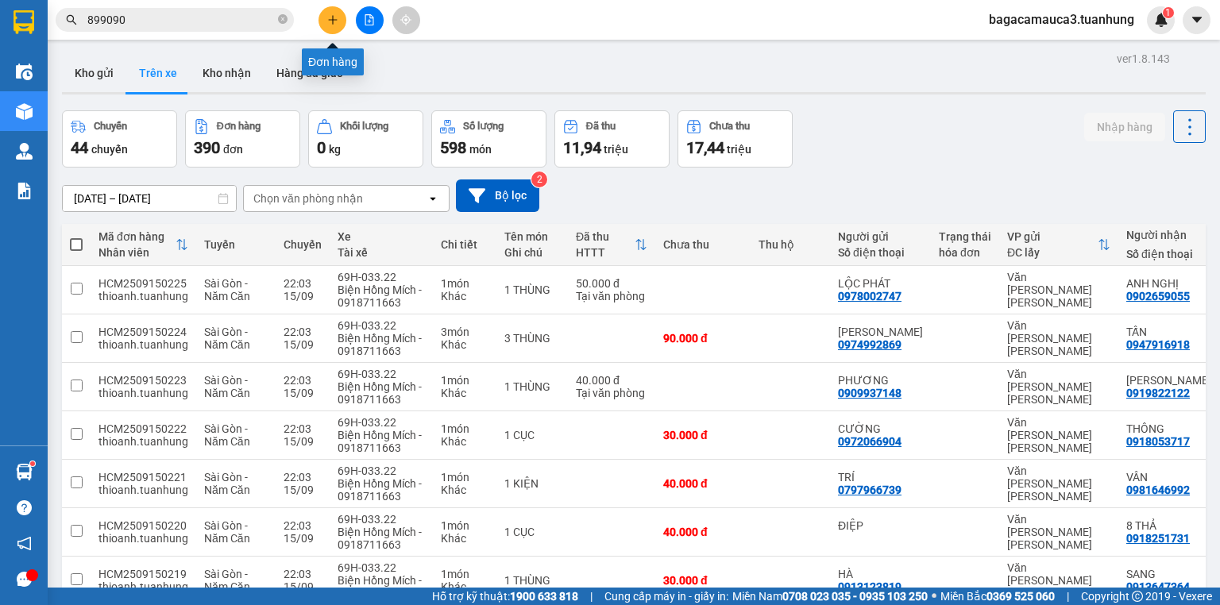
click at [331, 6] on button at bounding box center [333, 20] width 28 height 28
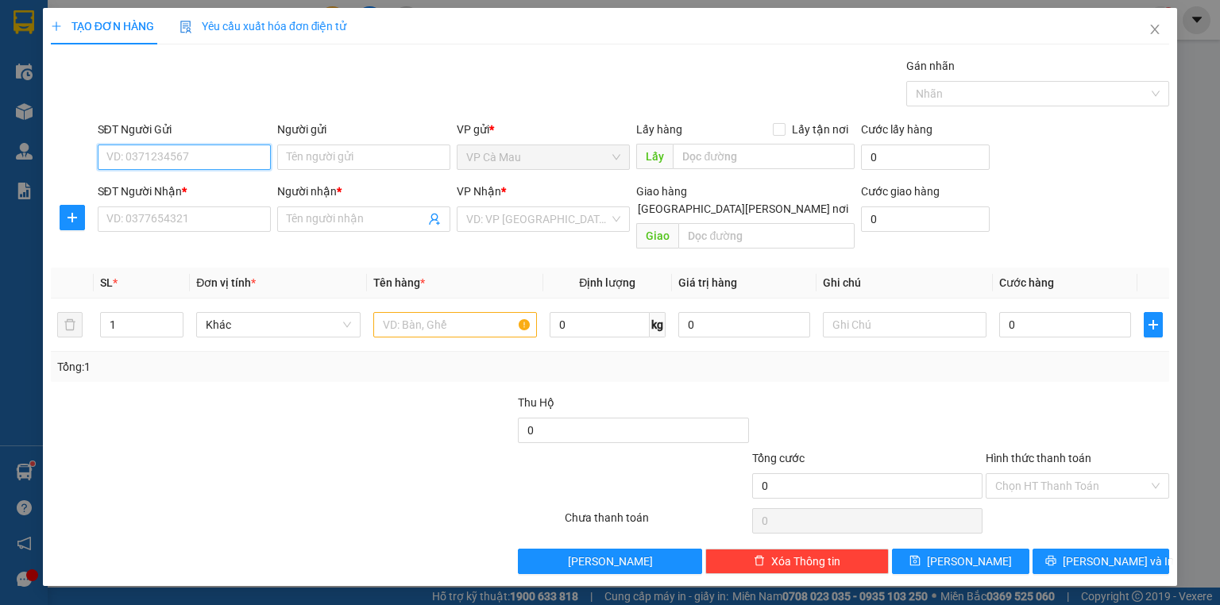
click at [211, 159] on input "SĐT Người Gửi" at bounding box center [184, 157] width 173 height 25
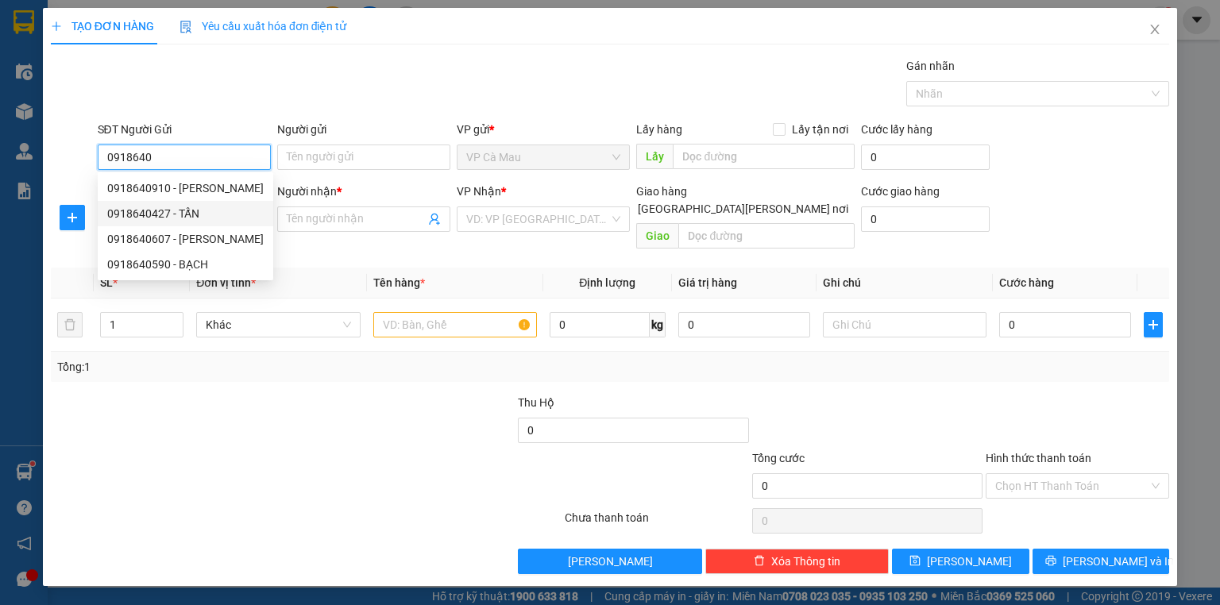
click at [173, 224] on div "0918640427 - TẤN" at bounding box center [186, 213] width 176 height 25
type input "0918640427"
type input "TẤN"
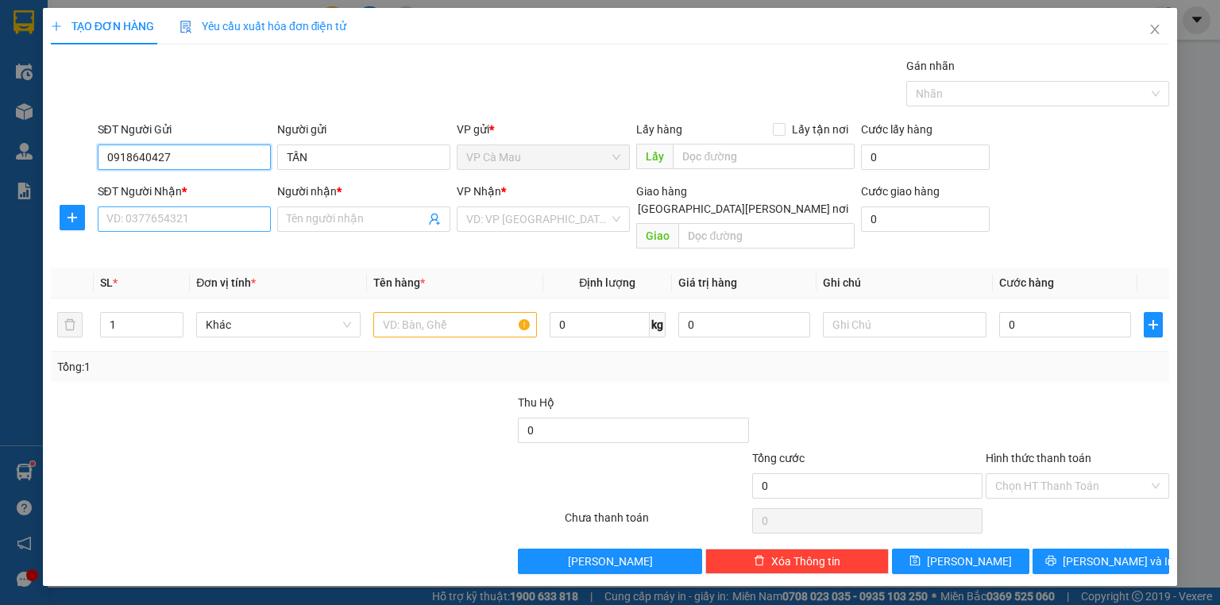
type input "0918640427"
click at [215, 215] on input "SĐT Người Nhận *" at bounding box center [184, 219] width 173 height 25
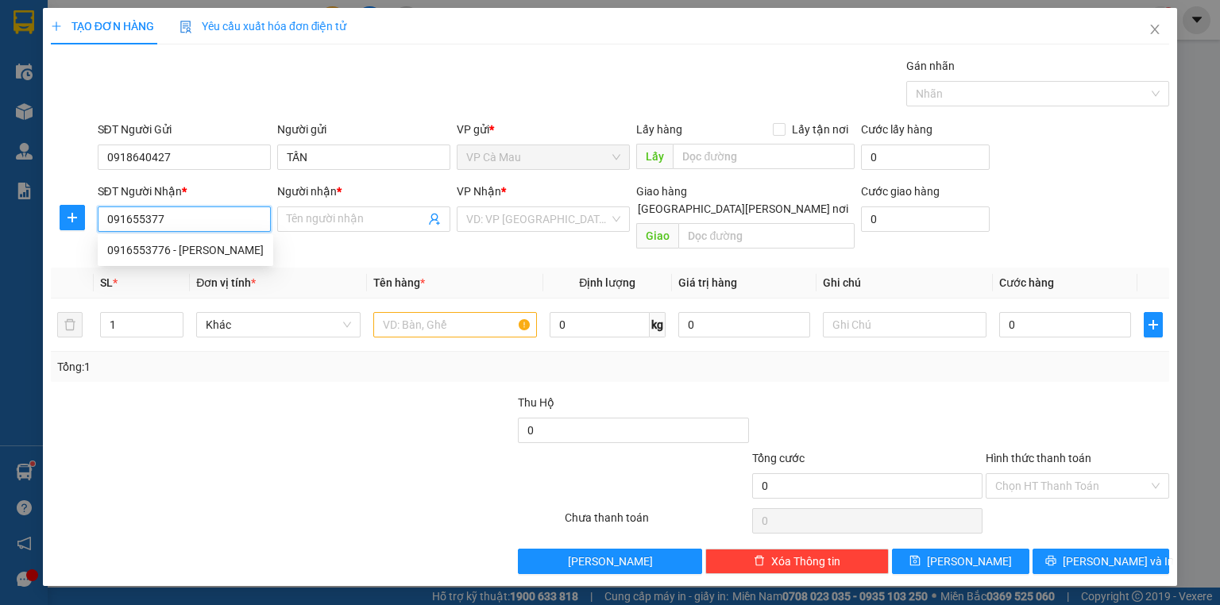
type input "0916553776"
click at [215, 254] on div "0916553776 - [PERSON_NAME]" at bounding box center [185, 250] width 157 height 17
type input "PHƯƠNG"
type input "0916553776"
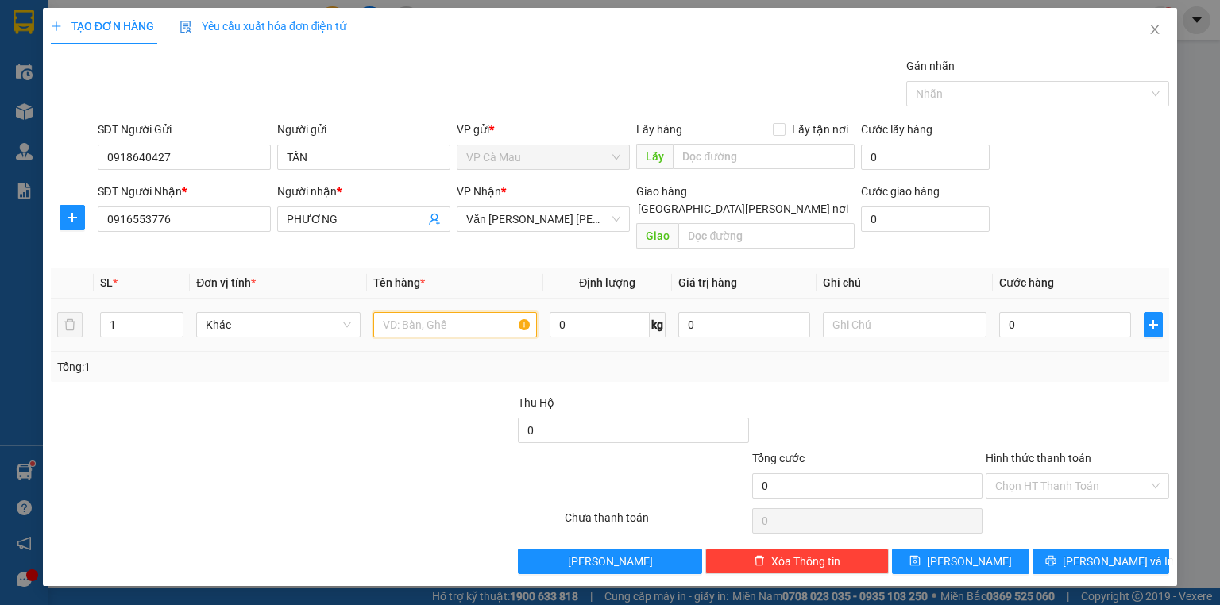
click at [424, 312] on input "text" at bounding box center [455, 324] width 164 height 25
type input "THÙNG"
click at [1008, 312] on input "0" at bounding box center [1066, 324] width 132 height 25
click at [1004, 312] on input "0" at bounding box center [1066, 324] width 132 height 25
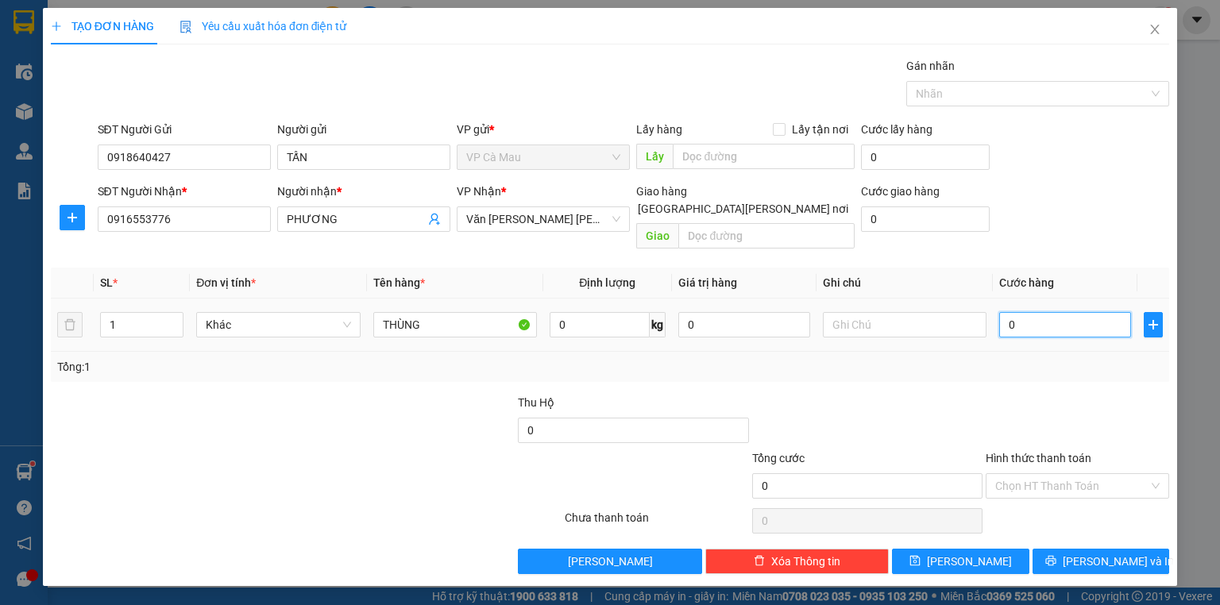
type input "30"
type input "30.000"
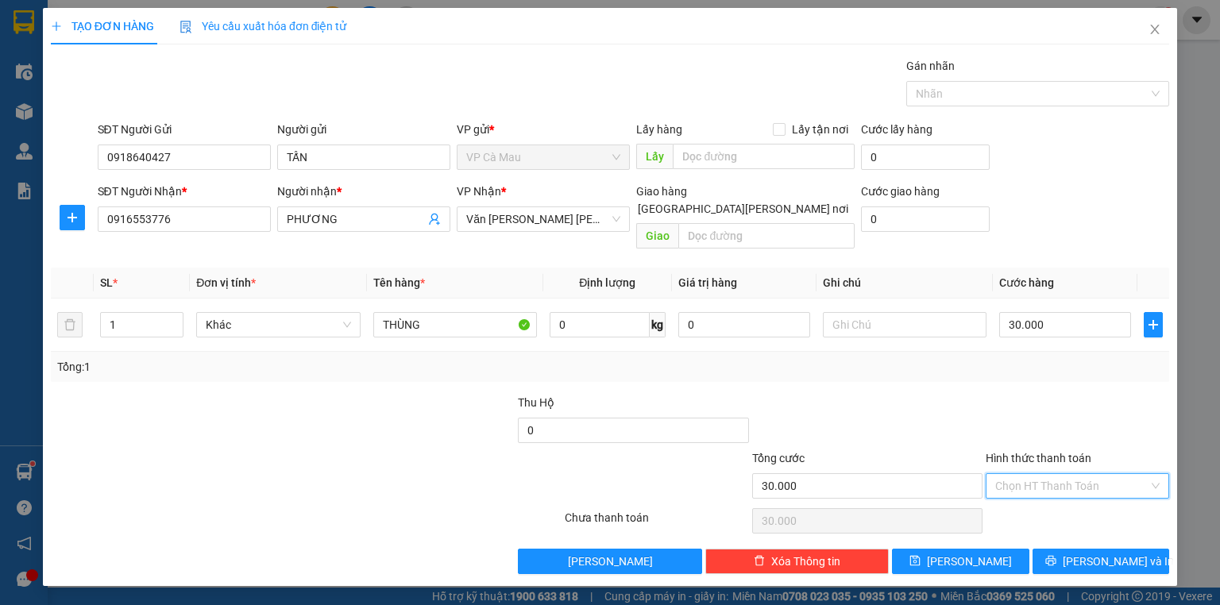
click at [1068, 474] on input "Hình thức thanh toán" at bounding box center [1072, 486] width 153 height 24
click at [1067, 497] on div "Tại văn phòng" at bounding box center [1078, 498] width 164 height 17
type input "0"
click at [1057, 555] on icon "printer" at bounding box center [1051, 560] width 11 height 11
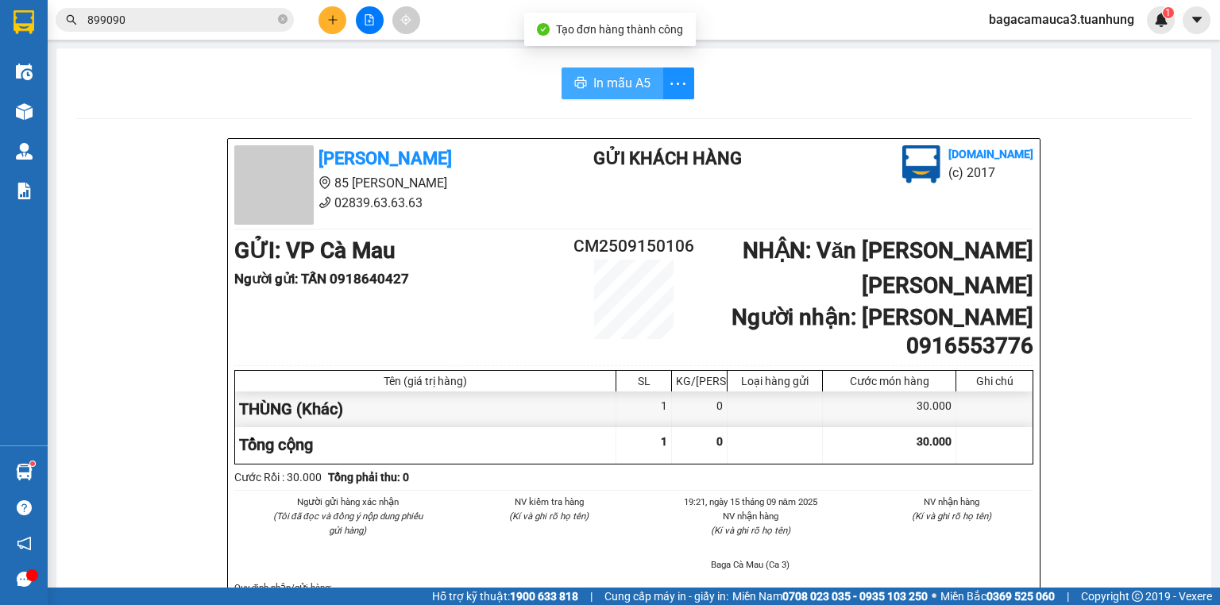
click at [639, 83] on span "In mẫu A5" at bounding box center [622, 83] width 57 height 20
click at [284, 22] on icon "close-circle" at bounding box center [283, 19] width 10 height 10
click at [256, 21] on input "text" at bounding box center [181, 19] width 188 height 17
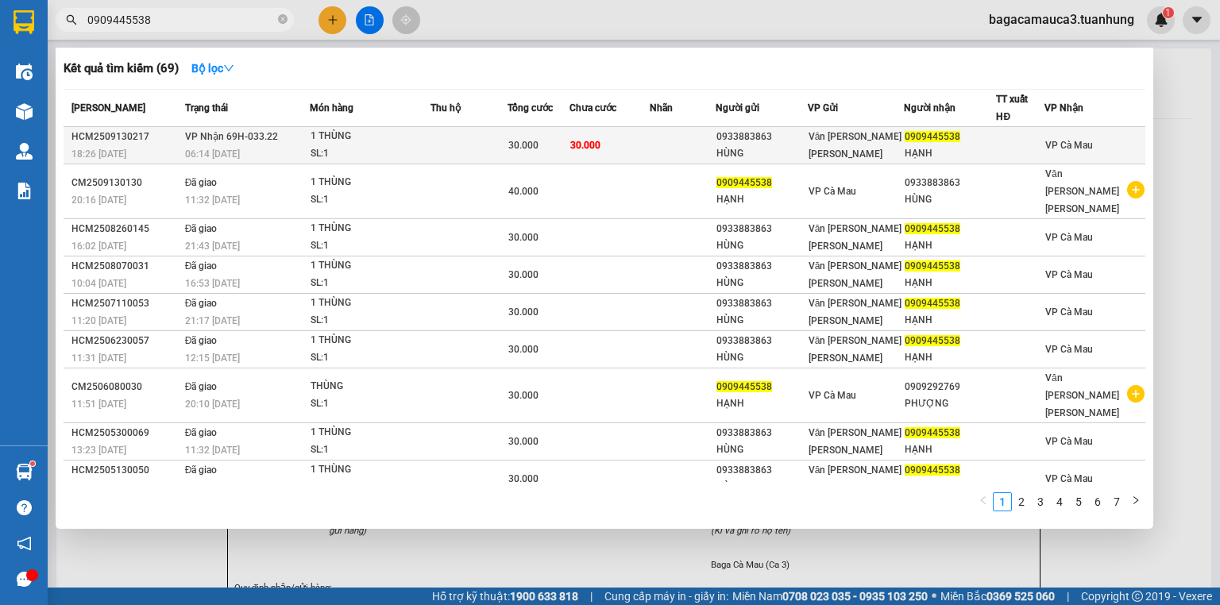
type input "0909445538"
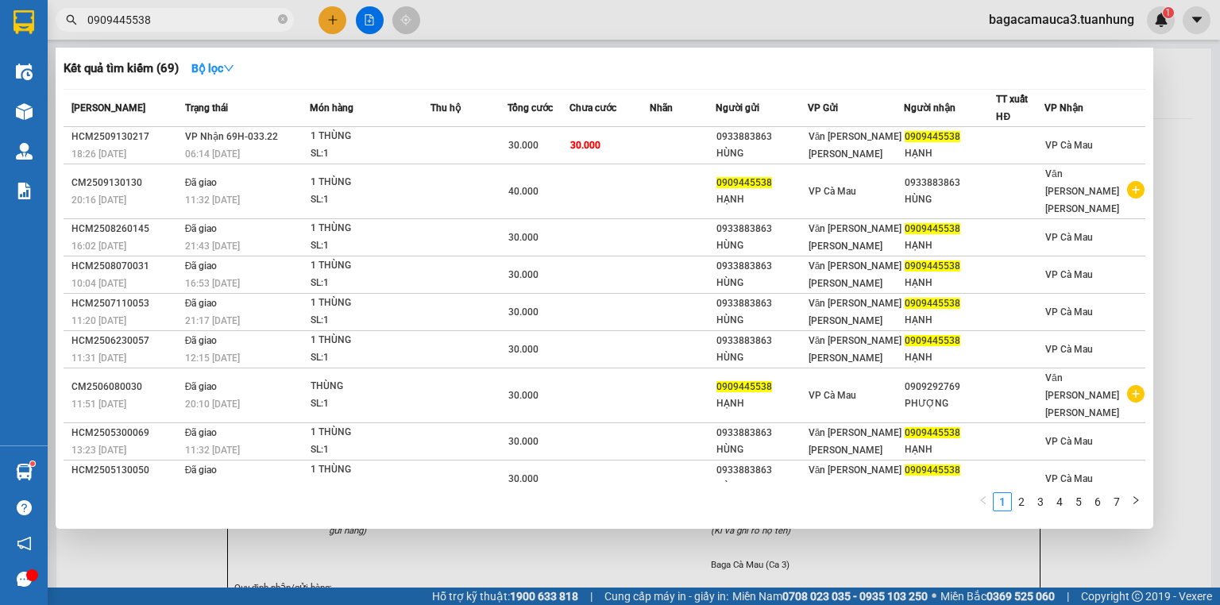
click at [621, 141] on td "30.000" at bounding box center [610, 145] width 80 height 37
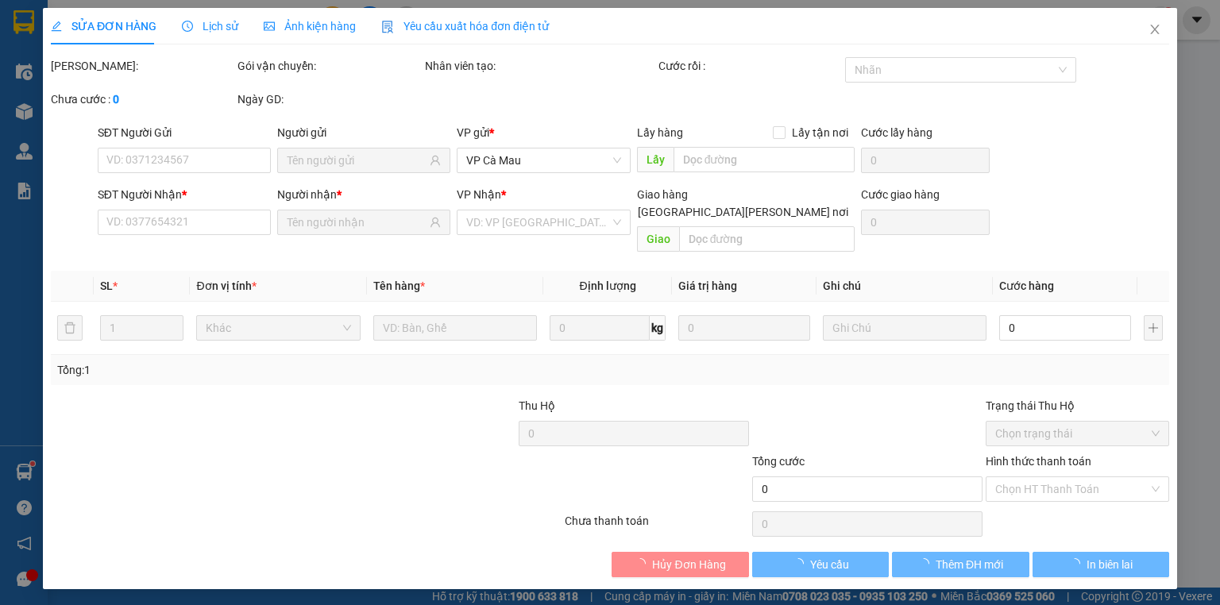
type input "0933883863"
type input "HÙNG"
type input "0909445538"
type input "HẠNH"
type input "30.000"
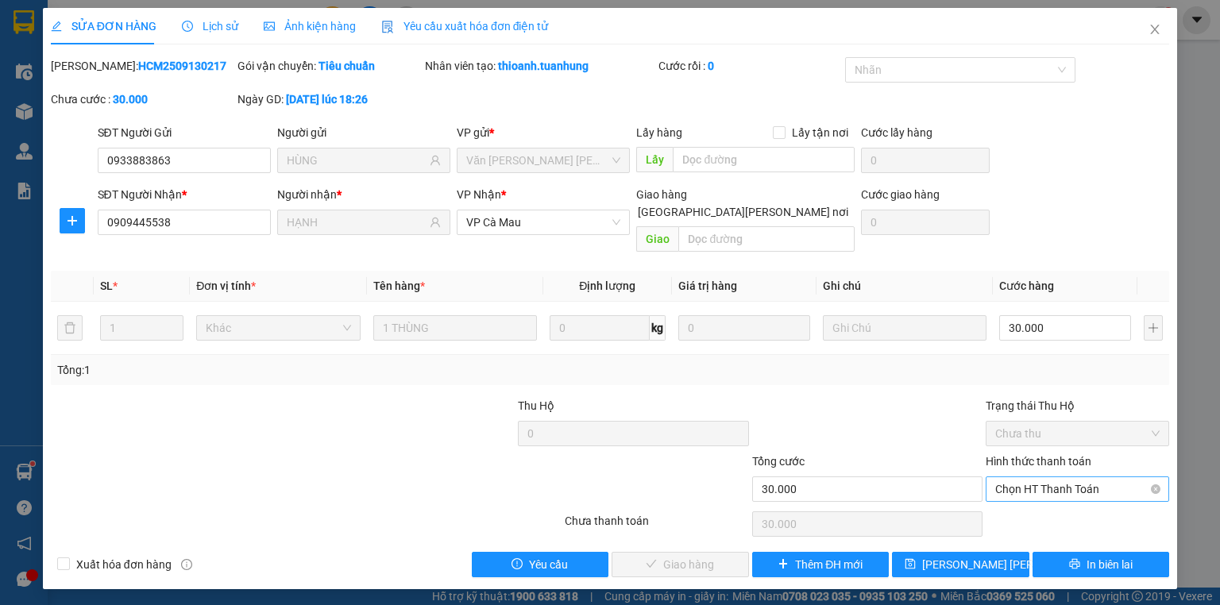
drag, startPoint x: 1079, startPoint y: 452, endPoint x: 1079, endPoint y: 465, distance: 12.7
click at [1079, 455] on div "Hình thức thanh toán" at bounding box center [1078, 465] width 184 height 24
click at [1079, 478] on span "Chọn HT Thanh Toán" at bounding box center [1078, 490] width 164 height 24
click at [1071, 499] on div "Tại văn phòng" at bounding box center [1078, 502] width 164 height 17
type input "0"
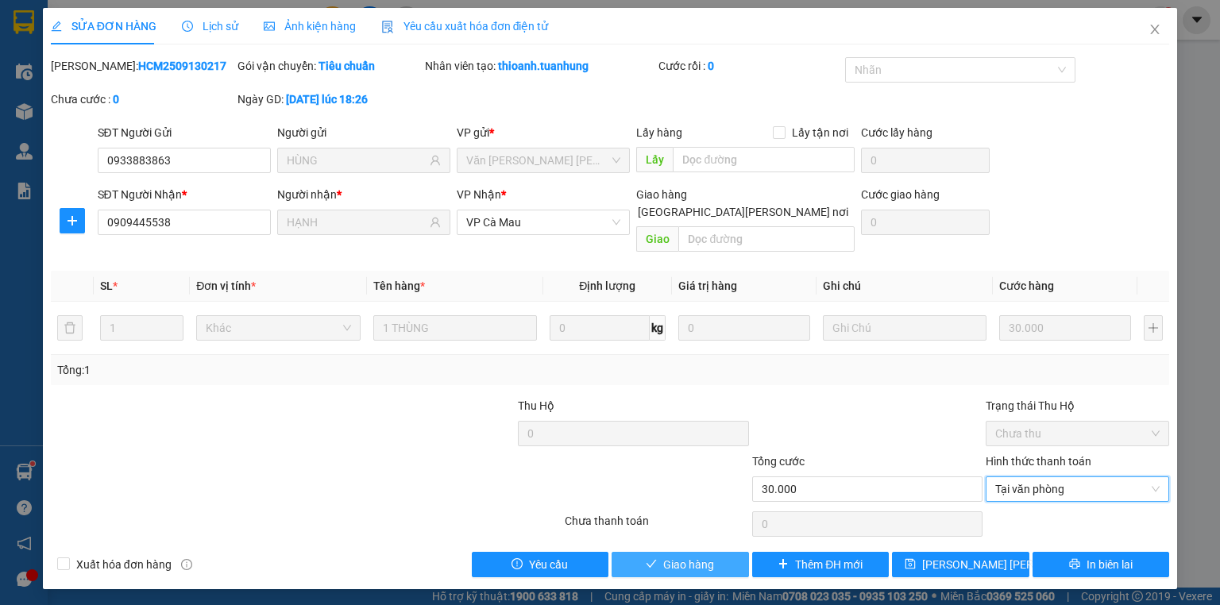
click at [674, 556] on span "Giao hàng" at bounding box center [688, 564] width 51 height 17
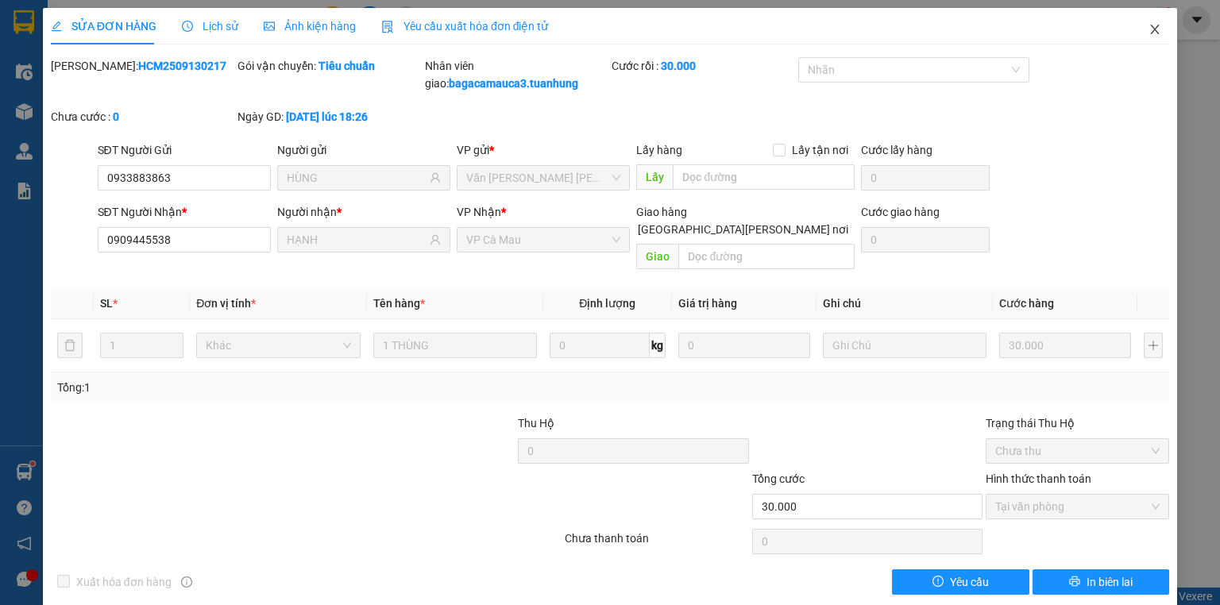
click at [1151, 34] on icon "close" at bounding box center [1155, 30] width 9 height 10
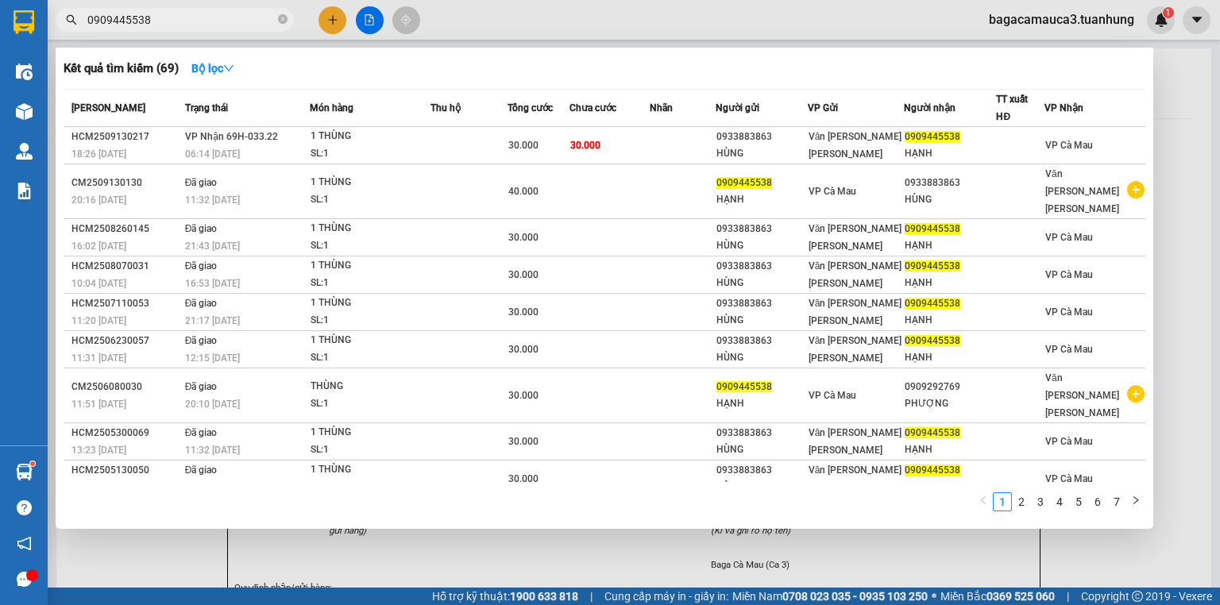
click at [215, 25] on input "0909445538" at bounding box center [181, 19] width 188 height 17
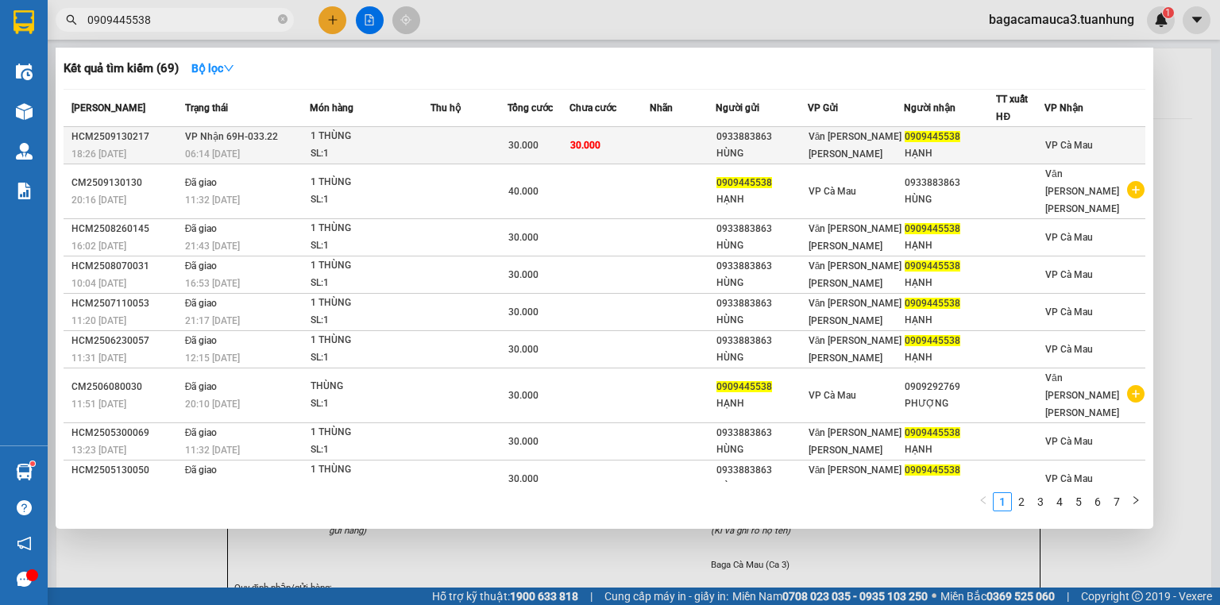
click at [447, 138] on td at bounding box center [469, 145] width 76 height 37
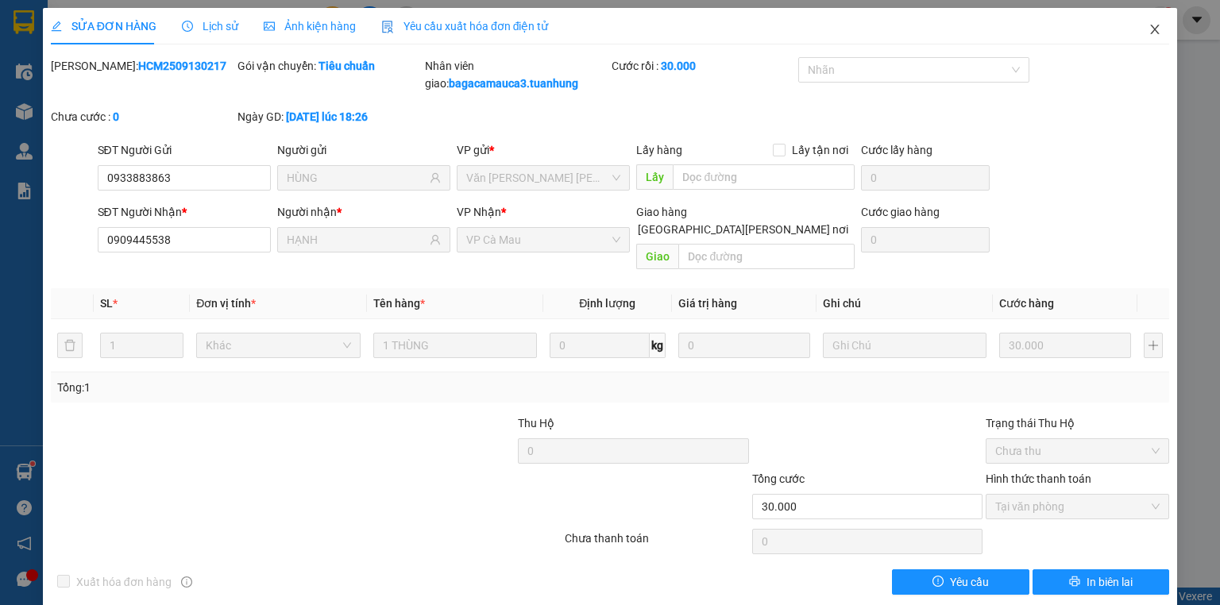
click at [1149, 29] on icon "close" at bounding box center [1155, 29] width 13 height 13
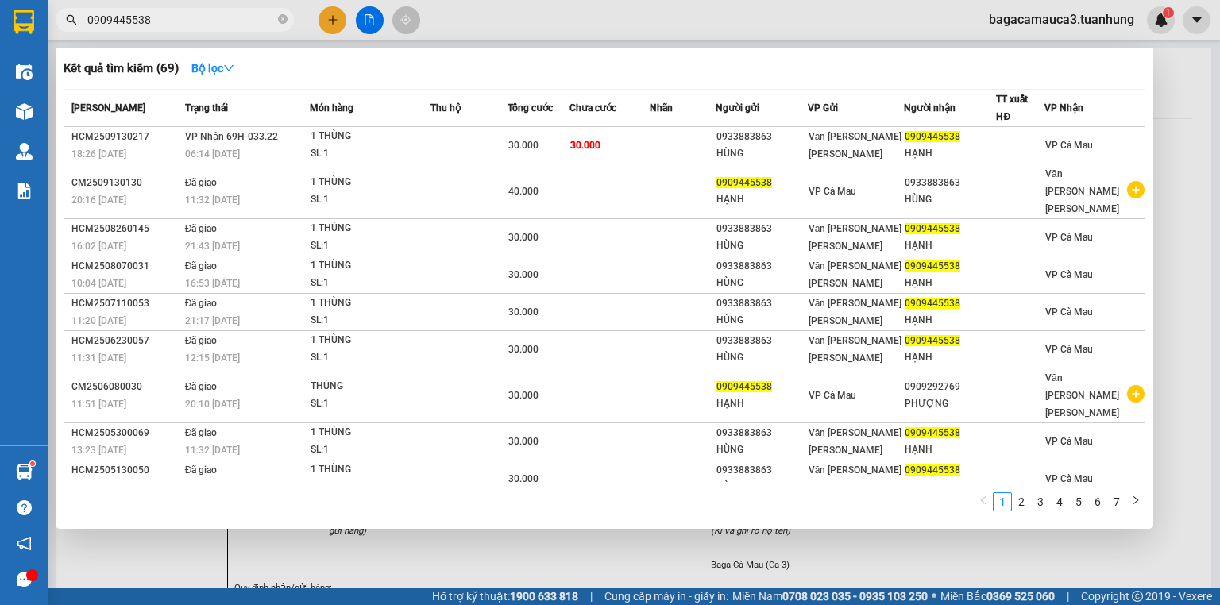
click at [218, 10] on span "0909445538" at bounding box center [175, 20] width 238 height 24
click at [333, 17] on div at bounding box center [610, 302] width 1220 height 605
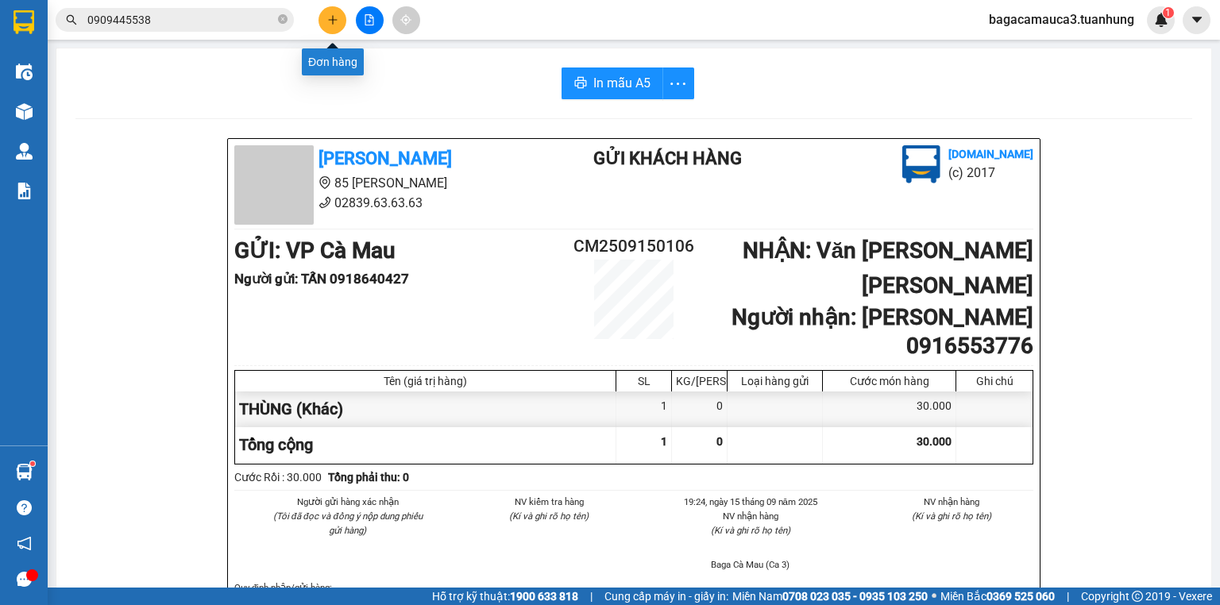
click at [325, 13] on button at bounding box center [333, 20] width 28 height 28
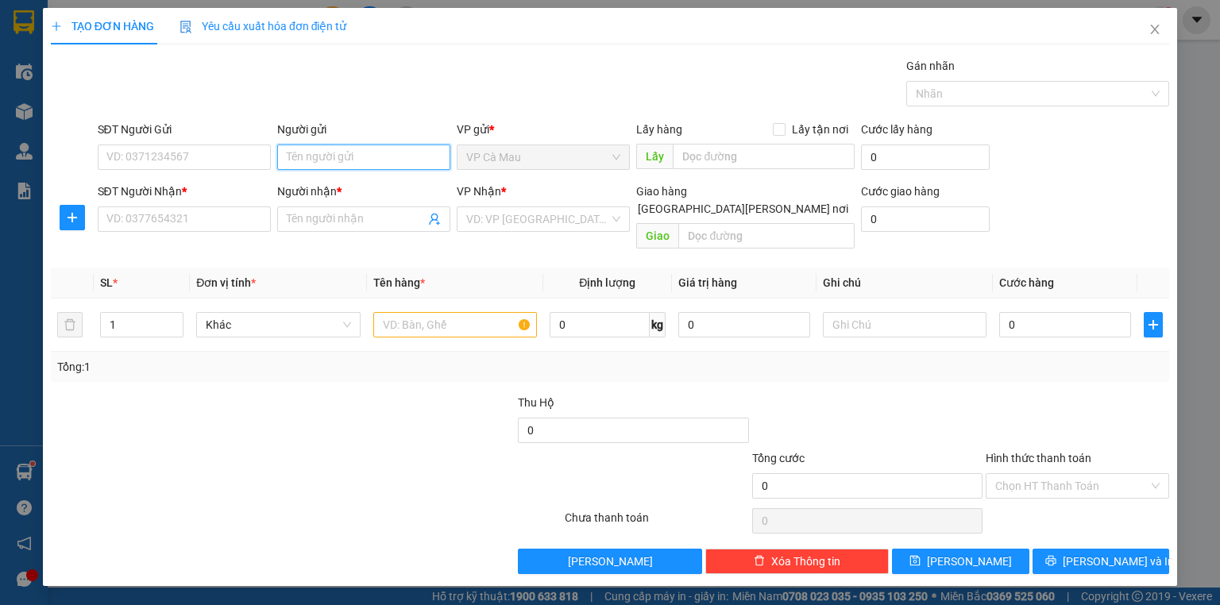
click at [308, 159] on input "Người gửi" at bounding box center [363, 157] width 173 height 25
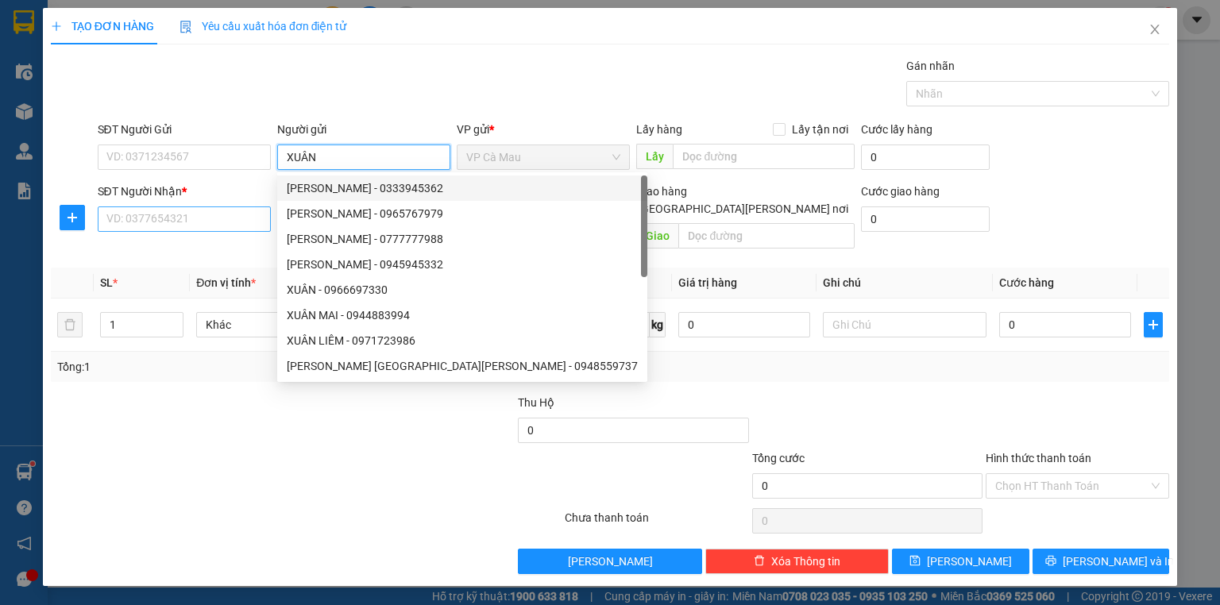
type input "XUÂN"
click at [232, 222] on input "SĐT Người Nhận *" at bounding box center [184, 219] width 173 height 25
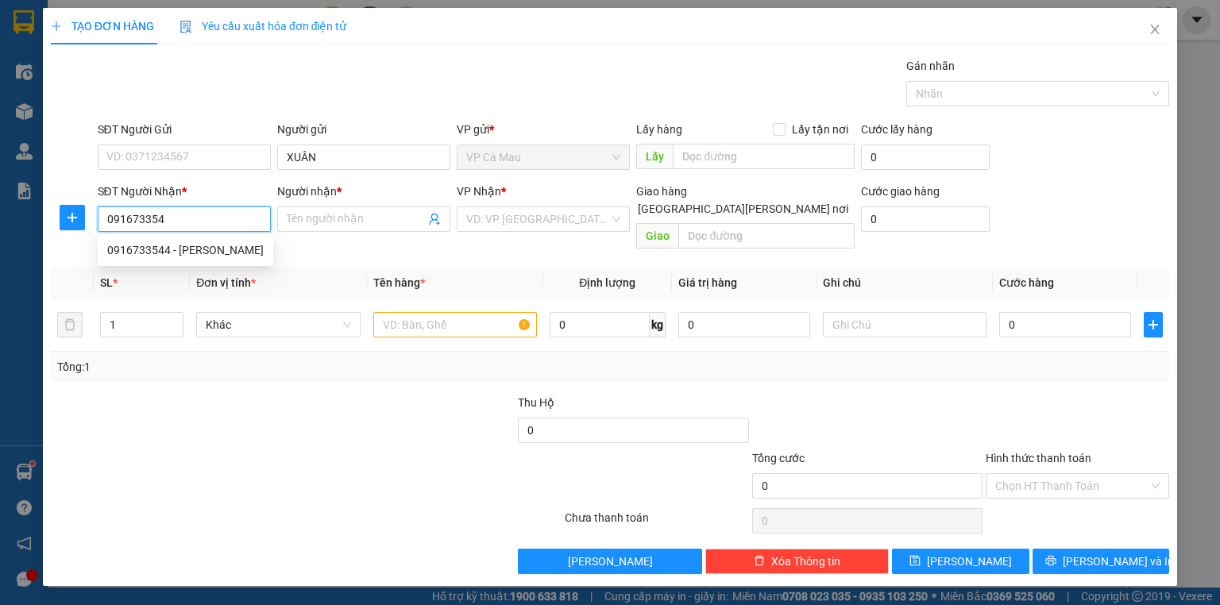
type input "0916733544"
click at [226, 245] on div "0916733544 - [PERSON_NAME]" at bounding box center [185, 250] width 157 height 17
type input "HIA XIẾU"
type input "0916733544"
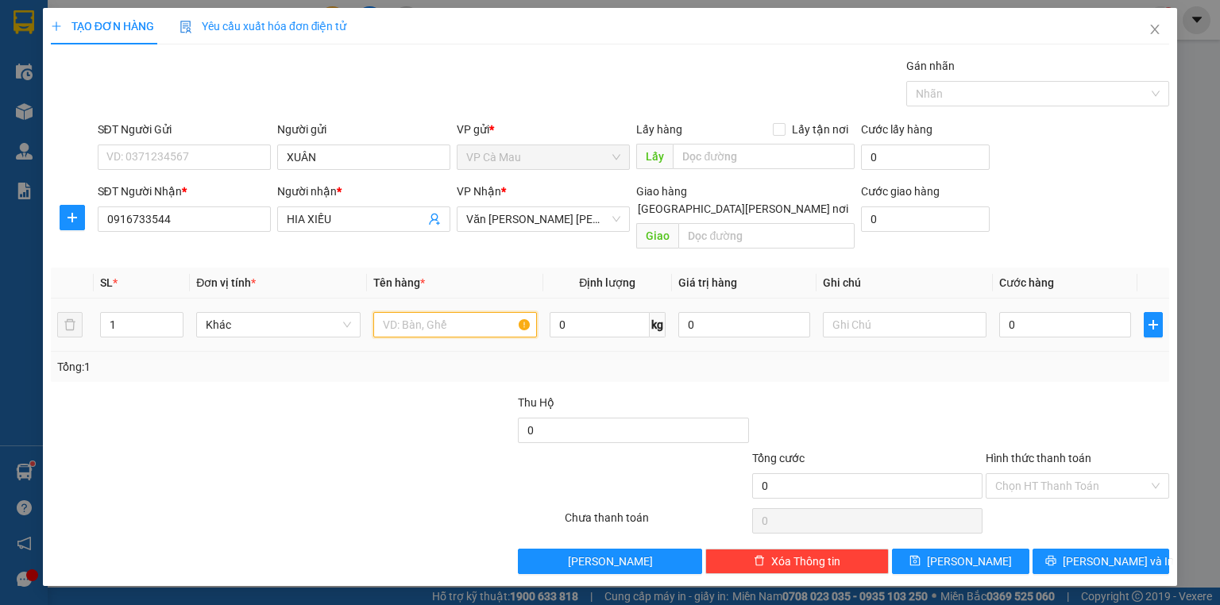
click at [426, 312] on input "text" at bounding box center [455, 324] width 164 height 25
type input "1 THÙNG"
click at [1093, 312] on input "0" at bounding box center [1066, 324] width 132 height 25
type input "3"
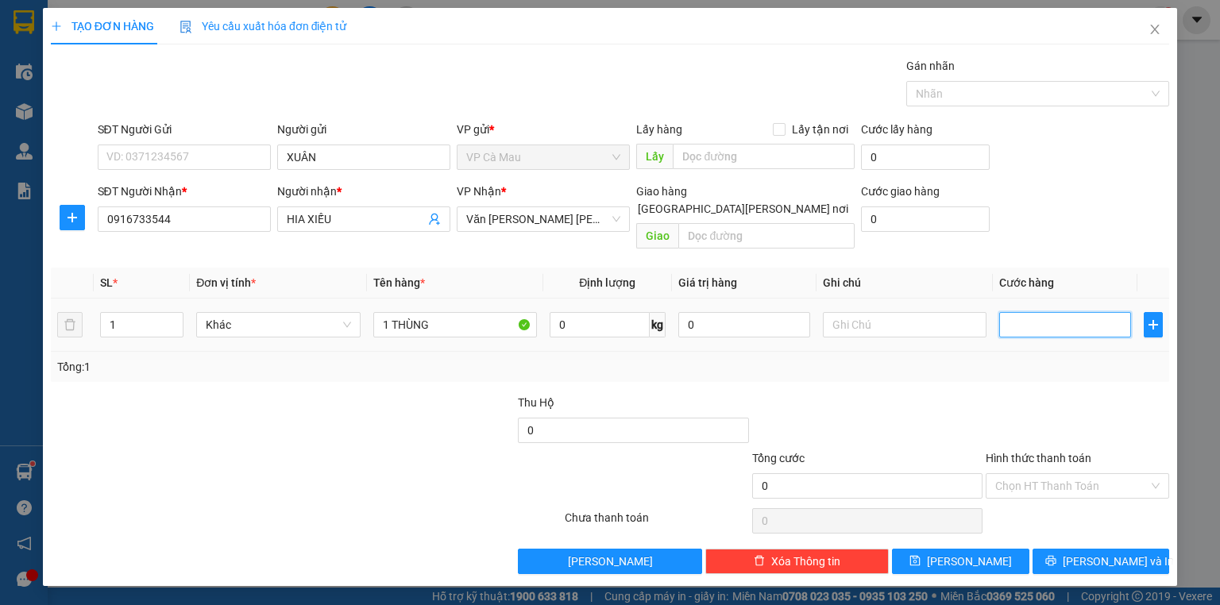
type input "3"
type input "30"
type input "30.000"
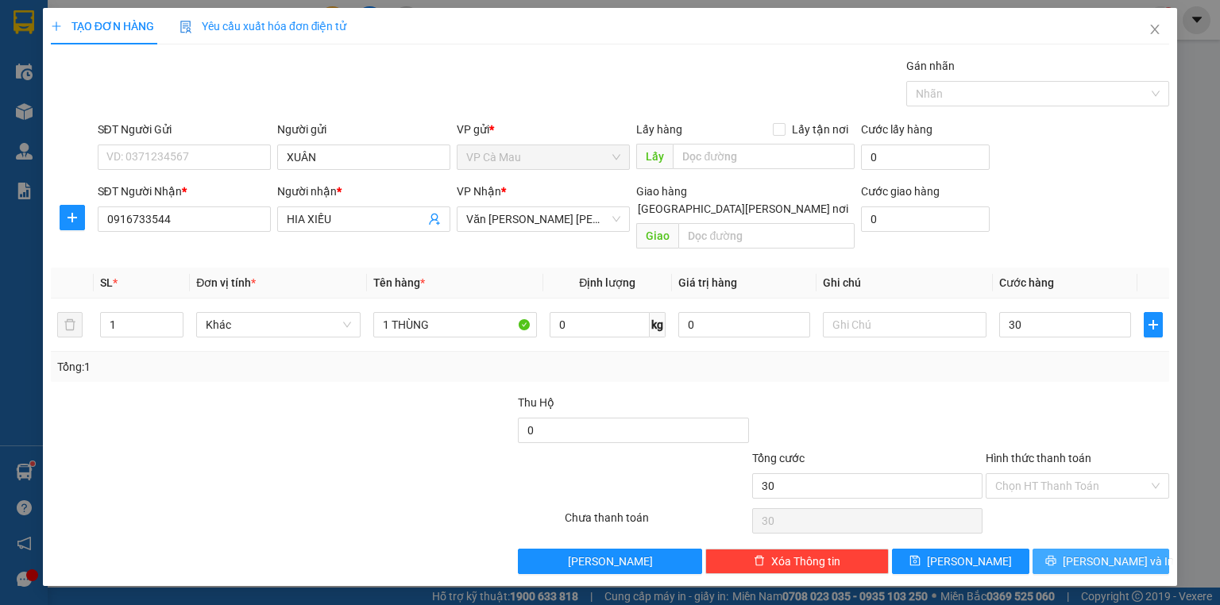
type input "30.000"
click at [1084, 549] on button "[PERSON_NAME] và In" at bounding box center [1101, 561] width 137 height 25
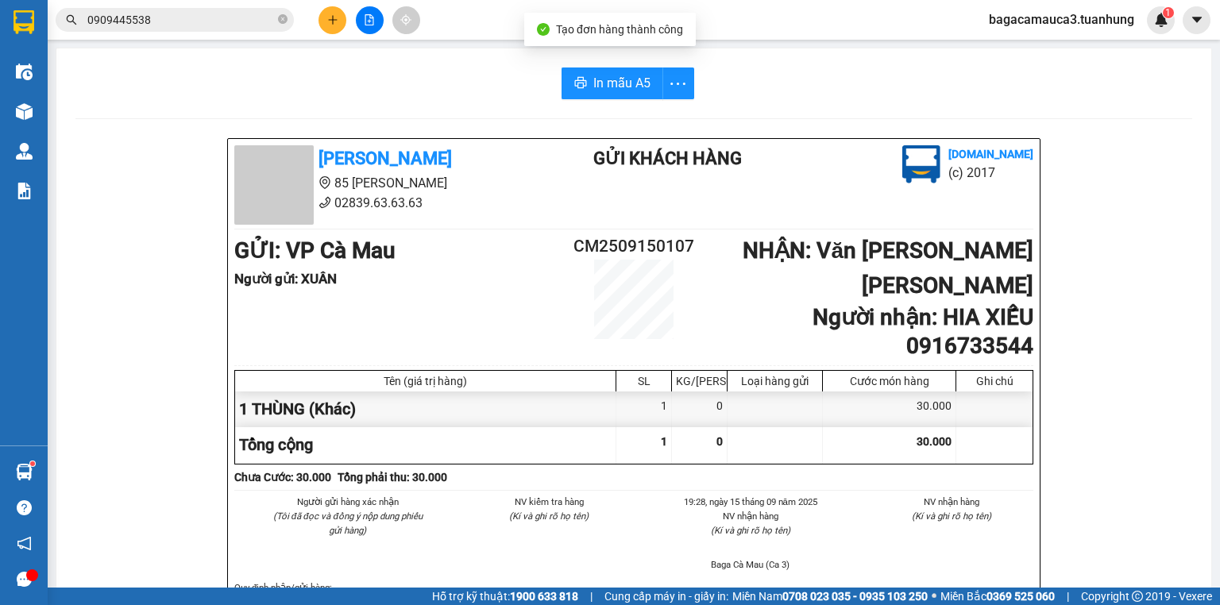
click at [52, 111] on main "In mẫu A5 [PERSON_NAME] 85 [PERSON_NAME] 02839.63.63.63 Gửi khách hàng [DOMAIN_…" at bounding box center [610, 294] width 1220 height 588
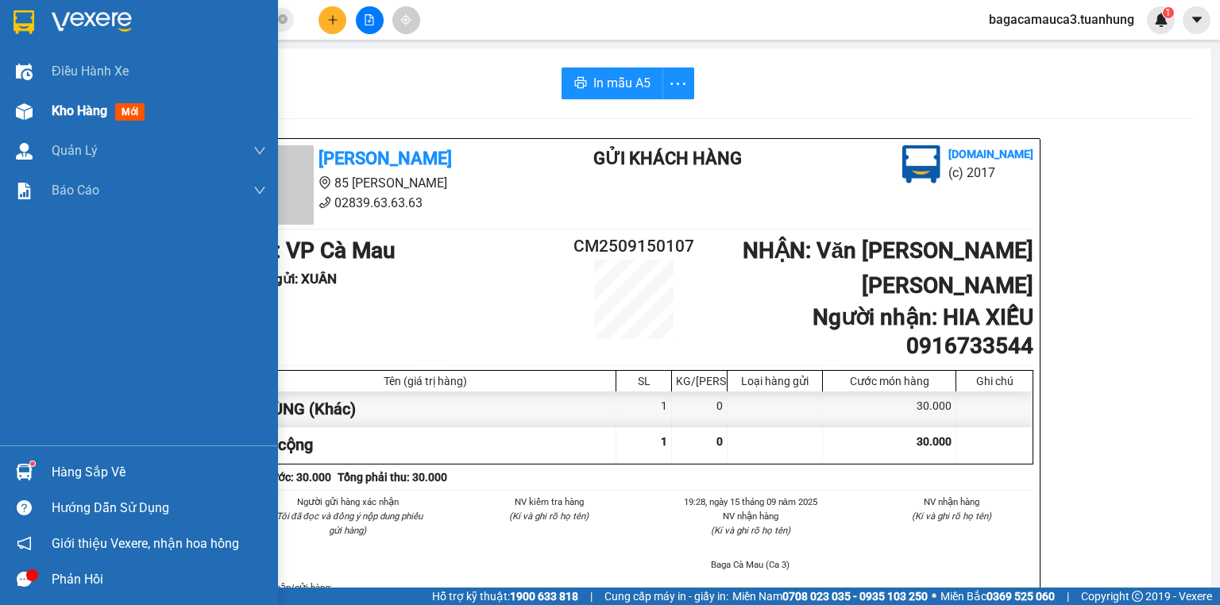
drag, startPoint x: 80, startPoint y: 110, endPoint x: 67, endPoint y: 112, distance: 13.7
click at [79, 110] on span "Kho hàng" at bounding box center [80, 110] width 56 height 15
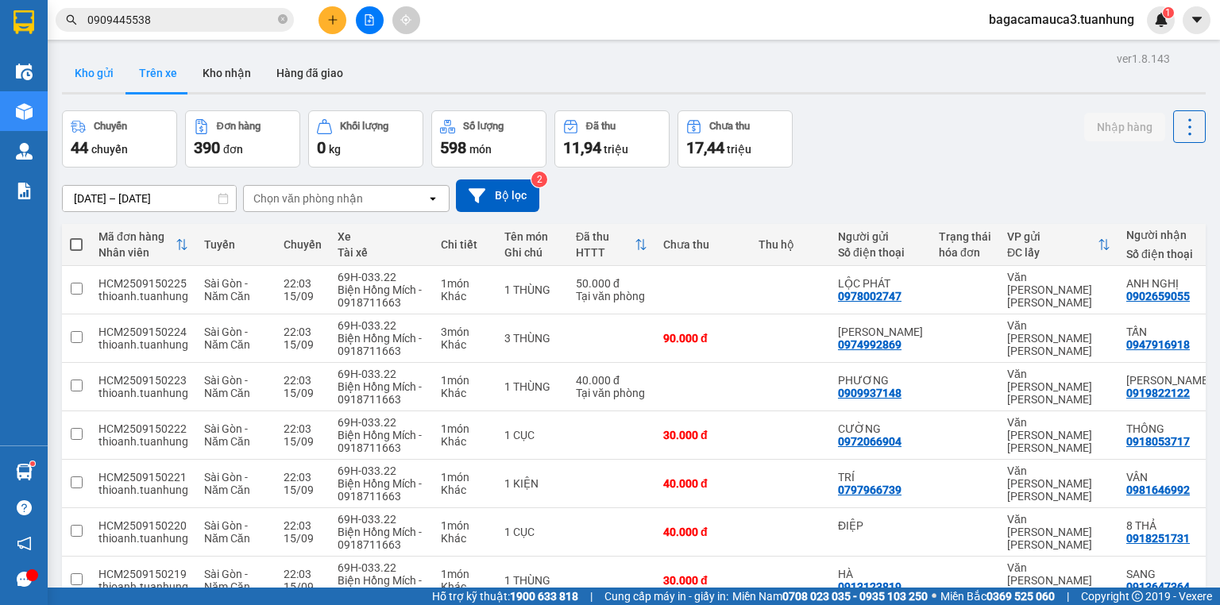
click at [99, 71] on button "Kho gửi" at bounding box center [94, 73] width 64 height 38
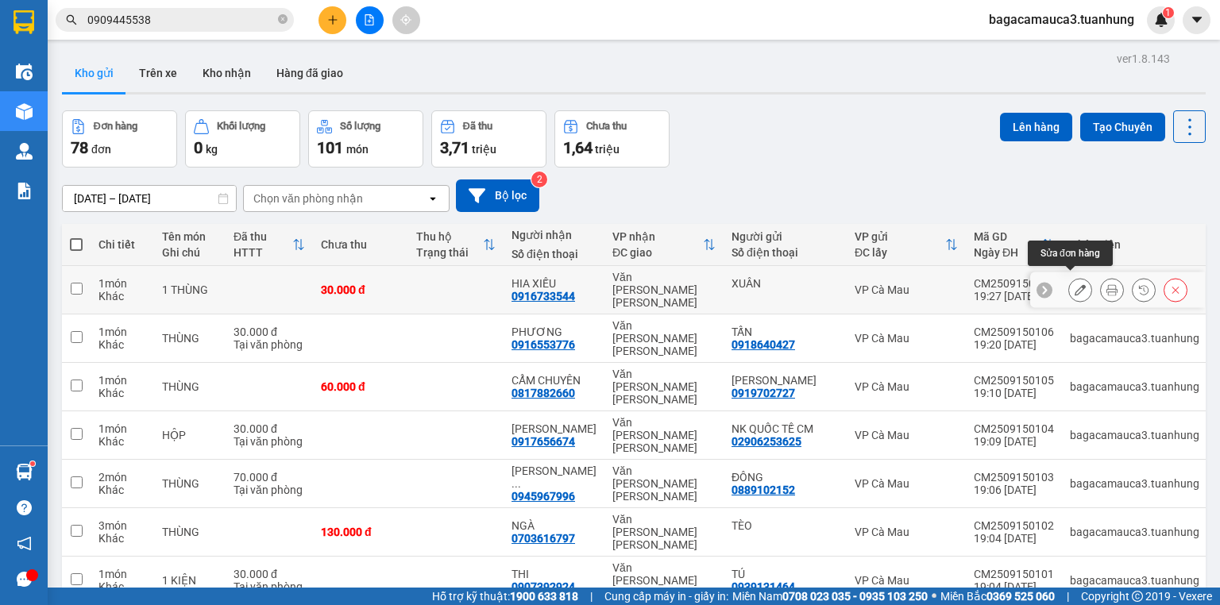
click at [1075, 288] on icon at bounding box center [1080, 289] width 11 height 11
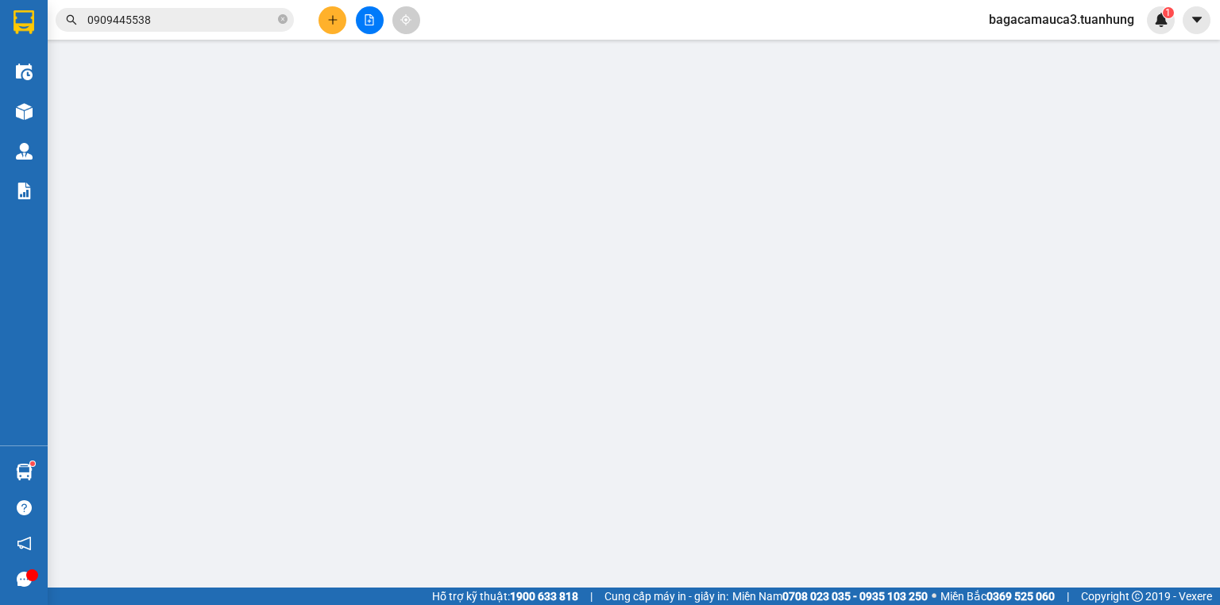
type input "0916733544"
type input "30.000"
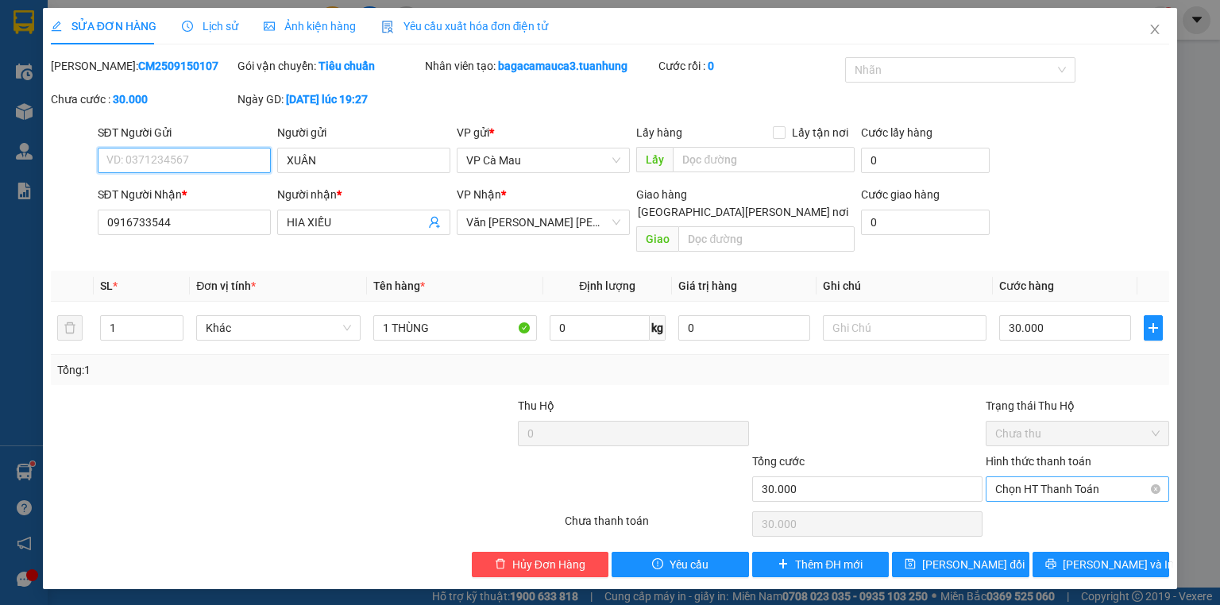
click at [1058, 478] on span "Chọn HT Thanh Toán" at bounding box center [1078, 490] width 164 height 24
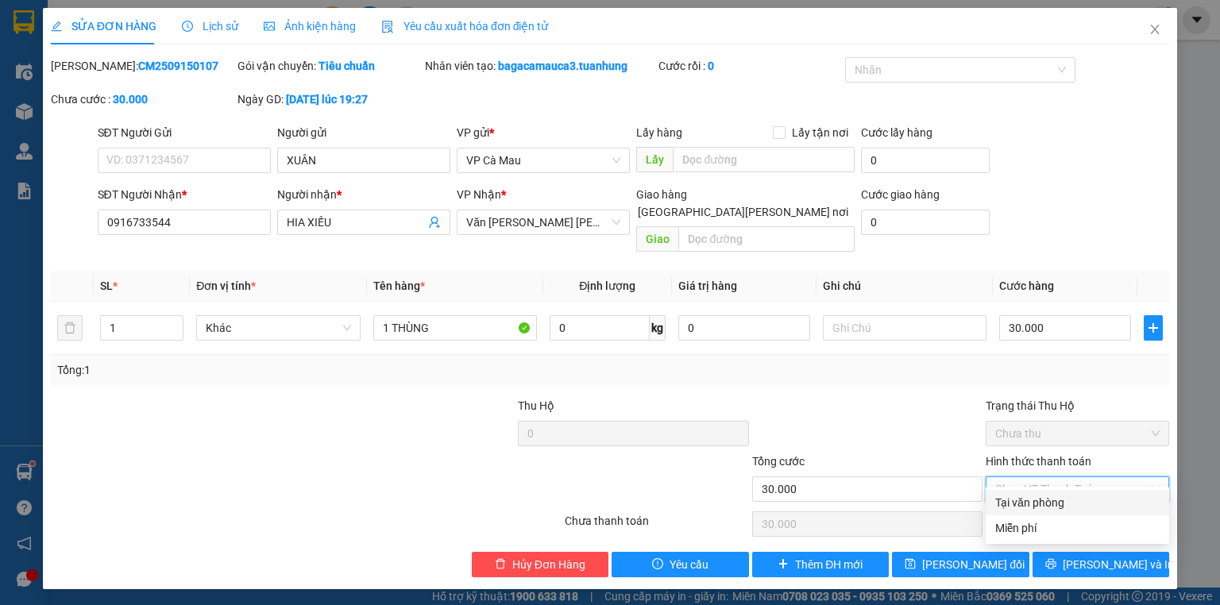
click at [1060, 501] on div "Tại văn phòng" at bounding box center [1078, 502] width 164 height 17
type input "0"
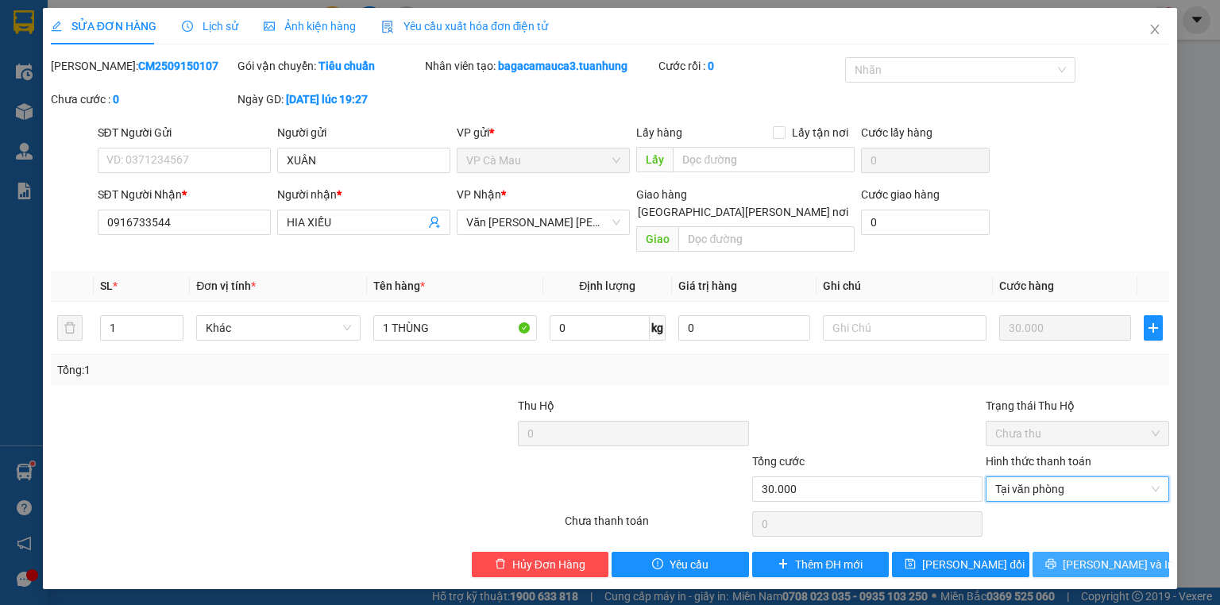
click at [1088, 556] on span "[PERSON_NAME] và In" at bounding box center [1118, 564] width 111 height 17
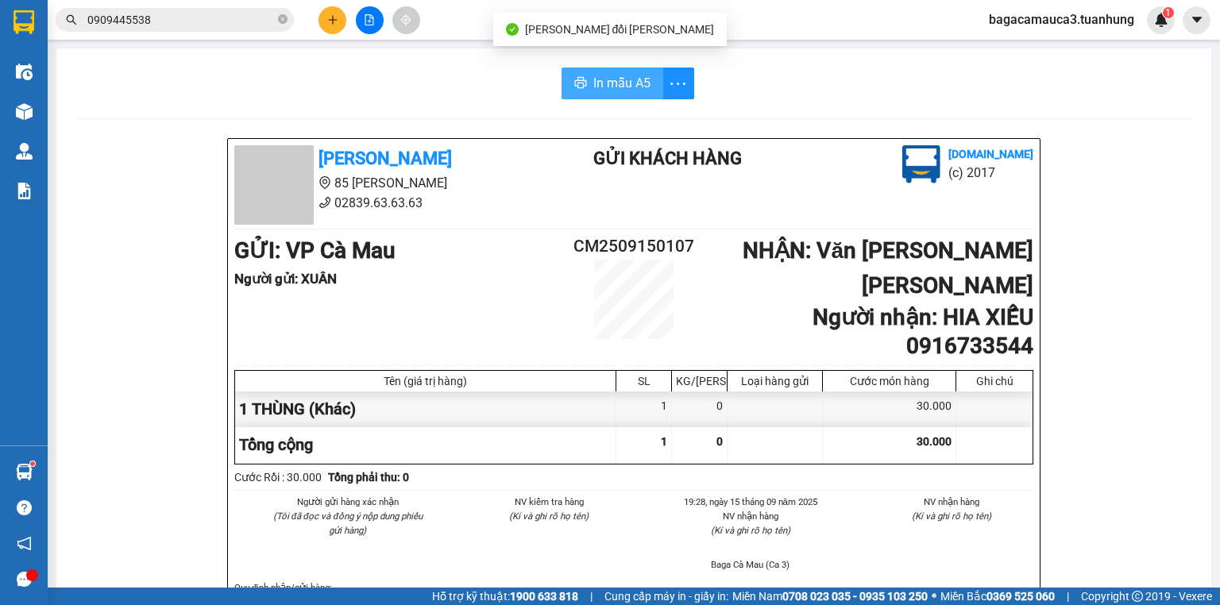
click at [582, 75] on button "In mẫu A5" at bounding box center [613, 84] width 102 height 32
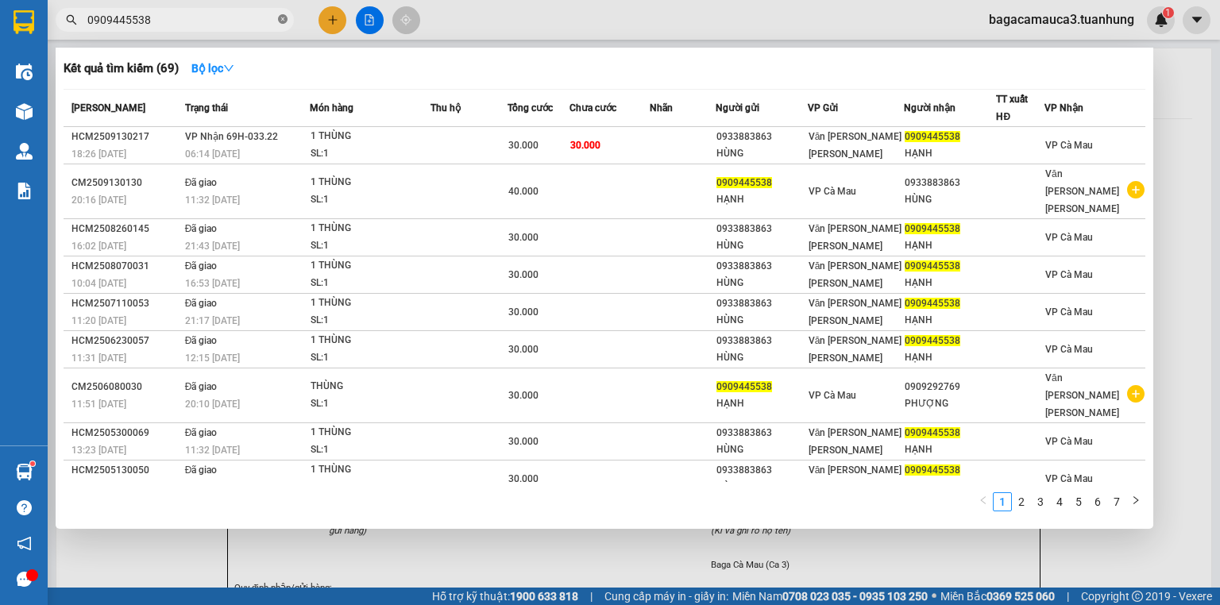
click at [283, 18] on icon "close-circle" at bounding box center [283, 19] width 10 height 10
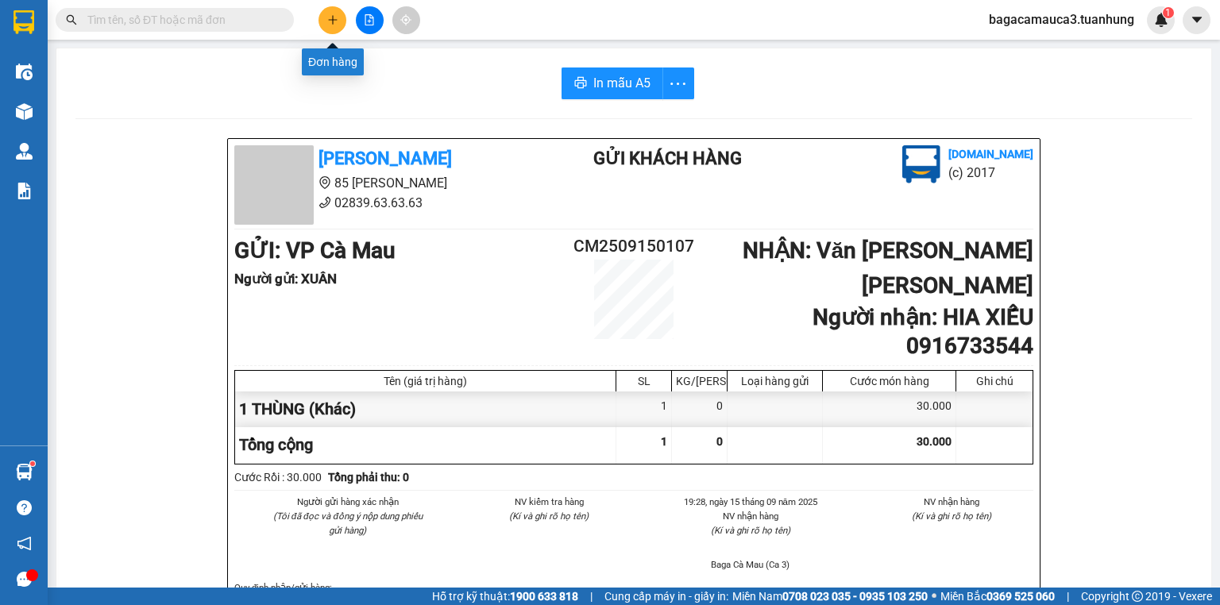
click at [323, 15] on button at bounding box center [333, 20] width 28 height 28
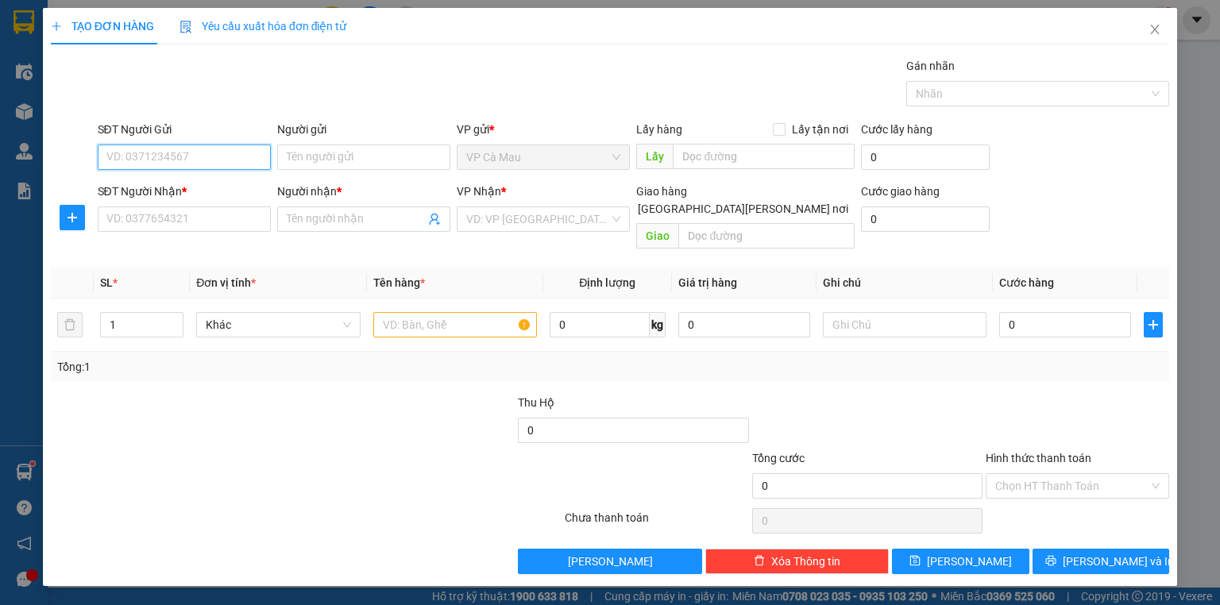
click at [226, 157] on input "SĐT Người Gửi" at bounding box center [184, 157] width 173 height 25
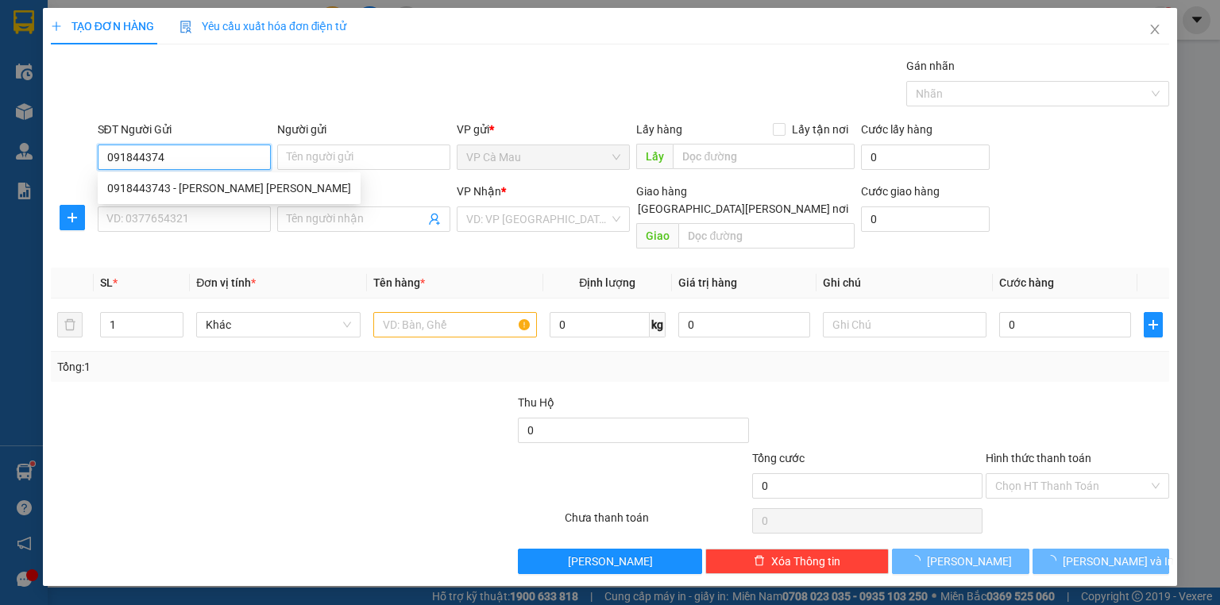
type input "0918443743"
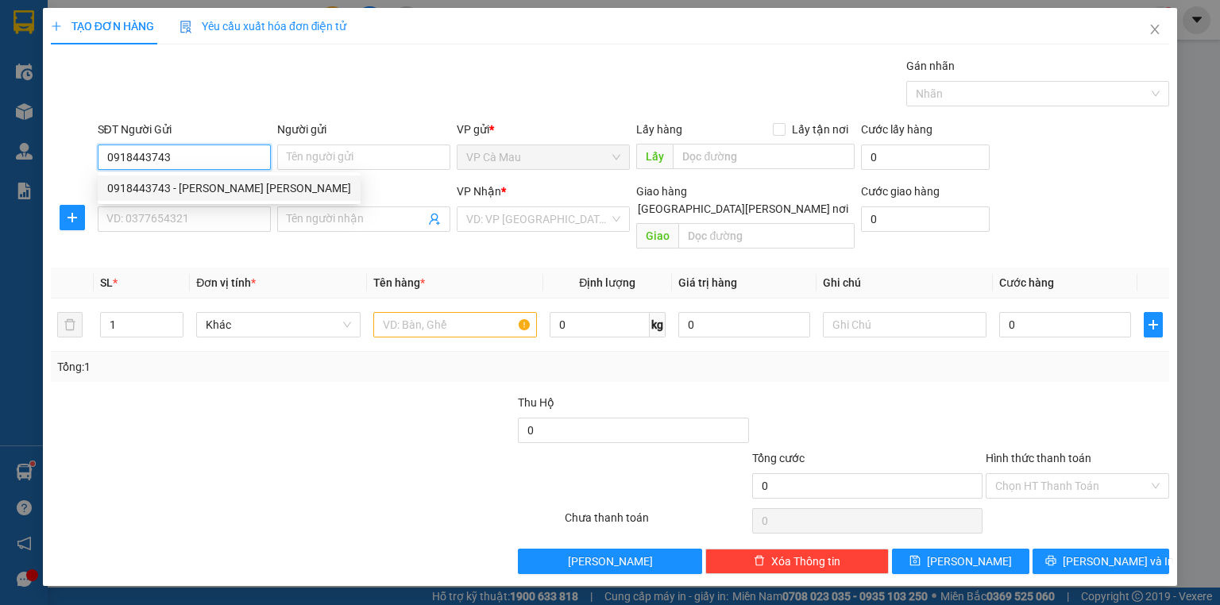
click at [246, 184] on div "0918443743 - [PERSON_NAME] [PERSON_NAME]" at bounding box center [229, 188] width 244 height 17
type input "[PERSON_NAME] [PERSON_NAME]"
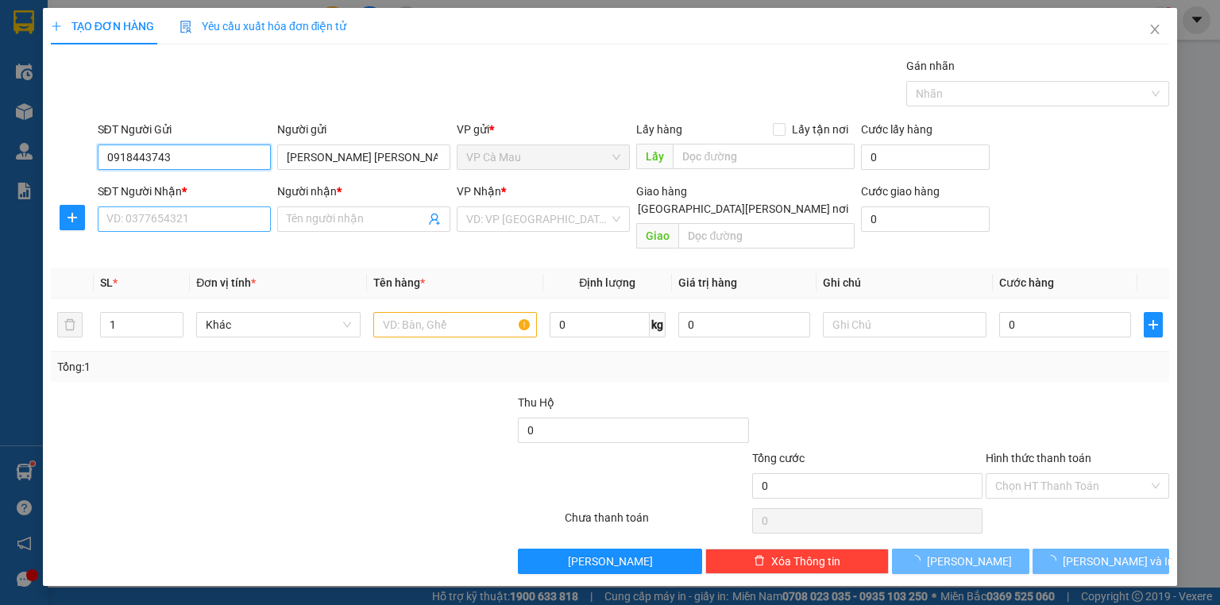
type input "0918443743"
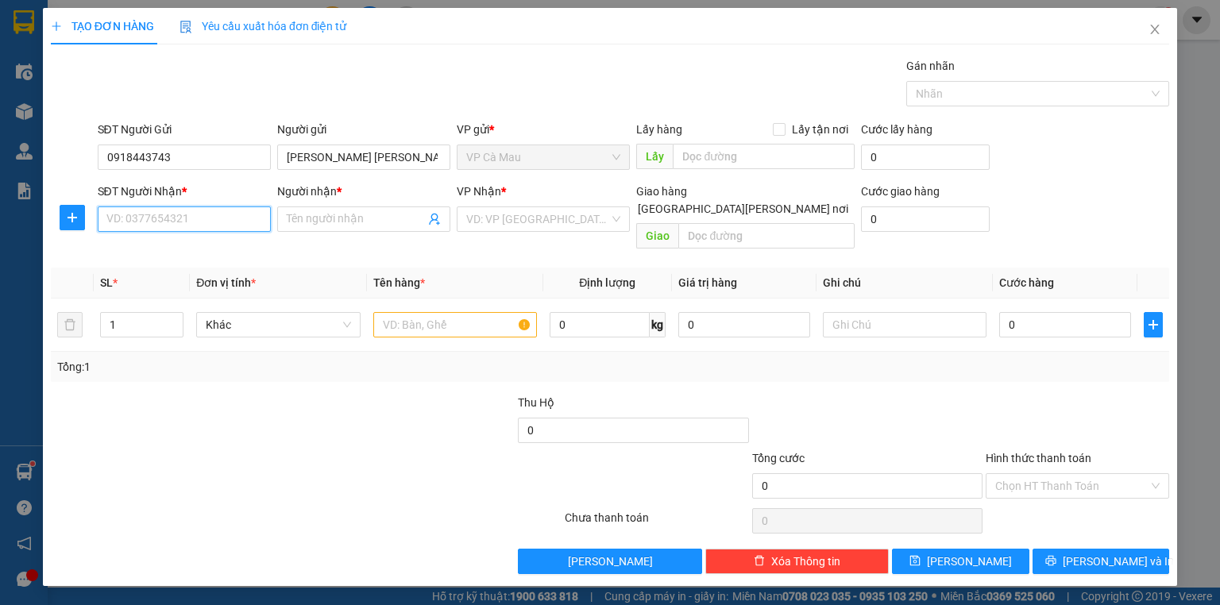
click at [235, 211] on input "SĐT Người Nhận *" at bounding box center [184, 219] width 173 height 25
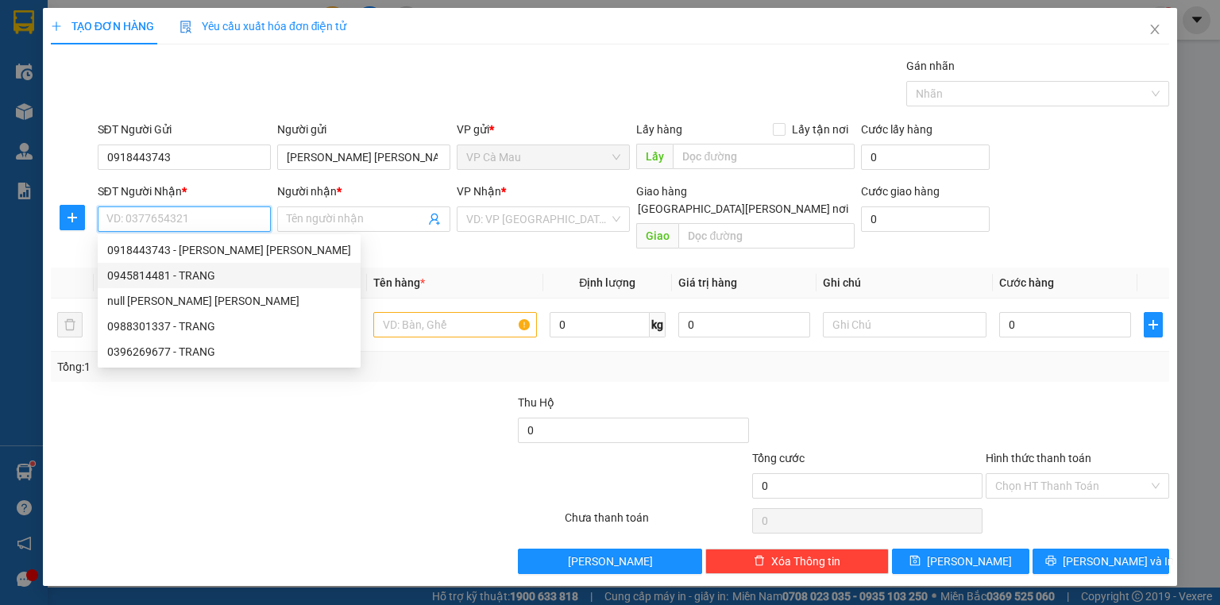
click at [197, 272] on div "0945814481 - TRANG" at bounding box center [229, 275] width 244 height 17
type input "0945814481"
type input "TRANG"
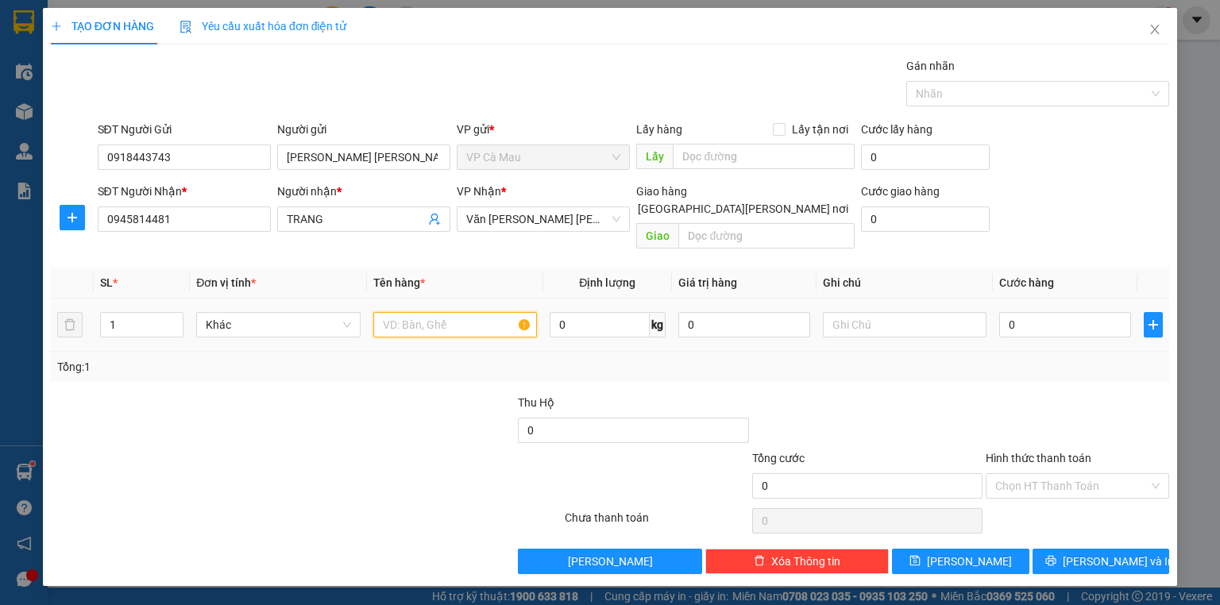
click at [410, 312] on input "text" at bounding box center [455, 324] width 164 height 25
type input "BỌC ĐEN"
click at [1005, 312] on input "0" at bounding box center [1066, 324] width 132 height 25
click at [1004, 312] on input "0" at bounding box center [1066, 324] width 132 height 25
type input "30"
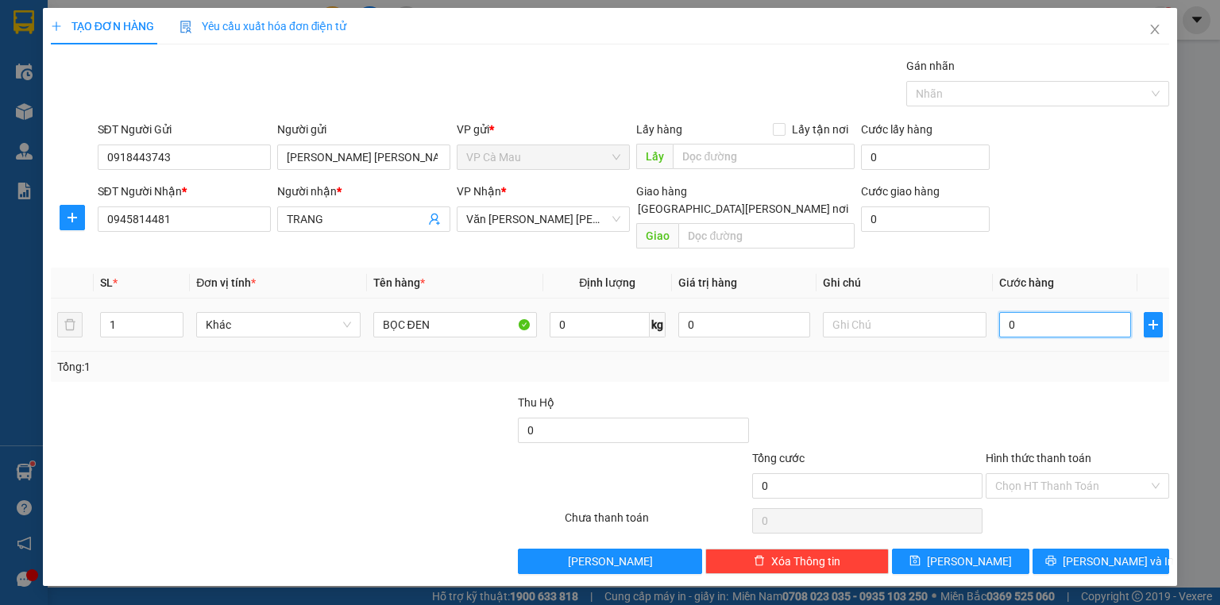
type input "30"
type input "30.000"
drag, startPoint x: 1062, startPoint y: 451, endPoint x: 1071, endPoint y: 474, distance: 24.6
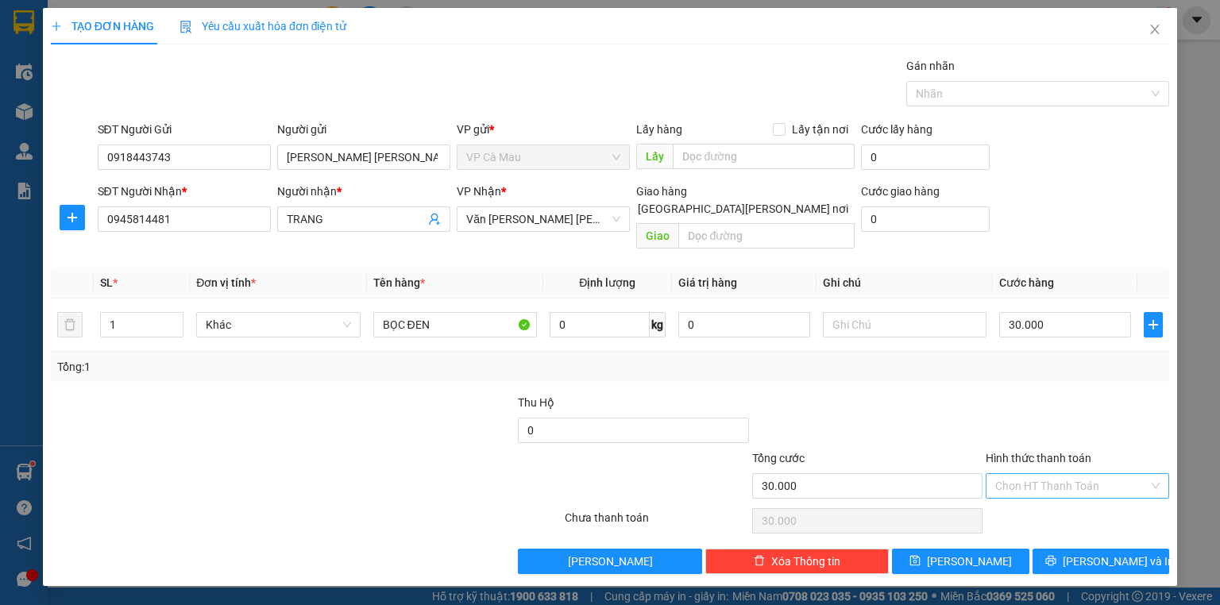
click at [1064, 451] on div "Hình thức thanh toán" at bounding box center [1078, 462] width 184 height 24
click at [1071, 474] on input "Hình thức thanh toán" at bounding box center [1072, 486] width 153 height 24
click at [1071, 496] on div "Tại văn phòng" at bounding box center [1078, 498] width 164 height 17
type input "0"
click at [1082, 549] on button "[PERSON_NAME] và In" at bounding box center [1101, 561] width 137 height 25
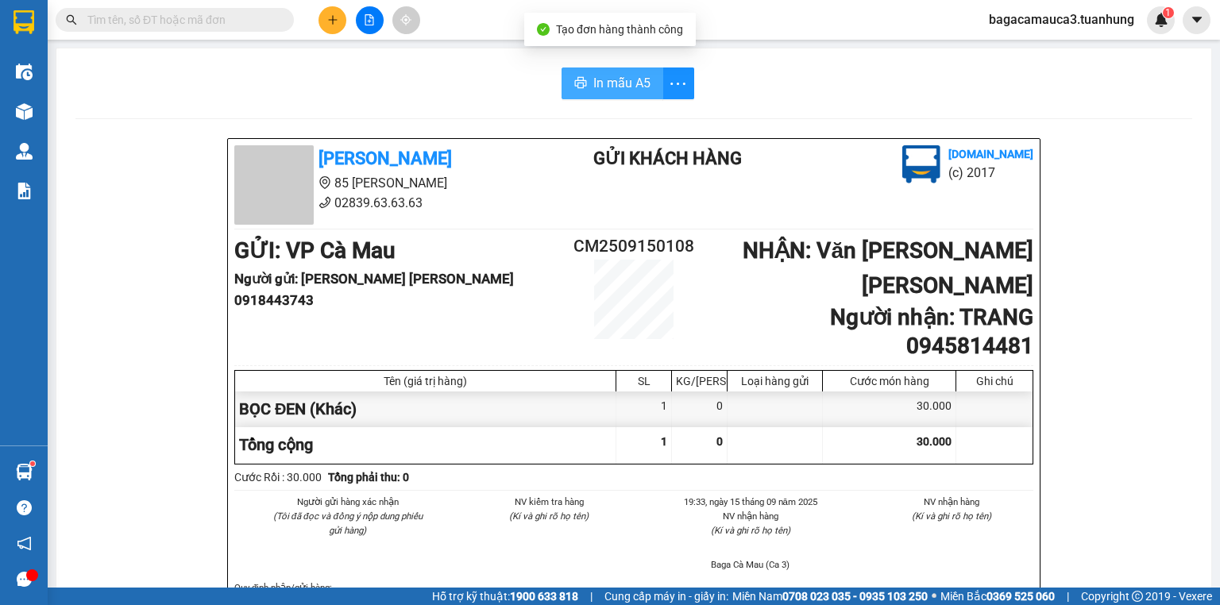
click at [582, 89] on button "In mẫu A5" at bounding box center [613, 84] width 102 height 32
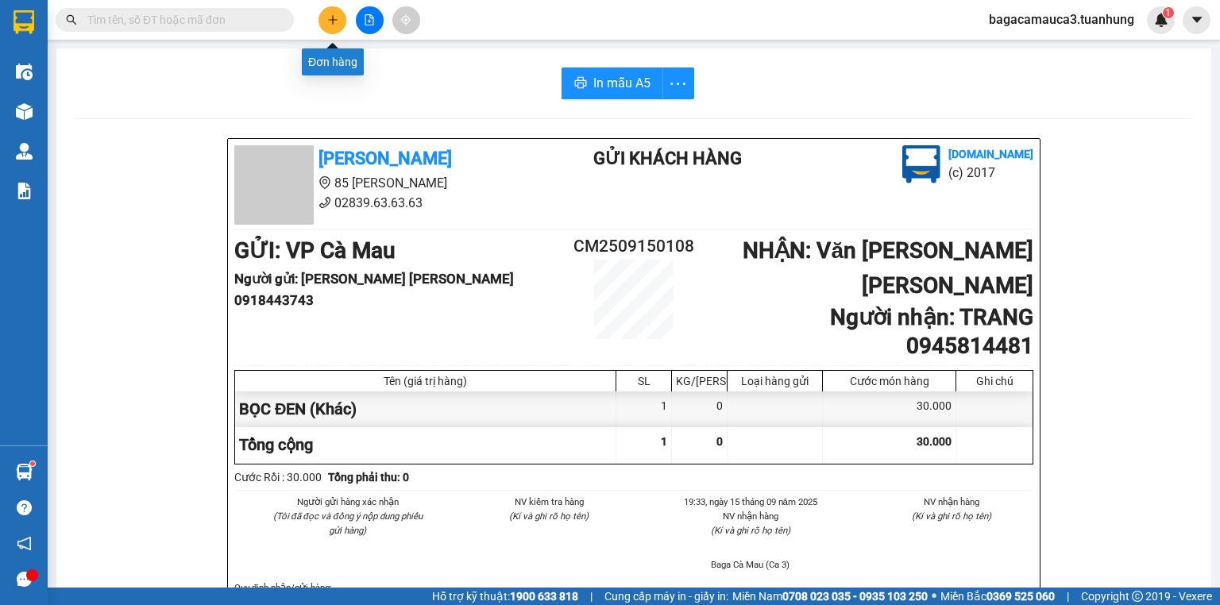
click at [327, 18] on icon "plus" at bounding box center [332, 19] width 11 height 11
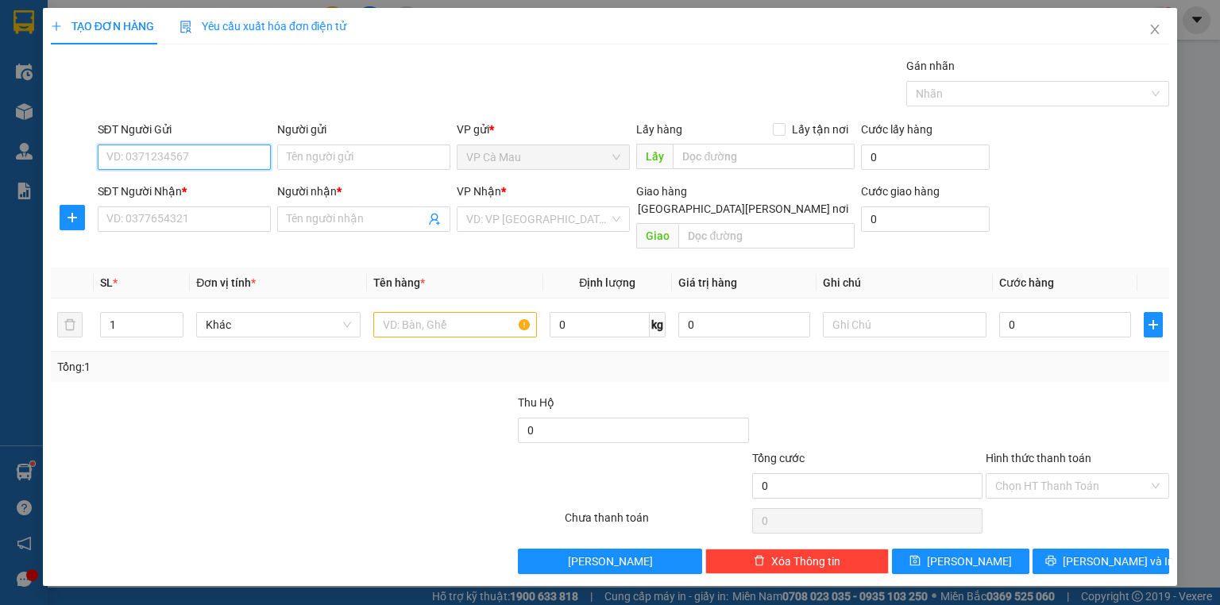
click at [237, 163] on input "SĐT Người Gửi" at bounding box center [184, 157] width 173 height 25
type input "0941739777"
click at [238, 181] on div "0941739777 - HÂN" at bounding box center [184, 188] width 154 height 17
type input "HÂN"
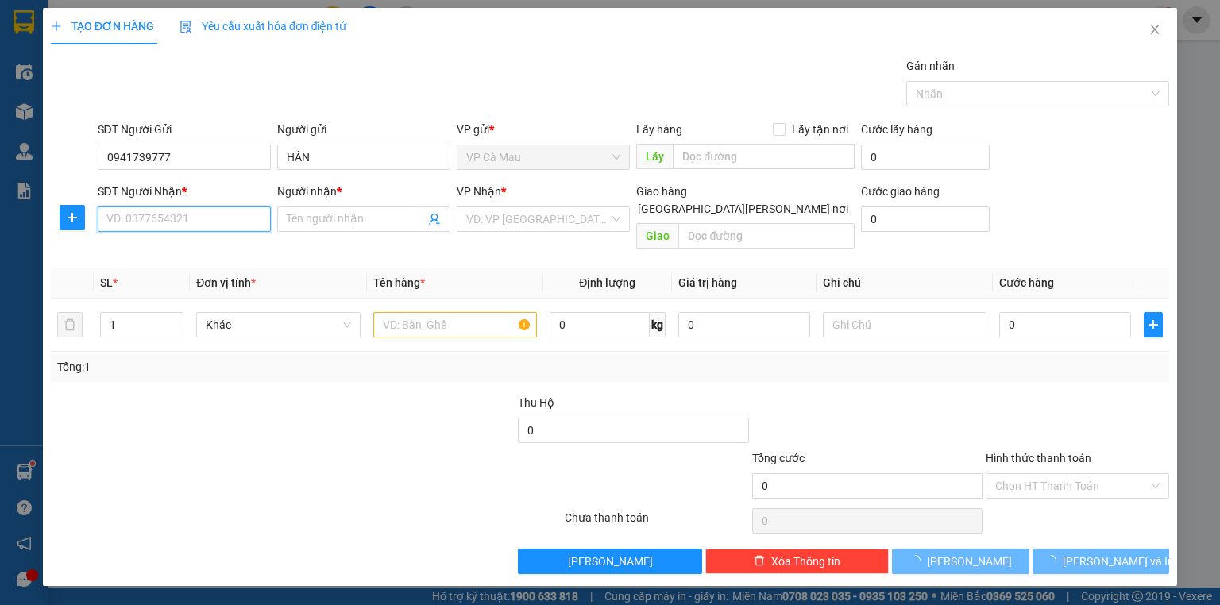
click at [229, 207] on input "SĐT Người Nhận *" at bounding box center [184, 219] width 173 height 25
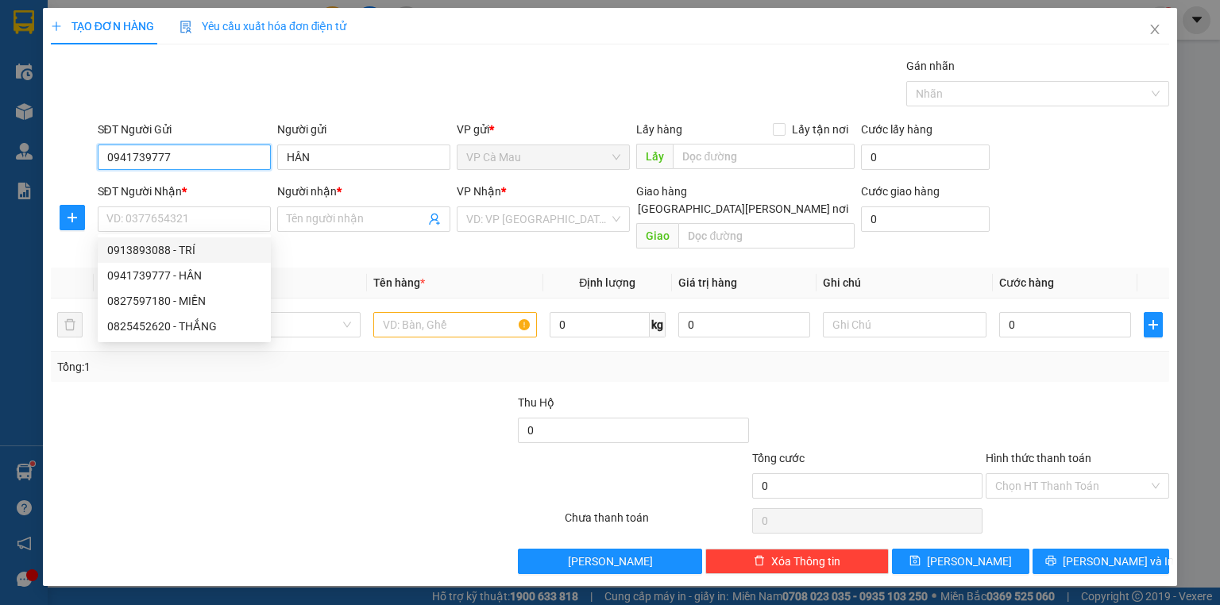
click at [195, 158] on input "0941739777" at bounding box center [184, 157] width 173 height 25
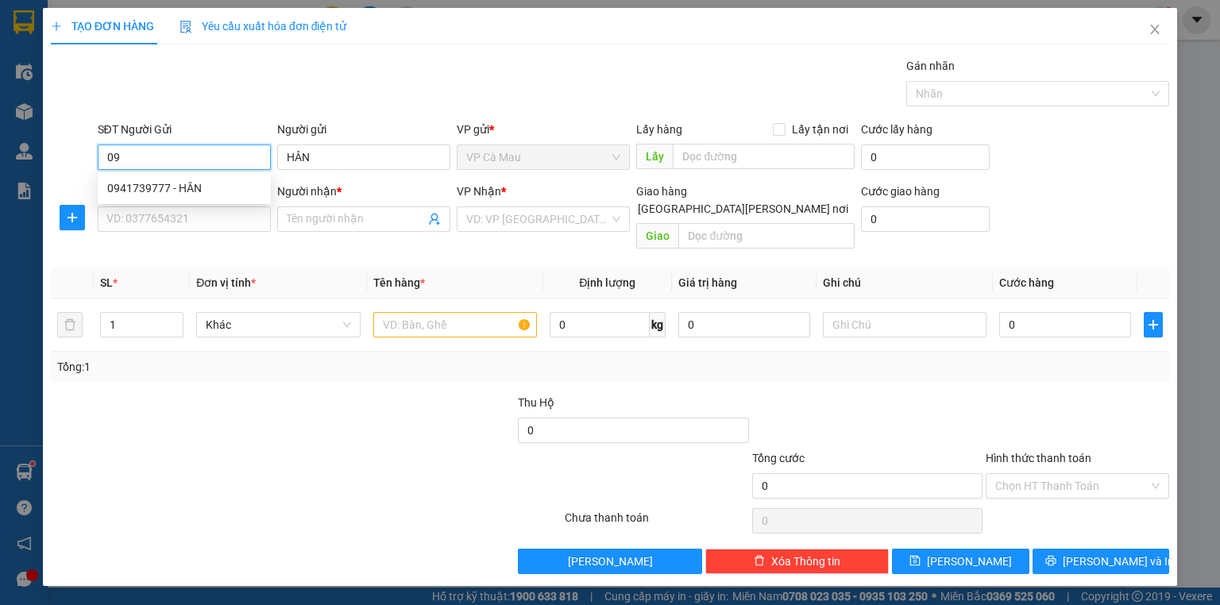
type input "0"
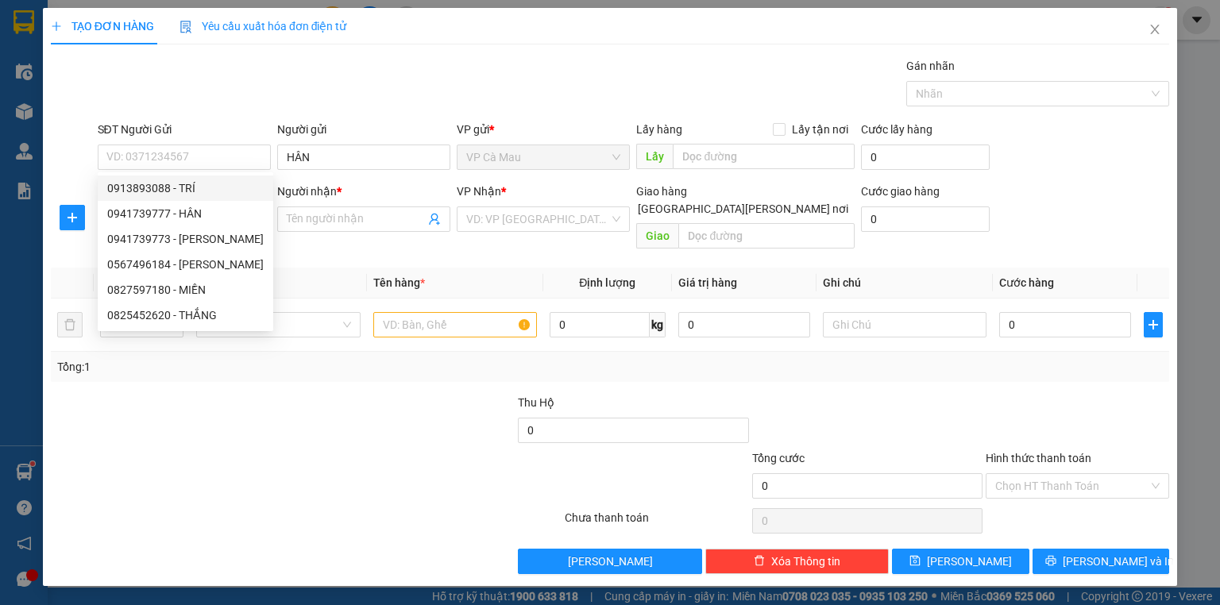
click at [310, 469] on div at bounding box center [212, 478] width 327 height 56
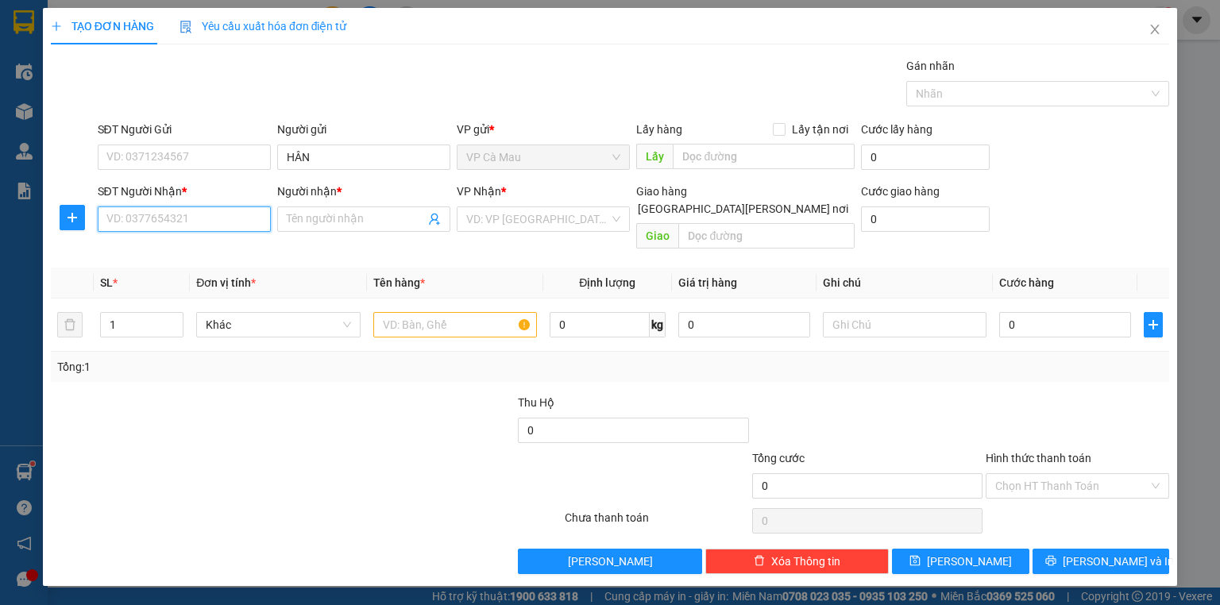
click at [238, 226] on input "SĐT Người Nhận *" at bounding box center [184, 219] width 173 height 25
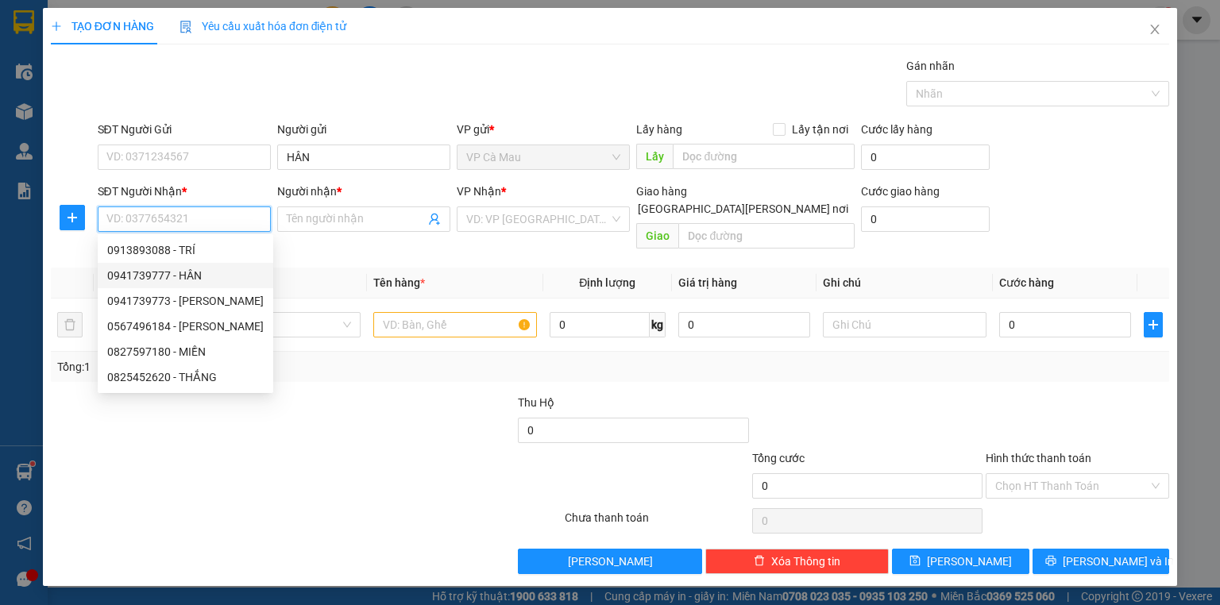
click at [201, 277] on div "0941739777 - HÂN" at bounding box center [185, 275] width 157 height 17
type input "0941739777"
type input "HÂN"
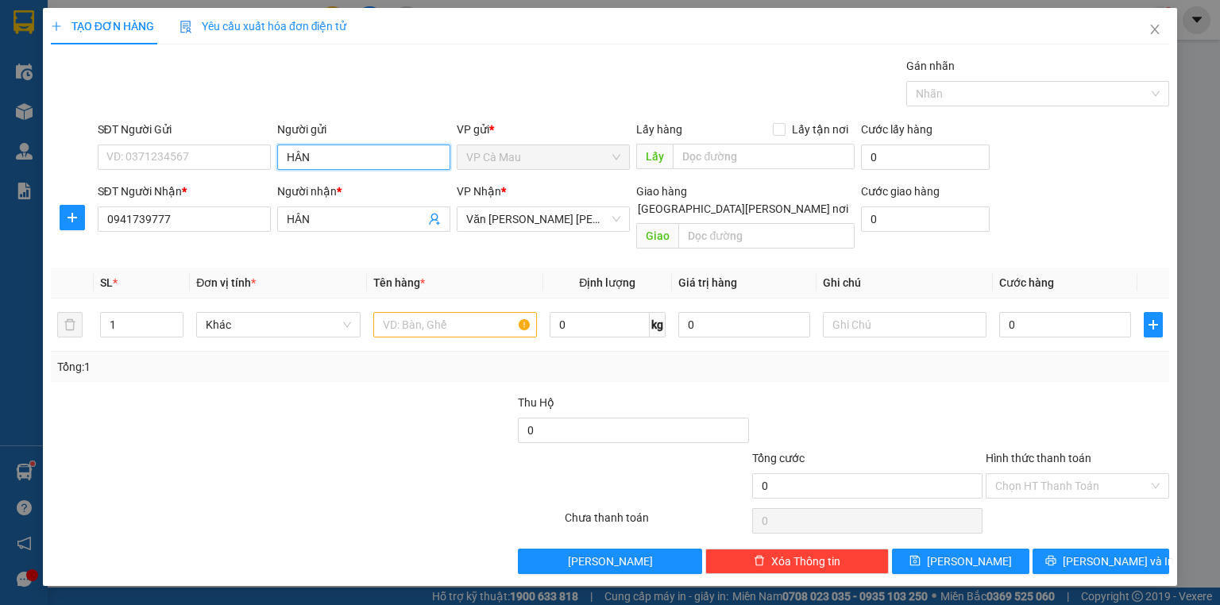
click at [363, 153] on input "HÂN" at bounding box center [363, 157] width 173 height 25
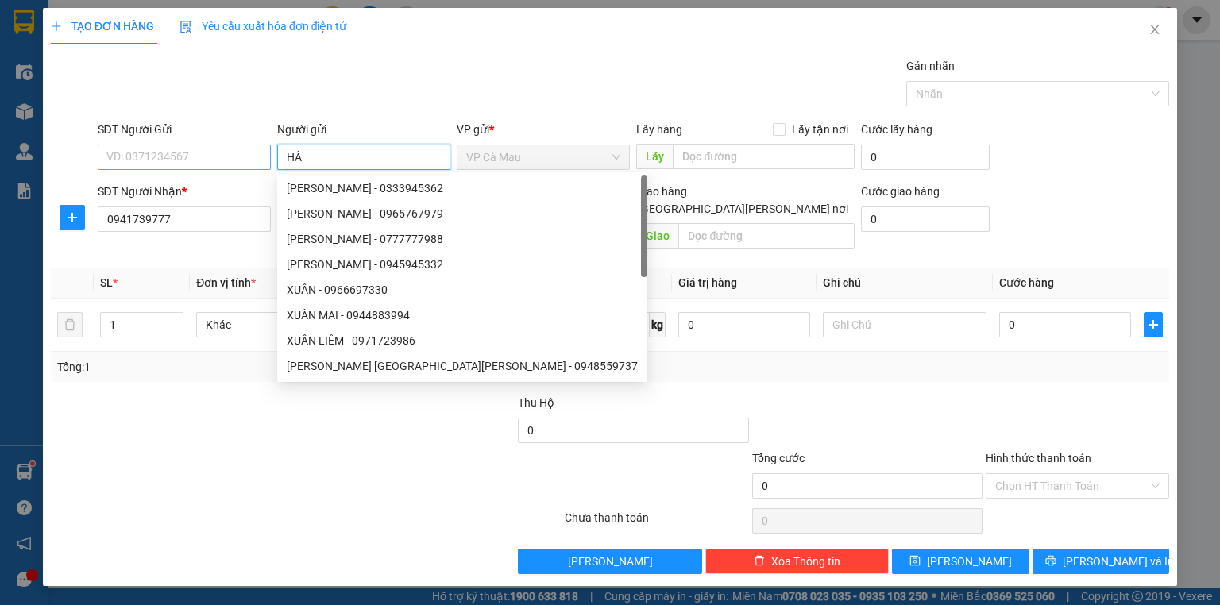
type input "H"
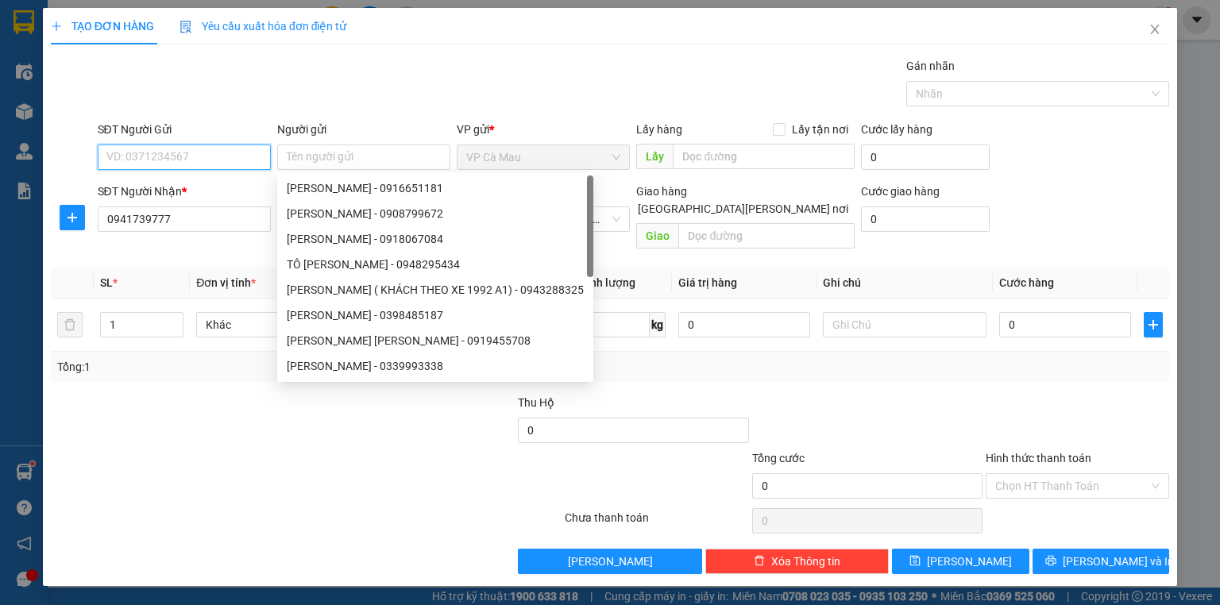
click at [188, 156] on input "SĐT Người Gửi" at bounding box center [184, 157] width 173 height 25
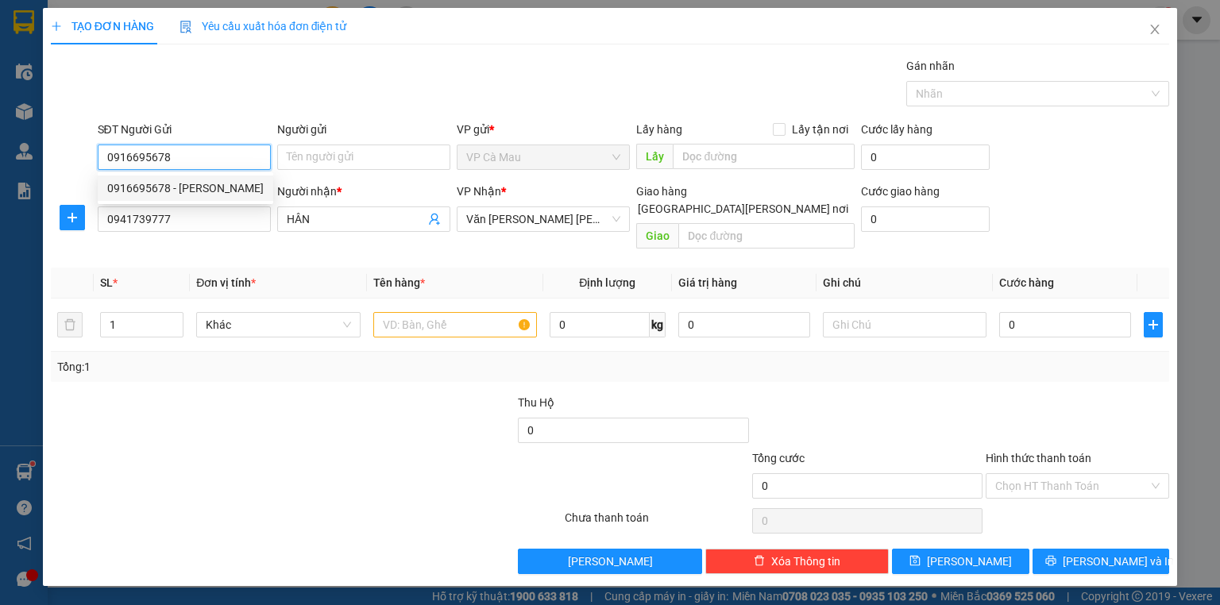
click at [227, 193] on div "0916695678 - [PERSON_NAME]" at bounding box center [185, 188] width 157 height 17
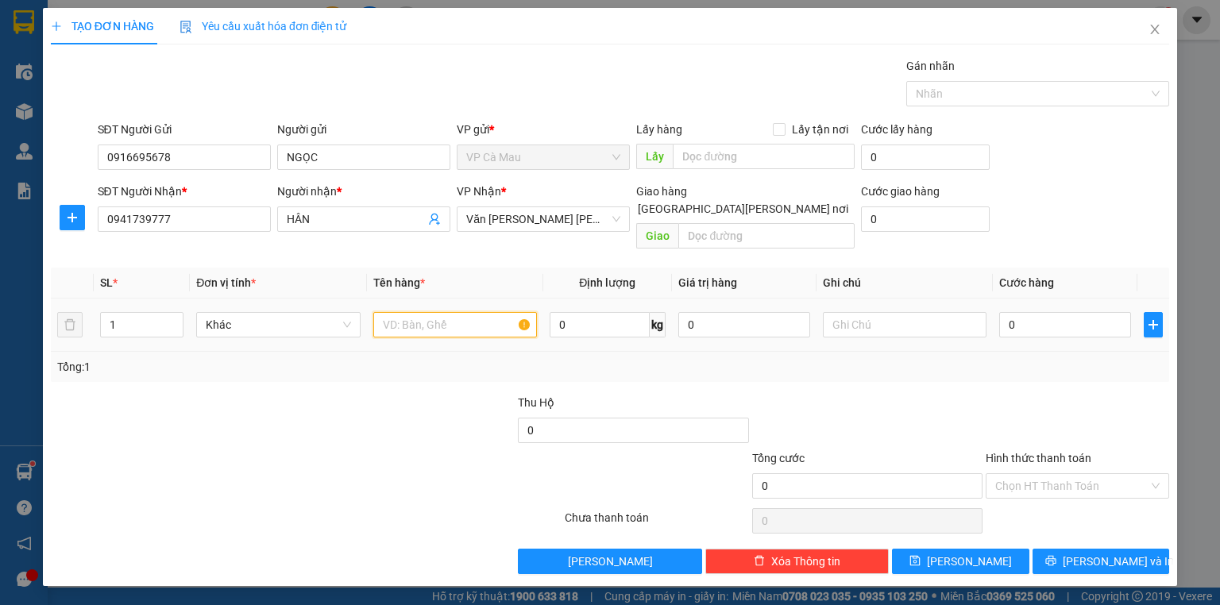
click at [450, 312] on input "text" at bounding box center [455, 324] width 164 height 25
click at [1008, 312] on input "0" at bounding box center [1066, 324] width 132 height 25
click at [1007, 312] on input "0" at bounding box center [1066, 324] width 132 height 25
click at [1052, 474] on input "Hình thức thanh toán" at bounding box center [1072, 486] width 153 height 24
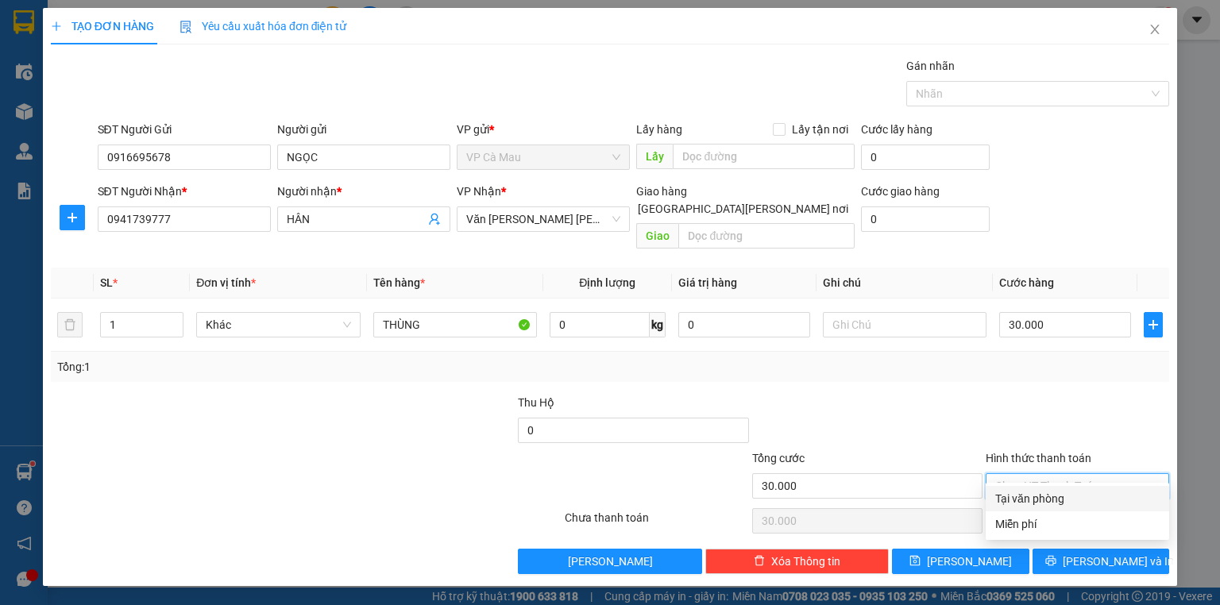
click at [1055, 394] on div at bounding box center [1077, 422] width 187 height 56
click at [630, 203] on input "[GEOGRAPHIC_DATA][PERSON_NAME] nơi" at bounding box center [624, 208] width 11 height 11
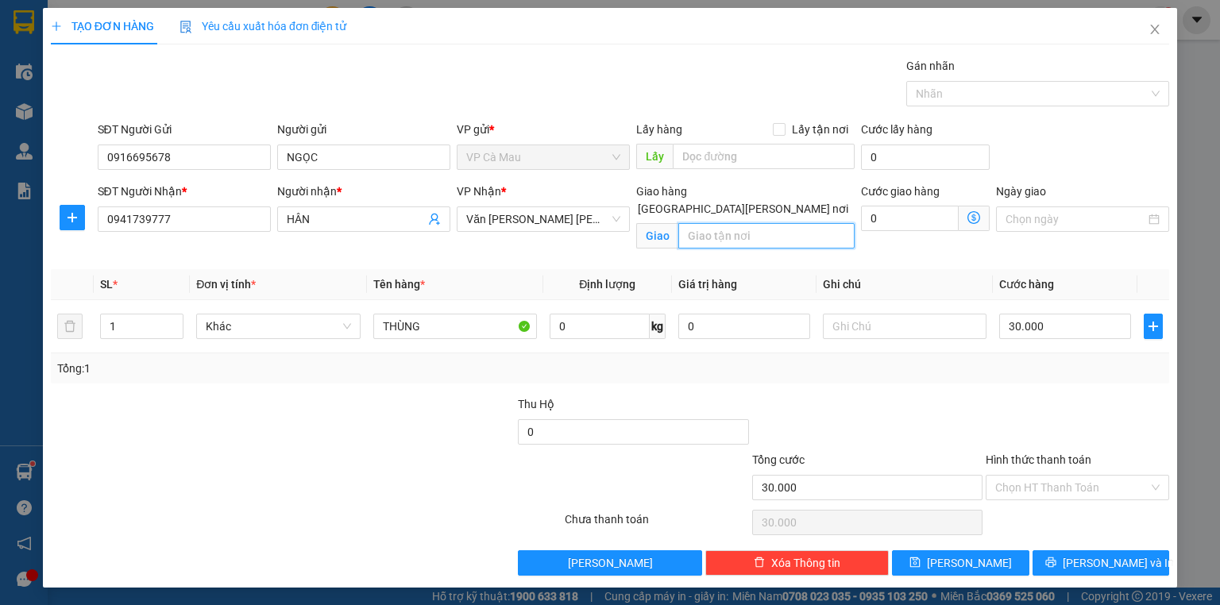
click at [768, 223] on input "text" at bounding box center [767, 235] width 176 height 25
click at [972, 217] on icon "dollar-circle" at bounding box center [974, 217] width 13 height 13
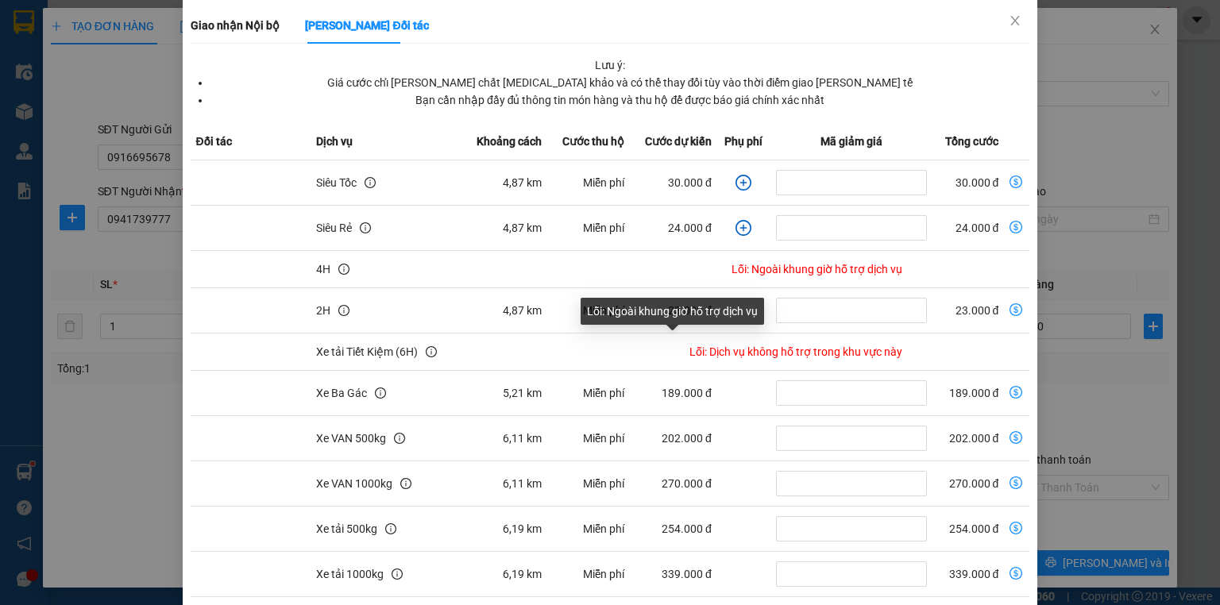
scroll to position [278, 0]
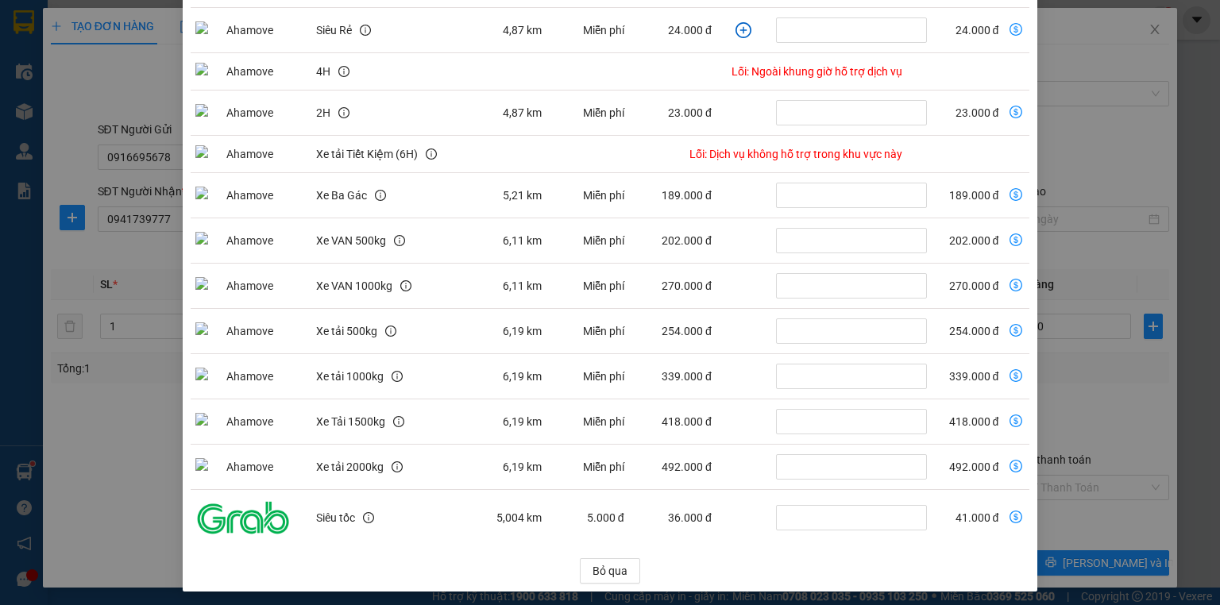
drag, startPoint x: 0, startPoint y: 162, endPoint x: 10, endPoint y: 630, distance: 468.1
drag, startPoint x: 10, startPoint y: 630, endPoint x: 1133, endPoint y: 29, distance: 1273.3
click at [1133, 29] on div "[PERSON_NAME] Nội bộ [PERSON_NAME] Đối tác [PERSON_NAME] ý: Giá cước chỉ [PERSO…" at bounding box center [610, 302] width 1220 height 605
click at [42, 87] on div "[PERSON_NAME] Nội bộ [PERSON_NAME] Đối tác [PERSON_NAME] ý: Giá cước chỉ [PERSO…" at bounding box center [610, 302] width 1220 height 605
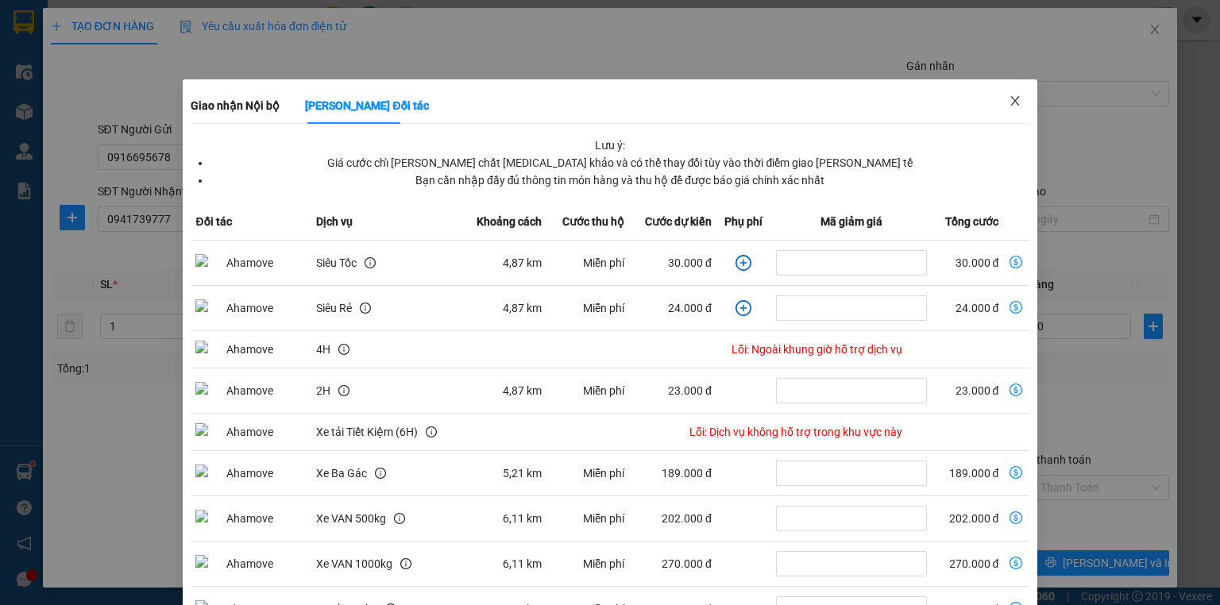
click at [1001, 95] on span "Close" at bounding box center [1015, 101] width 44 height 44
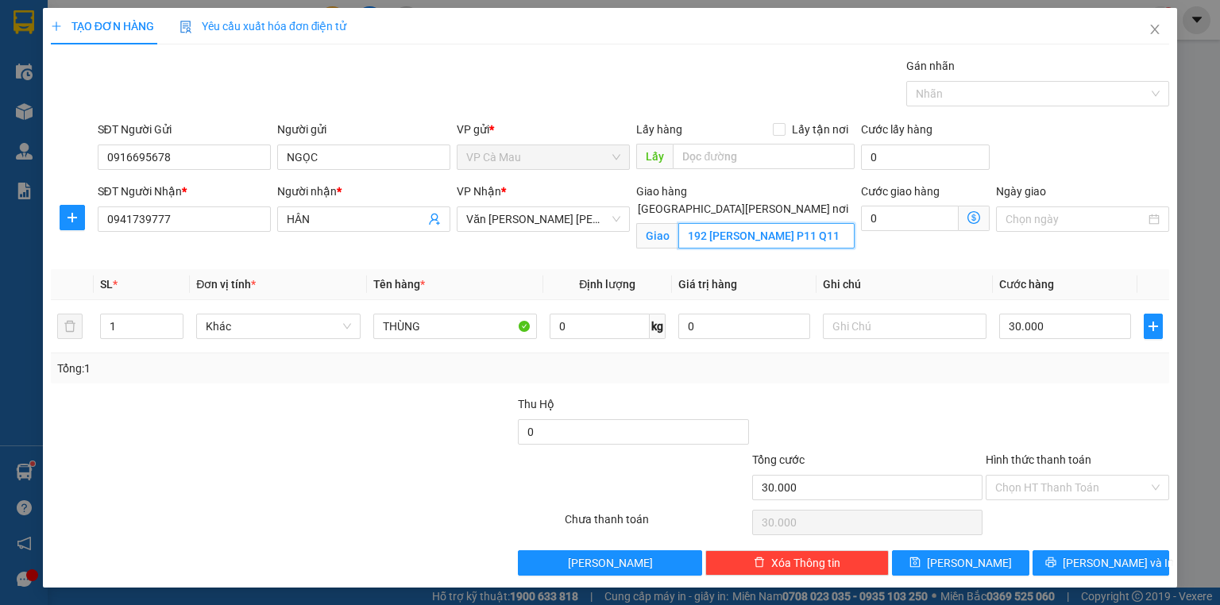
click at [826, 223] on input "192 [PERSON_NAME] P11 Q11" at bounding box center [767, 235] width 176 height 25
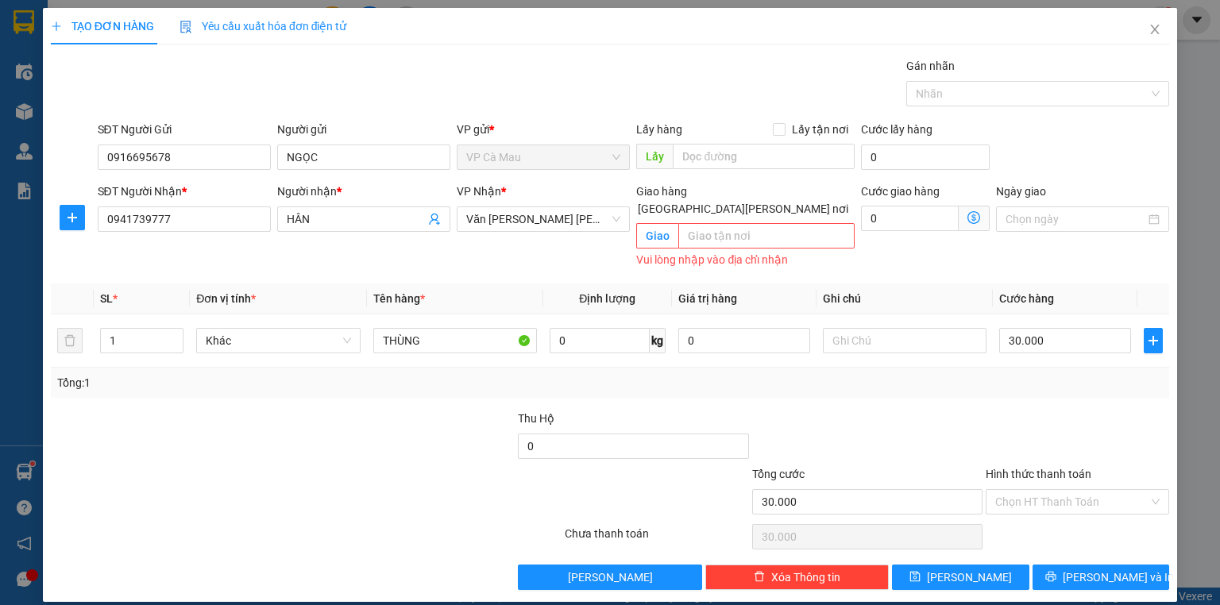
click at [632, 203] on span at bounding box center [625, 209] width 13 height 13
click at [630, 203] on input "[GEOGRAPHIC_DATA][PERSON_NAME] nơi" at bounding box center [624, 208] width 11 height 11
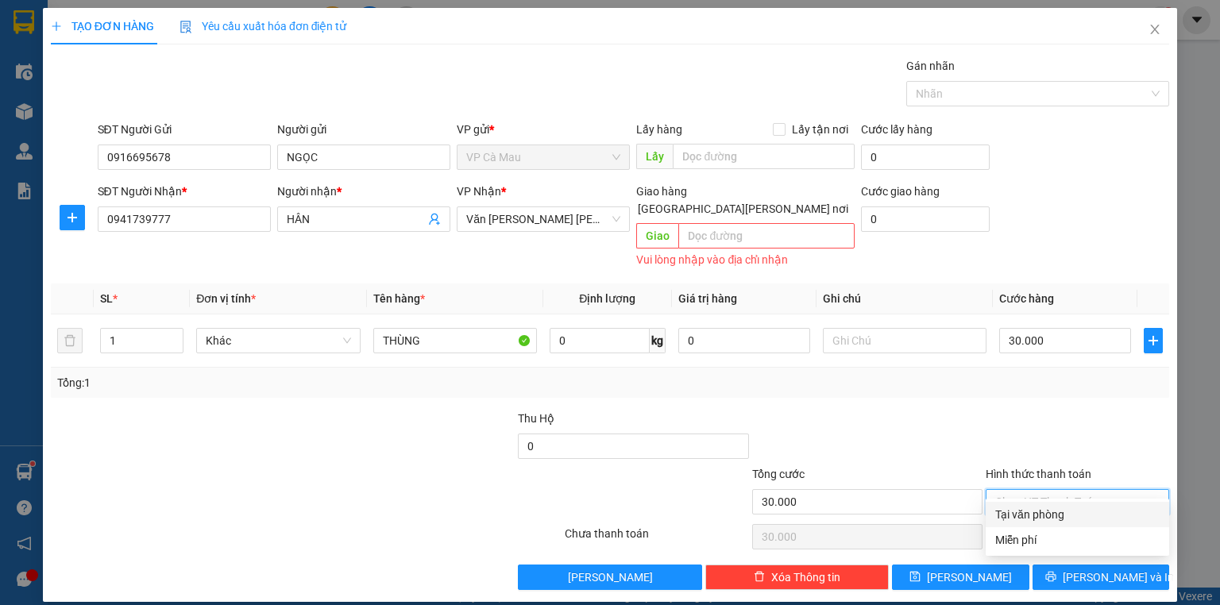
click at [1058, 490] on input "Hình thức thanh toán" at bounding box center [1072, 502] width 153 height 24
click at [1054, 512] on div "Tại văn phòng" at bounding box center [1078, 514] width 164 height 17
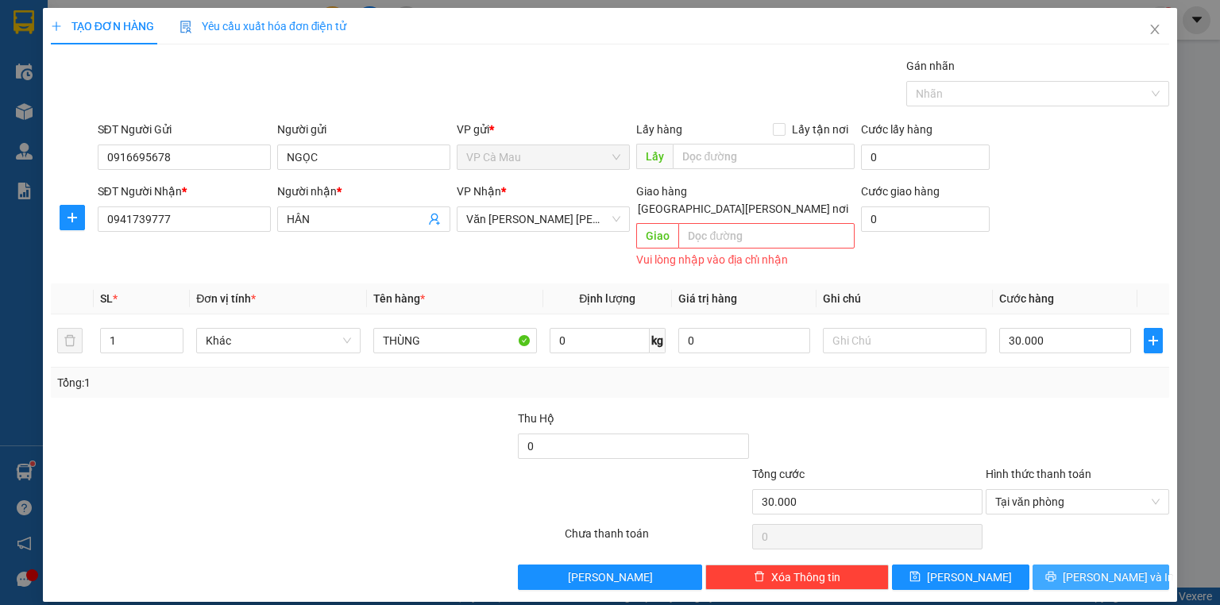
click at [1057, 571] on icon "printer" at bounding box center [1051, 576] width 11 height 11
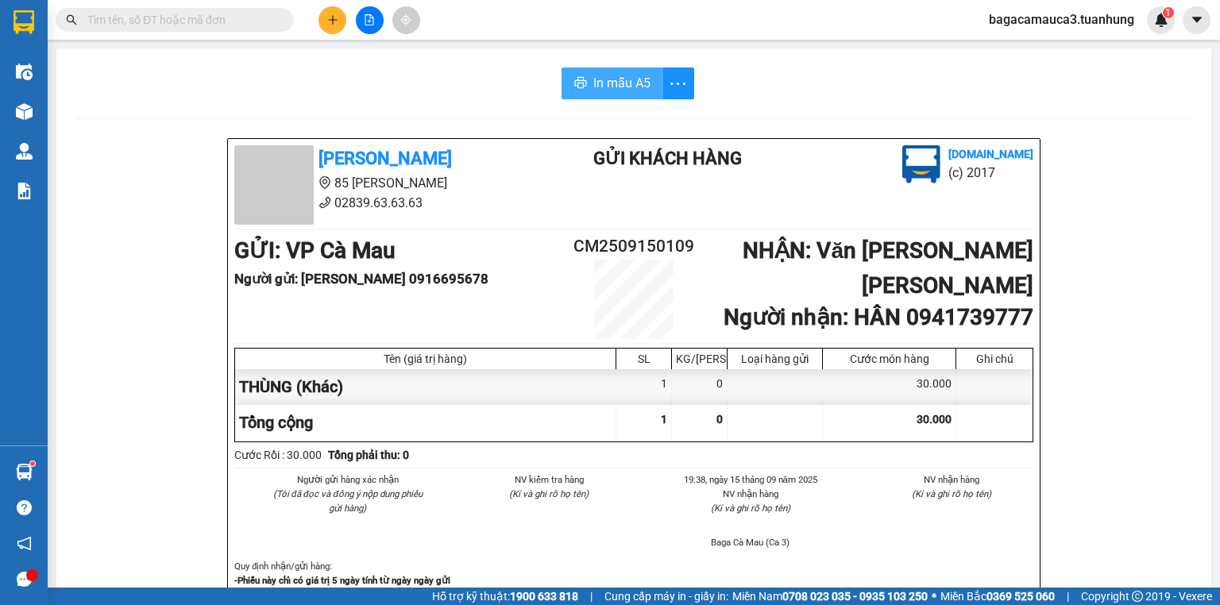
click at [613, 83] on span "In mẫu A5" at bounding box center [622, 83] width 57 height 20
click at [324, 13] on button at bounding box center [333, 20] width 28 height 28
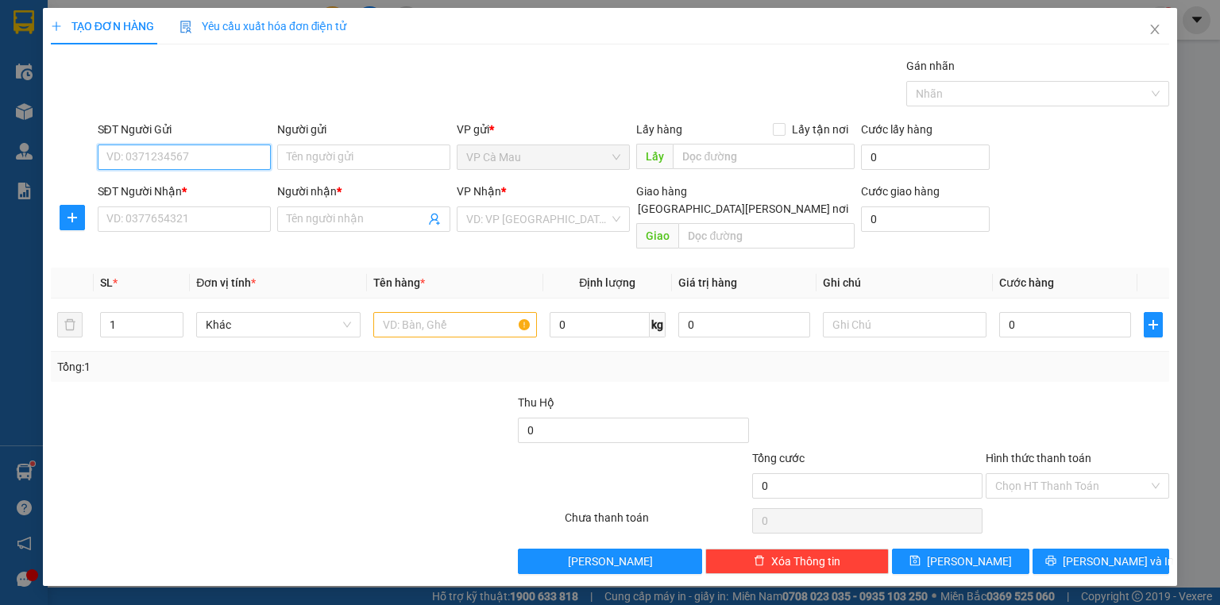
click at [188, 162] on input "SĐT Người Gửi" at bounding box center [184, 157] width 173 height 25
click at [191, 188] on div "0973005541 - THƠ" at bounding box center [184, 188] width 154 height 17
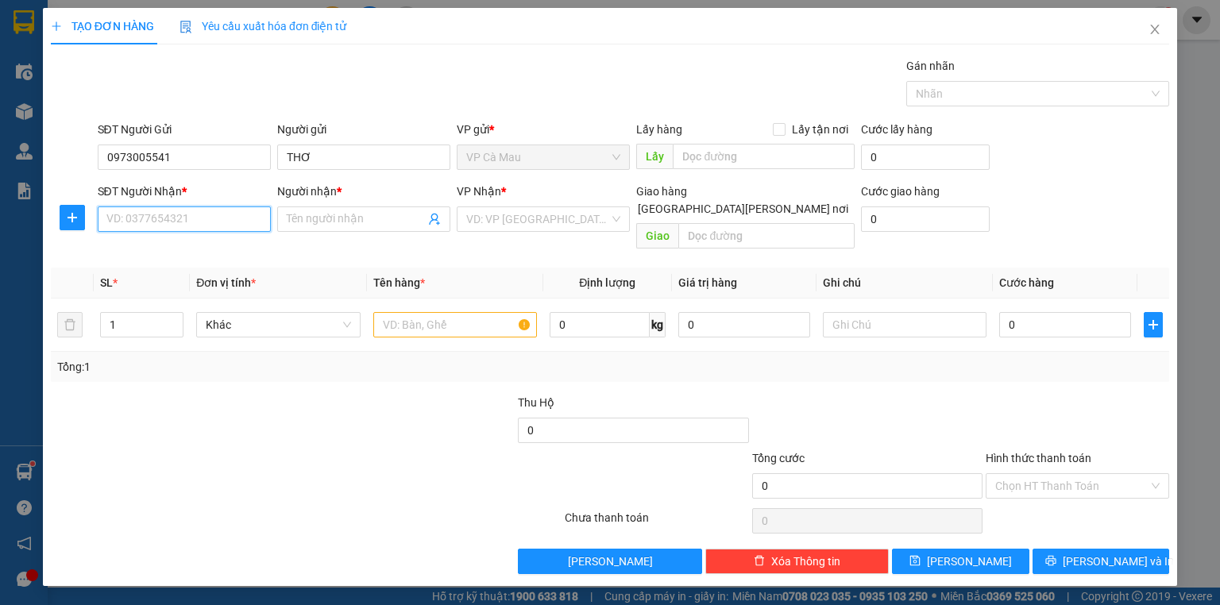
click at [205, 226] on input "SĐT Người Nhận *" at bounding box center [184, 219] width 173 height 25
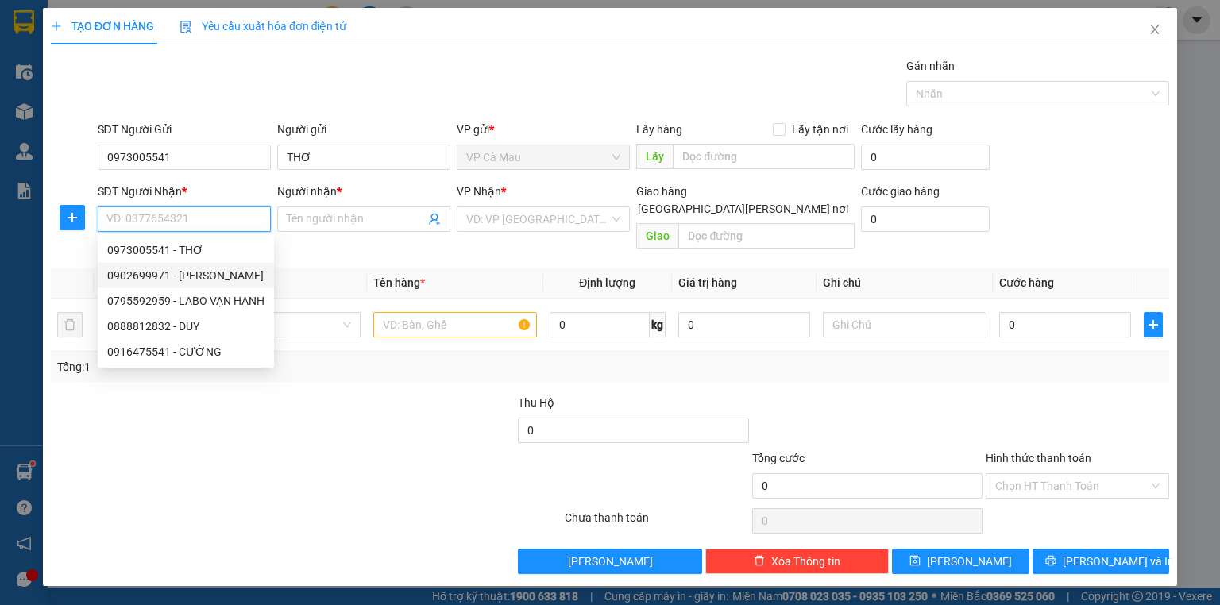
click at [200, 267] on div "0902699971 - [PERSON_NAME]" at bounding box center [185, 275] width 157 height 17
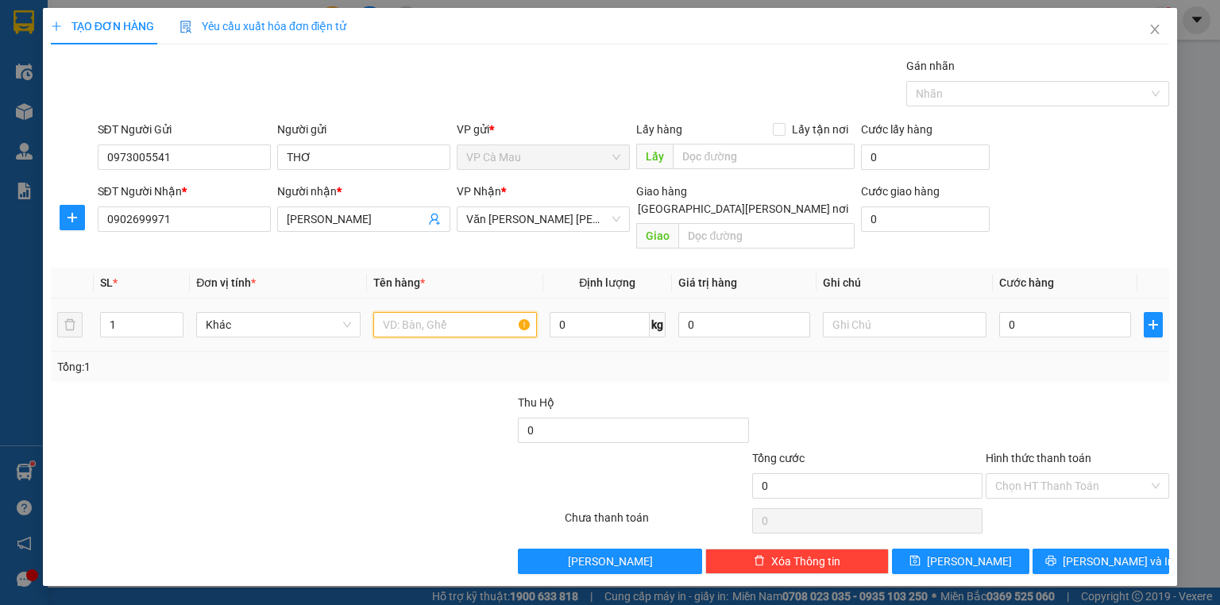
click at [422, 315] on input "text" at bounding box center [455, 324] width 164 height 25
click at [1003, 312] on input "0" at bounding box center [1066, 324] width 132 height 25
click at [1005, 312] on input "0" at bounding box center [1066, 324] width 132 height 25
click at [1085, 474] on input "Hình thức thanh toán" at bounding box center [1072, 486] width 153 height 24
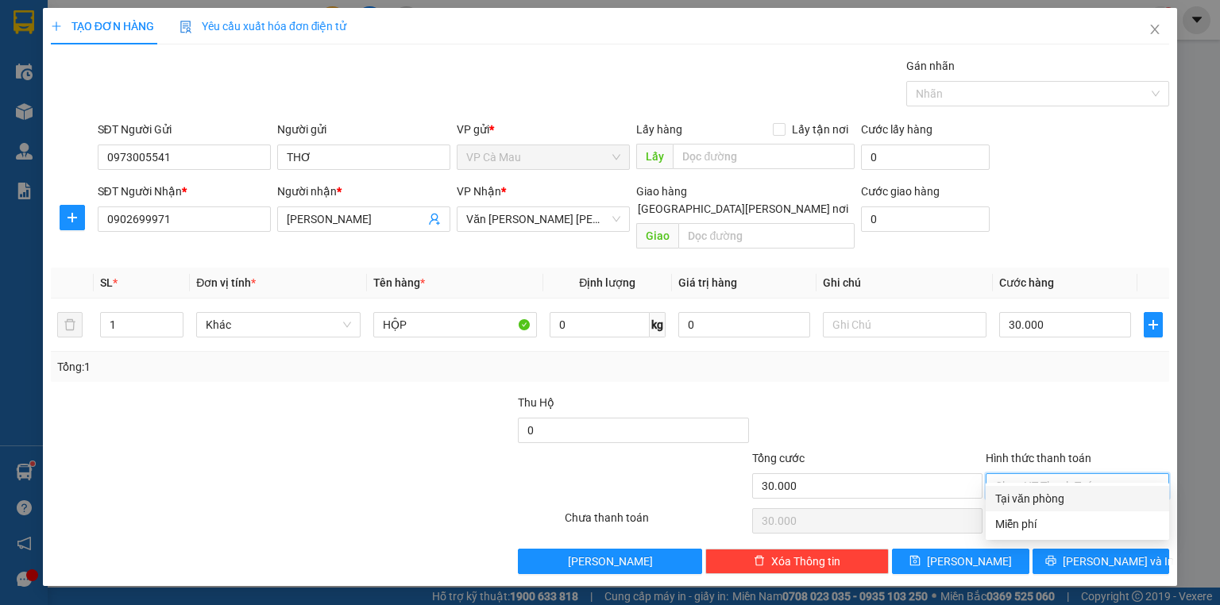
click at [1093, 493] on div "Tại văn phòng" at bounding box center [1078, 498] width 164 height 17
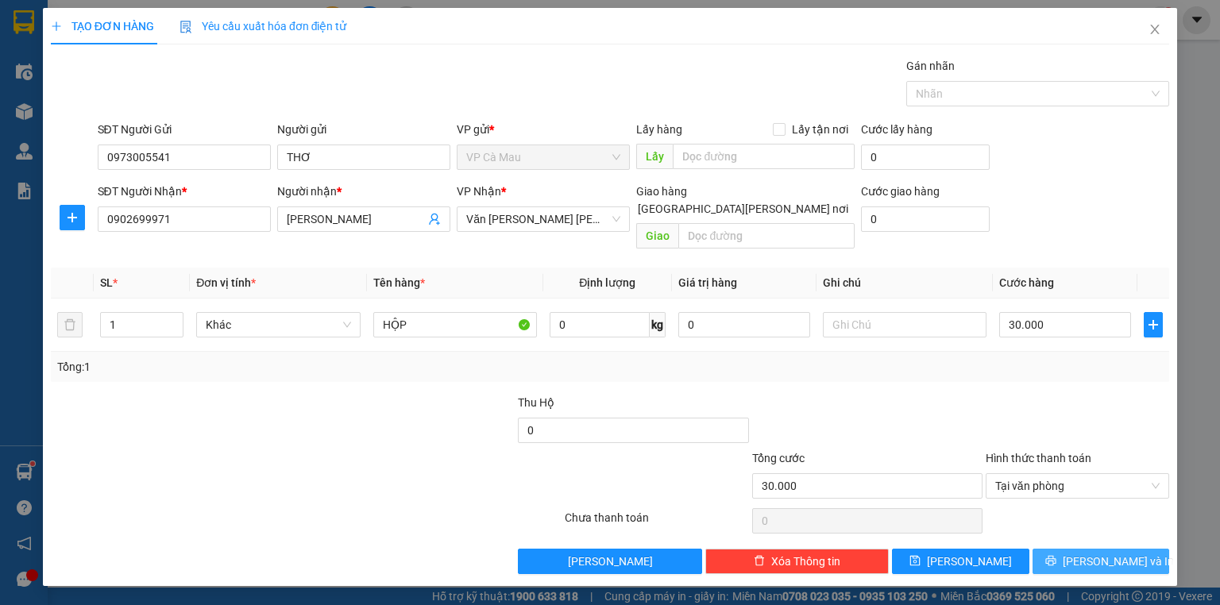
click at [1093, 553] on span "[PERSON_NAME] và In" at bounding box center [1118, 561] width 111 height 17
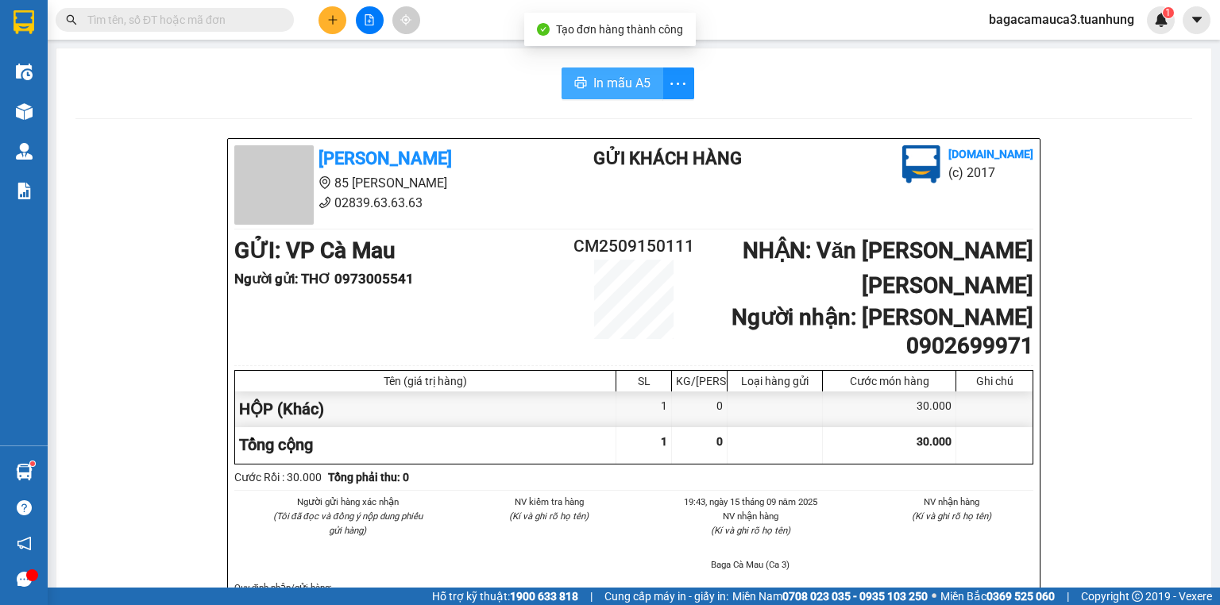
click at [636, 86] on span "In mẫu A5" at bounding box center [622, 83] width 57 height 20
click at [240, 23] on input "text" at bounding box center [181, 19] width 188 height 17
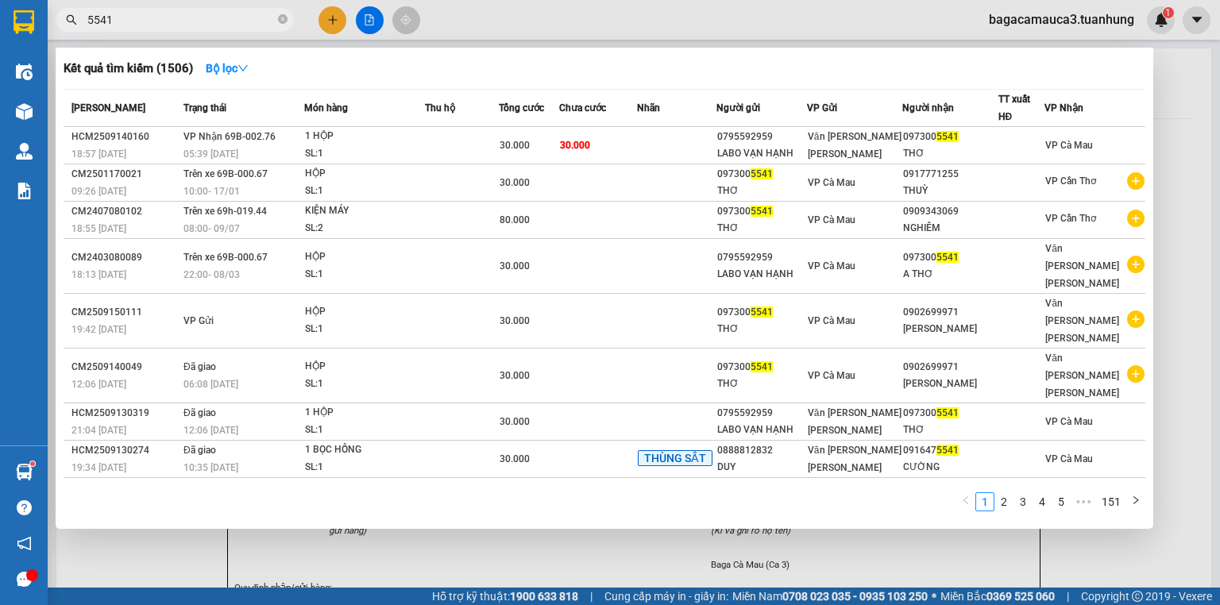
click at [637, 140] on td "30.000" at bounding box center [598, 145] width 78 height 37
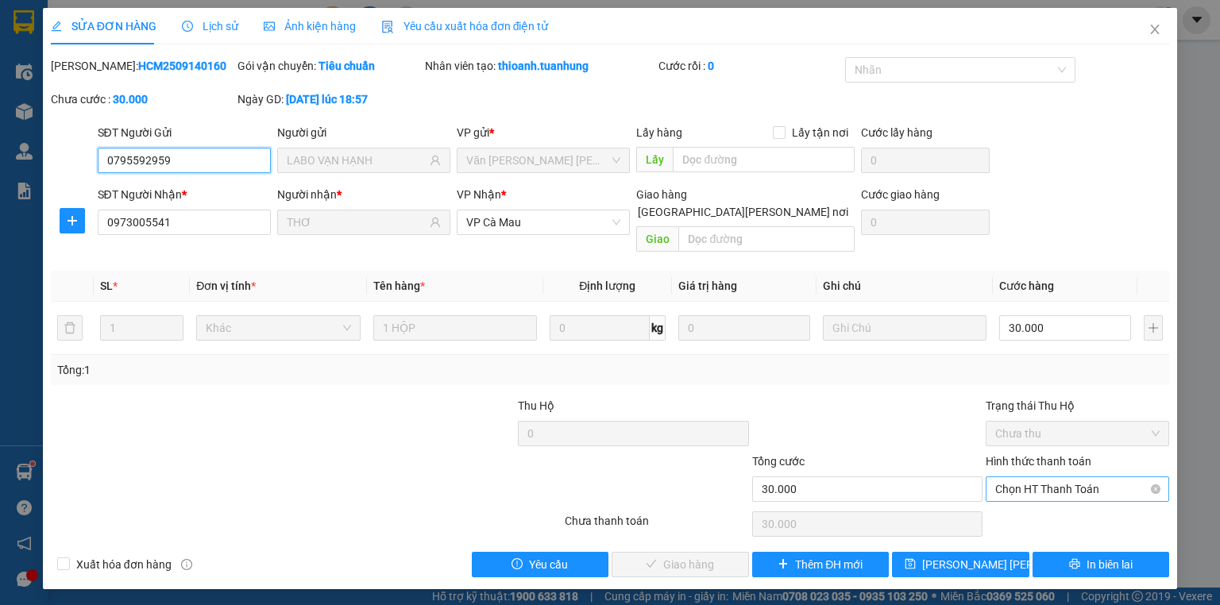
click at [1018, 478] on span "Chọn HT Thanh Toán" at bounding box center [1078, 490] width 164 height 24
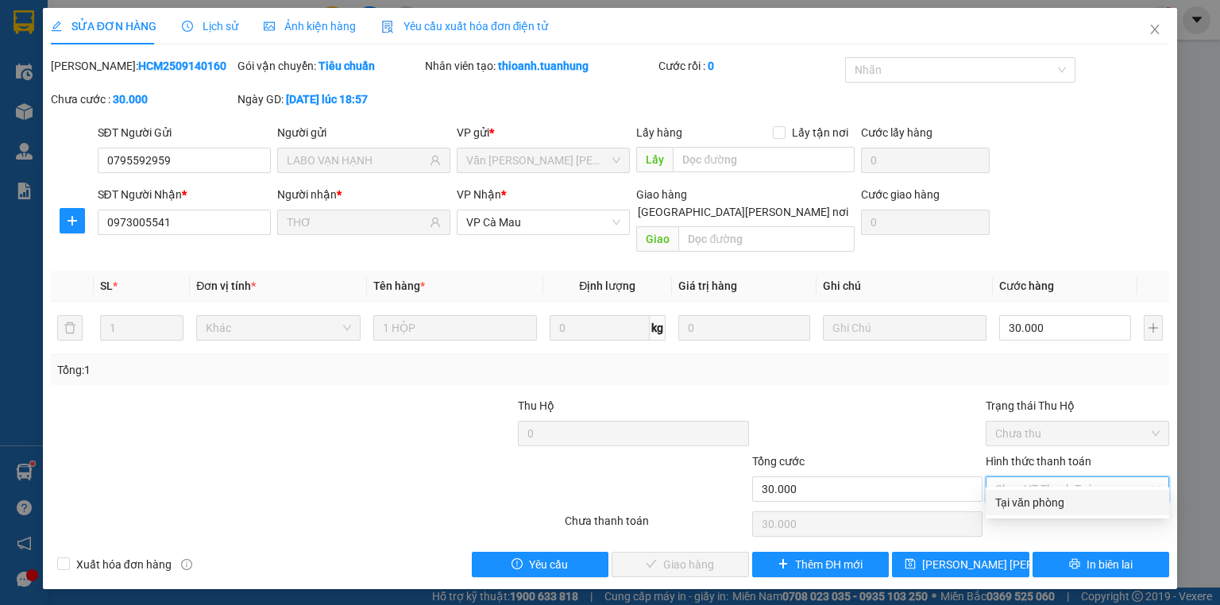
click at [1030, 505] on div "Tại văn phòng" at bounding box center [1078, 502] width 164 height 17
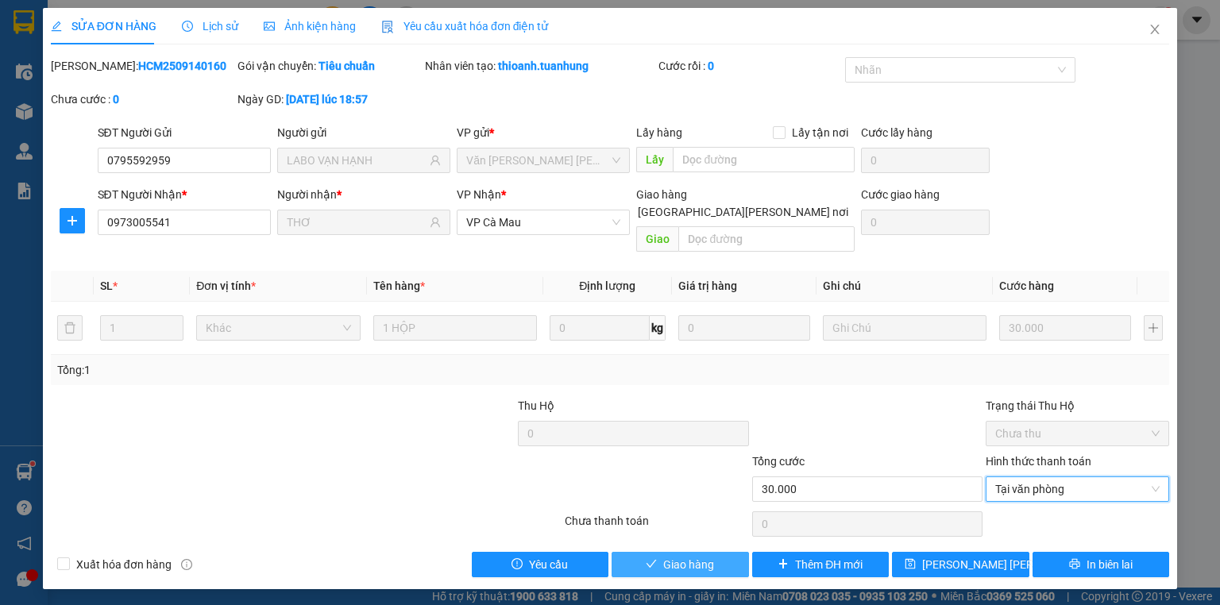
click at [667, 556] on span "Giao hàng" at bounding box center [688, 564] width 51 height 17
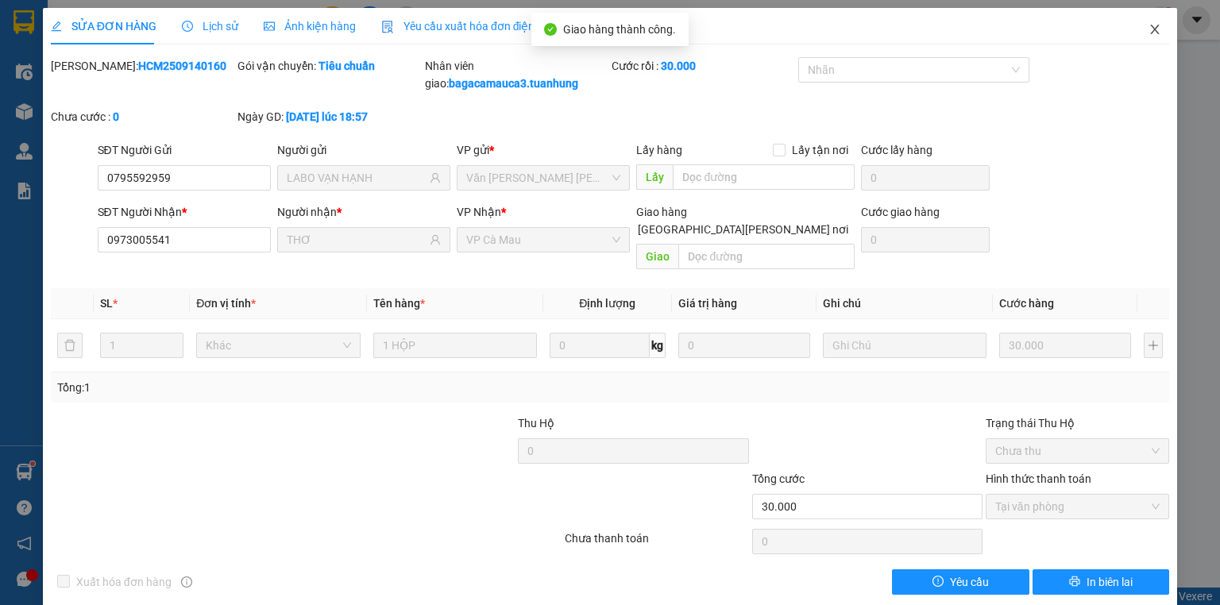
click at [1151, 25] on icon "close" at bounding box center [1155, 30] width 9 height 10
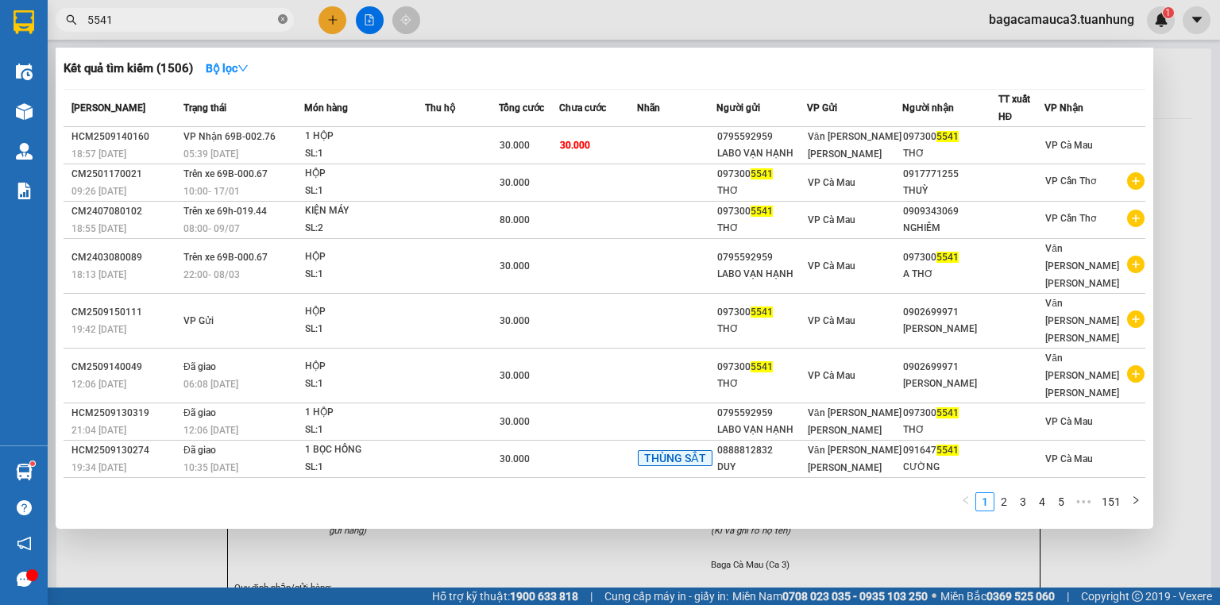
click at [280, 16] on icon "close-circle" at bounding box center [283, 19] width 10 height 10
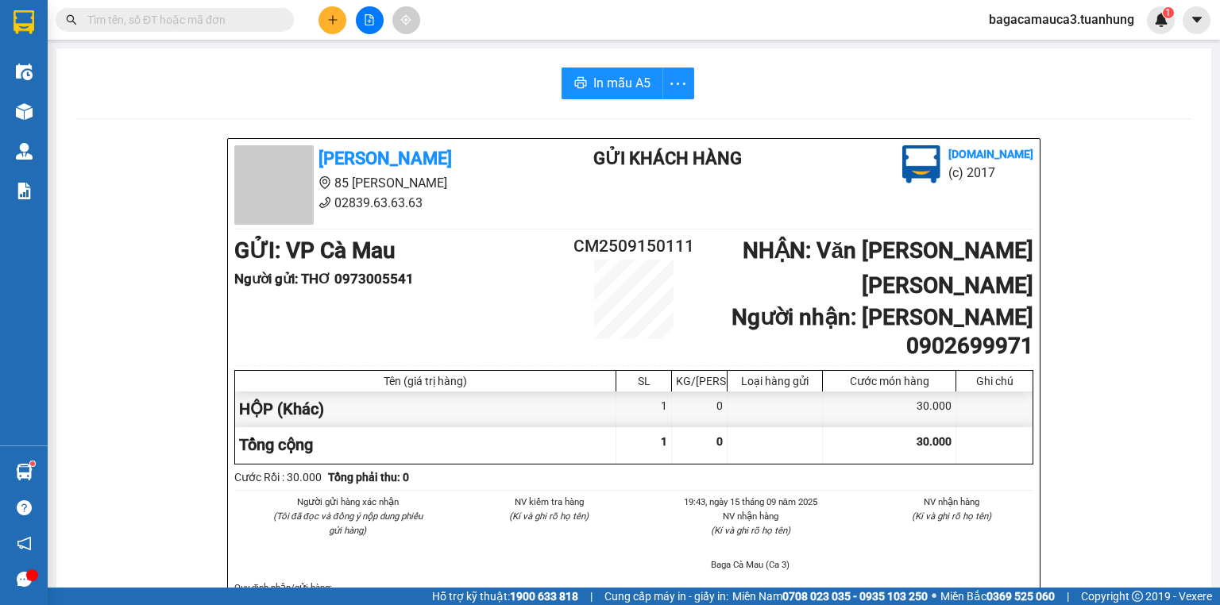
click at [247, 22] on input "text" at bounding box center [181, 19] width 188 height 17
click at [321, 19] on button at bounding box center [333, 20] width 28 height 28
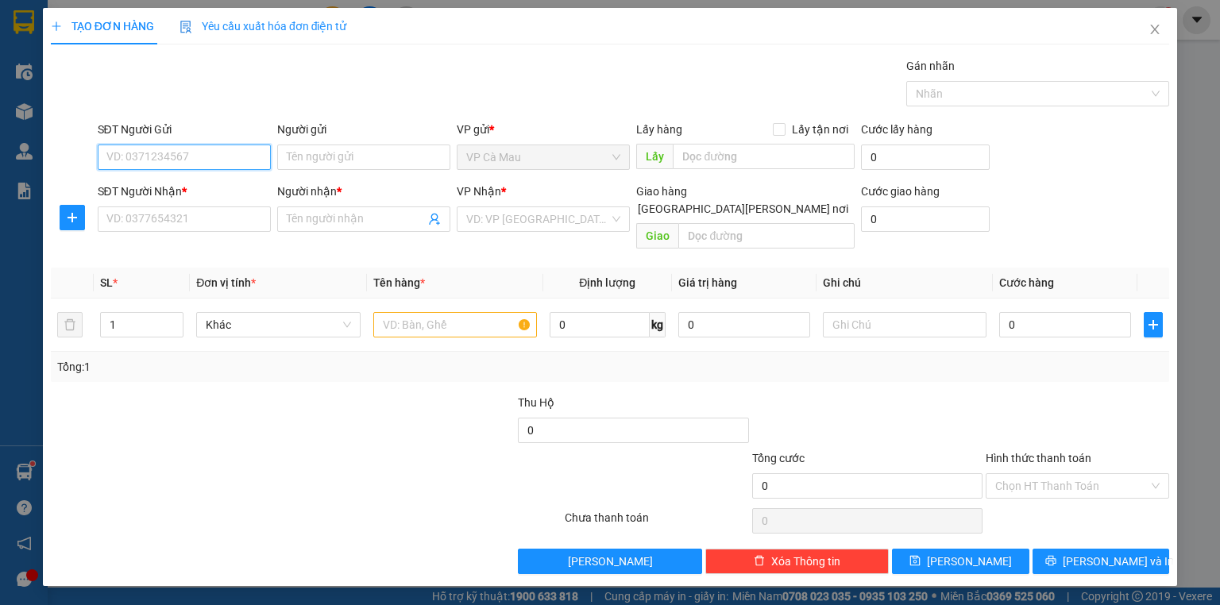
click at [221, 154] on input "SĐT Người Gửi" at bounding box center [184, 157] width 173 height 25
click at [238, 188] on div "02903834627 - [PERSON_NAME]" at bounding box center [188, 188] width 163 height 17
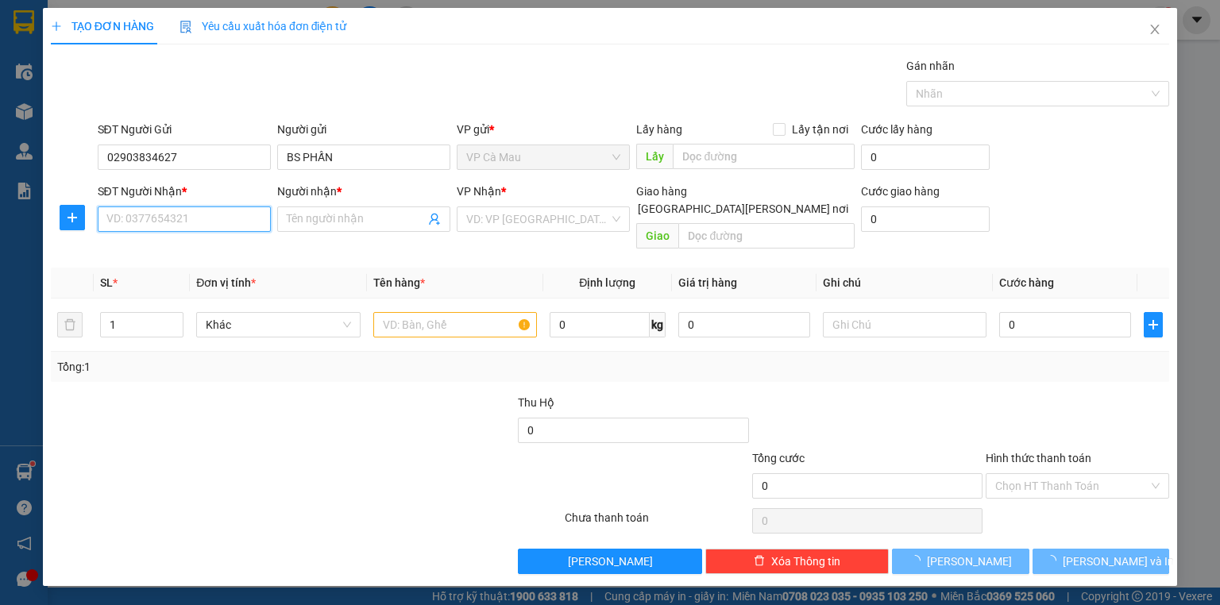
click at [222, 222] on input "SĐT Người Nhận *" at bounding box center [184, 219] width 173 height 25
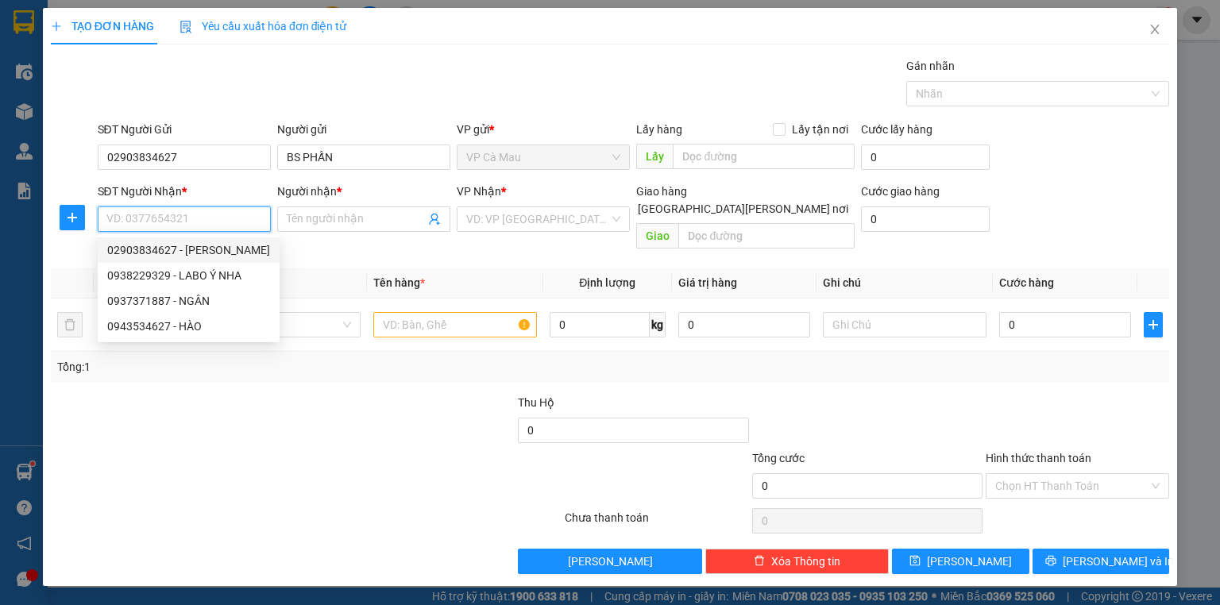
click at [222, 226] on input "SĐT Người Nhận *" at bounding box center [184, 219] width 173 height 25
click at [103, 213] on input "22929" at bounding box center [184, 219] width 173 height 25
click at [107, 222] on input "22929" at bounding box center [184, 219] width 173 height 25
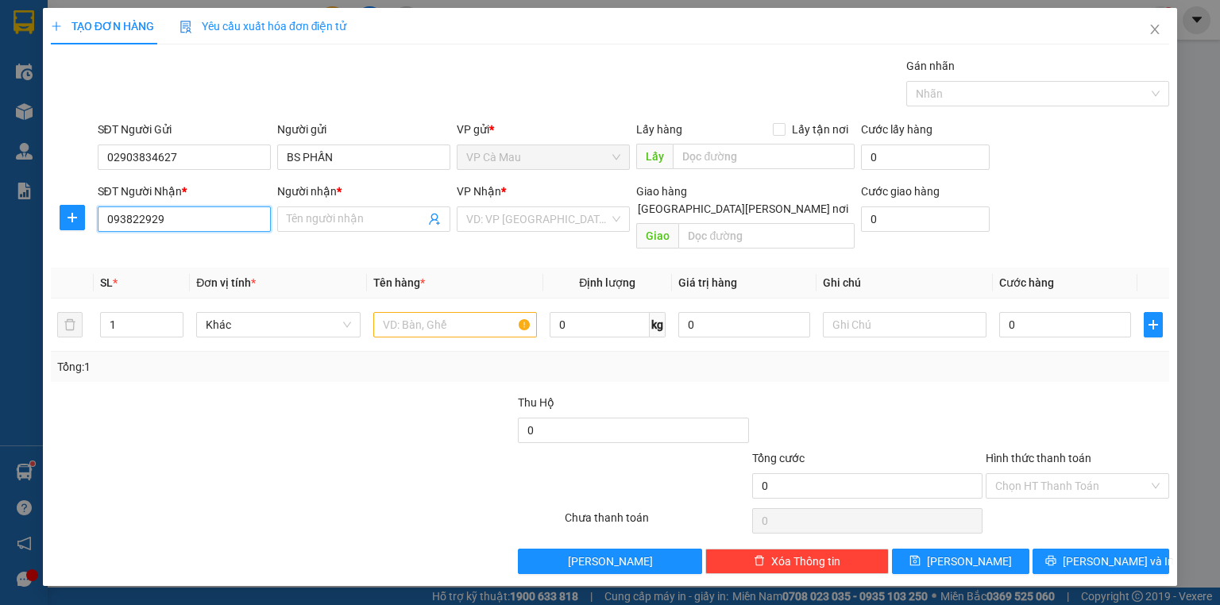
click at [165, 218] on input "093822929" at bounding box center [184, 219] width 173 height 25
click at [161, 218] on input "SĐT Người Nhận *" at bounding box center [184, 219] width 173 height 25
click at [188, 222] on input "SĐT Người Nhận *" at bounding box center [184, 219] width 173 height 25
click at [164, 222] on input "229329" at bounding box center [184, 219] width 173 height 25
click at [103, 217] on input "229329" at bounding box center [184, 219] width 173 height 25
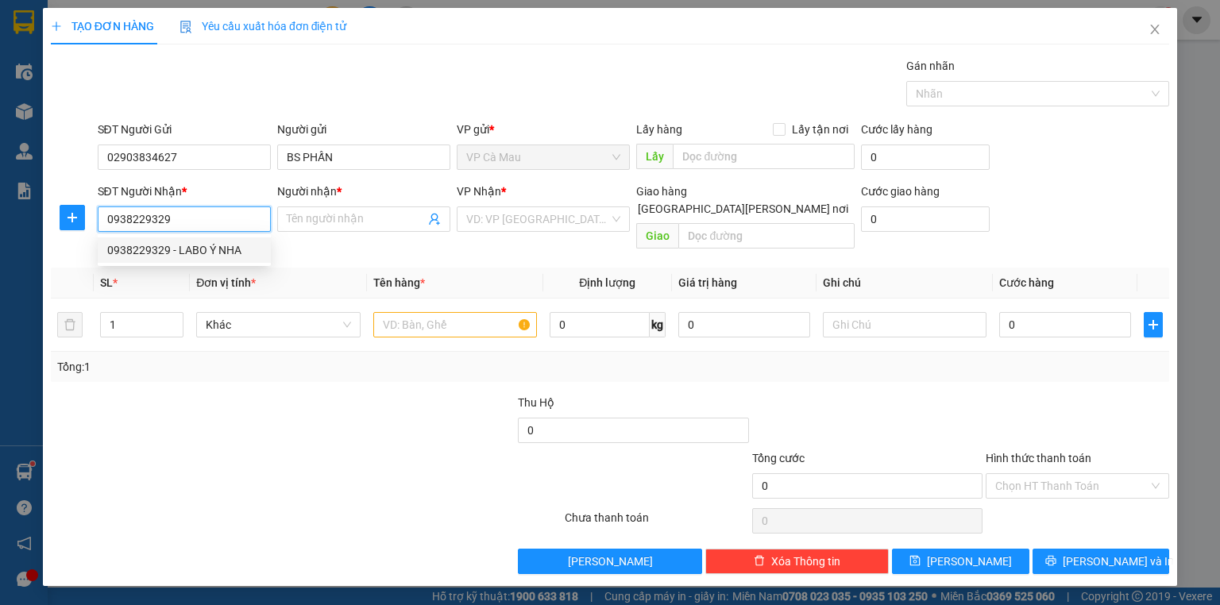
click at [200, 248] on div "0938229329 - LABO Ý NHA" at bounding box center [184, 250] width 154 height 17
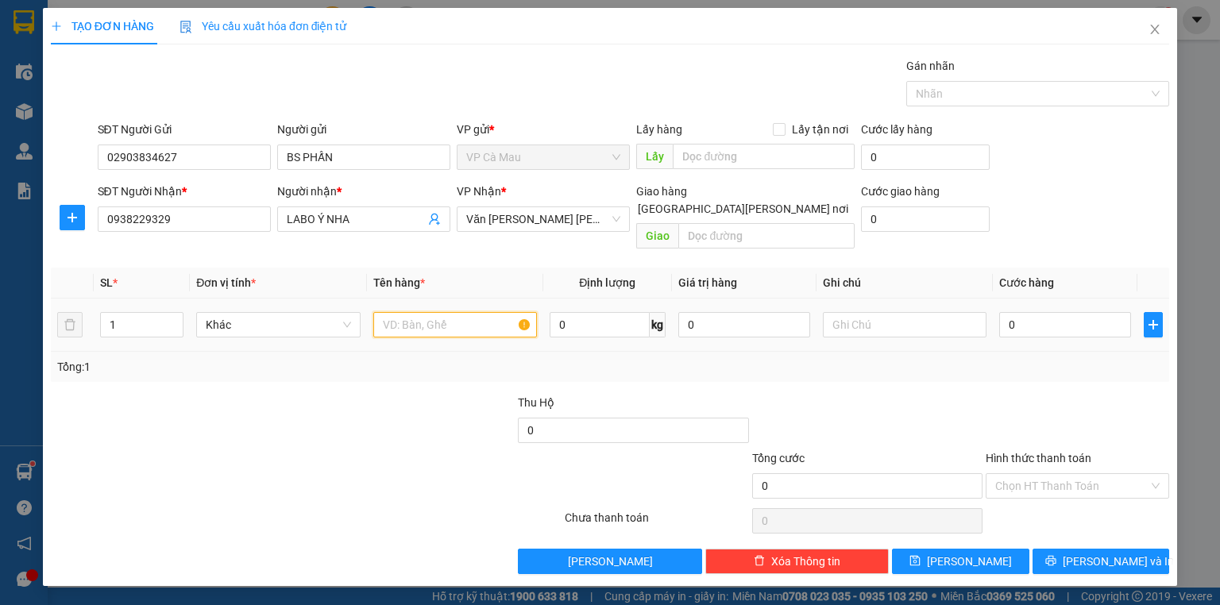
click at [399, 312] on input "text" at bounding box center [455, 324] width 164 height 25
click at [1000, 312] on input "0" at bounding box center [1066, 324] width 132 height 25
click at [1004, 312] on input "0" at bounding box center [1066, 324] width 132 height 25
click at [1006, 474] on input "Hình thức thanh toán" at bounding box center [1072, 486] width 153 height 24
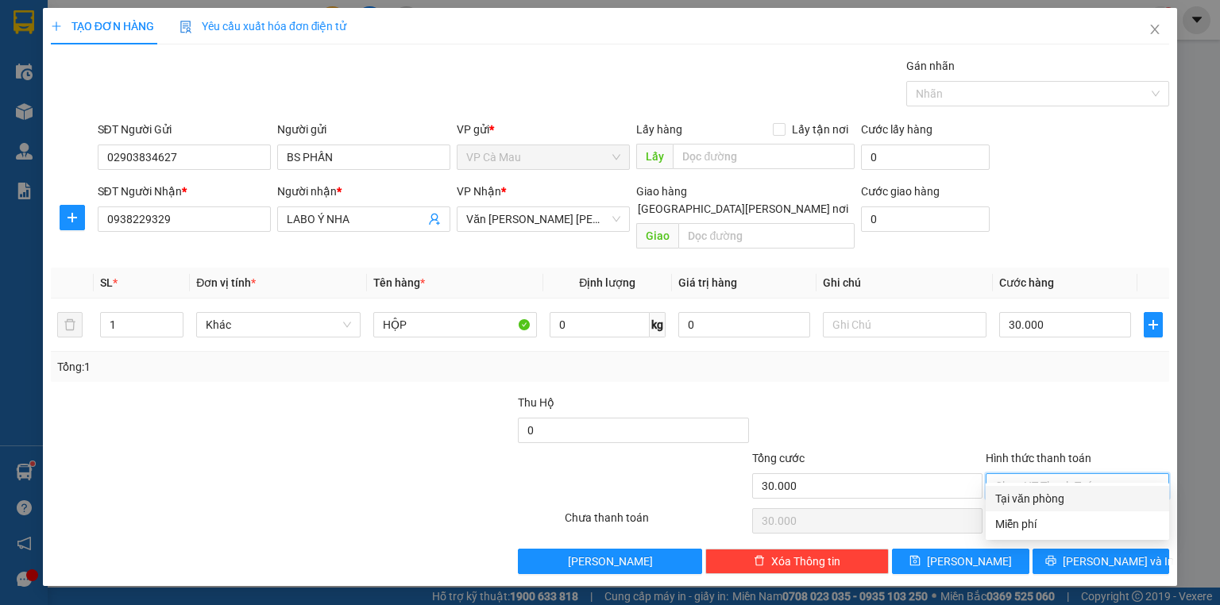
click at [1061, 498] on div "Tại văn phòng" at bounding box center [1078, 498] width 164 height 17
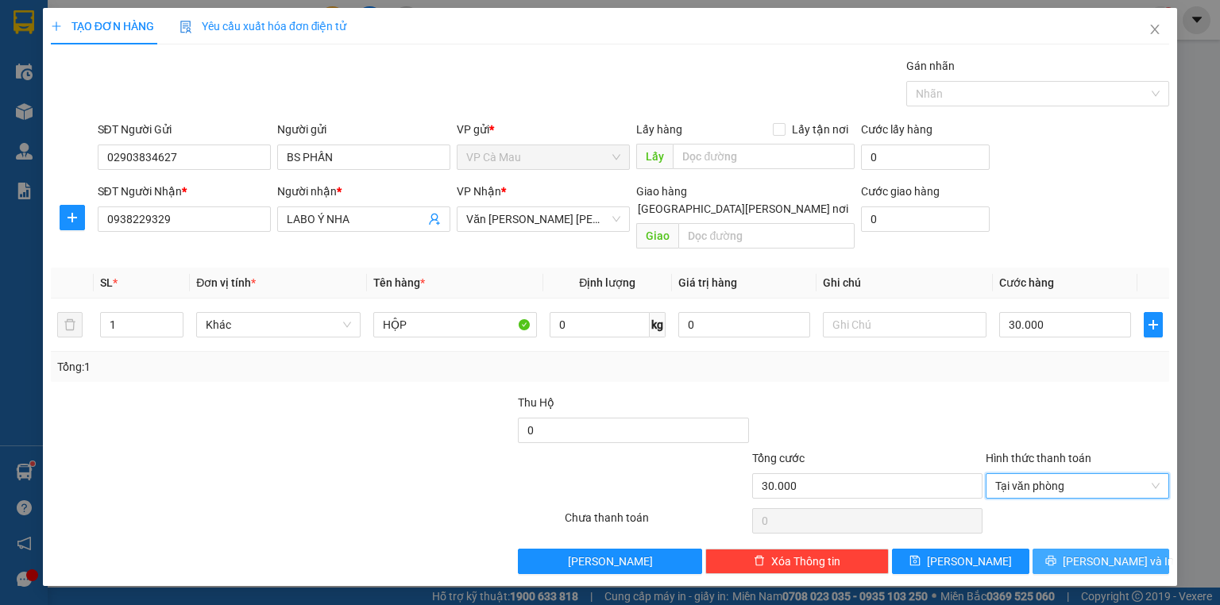
click at [1085, 549] on button "[PERSON_NAME] và In" at bounding box center [1101, 561] width 137 height 25
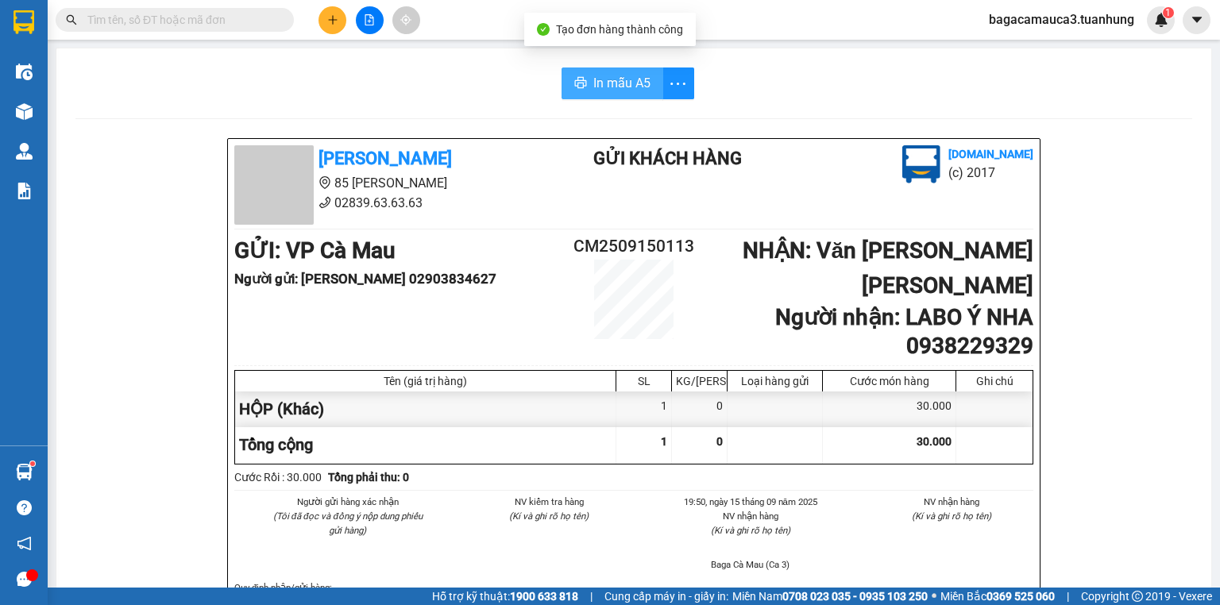
click at [620, 85] on span "In mẫu A5" at bounding box center [622, 83] width 57 height 20
click at [253, 29] on span at bounding box center [175, 20] width 238 height 24
click at [253, 21] on input "text" at bounding box center [181, 19] width 188 height 17
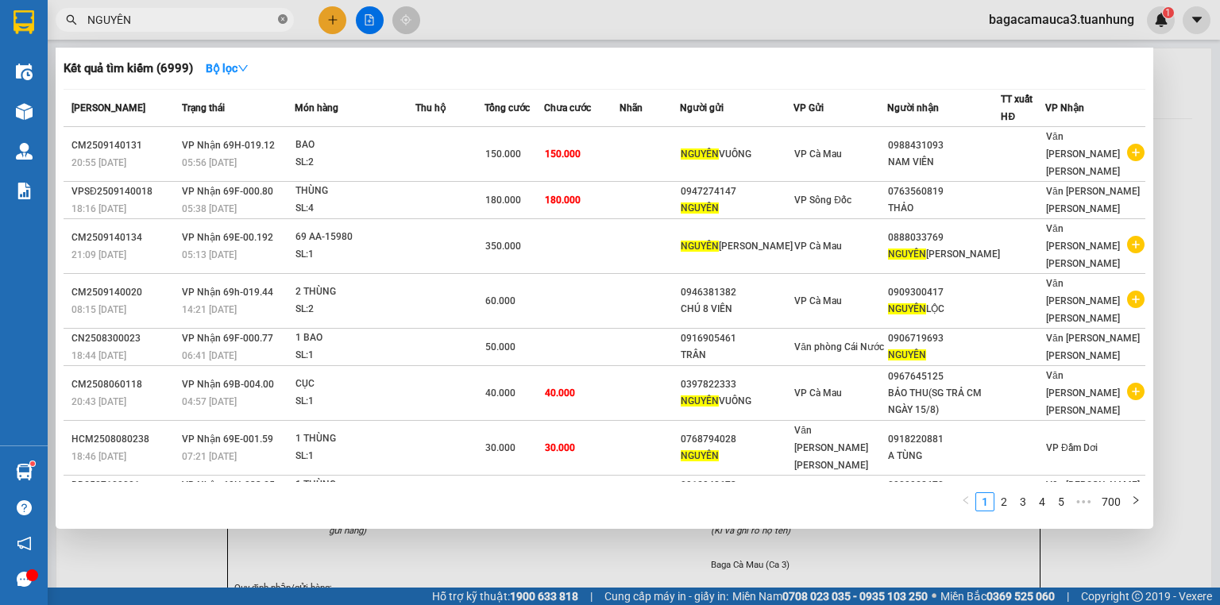
click at [283, 18] on icon "close-circle" at bounding box center [283, 19] width 10 height 10
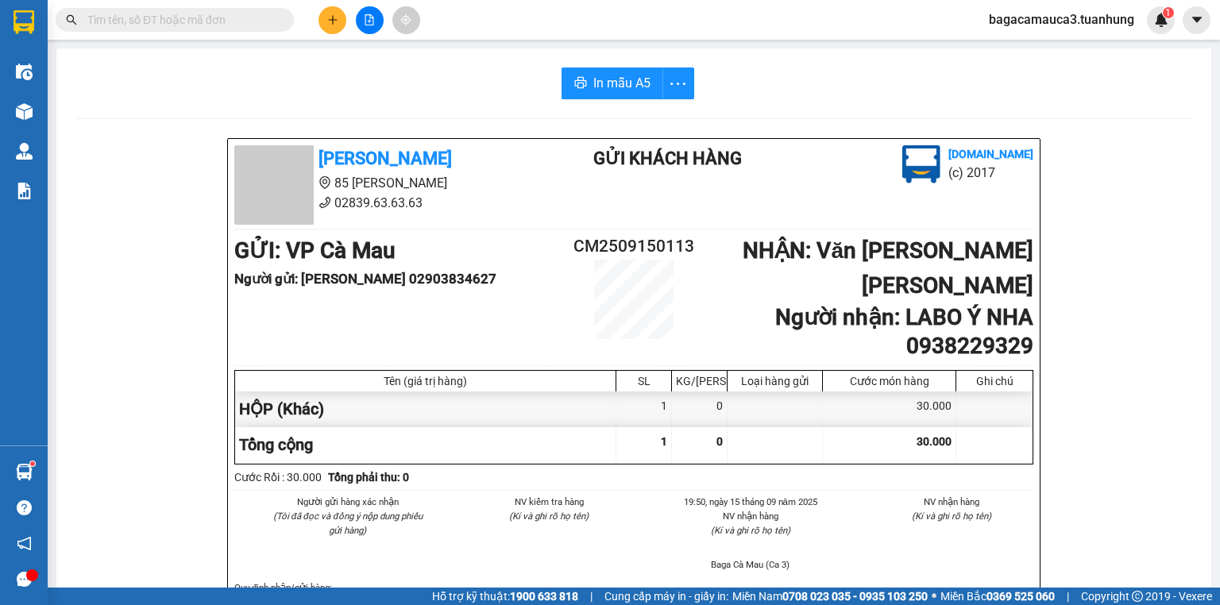
click at [235, 20] on input "text" at bounding box center [181, 19] width 188 height 17
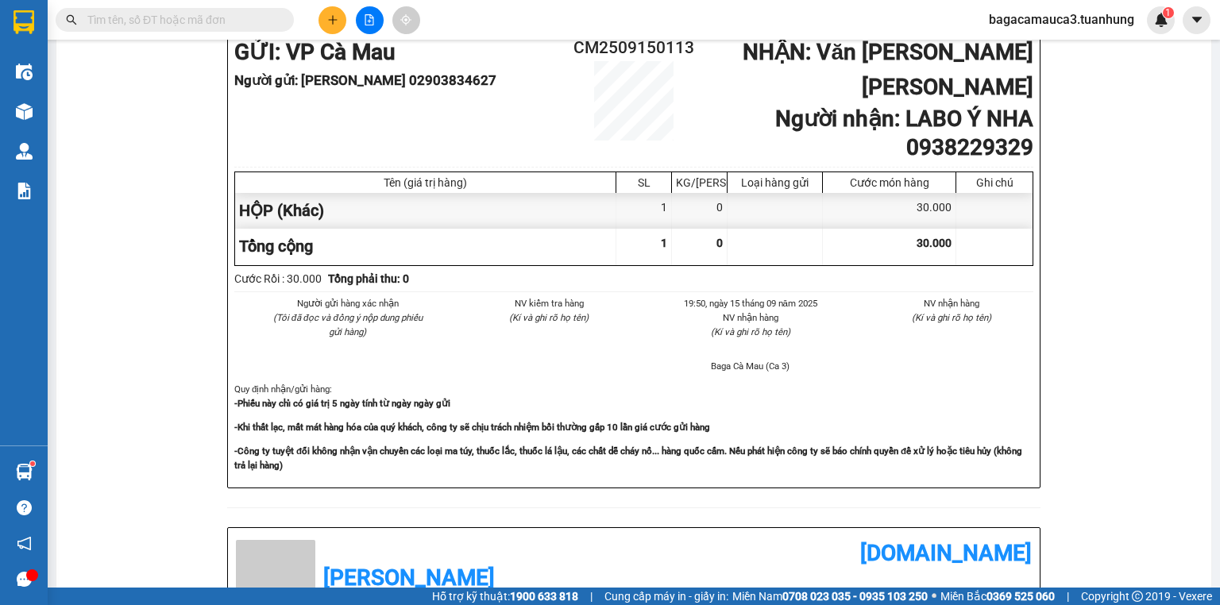
scroll to position [707, 0]
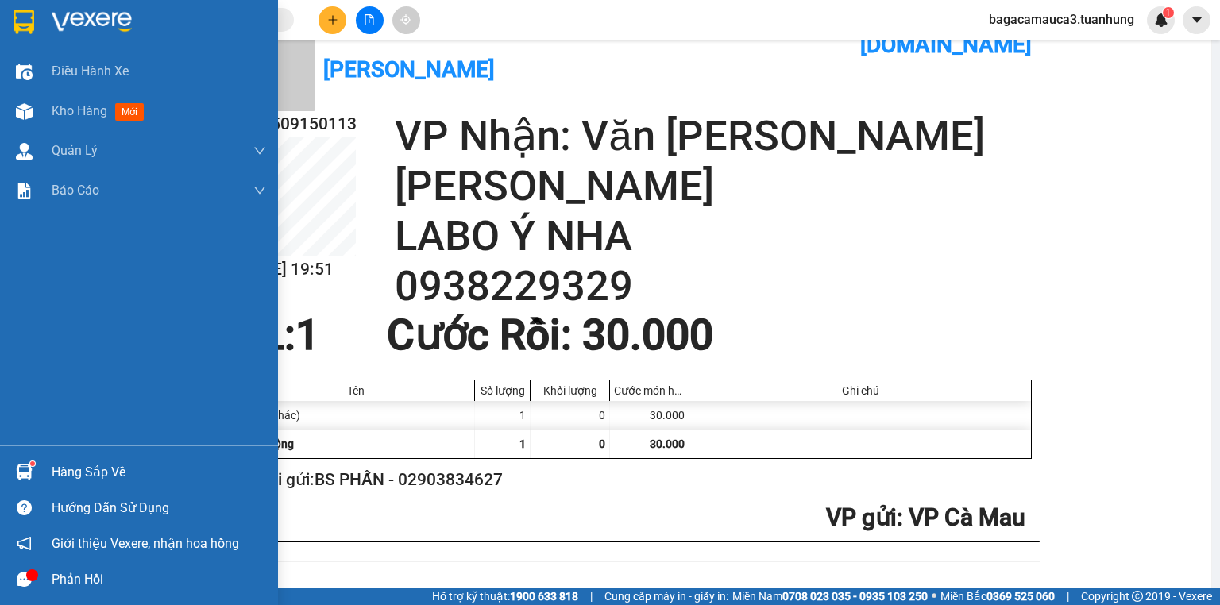
drag, startPoint x: 0, startPoint y: 437, endPoint x: 270, endPoint y: 76, distance: 450.7
click at [133, 283] on div "Điều [PERSON_NAME] xe Kho hàng mới [PERSON_NAME] [PERSON_NAME] [PERSON_NAME] lý…" at bounding box center [139, 249] width 278 height 394
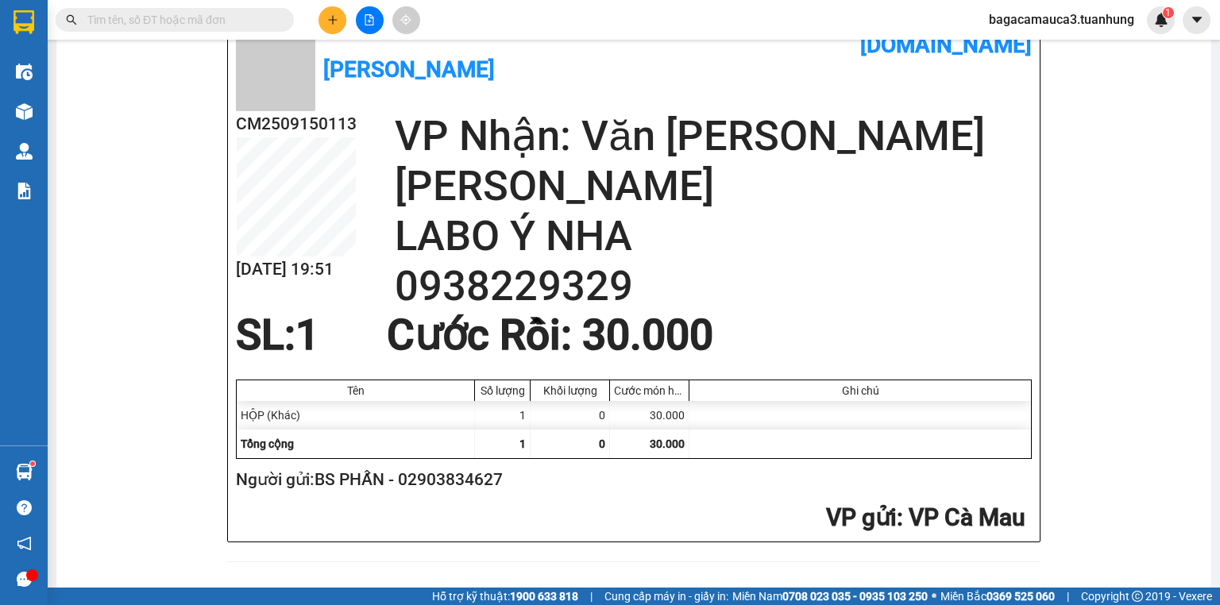
click at [334, 25] on button at bounding box center [333, 20] width 28 height 28
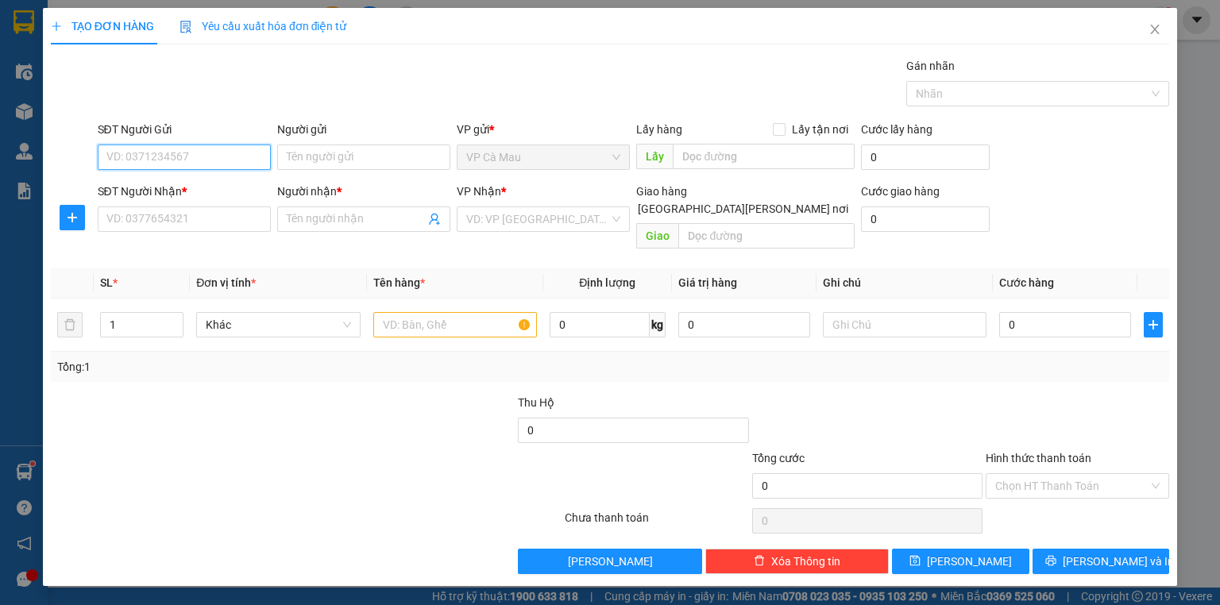
click at [240, 153] on input "SĐT Người Gửi" at bounding box center [184, 157] width 173 height 25
click at [209, 181] on div "0947644955 - TÀI" at bounding box center [184, 188] width 154 height 17
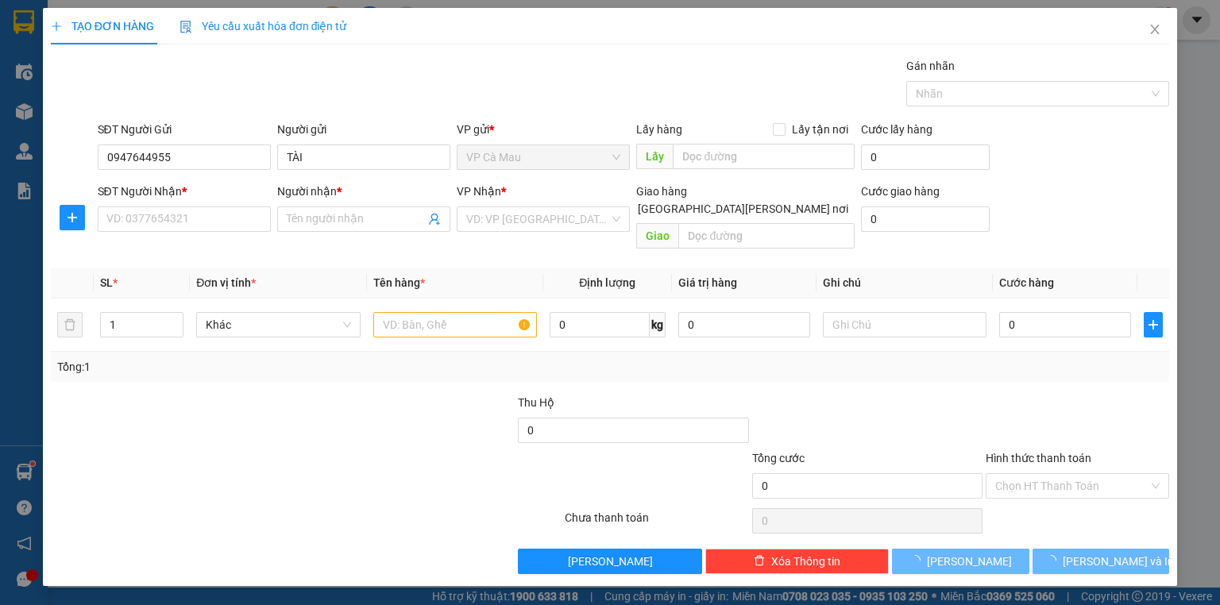
click at [203, 203] on div "SĐT Người Nhận *" at bounding box center [184, 195] width 173 height 24
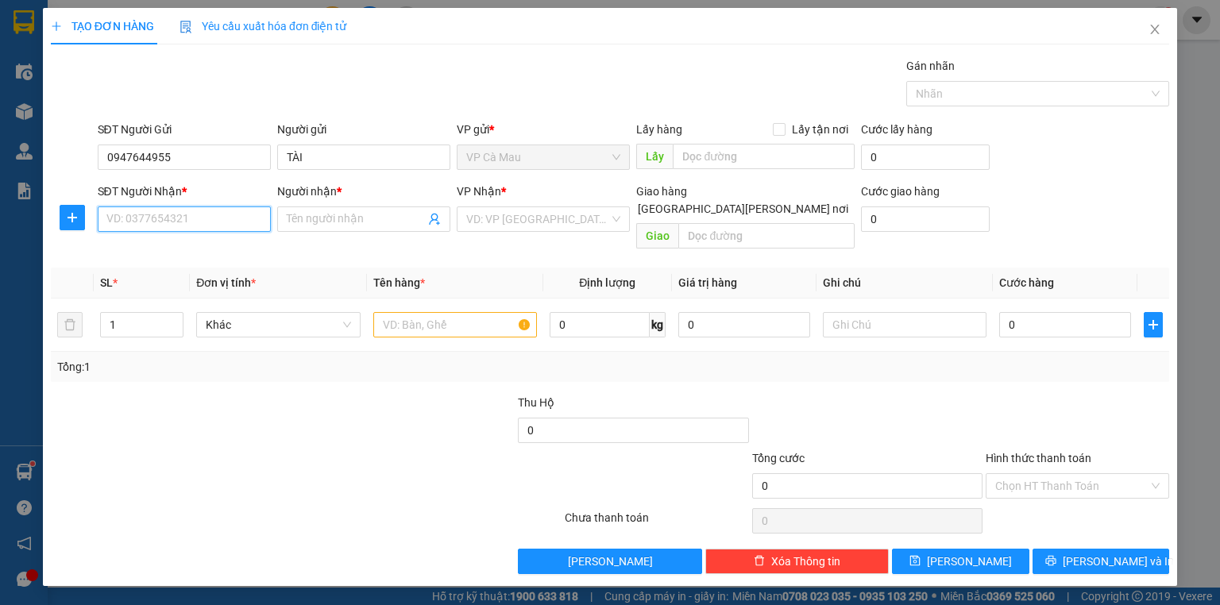
click at [232, 215] on input "SĐT Người Nhận *" at bounding box center [184, 219] width 173 height 25
click at [210, 245] on div "0384658735 - THỦY" at bounding box center [184, 250] width 154 height 17
click at [429, 313] on input "text" at bounding box center [455, 324] width 164 height 25
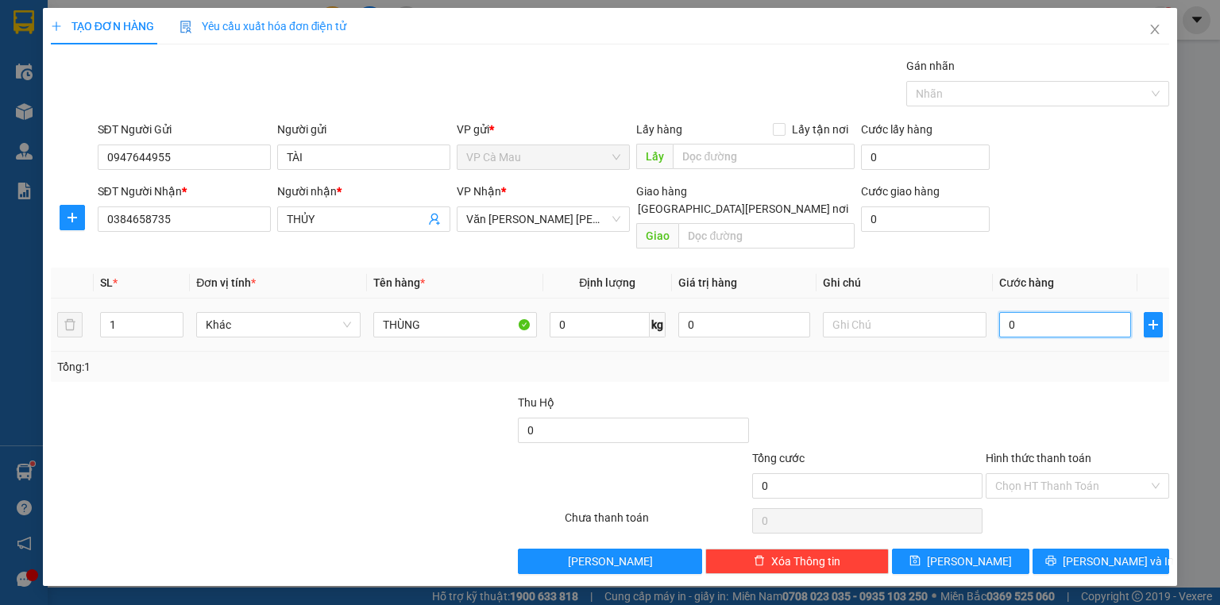
click at [1004, 312] on input "0" at bounding box center [1066, 324] width 132 height 25
click at [1087, 549] on button "[PERSON_NAME] và In" at bounding box center [1101, 561] width 137 height 25
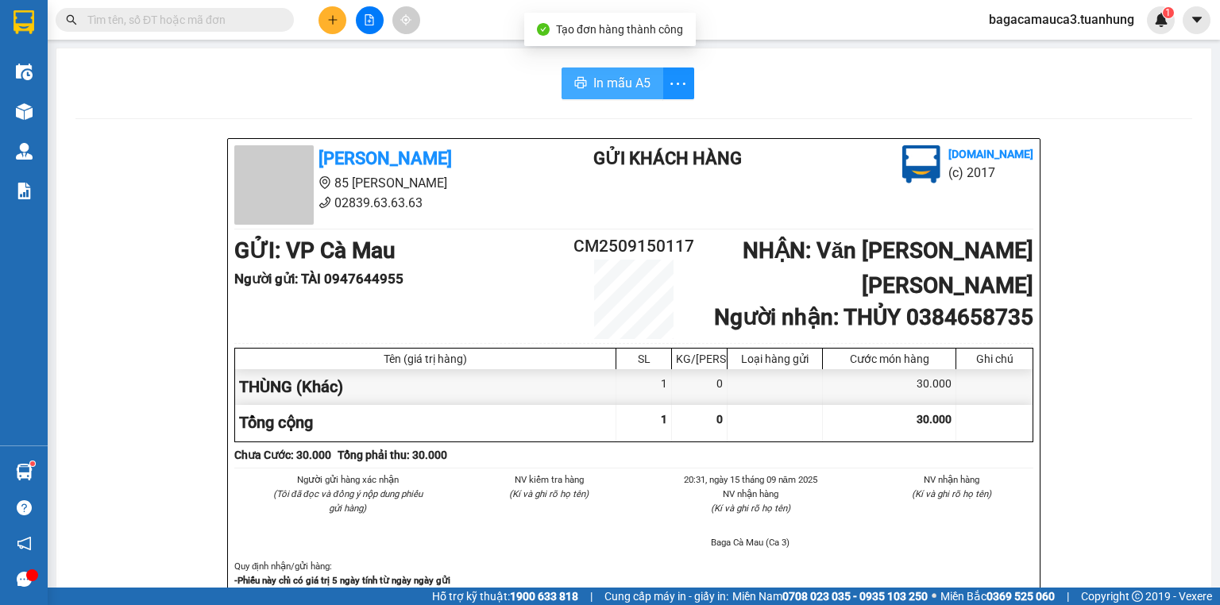
click at [600, 78] on span "In mẫu A5" at bounding box center [622, 83] width 57 height 20
